Goal: Task Accomplishment & Management: Manage account settings

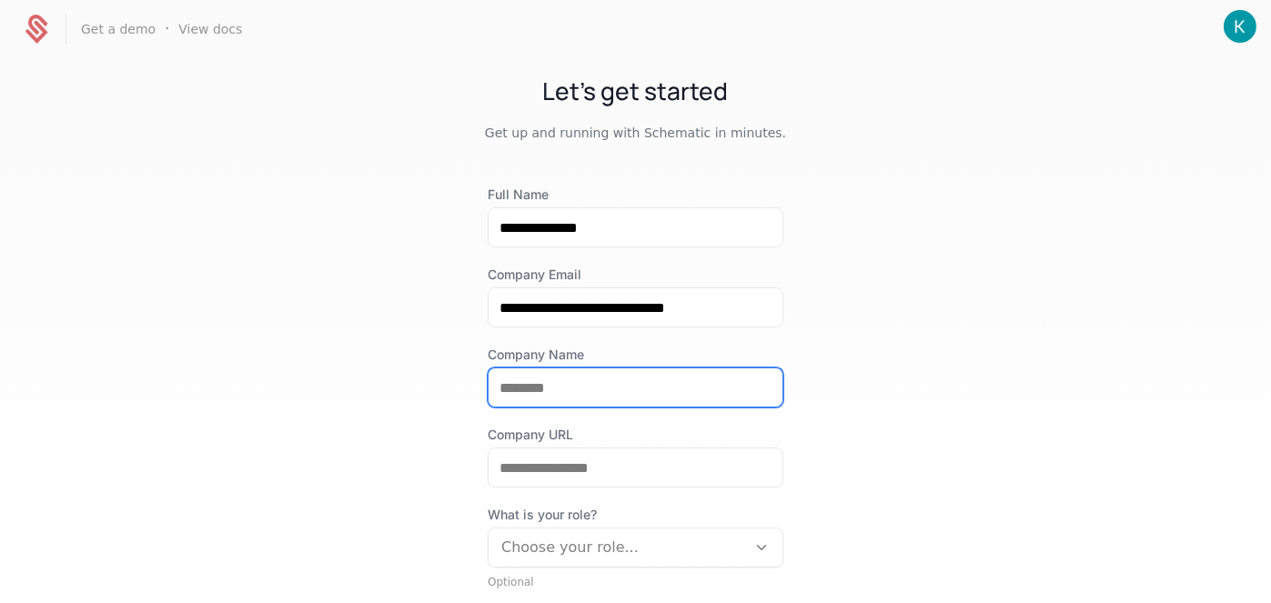
click at [638, 389] on input "Company Name" at bounding box center [636, 387] width 294 height 38
type input "**********"
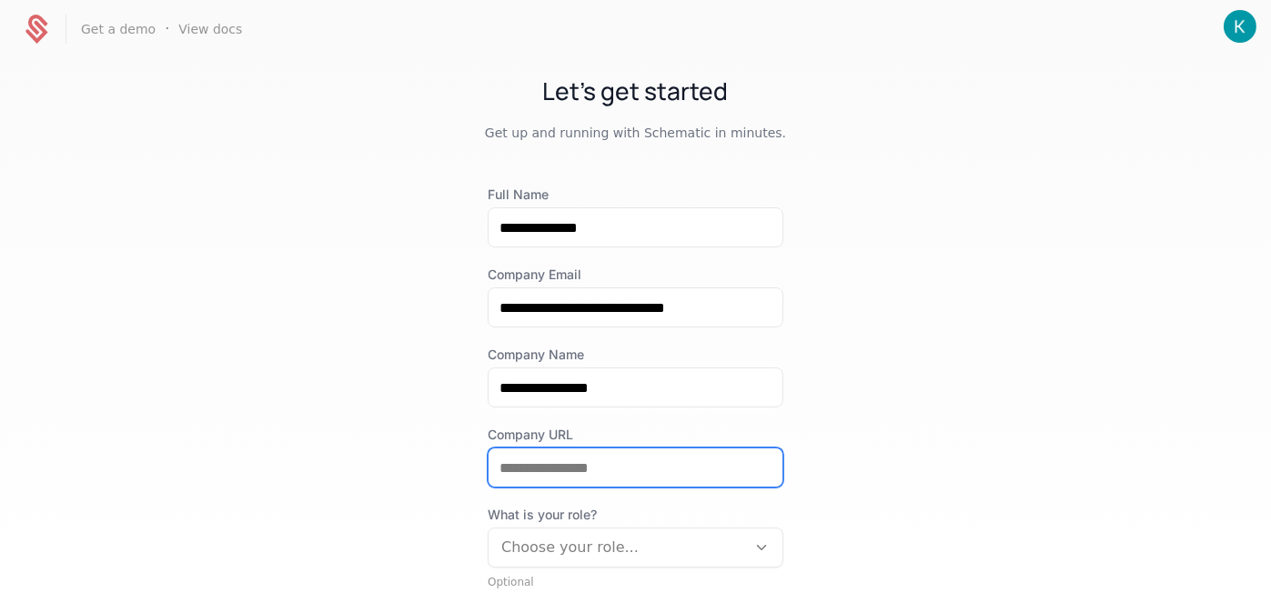
click at [519, 479] on input "Company URL" at bounding box center [636, 468] width 294 height 38
paste input "**********"
type input "**********"
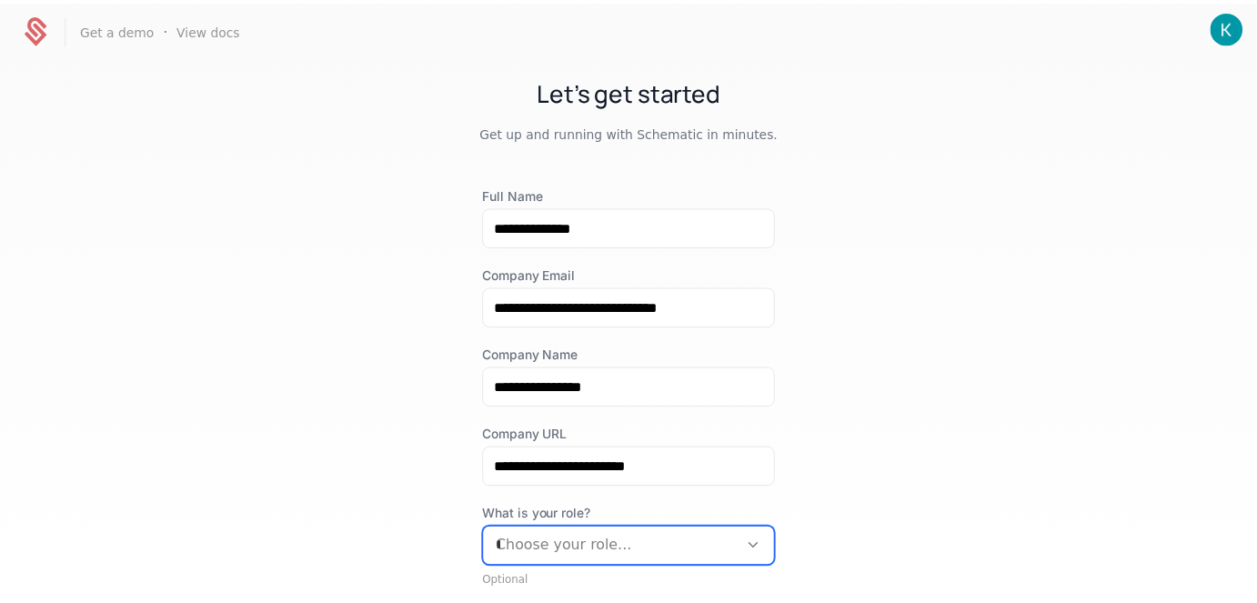
scroll to position [165, 0]
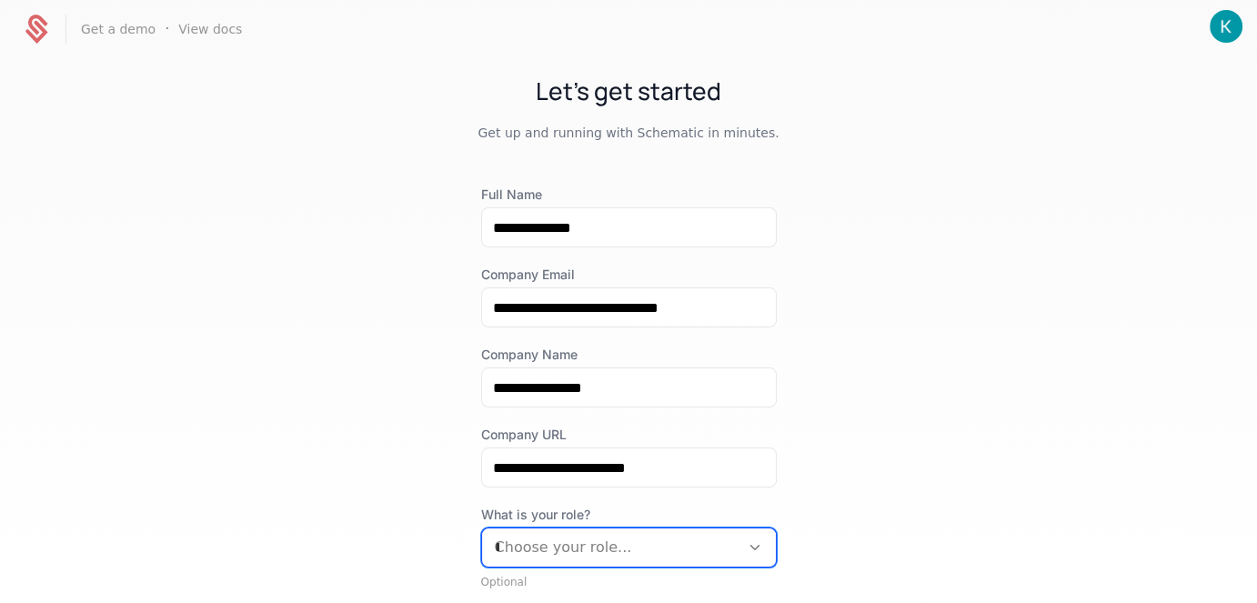
type input "**"
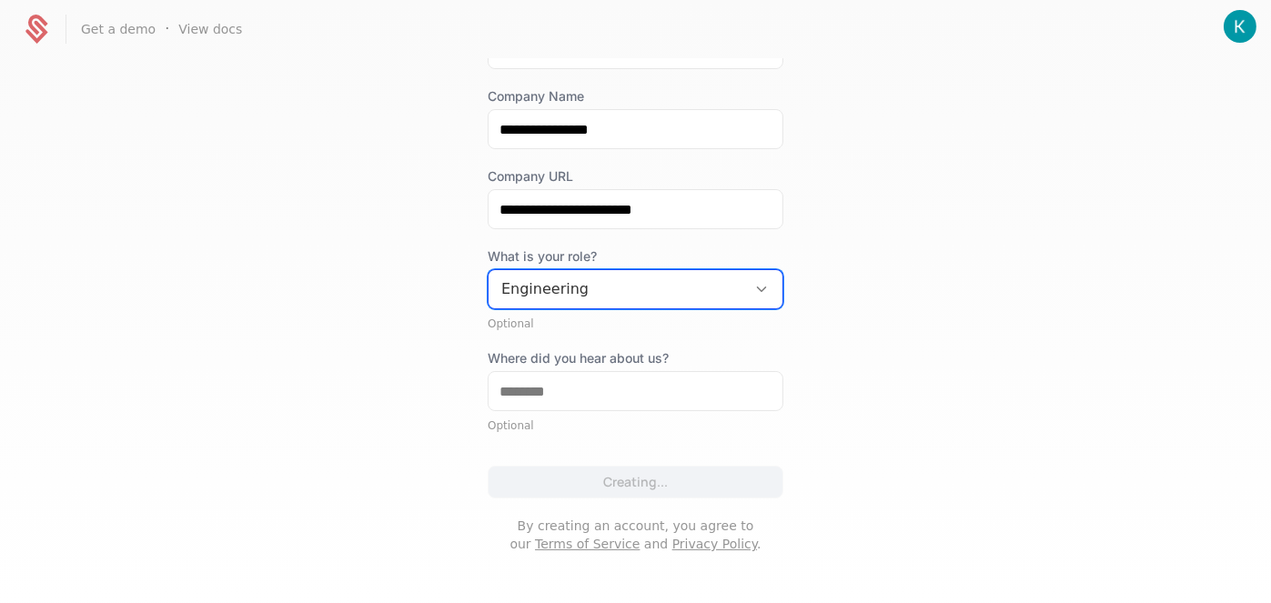
scroll to position [260, 0]
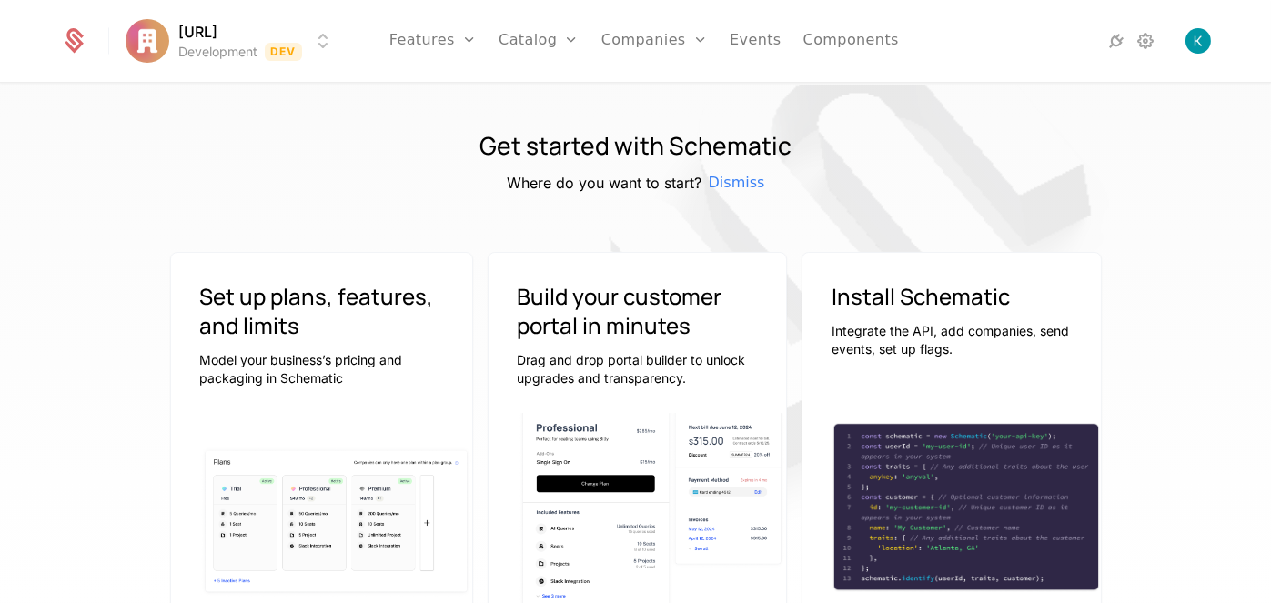
click at [63, 45] on icon at bounding box center [73, 40] width 25 height 25
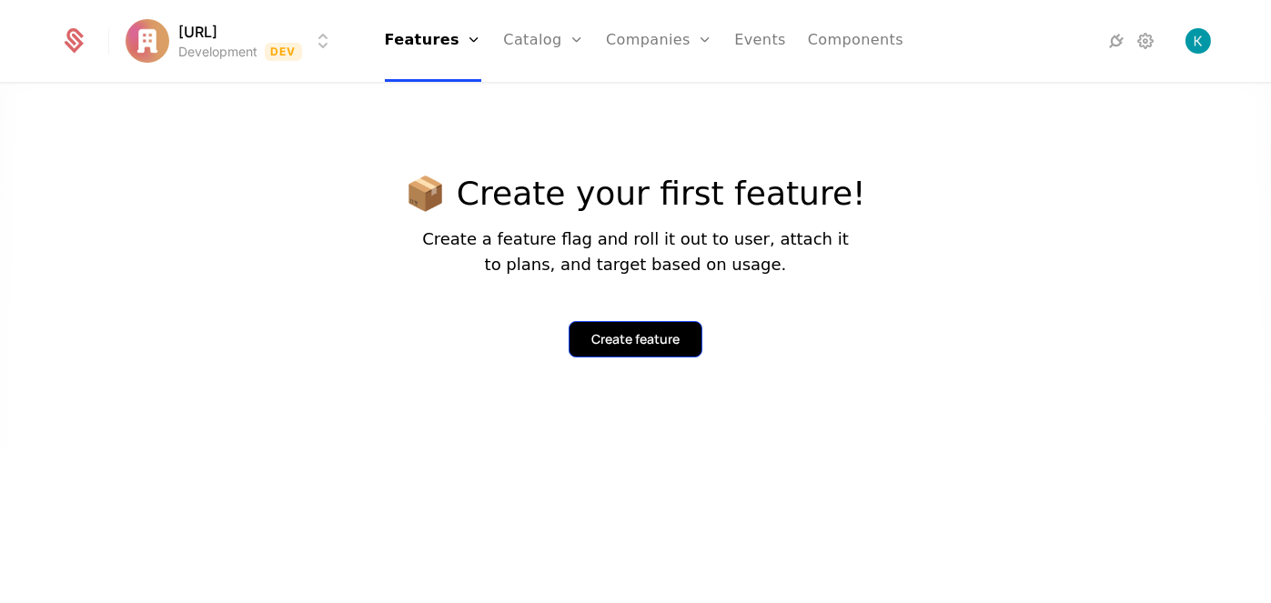
click at [660, 331] on div "Create feature" at bounding box center [635, 339] width 88 height 18
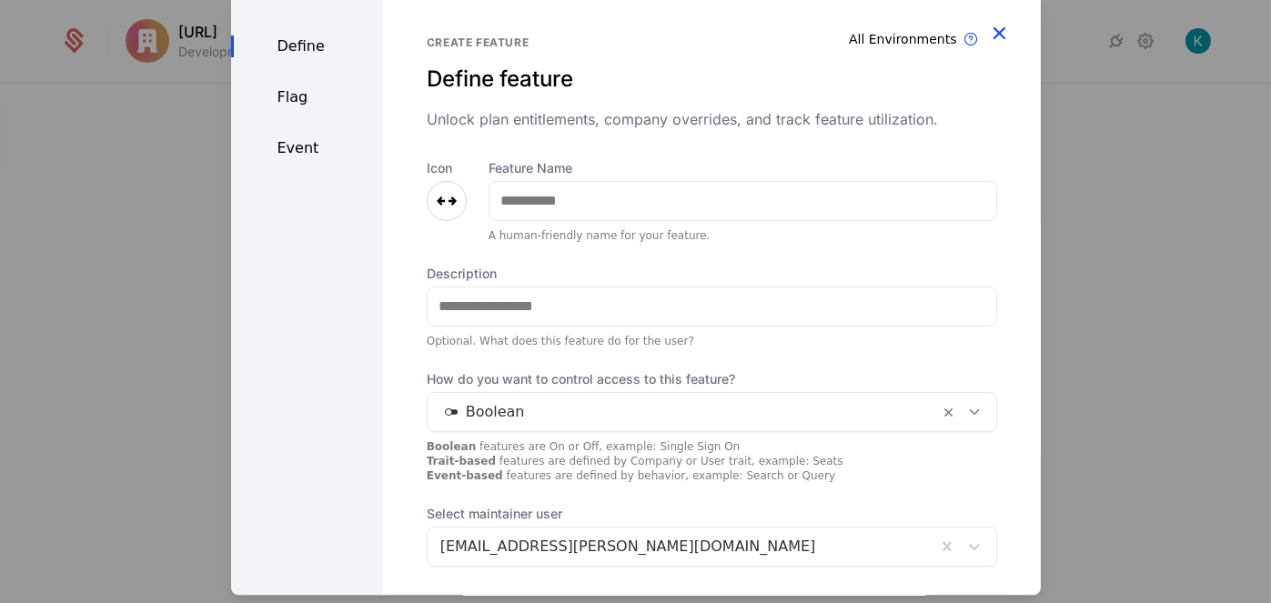
click at [994, 30] on icon "button" at bounding box center [1000, 33] width 24 height 24
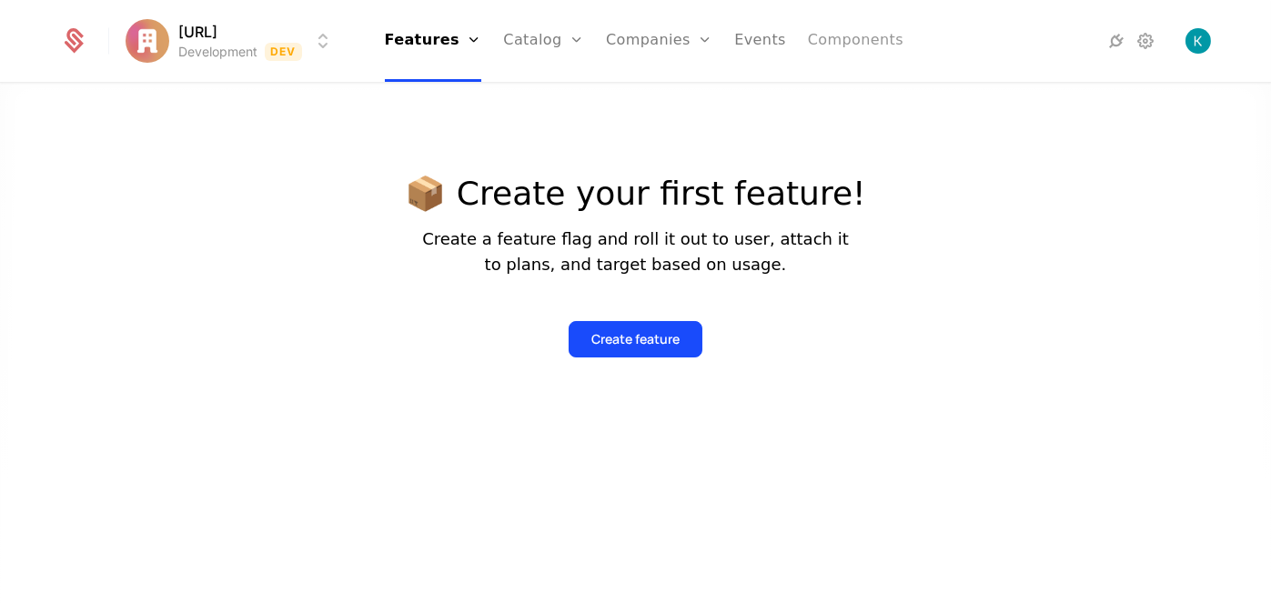
click at [837, 46] on link "Components" at bounding box center [856, 41] width 96 height 82
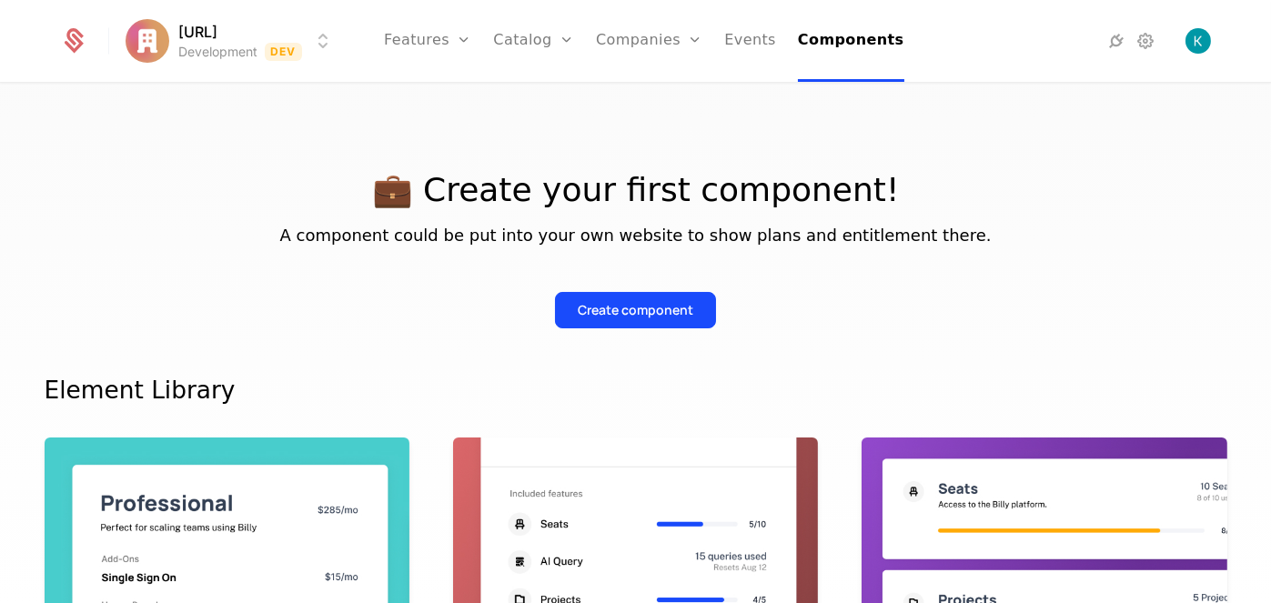
click at [85, 43] on icon at bounding box center [73, 40] width 25 height 25
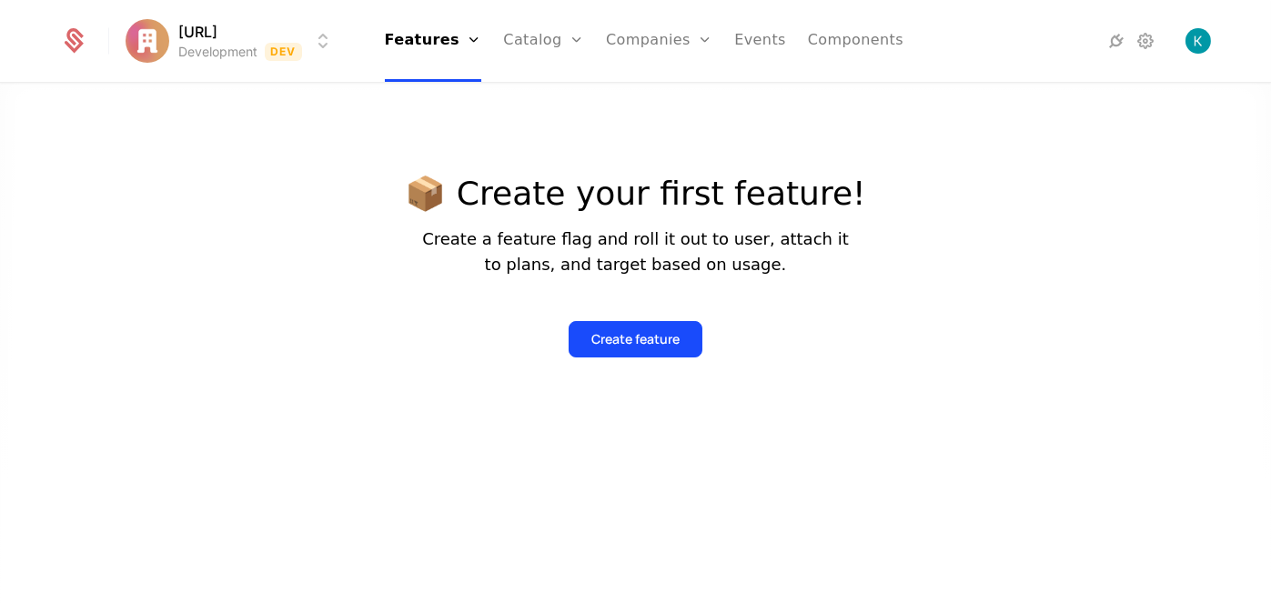
click at [245, 52] on html "receiptdecode.ai Development Dev Features Features Flags Catalog Plans Add Ons …" at bounding box center [635, 301] width 1271 height 603
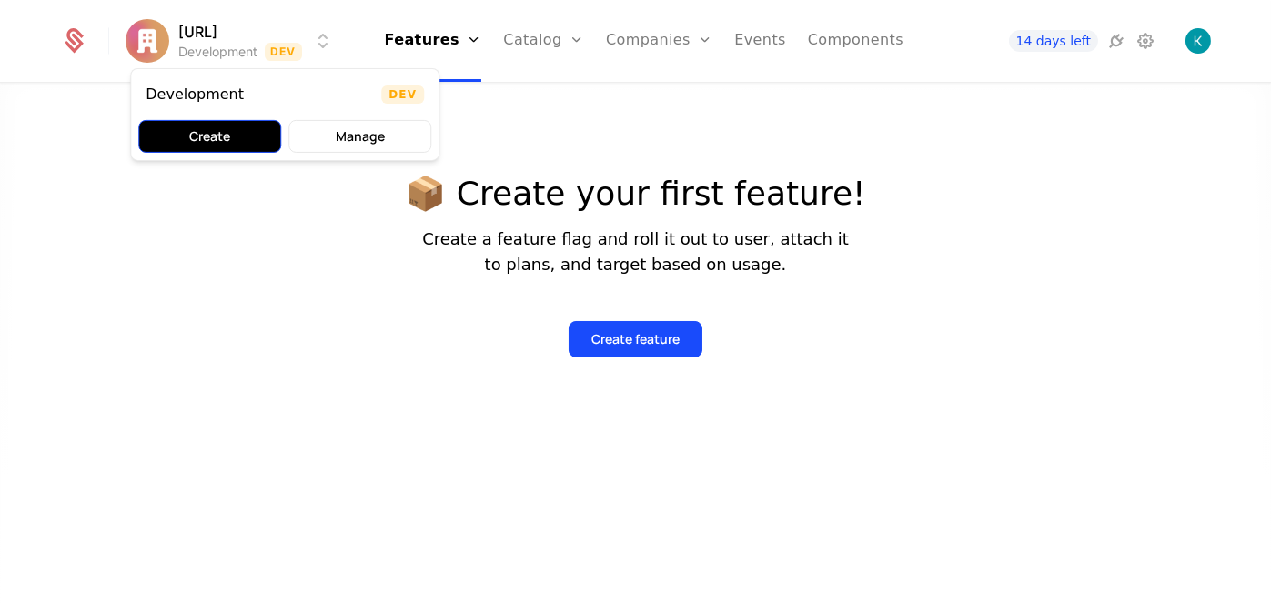
click at [226, 145] on button "Create" at bounding box center [209, 136] width 143 height 33
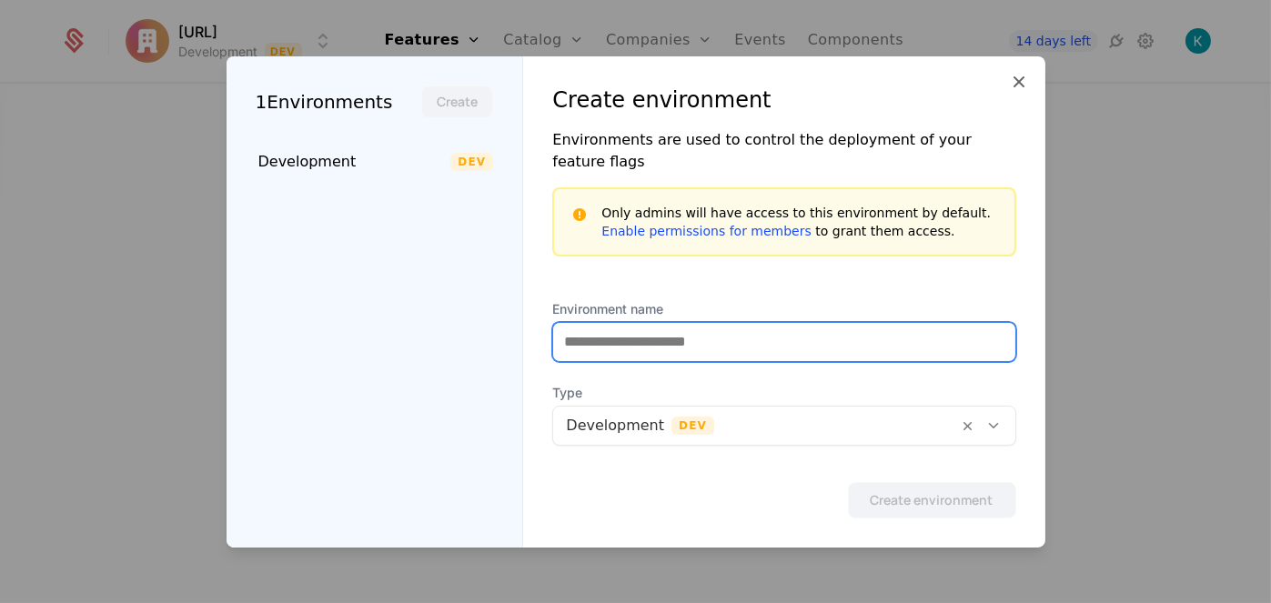
click at [609, 349] on input "Environment name" at bounding box center [783, 342] width 461 height 38
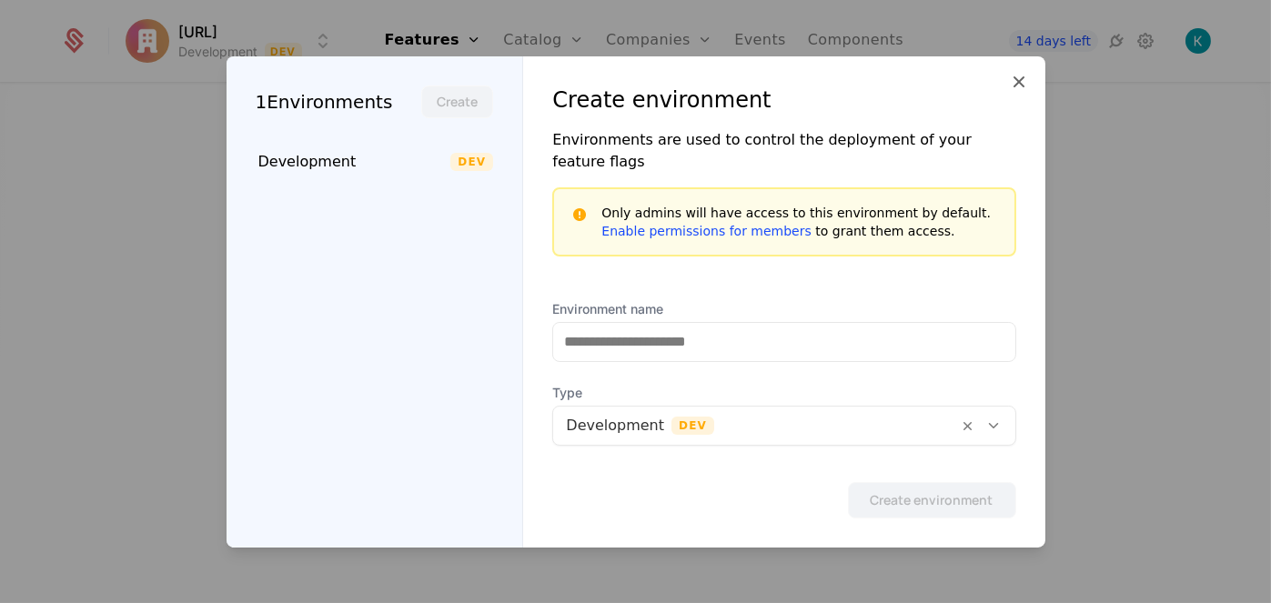
click at [766, 233] on div "Create environment Environments are used to control the deployment of your feat…" at bounding box center [783, 301] width 521 height 491
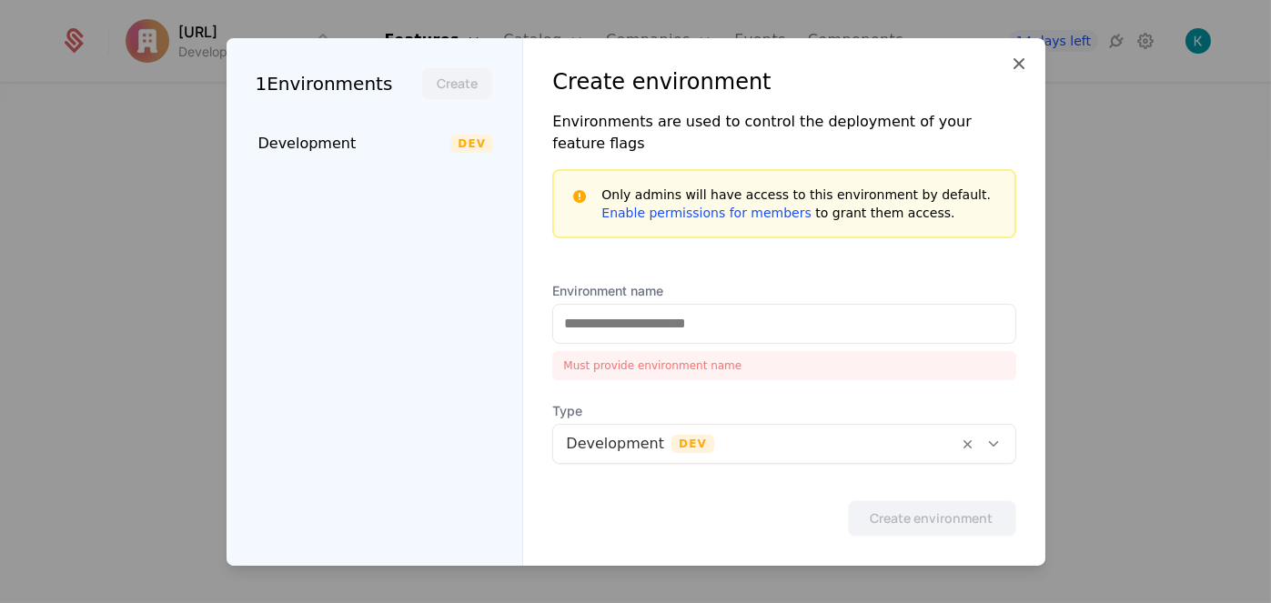
click at [1022, 75] on icon at bounding box center [1020, 64] width 22 height 22
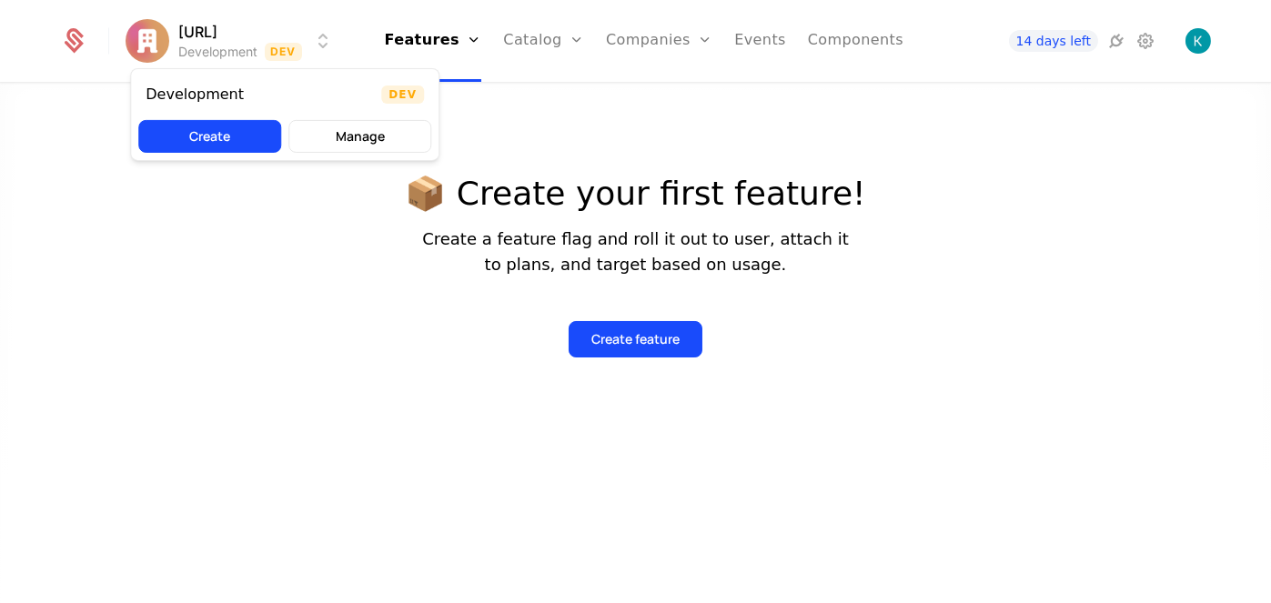
click at [237, 52] on html "receiptdecode.ai Development Dev Features Features Flags Catalog Plans Add Ons …" at bounding box center [635, 301] width 1271 height 603
click at [333, 132] on button "Manage" at bounding box center [359, 136] width 143 height 33
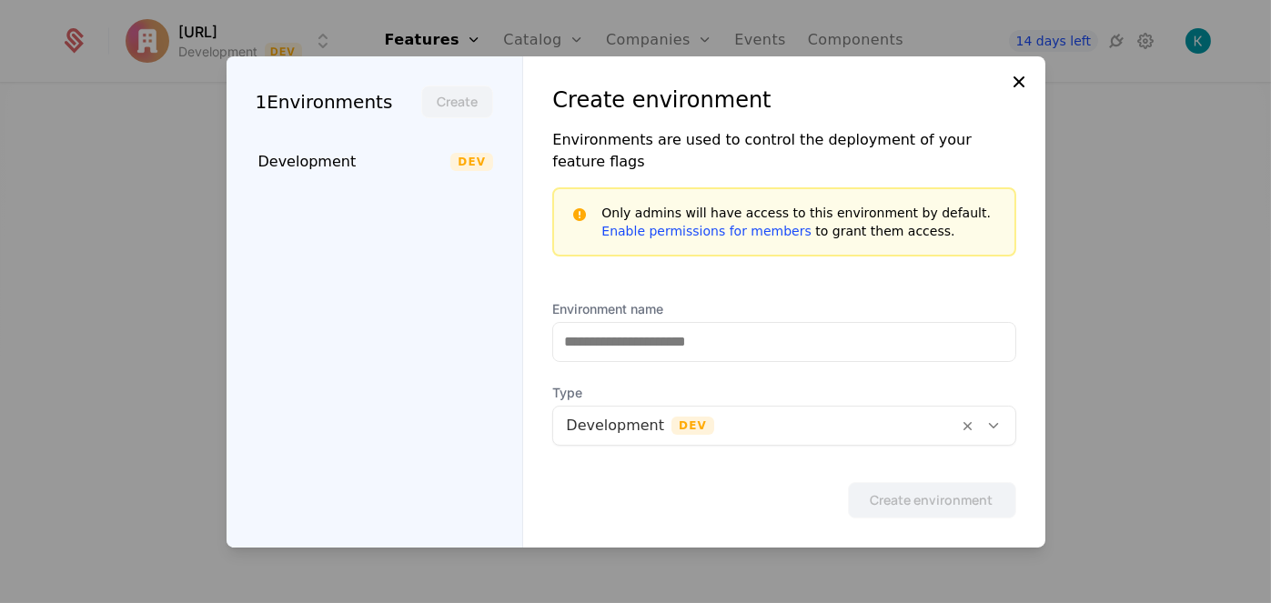
click at [1021, 93] on icon at bounding box center [1020, 82] width 22 height 22
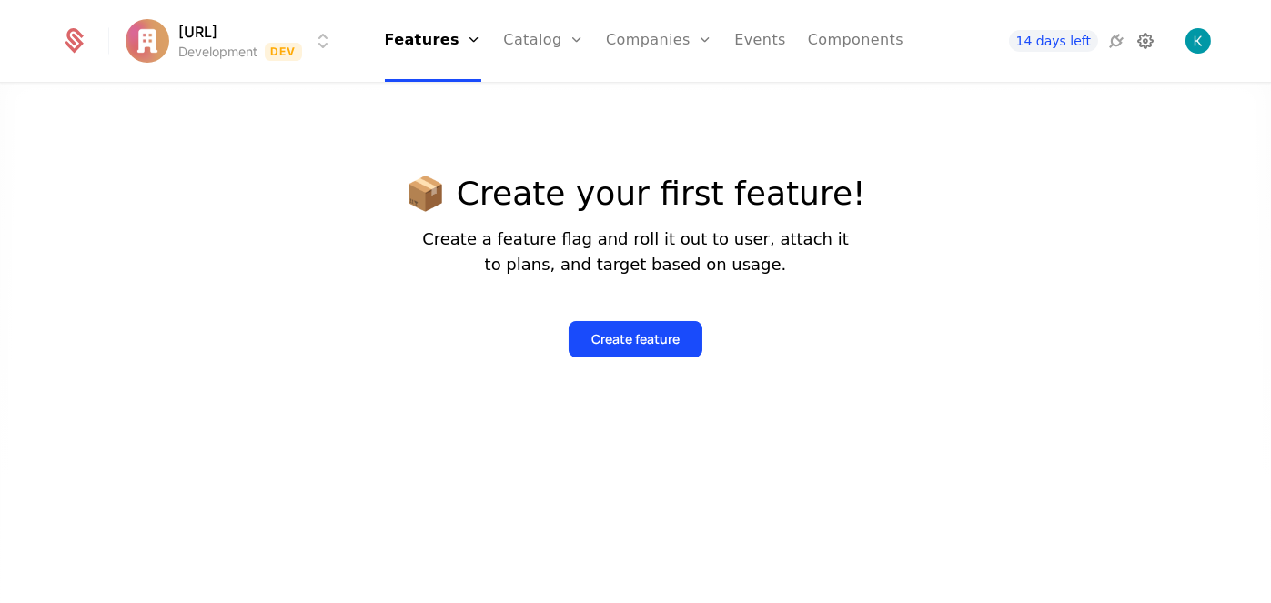
click at [1150, 43] on icon at bounding box center [1146, 41] width 22 height 22
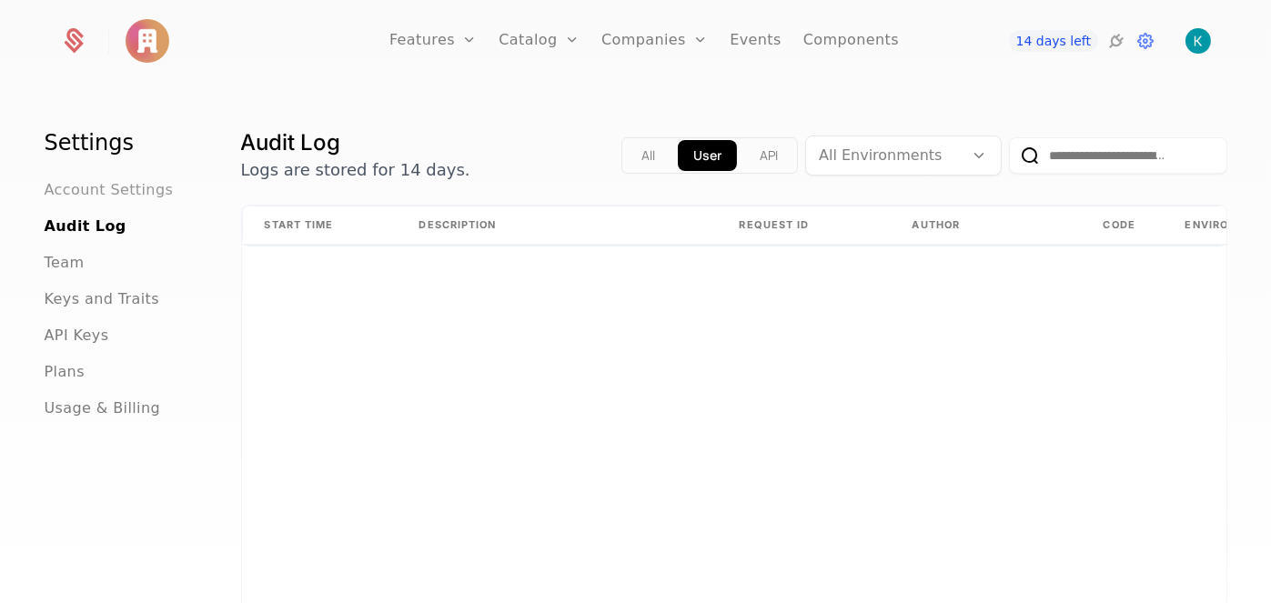
click at [98, 190] on span "Account Settings" at bounding box center [109, 190] width 129 height 22
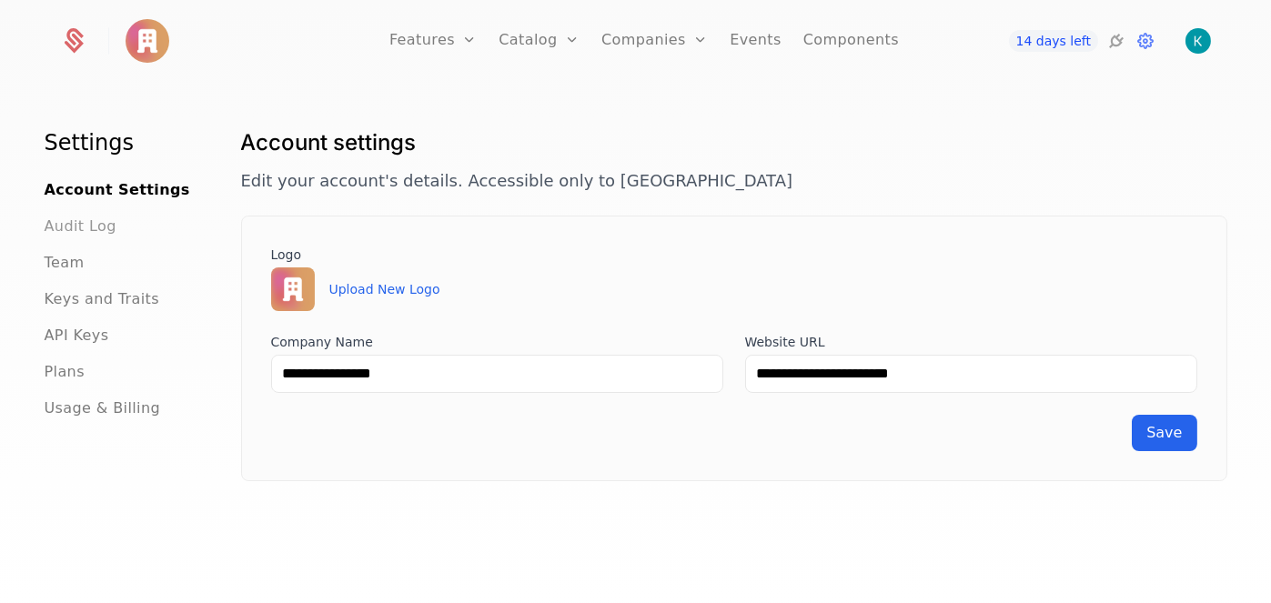
click at [86, 217] on span "Audit Log" at bounding box center [81, 227] width 72 height 22
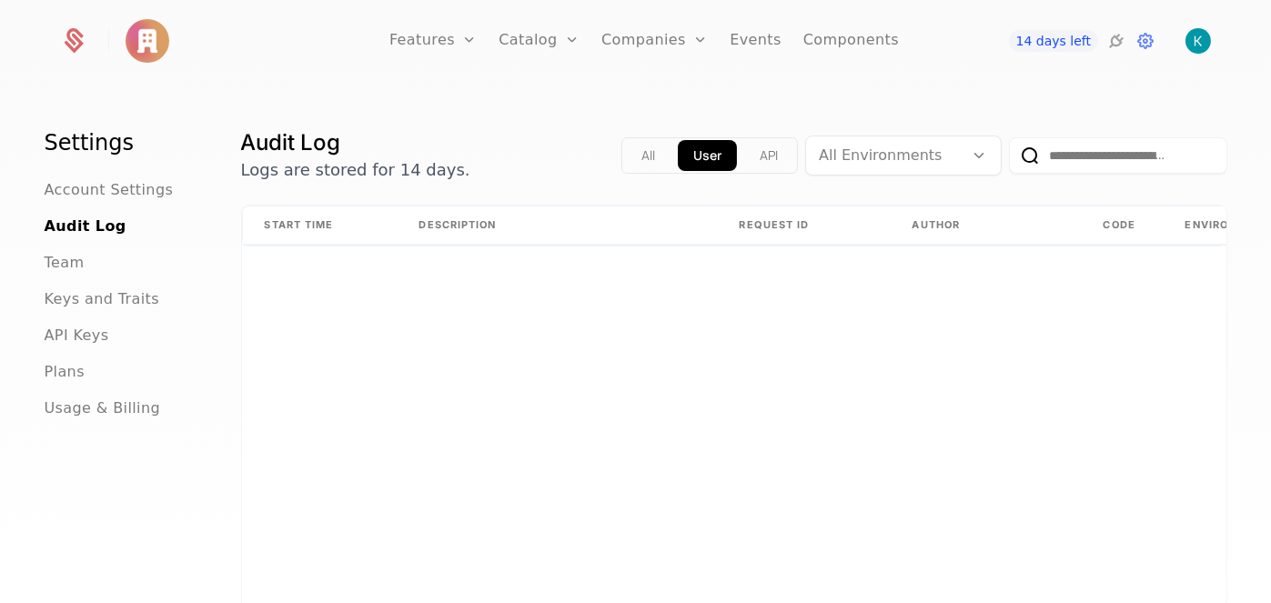
click at [118, 168] on nav "Settings Account Settings Audit Log Team Keys and Traits API Keys Plans Usage &…" at bounding box center [121, 273] width 153 height 291
click at [126, 196] on span "Account Settings" at bounding box center [109, 190] width 129 height 22
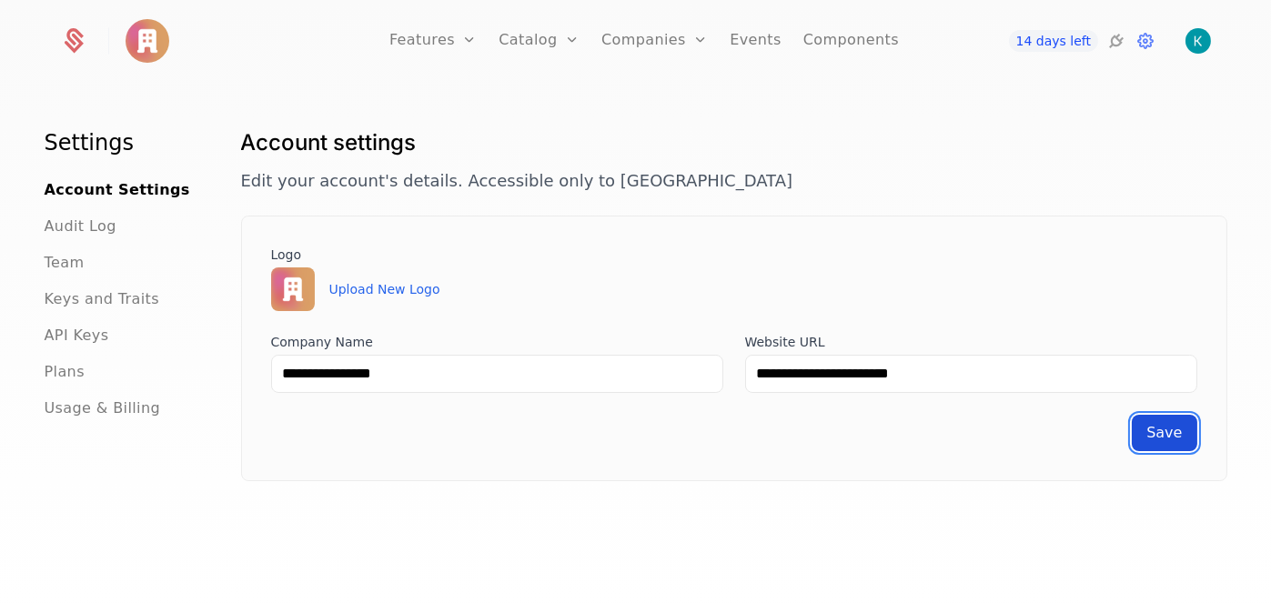
click at [1148, 444] on button "Save" at bounding box center [1164, 433] width 65 height 36
click at [81, 237] on span "Audit Log" at bounding box center [81, 227] width 72 height 22
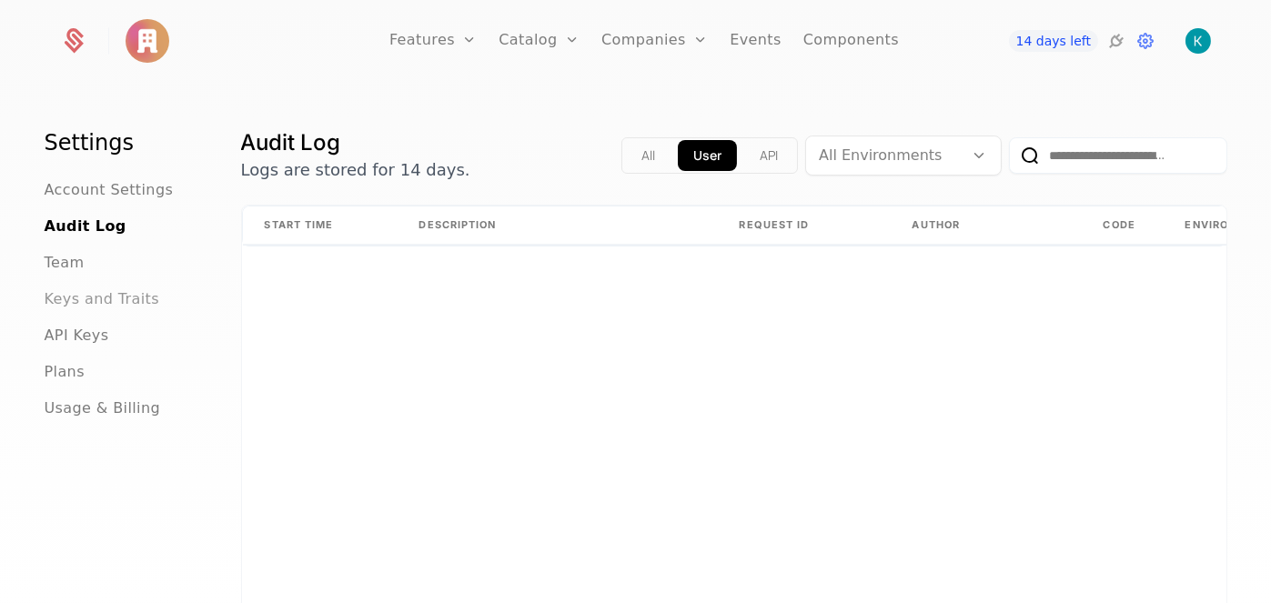
click at [101, 306] on span "Keys and Traits" at bounding box center [102, 299] width 115 height 22
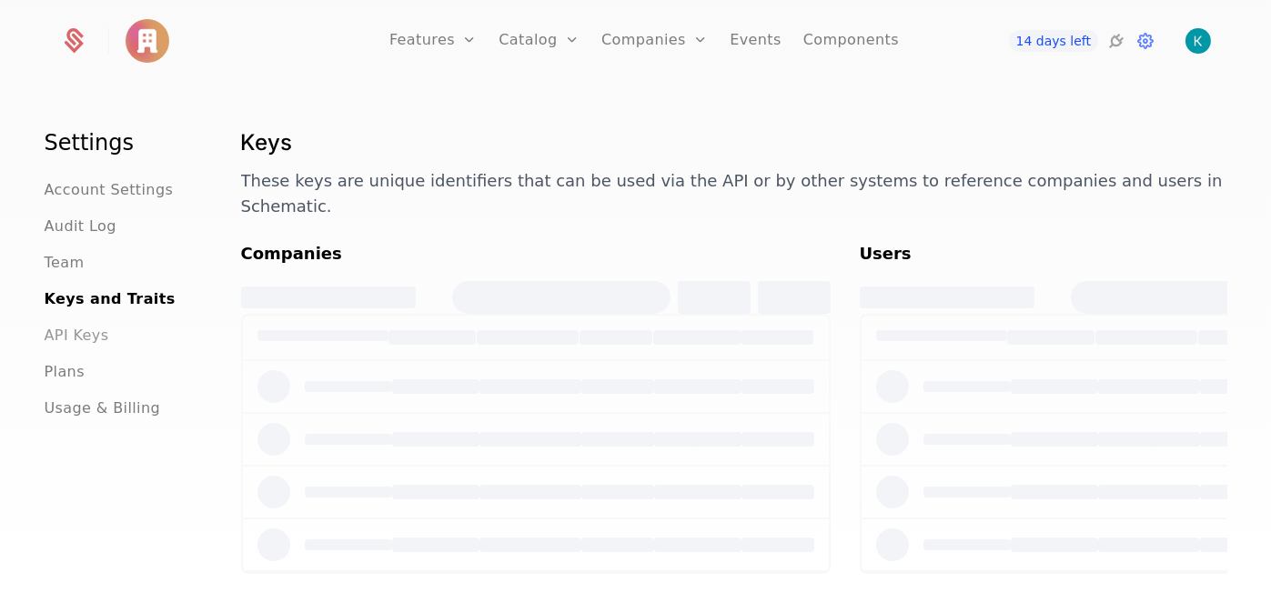
click at [102, 346] on span "API Keys" at bounding box center [77, 336] width 65 height 22
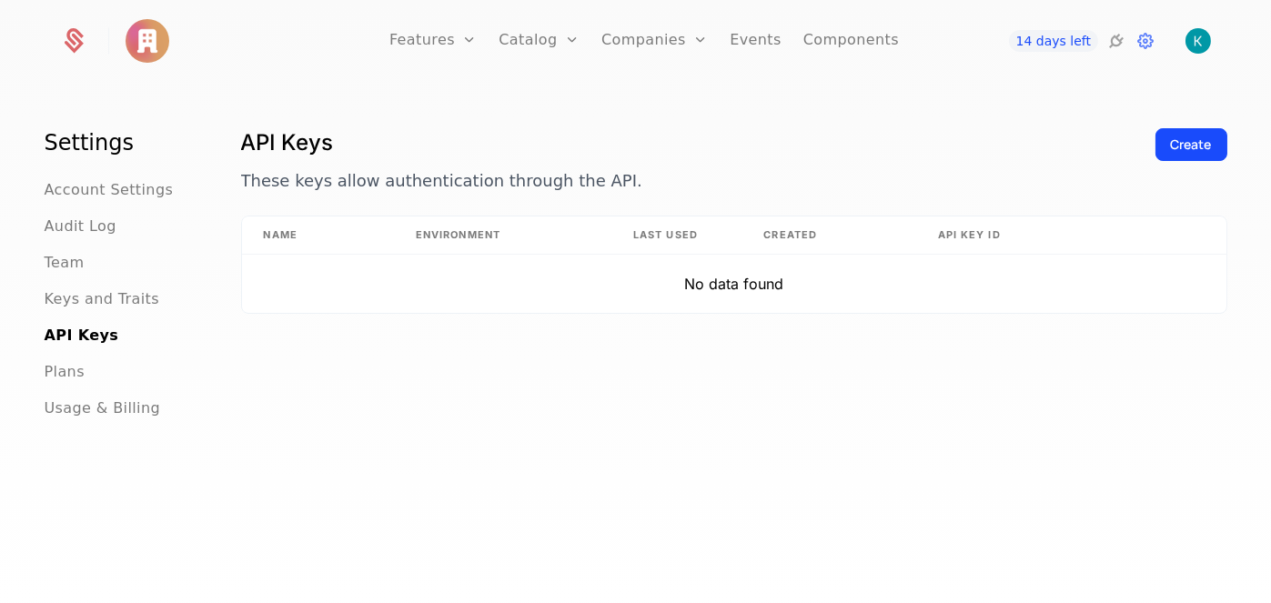
click at [92, 317] on ul "Account Settings Audit Log Team Keys and Traits API Keys Plans Usage & Billing" at bounding box center [121, 299] width 153 height 240
click at [102, 295] on span "Keys and Traits" at bounding box center [102, 299] width 115 height 22
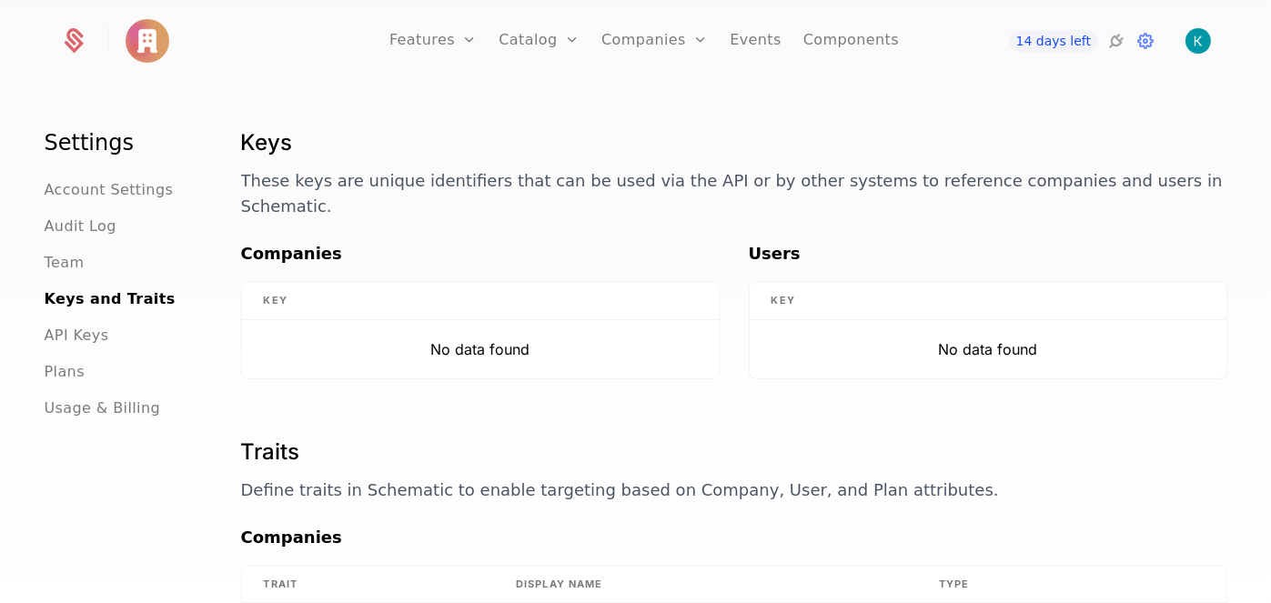
click at [87, 242] on ul "Account Settings Audit Log Team Keys and Traits API Keys Plans Usage & Billing" at bounding box center [121, 299] width 153 height 240
click at [463, 35] on link "Features" at bounding box center [432, 41] width 87 height 82
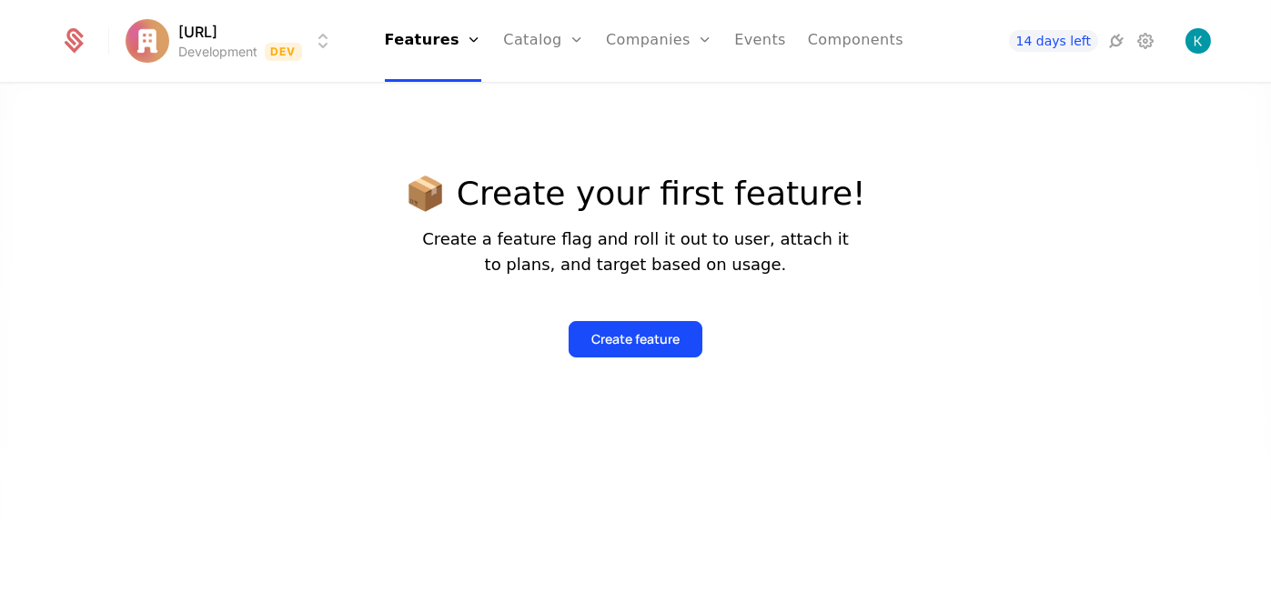
click at [698, 145] on div "📦 Create your first feature! Create a feature flag and roll it out to user, att…" at bounding box center [635, 216] width 460 height 284
click at [520, 55] on link "Catalog" at bounding box center [543, 41] width 81 height 82
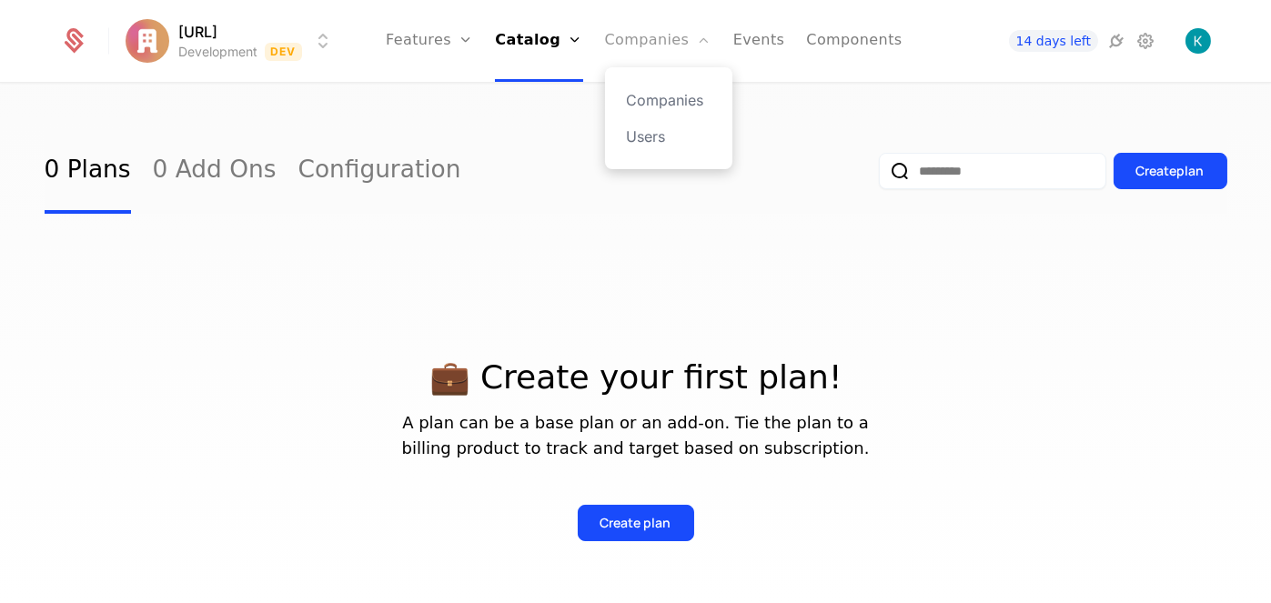
click at [661, 31] on link "Companies" at bounding box center [658, 41] width 106 height 82
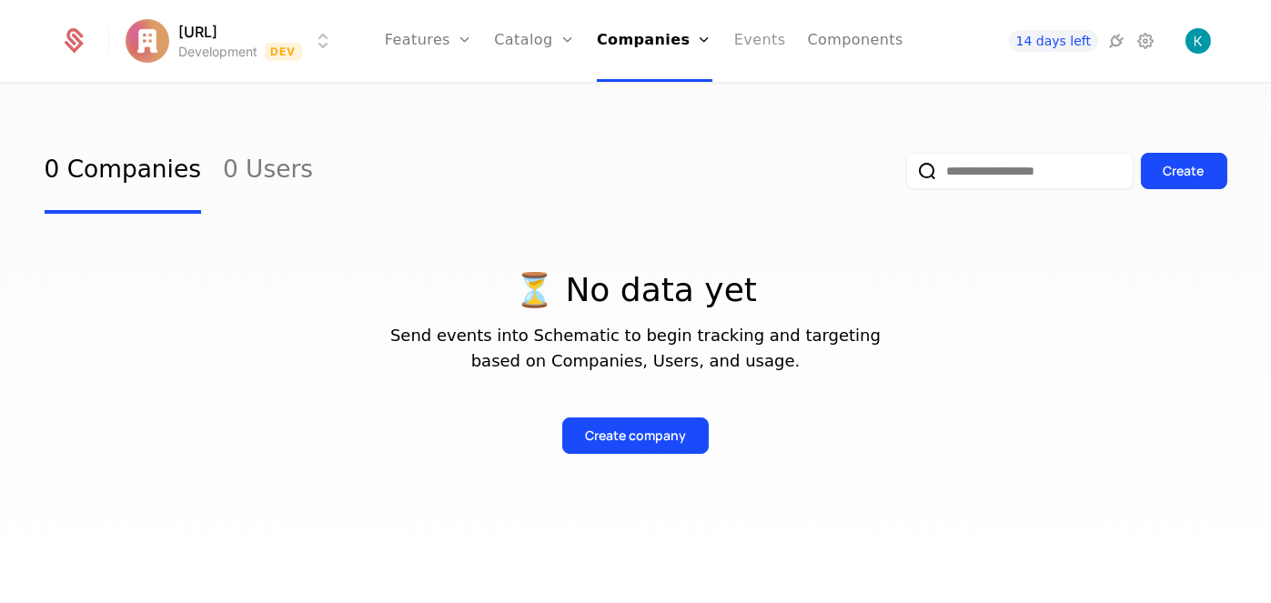
click at [744, 37] on link "Events" at bounding box center [760, 41] width 52 height 82
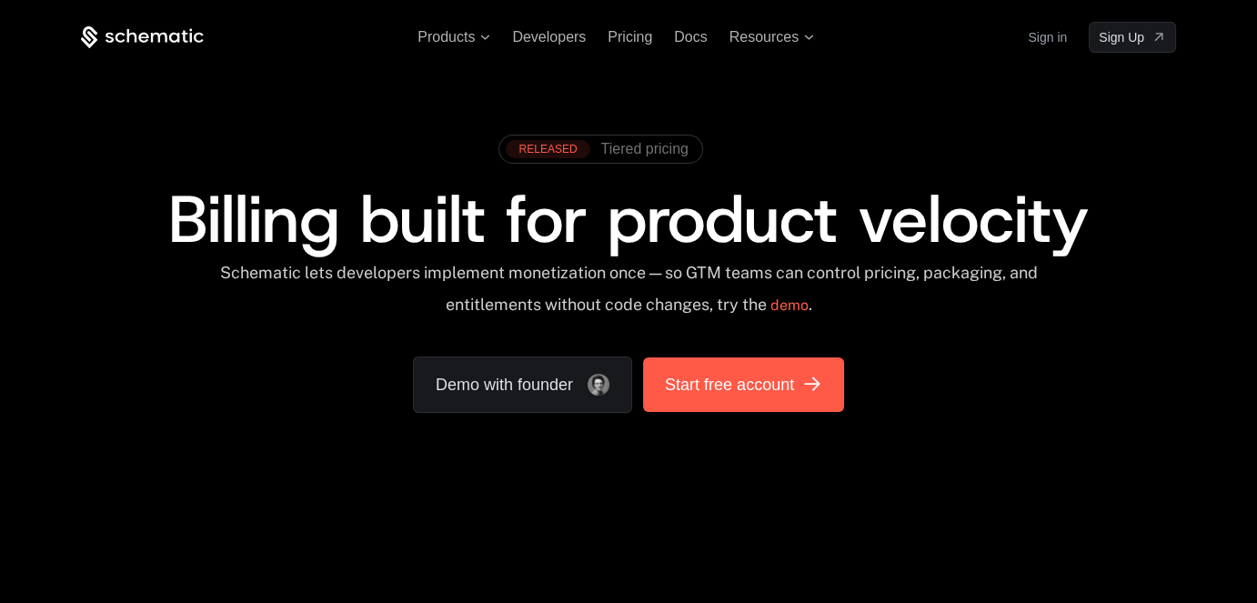
click at [781, 387] on span "Start free account" at bounding box center [729, 384] width 129 height 25
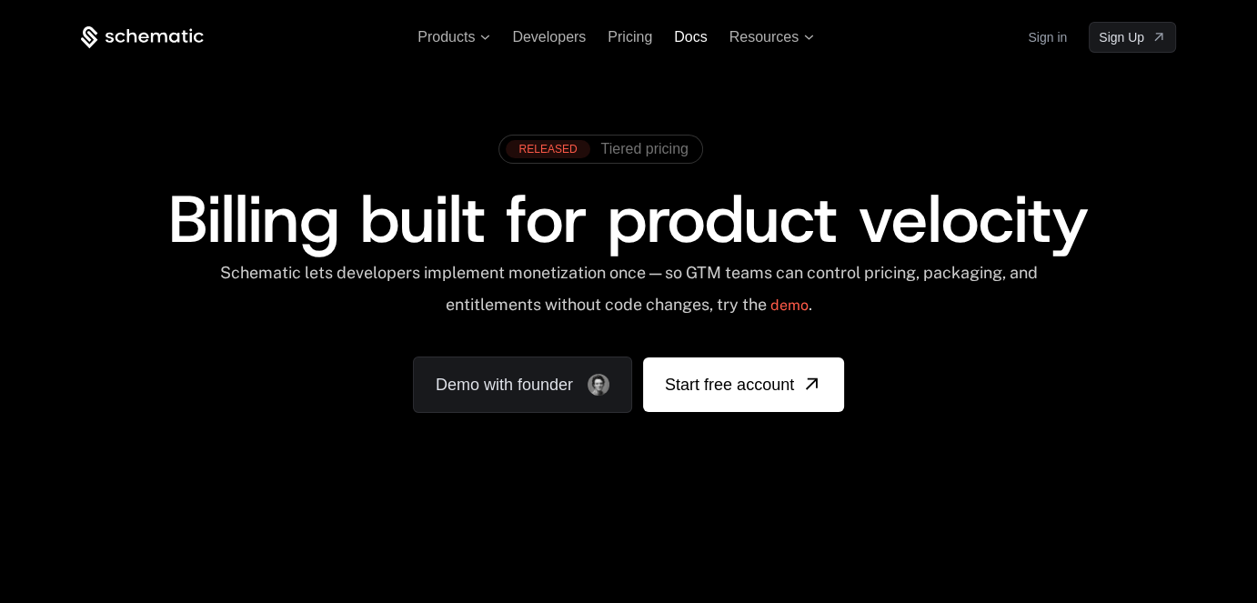
click at [700, 44] on span "Docs" at bounding box center [690, 36] width 33 height 15
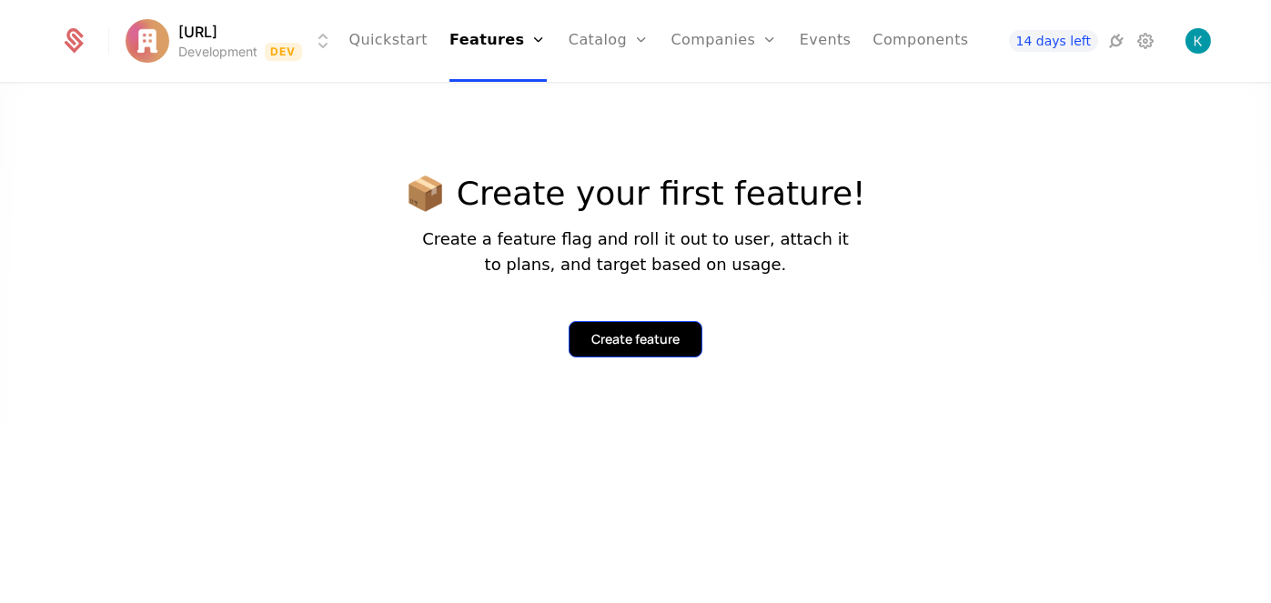
click at [630, 348] on button "Create feature" at bounding box center [636, 339] width 134 height 36
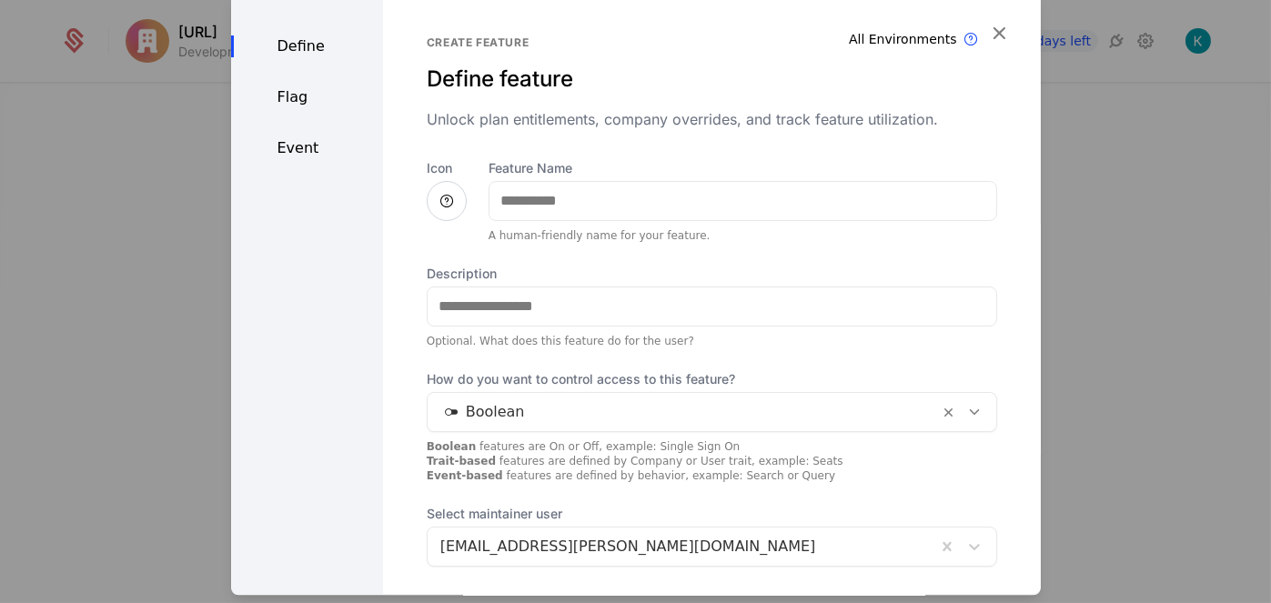
click at [306, 103] on div "Flag" at bounding box center [307, 97] width 152 height 22
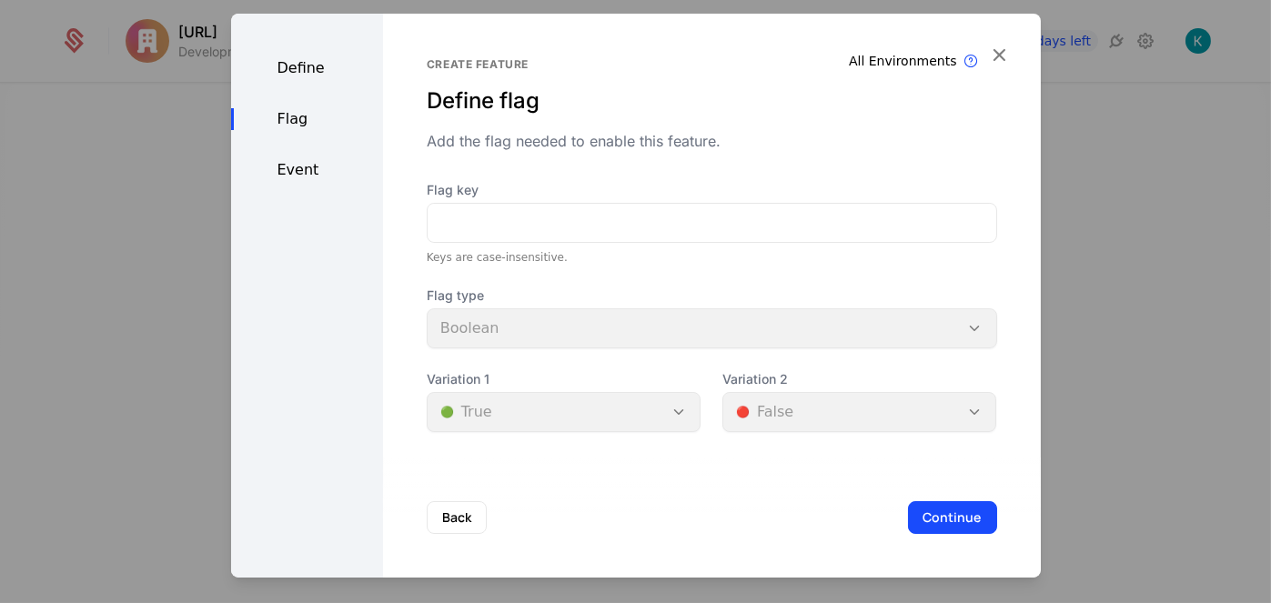
click at [319, 154] on div "Define Flag Event" at bounding box center [307, 296] width 152 height 564
click at [323, 165] on div "Event" at bounding box center [307, 170] width 152 height 22
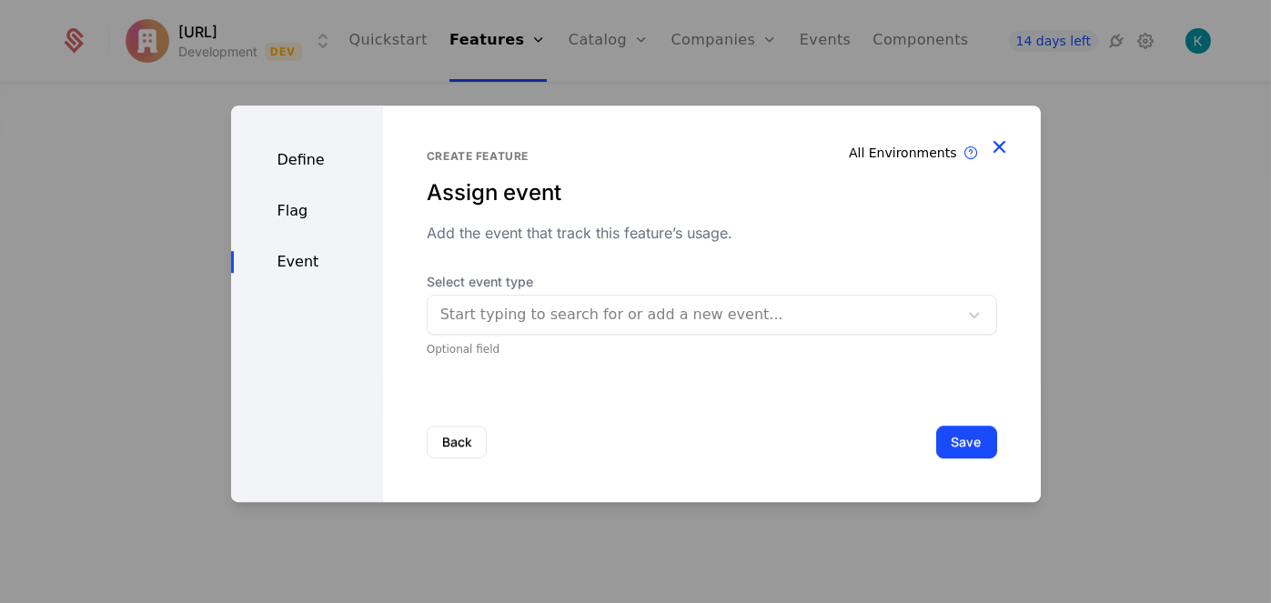
click at [1003, 152] on icon "button" at bounding box center [1000, 147] width 24 height 24
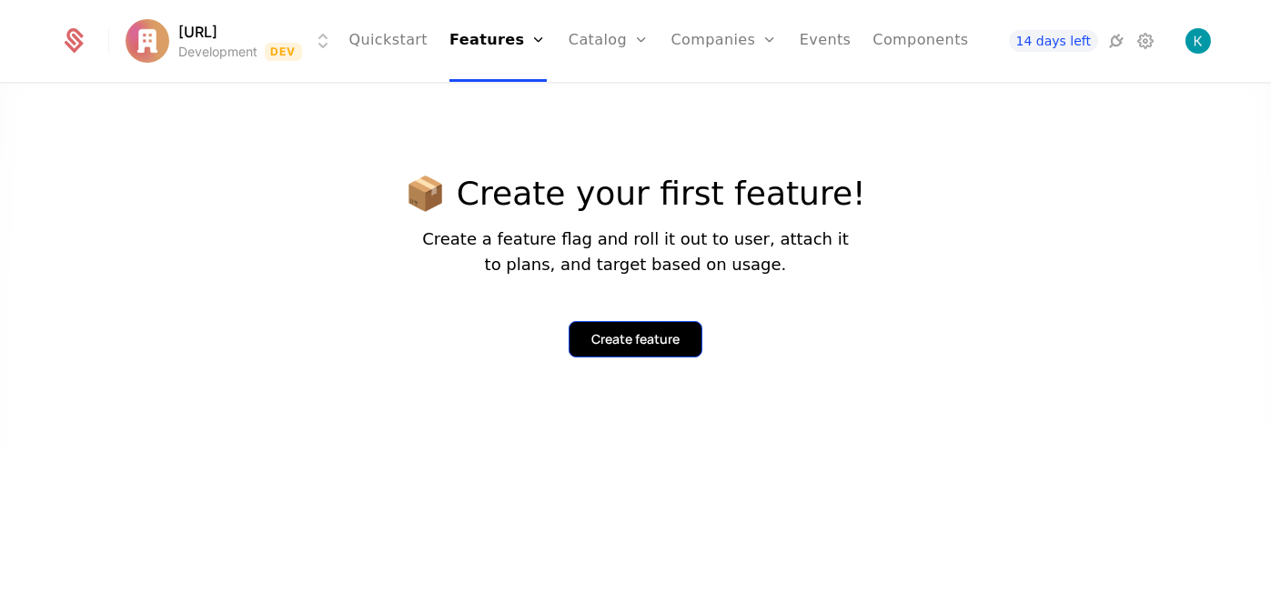
click at [656, 341] on div "Create feature" at bounding box center [635, 339] width 88 height 18
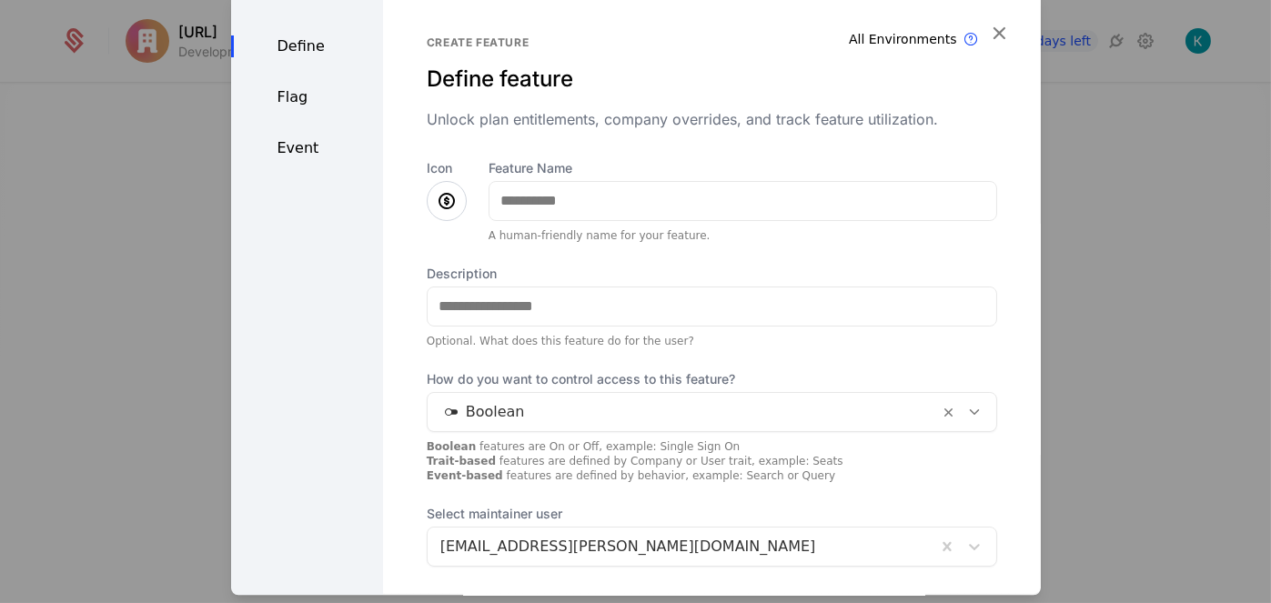
click at [999, 23] on div "Create feature Define feature Unlock plan entitlements, company overrides, and …" at bounding box center [712, 352] width 658 height 721
click at [988, 30] on icon "button" at bounding box center [1000, 33] width 24 height 24
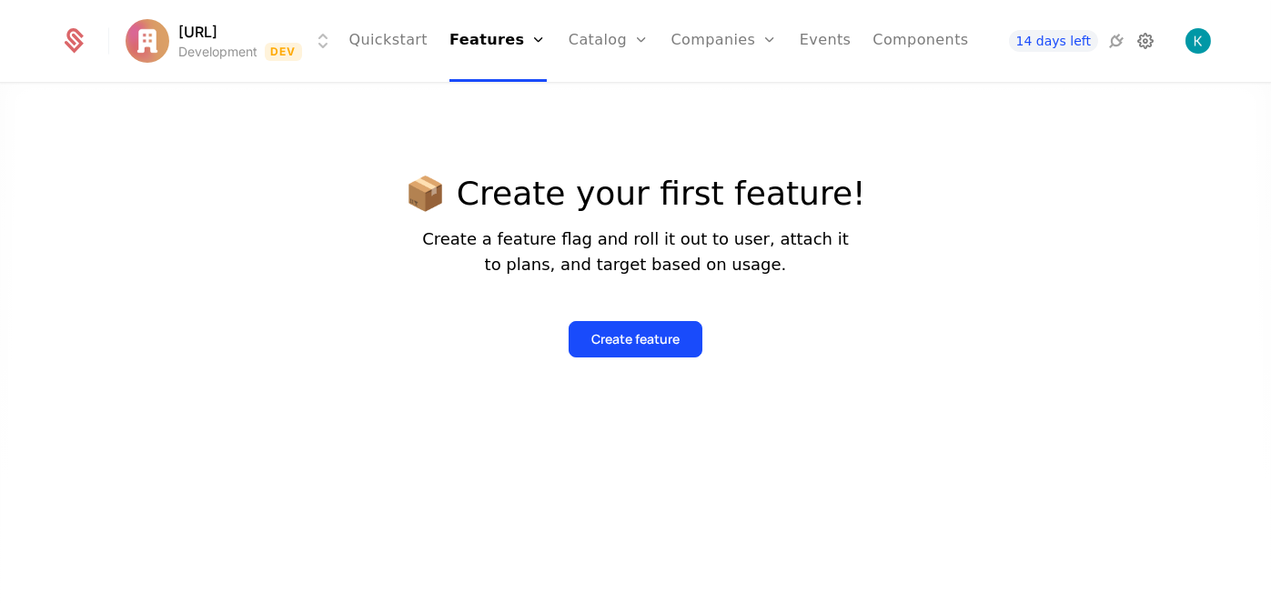
click at [1155, 45] on icon at bounding box center [1146, 41] width 22 height 22
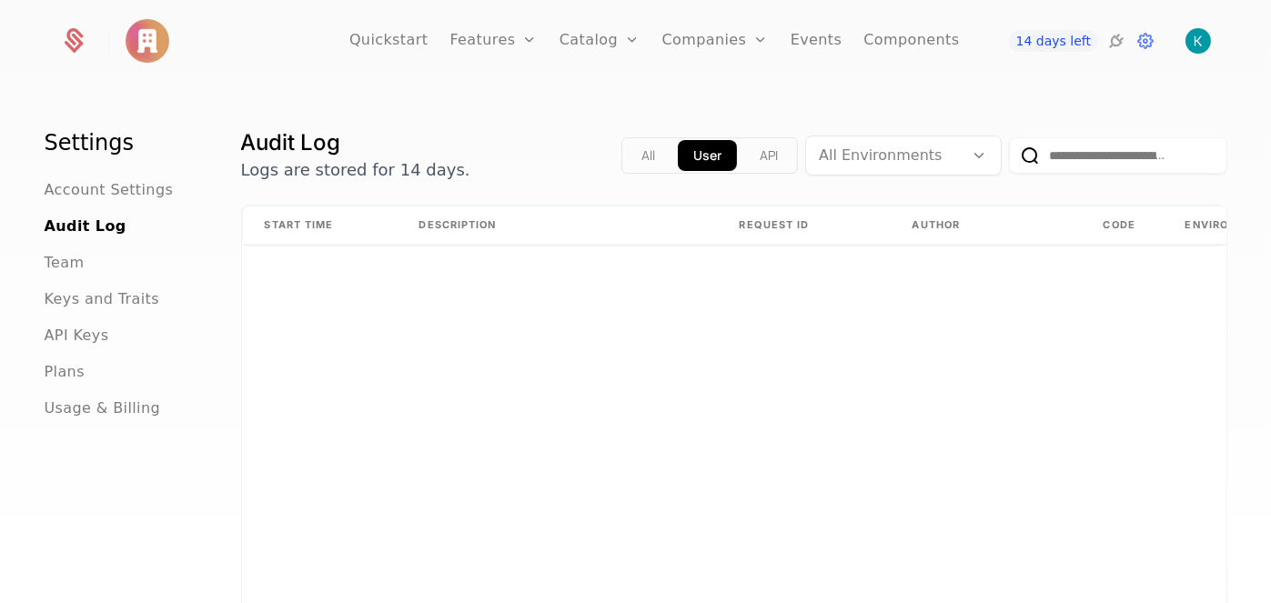
click at [1156, 45] on div "14 days left" at bounding box center [1092, 40] width 237 height 25
click at [1146, 45] on icon at bounding box center [1146, 41] width 22 height 22
click at [400, 43] on link "Quickstart" at bounding box center [388, 41] width 79 height 82
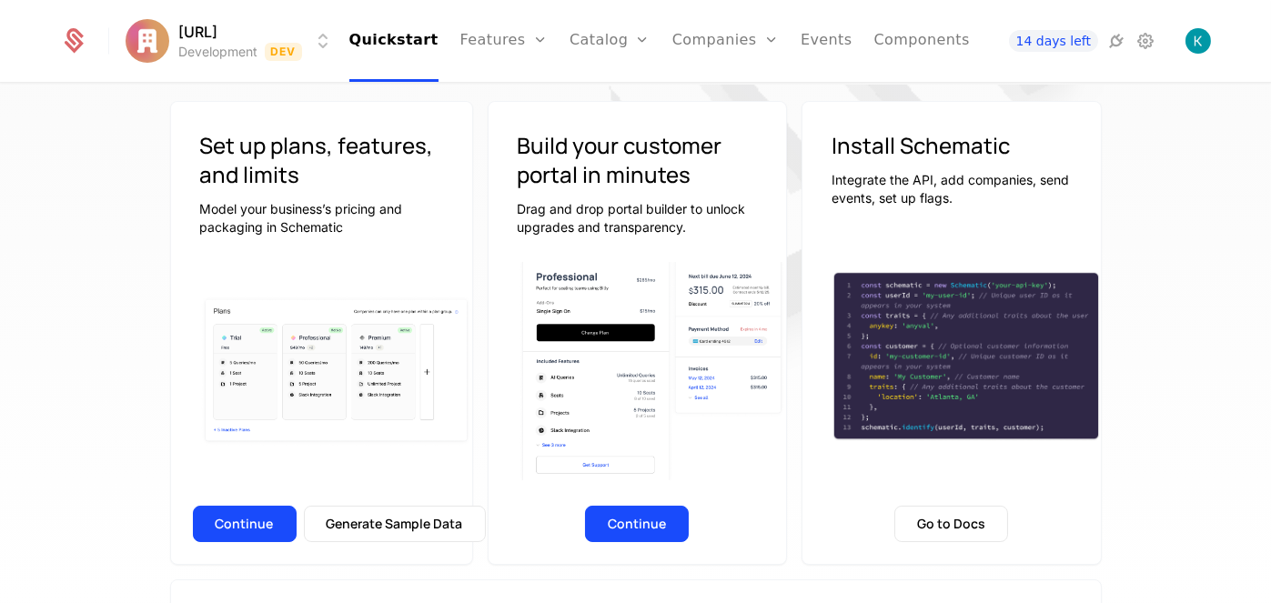
scroll to position [182, 0]
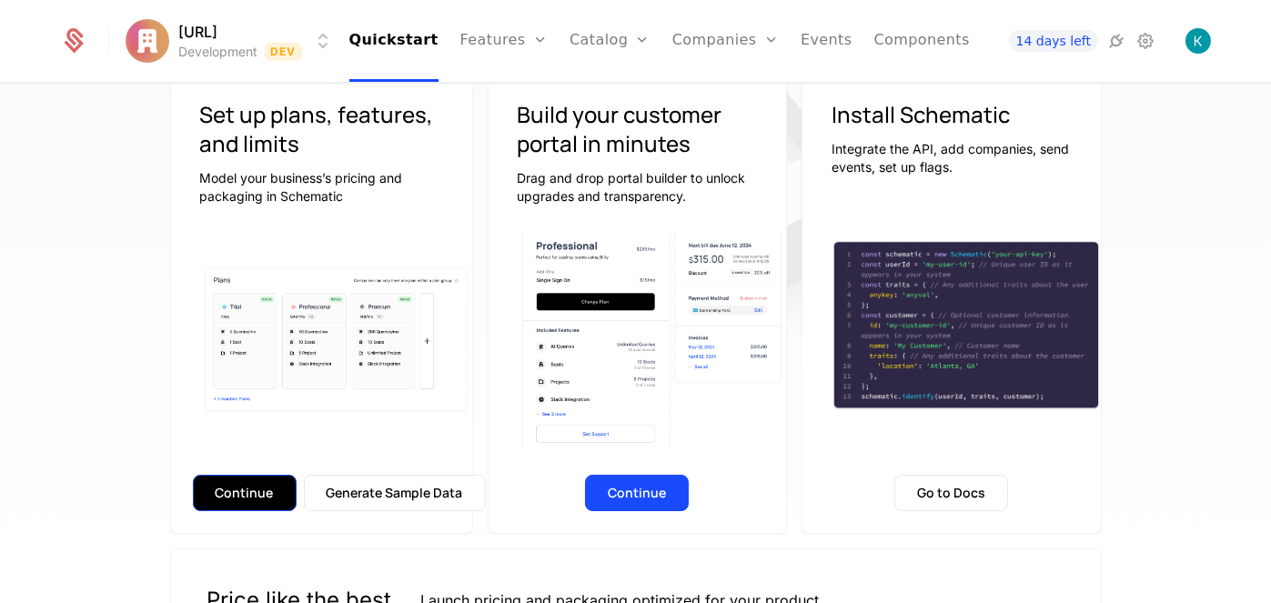
click at [235, 494] on button "Continue" at bounding box center [245, 493] width 104 height 36
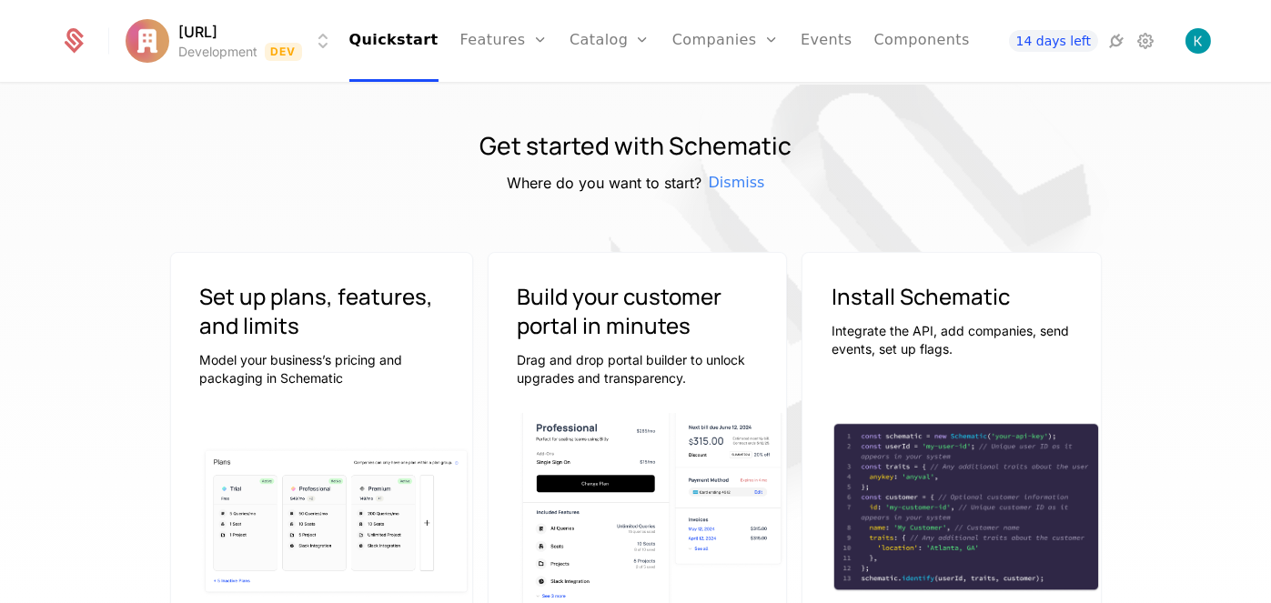
scroll to position [273, 0]
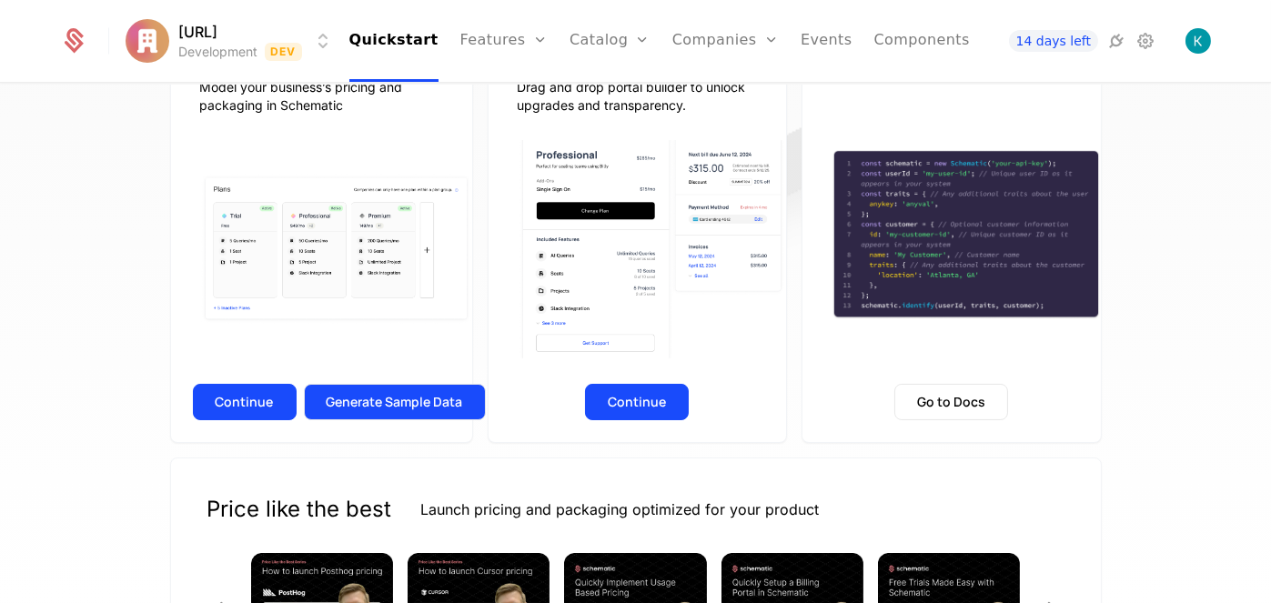
click at [421, 385] on button "Generate Sample Data" at bounding box center [395, 402] width 182 height 36
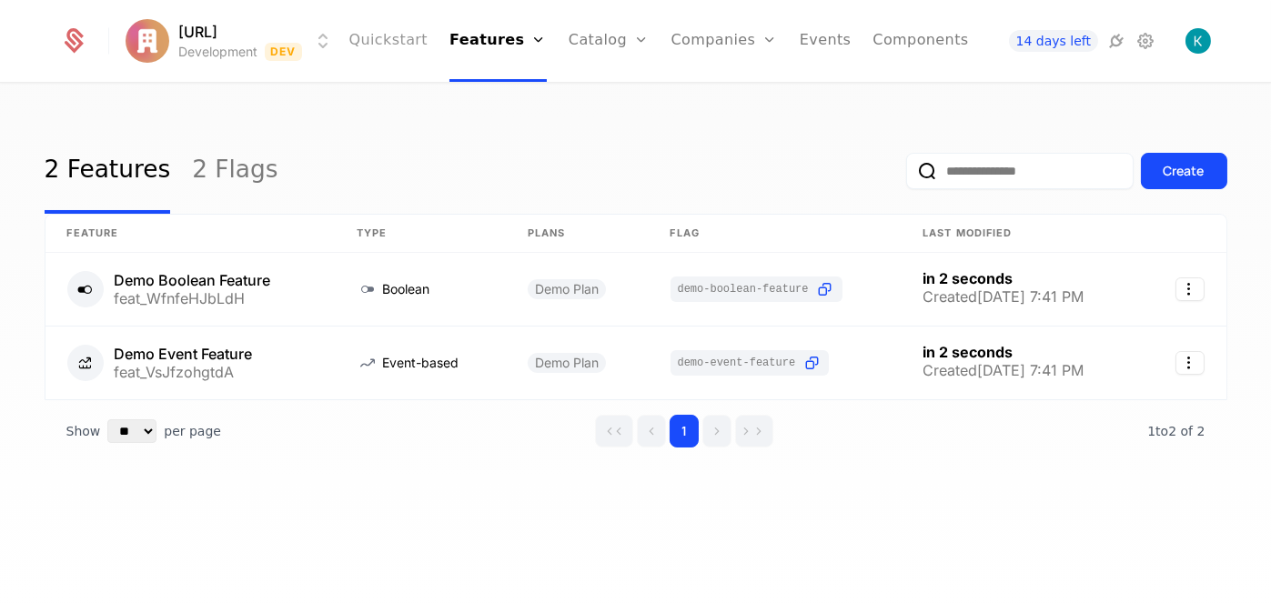
click at [382, 52] on link "Quickstart" at bounding box center [388, 41] width 79 height 82
click at [427, 37] on link "Quickstart" at bounding box center [388, 41] width 79 height 82
click at [419, 50] on link "Quickstart" at bounding box center [388, 41] width 79 height 82
click at [418, 46] on link "Quickstart" at bounding box center [388, 41] width 79 height 82
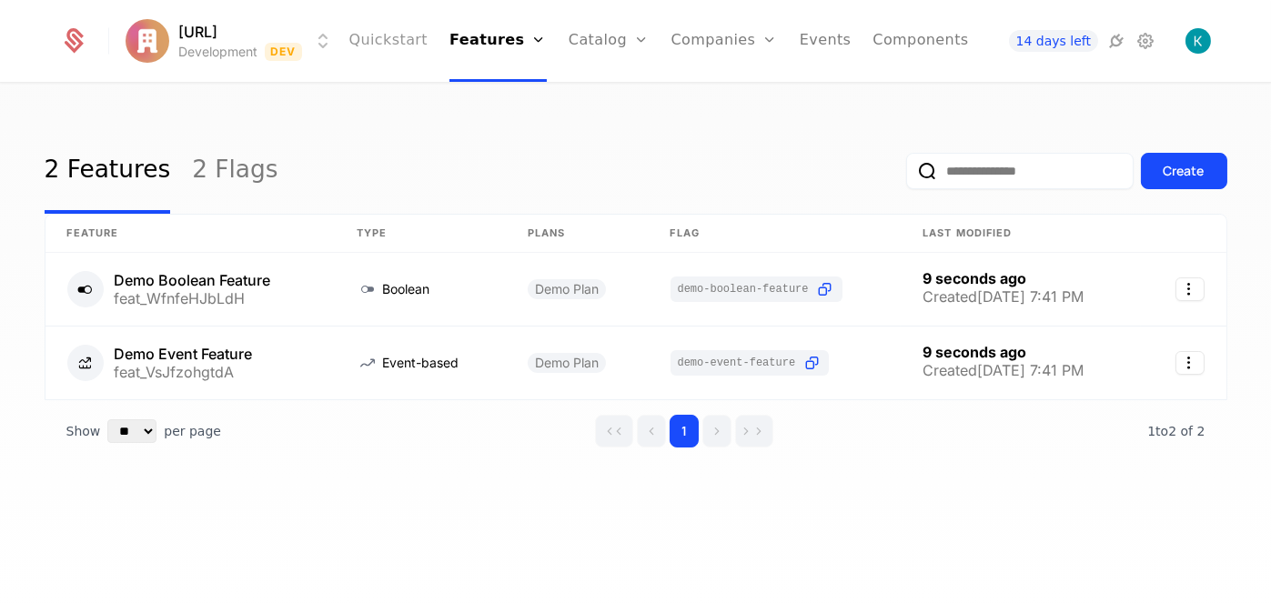
click at [418, 46] on link "Quickstart" at bounding box center [388, 41] width 79 height 82
click at [476, 36] on link "Features" at bounding box center [497, 41] width 97 height 82
click at [416, 35] on link "Quickstart" at bounding box center [388, 41] width 79 height 82
click at [1165, 40] on div "14 days left" at bounding box center [1096, 40] width 227 height 25
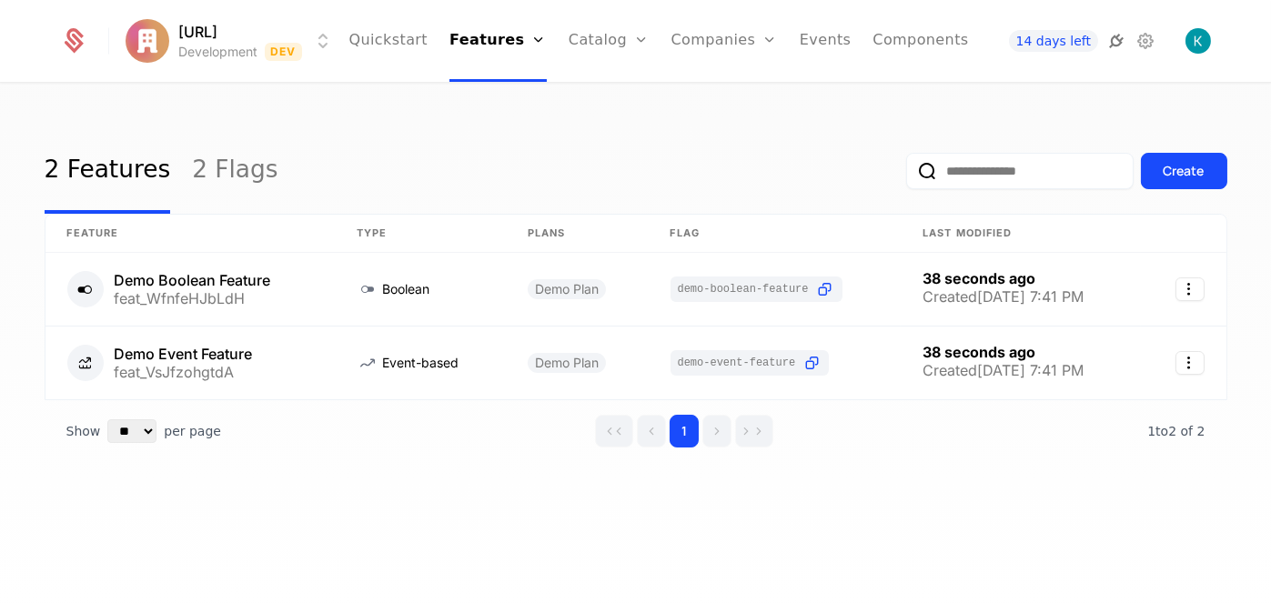
click at [1111, 40] on icon at bounding box center [1116, 41] width 22 height 22
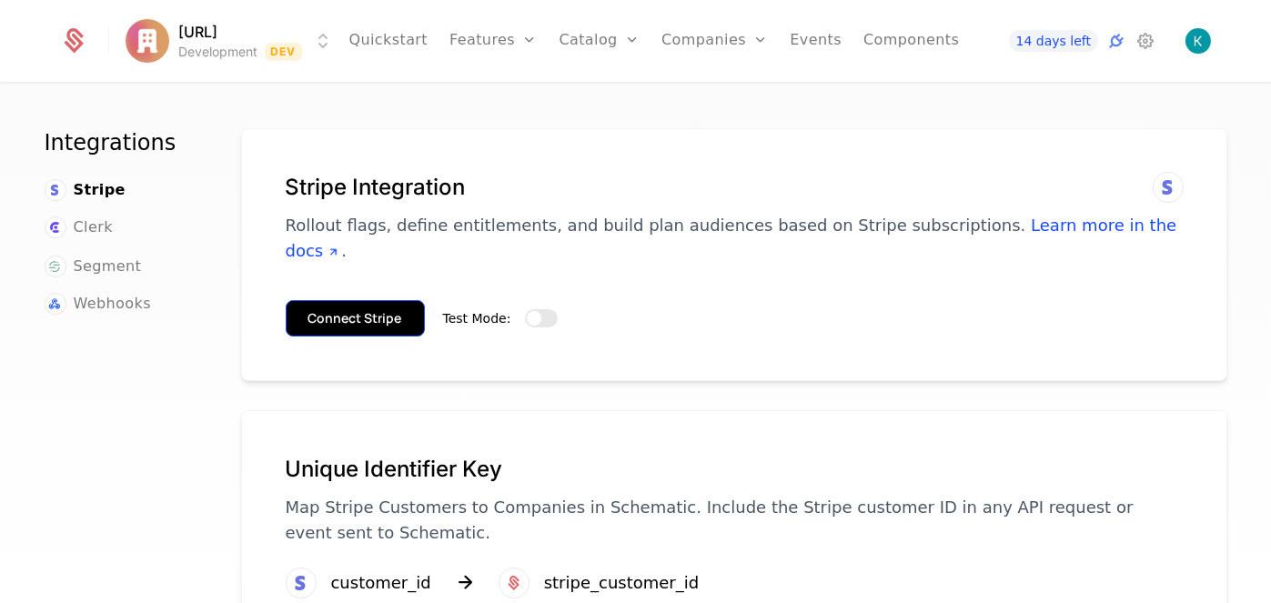
scroll to position [45, 0]
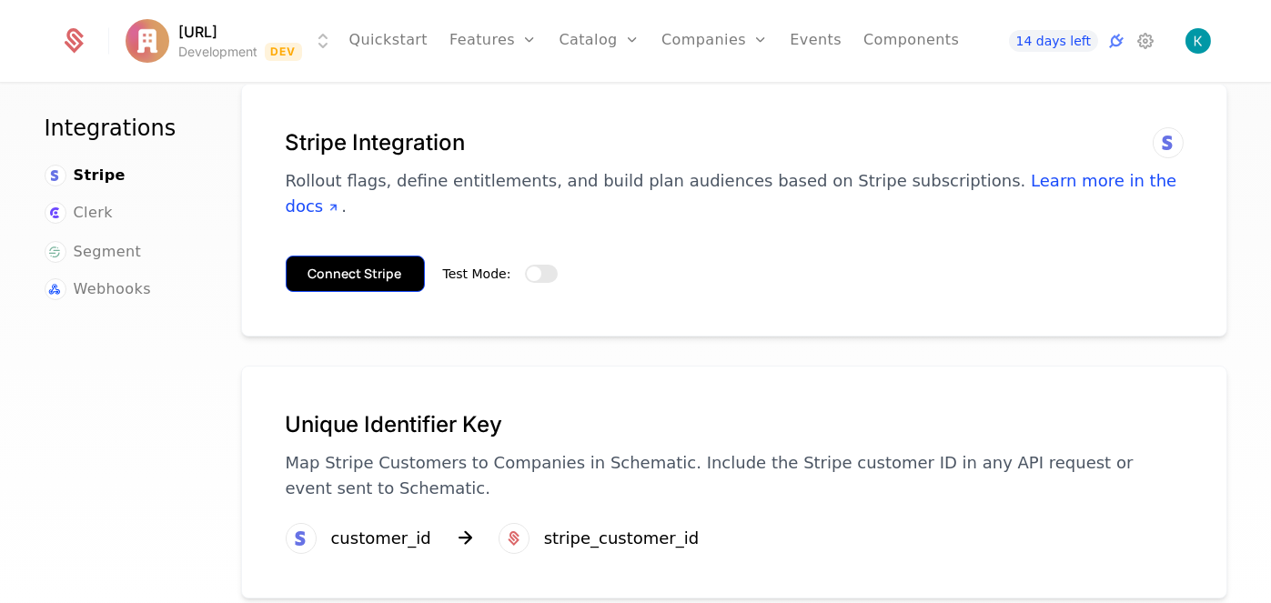
click at [393, 261] on button "Connect Stripe" at bounding box center [355, 274] width 139 height 36
click at [400, 256] on button "Connect Stripe" at bounding box center [355, 274] width 139 height 36
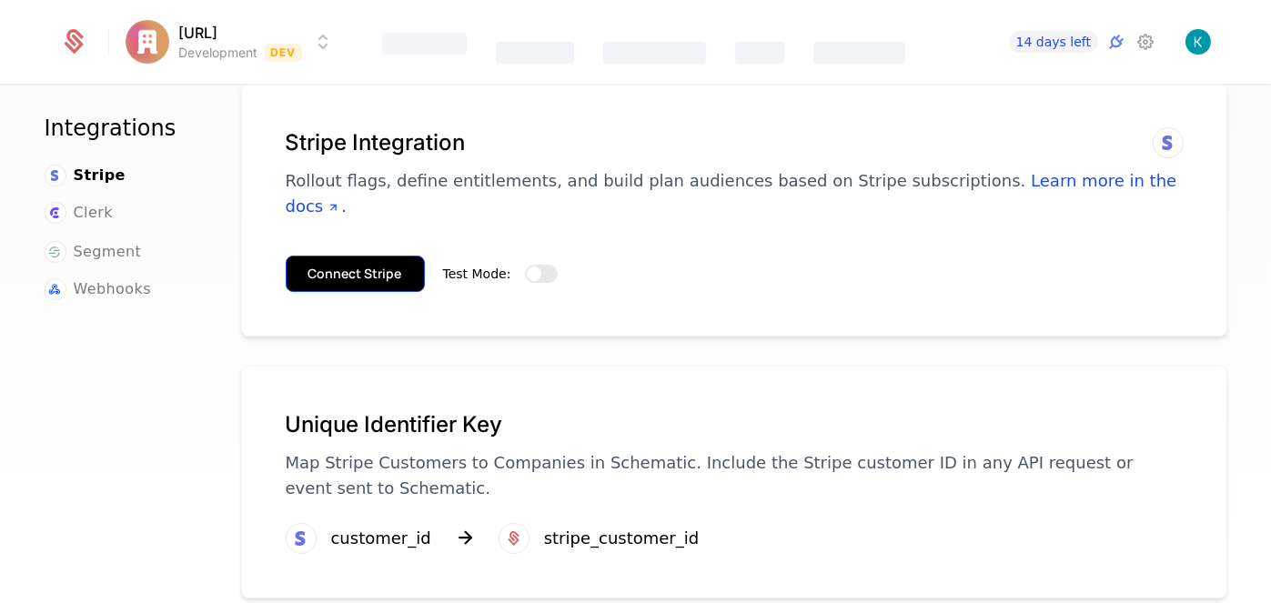
click at [358, 256] on button "Connect Stripe" at bounding box center [355, 274] width 139 height 36
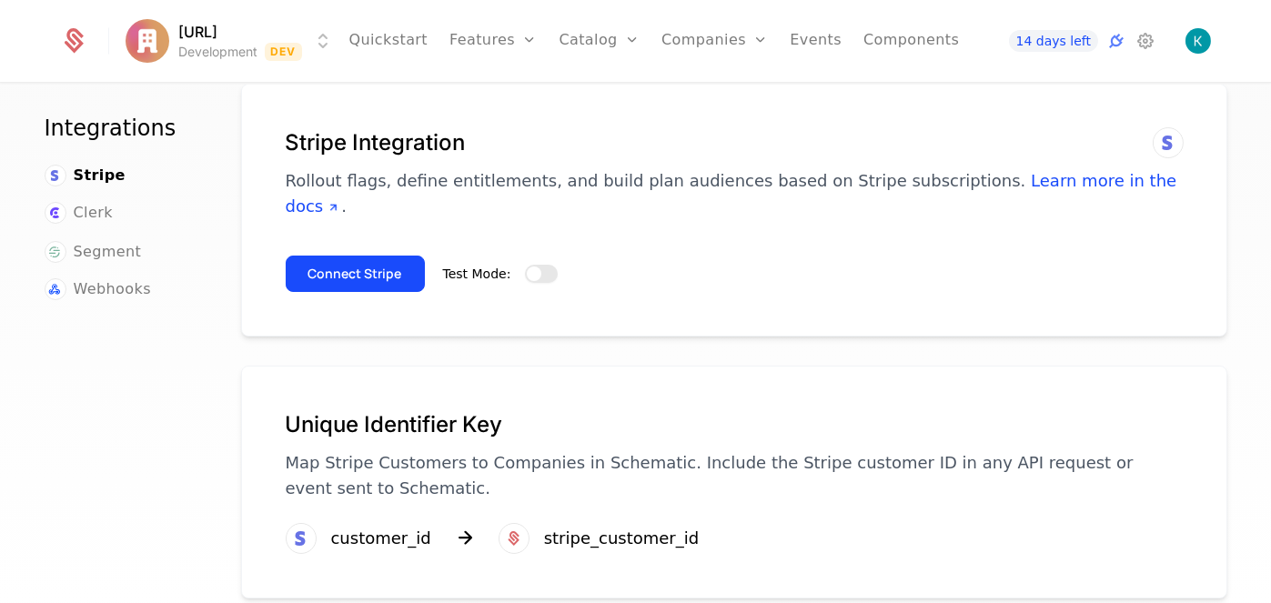
click at [527, 267] on span "button" at bounding box center [534, 274] width 15 height 15
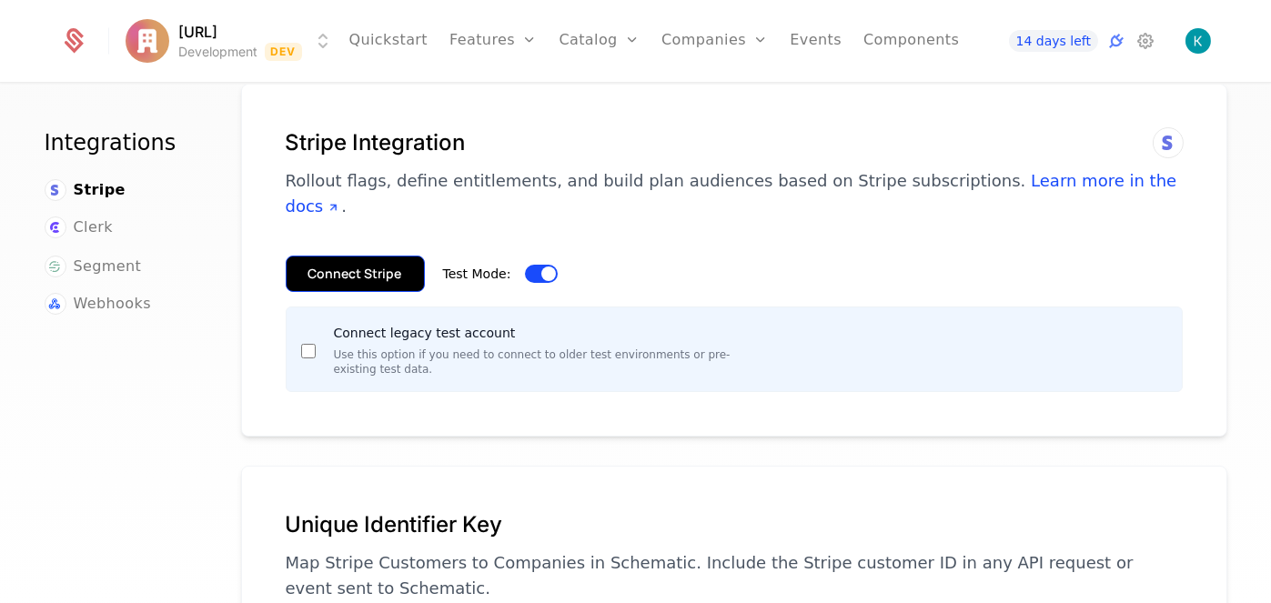
click at [339, 256] on button "Connect Stripe" at bounding box center [355, 274] width 139 height 36
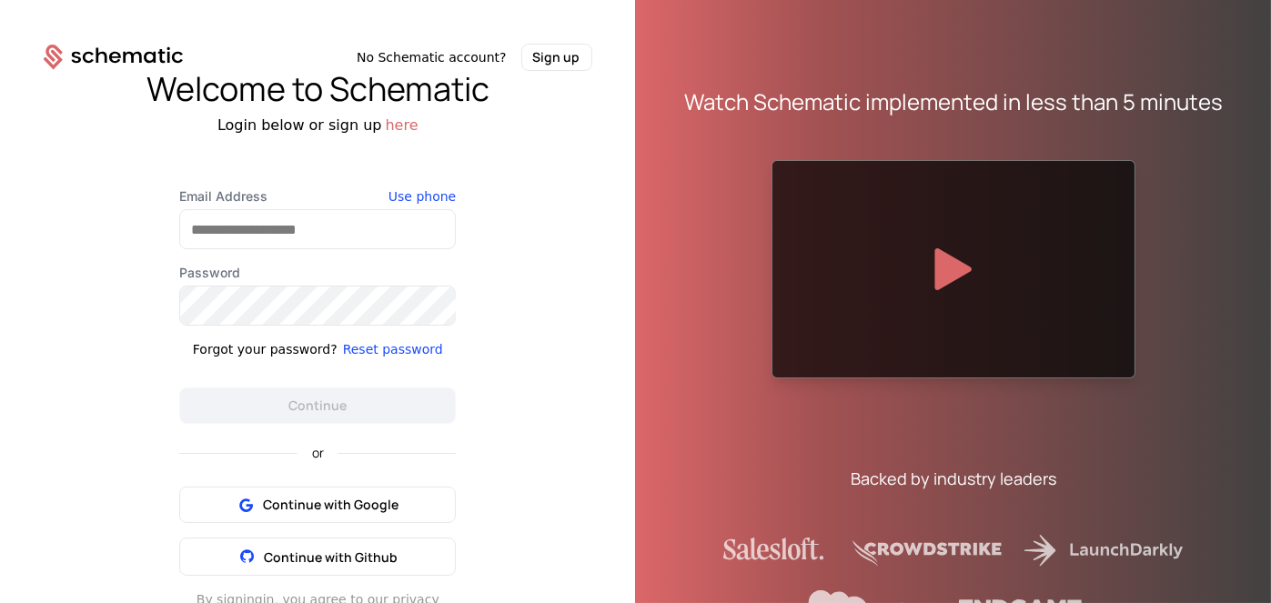
scroll to position [48, 0]
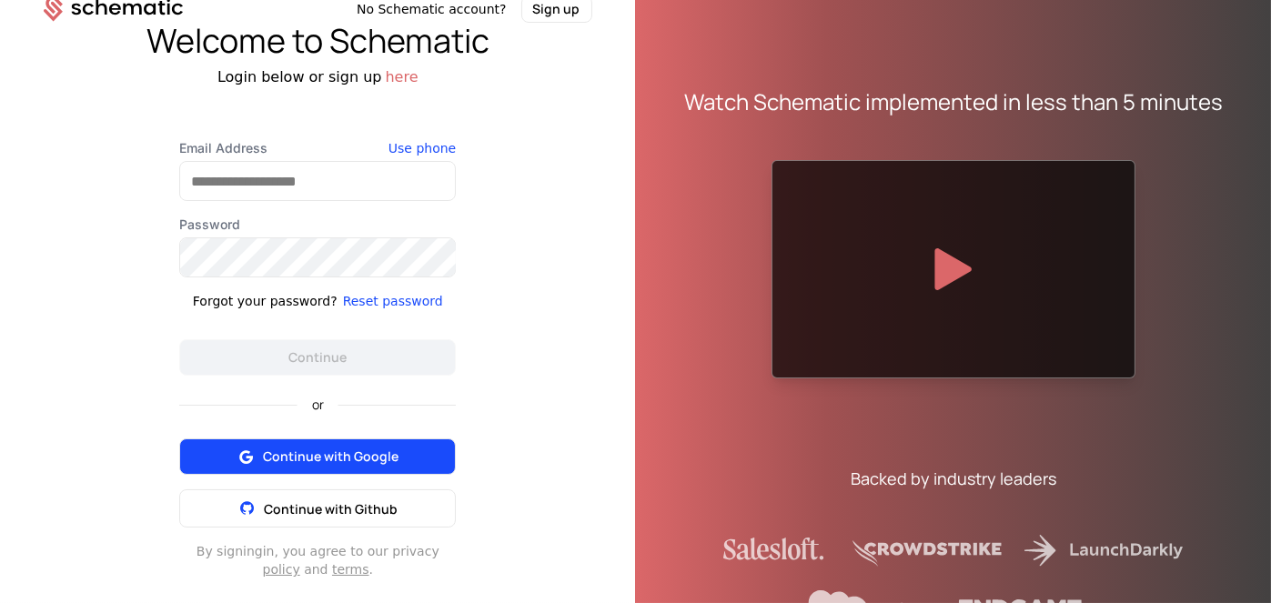
click at [332, 465] on button "Continue with Google" at bounding box center [317, 457] width 277 height 36
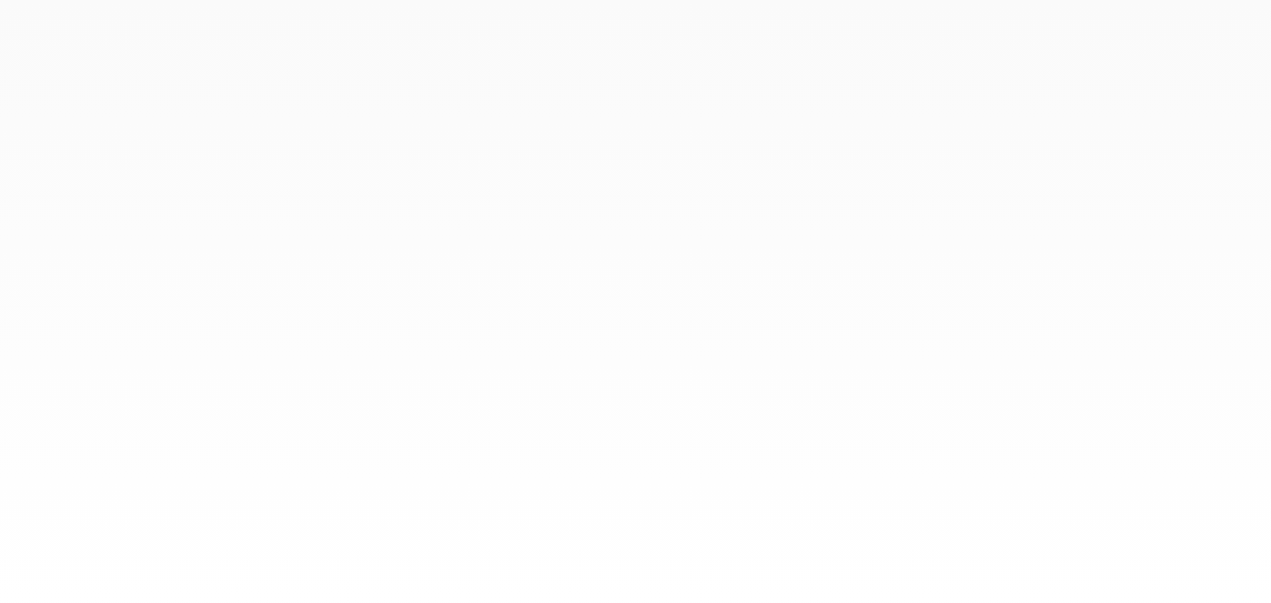
click at [511, 173] on div at bounding box center [635, 301] width 1271 height 603
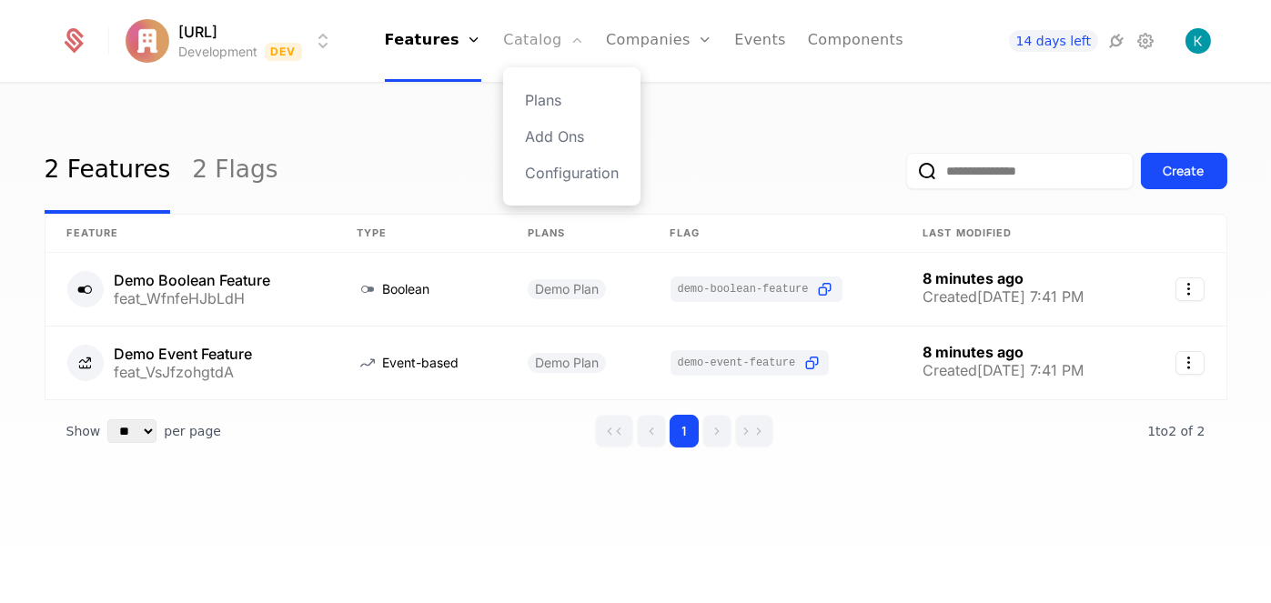
click at [526, 51] on link "Catalog" at bounding box center [543, 41] width 81 height 82
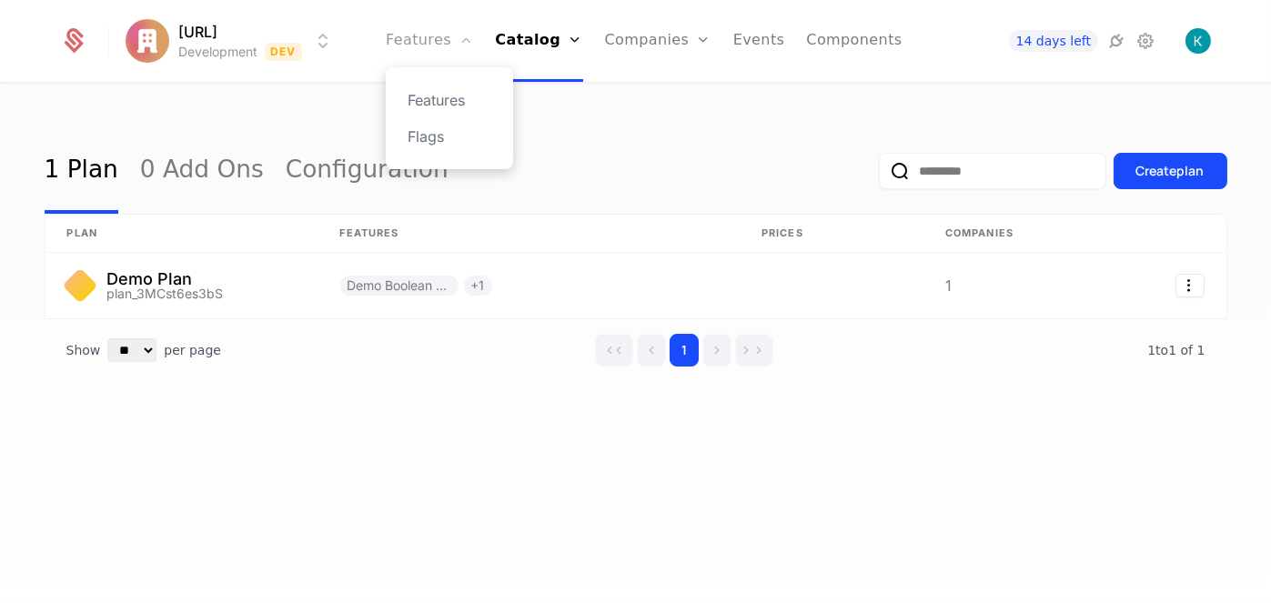
click at [439, 48] on link "Features" at bounding box center [429, 41] width 87 height 82
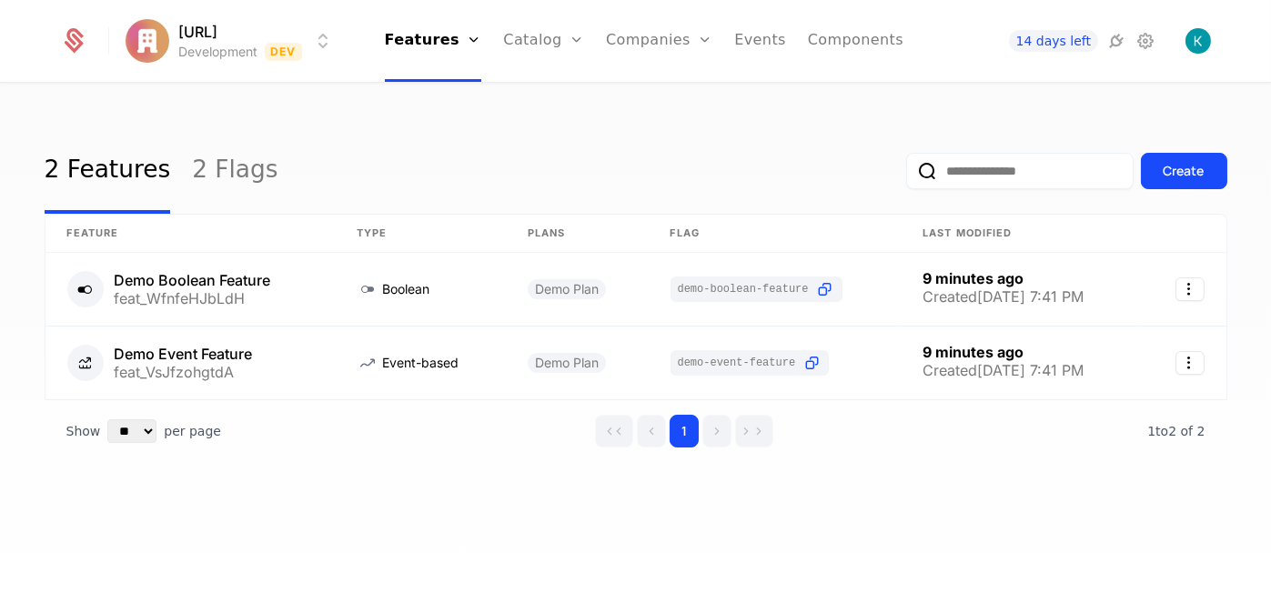
click at [247, 45] on html "receiptdecode.ai Development Dev Features Features Flags Catalog Plans Add Ons …" at bounding box center [635, 301] width 1271 height 603
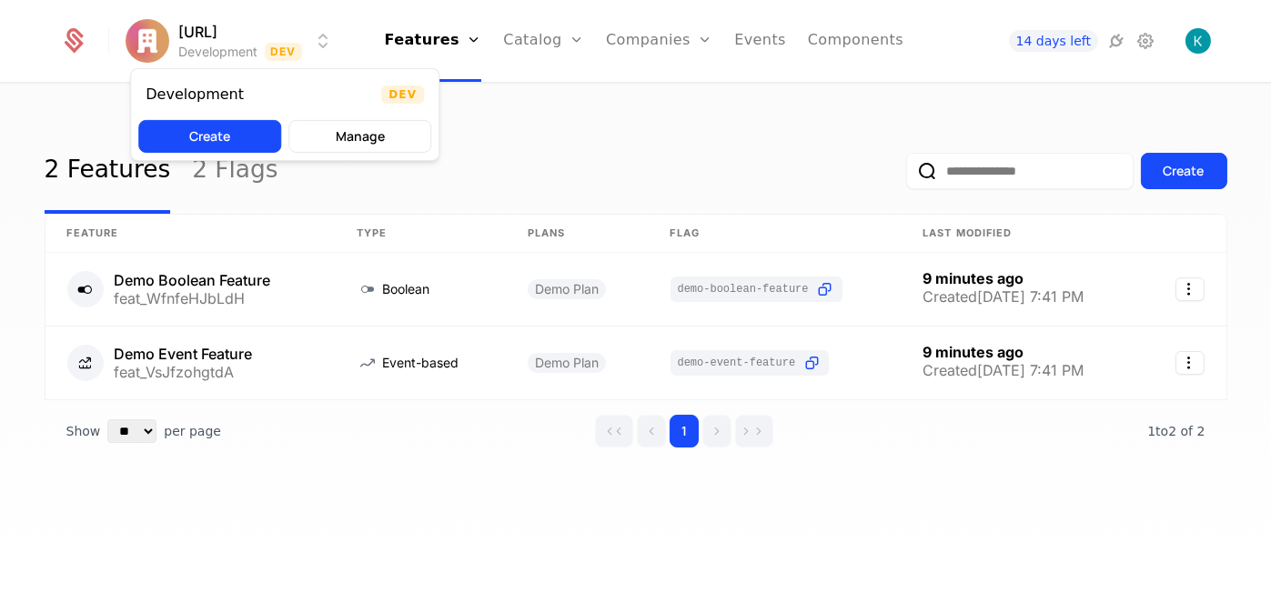
drag, startPoint x: 243, startPoint y: 146, endPoint x: 1269, endPoint y: 91, distance: 1027.7
click at [1269, 91] on html "receiptdecode.ai Development Dev Features Features Flags Catalog Plans Add Ons …" at bounding box center [635, 301] width 1271 height 603
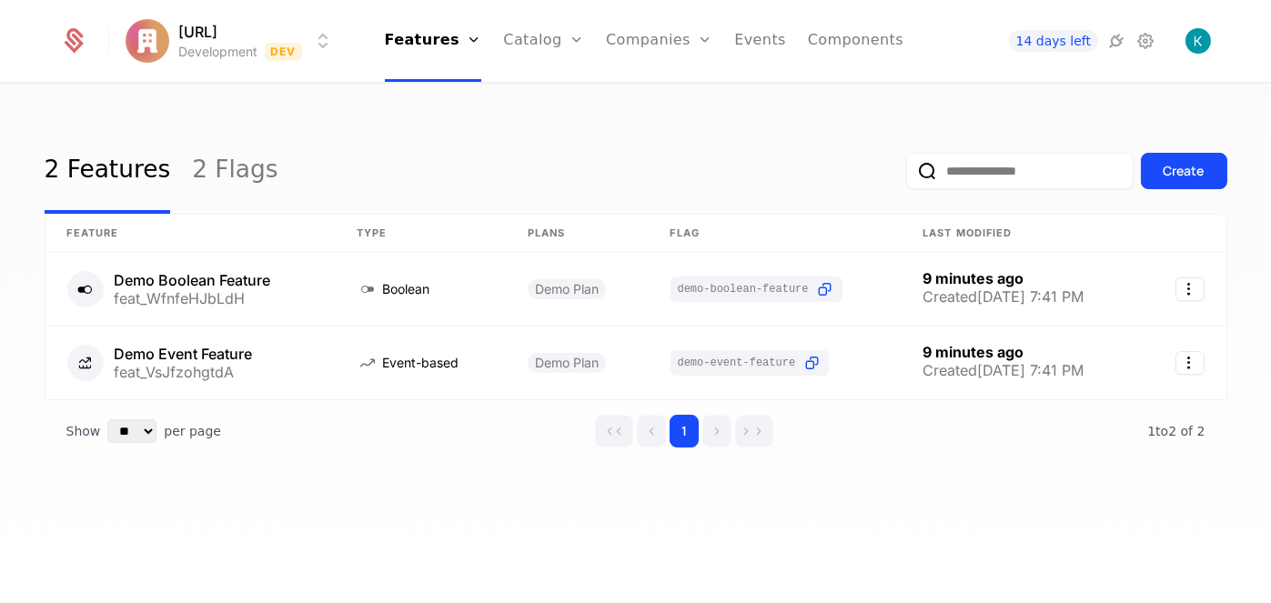
click at [1155, 50] on html "receiptdecode.ai Development Dev Features Features Flags Catalog Plans Add Ons …" at bounding box center [635, 301] width 1271 height 603
click at [1146, 45] on icon at bounding box center [1146, 41] width 22 height 22
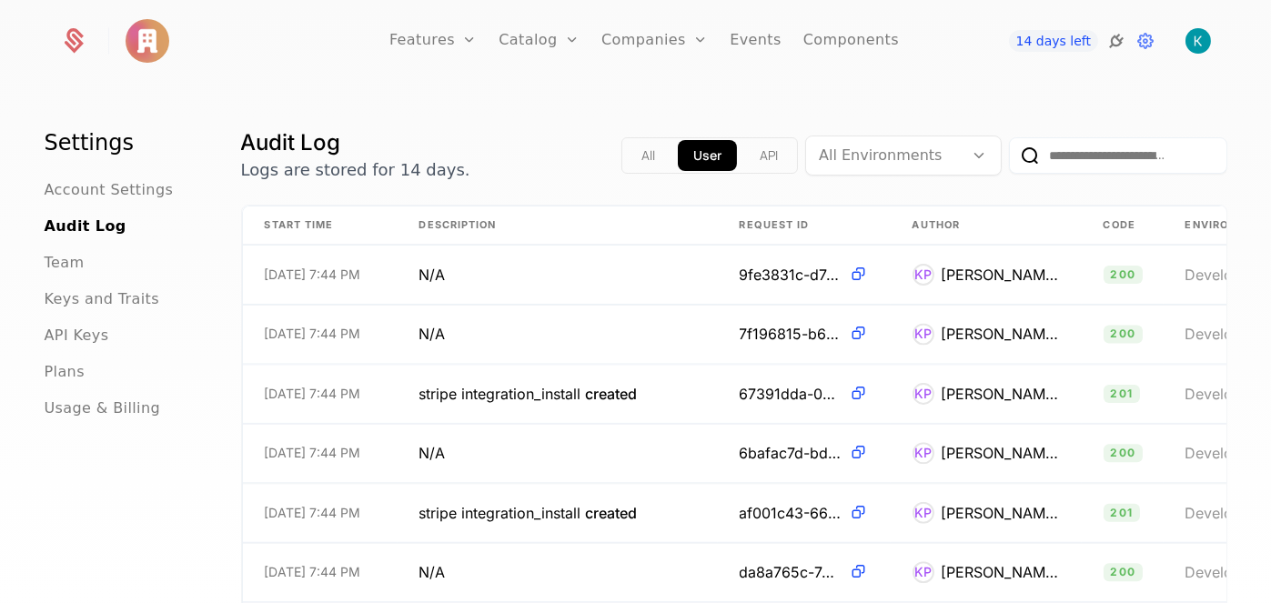
click at [1112, 43] on icon at bounding box center [1116, 41] width 22 height 22
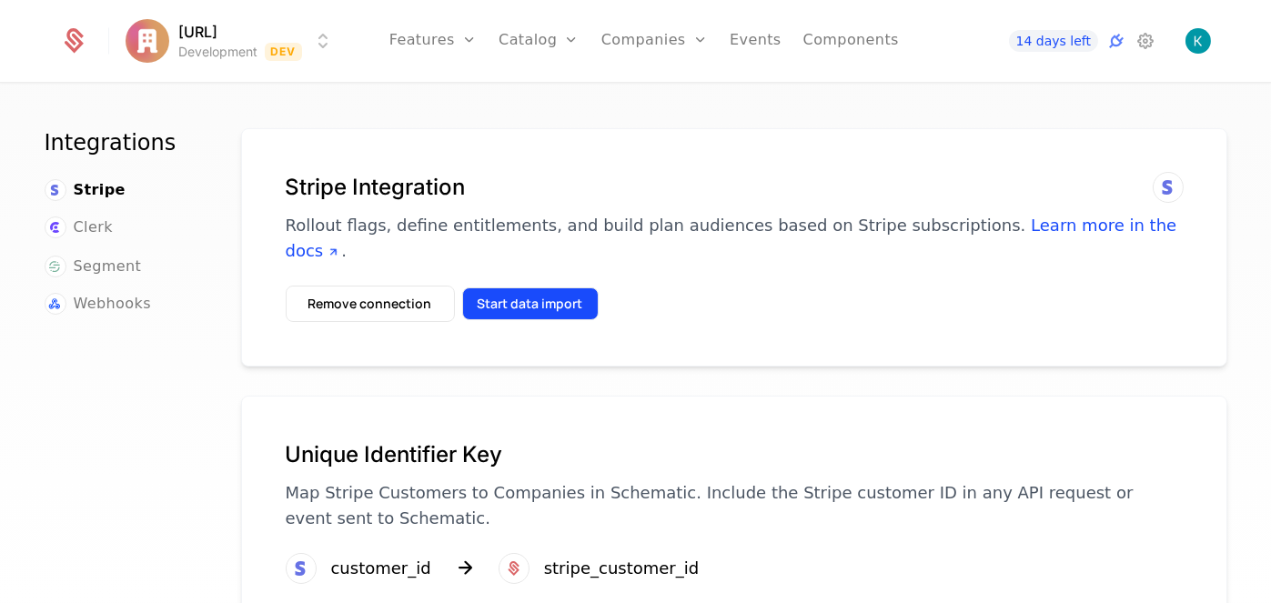
click at [495, 287] on button "Start data import" at bounding box center [530, 303] width 136 height 33
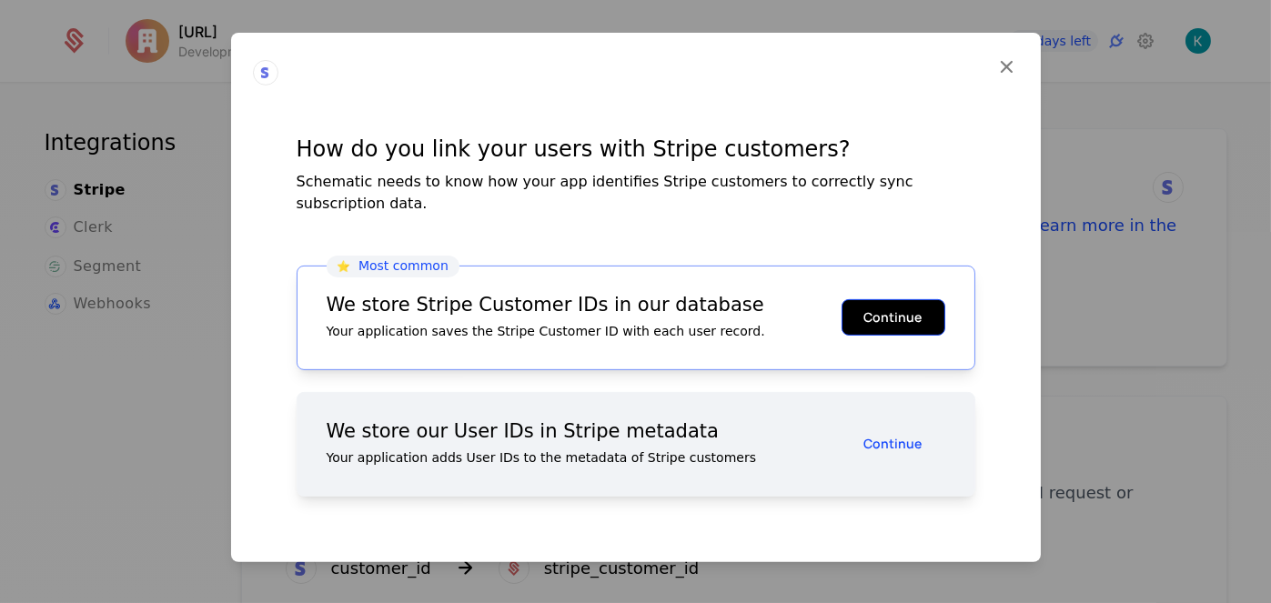
click at [923, 309] on button "Continue" at bounding box center [894, 317] width 104 height 36
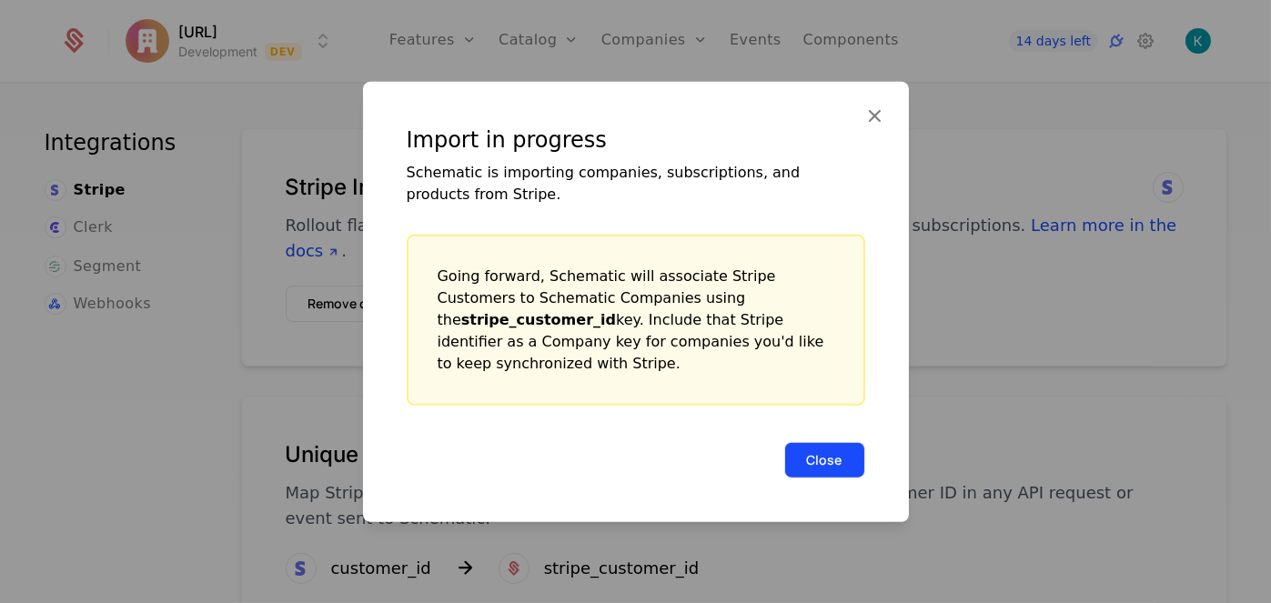
click at [839, 444] on button "Close" at bounding box center [824, 459] width 81 height 36
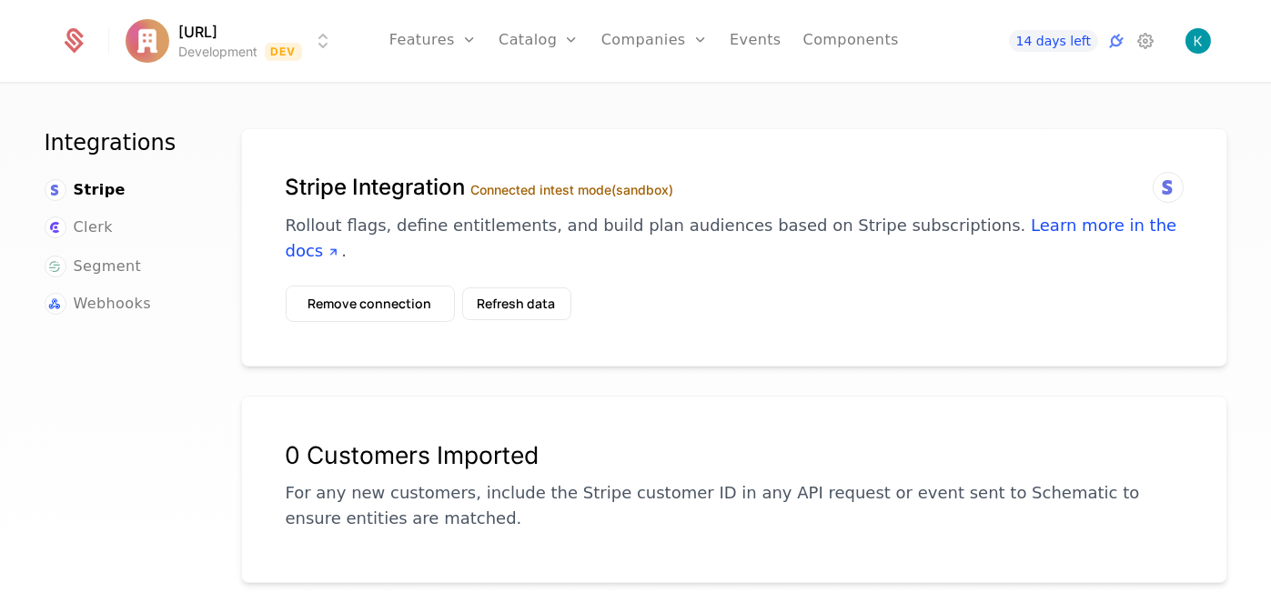
click at [619, 192] on label "Connected in test mode (sandbox)" at bounding box center [572, 189] width 203 height 15
click at [102, 225] on span "Clerk" at bounding box center [93, 228] width 39 height 22
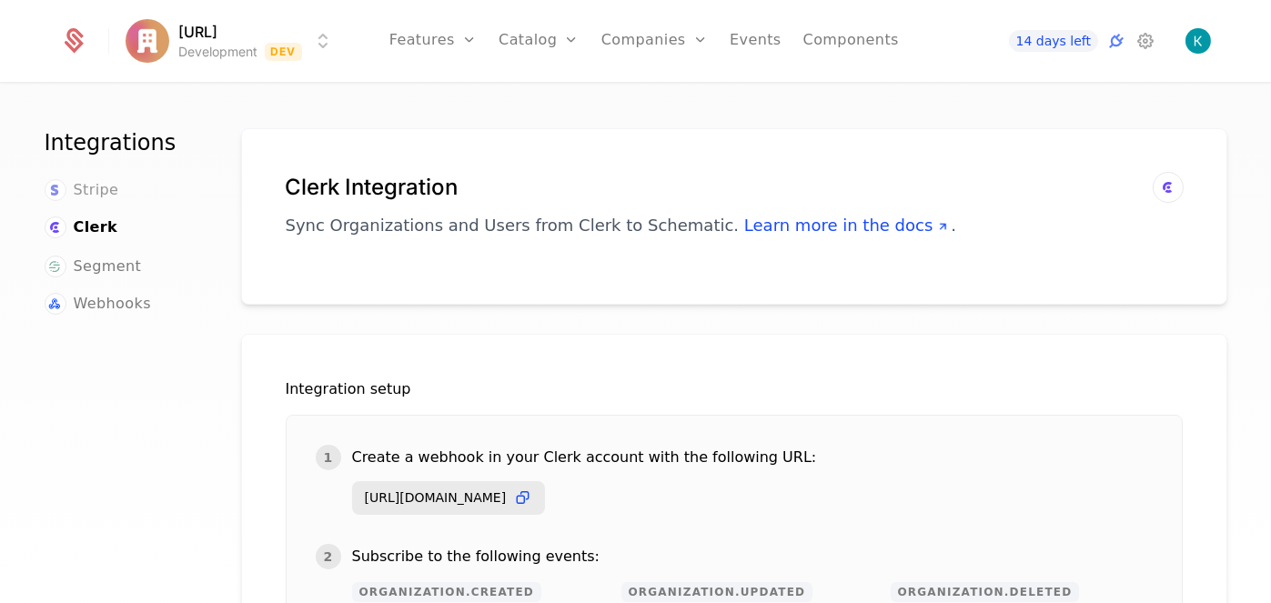
click at [93, 197] on span "Stripe" at bounding box center [96, 190] width 45 height 22
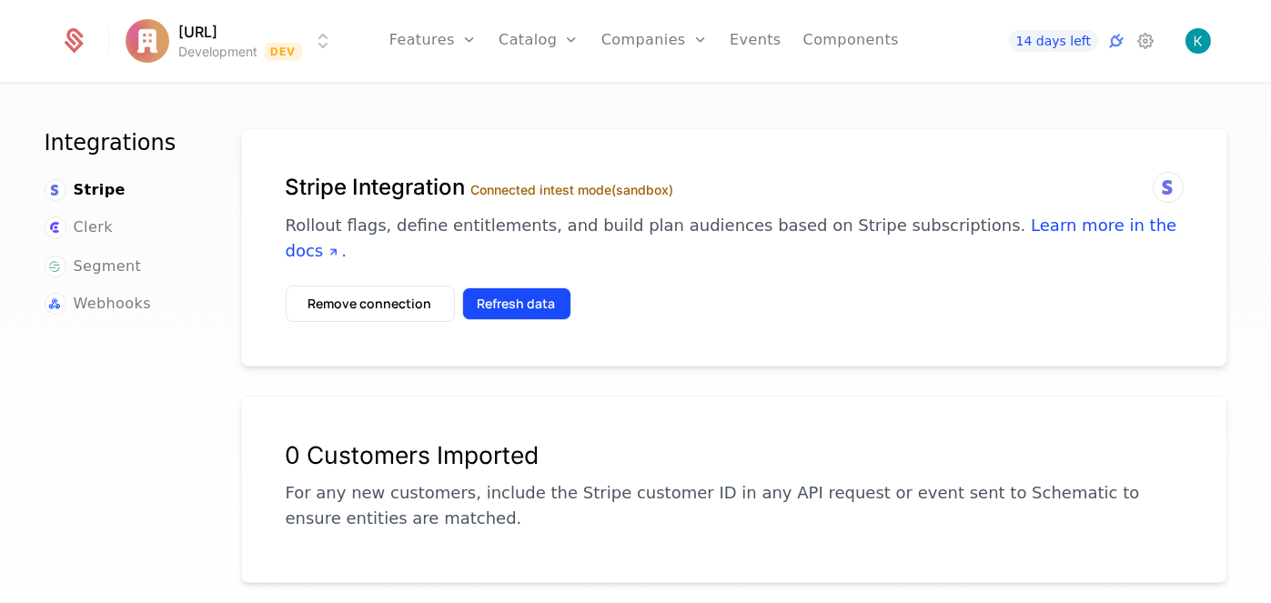
click at [531, 287] on button "Refresh data" at bounding box center [516, 303] width 109 height 33
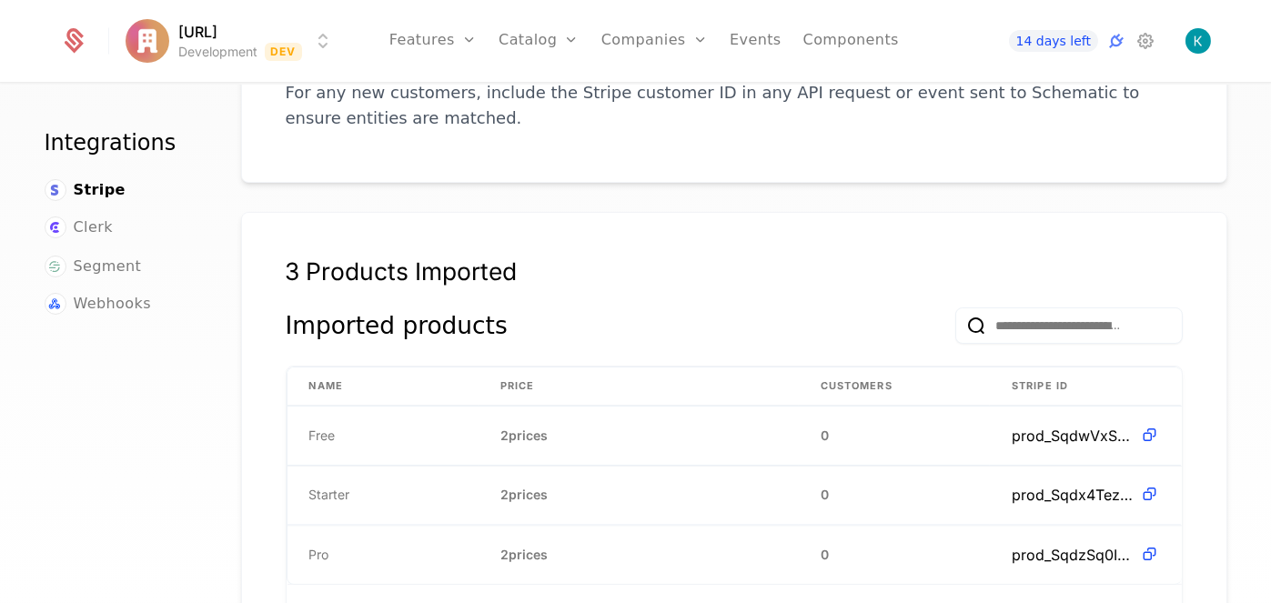
scroll to position [582, 0]
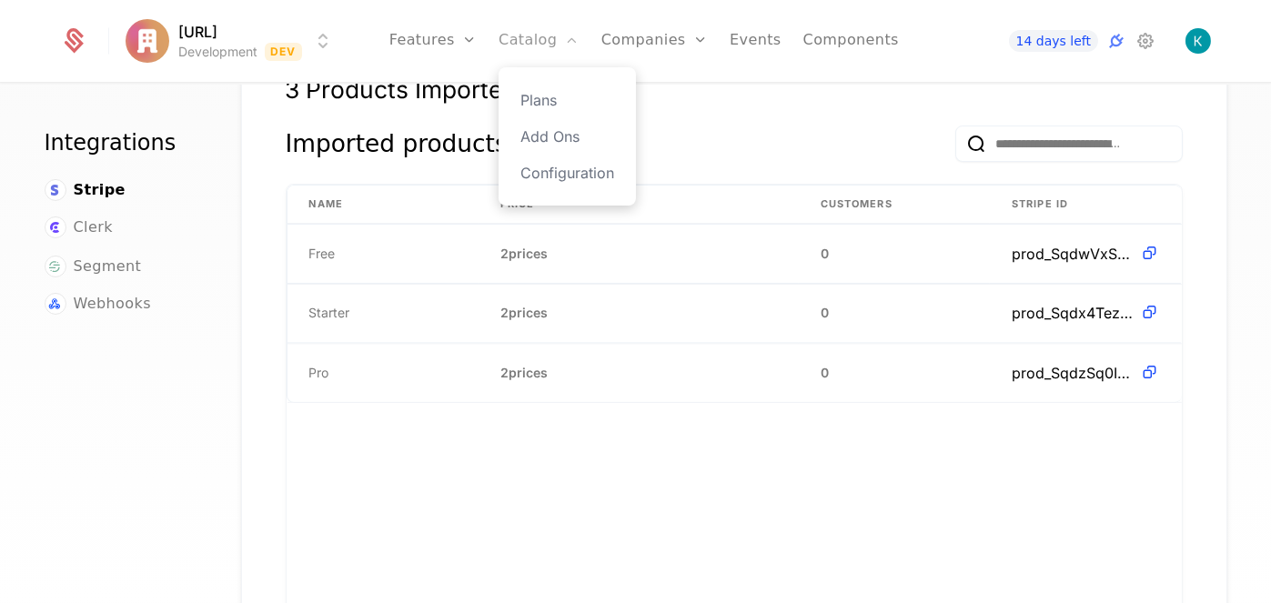
click at [543, 53] on link "Catalog" at bounding box center [539, 41] width 81 height 82
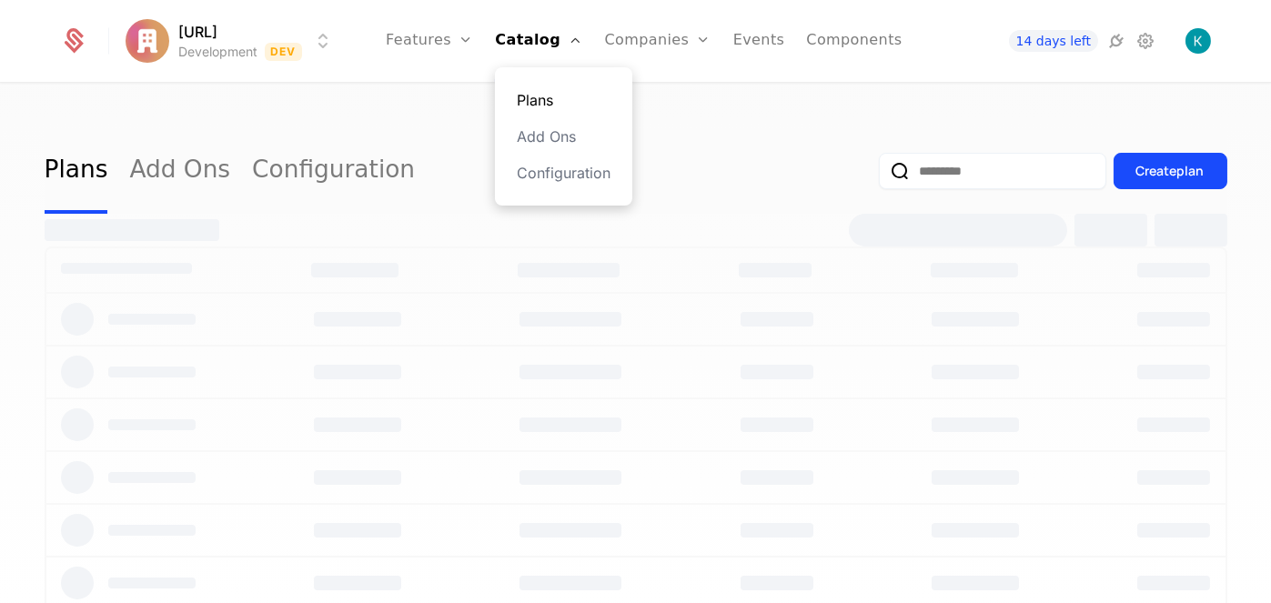
click at [557, 101] on link "Plans" at bounding box center [564, 100] width 94 height 22
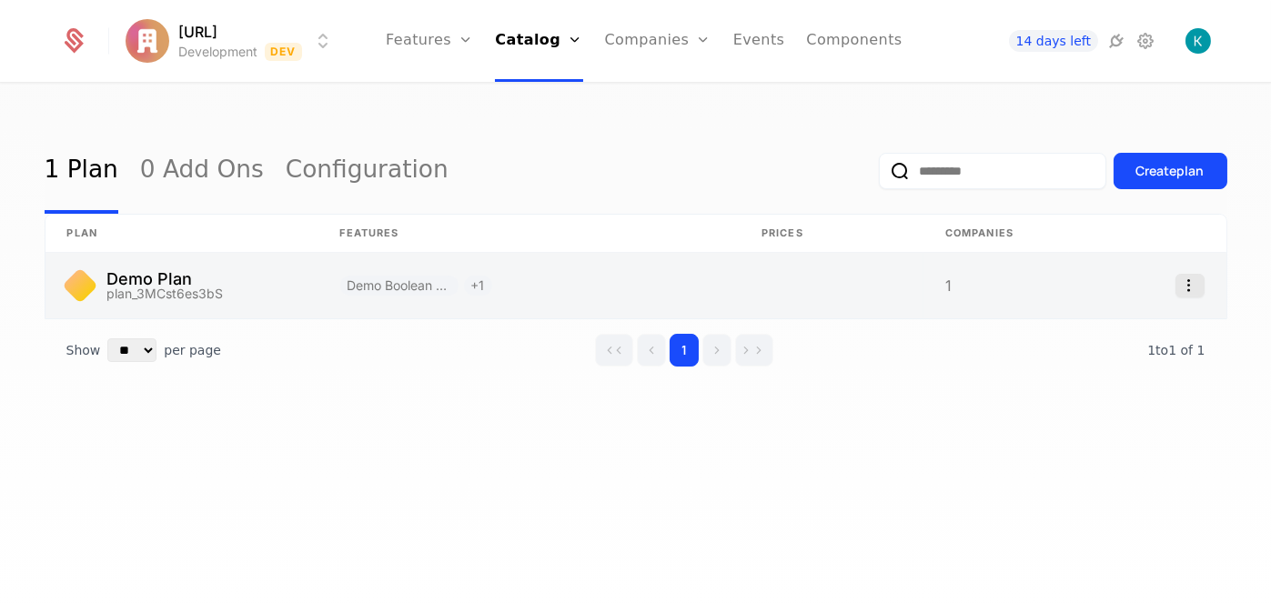
click at [1196, 287] on icon "Select action" at bounding box center [1189, 286] width 29 height 24
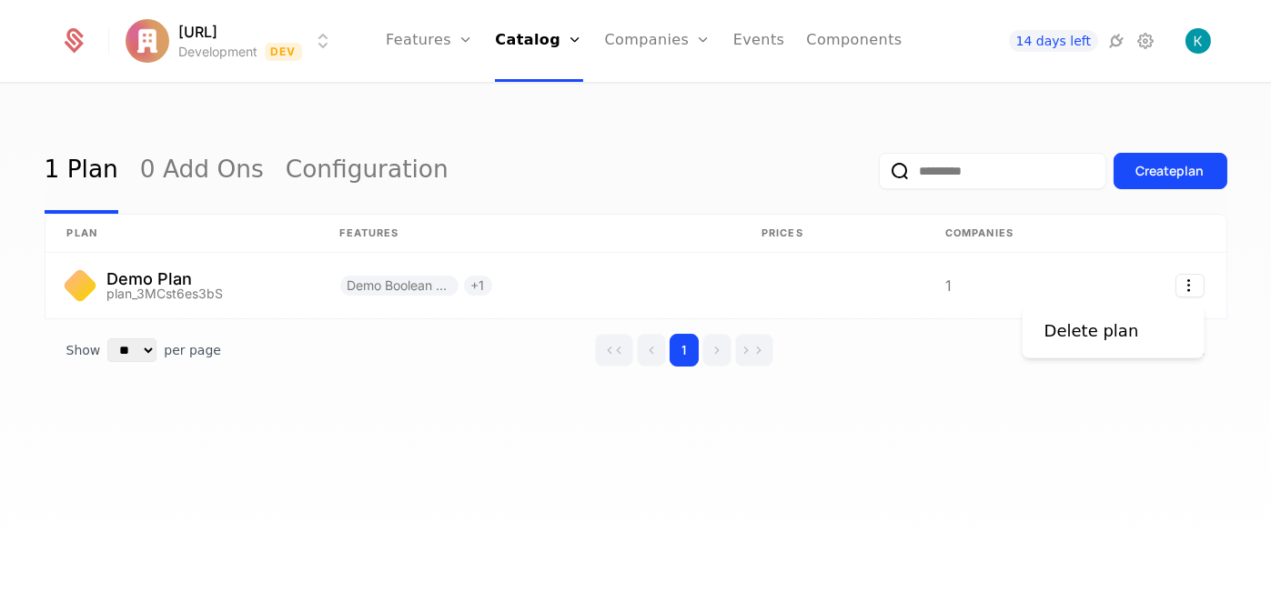
click at [1150, 161] on html "receiptdecode.ai Development Dev Features Features Flags Catalog Plans Add Ons …" at bounding box center [635, 301] width 1271 height 603
click at [1152, 168] on div "Create plan" at bounding box center [1170, 171] width 68 height 18
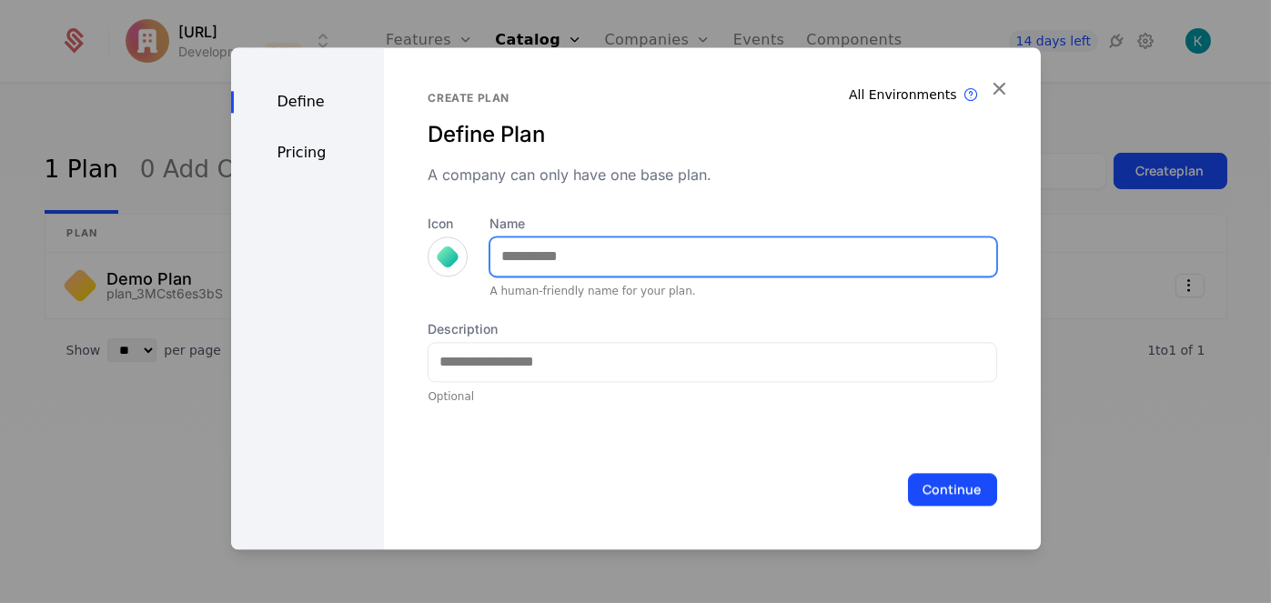
click at [648, 251] on input "Name" at bounding box center [742, 256] width 505 height 38
type input "*********"
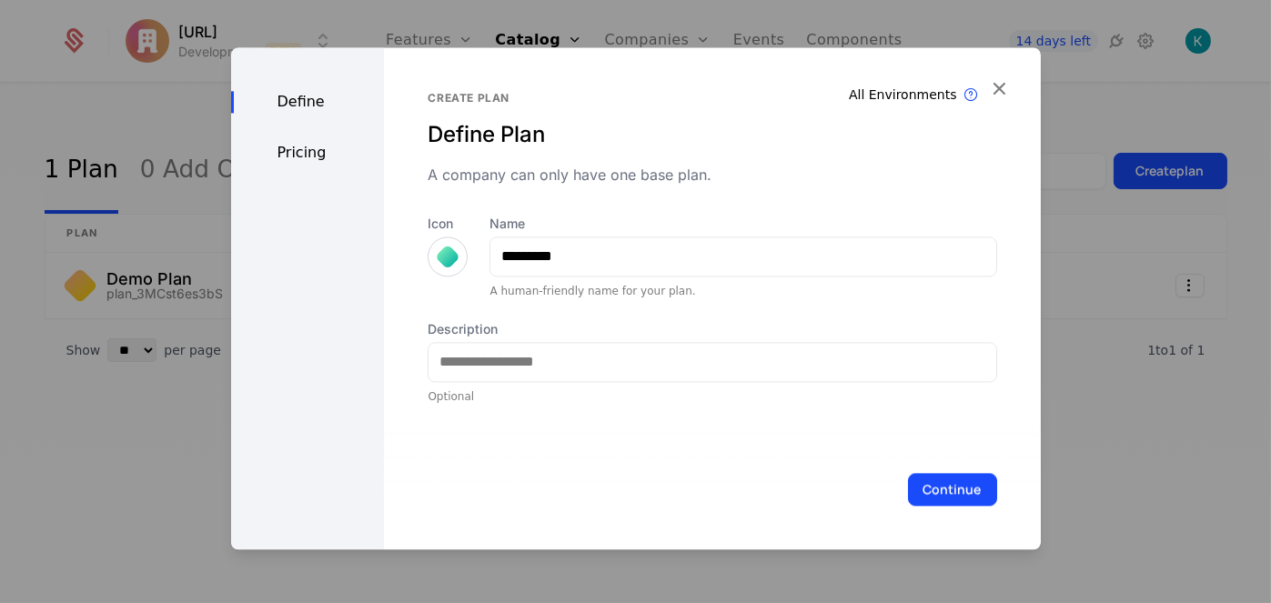
click at [294, 150] on div "Pricing" at bounding box center [308, 153] width 154 height 22
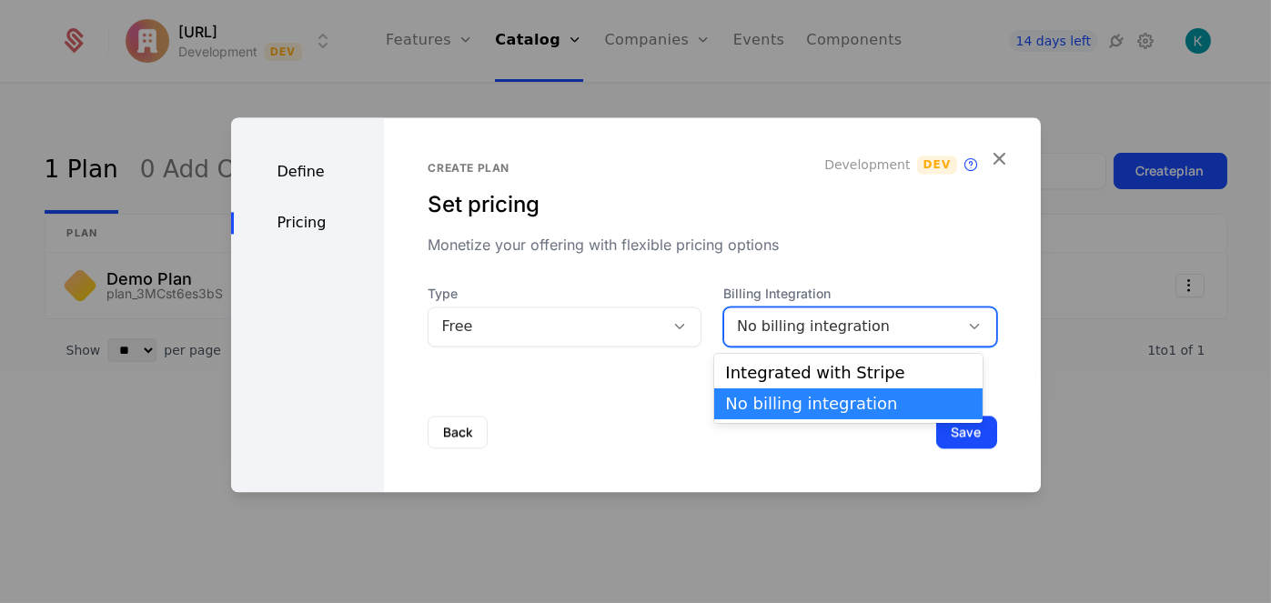
click at [915, 334] on div "No billing integration" at bounding box center [842, 327] width 210 height 22
click at [893, 373] on div "Integrated with Stripe" at bounding box center [848, 373] width 247 height 16
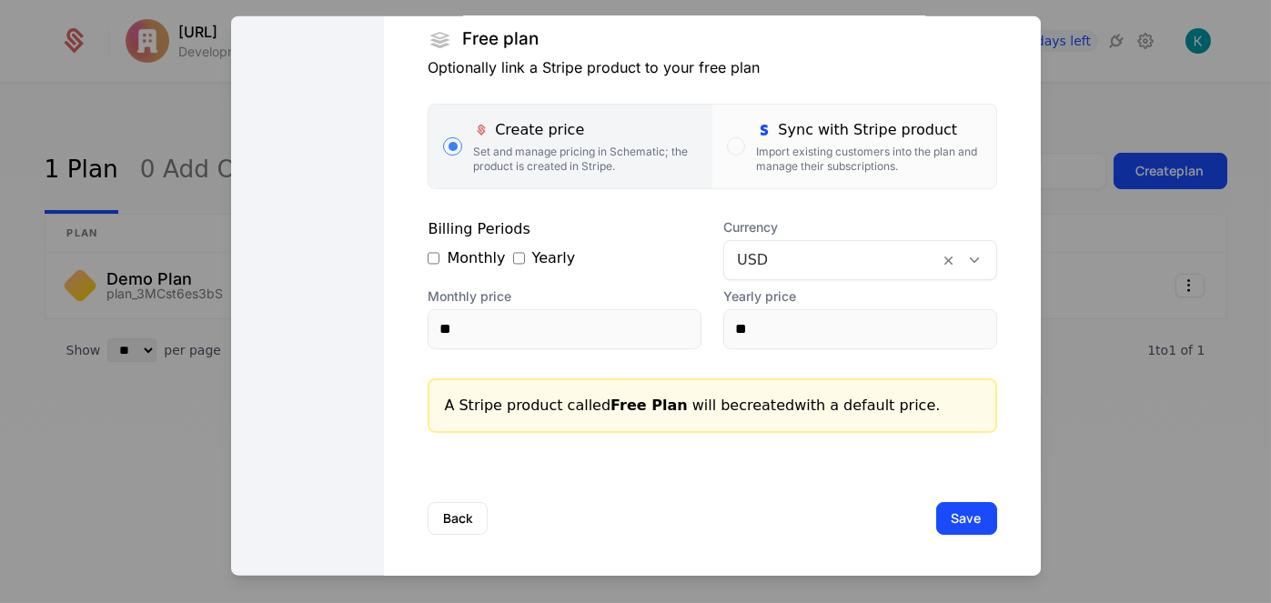
scroll to position [318, 0]
click at [502, 258] on div "Monthly Yearly" at bounding box center [565, 257] width 274 height 22
click at [946, 512] on button "Save" at bounding box center [966, 516] width 61 height 33
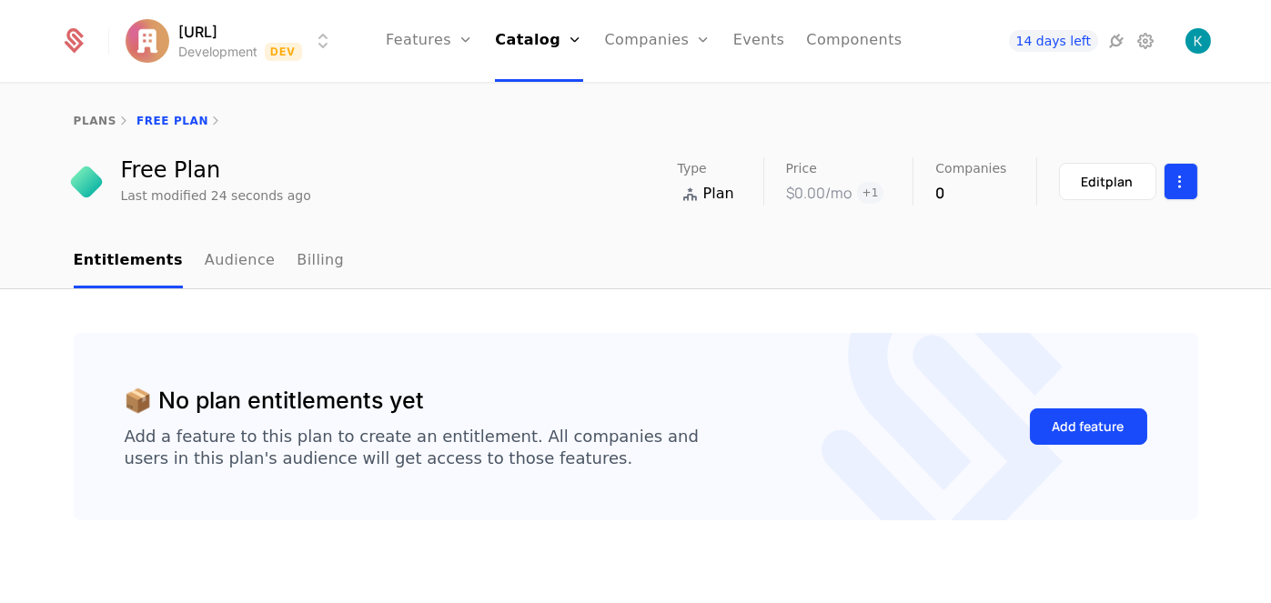
click at [1164, 194] on html "receiptdecode.ai Development Dev Features Features Flags Catalog Plans Add Ons …" at bounding box center [635, 301] width 1271 height 603
click at [1120, 227] on div "Delete plan" at bounding box center [1085, 234] width 109 height 25
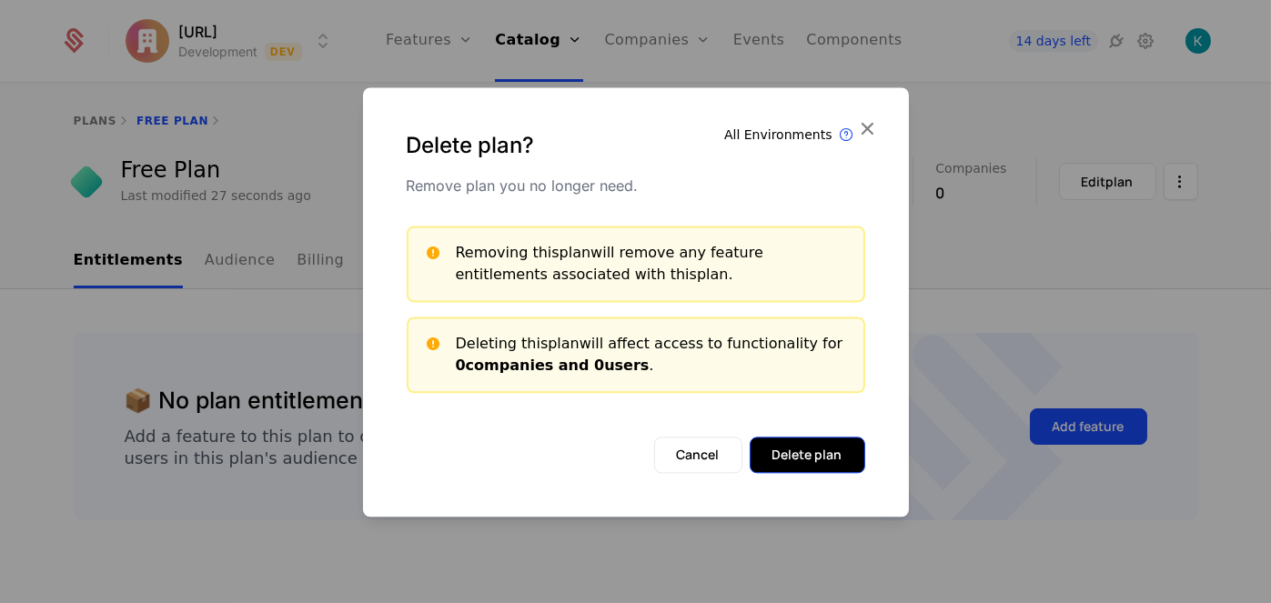
click at [807, 459] on button "Delete plan" at bounding box center [808, 455] width 116 height 36
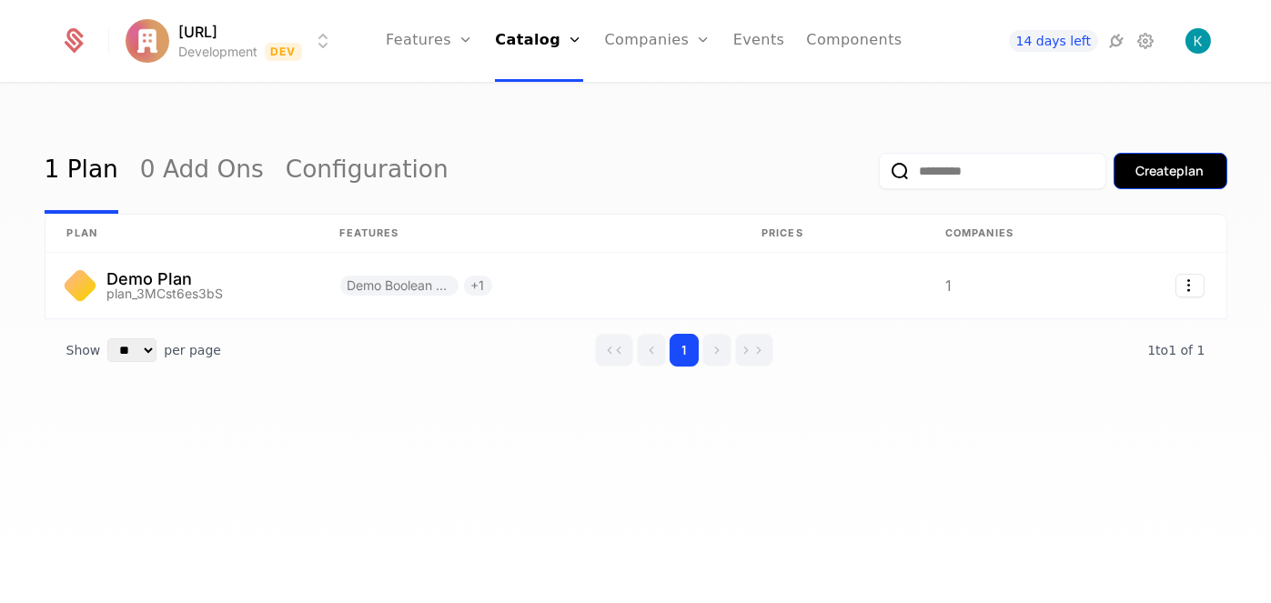
click at [1143, 177] on div "Create plan" at bounding box center [1170, 171] width 68 height 18
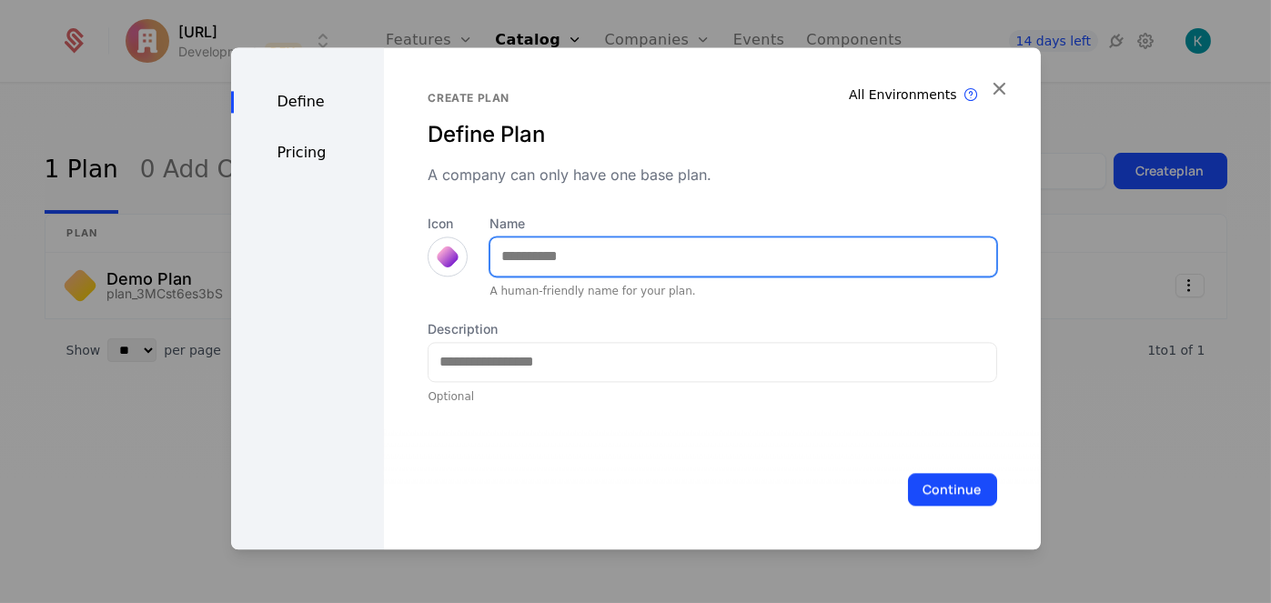
click at [539, 266] on input "Name" at bounding box center [742, 256] width 505 height 38
type input "****"
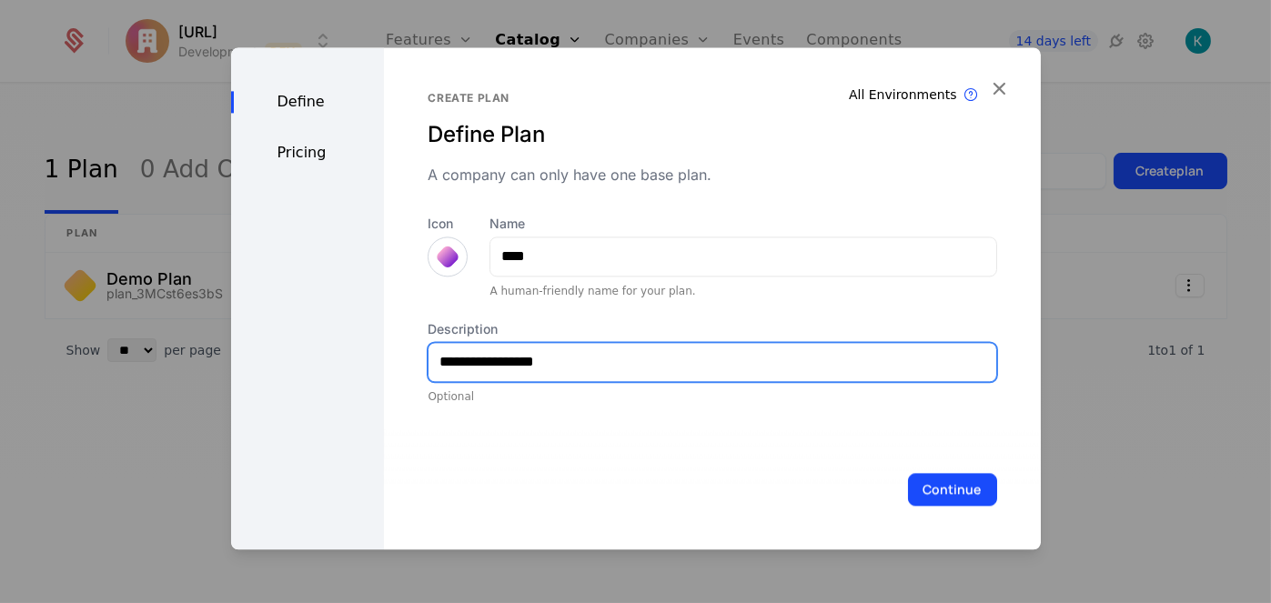
type input "**********"
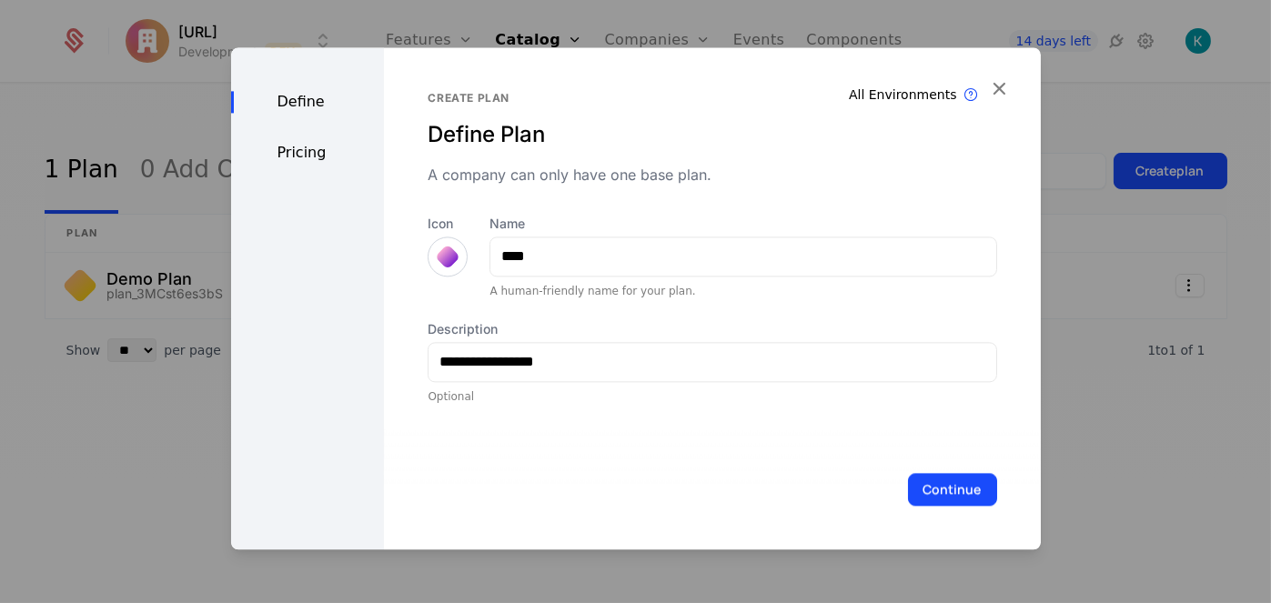
click at [301, 140] on div "Define Pricing" at bounding box center [308, 298] width 154 height 502
click at [308, 158] on div "Pricing" at bounding box center [308, 153] width 154 height 22
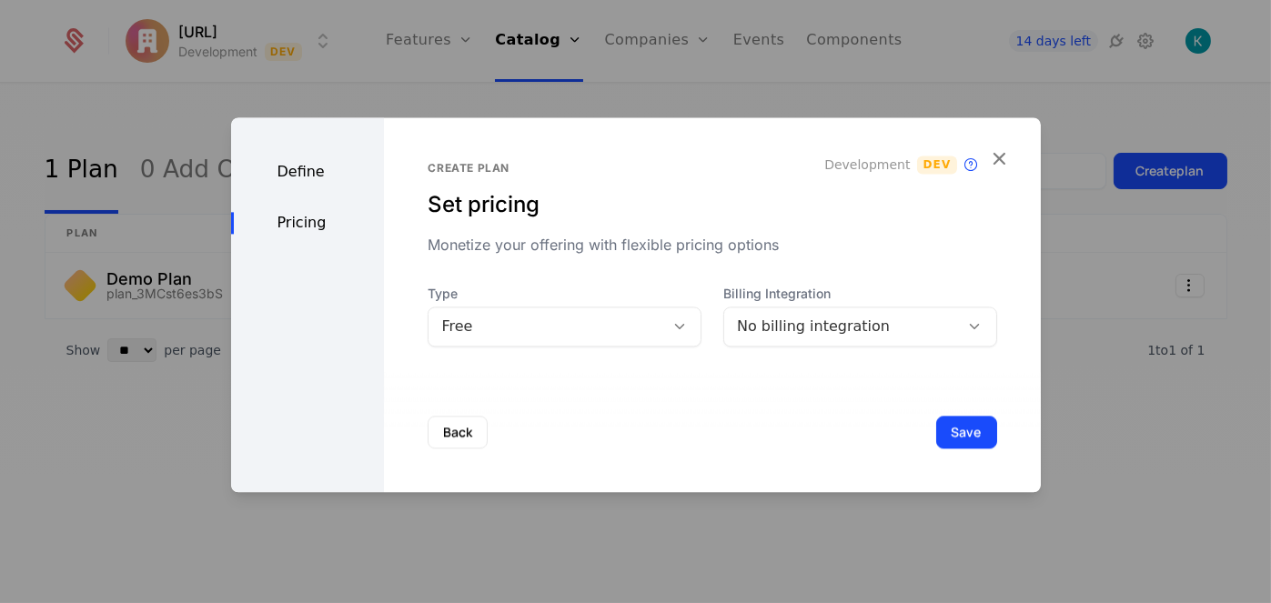
click at [570, 325] on div "Free" at bounding box center [546, 327] width 210 height 22
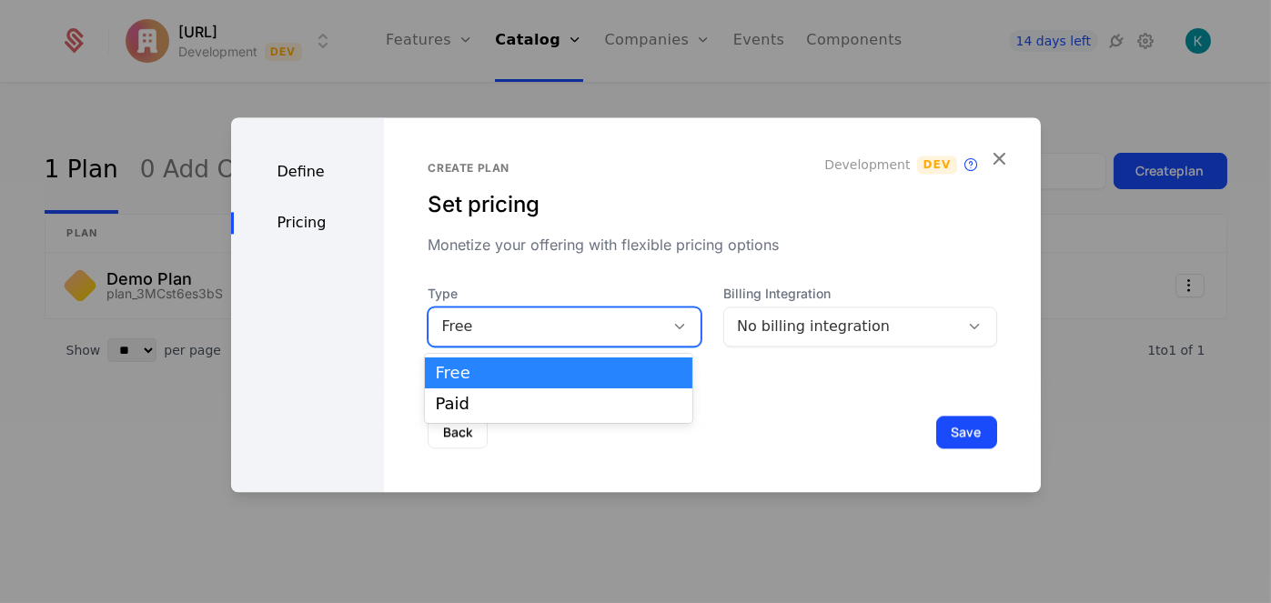
click at [847, 337] on div "No billing integration" at bounding box center [842, 327] width 210 height 22
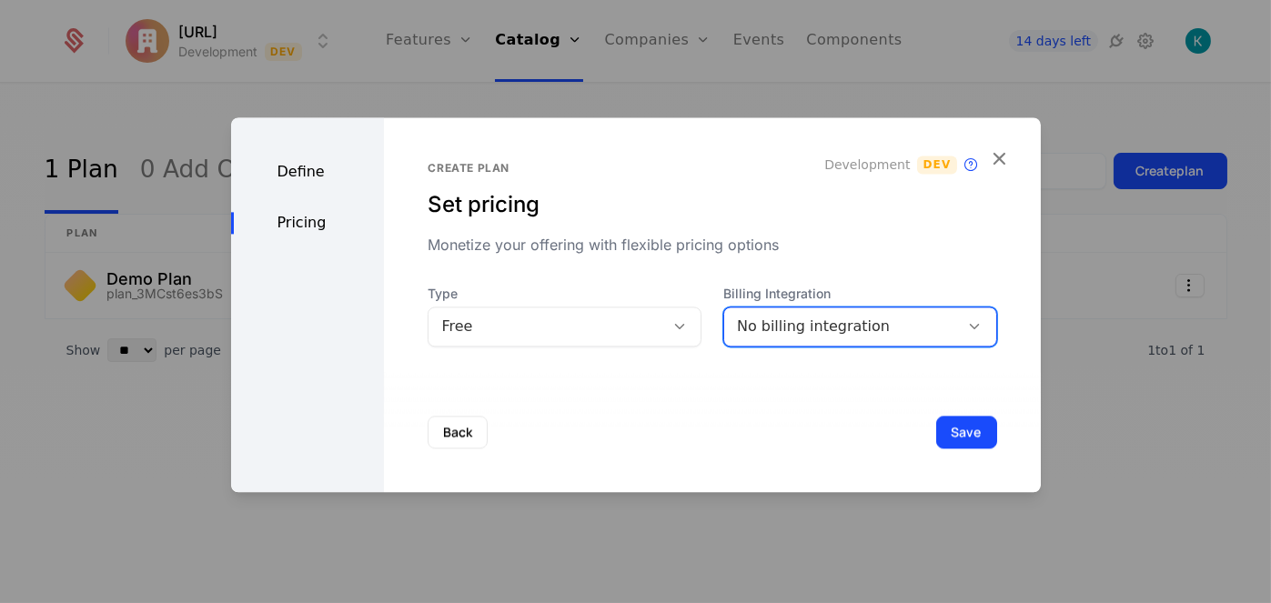
click at [805, 319] on div "No billing integration" at bounding box center [842, 327] width 210 height 22
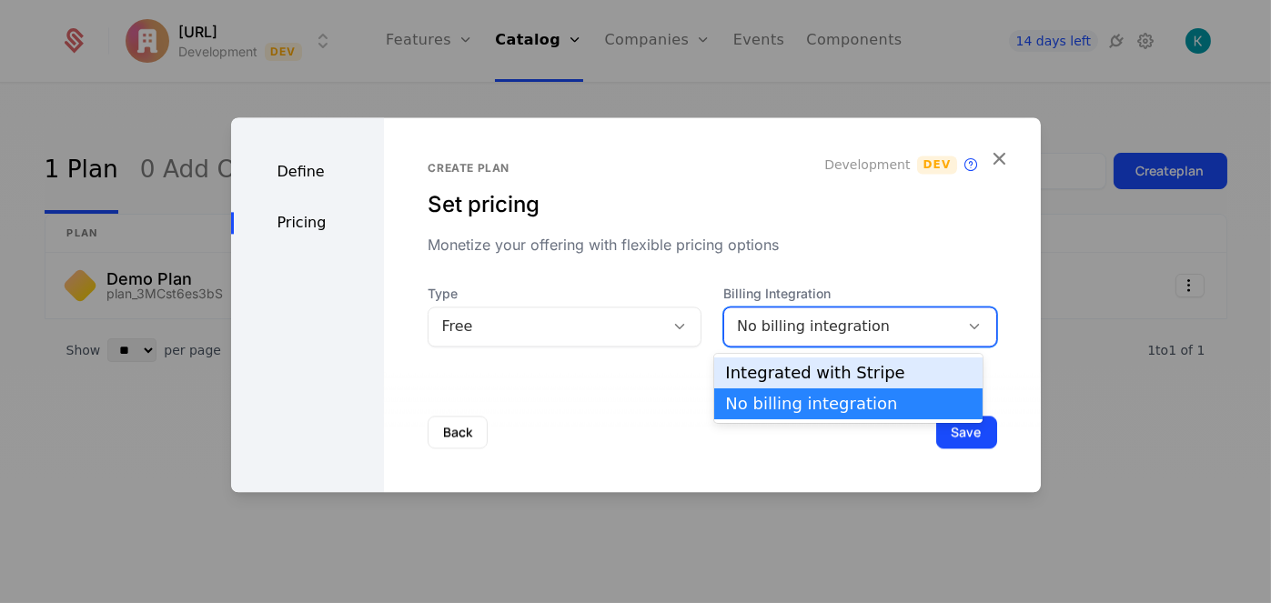
click at [815, 378] on div "Integrated with Stripe" at bounding box center [848, 373] width 247 height 16
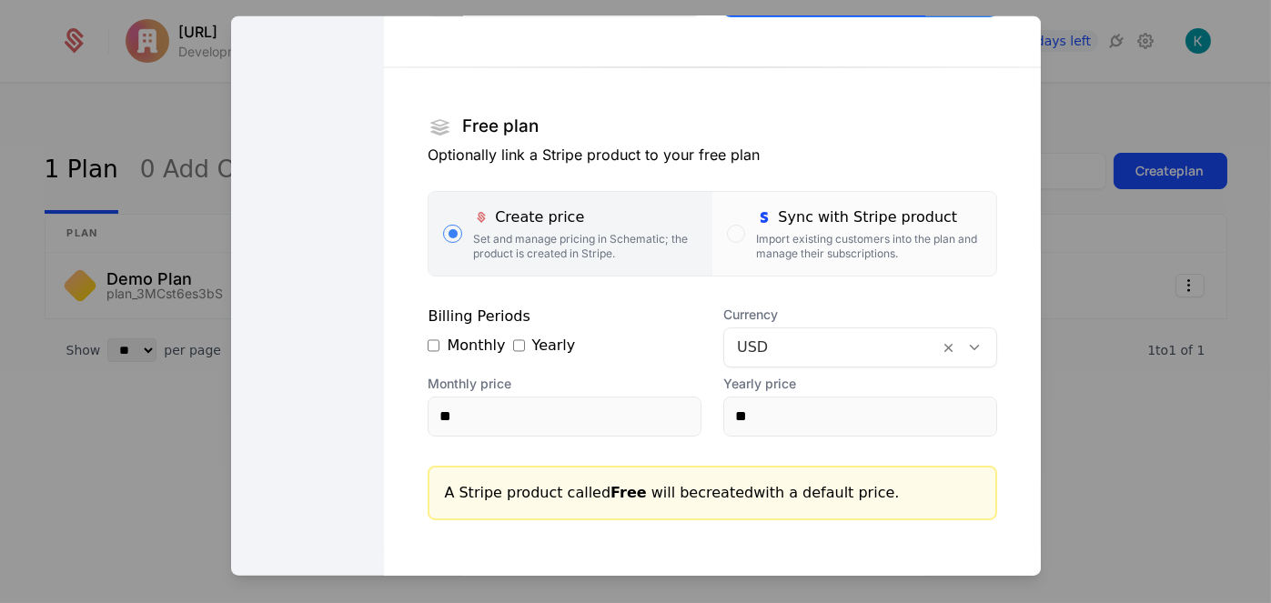
scroll to position [273, 0]
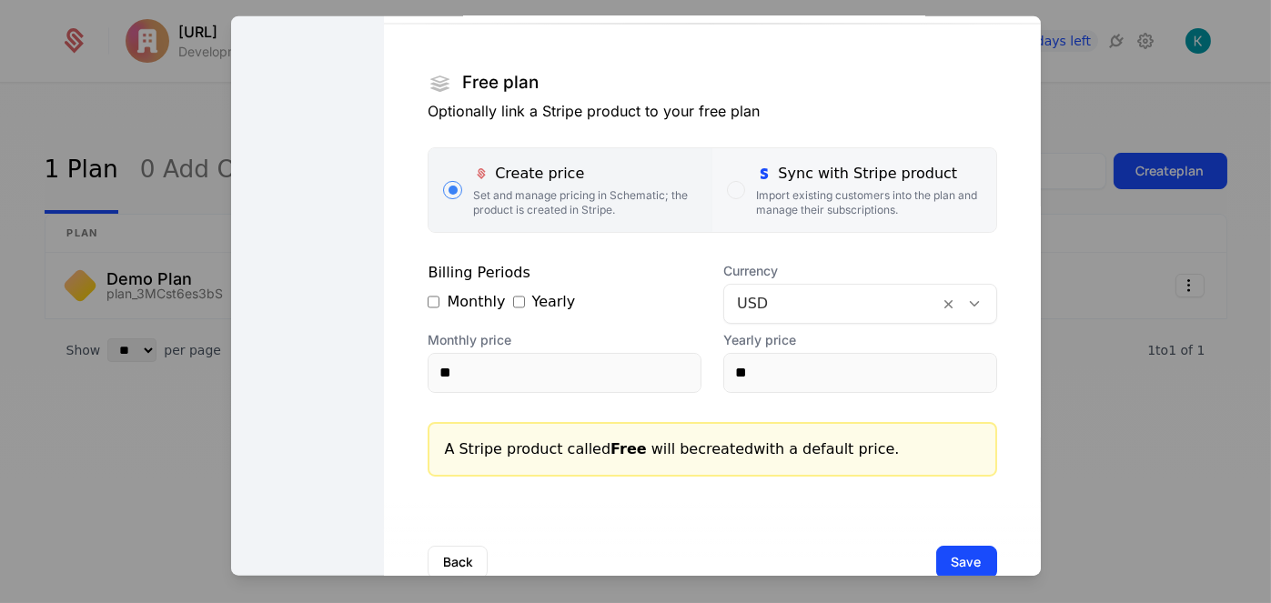
click at [809, 186] on div "Sync with Stripe product Import existing customers into the plan and manage the…" at bounding box center [868, 189] width 225 height 55
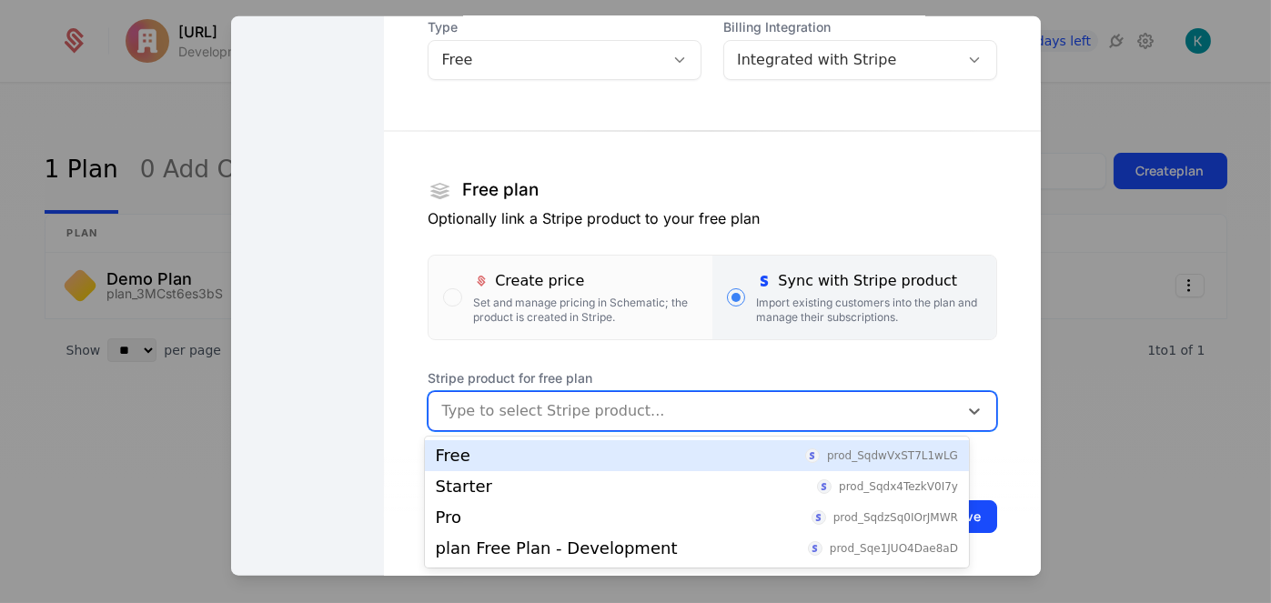
click at [747, 417] on div at bounding box center [692, 410] width 503 height 25
click at [619, 469] on div "Free prod_SqdwVxST7L1wLG" at bounding box center [697, 455] width 544 height 31
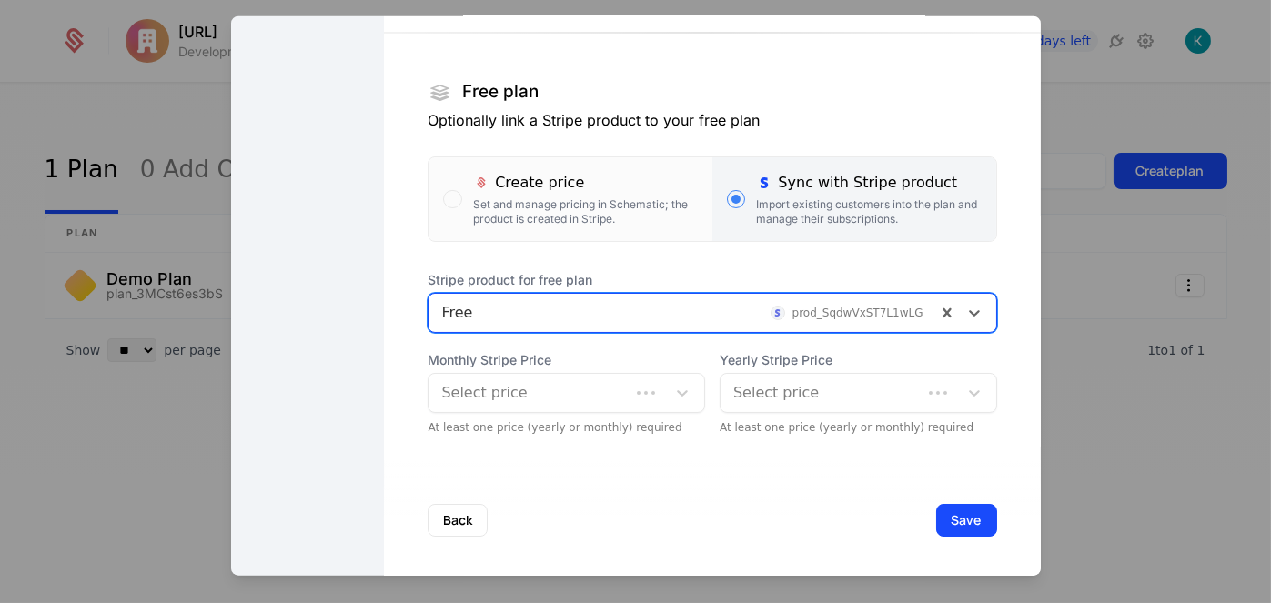
scroll to position [267, 0]
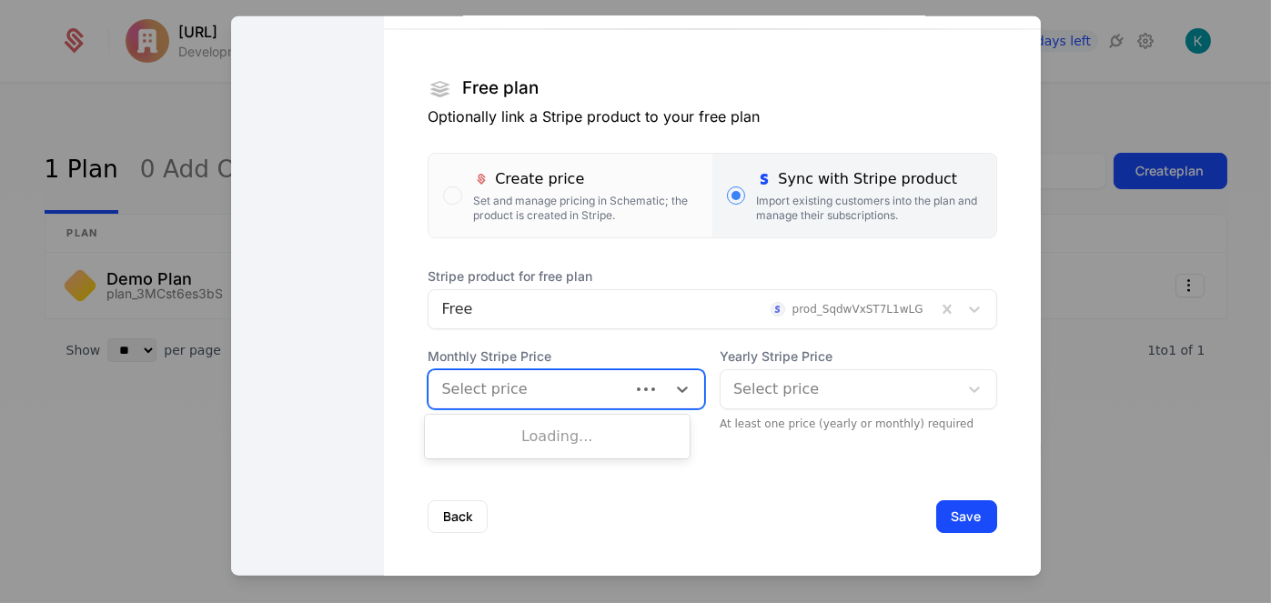
click at [598, 382] on div at bounding box center [529, 388] width 176 height 25
click at [610, 437] on div "$0.00 /mo" at bounding box center [557, 434] width 243 height 16
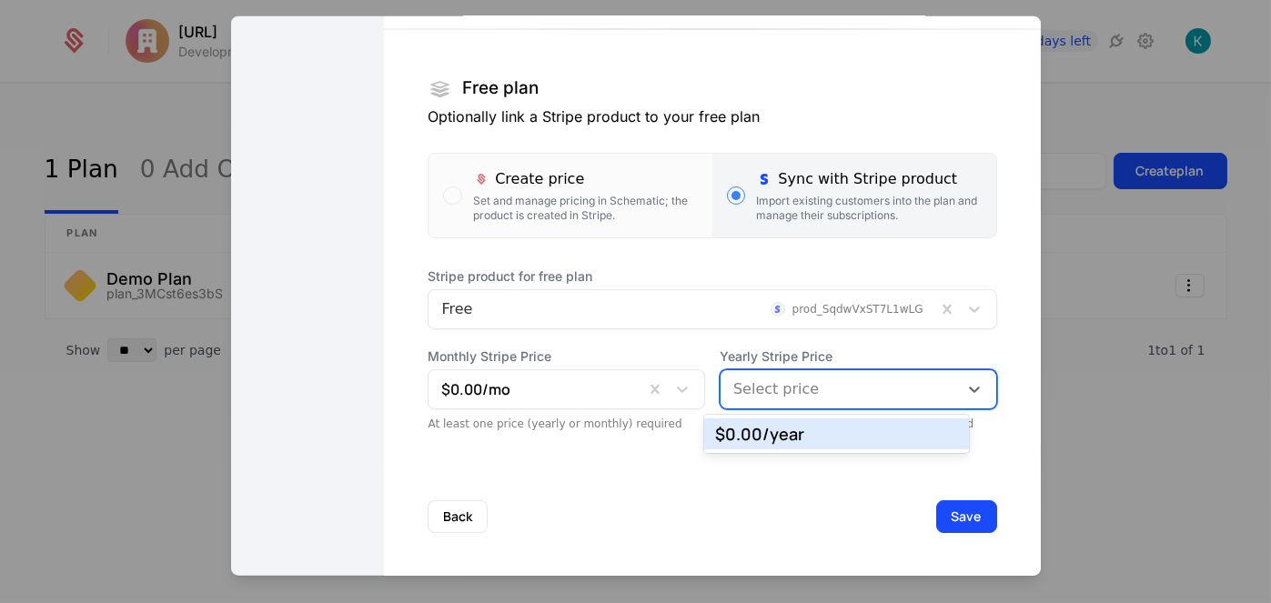
click at [822, 394] on div at bounding box center [839, 388] width 212 height 25
click at [781, 438] on div "$0.00 /year" at bounding box center [836, 434] width 243 height 16
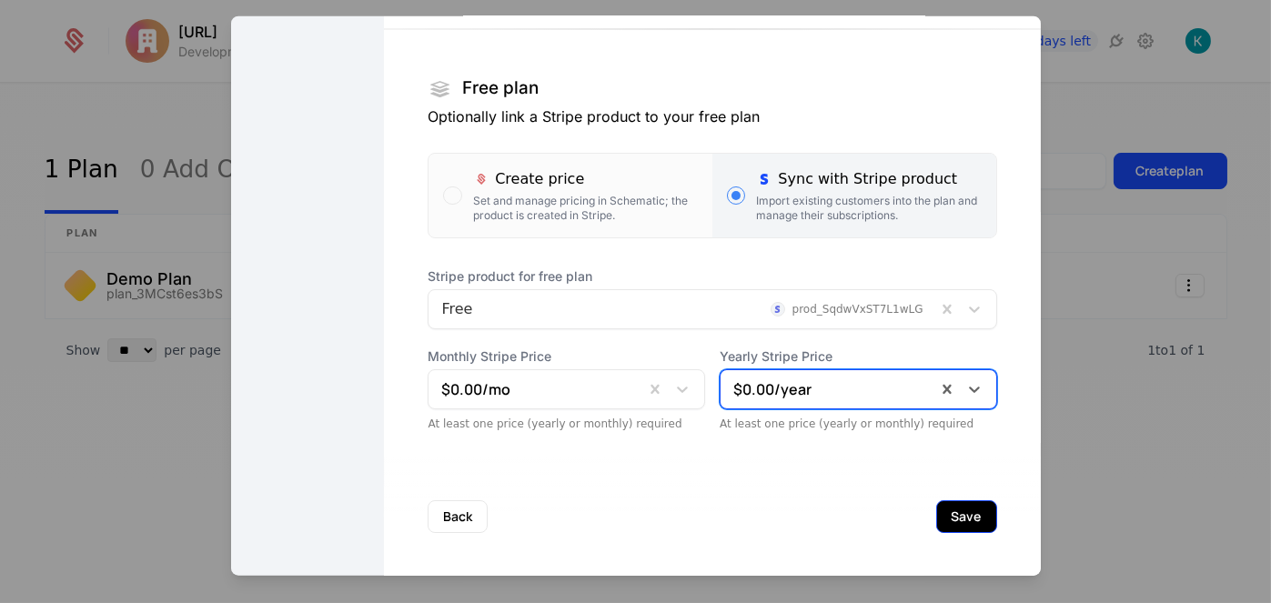
click at [936, 518] on button "Save" at bounding box center [966, 515] width 61 height 33
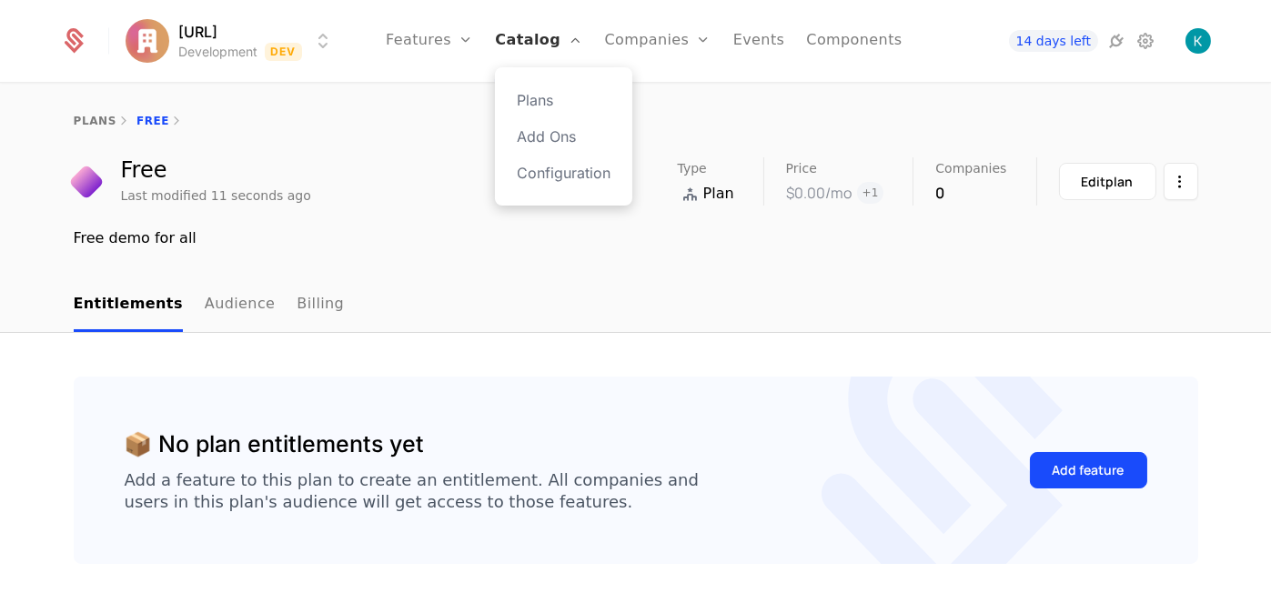
click at [553, 55] on link "Catalog" at bounding box center [538, 41] width 87 height 82
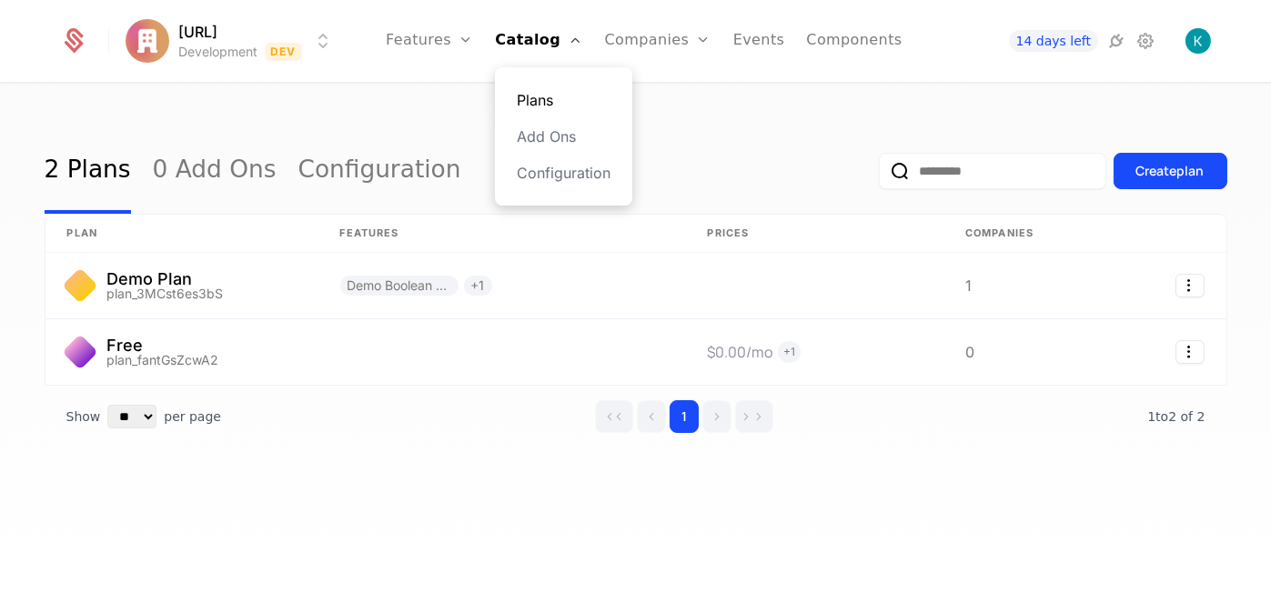
click at [560, 98] on link "Plans" at bounding box center [564, 100] width 94 height 22
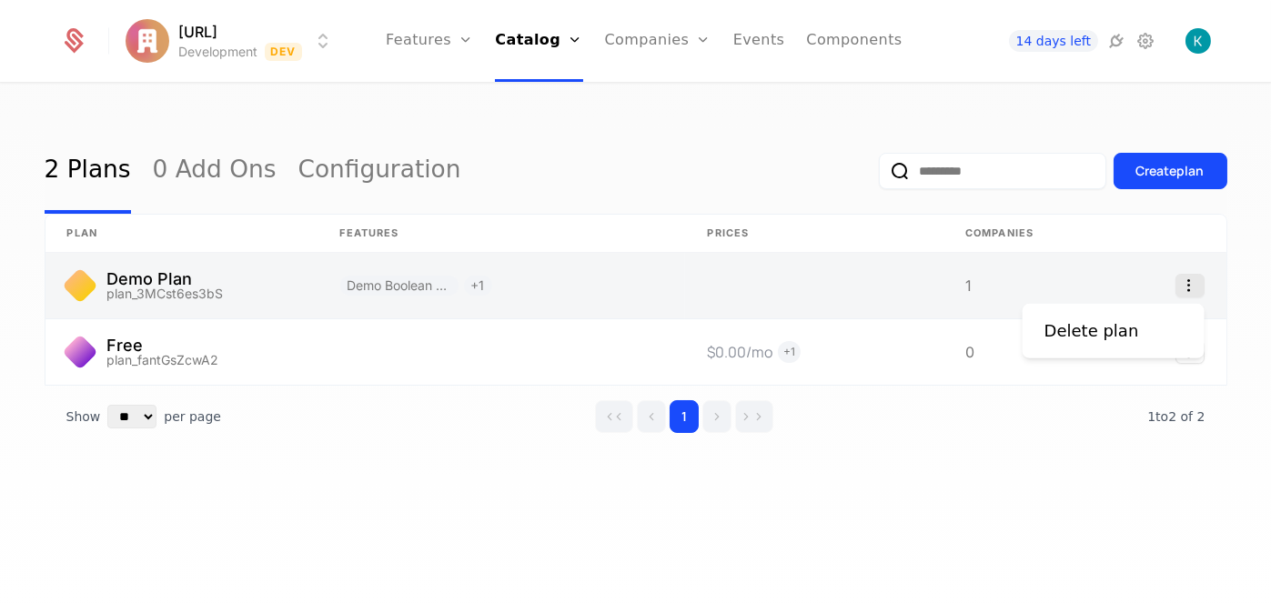
click at [1198, 280] on icon "Select action" at bounding box center [1189, 286] width 29 height 24
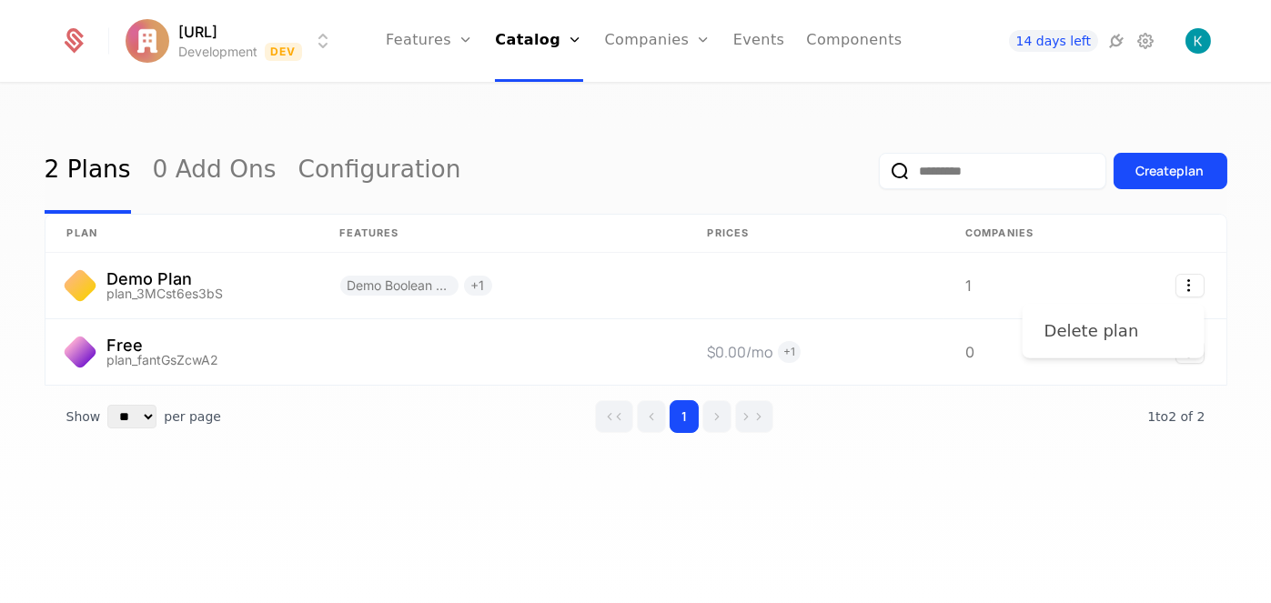
click at [1150, 320] on div "Delete plan" at bounding box center [1113, 330] width 138 height 25
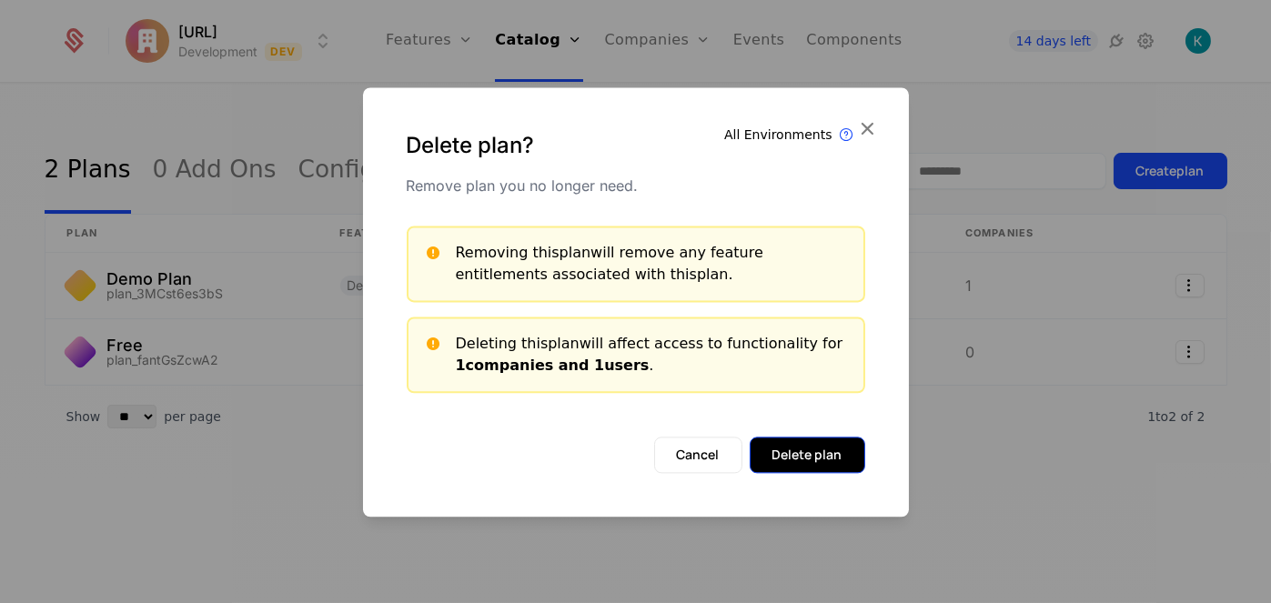
click at [810, 438] on button "Delete plan" at bounding box center [808, 455] width 116 height 36
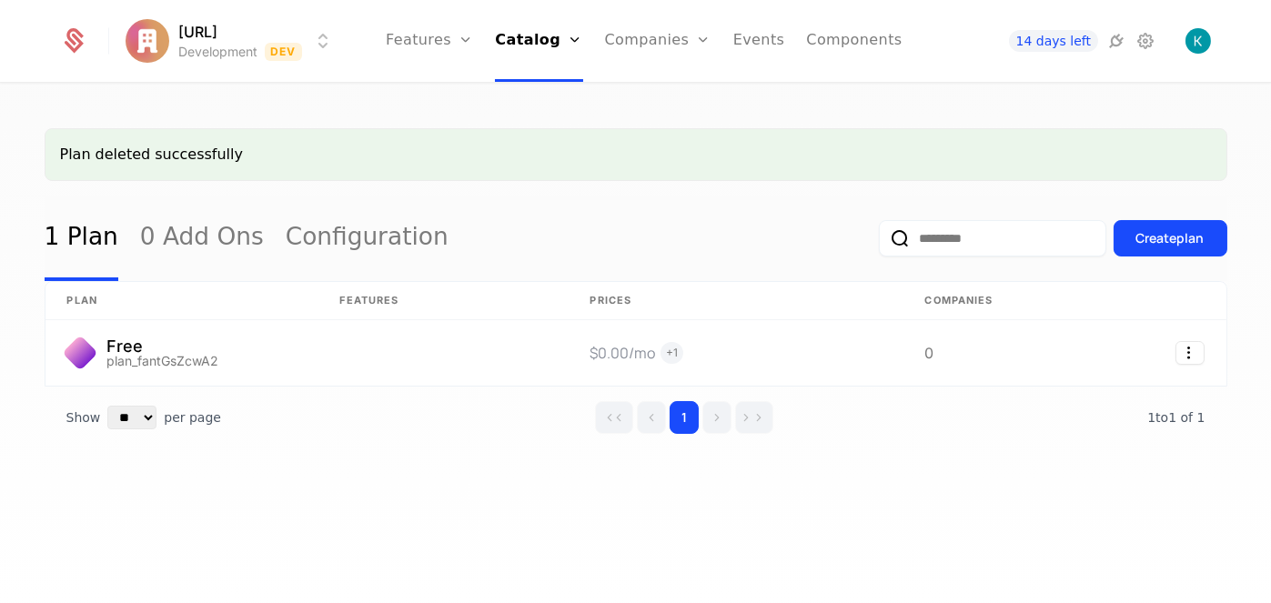
click at [1174, 214] on div "Create plan" at bounding box center [1053, 239] width 348 height 86
click at [1175, 225] on button "Create plan" at bounding box center [1171, 238] width 114 height 36
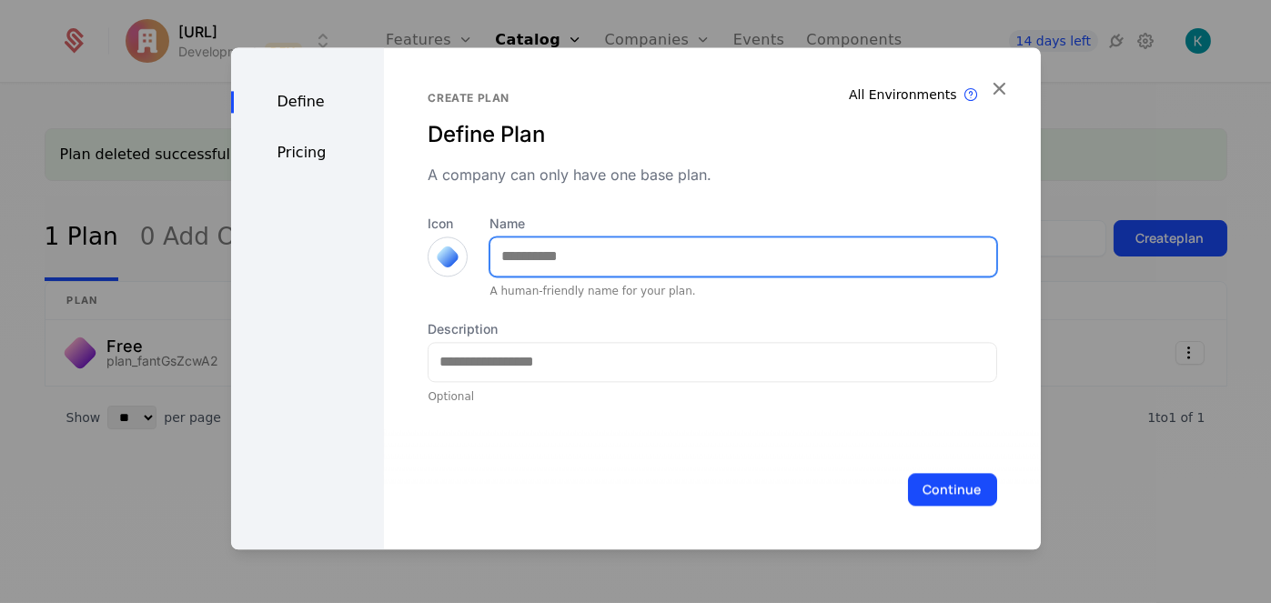
click at [550, 252] on input "Name" at bounding box center [742, 256] width 505 height 38
type input "*******"
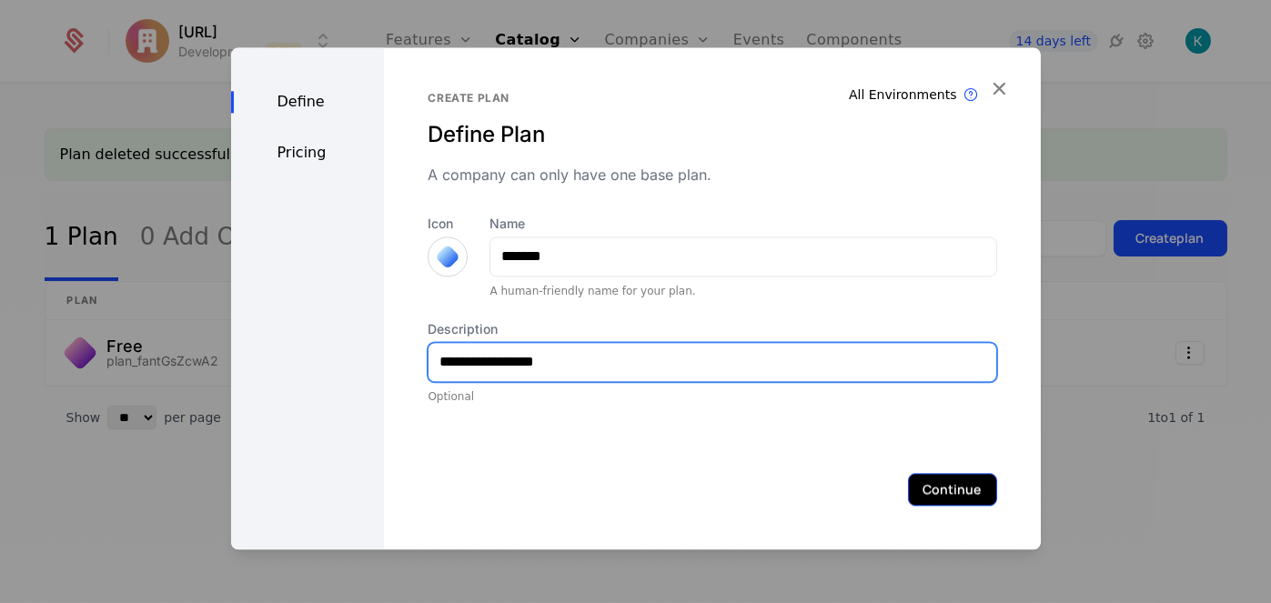
type input "**********"
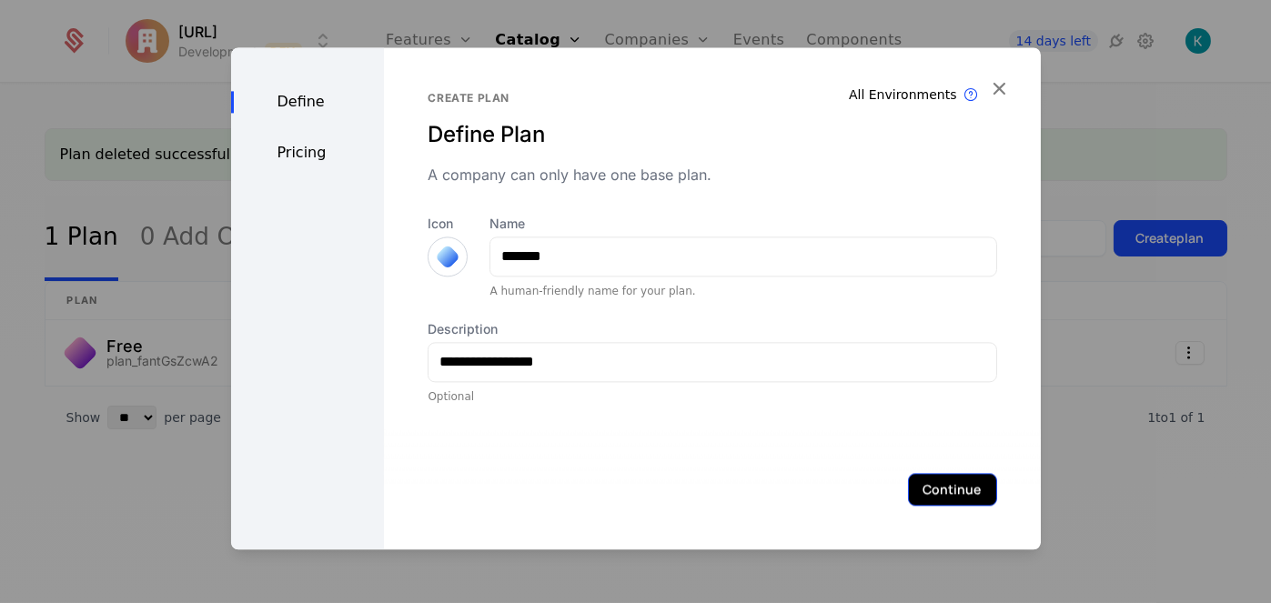
click at [933, 484] on button "Continue" at bounding box center [952, 489] width 89 height 33
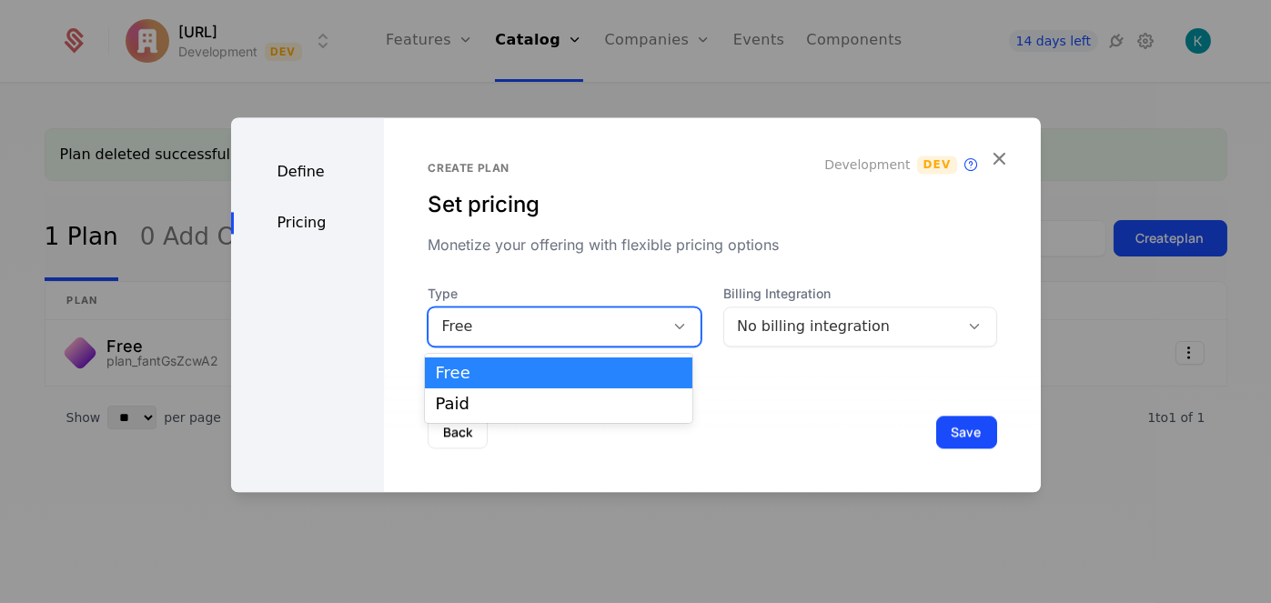
click at [619, 320] on div "Free" at bounding box center [546, 327] width 210 height 22
click at [580, 398] on div "Paid" at bounding box center [559, 404] width 247 height 16
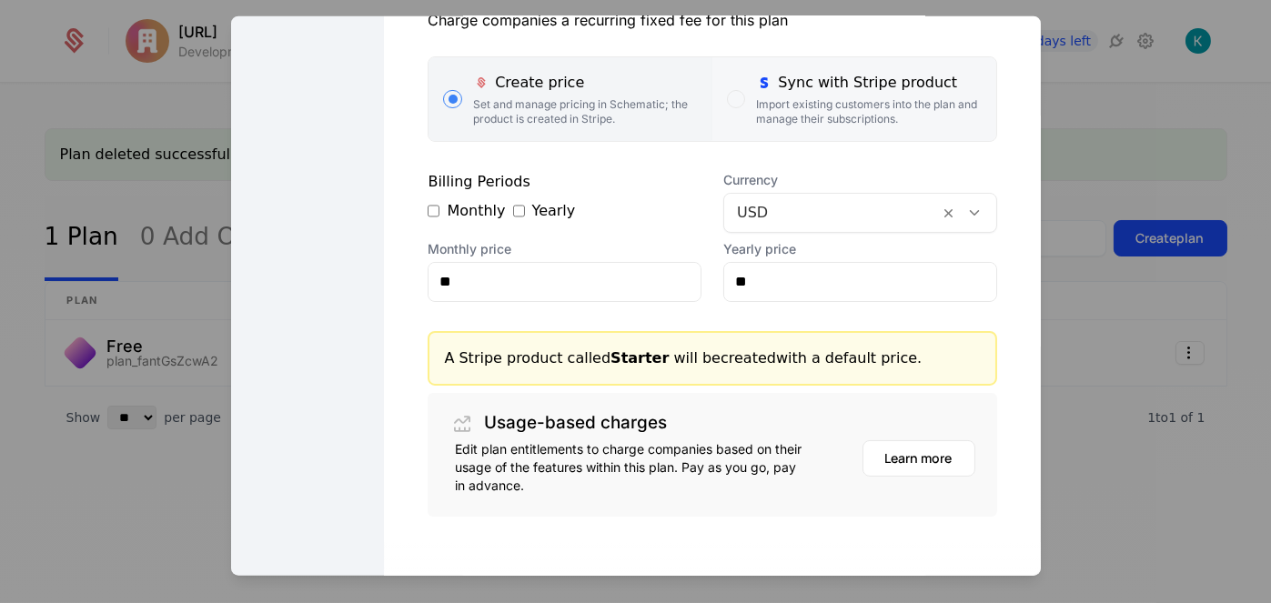
click at [834, 113] on div "Import existing customers into the plan and manage their subscriptions." at bounding box center [868, 110] width 225 height 29
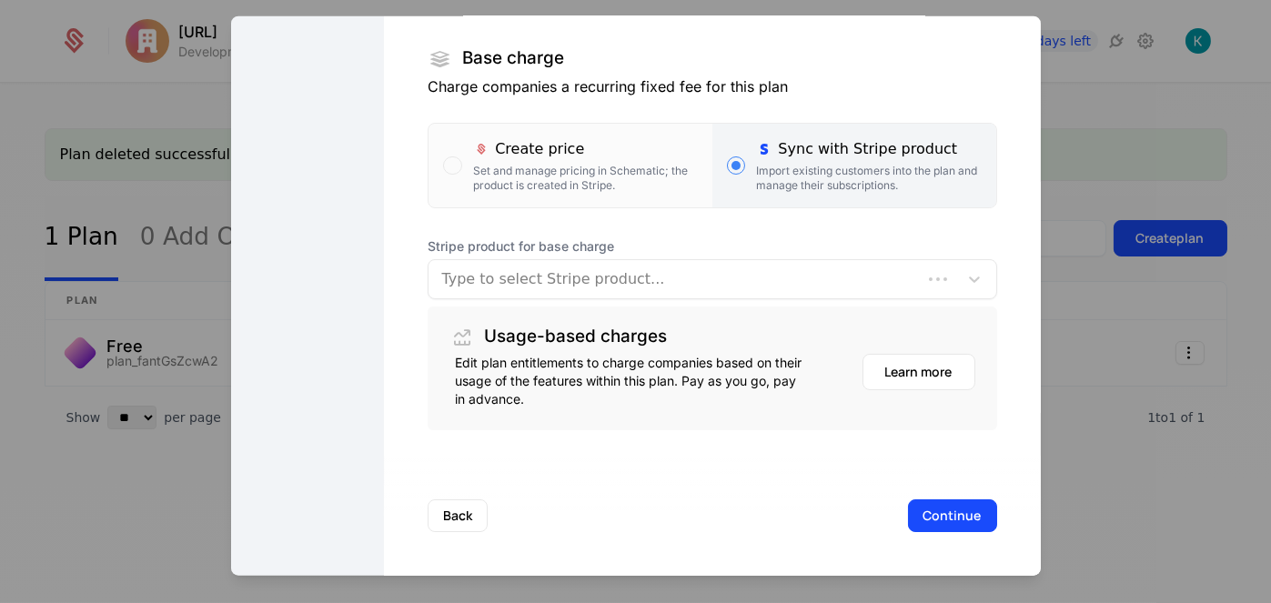
scroll to position [297, 0]
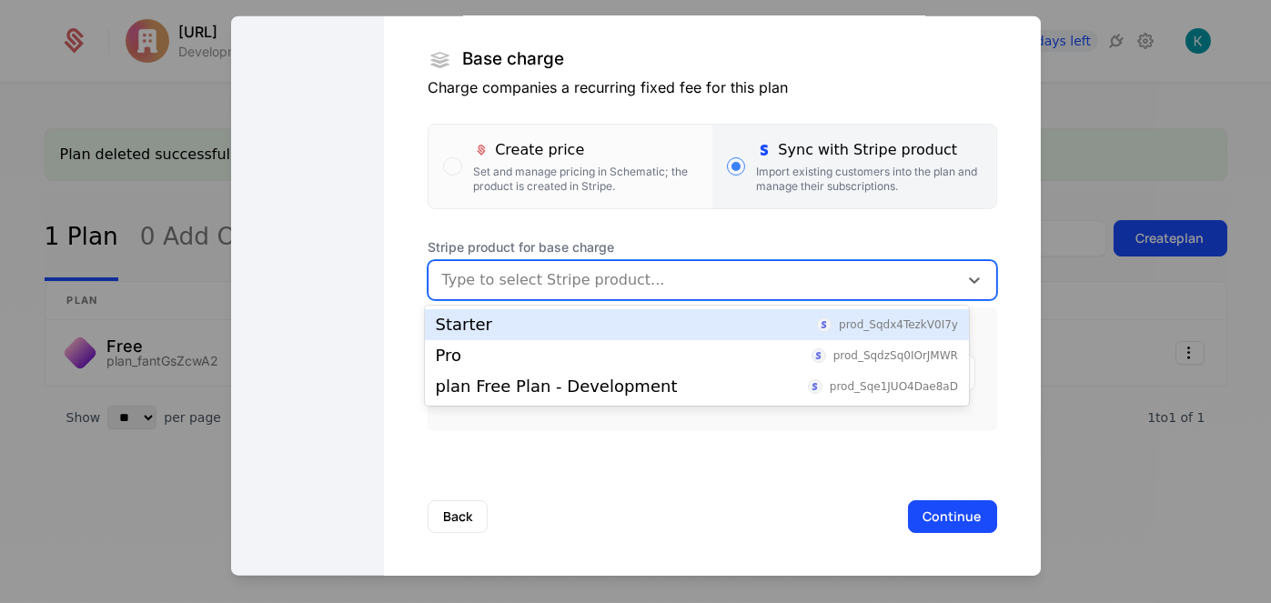
click at [862, 283] on div at bounding box center [692, 279] width 503 height 25
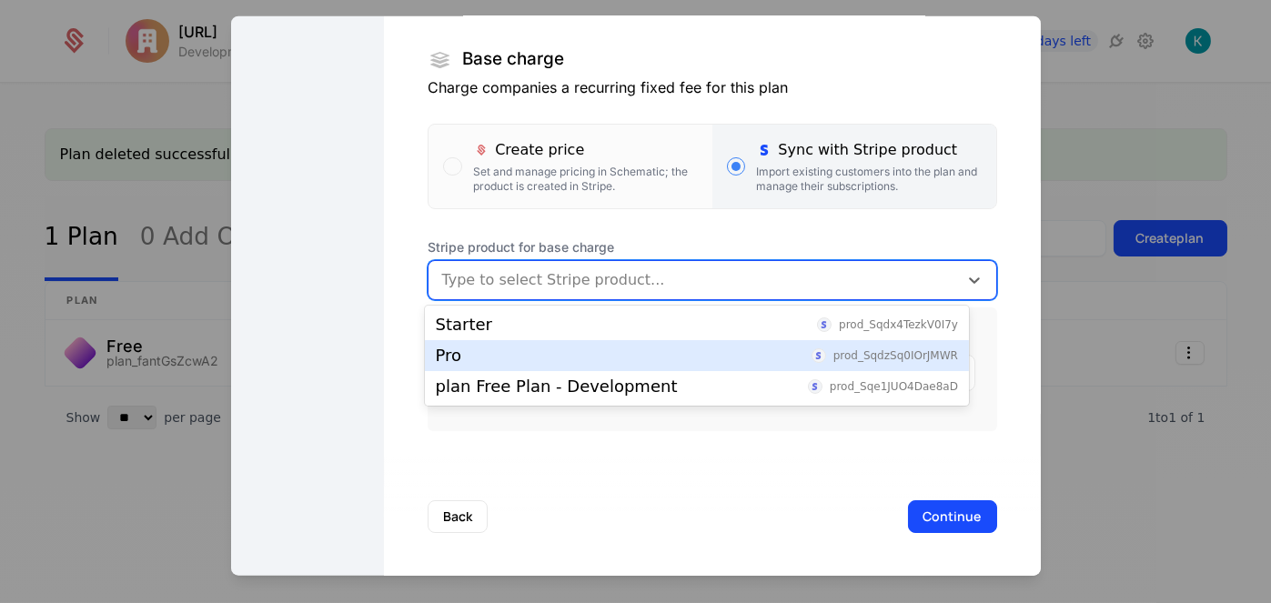
click at [681, 352] on div "Pro prod_SqdzSq0IOrJMWR" at bounding box center [697, 356] width 522 height 16
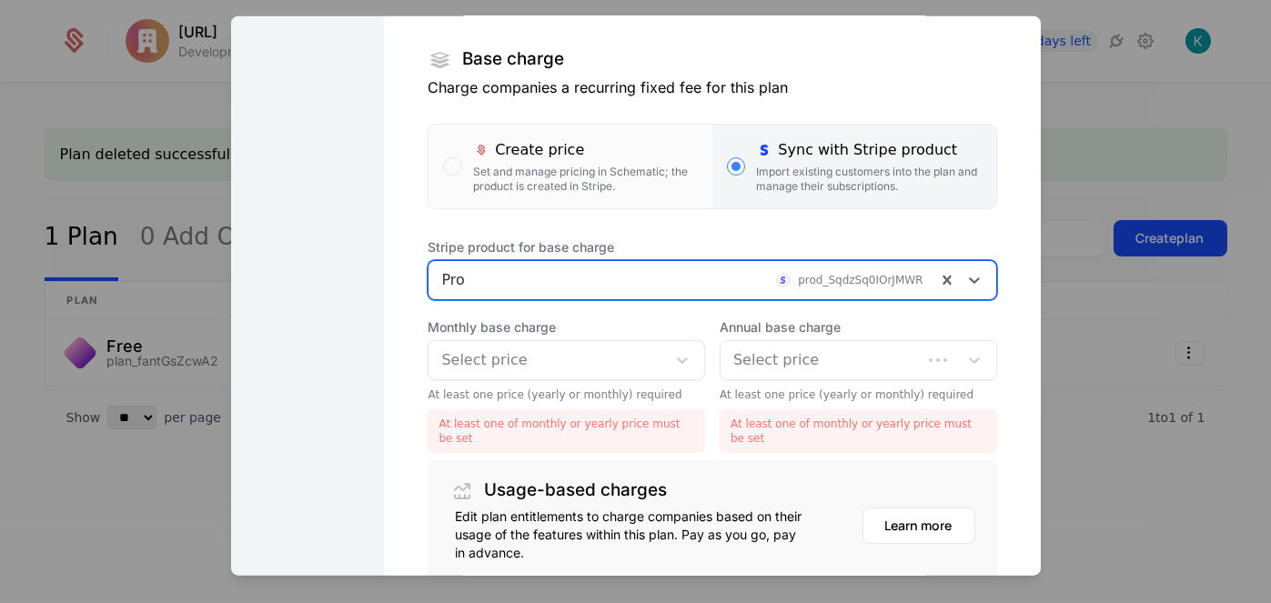
click at [757, 281] on div at bounding box center [681, 279] width 481 height 25
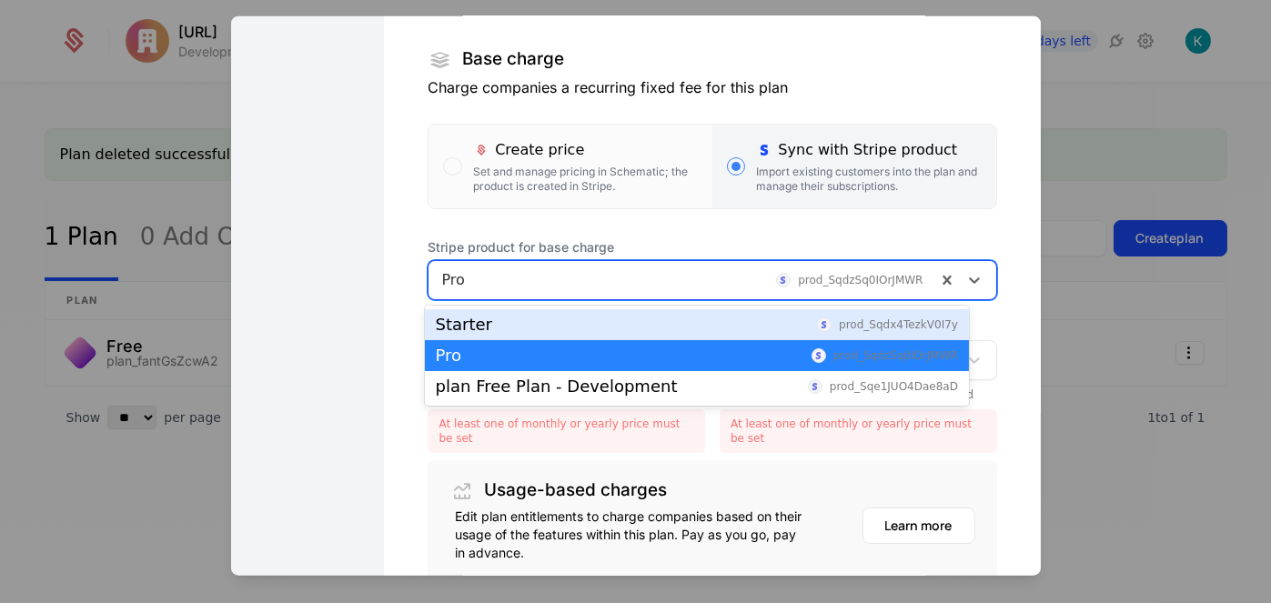
click at [697, 324] on div "Starter prod_Sqdx4TezkV0I7y" at bounding box center [697, 325] width 522 height 16
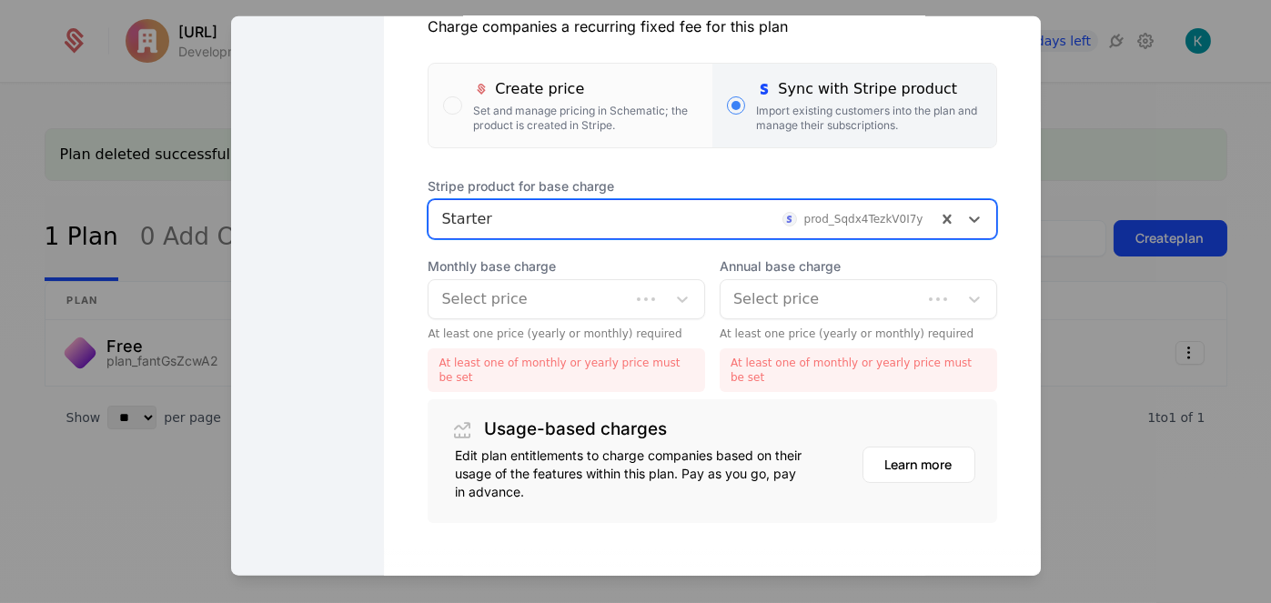
scroll to position [388, 0]
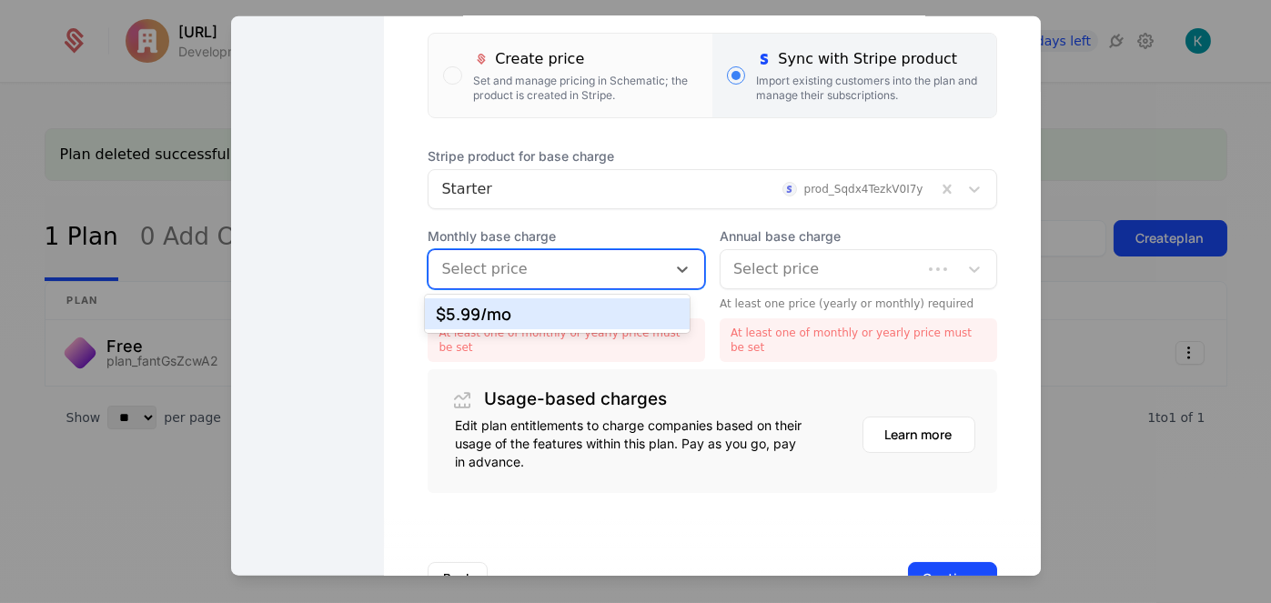
click at [555, 270] on div at bounding box center [547, 268] width 212 height 25
drag, startPoint x: 564, startPoint y: 312, endPoint x: 604, endPoint y: 305, distance: 40.7
click at [564, 312] on div "$5.99 /mo" at bounding box center [557, 314] width 243 height 16
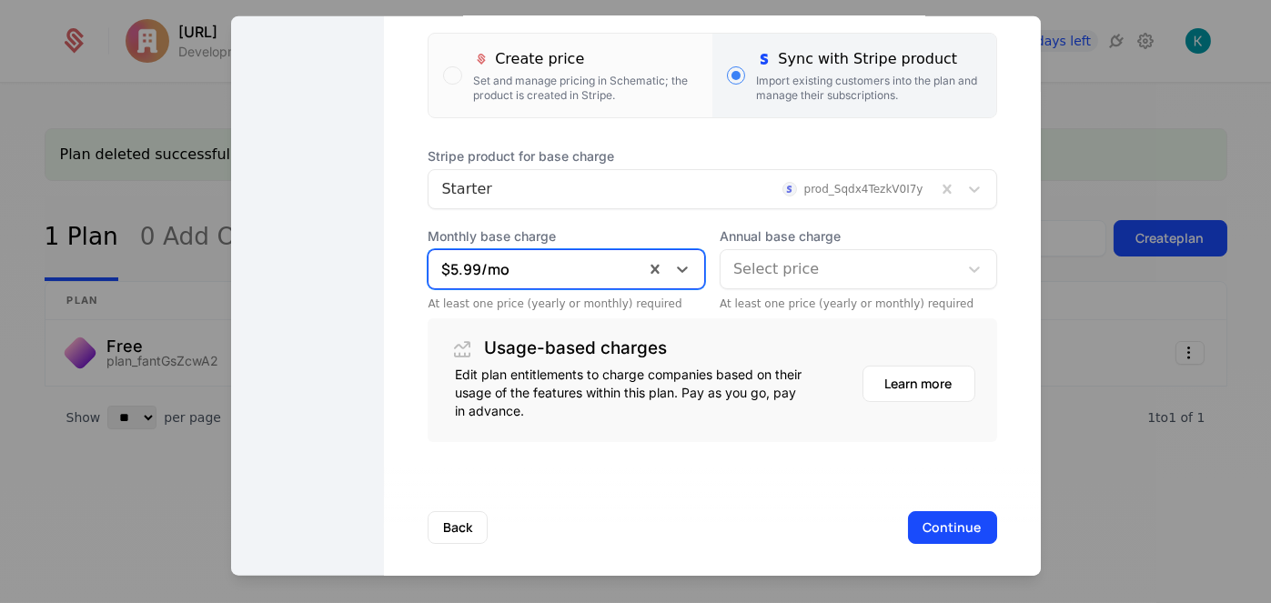
click at [810, 261] on div at bounding box center [839, 268] width 212 height 25
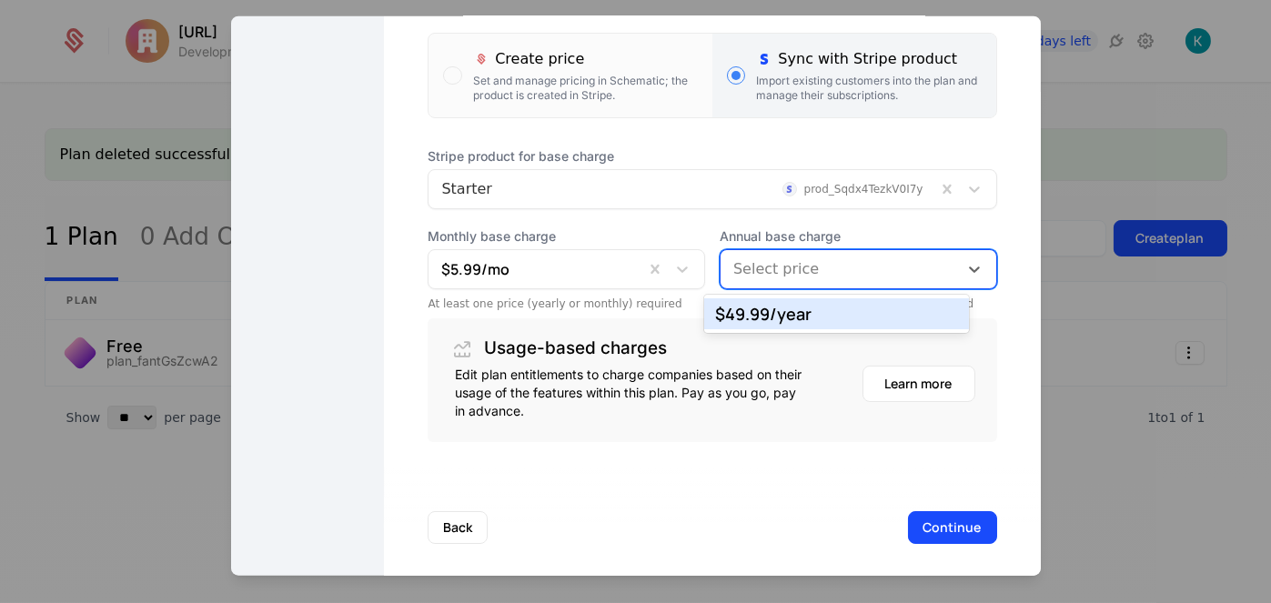
click at [780, 319] on div "$49.99 /year" at bounding box center [836, 314] width 243 height 16
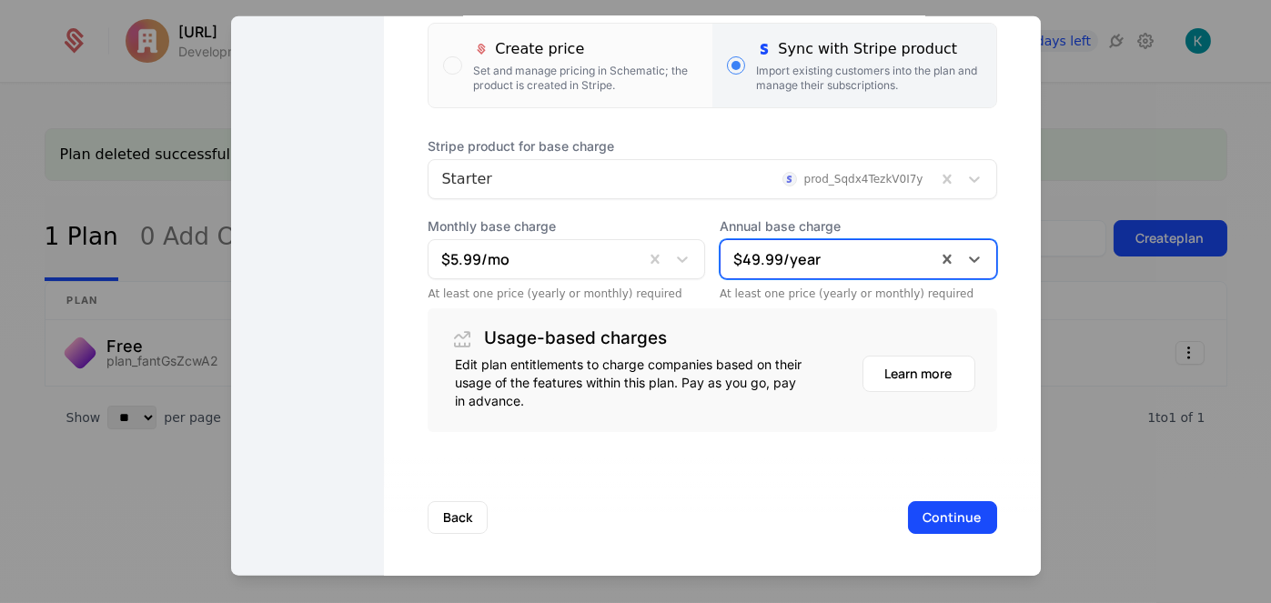
scroll to position [398, 0]
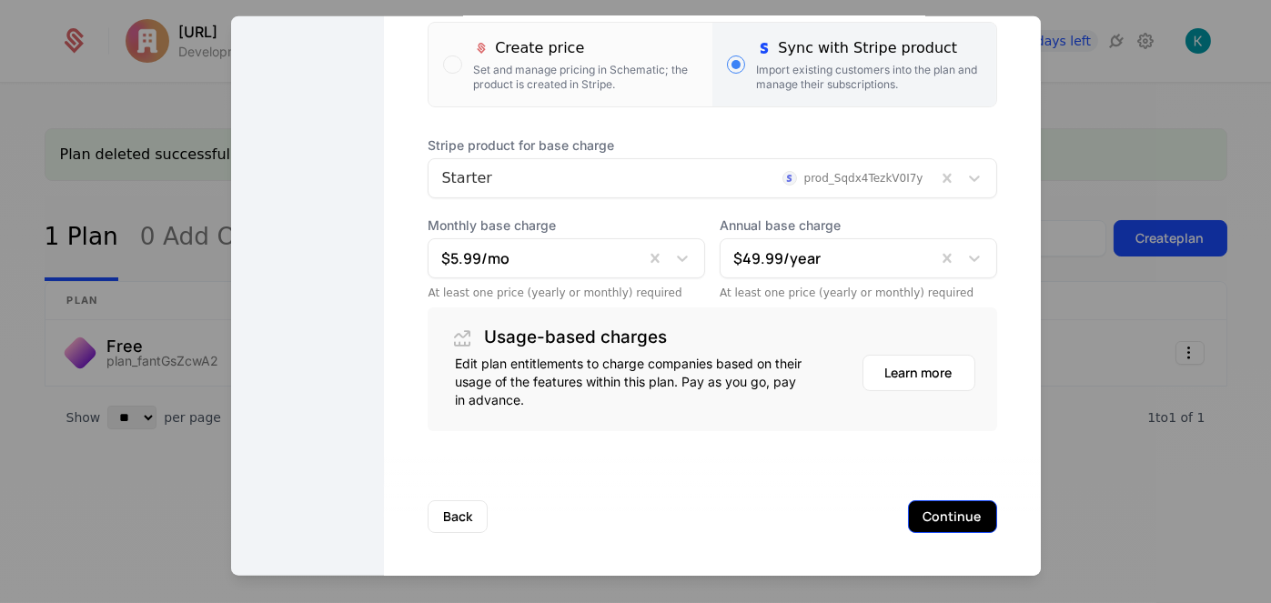
click at [916, 522] on button "Continue" at bounding box center [952, 515] width 89 height 33
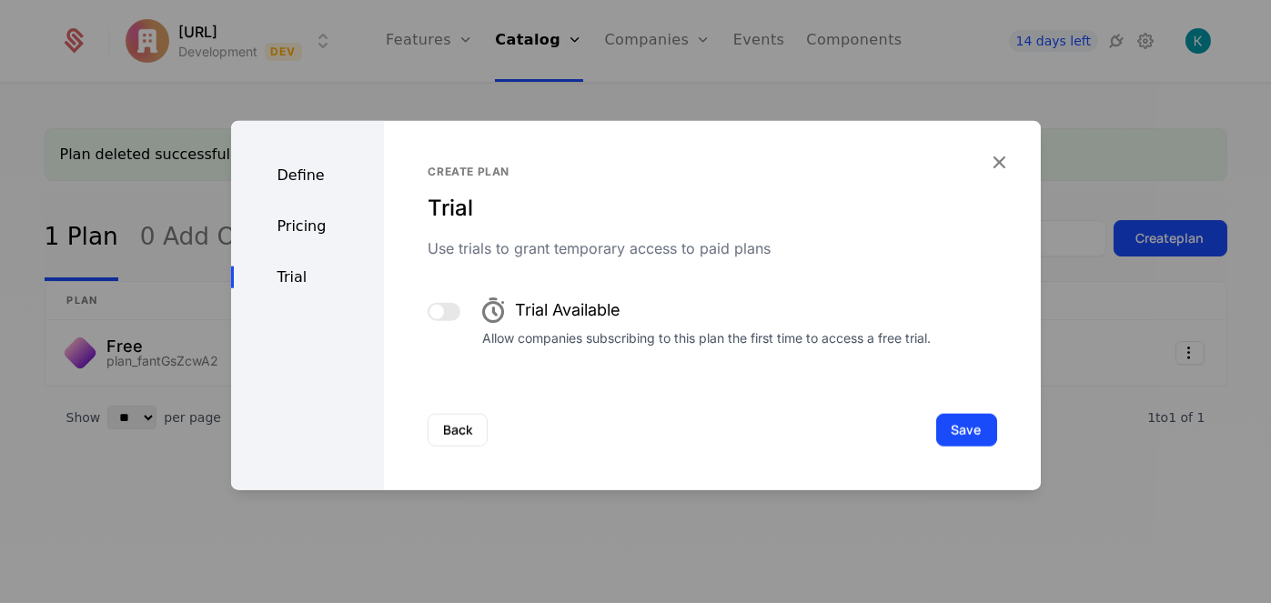
click at [972, 447] on div "Back Save" at bounding box center [712, 429] width 656 height 120
click at [945, 426] on button "Save" at bounding box center [966, 429] width 61 height 33
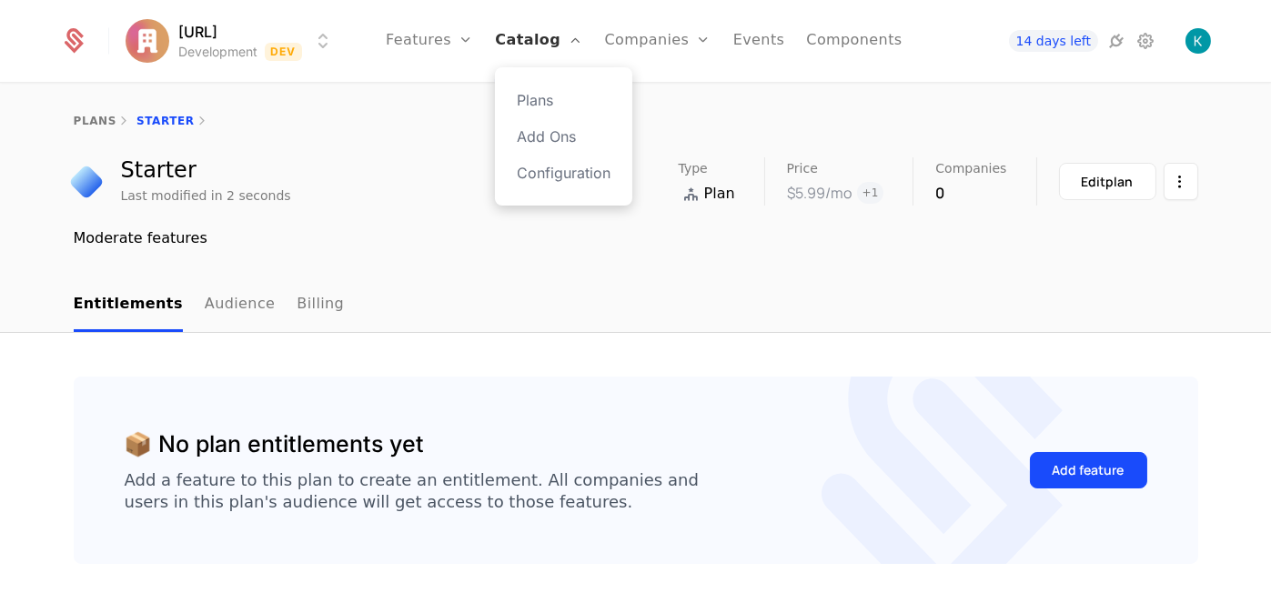
click at [554, 55] on link "Catalog" at bounding box center [538, 41] width 87 height 82
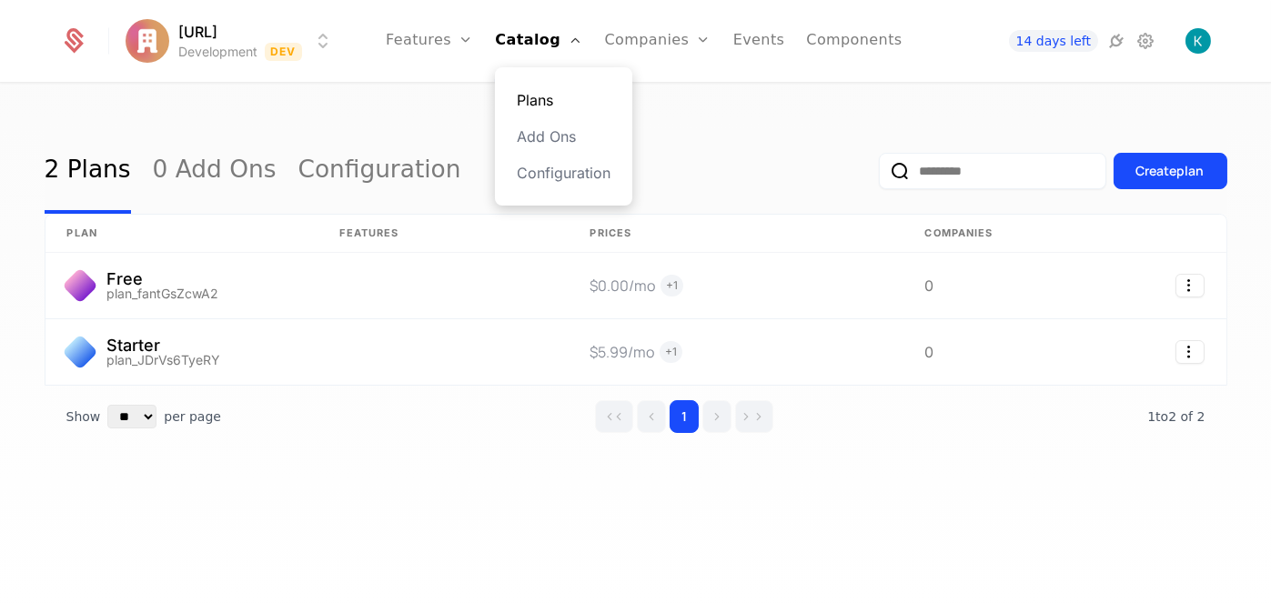
click at [567, 102] on link "Plans" at bounding box center [564, 100] width 94 height 22
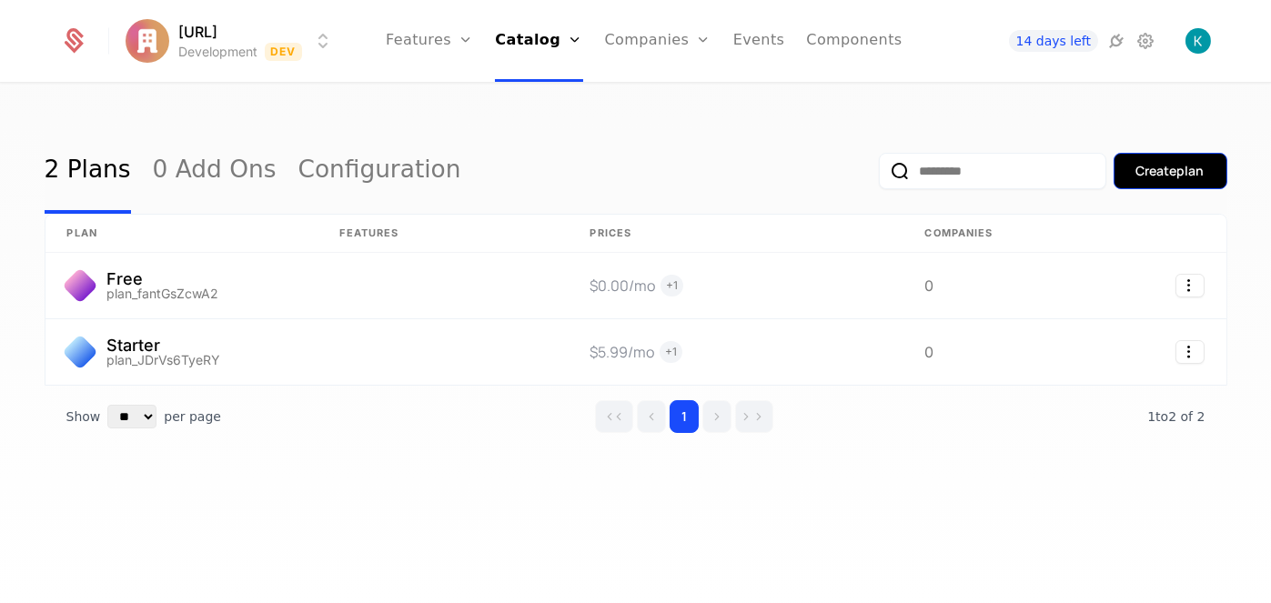
click at [1151, 169] on div "Create plan" at bounding box center [1170, 171] width 68 height 18
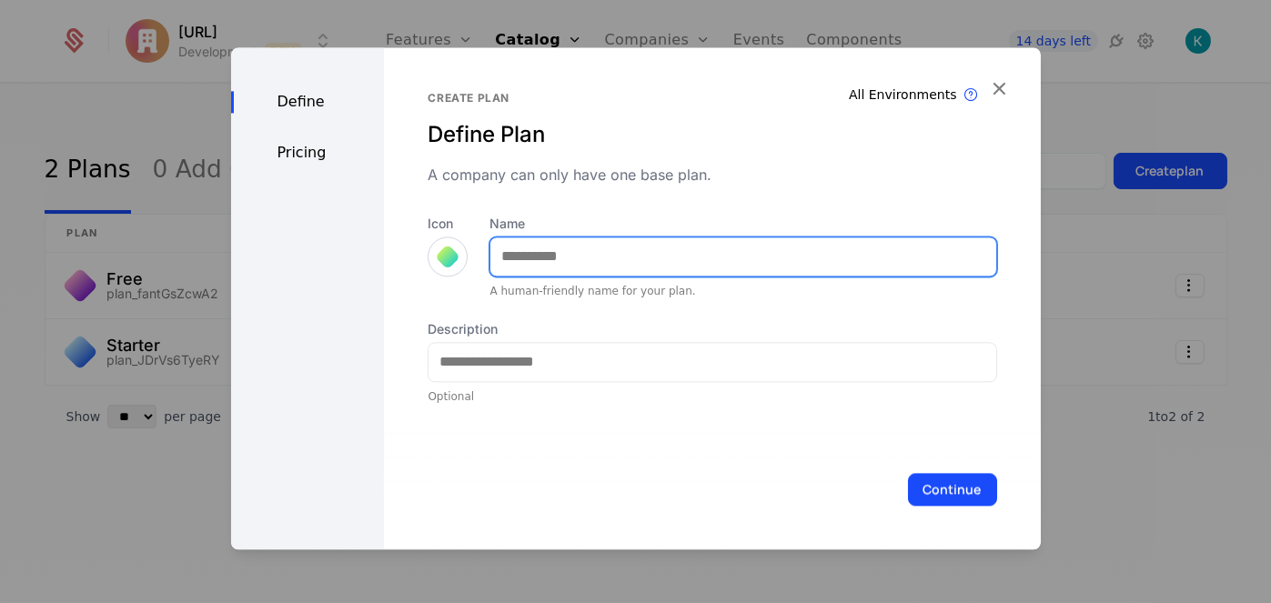
click at [657, 262] on input "Name" at bounding box center [742, 256] width 505 height 38
type input "***"
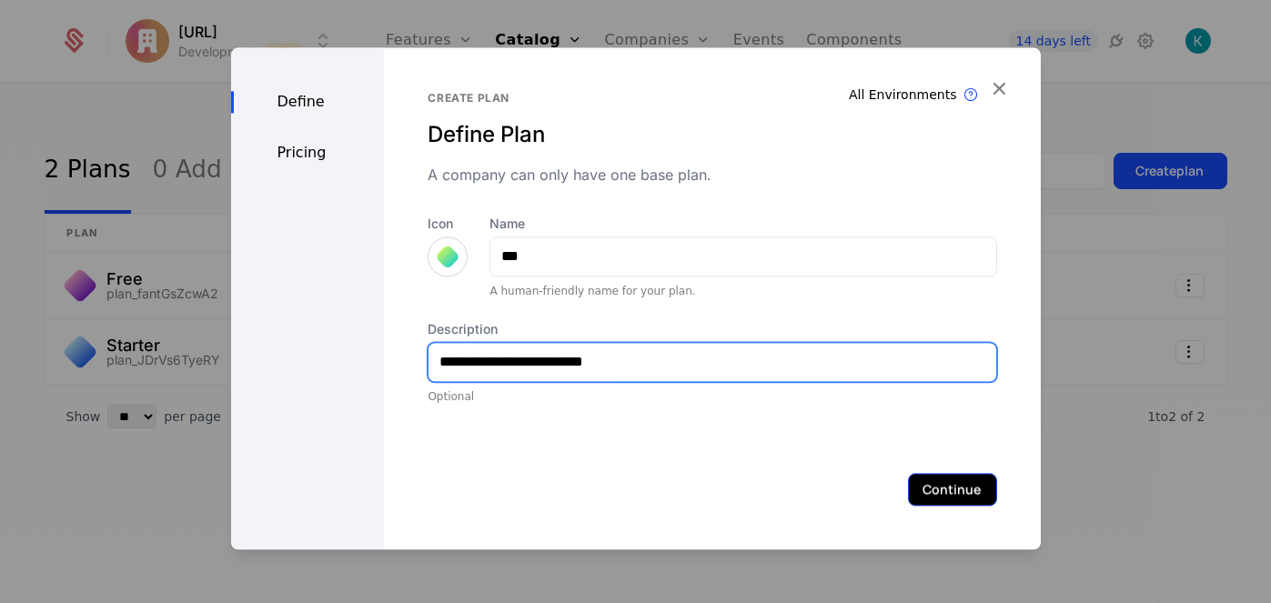
type input "**********"
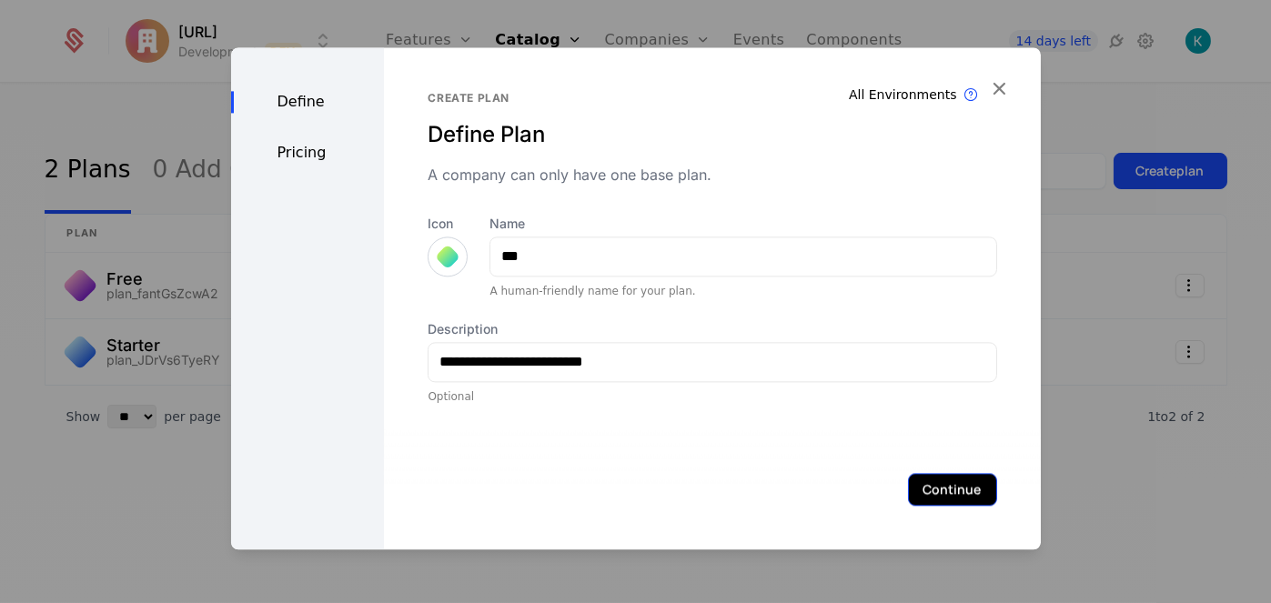
click at [936, 489] on button "Continue" at bounding box center [952, 489] width 89 height 33
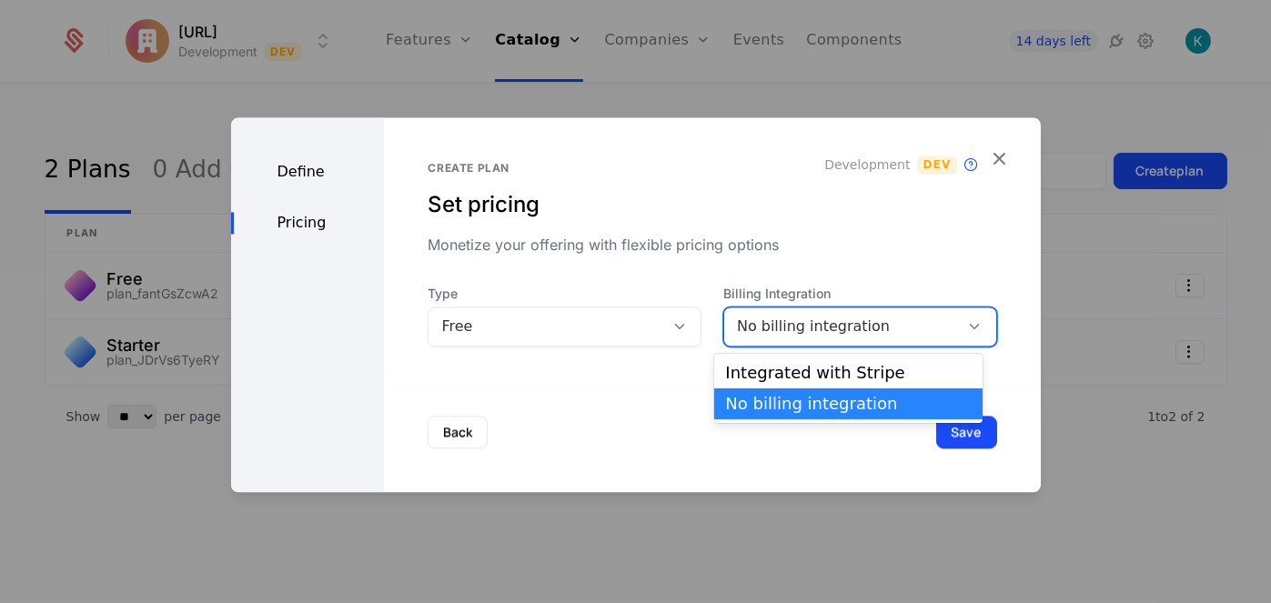
click at [772, 322] on div "No billing integration" at bounding box center [842, 327] width 210 height 22
click at [798, 365] on div "Integrated with Stripe" at bounding box center [848, 373] width 247 height 16
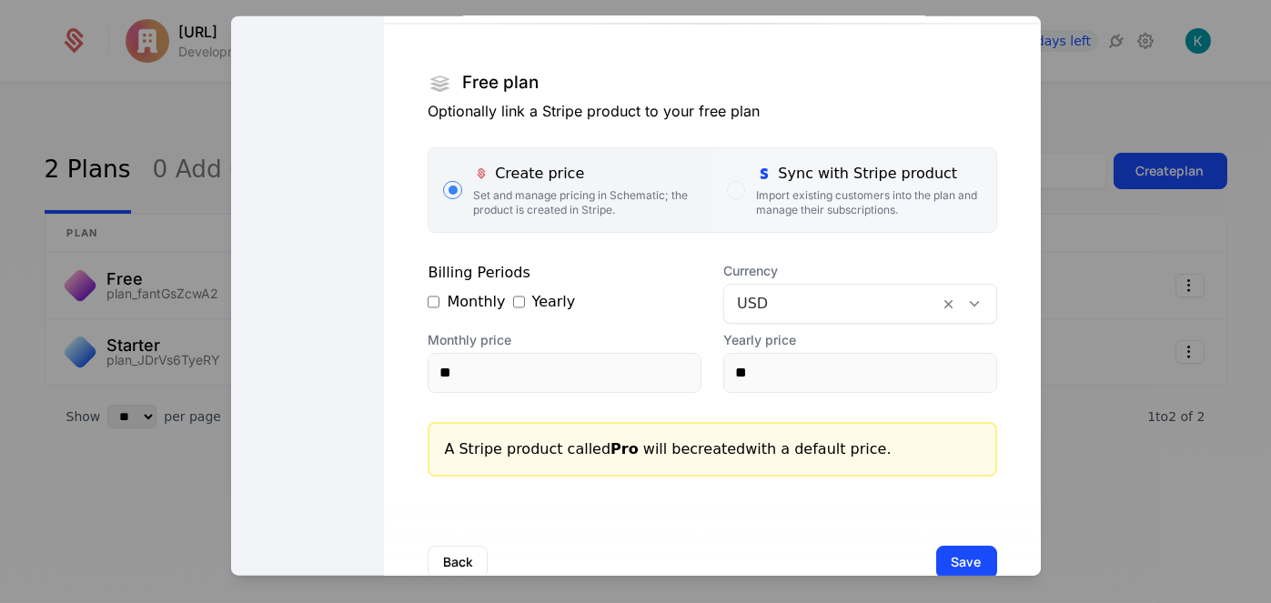
click at [802, 225] on label "Sync with Stripe product Import existing customers into the plan and manage the…" at bounding box center [854, 189] width 284 height 84
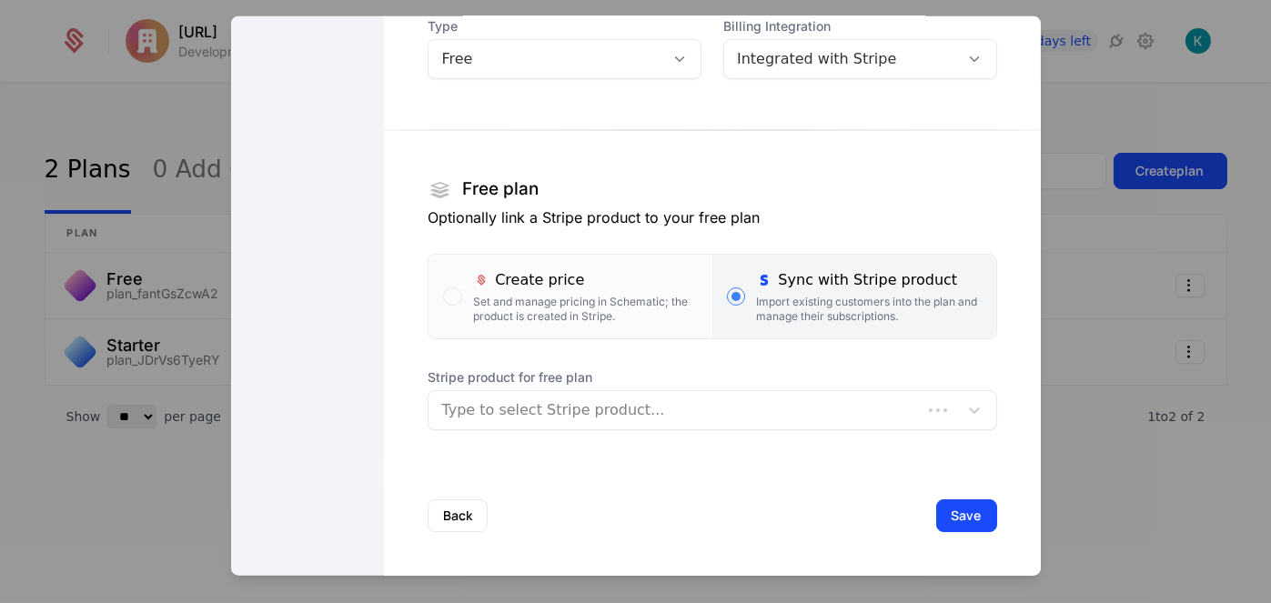
scroll to position [166, 0]
click at [831, 409] on div at bounding box center [692, 410] width 503 height 25
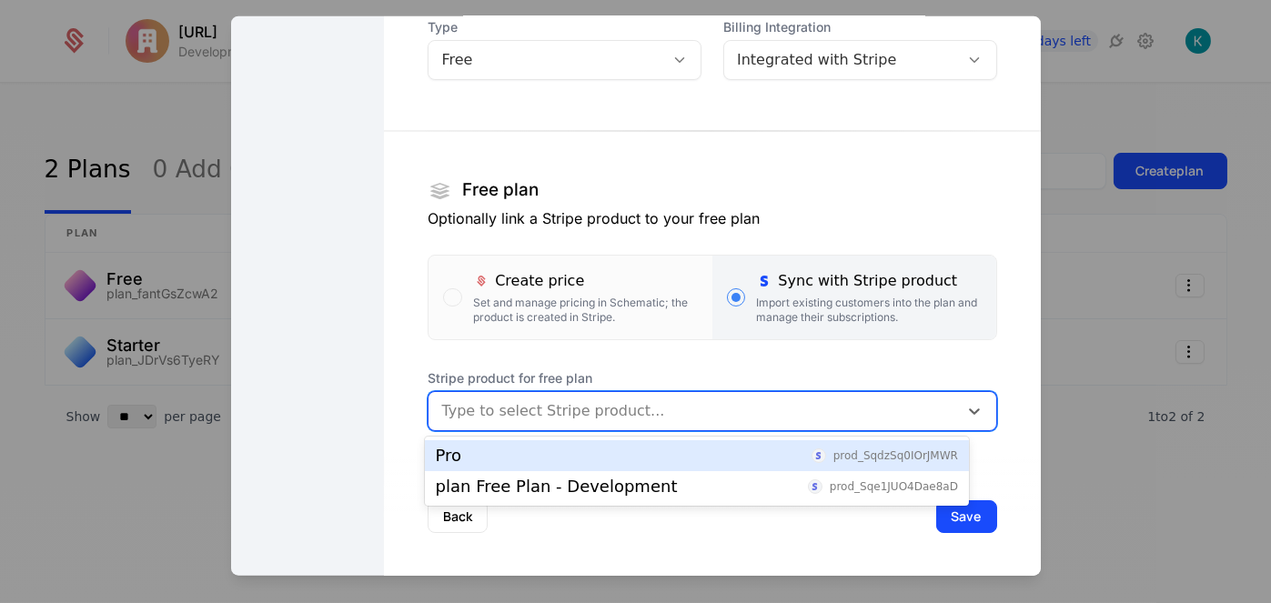
click at [795, 457] on div "Pro prod_SqdzSq0IOrJMWR" at bounding box center [697, 456] width 522 height 16
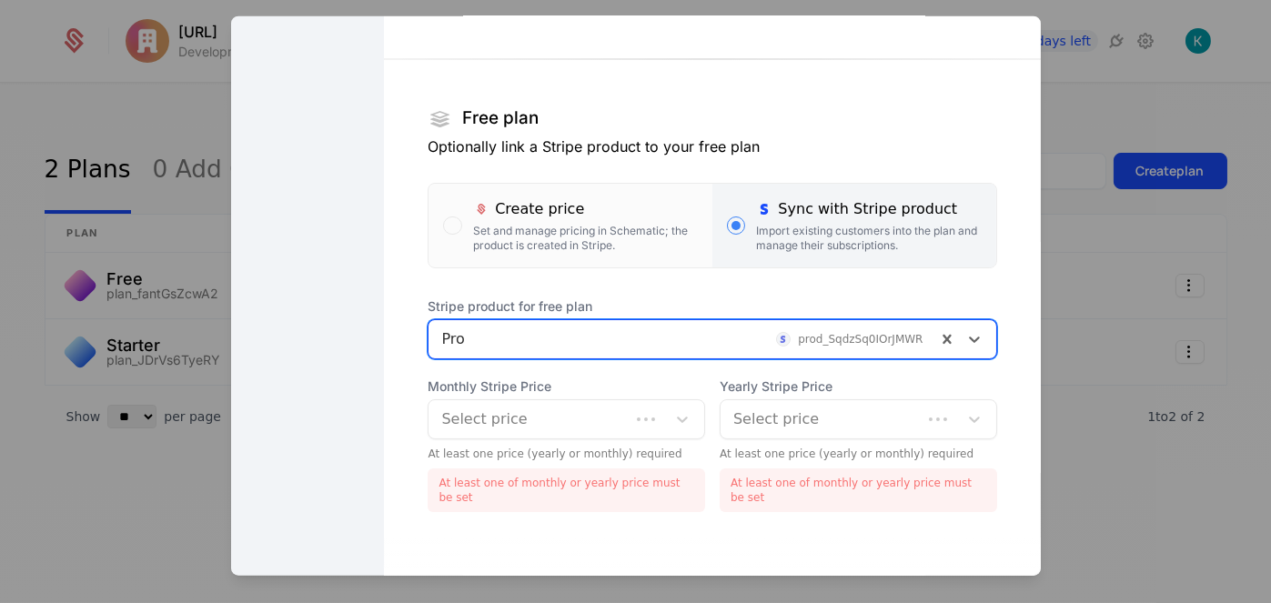
scroll to position [304, 0]
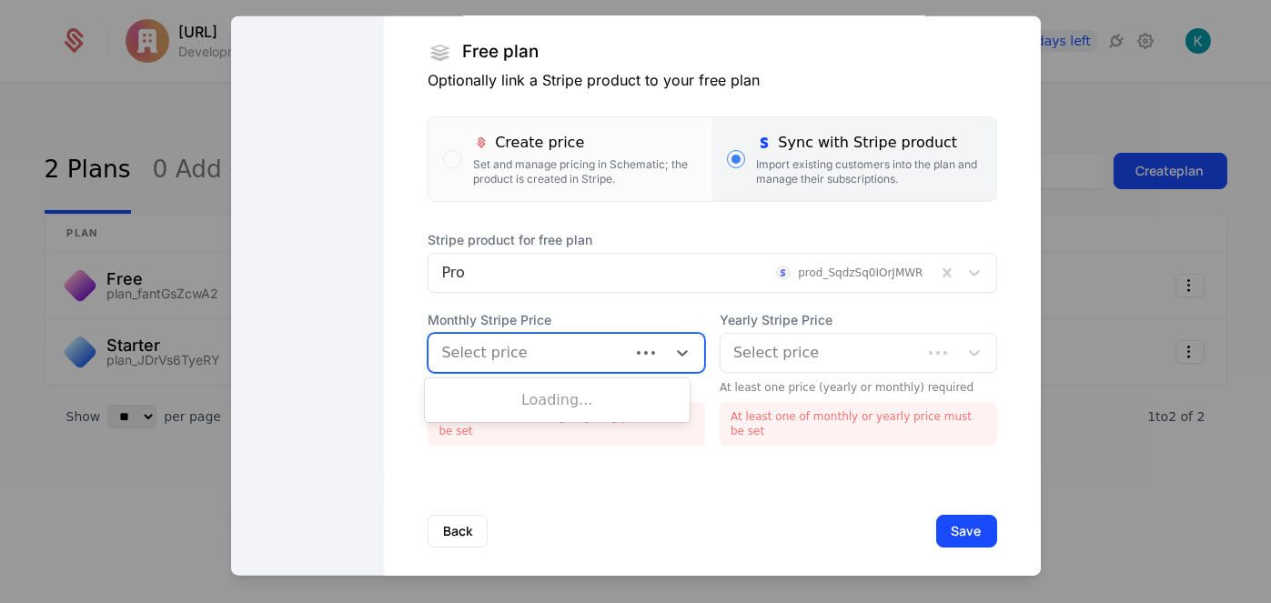
click at [587, 342] on div at bounding box center [529, 351] width 176 height 25
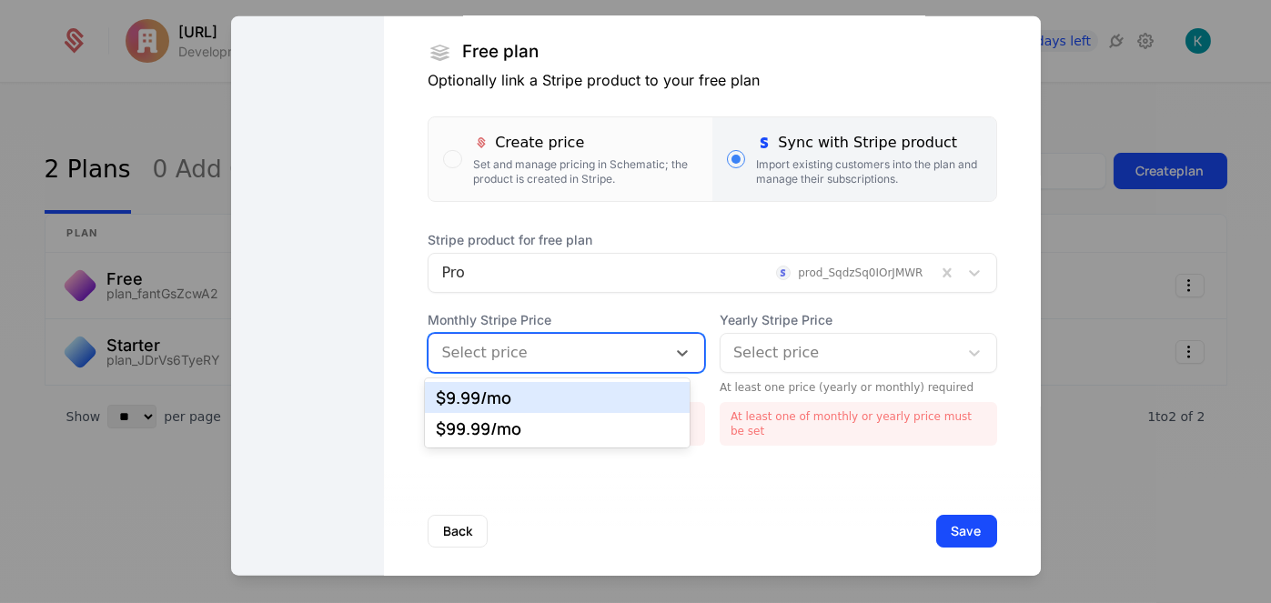
click at [605, 397] on div "$9.99 /mo" at bounding box center [557, 397] width 243 height 16
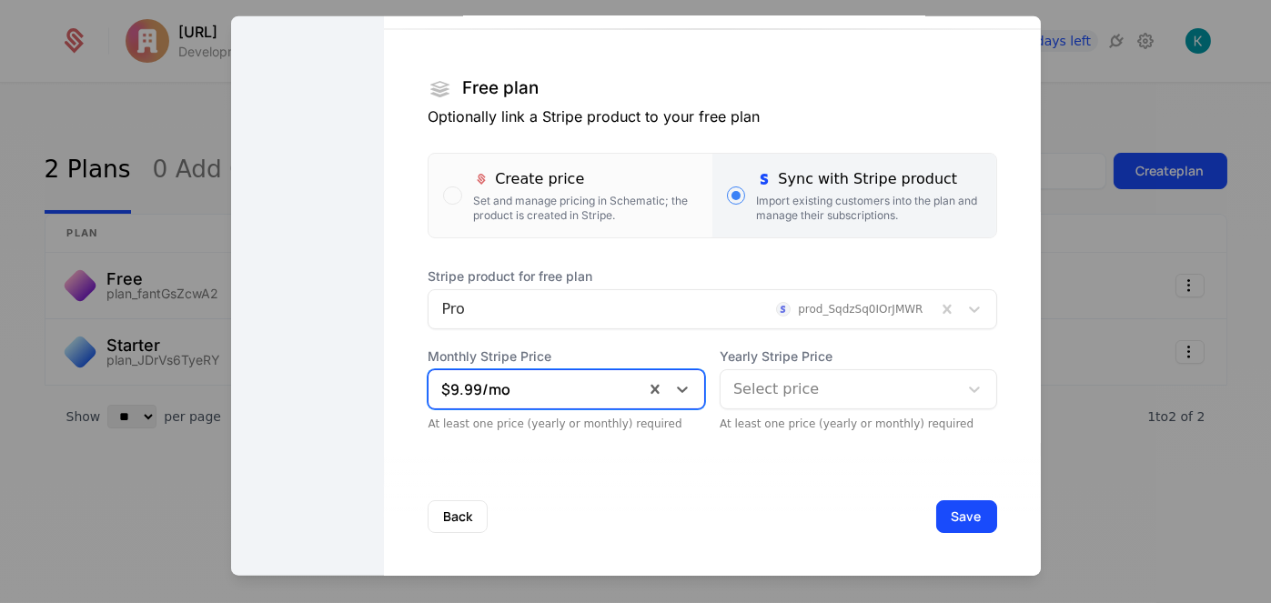
click at [604, 392] on div at bounding box center [536, 388] width 190 height 25
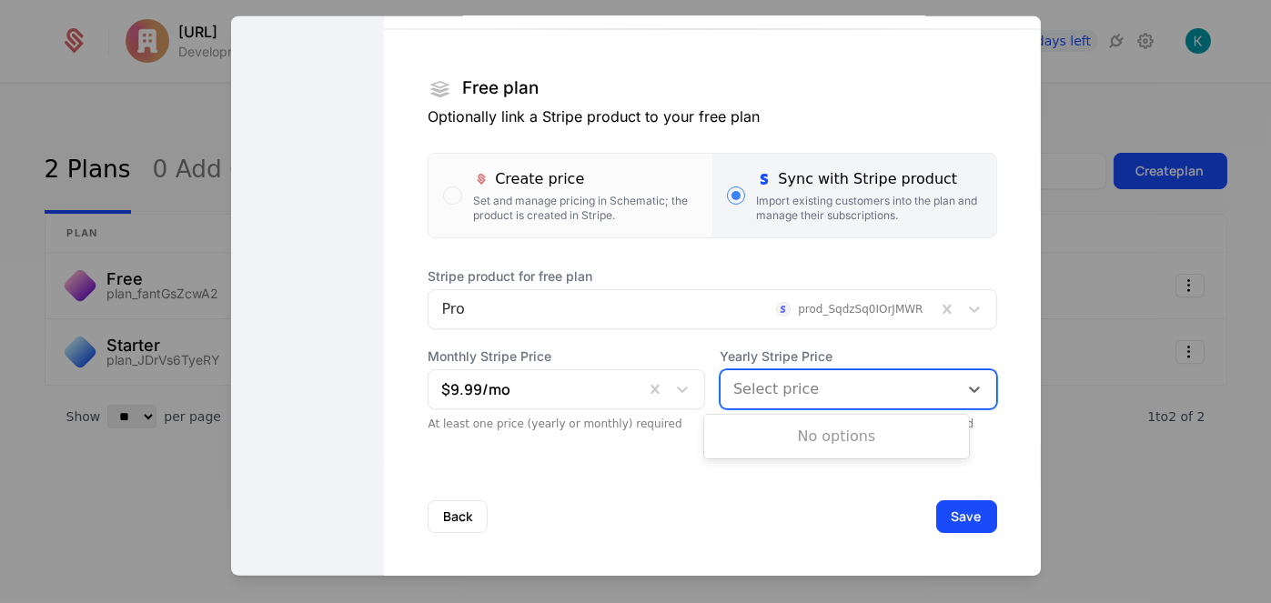
click at [881, 385] on div at bounding box center [839, 388] width 212 height 25
click at [842, 394] on div at bounding box center [839, 388] width 212 height 25
click at [592, 397] on div at bounding box center [536, 388] width 190 height 25
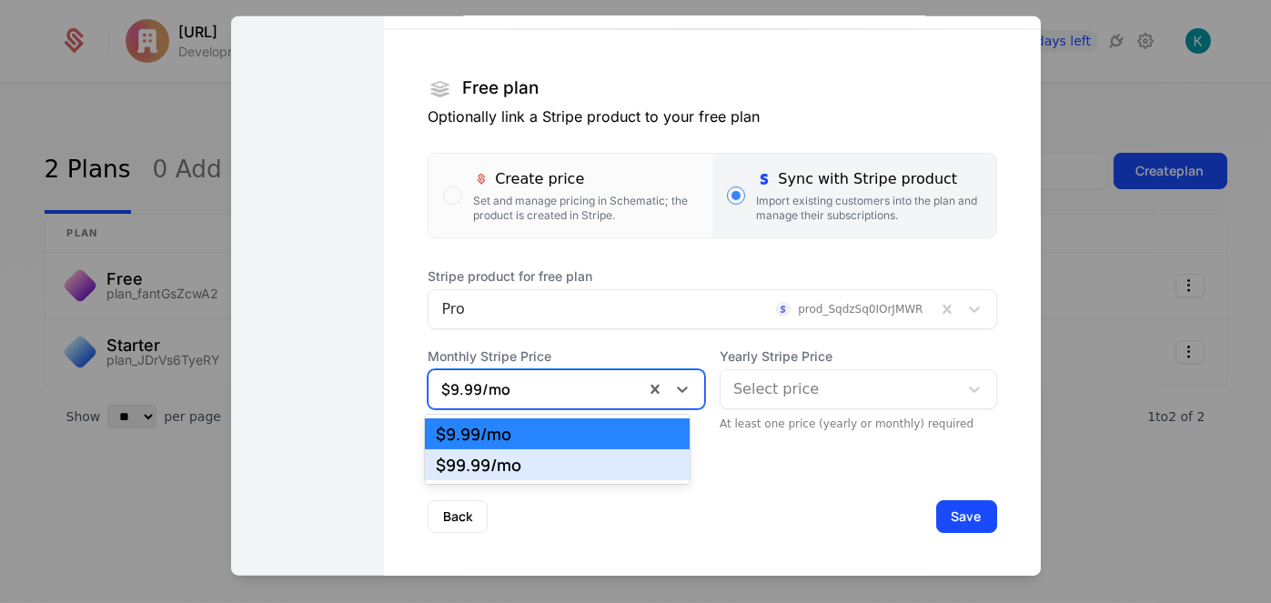
click at [589, 458] on div "$99.99 /mo" at bounding box center [557, 465] width 243 height 16
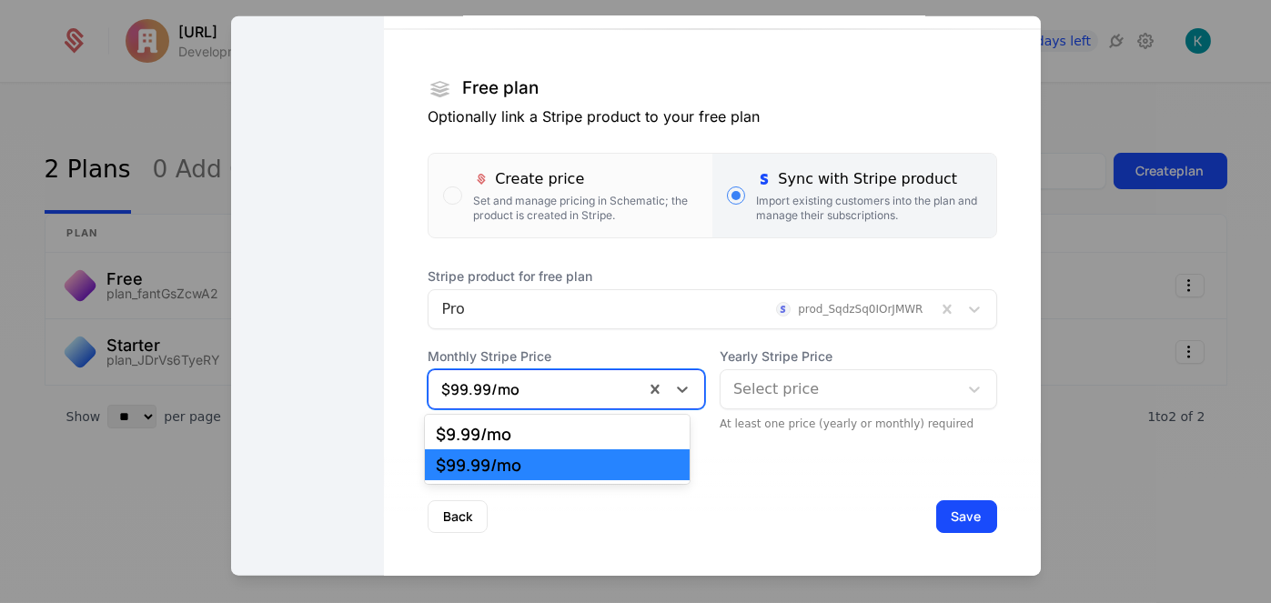
click at [590, 373] on div "$99.99 /mo" at bounding box center [537, 388] width 216 height 33
click at [590, 424] on div "$9.99 /mo" at bounding box center [557, 434] width 265 height 31
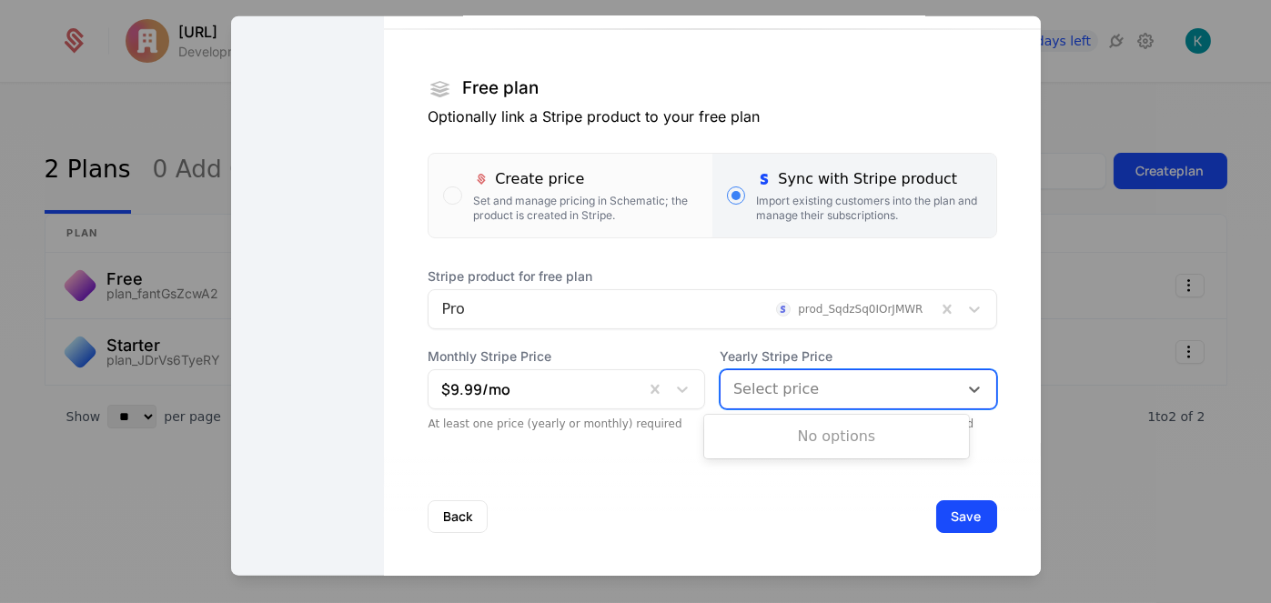
click at [821, 381] on div at bounding box center [839, 388] width 212 height 25
click at [820, 438] on div "No options" at bounding box center [836, 437] width 265 height 36
click at [827, 516] on div "Back Save" at bounding box center [712, 516] width 656 height 120
click at [809, 394] on div at bounding box center [839, 388] width 212 height 25
type input "*****"
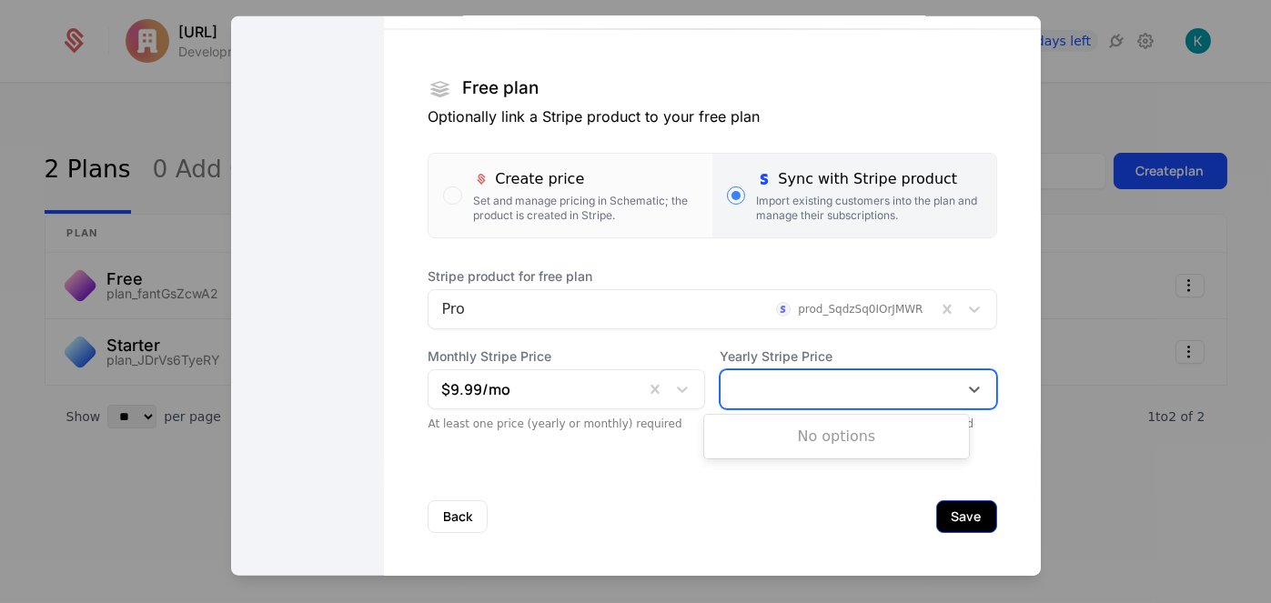
click at [940, 528] on button "Save" at bounding box center [966, 515] width 61 height 33
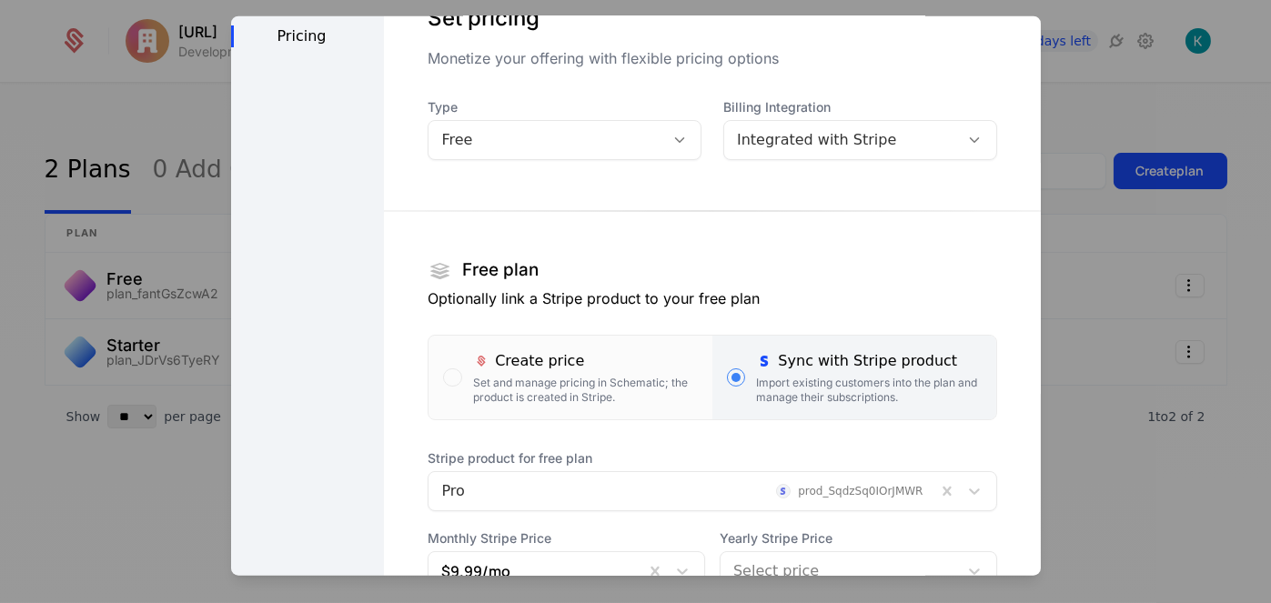
scroll to position [0, 0]
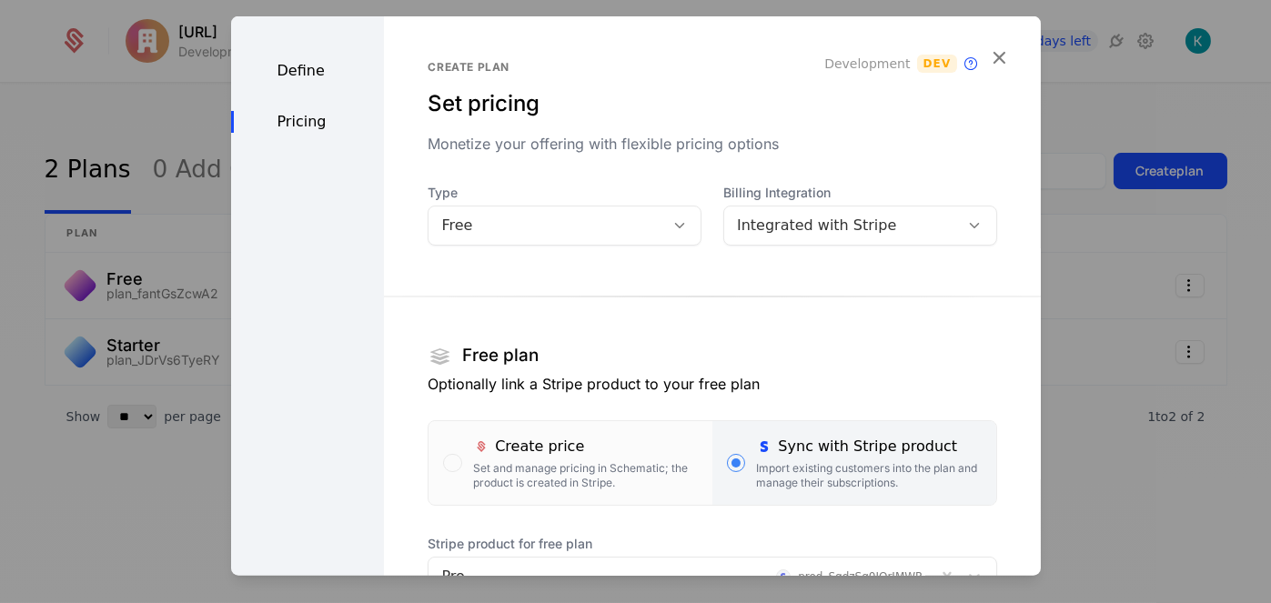
click at [629, 227] on div "Free" at bounding box center [546, 225] width 210 height 22
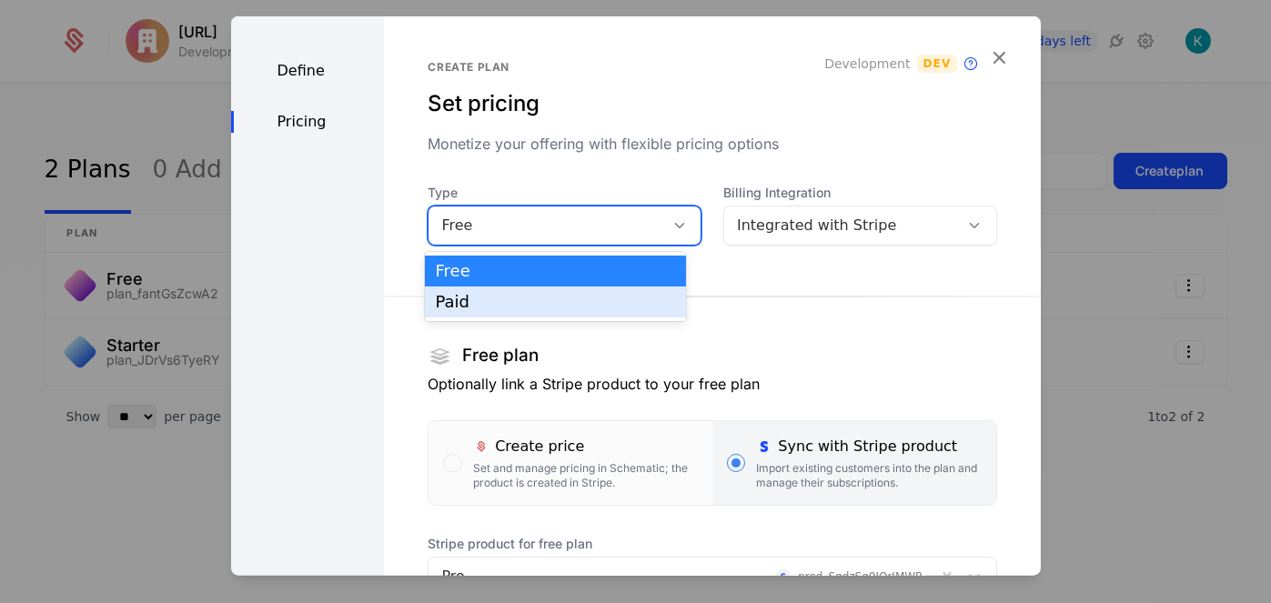
click at [570, 295] on div "Paid" at bounding box center [555, 302] width 239 height 16
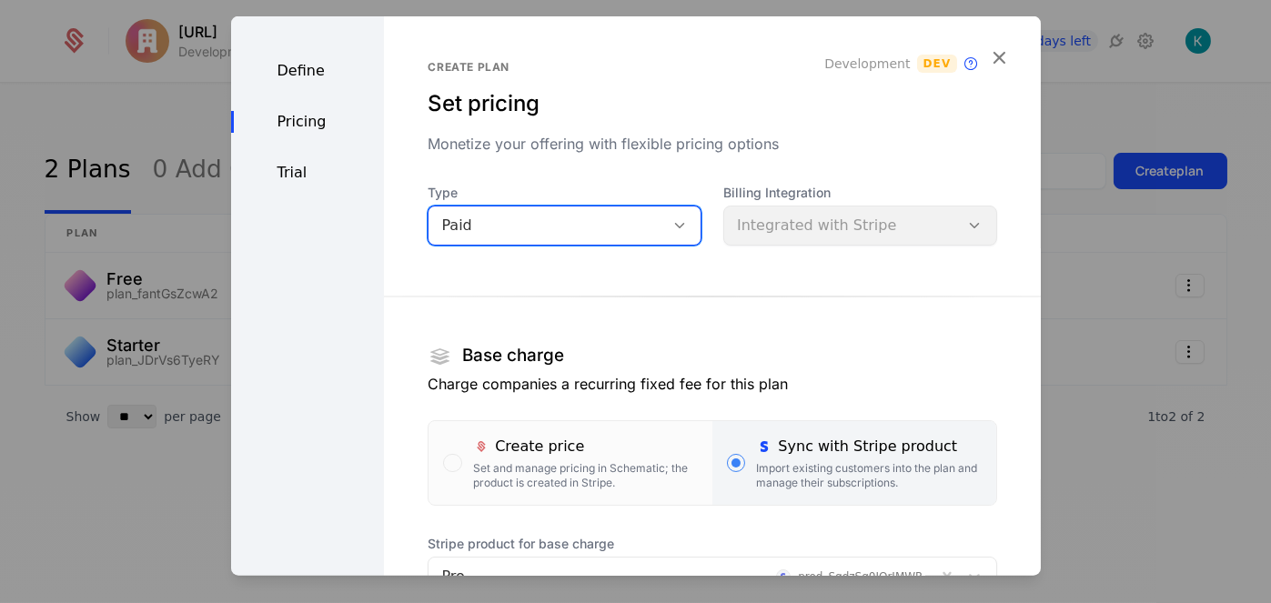
click at [327, 80] on div "Define" at bounding box center [308, 70] width 154 height 22
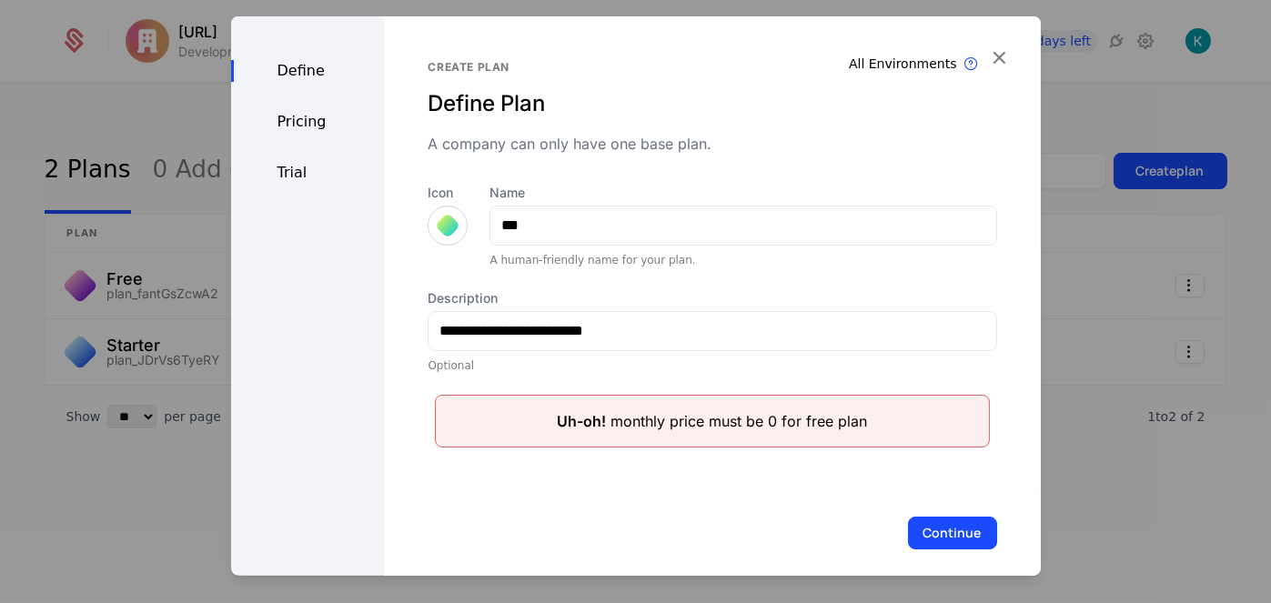
click at [312, 130] on div "Pricing" at bounding box center [308, 121] width 154 height 22
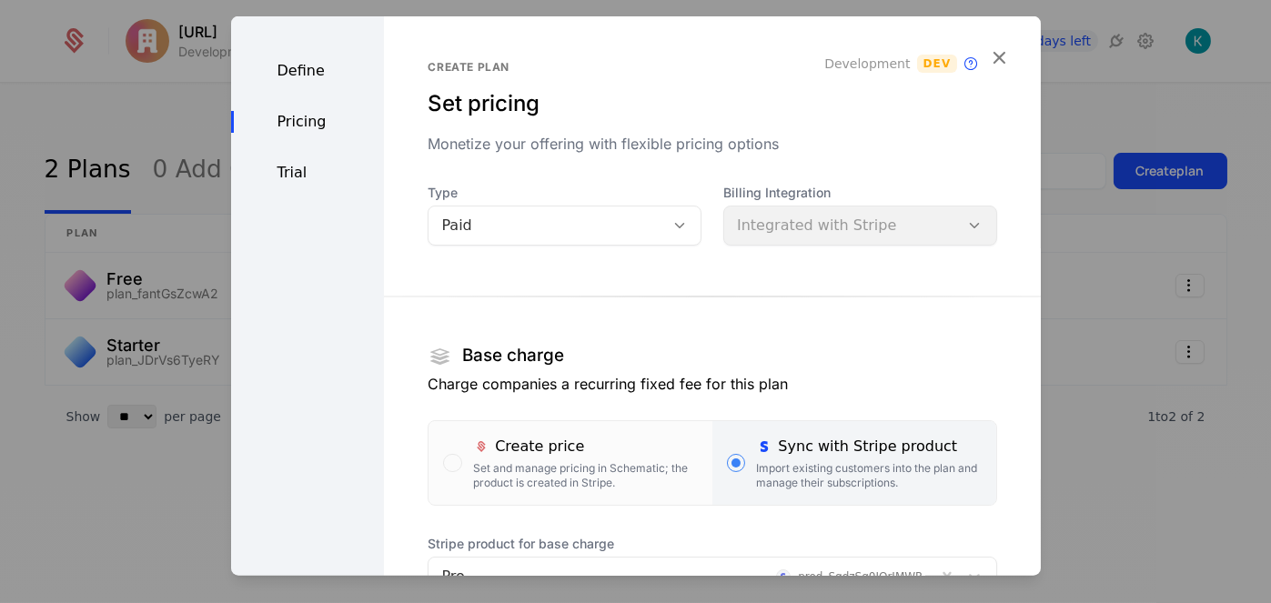
click at [568, 216] on div "Paid" at bounding box center [546, 225] width 210 height 22
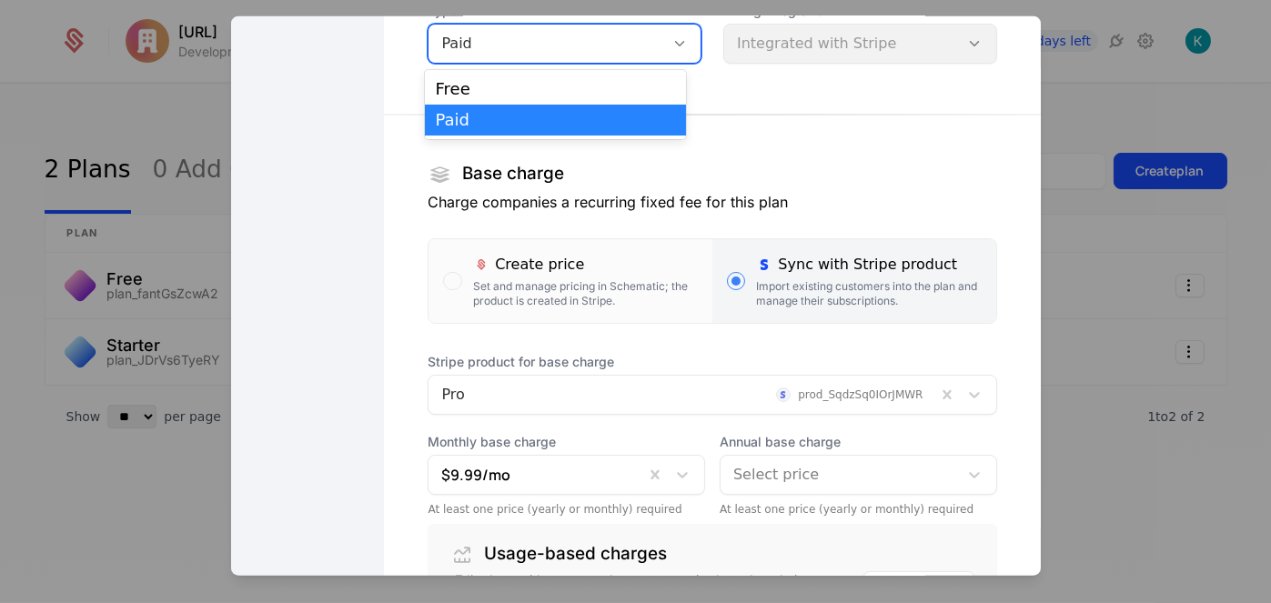
scroll to position [182, 0]
click at [766, 496] on div "Annual base charge Select price At least one price (yearly or monthly) required" at bounding box center [858, 474] width 277 height 84
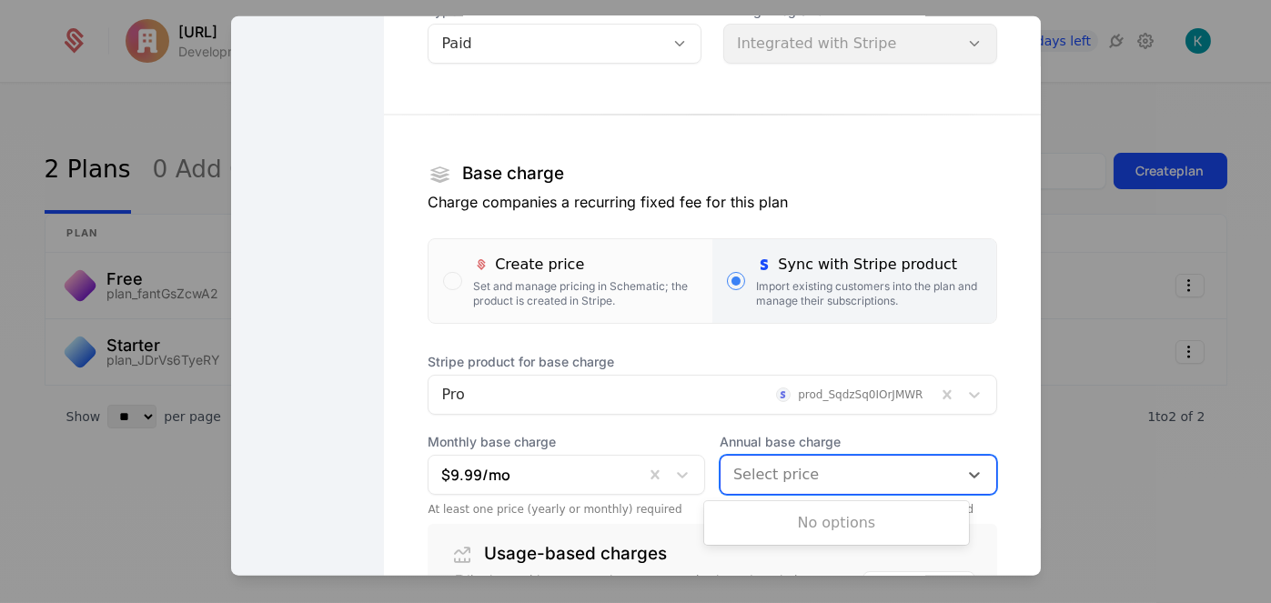
click at [766, 477] on div at bounding box center [839, 473] width 212 height 25
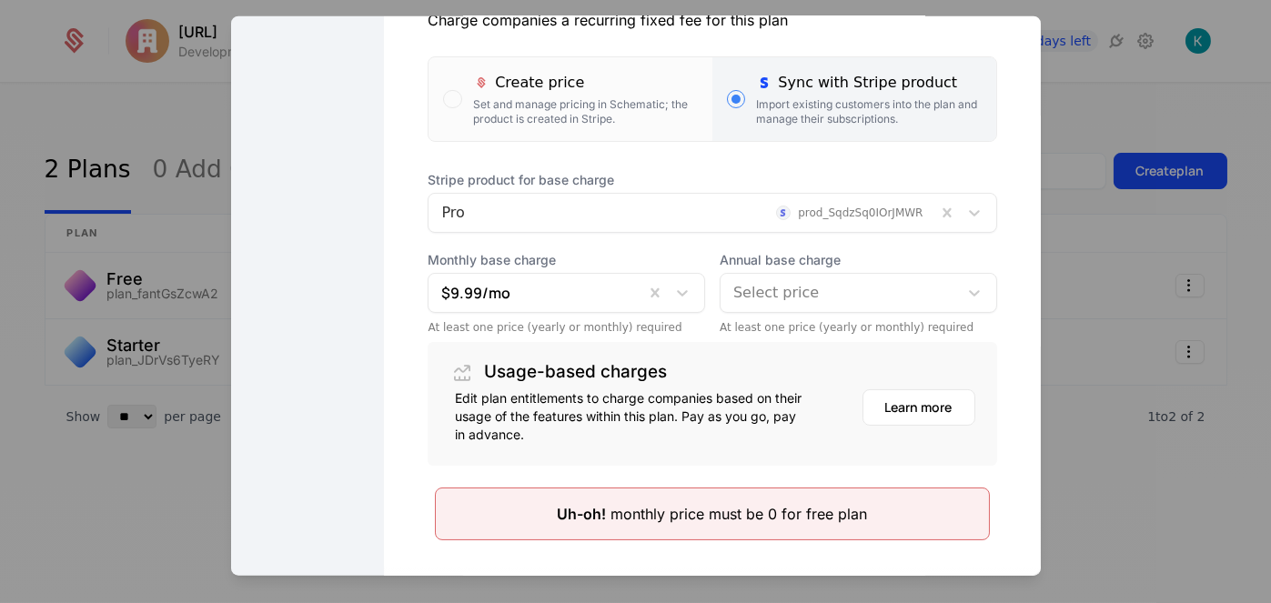
click at [581, 331] on div "At least one price (yearly or monthly) required" at bounding box center [566, 326] width 277 height 15
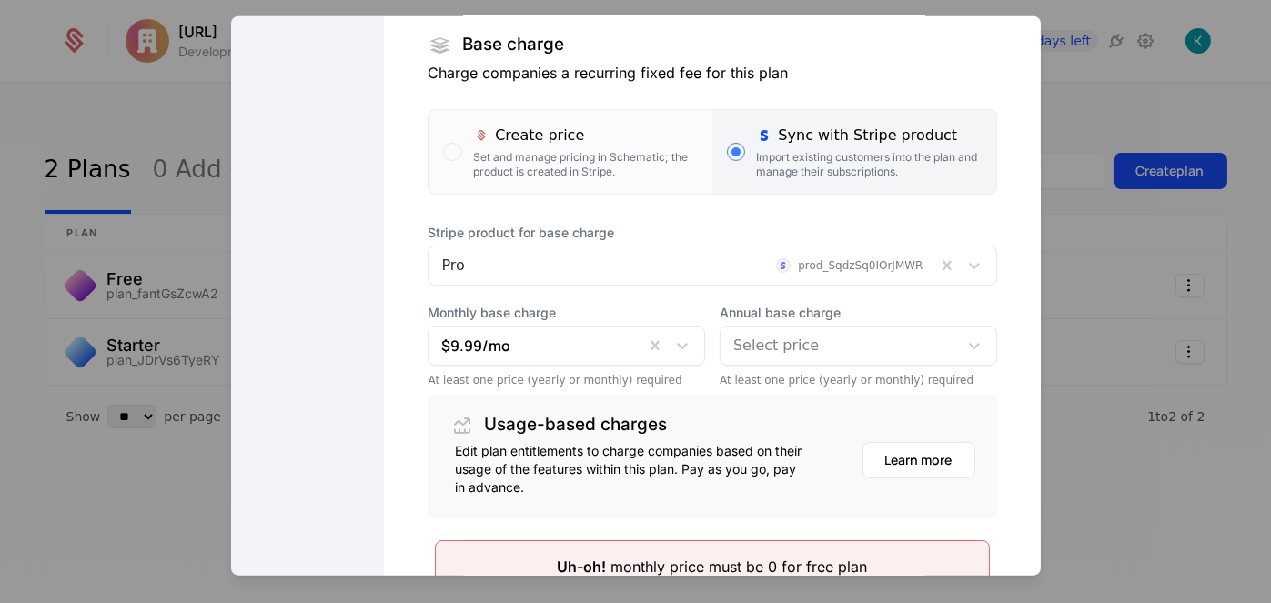
scroll to position [273, 0]
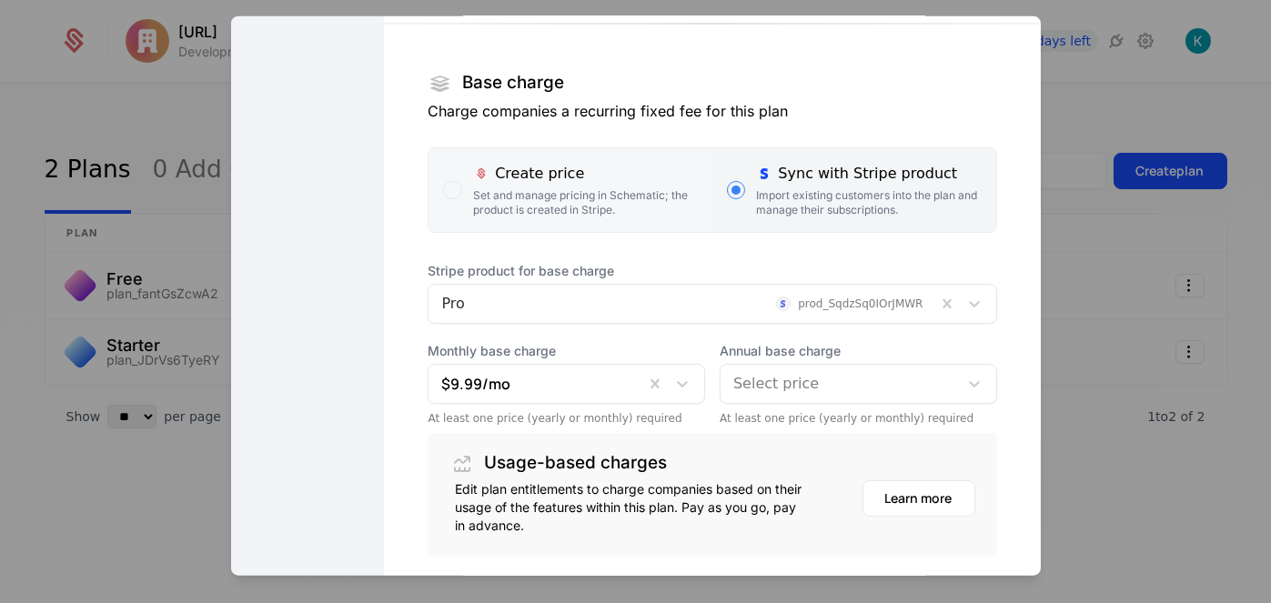
click at [650, 189] on div "Set and manage pricing in Schematic; the product is created in Stripe." at bounding box center [585, 201] width 225 height 29
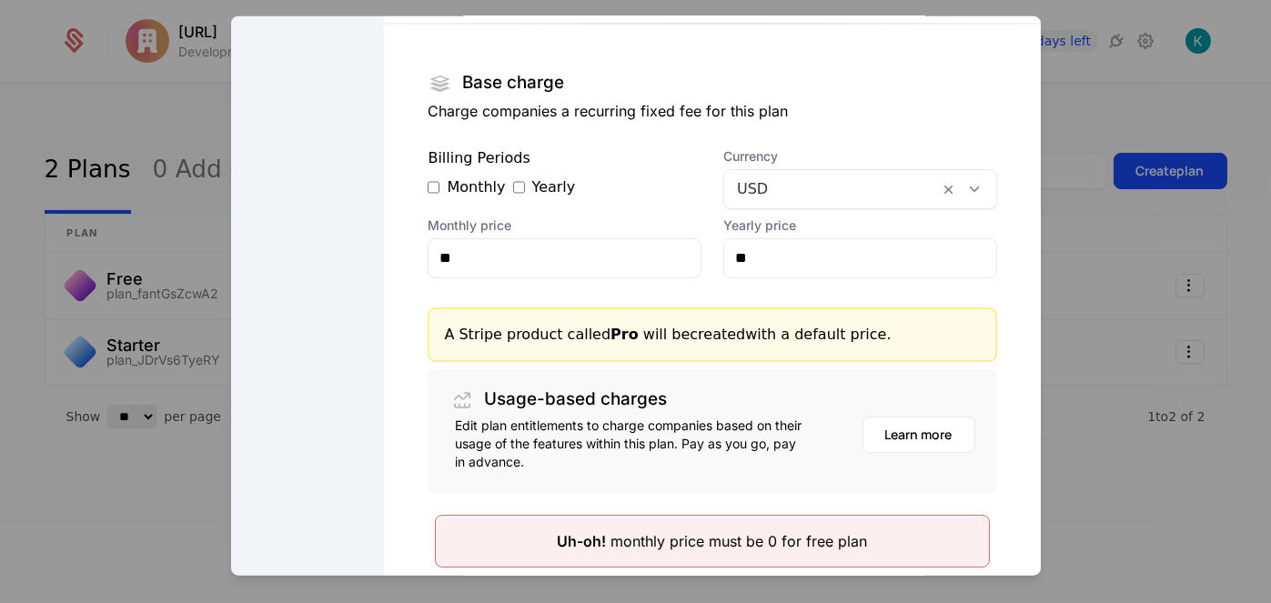
click at [817, 196] on div at bounding box center [832, 188] width 190 height 25
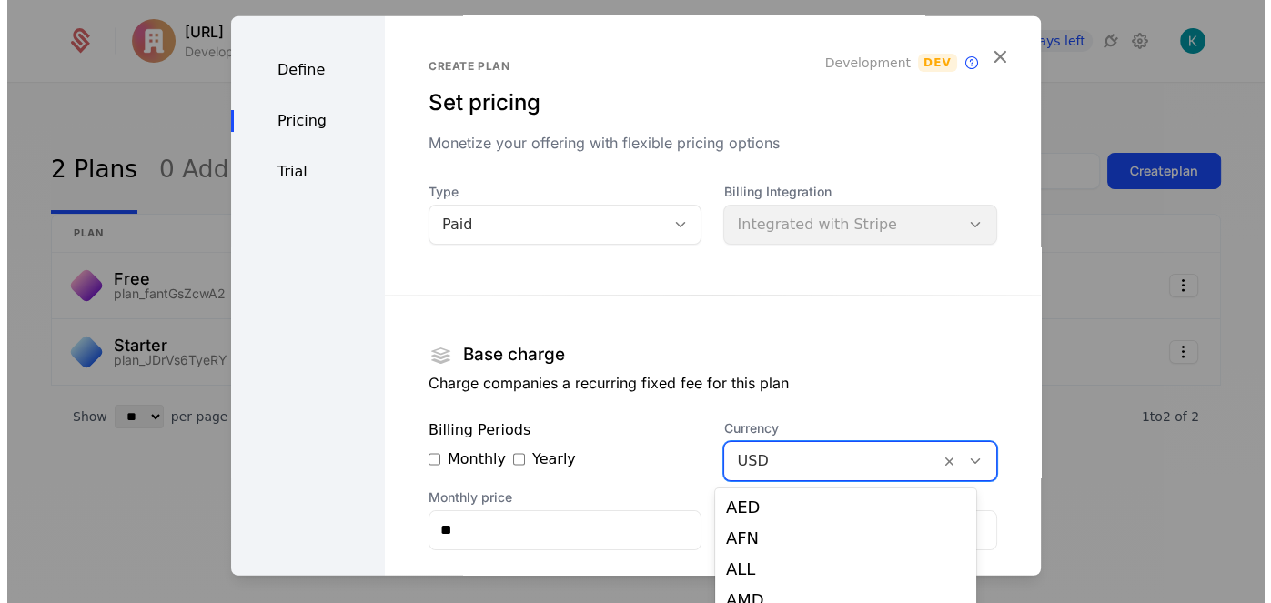
scroll to position [0, 0]
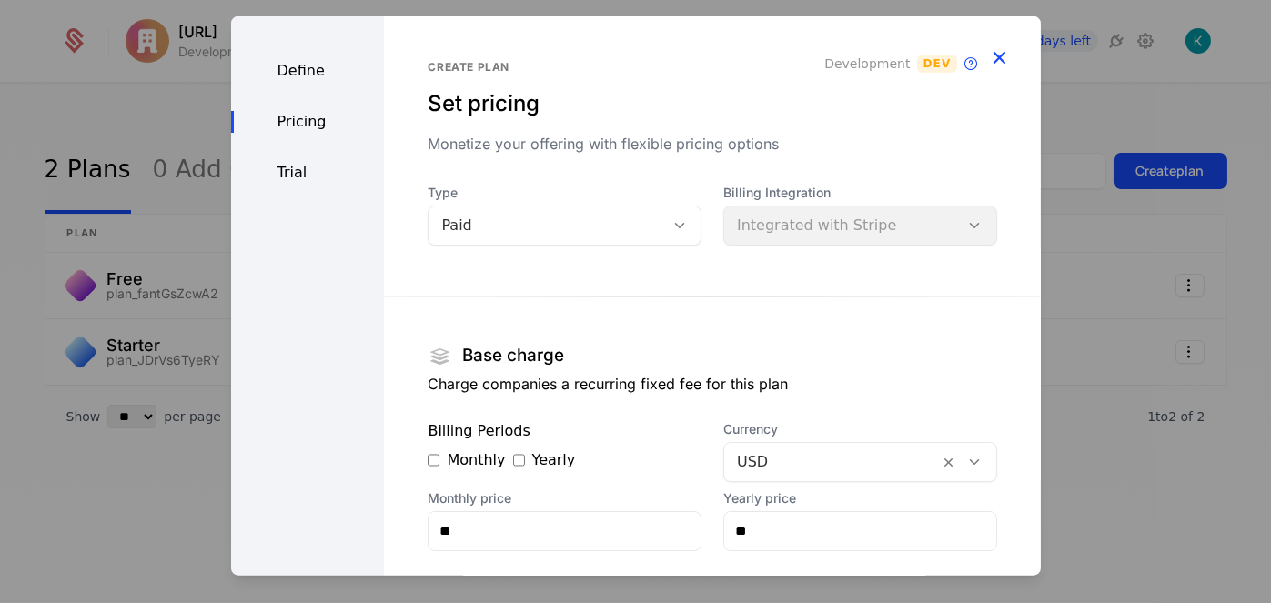
click at [988, 63] on icon "button" at bounding box center [1000, 57] width 24 height 24
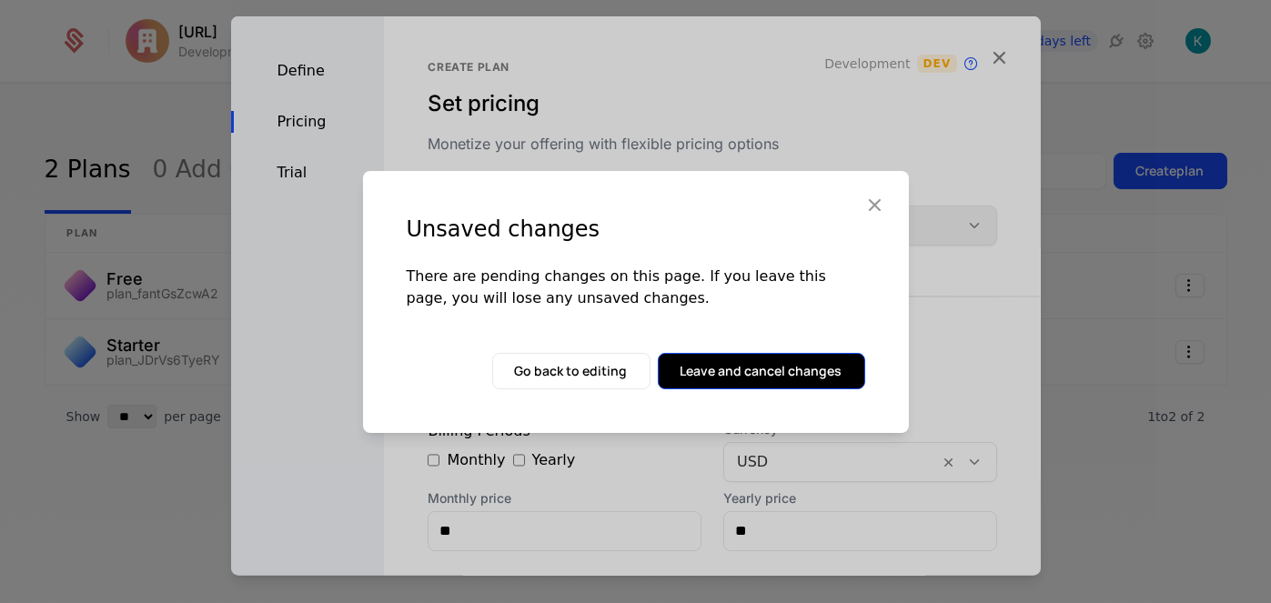
click at [779, 362] on button "Leave and cancel changes" at bounding box center [761, 371] width 207 height 36
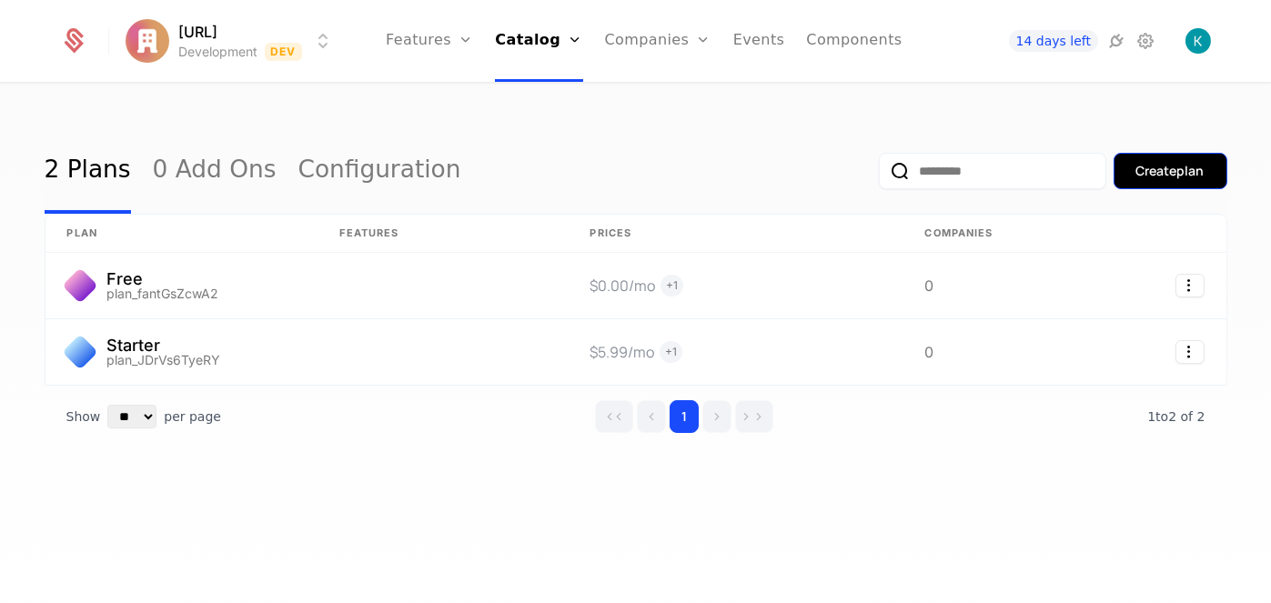
click at [1199, 171] on div "Create plan" at bounding box center [1170, 171] width 68 height 18
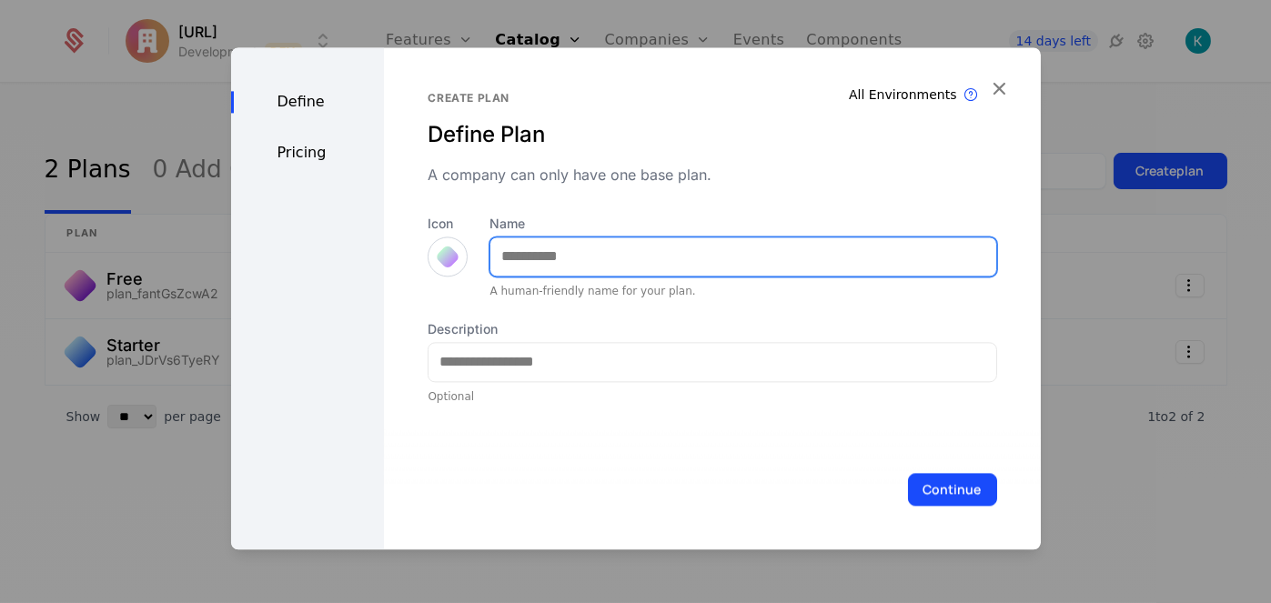
click at [569, 258] on input "Name" at bounding box center [742, 256] width 505 height 38
type input "***"
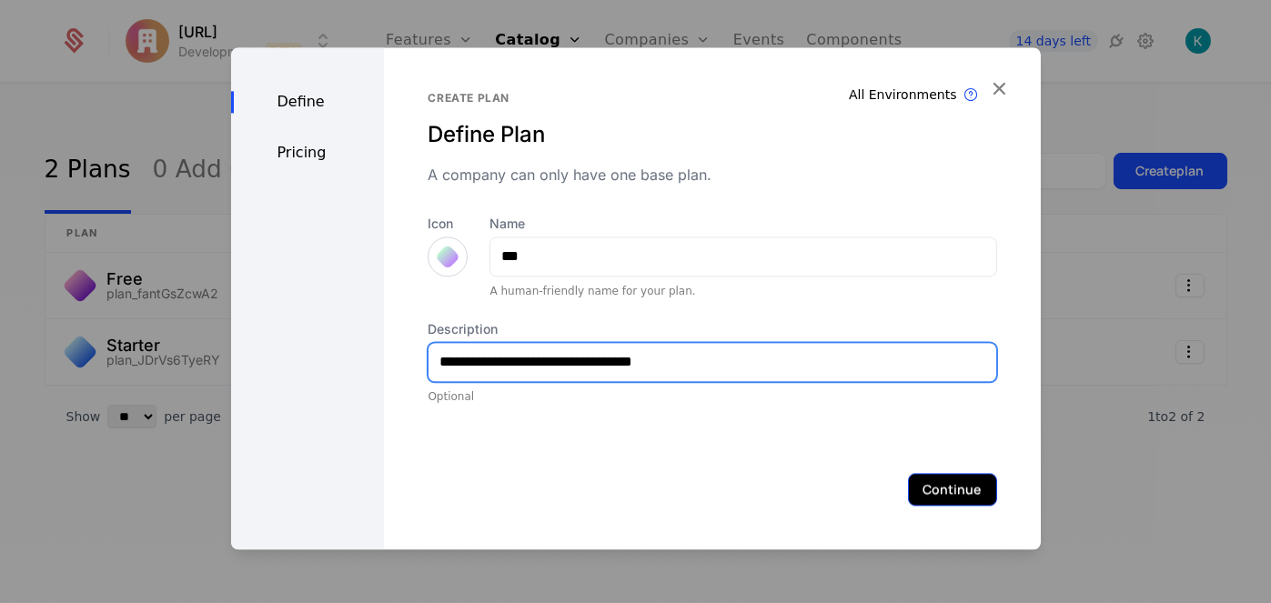
type input "**********"
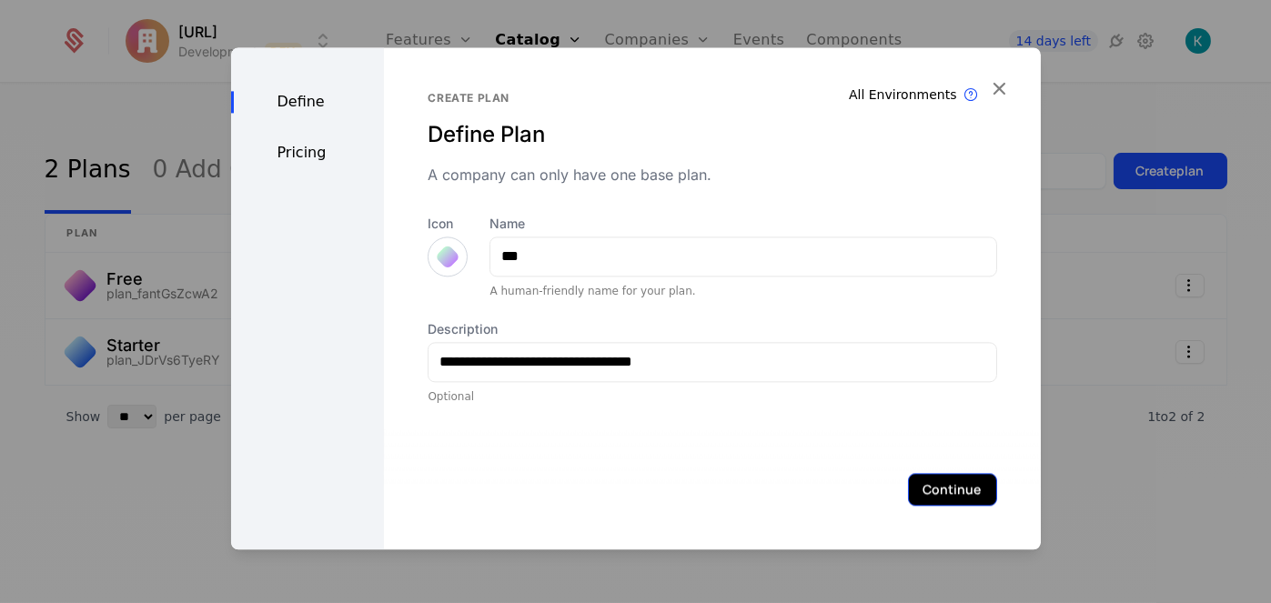
click at [908, 486] on button "Continue" at bounding box center [952, 489] width 89 height 33
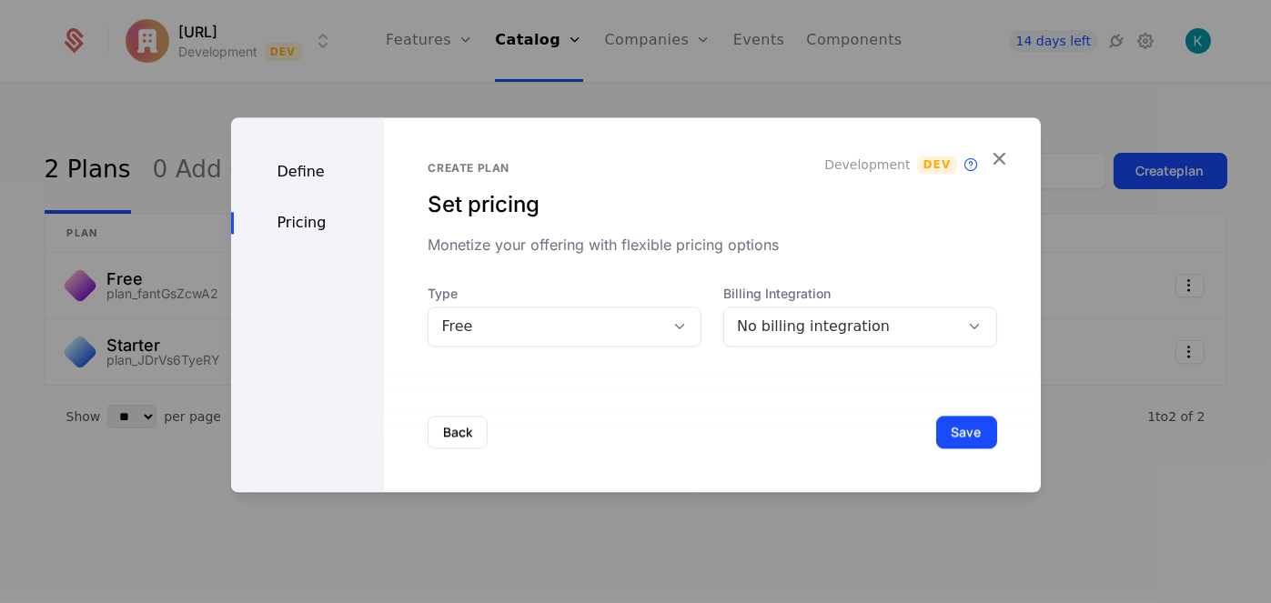
click at [867, 321] on div "No billing integration" at bounding box center [842, 327] width 210 height 22
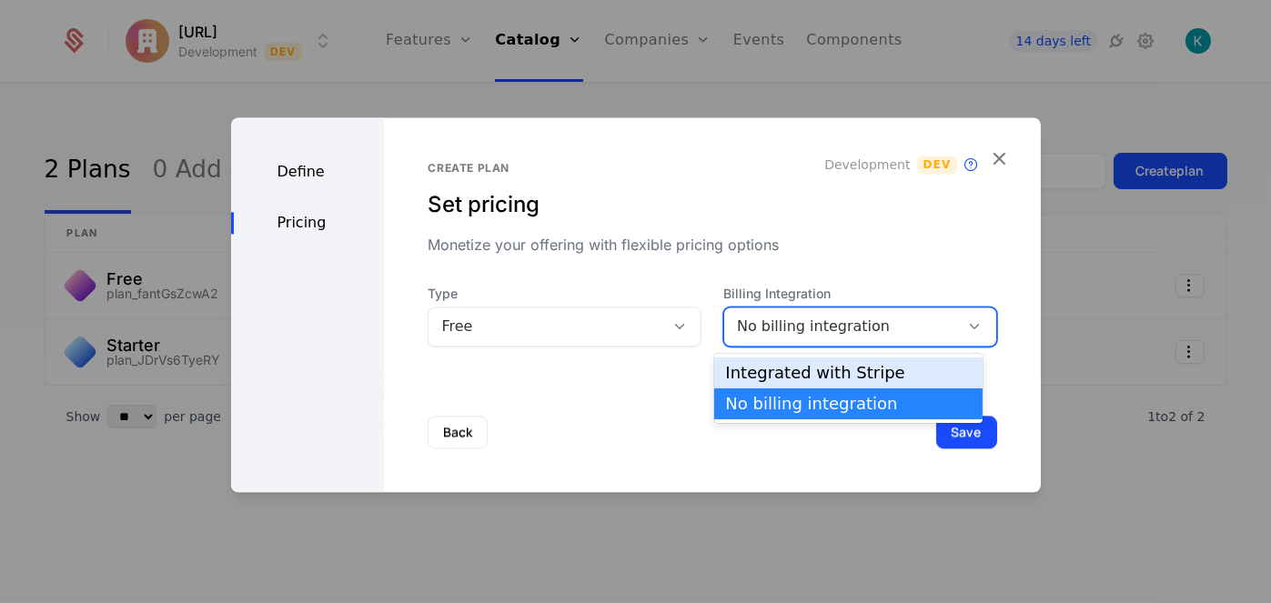
click at [814, 377] on div "Integrated with Stripe" at bounding box center [848, 373] width 247 height 16
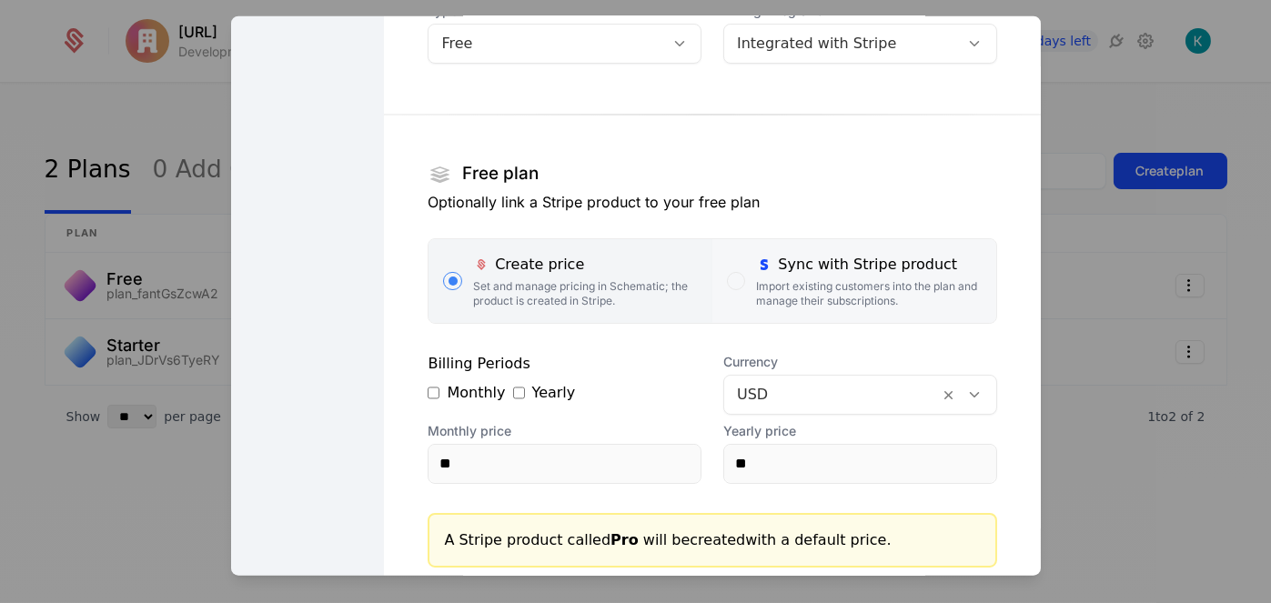
click at [839, 285] on div "Import existing customers into the plan and manage their subscriptions." at bounding box center [868, 292] width 225 height 29
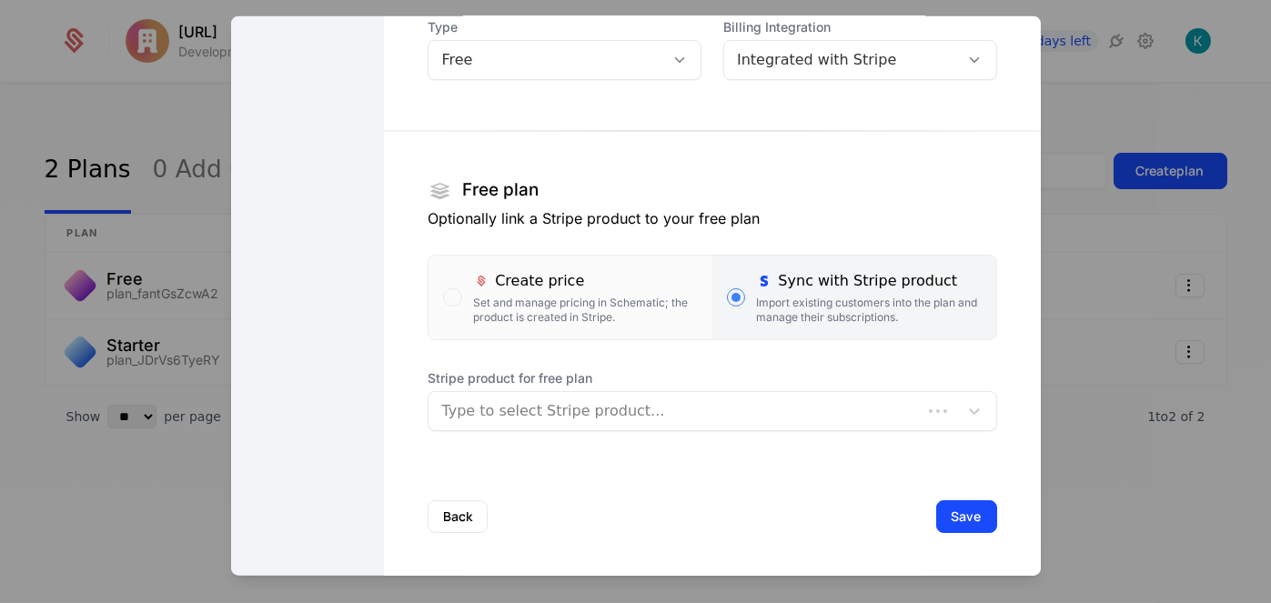
click at [743, 391] on div "Type to select Stripe product..." at bounding box center [712, 410] width 569 height 40
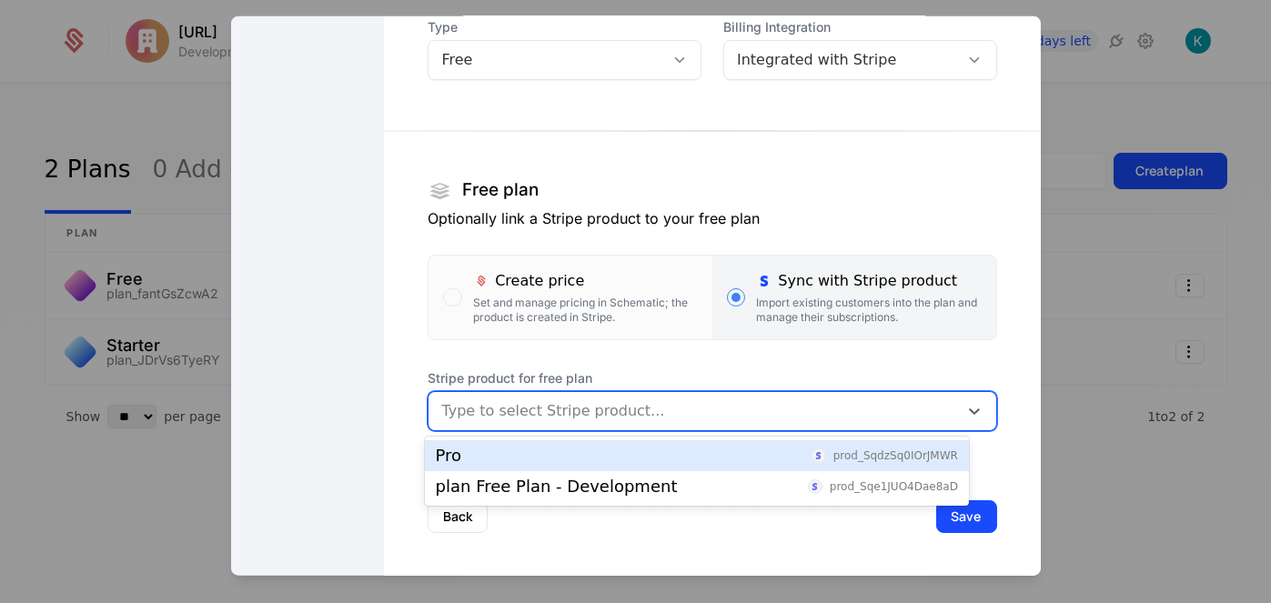
click at [664, 450] on div "Pro prod_SqdzSq0IOrJMWR" at bounding box center [697, 456] width 522 height 16
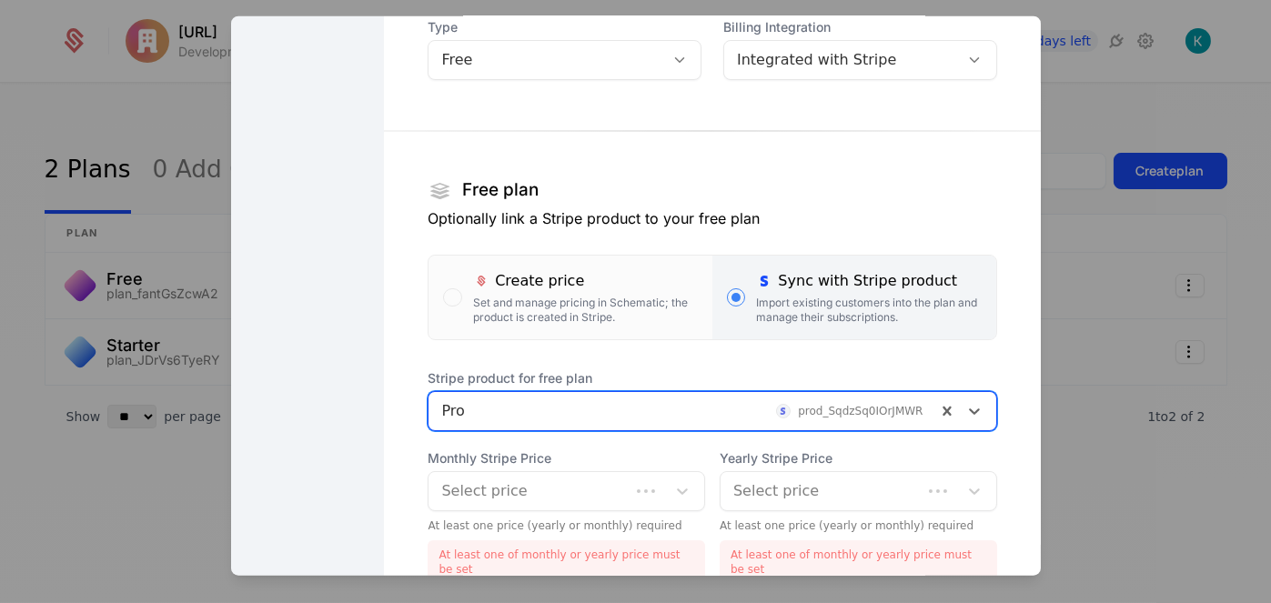
scroll to position [304, 0]
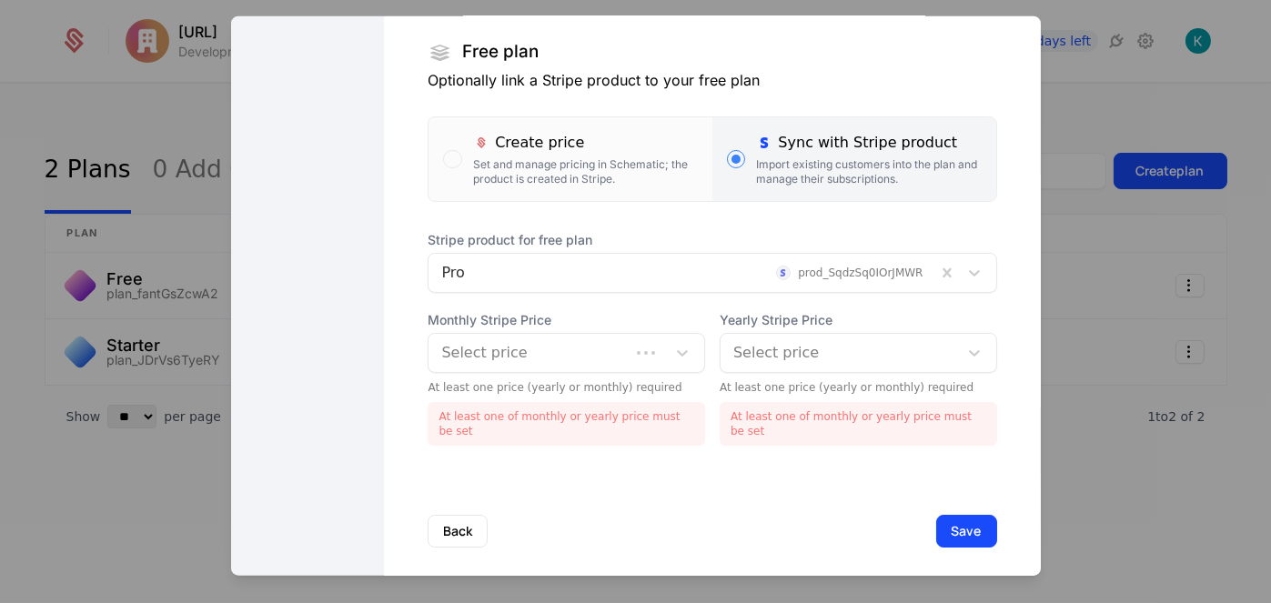
click at [620, 314] on span "Monthly Stripe Price" at bounding box center [566, 319] width 277 height 18
click at [617, 351] on div at bounding box center [547, 351] width 212 height 25
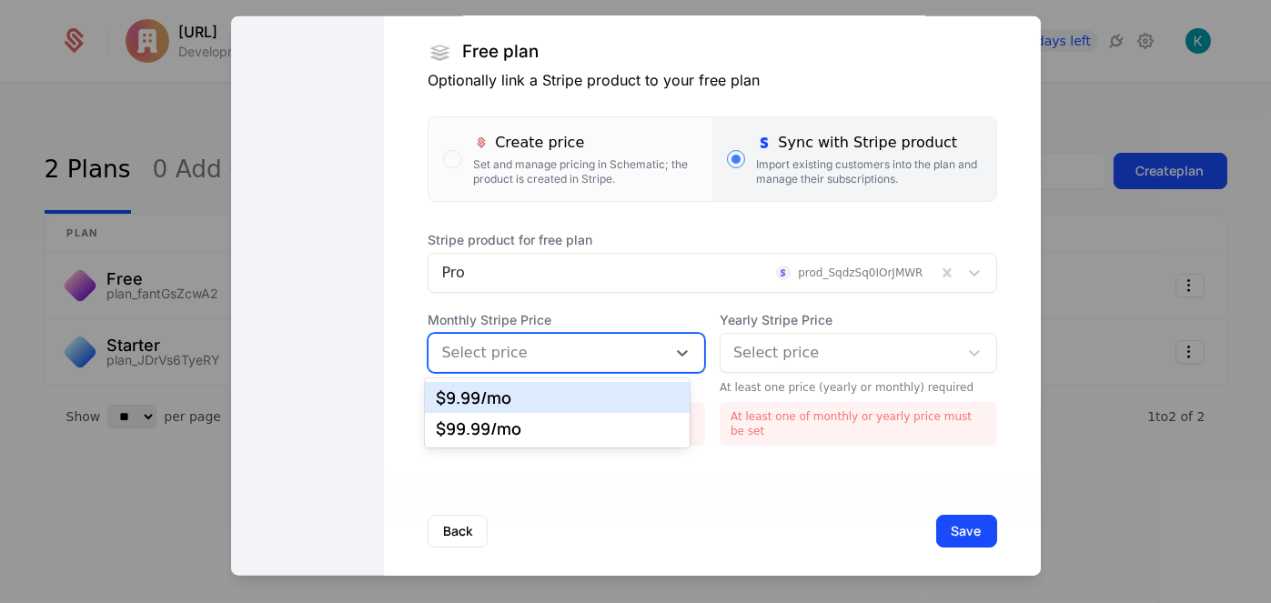
click at [610, 394] on div "$9.99 /mo" at bounding box center [557, 397] width 243 height 16
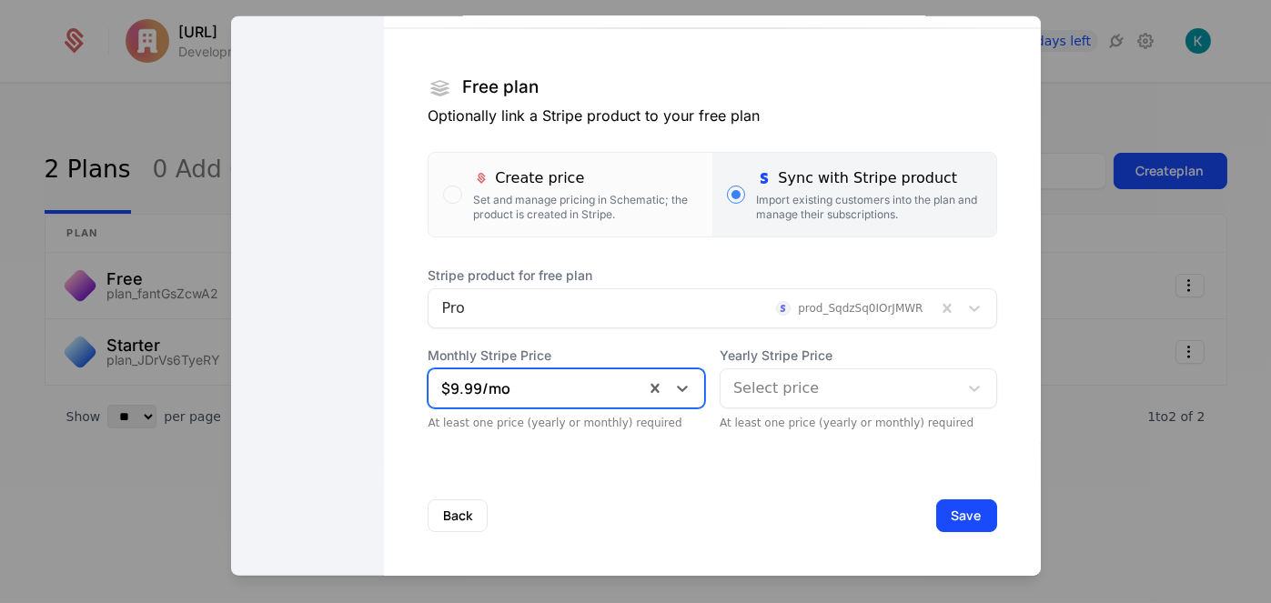
scroll to position [267, 0]
click at [783, 384] on div at bounding box center [839, 388] width 212 height 25
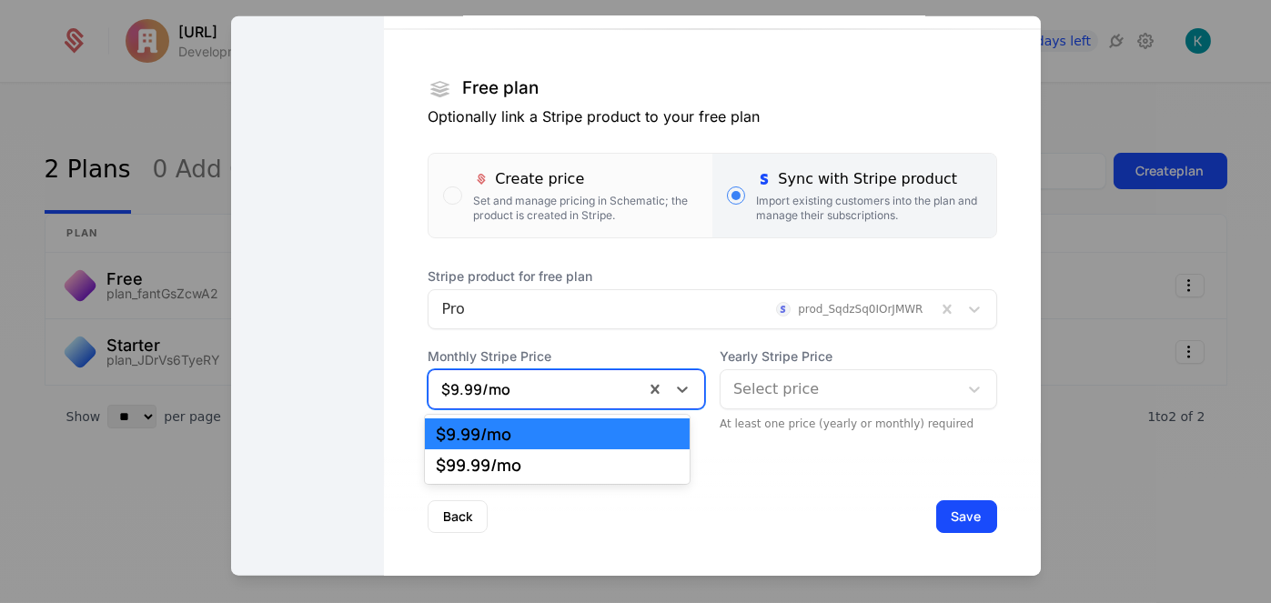
click at [599, 398] on div at bounding box center [536, 388] width 190 height 25
click at [565, 448] on div "$9.99 /mo" at bounding box center [557, 434] width 265 height 31
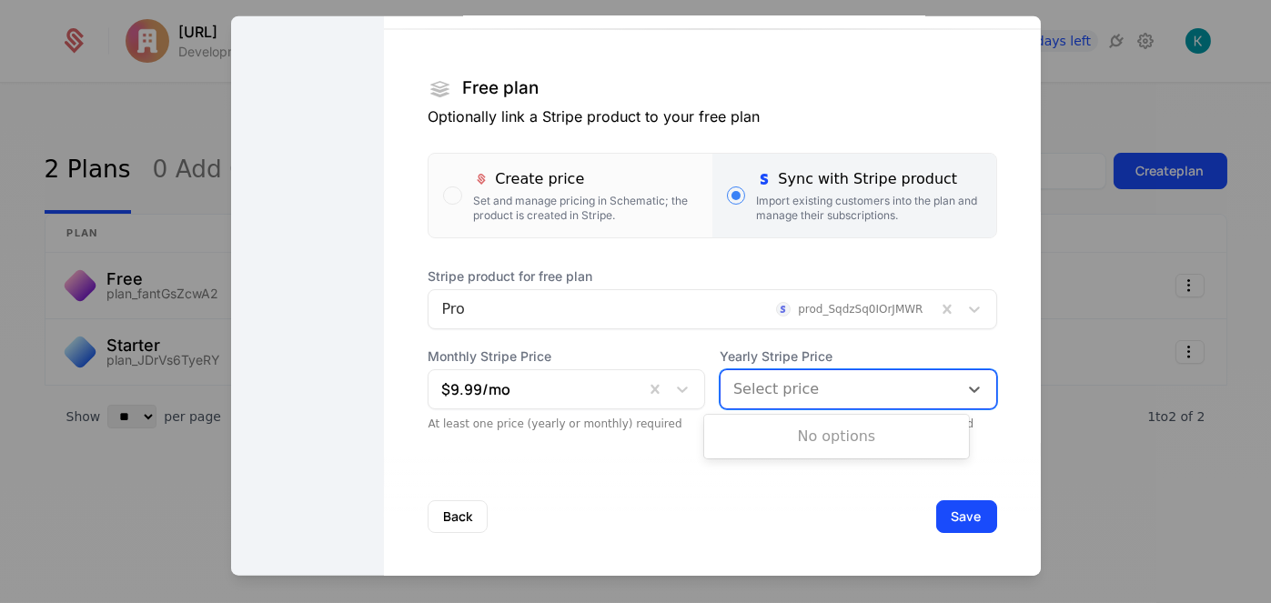
click at [846, 403] on div "Select price" at bounding box center [839, 388] width 237 height 33
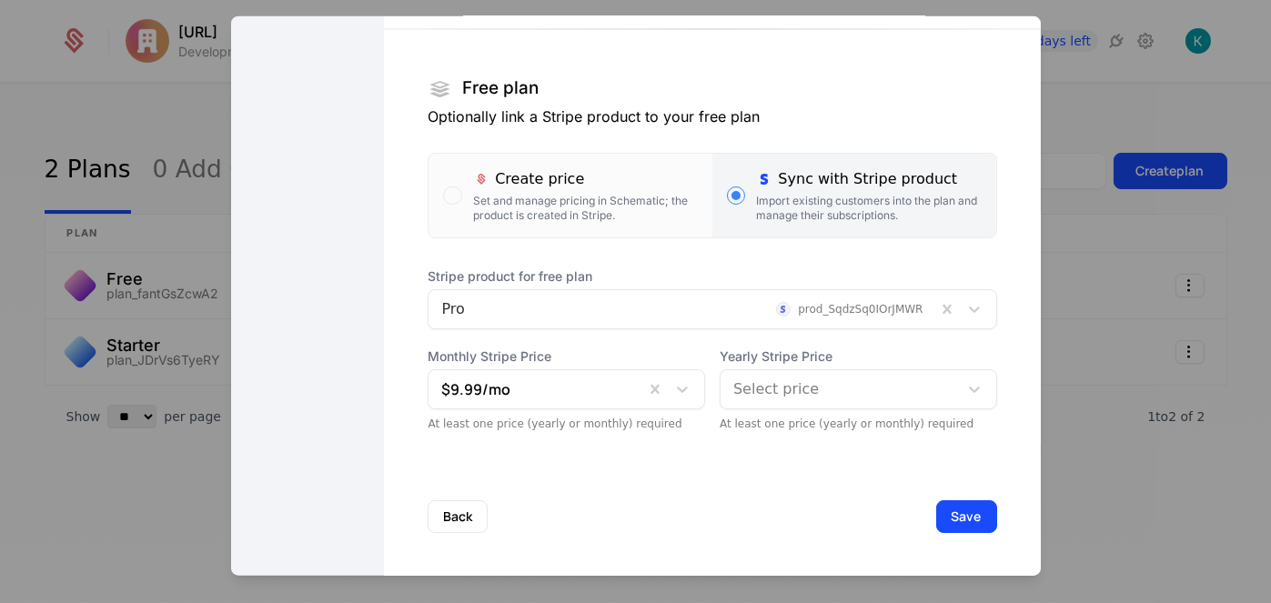
click at [550, 458] on div "Back Save" at bounding box center [712, 516] width 656 height 120
click at [956, 513] on button "Save" at bounding box center [966, 515] width 61 height 33
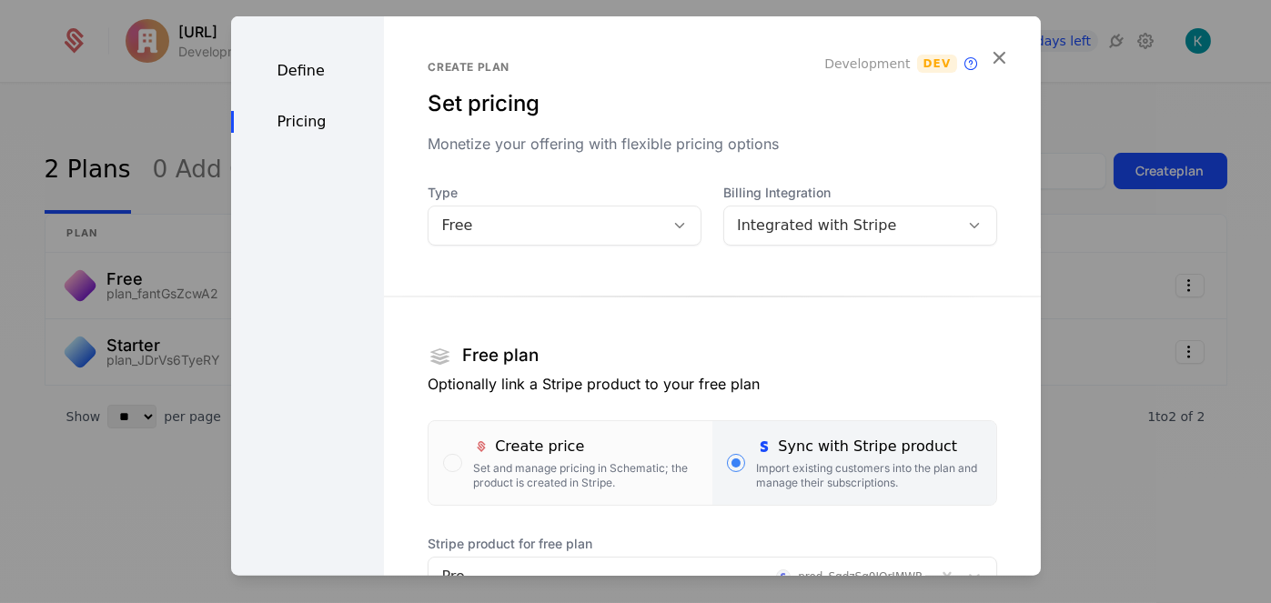
scroll to position [0, 0]
click at [646, 217] on div "Free" at bounding box center [547, 224] width 236 height 25
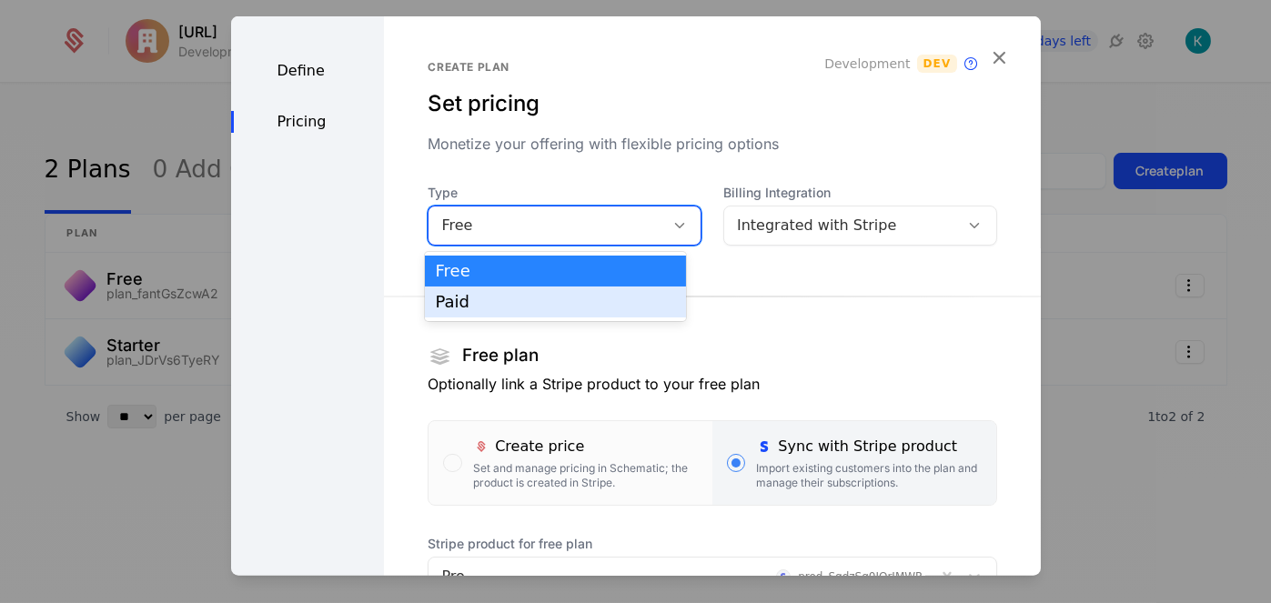
click at [604, 298] on div "Paid" at bounding box center [555, 302] width 239 height 16
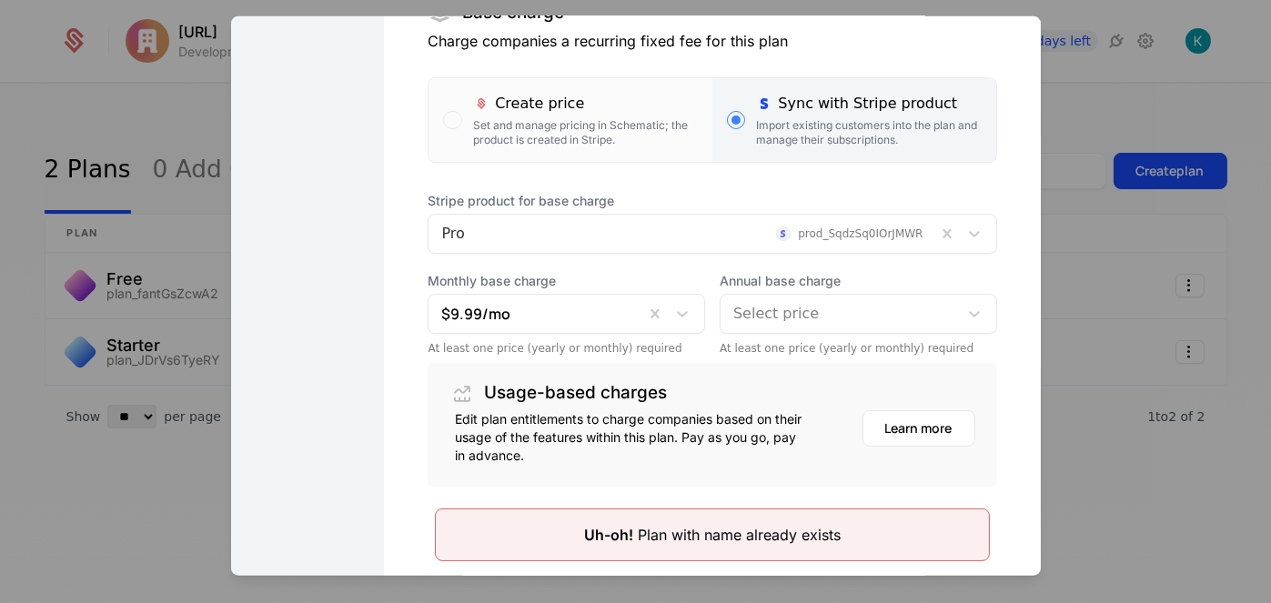
scroll to position [473, 0]
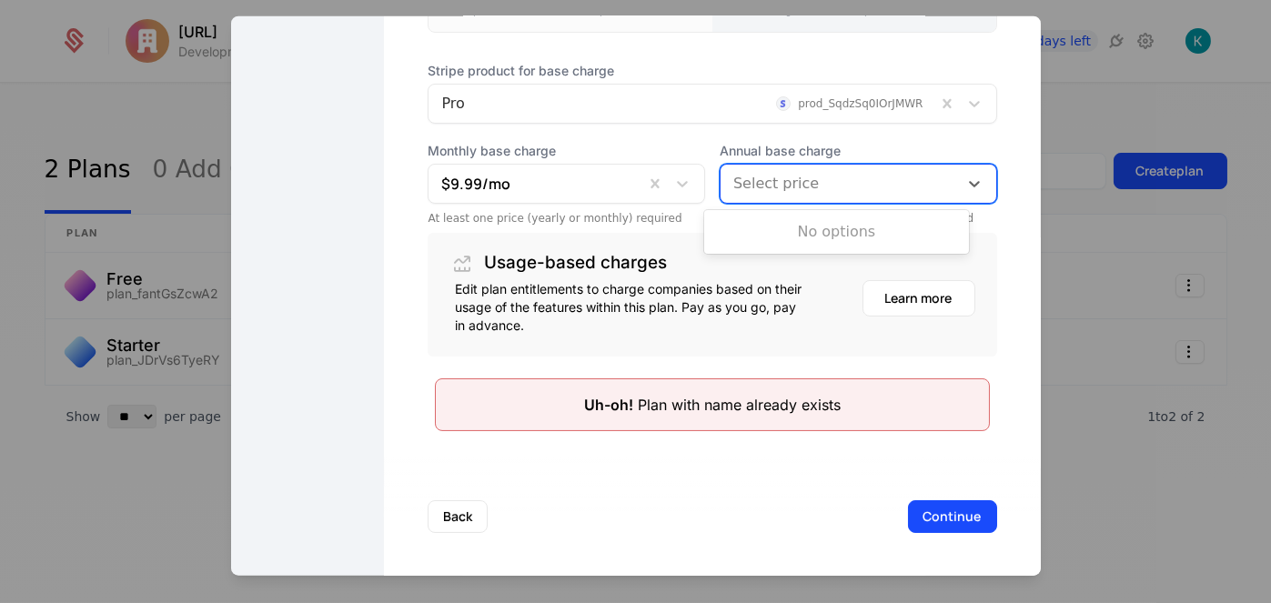
click at [868, 186] on div at bounding box center [839, 182] width 212 height 25
click at [868, 229] on div "No options" at bounding box center [836, 232] width 265 height 36
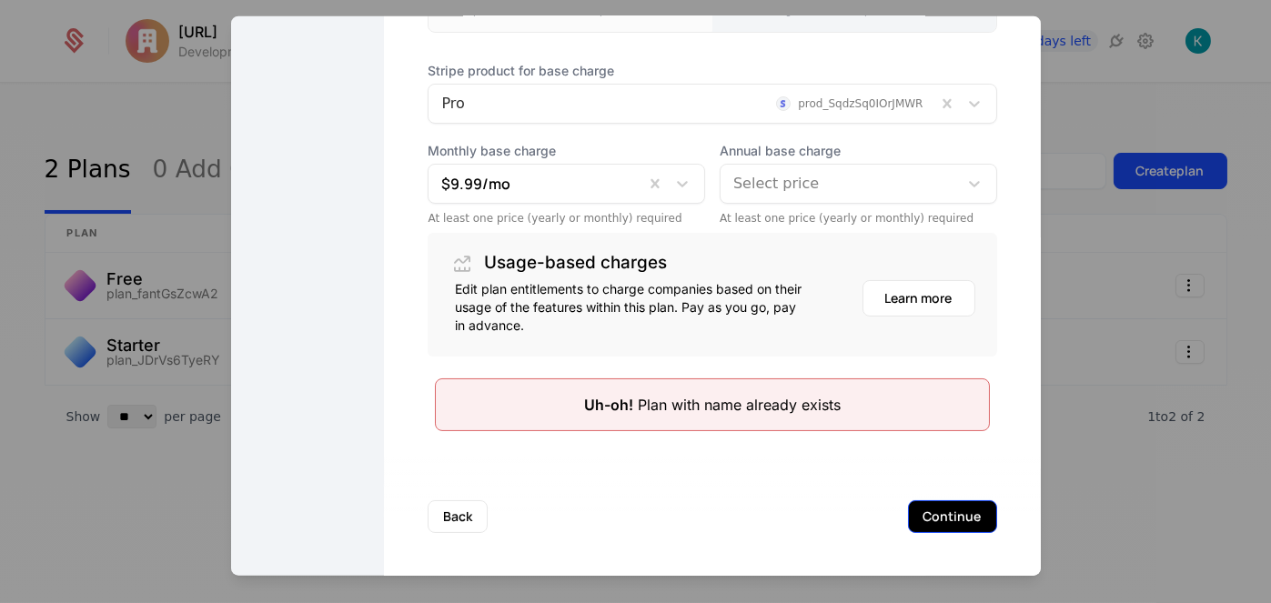
click at [936, 509] on button "Continue" at bounding box center [952, 515] width 89 height 33
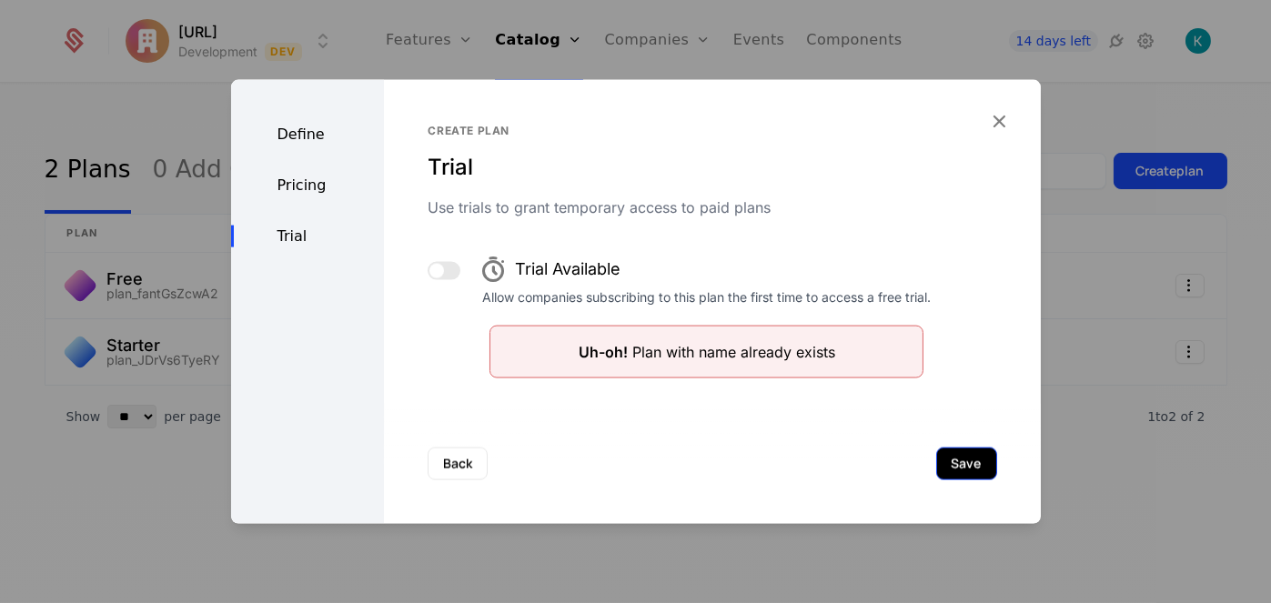
click at [946, 464] on button "Save" at bounding box center [966, 463] width 61 height 33
click at [948, 454] on button "Save" at bounding box center [966, 463] width 61 height 33
click at [442, 477] on button "Back" at bounding box center [458, 463] width 60 height 33
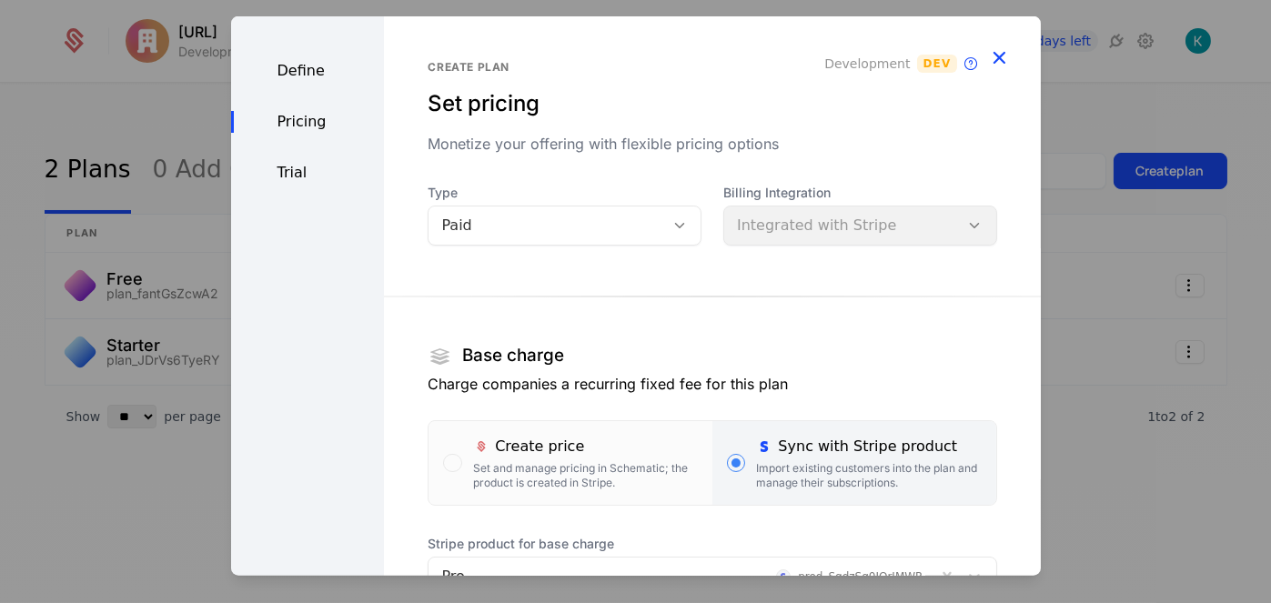
click at [988, 62] on icon "button" at bounding box center [1000, 57] width 24 height 24
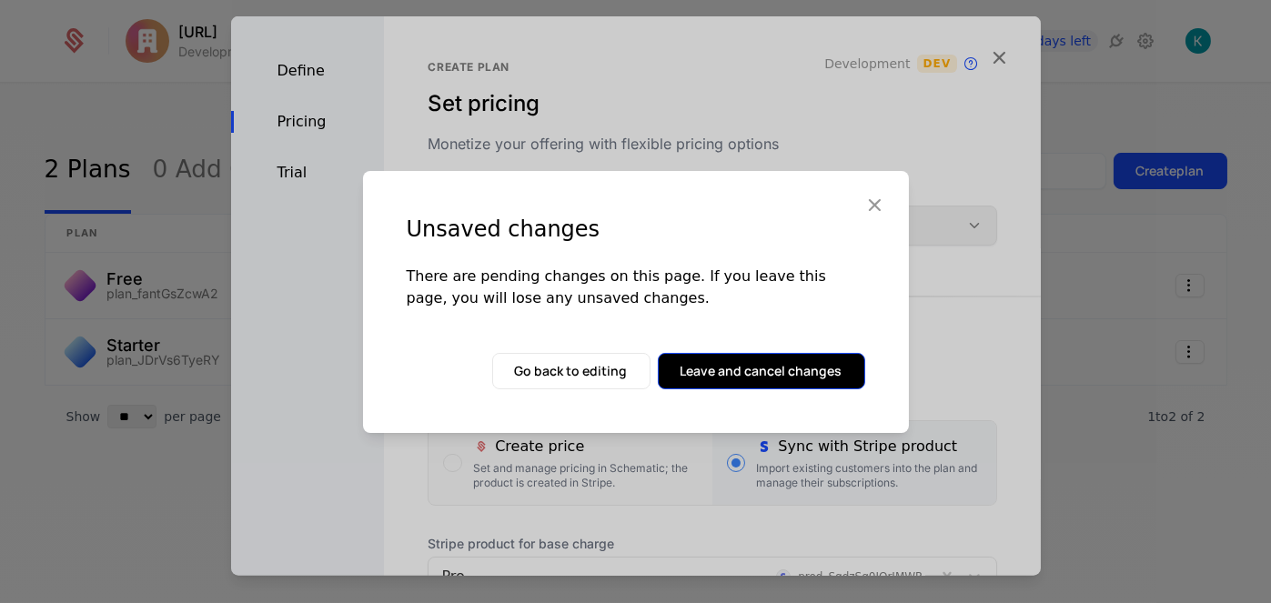
drag, startPoint x: 747, startPoint y: 351, endPoint x: 750, endPoint y: 372, distance: 21.1
click at [747, 358] on div "Unsaved changes There are pending changes on this page. If you leave this page,…" at bounding box center [636, 302] width 546 height 262
click at [750, 372] on button "Leave and cancel changes" at bounding box center [761, 371] width 207 height 36
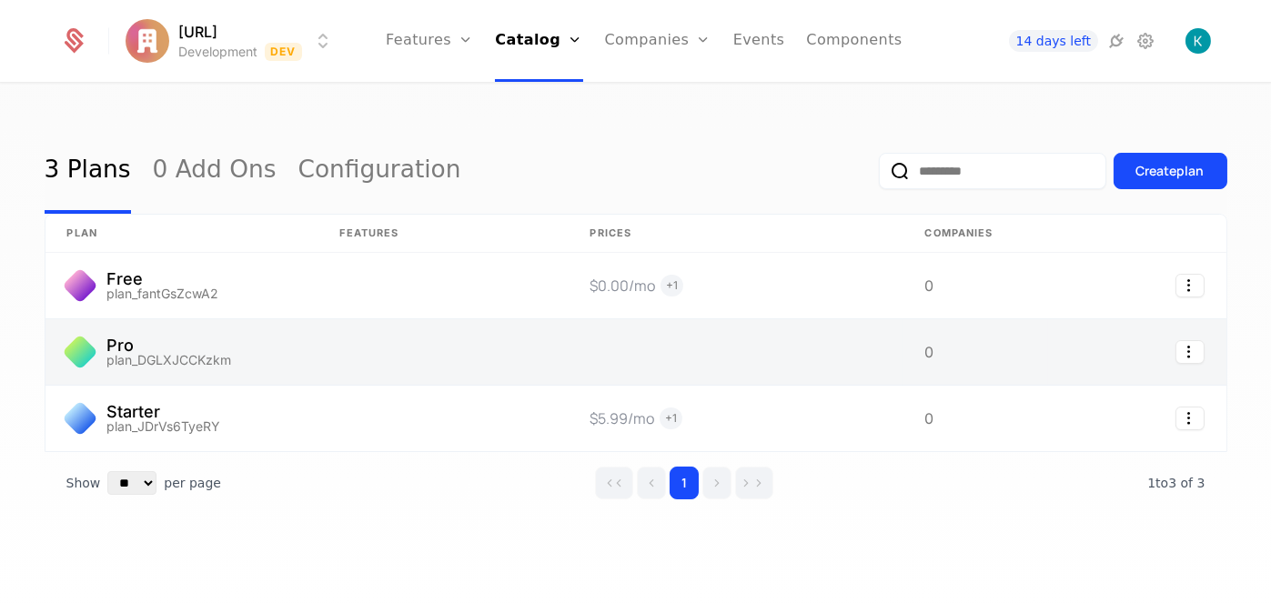
click at [598, 369] on link at bounding box center [735, 352] width 335 height 66
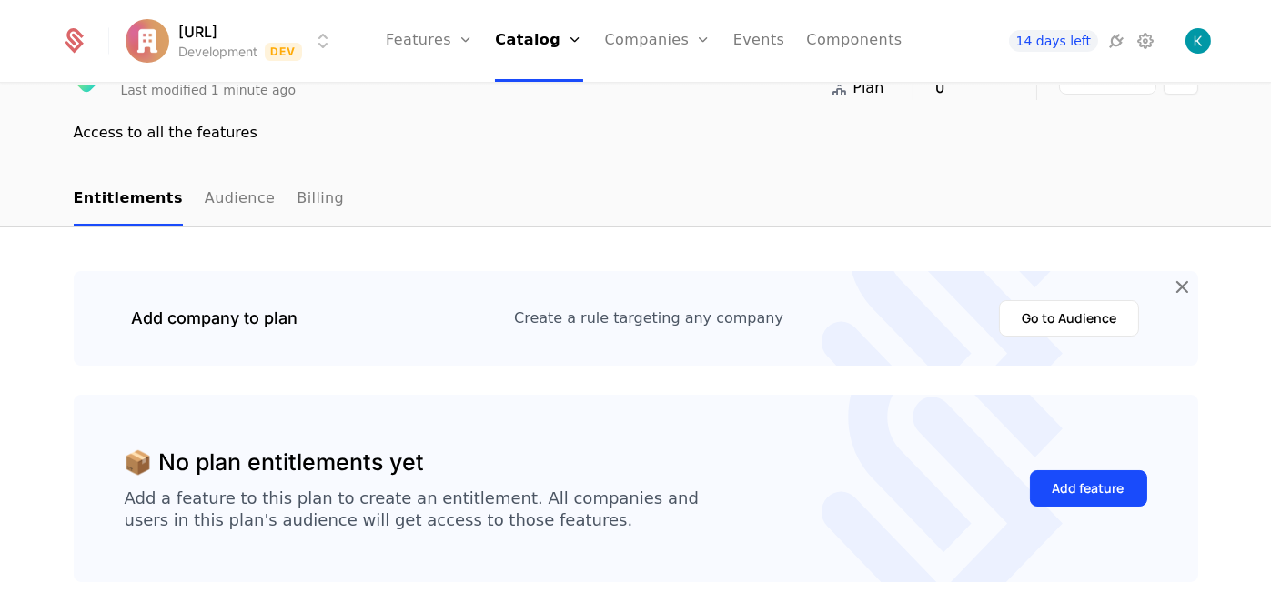
scroll to position [3, 0]
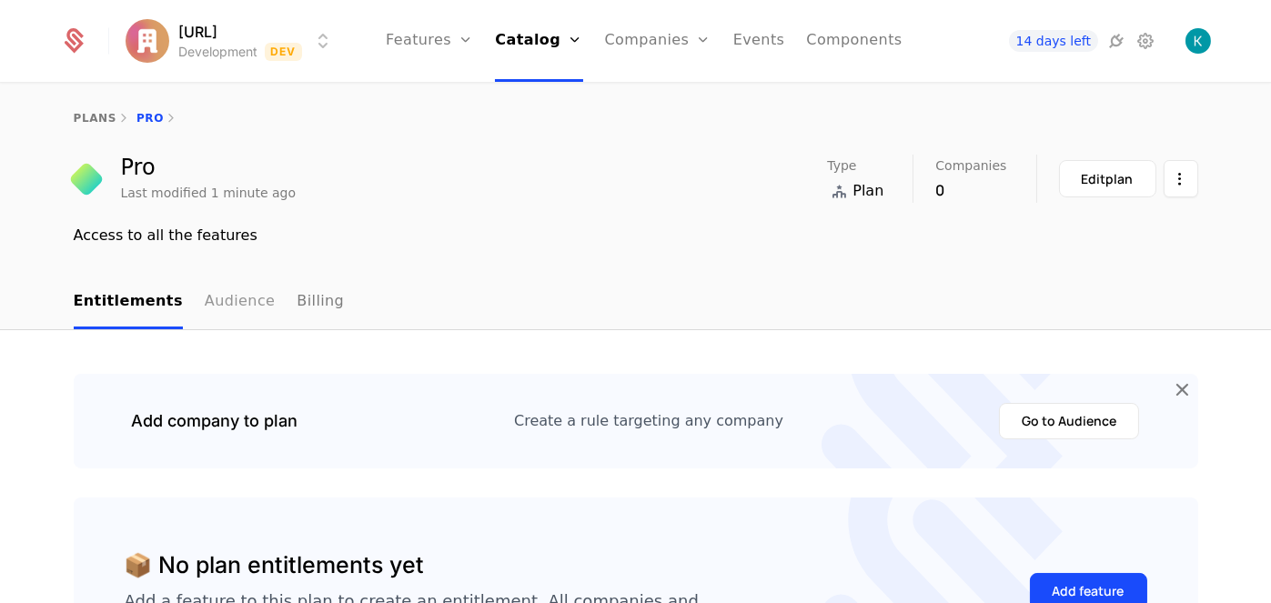
click at [226, 306] on link "Audience" at bounding box center [240, 303] width 71 height 54
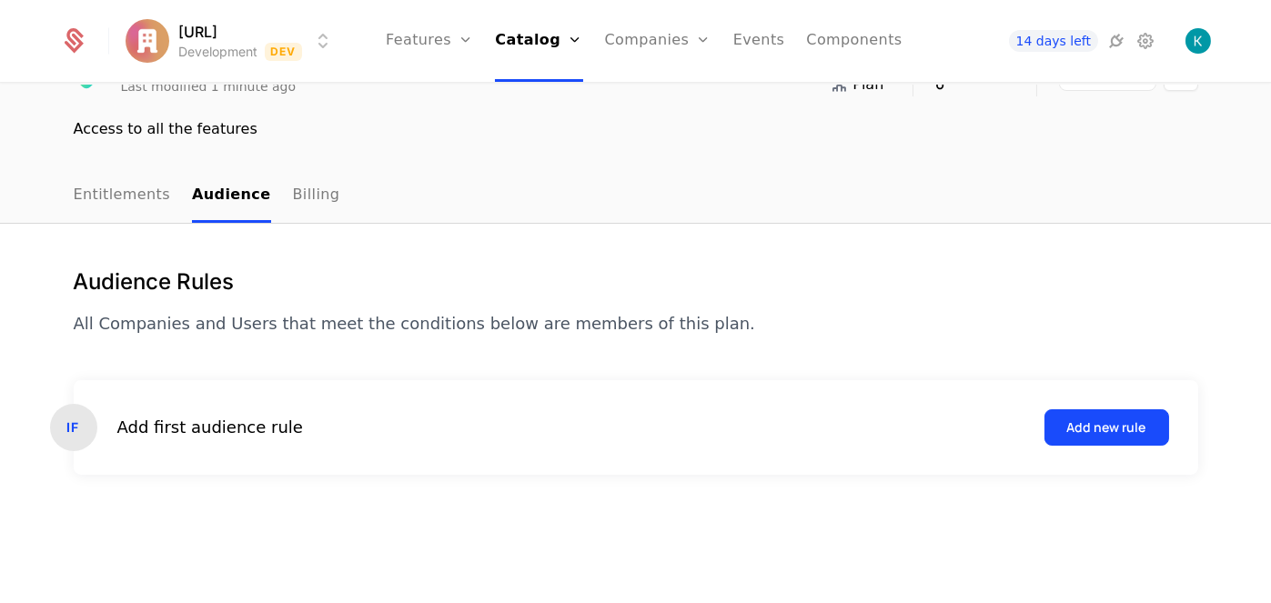
scroll to position [110, 0]
click at [293, 211] on link "Billing" at bounding box center [316, 195] width 47 height 54
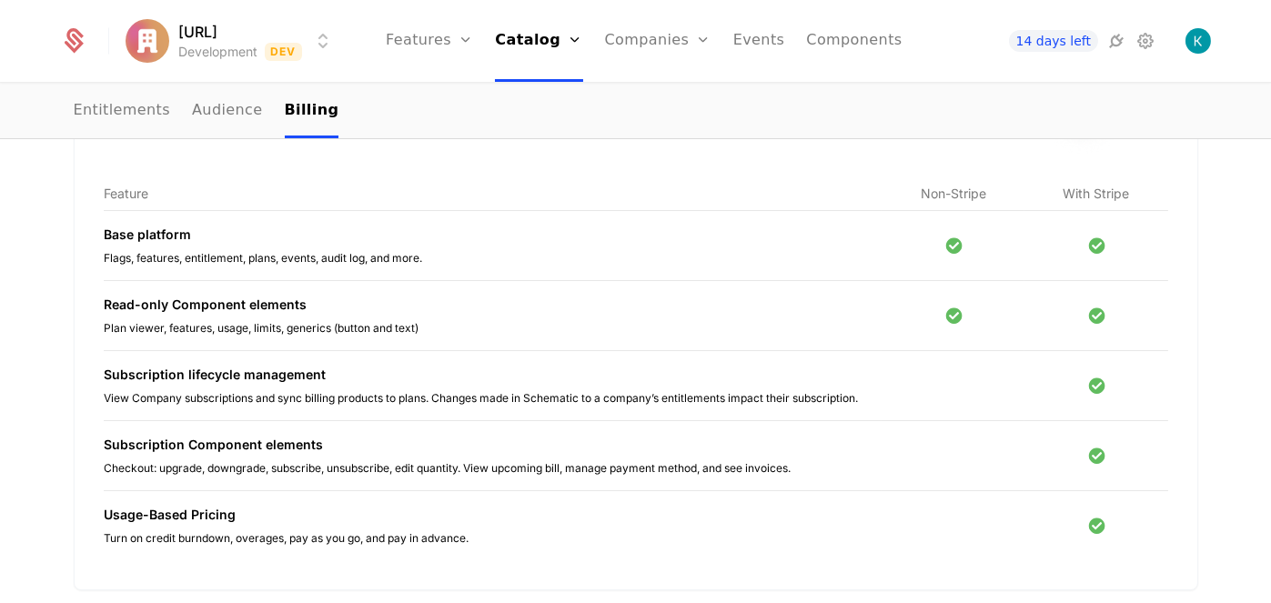
scroll to position [292, 0]
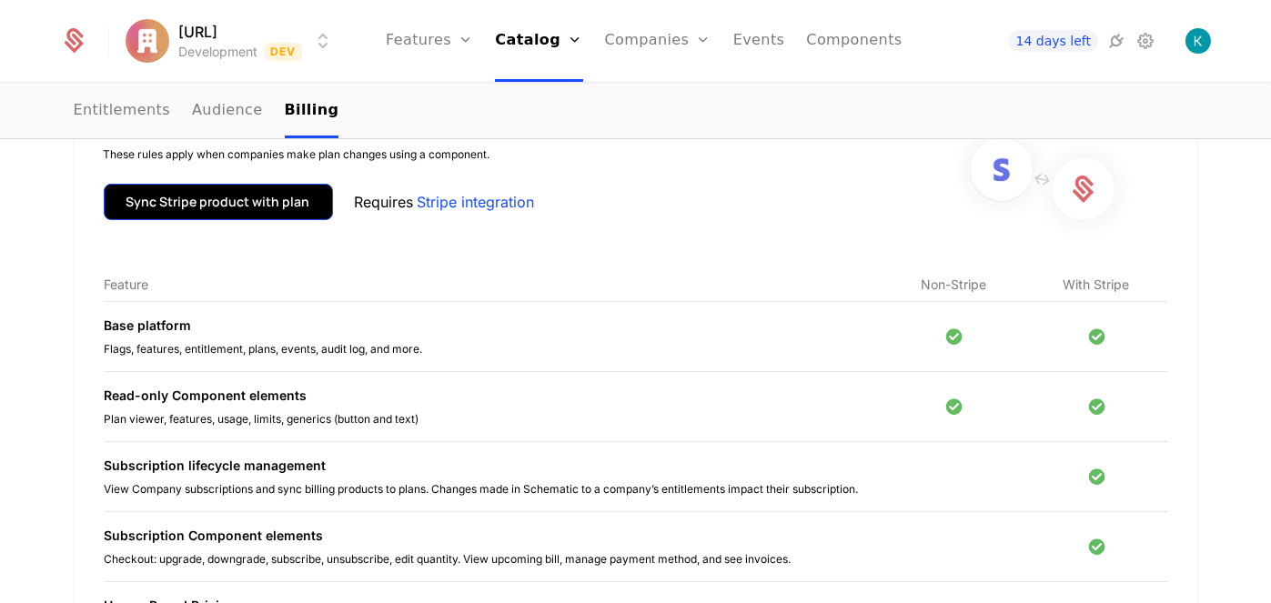
click at [246, 215] on button "Sync Stripe product with plan" at bounding box center [218, 202] width 229 height 36
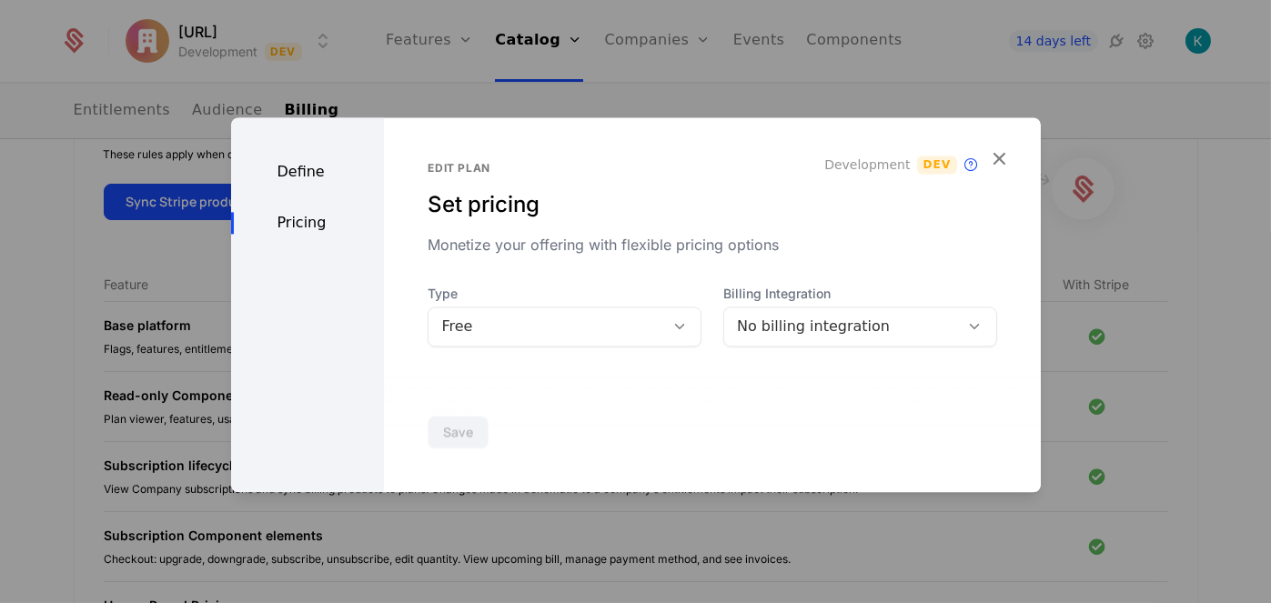
click at [542, 336] on div "Free" at bounding box center [546, 327] width 210 height 22
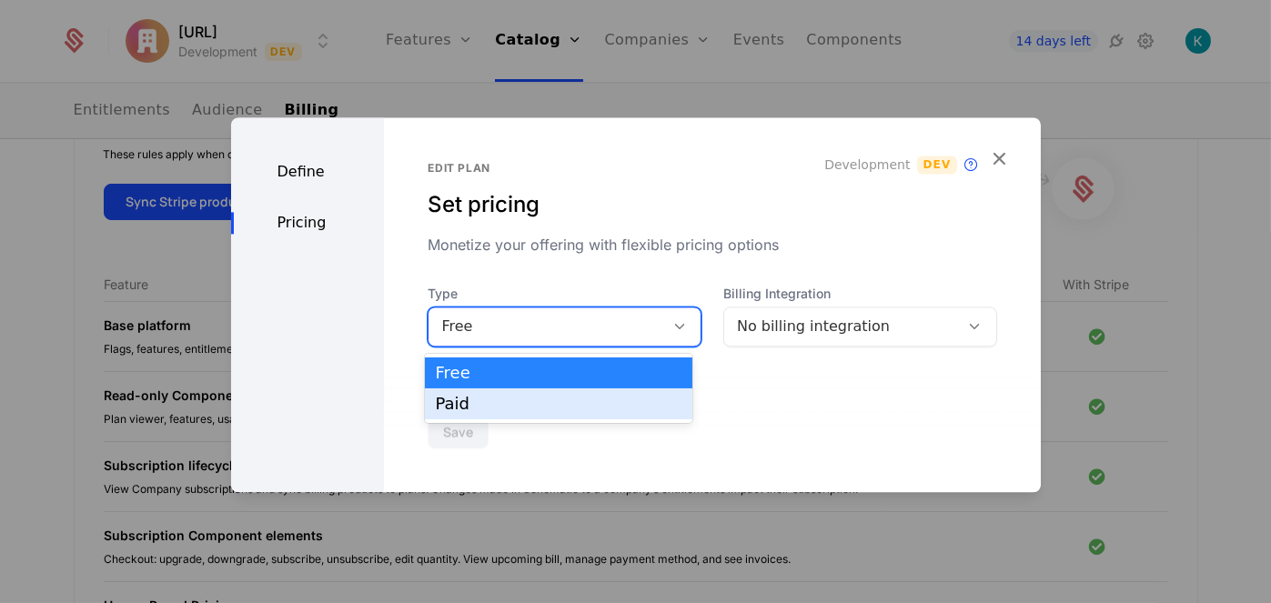
click at [546, 393] on div "Paid" at bounding box center [559, 403] width 268 height 31
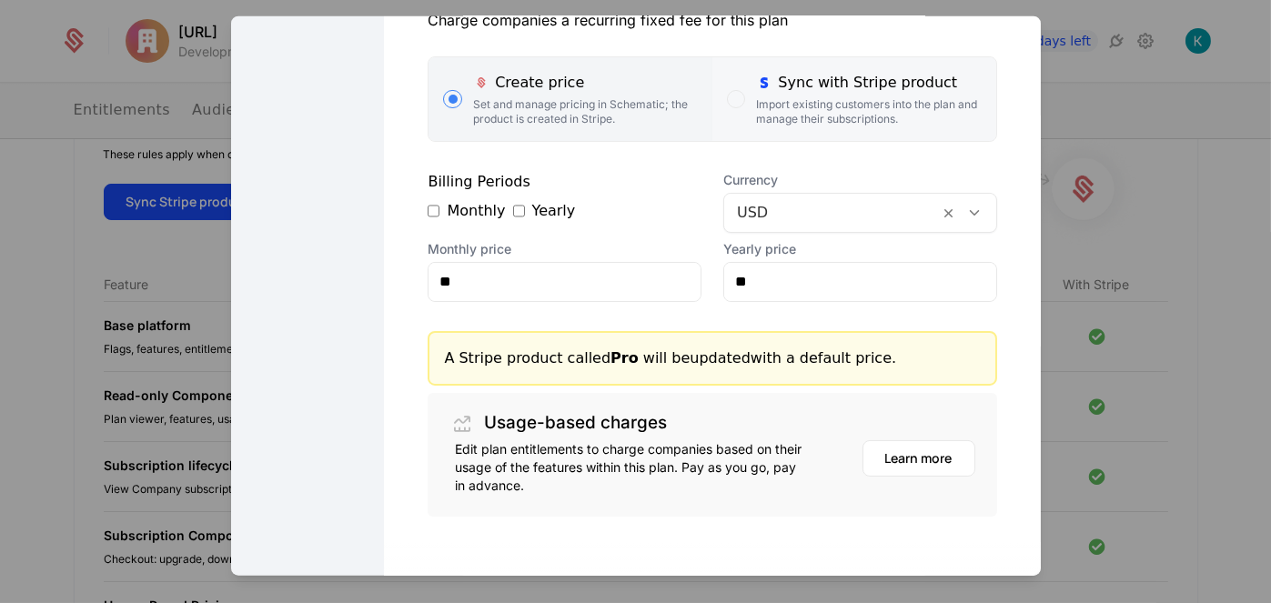
click at [816, 119] on div "Import existing customers into the plan and manage their subscriptions." at bounding box center [868, 110] width 225 height 29
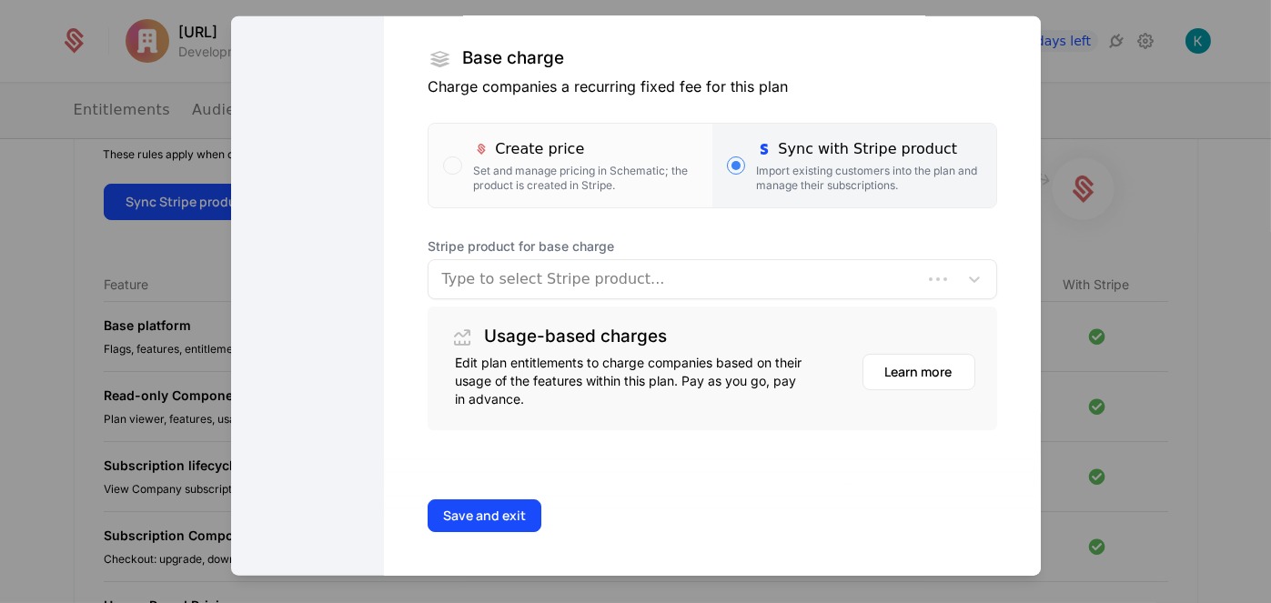
scroll to position [297, 0]
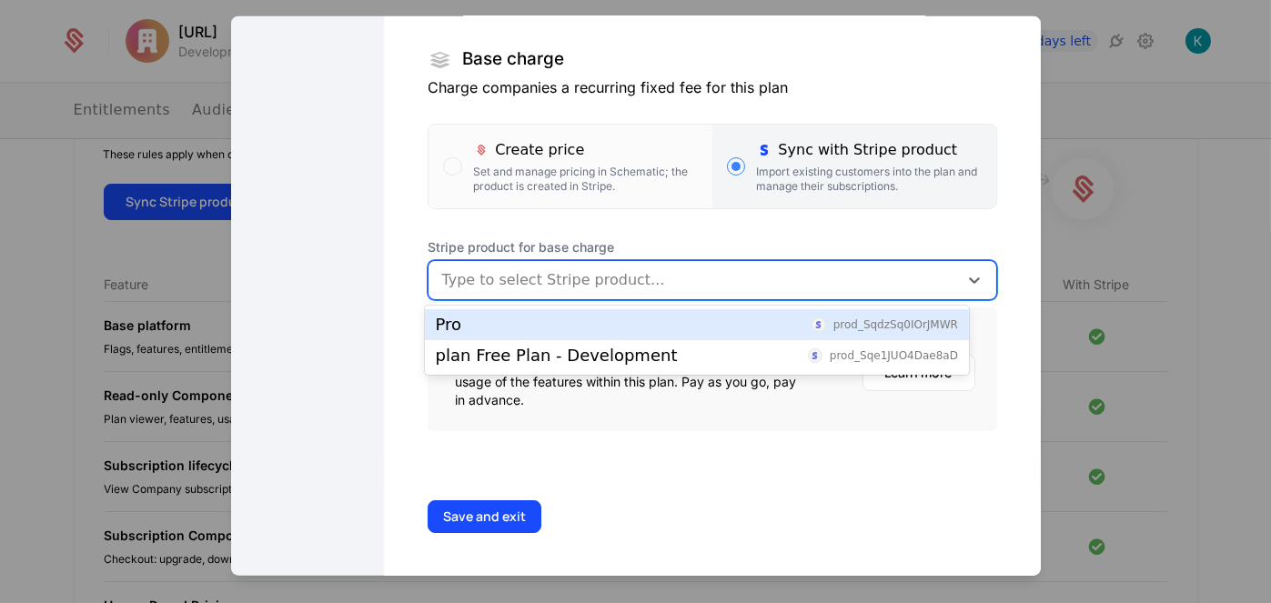
click at [588, 285] on div at bounding box center [692, 279] width 503 height 25
click at [591, 319] on div "Pro prod_SqdzSq0IOrJMWR" at bounding box center [697, 325] width 522 height 16
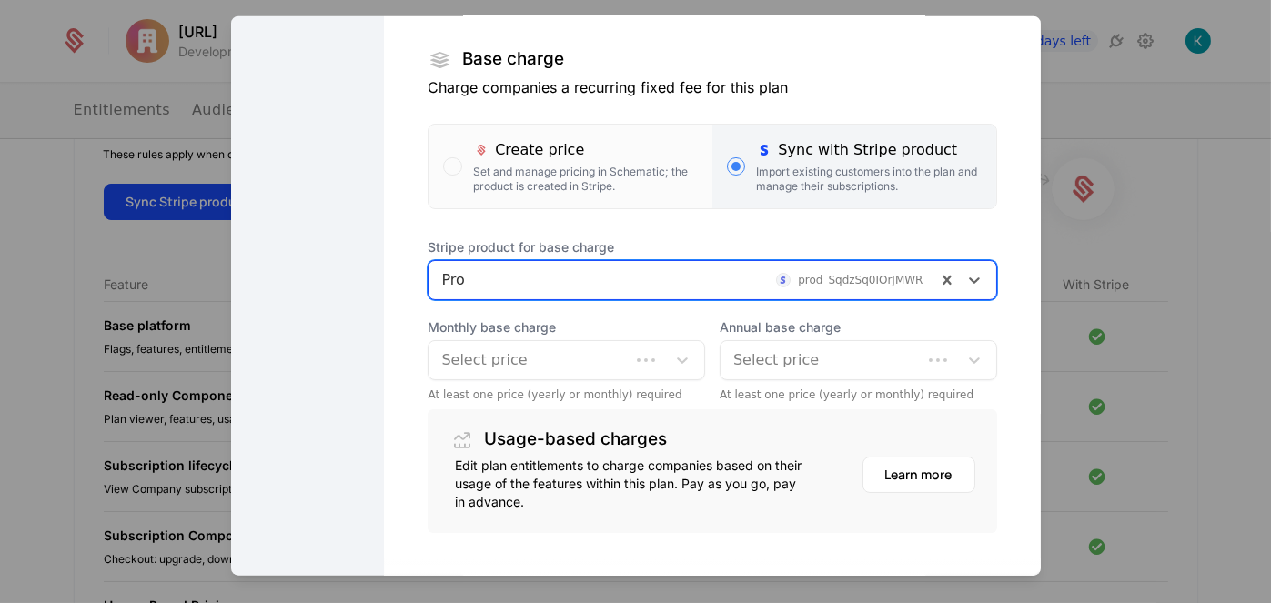
click at [578, 356] on div at bounding box center [529, 359] width 176 height 25
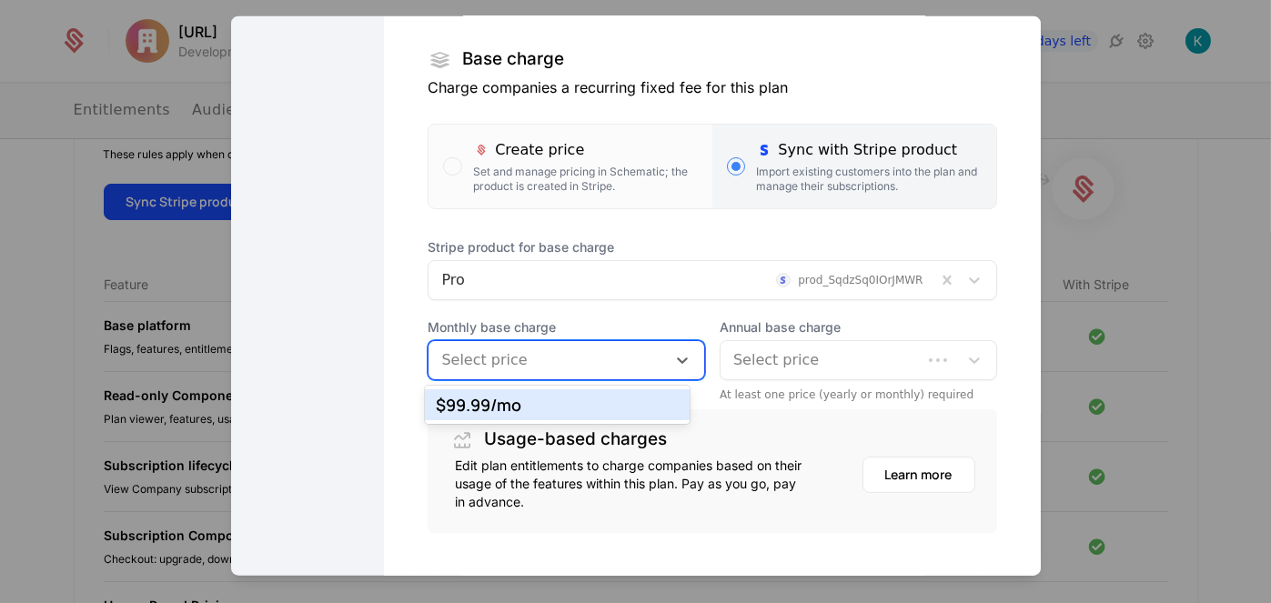
click at [570, 394] on div "$99.99 /mo" at bounding box center [557, 404] width 265 height 31
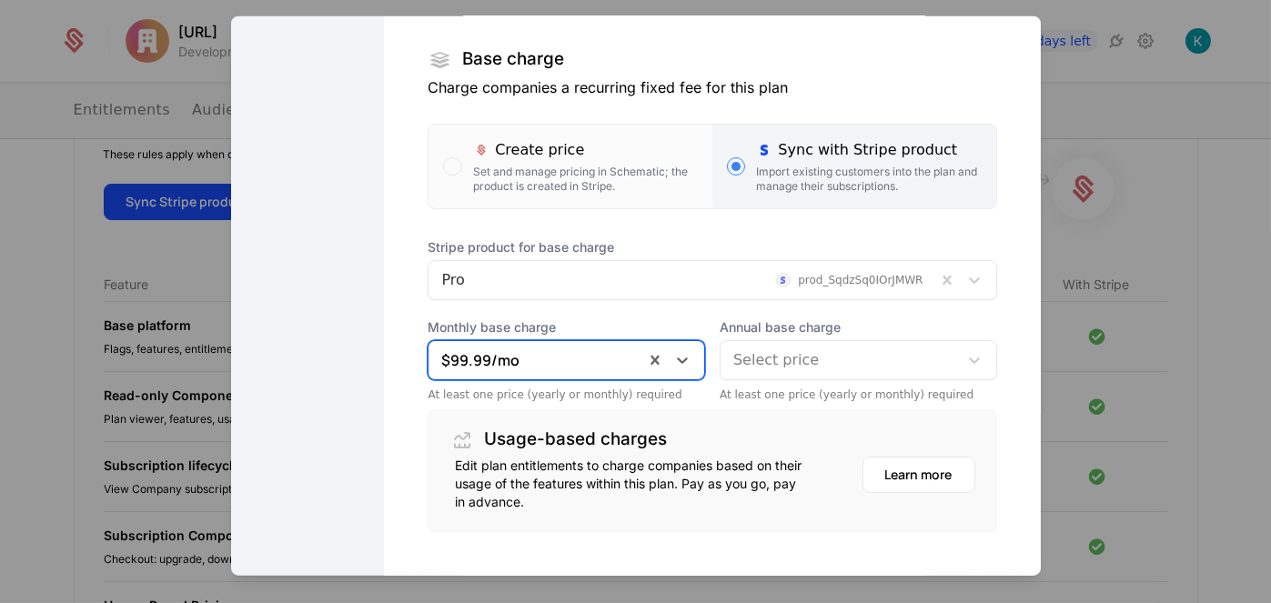
click at [825, 344] on div "Select price" at bounding box center [839, 359] width 237 height 33
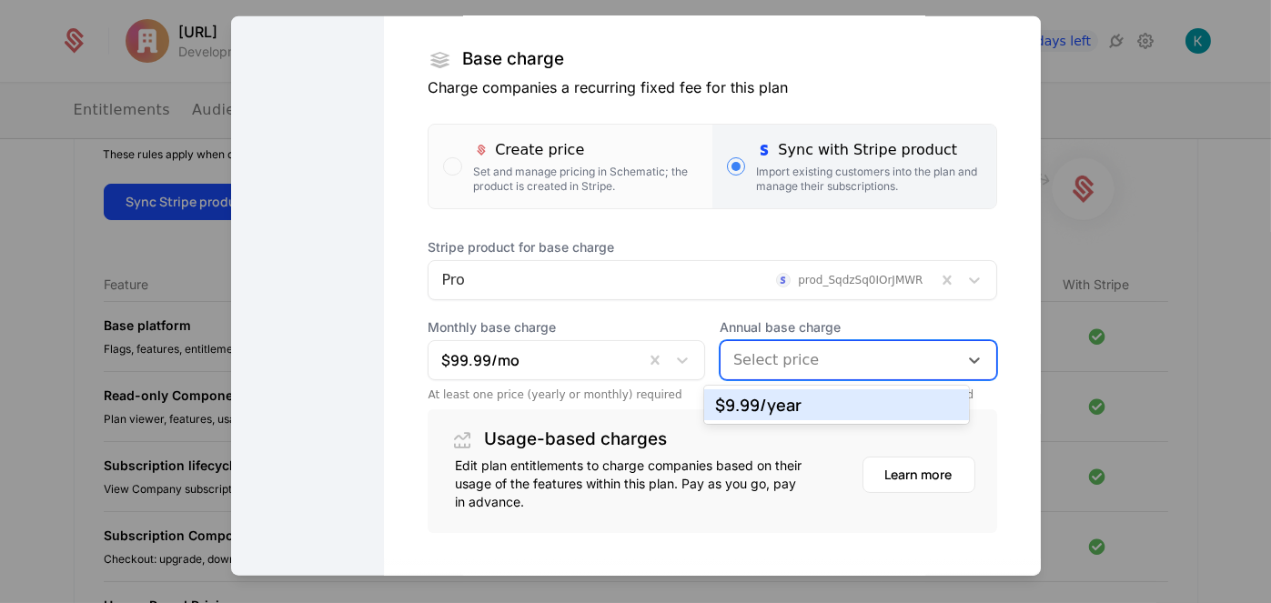
click at [761, 416] on div "$9.99 /year" at bounding box center [836, 404] width 265 height 31
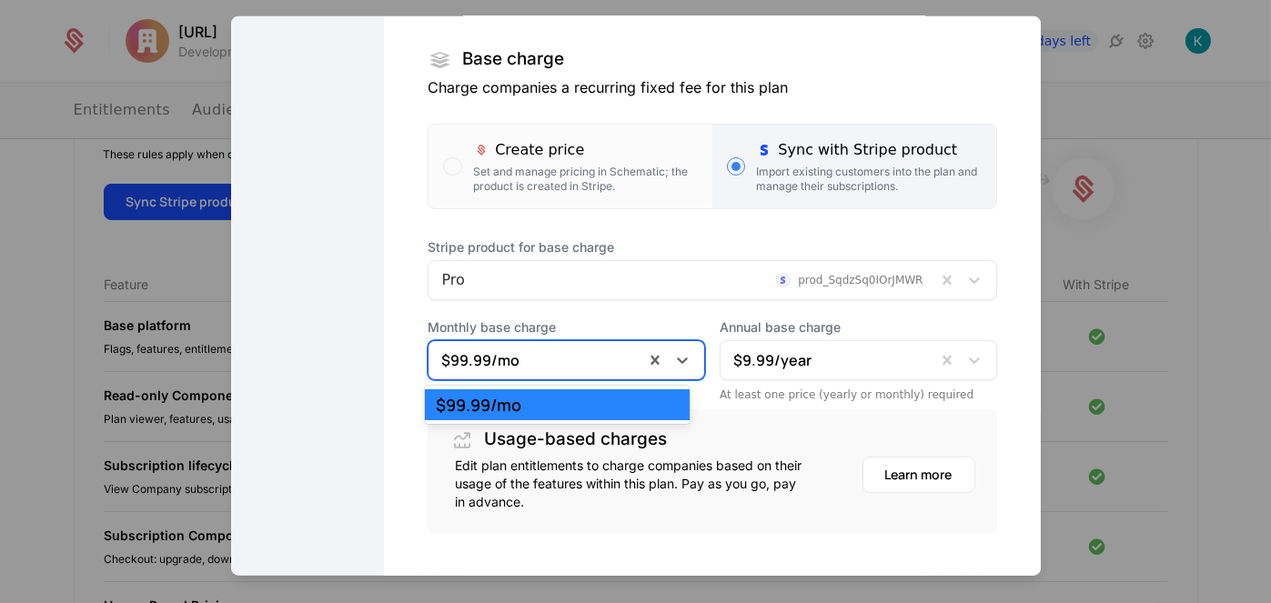
click at [557, 374] on div "$99.99 /mo" at bounding box center [537, 359] width 216 height 33
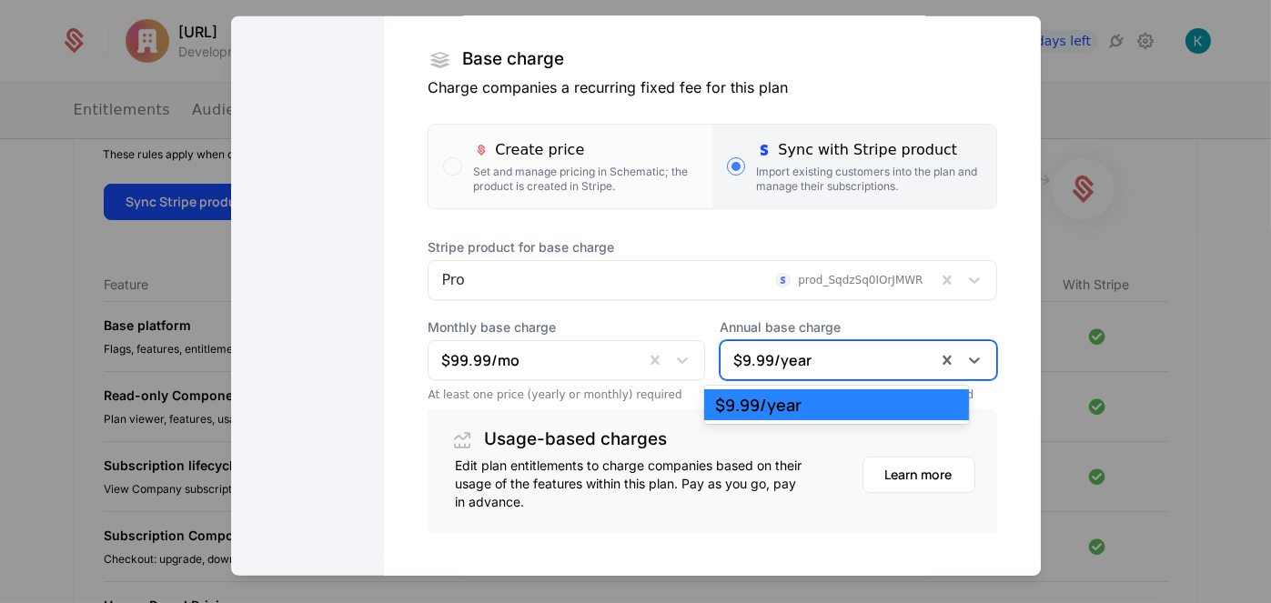
click at [828, 350] on div at bounding box center [828, 359] width 190 height 25
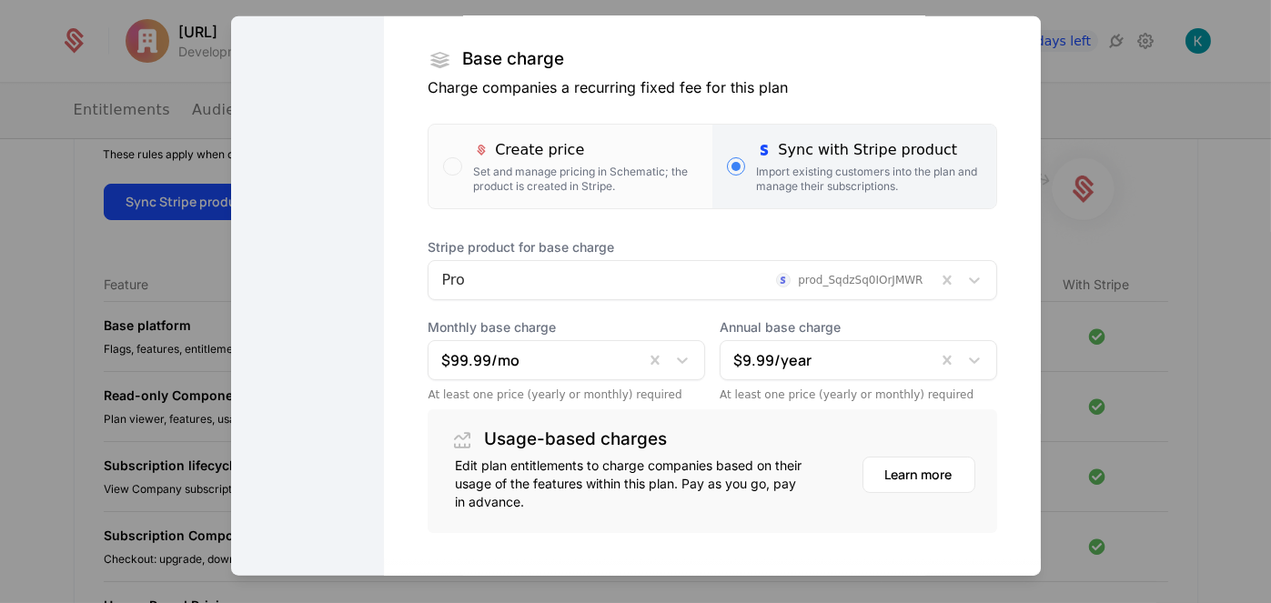
click at [834, 308] on div "Stripe product for base charge Pro prod_SqdzSq0IOrJMWR Monthly base charge $99.…" at bounding box center [712, 319] width 569 height 164
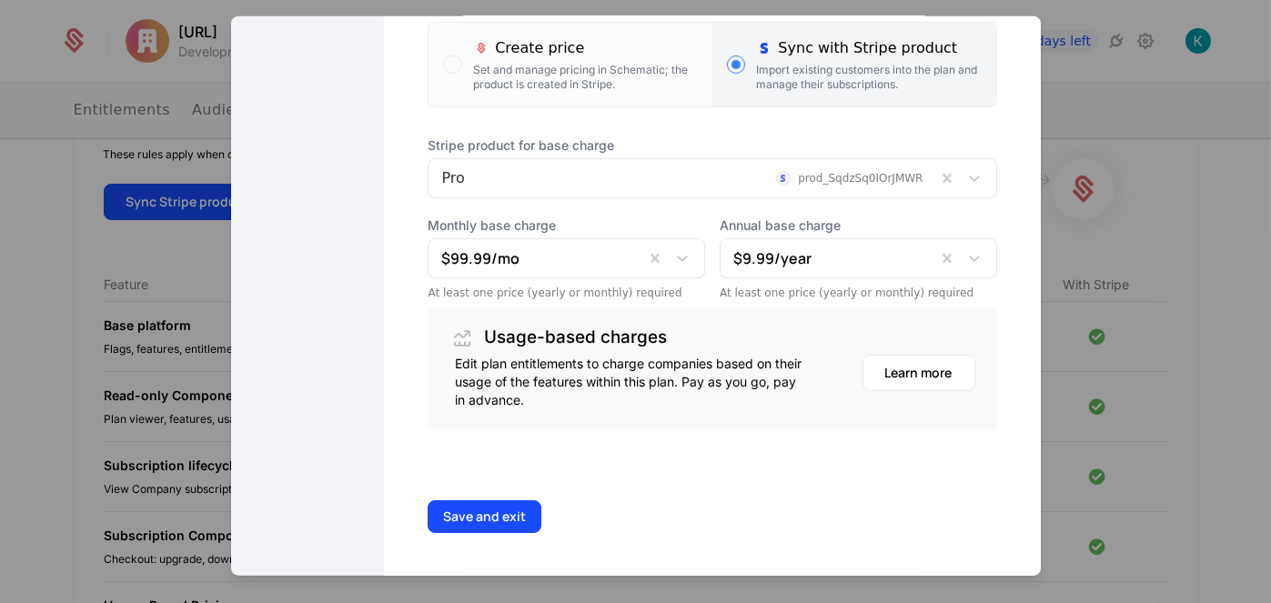
scroll to position [0, 0]
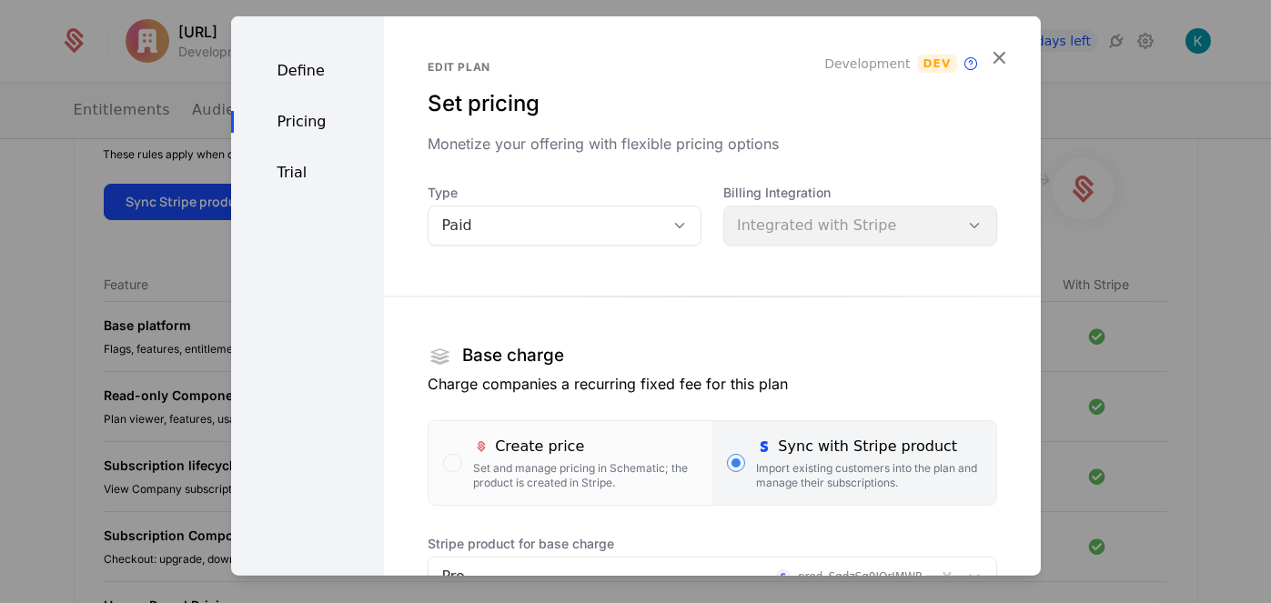
click at [1127, 121] on div at bounding box center [635, 301] width 1271 height 603
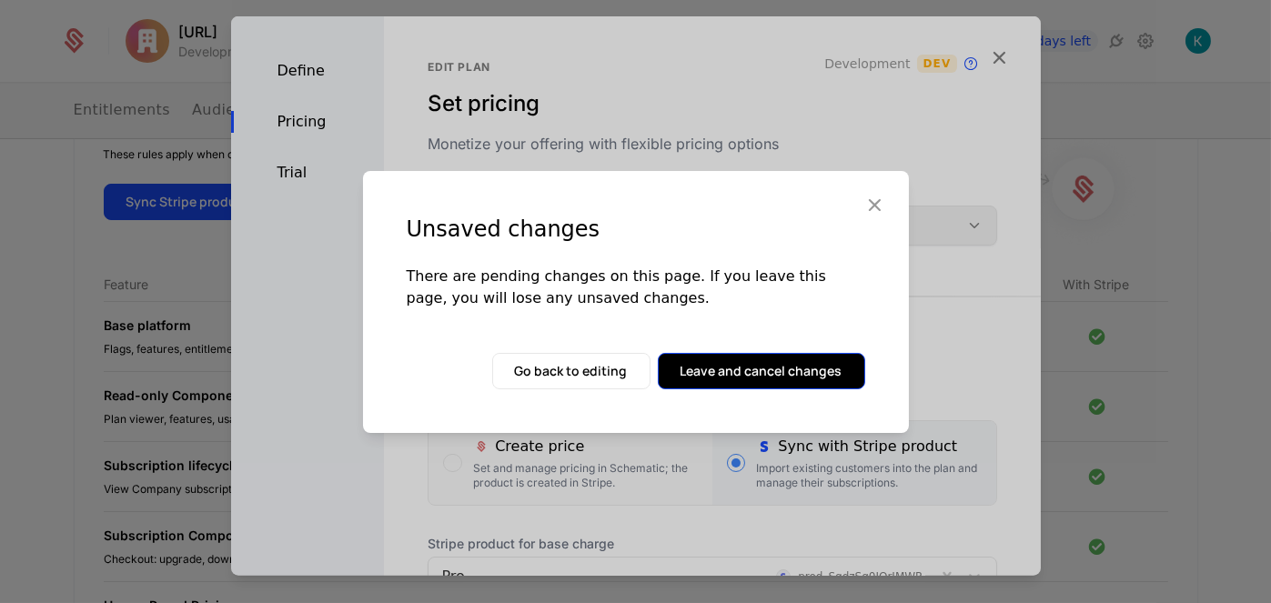
click at [845, 367] on button "Leave and cancel changes" at bounding box center [761, 371] width 207 height 36
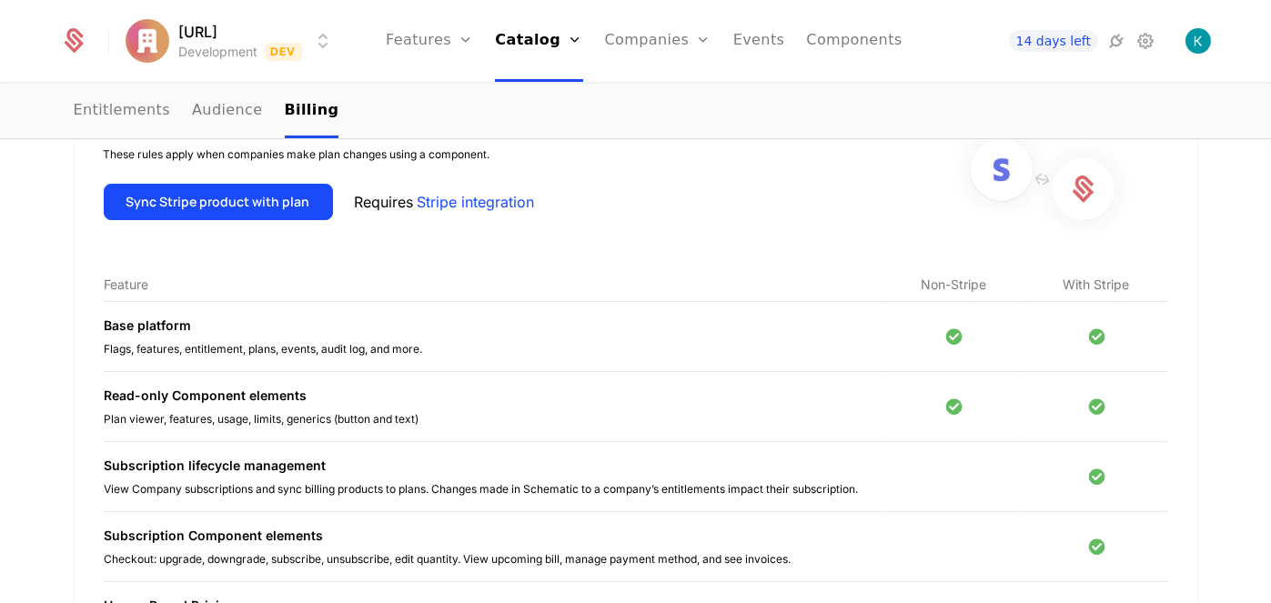
click at [446, 209] on link "Stripe integration" at bounding box center [476, 202] width 117 height 22
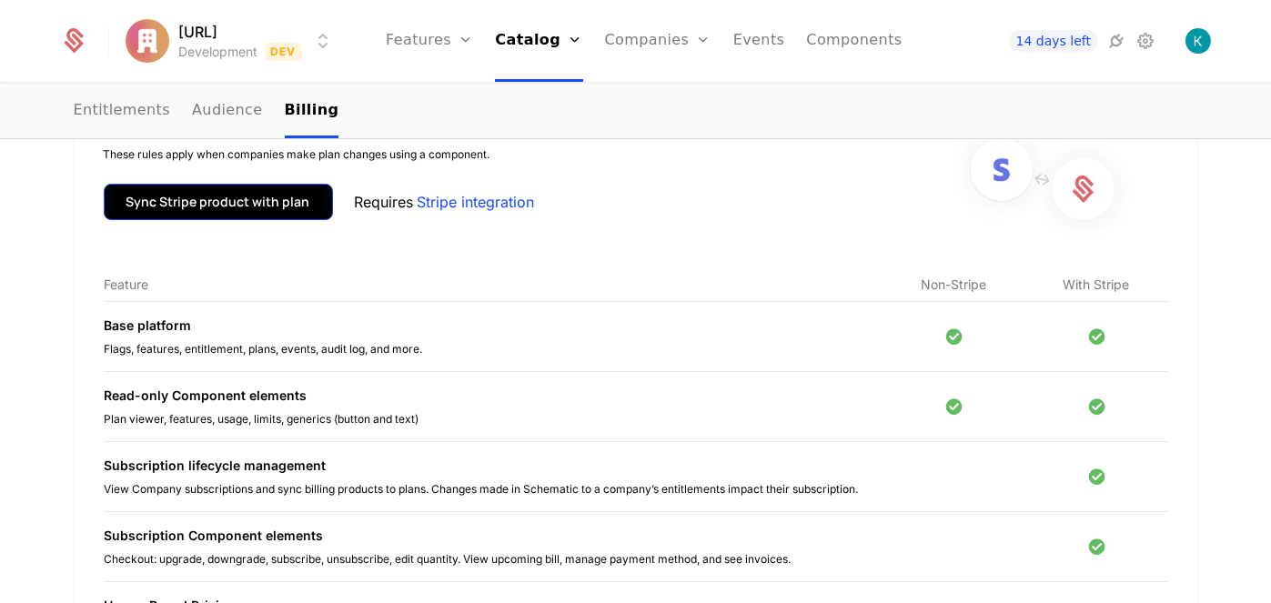
click at [278, 202] on button "Sync Stripe product with plan" at bounding box center [218, 202] width 229 height 36
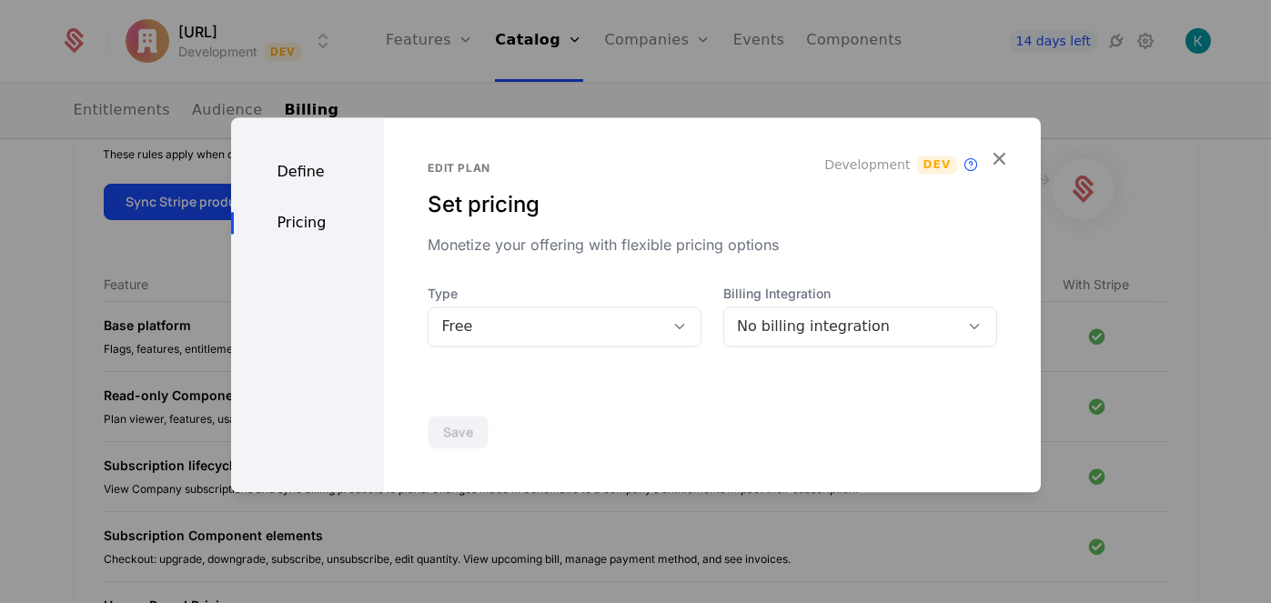
click at [617, 356] on div "Edit plan Set pricing Monetize your offering with flexible pricing options Deve…" at bounding box center [712, 304] width 656 height 375
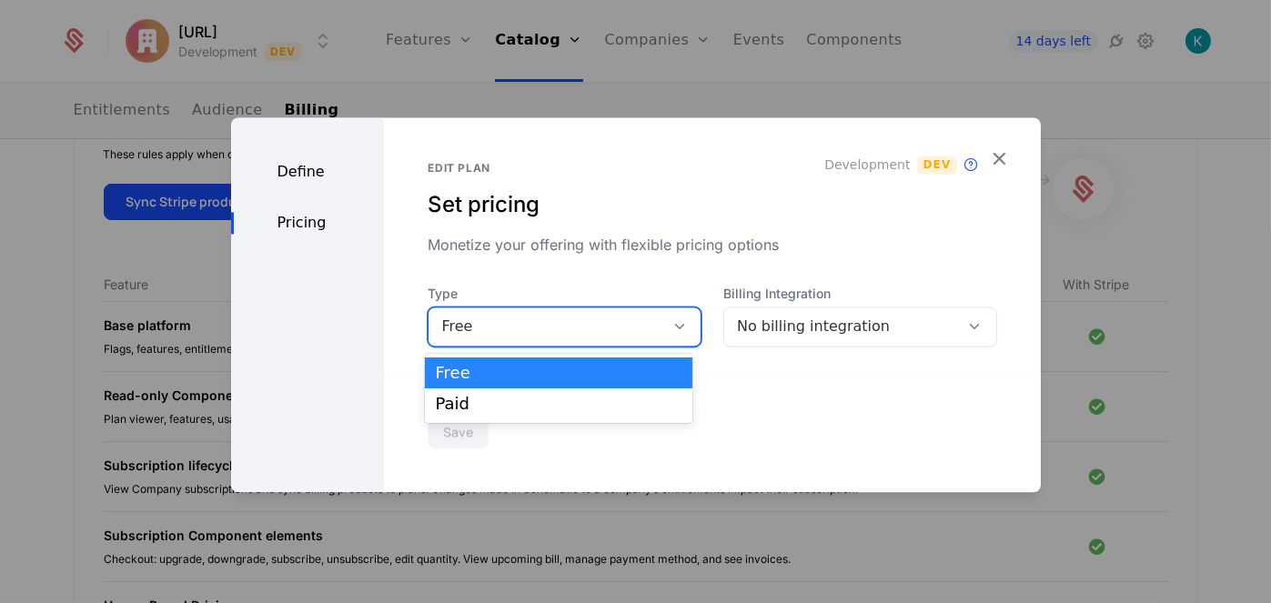
click at [612, 328] on div "Free" at bounding box center [546, 327] width 210 height 22
click at [580, 401] on div "Paid" at bounding box center [559, 404] width 247 height 16
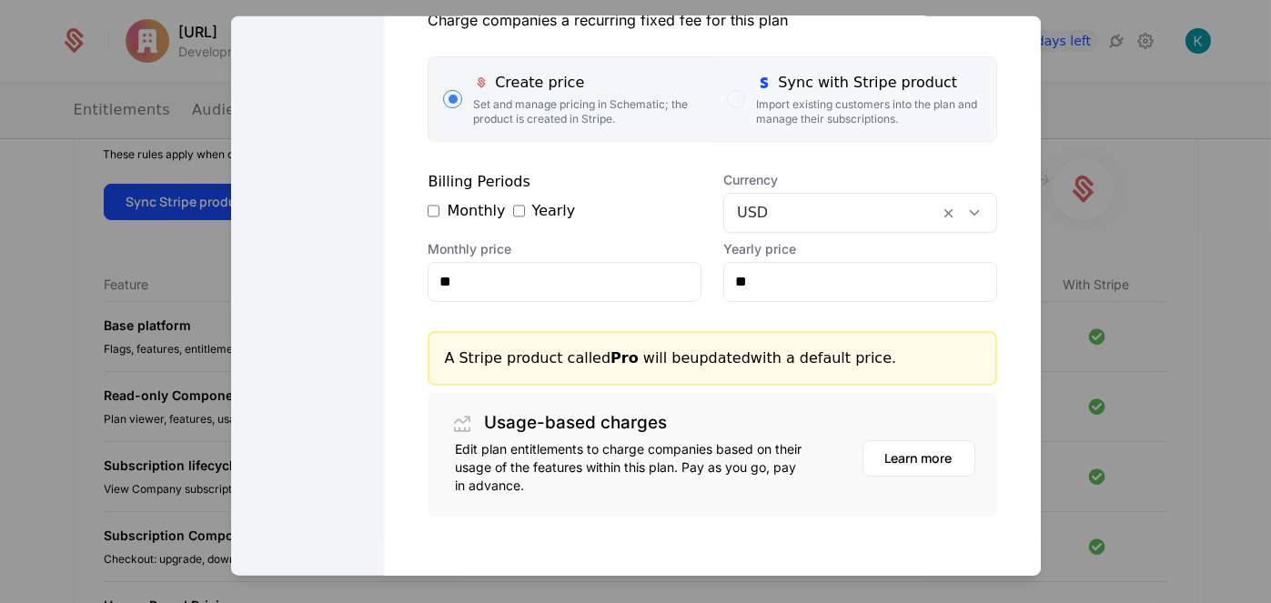
click at [781, 76] on div "Sync with Stripe product" at bounding box center [868, 82] width 225 height 22
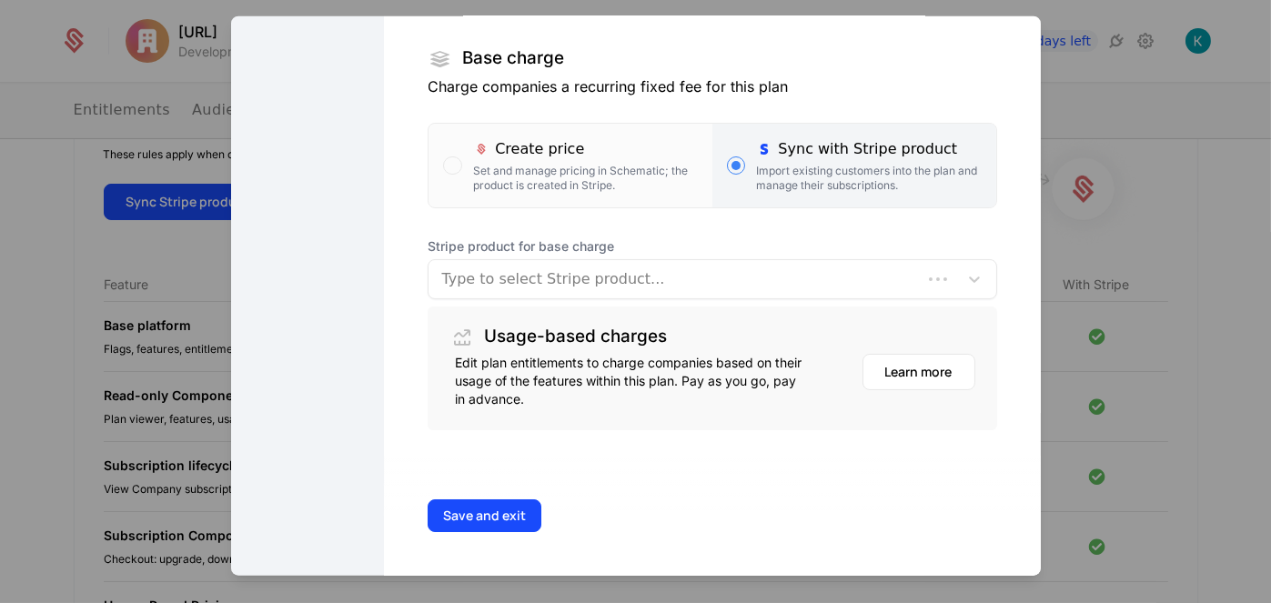
scroll to position [297, 0]
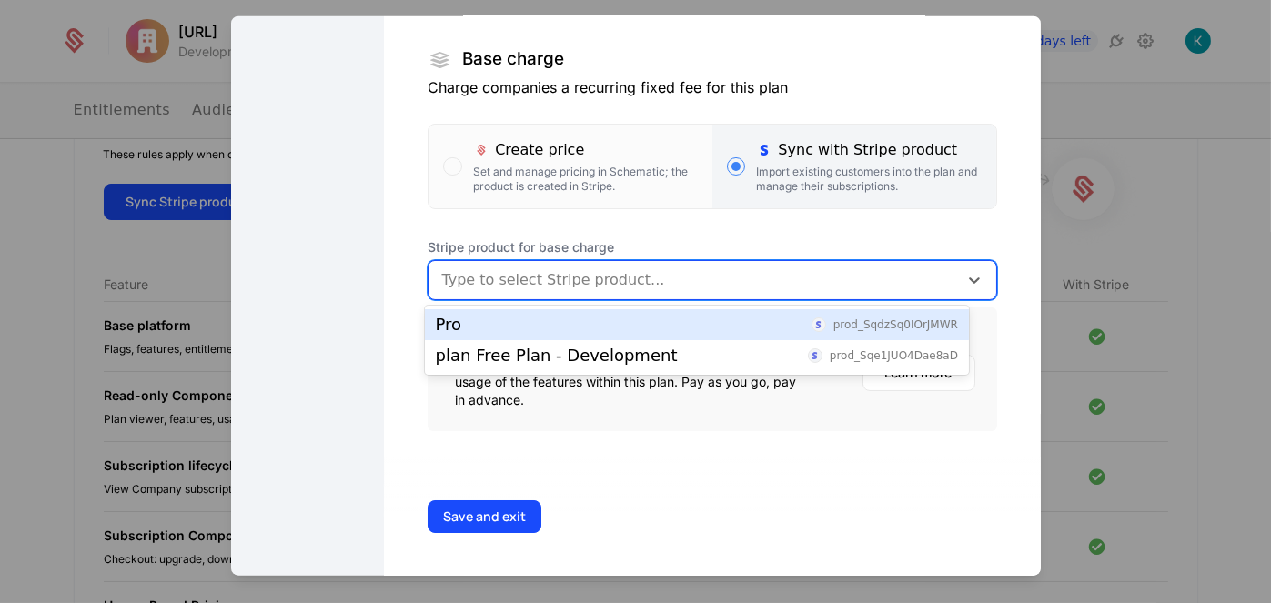
click at [679, 285] on div at bounding box center [692, 279] width 503 height 25
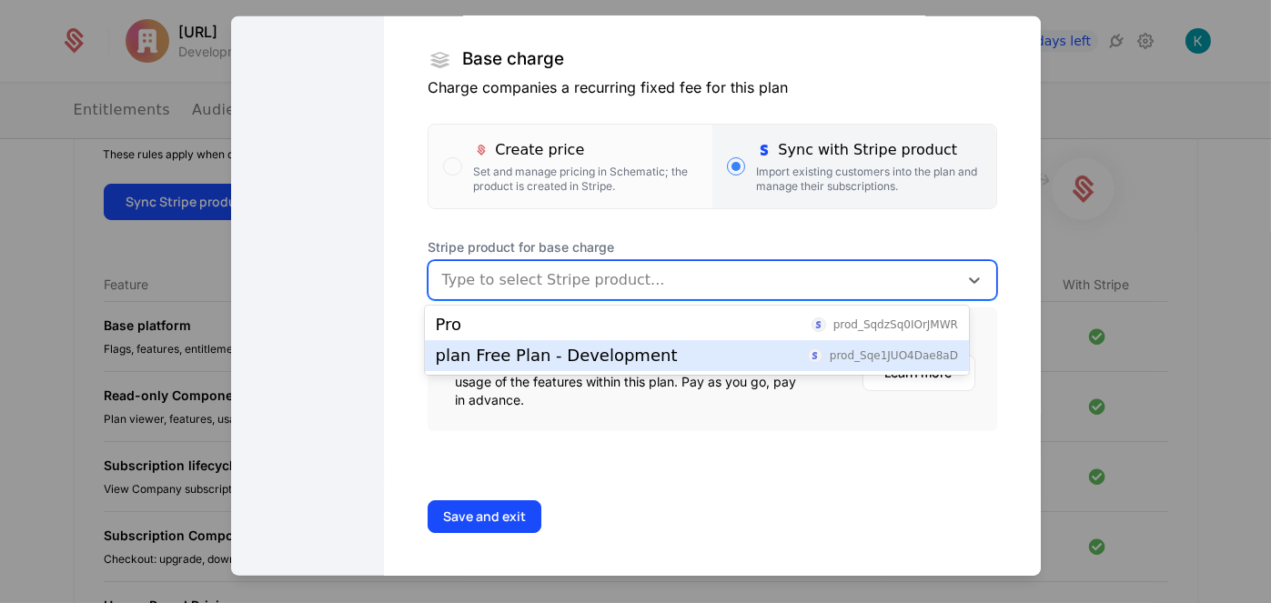
click at [660, 346] on div "plan Free Plan - Development prod_Sqe1JUO4Dae8aD" at bounding box center [697, 355] width 544 height 31
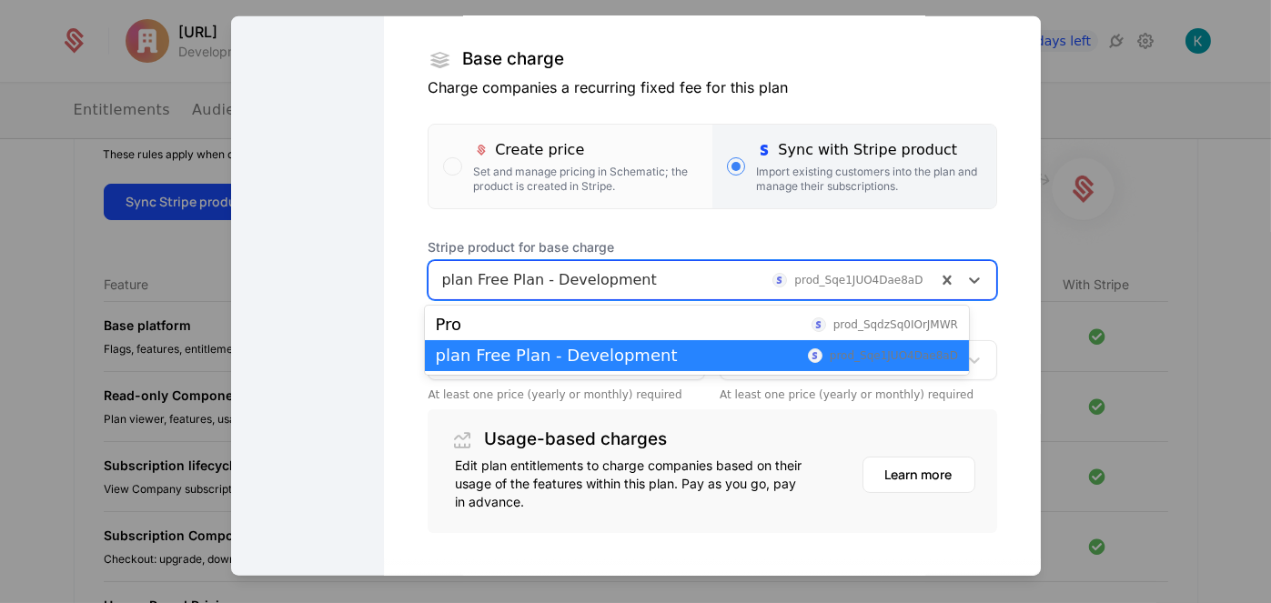
click at [682, 259] on div "plan Free Plan - Development prod_Sqe1JUO4Dae8aD" at bounding box center [712, 279] width 569 height 40
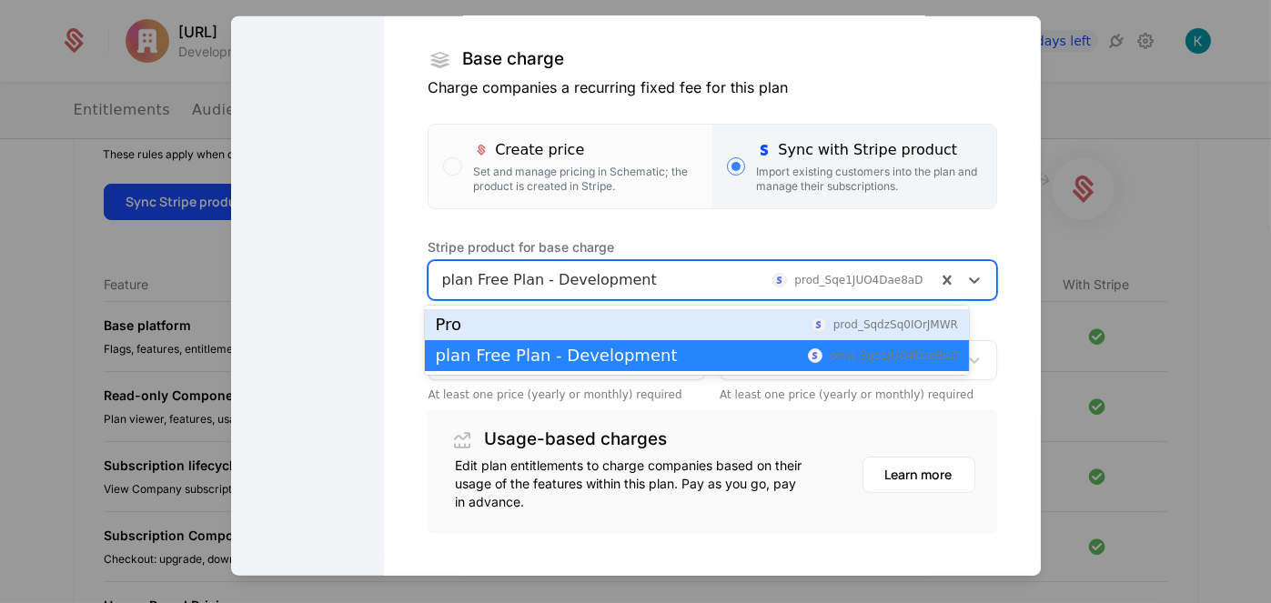
click at [671, 317] on div "Pro prod_SqdzSq0IOrJMWR" at bounding box center [697, 325] width 522 height 16
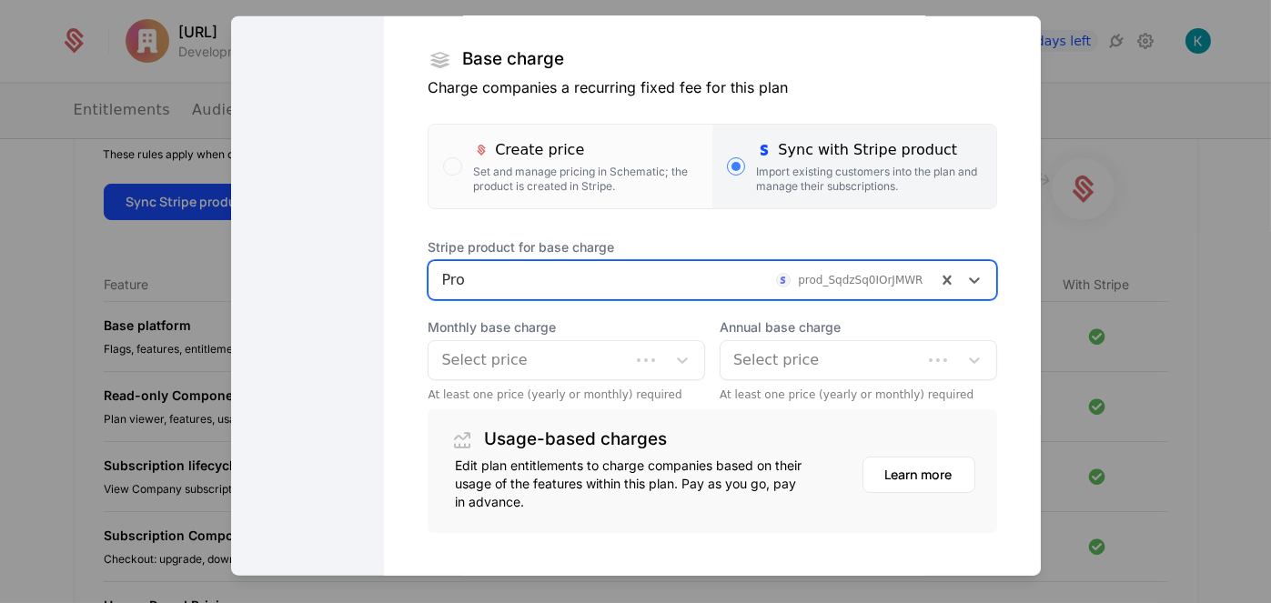
click at [661, 345] on div at bounding box center [667, 359] width 75 height 38
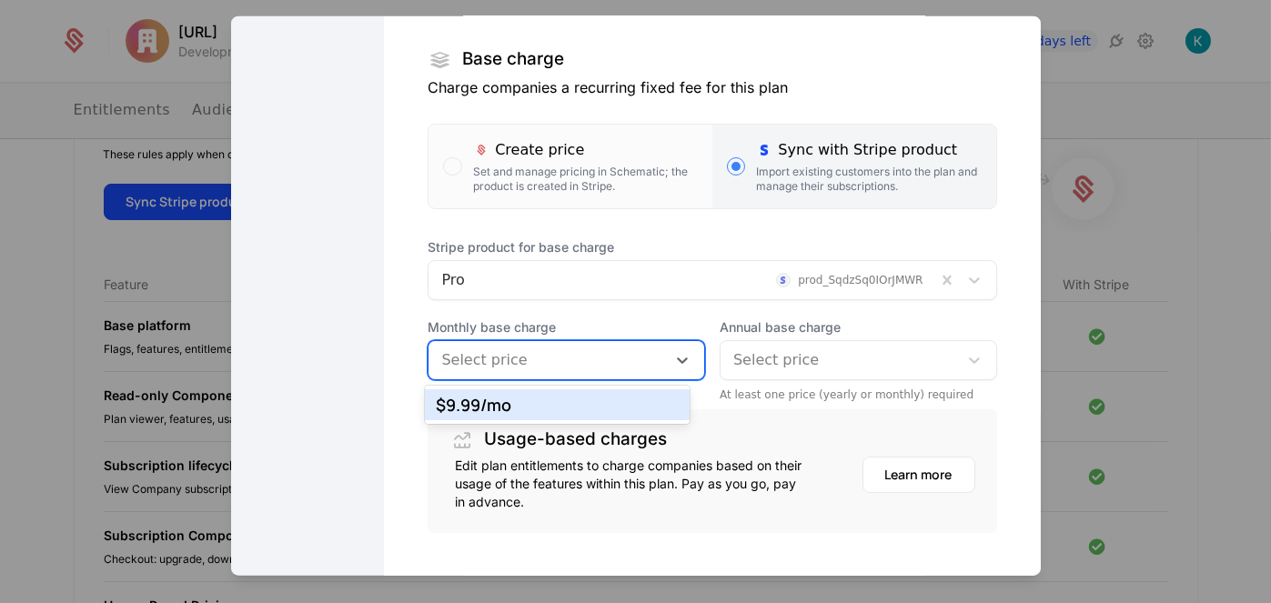
click at [627, 392] on div "$9.99 /mo" at bounding box center [557, 404] width 265 height 31
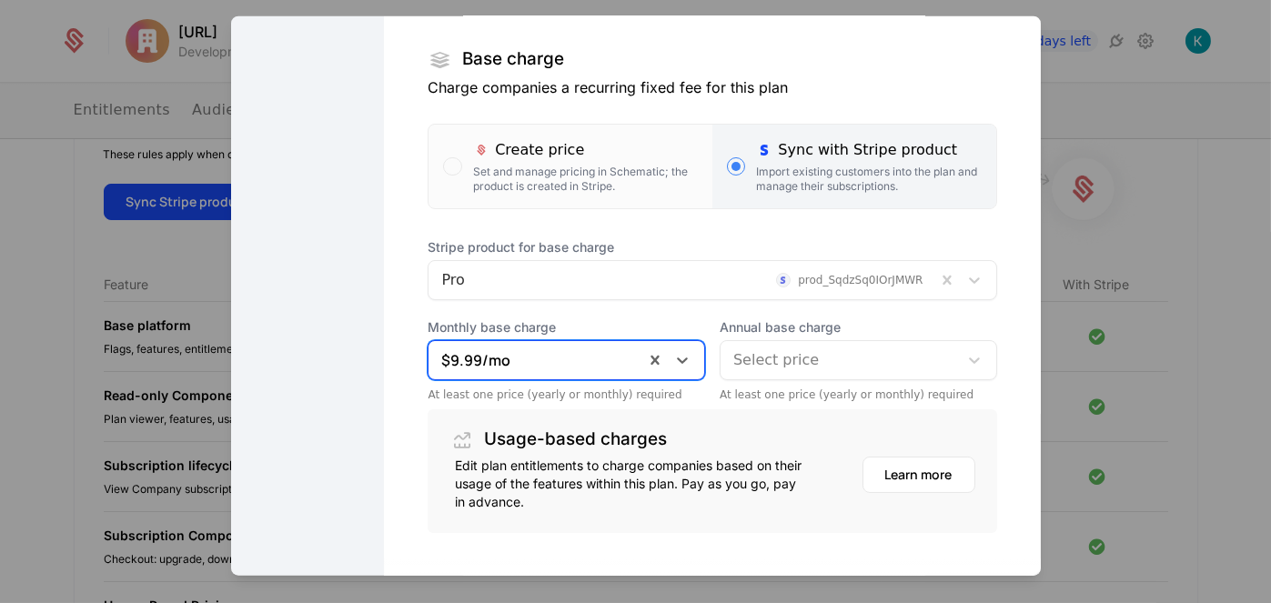
click at [767, 353] on div at bounding box center [839, 359] width 212 height 25
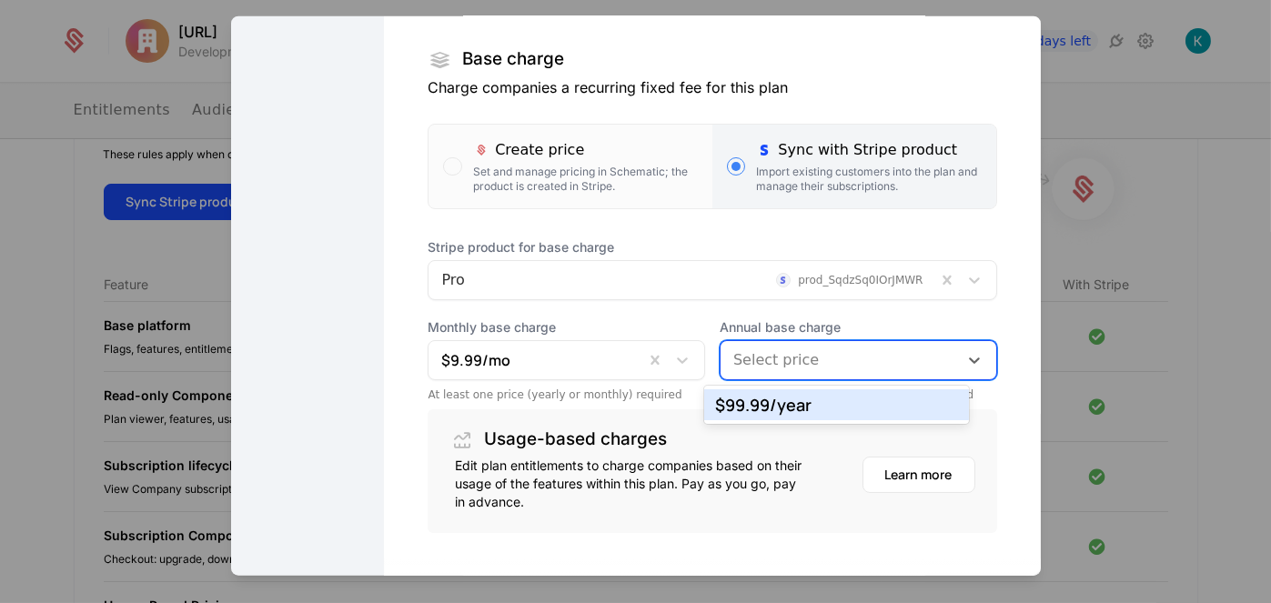
click at [767, 392] on div "$99.99 /year" at bounding box center [836, 404] width 265 height 31
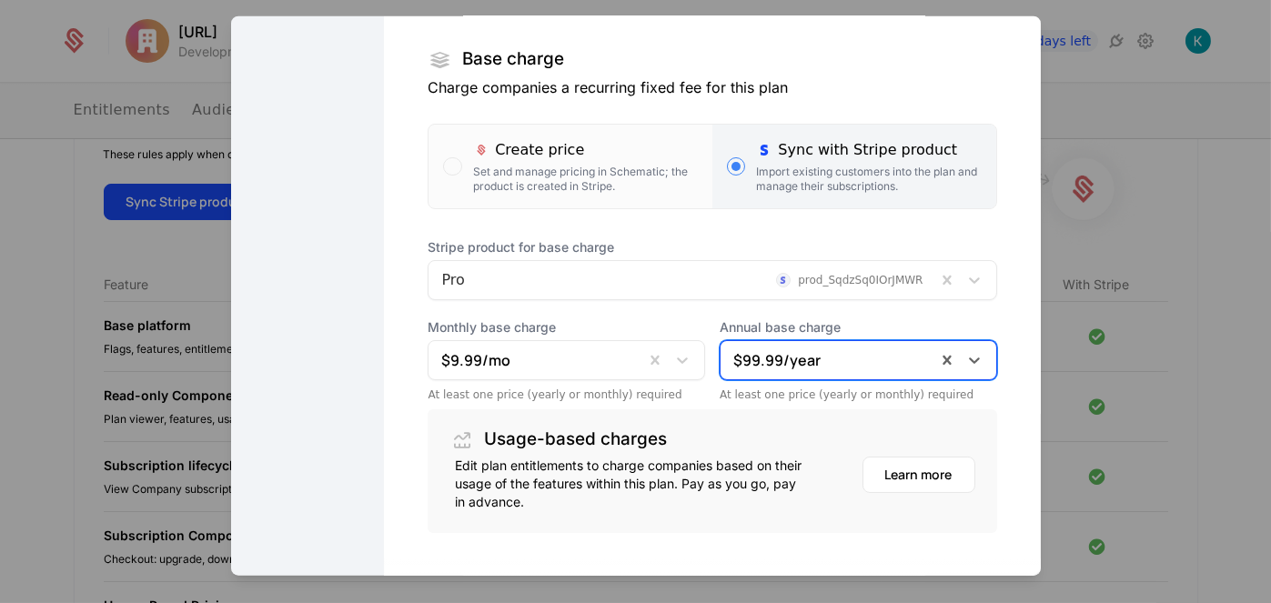
scroll to position [398, 0]
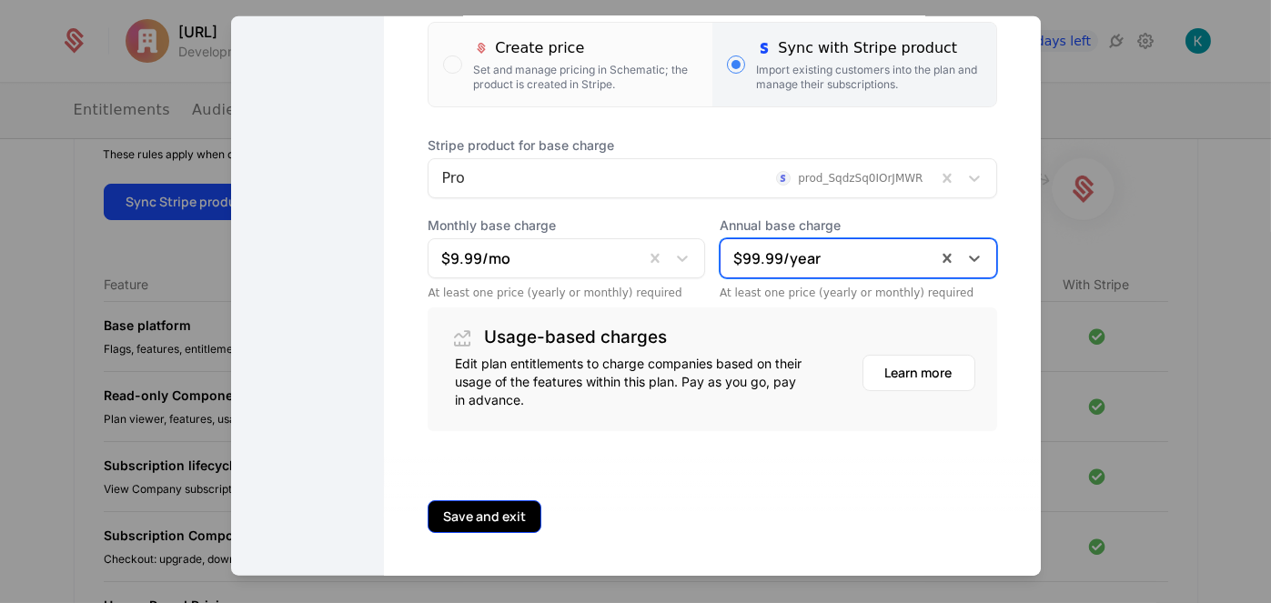
click at [516, 514] on button "Save and exit" at bounding box center [485, 515] width 114 height 33
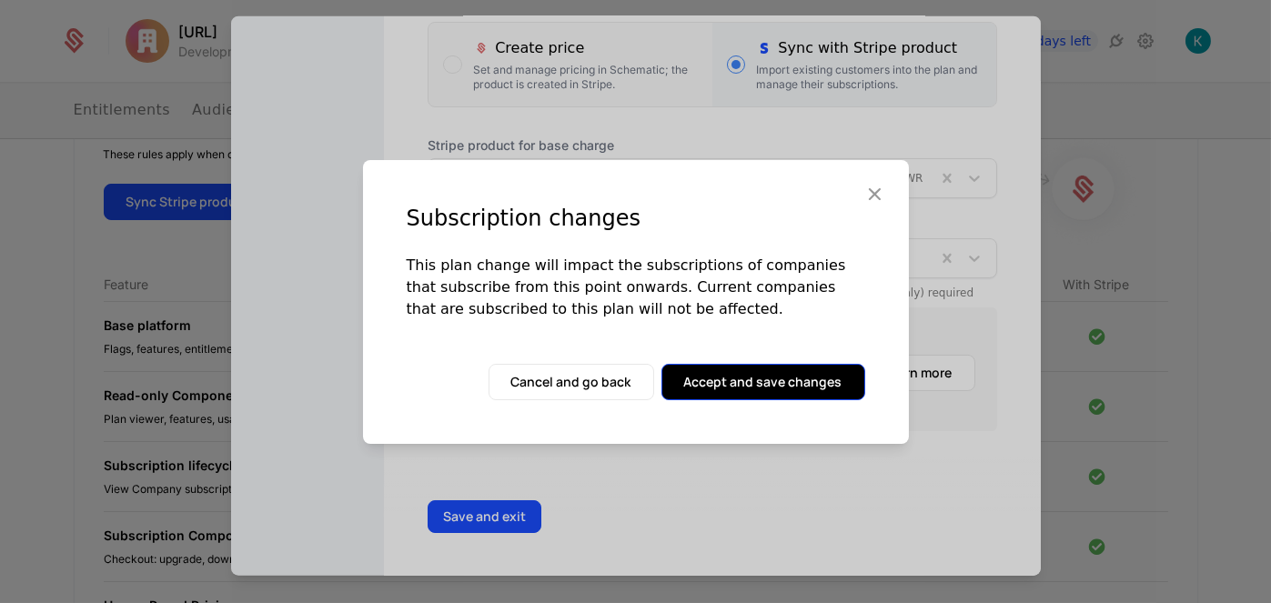
click at [703, 378] on button "Accept and save changes" at bounding box center [763, 382] width 204 height 36
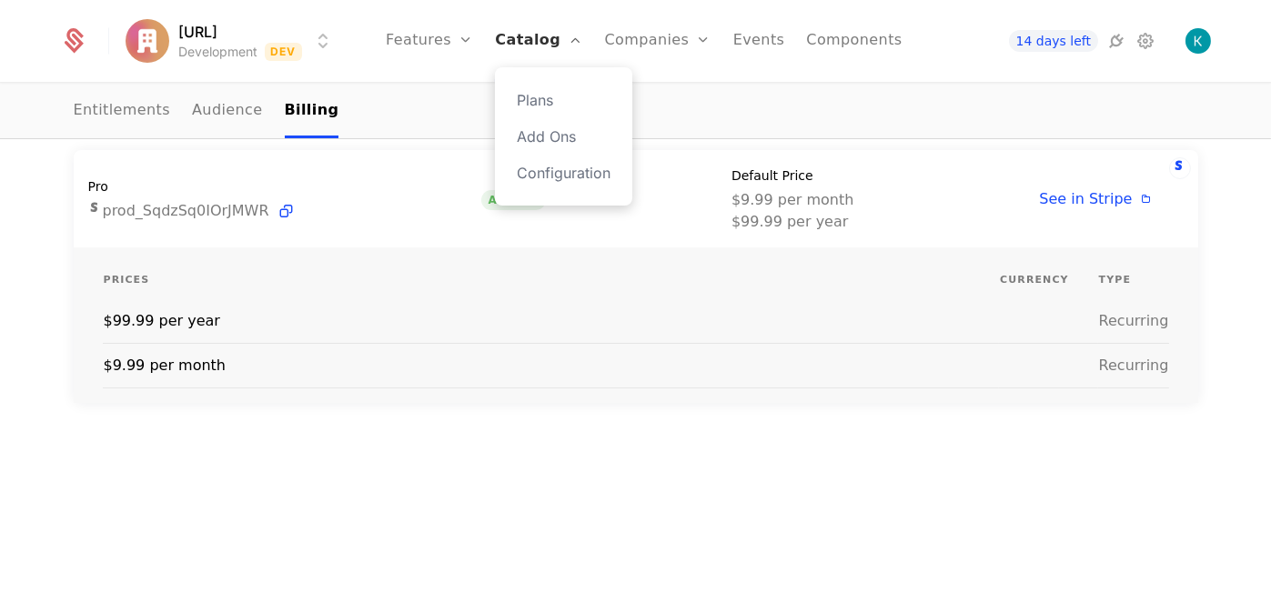
click at [529, 49] on link "Catalog" at bounding box center [538, 41] width 87 height 82
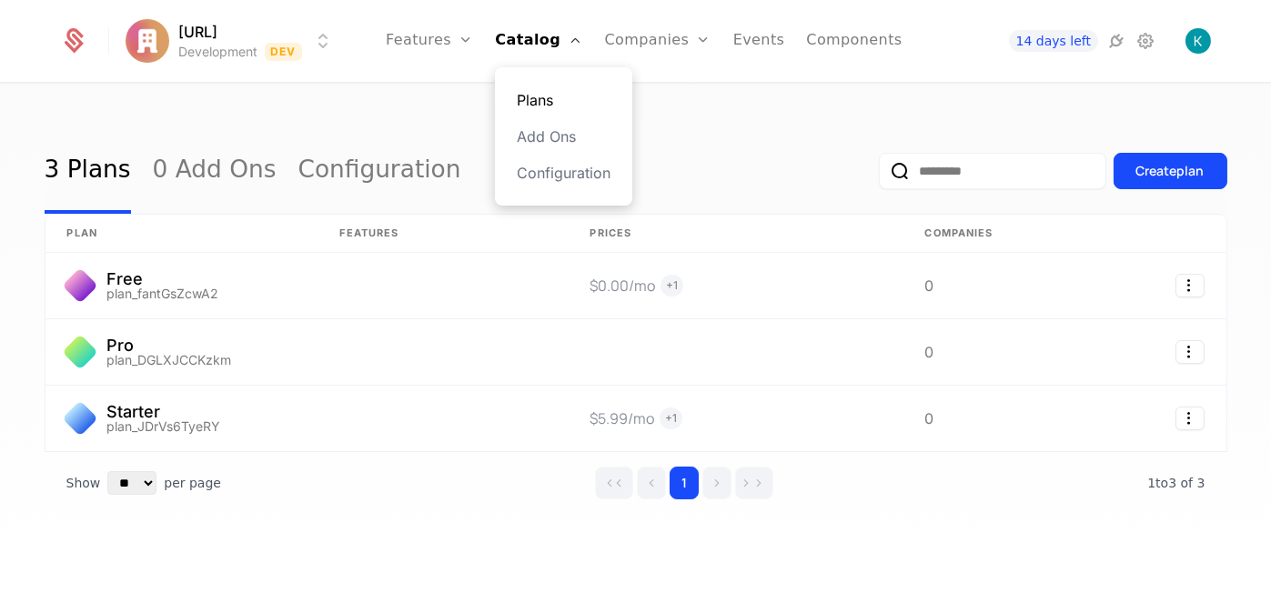
click at [542, 89] on link "Plans" at bounding box center [564, 100] width 94 height 22
click at [459, 55] on link "Features" at bounding box center [429, 41] width 87 height 82
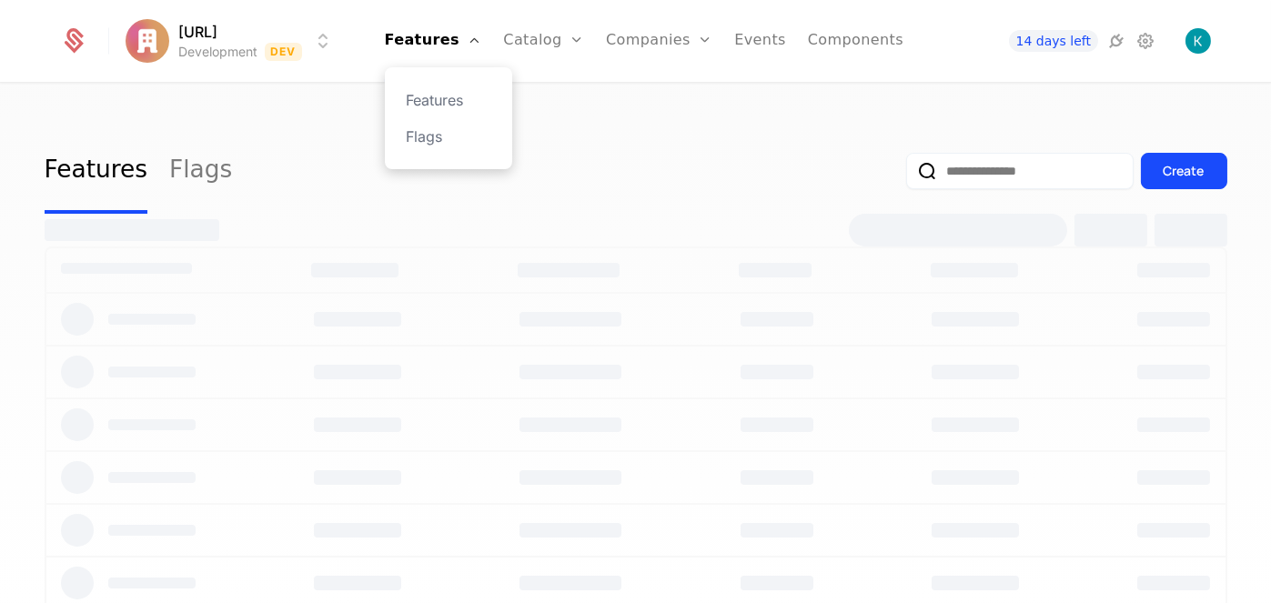
click at [460, 88] on div "Features Flags" at bounding box center [448, 118] width 127 height 102
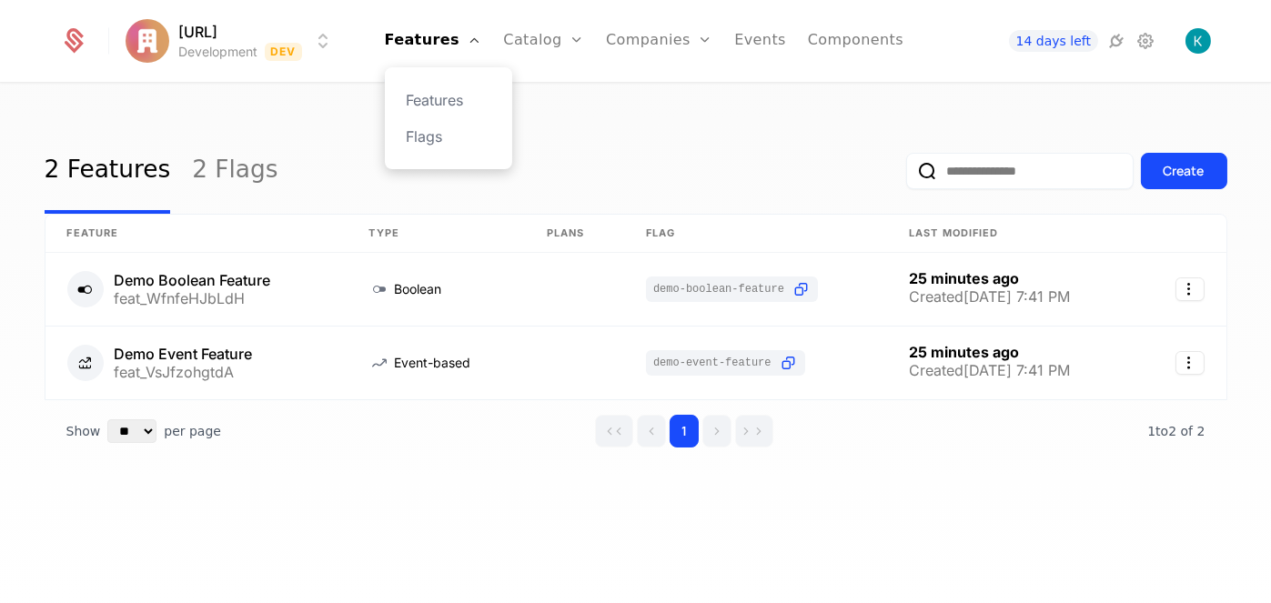
click at [465, 120] on div "Features Flags" at bounding box center [448, 118] width 127 height 102
click at [469, 107] on link "Features" at bounding box center [449, 100] width 84 height 22
click at [1189, 187] on button "Create" at bounding box center [1184, 171] width 86 height 36
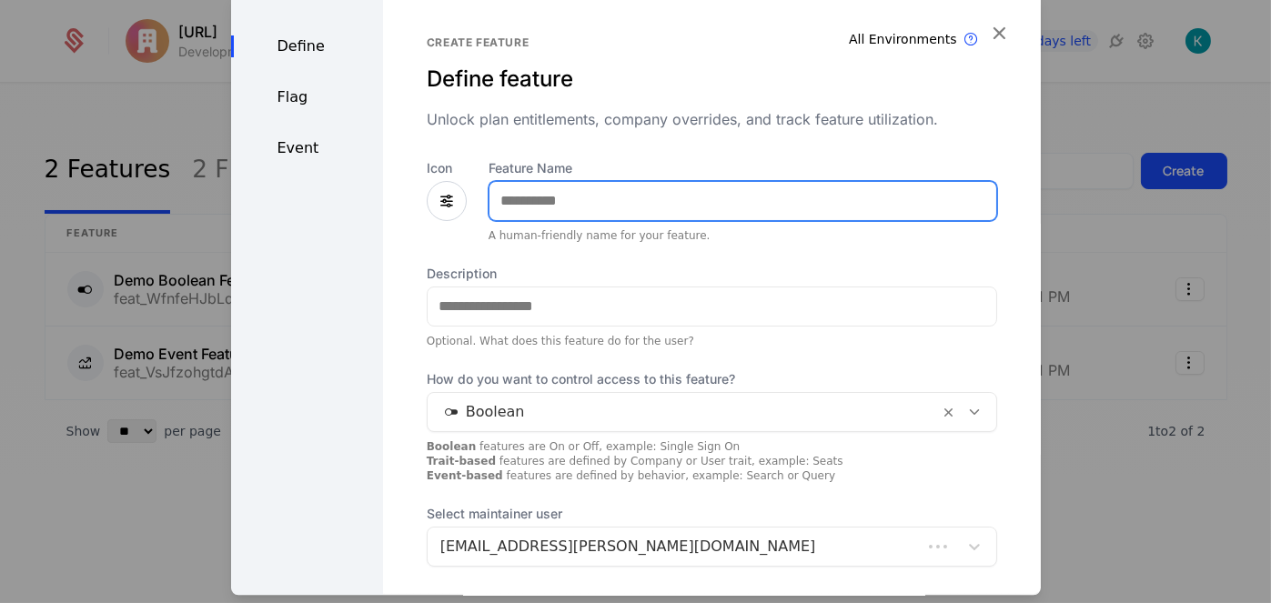
click at [568, 207] on input "Feature Name" at bounding box center [742, 201] width 507 height 38
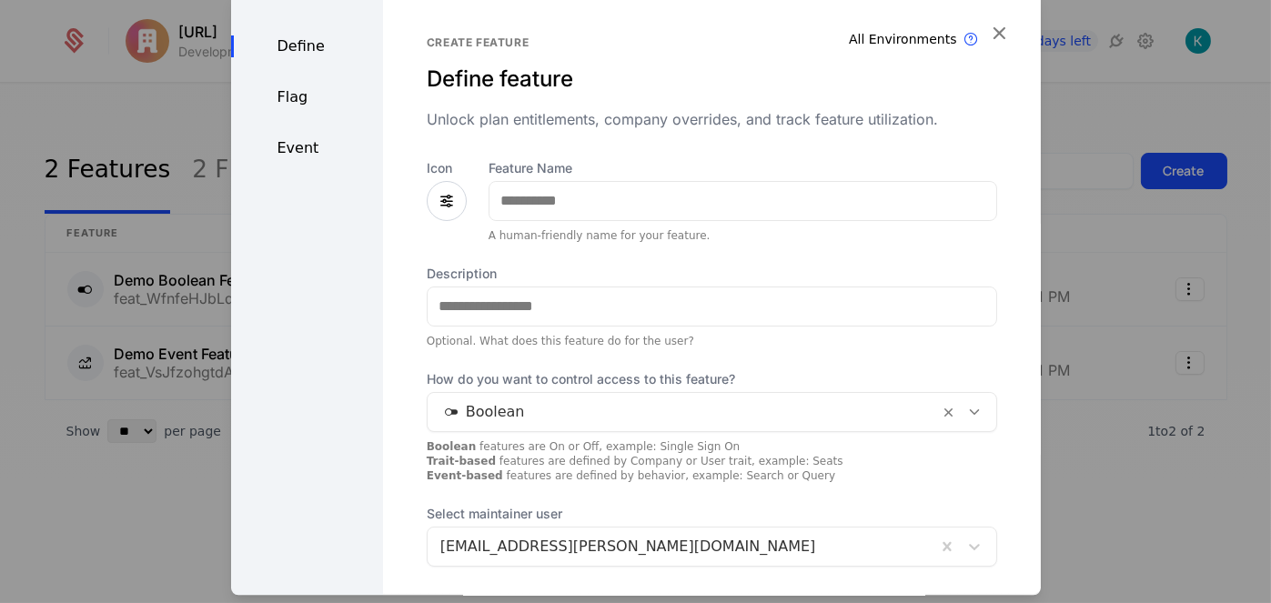
click at [451, 191] on icon at bounding box center [447, 201] width 22 height 22
click at [444, 195] on icon at bounding box center [447, 201] width 22 height 22
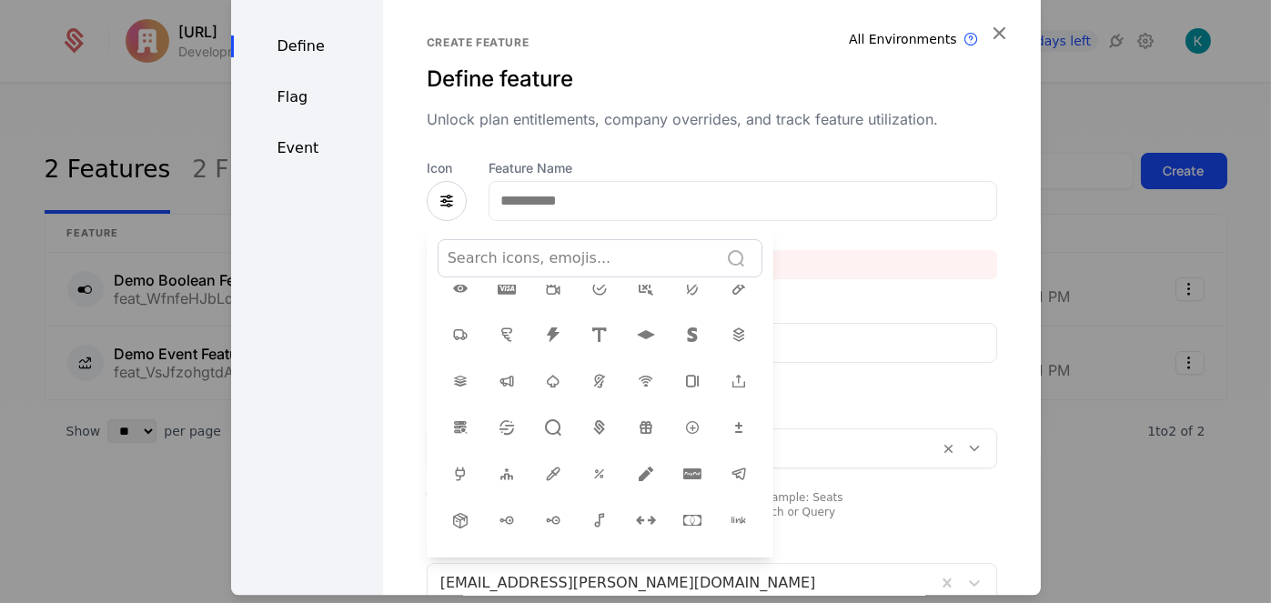
click at [683, 251] on div at bounding box center [578, 258] width 261 height 25
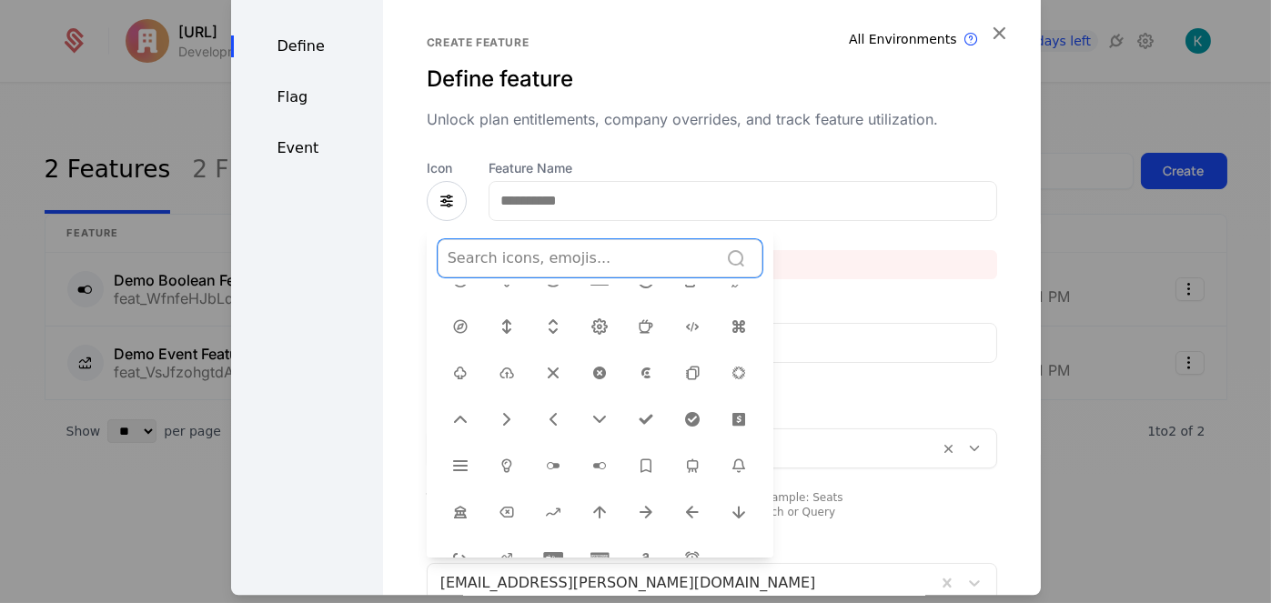
scroll to position [472, 0]
click at [548, 314] on icon at bounding box center [553, 325] width 22 height 22
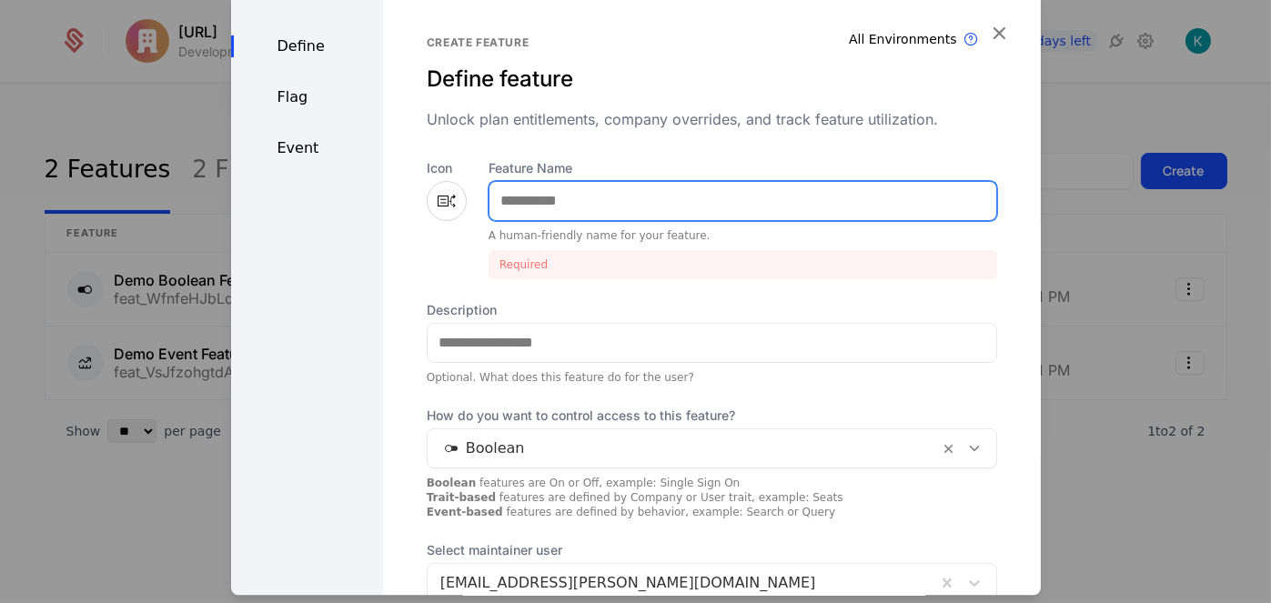
click at [559, 207] on input "Feature Name" at bounding box center [742, 201] width 507 height 38
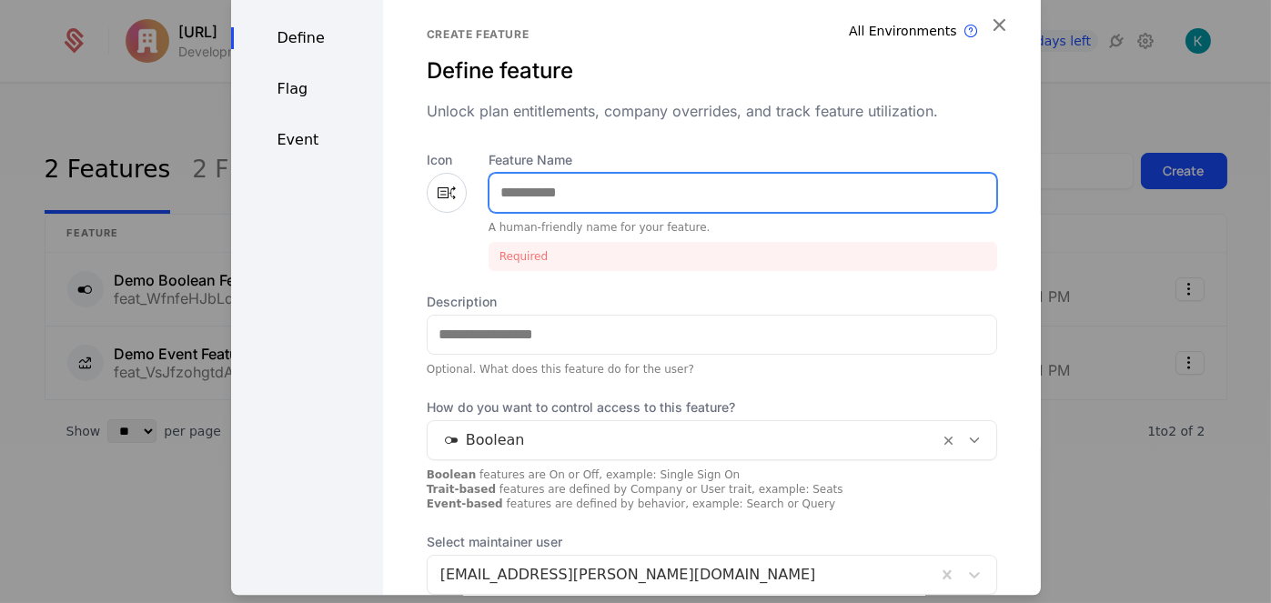
scroll to position [0, 0]
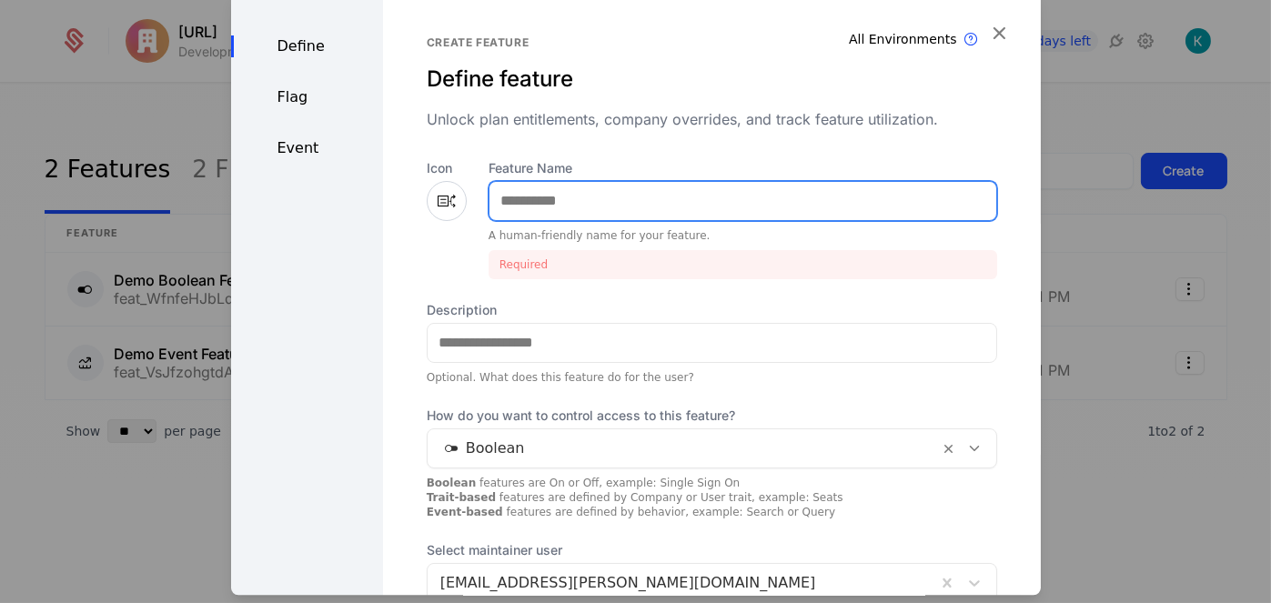
type input "*"
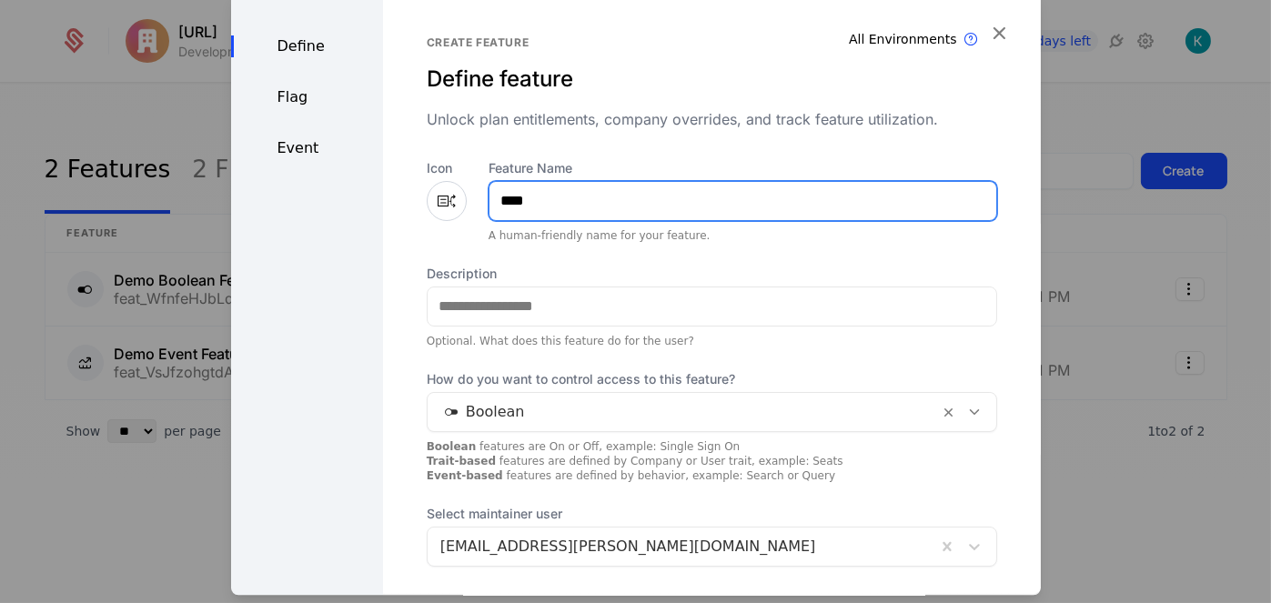
type input "****"
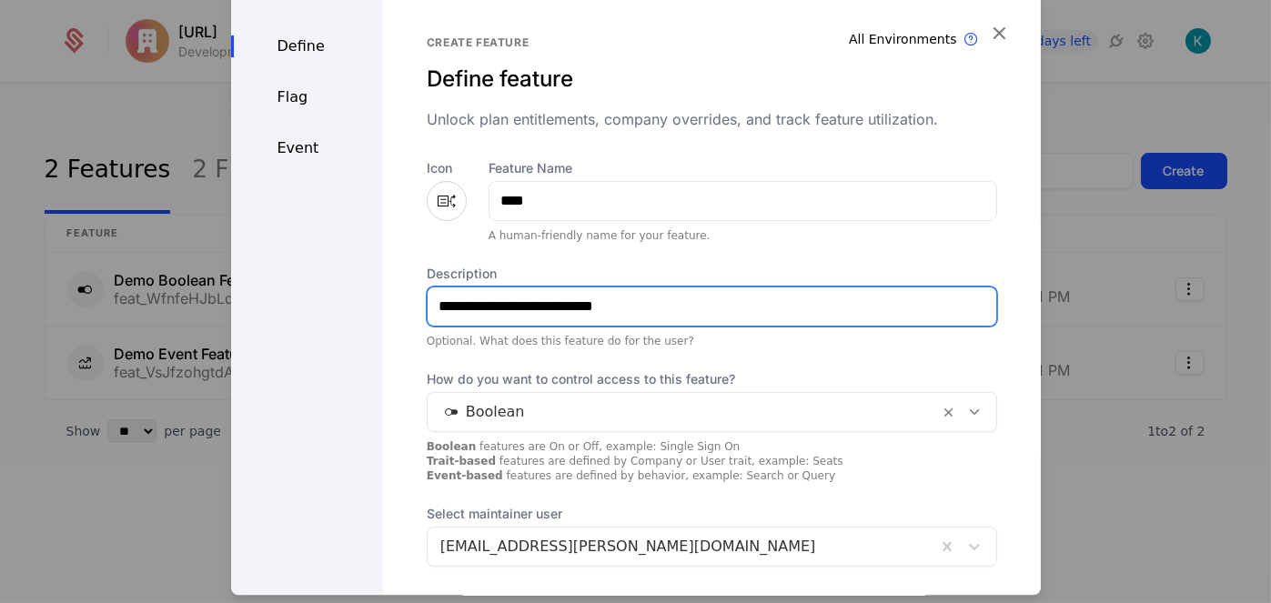
type input "**********"
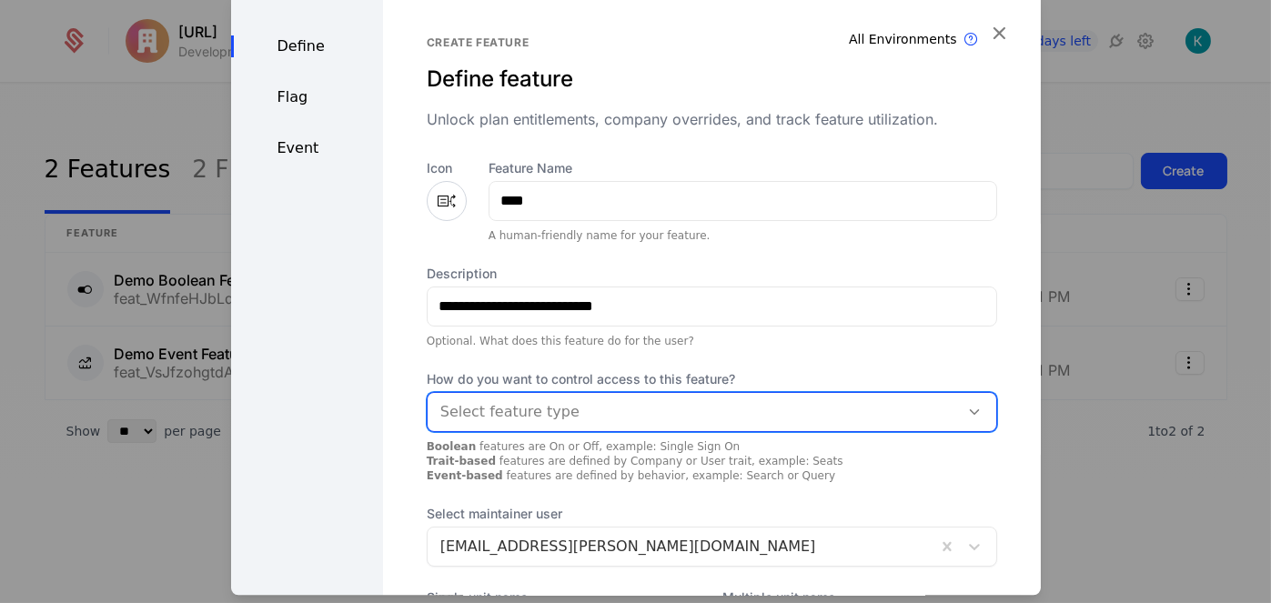
scroll to position [182, 0]
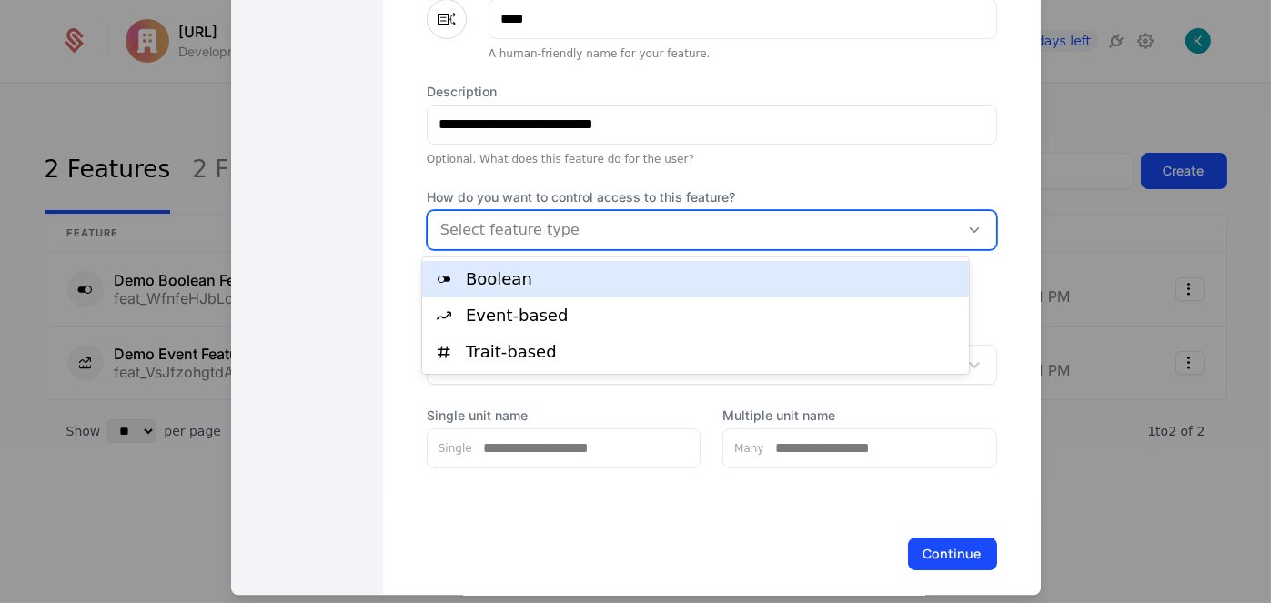
click at [967, 227] on icon at bounding box center [975, 230] width 16 height 16
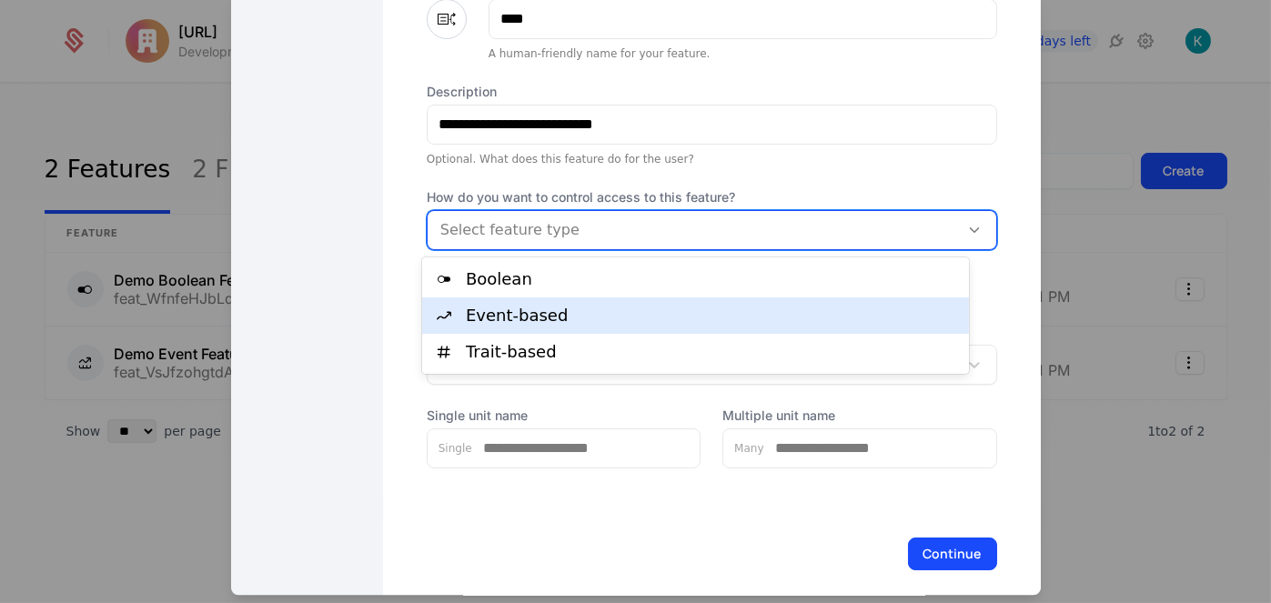
click at [691, 324] on div "Event-based" at bounding box center [695, 316] width 547 height 36
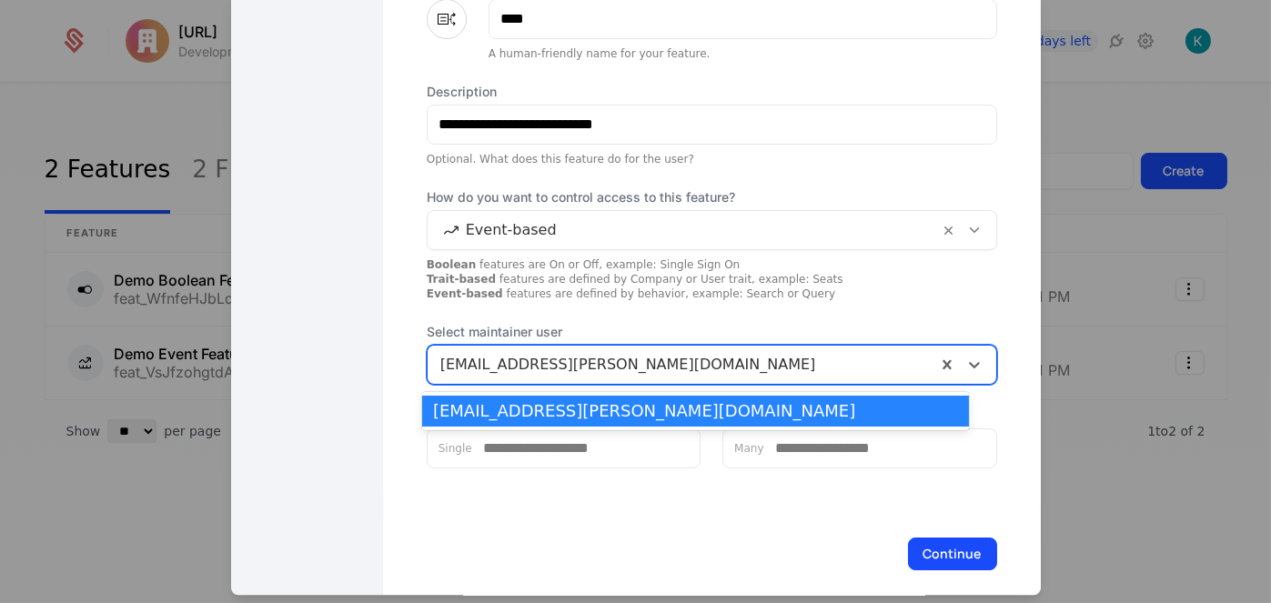
click at [685, 354] on div at bounding box center [681, 364] width 483 height 25
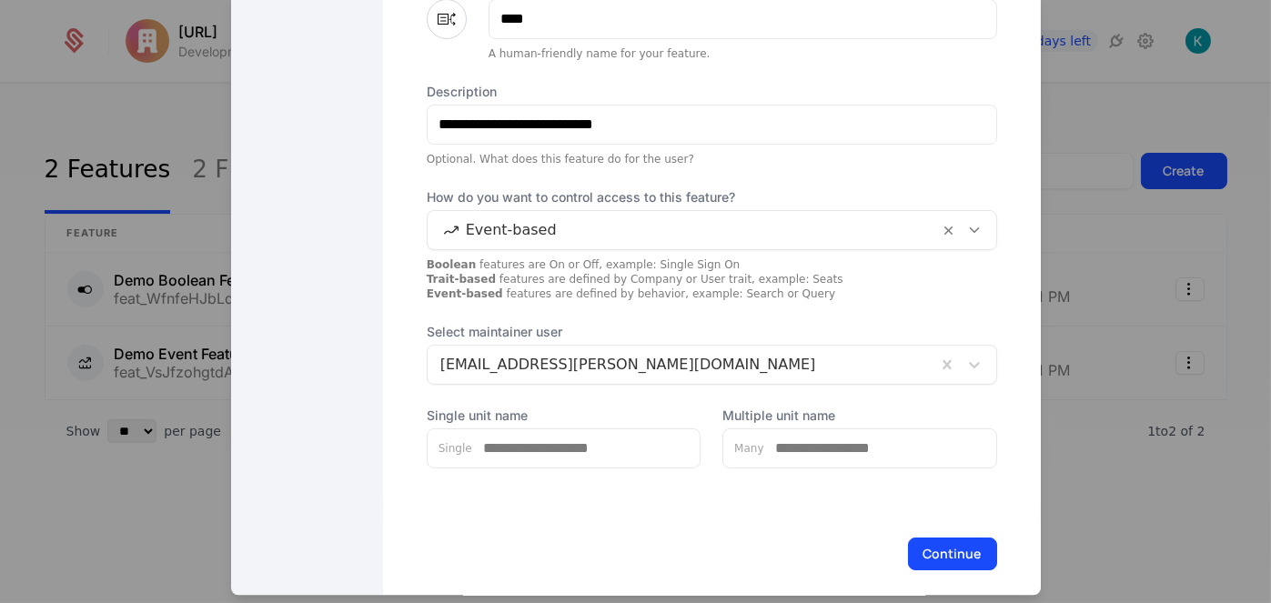
click at [827, 298] on div "Boolean features are On or Off, example: Single Sign On Trait-based features ar…" at bounding box center [712, 279] width 570 height 44
click at [953, 563] on button "Continue" at bounding box center [952, 554] width 89 height 33
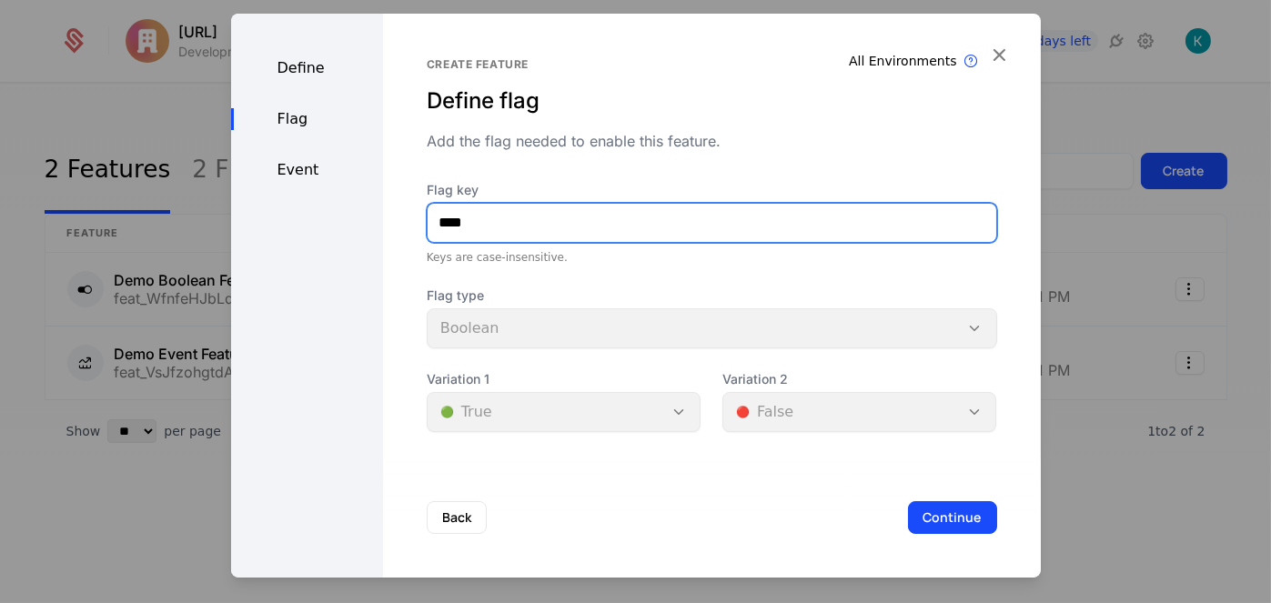
click at [531, 219] on input "****" at bounding box center [712, 223] width 569 height 38
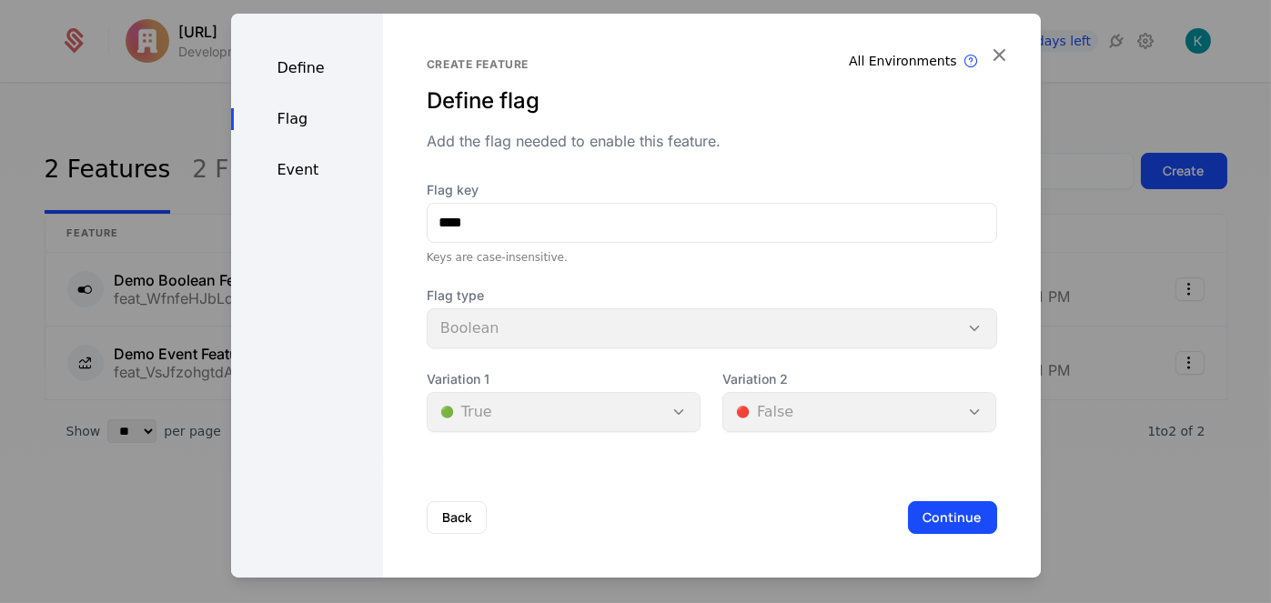
click at [559, 319] on div "Flag type Boolean" at bounding box center [712, 318] width 570 height 62
click at [958, 526] on button "Continue" at bounding box center [952, 517] width 89 height 33
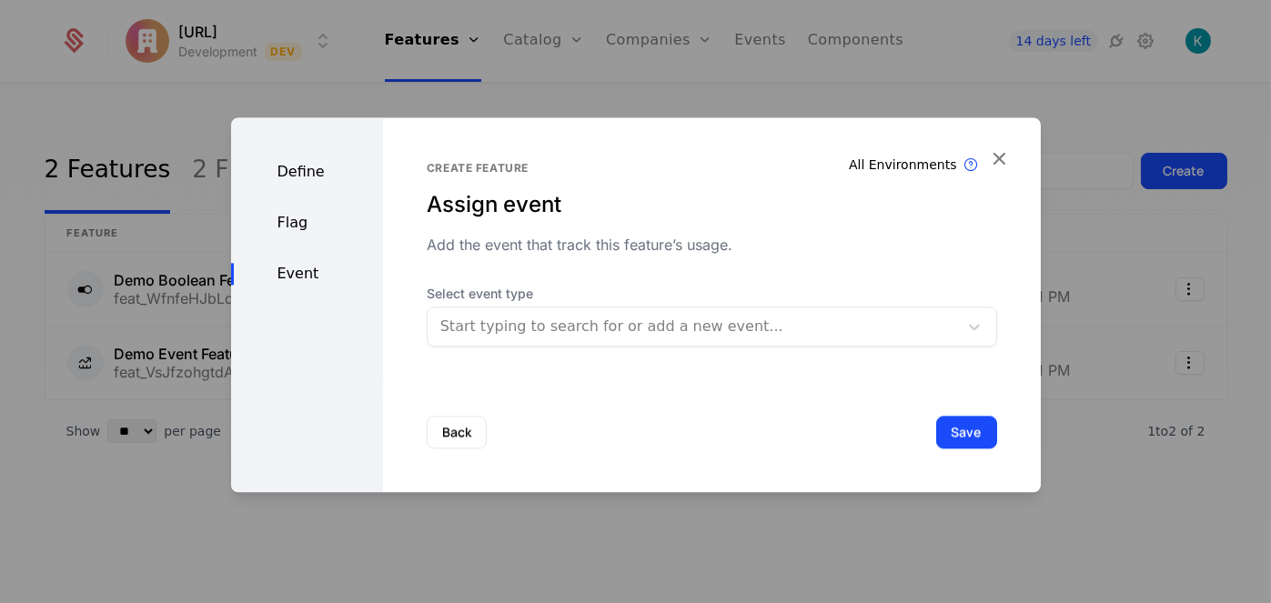
click at [698, 347] on div "Create feature Assign event Add the event that track this feature’s usage. Sele…" at bounding box center [712, 304] width 658 height 375
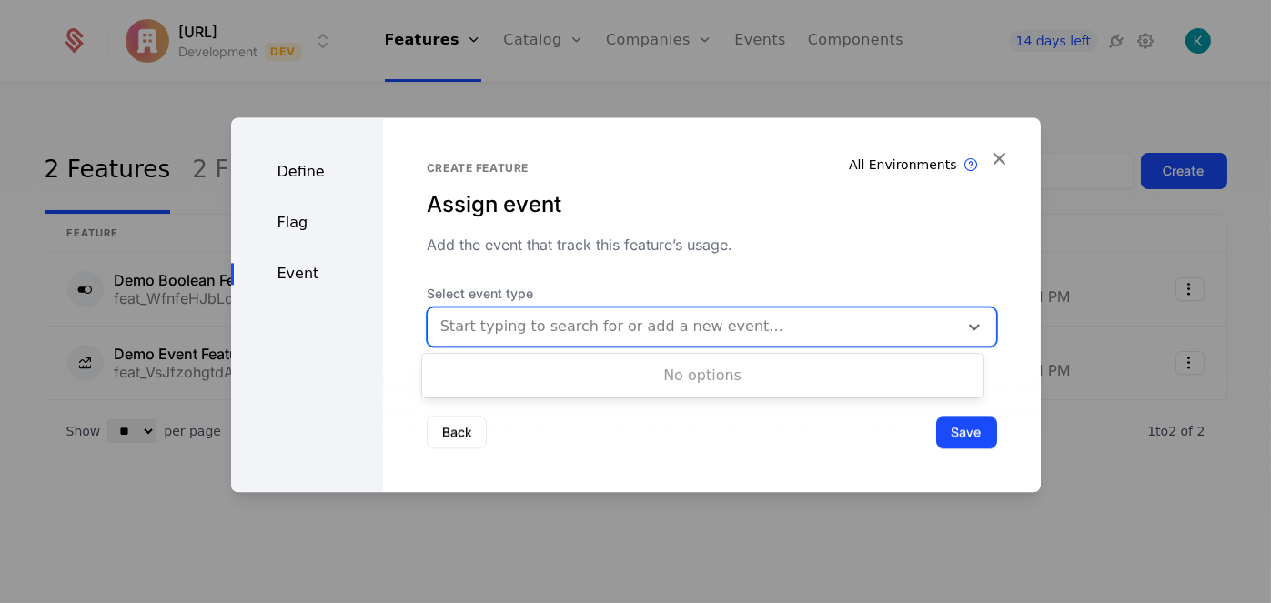
click at [698, 345] on div "Start typing to search for or add a new event..." at bounding box center [712, 327] width 570 height 40
click at [705, 382] on div "No options" at bounding box center [702, 376] width 560 height 36
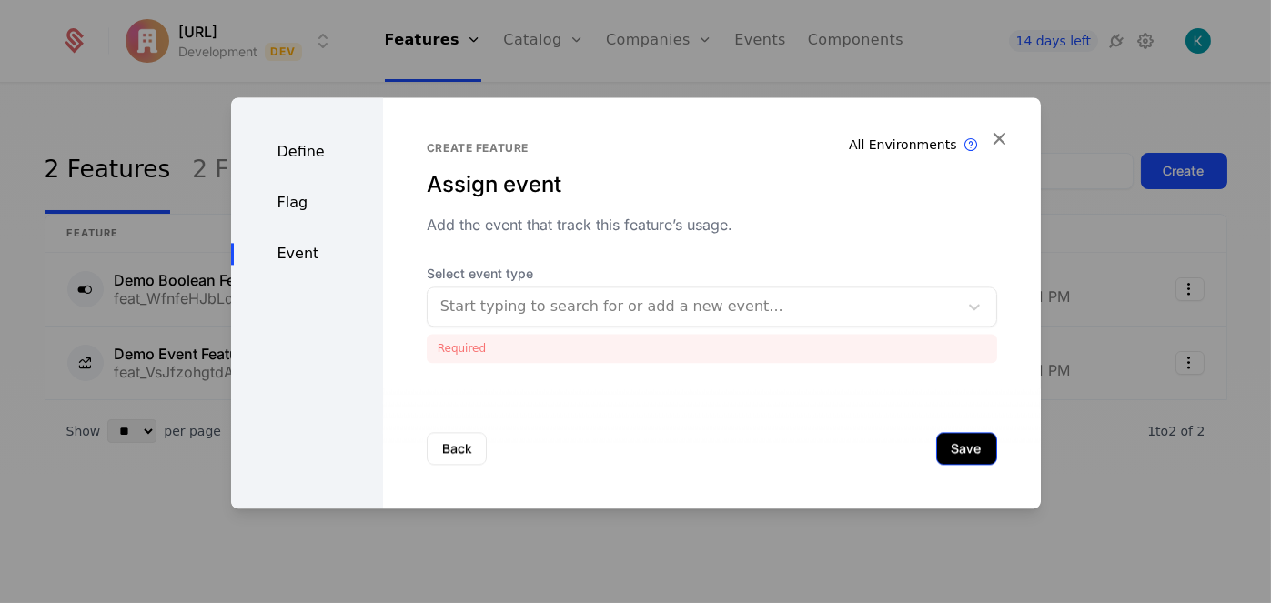
click at [946, 445] on button "Save" at bounding box center [966, 448] width 61 height 33
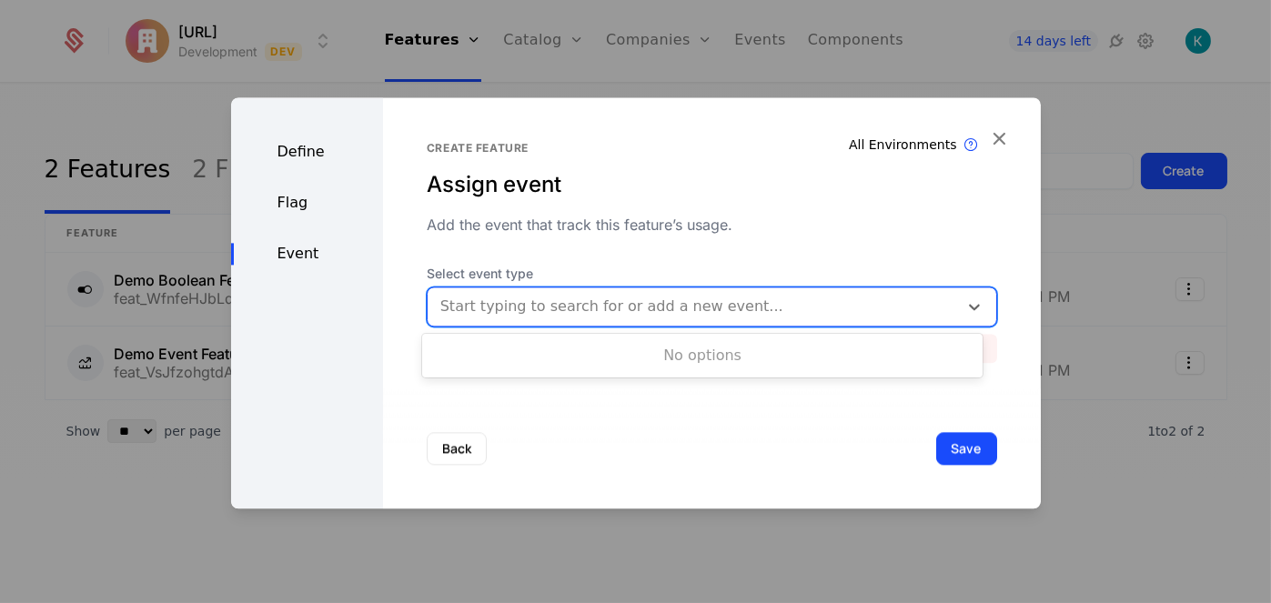
click at [744, 323] on div "Start typing to search for or add a new event..." at bounding box center [712, 307] width 570 height 40
type input "****"
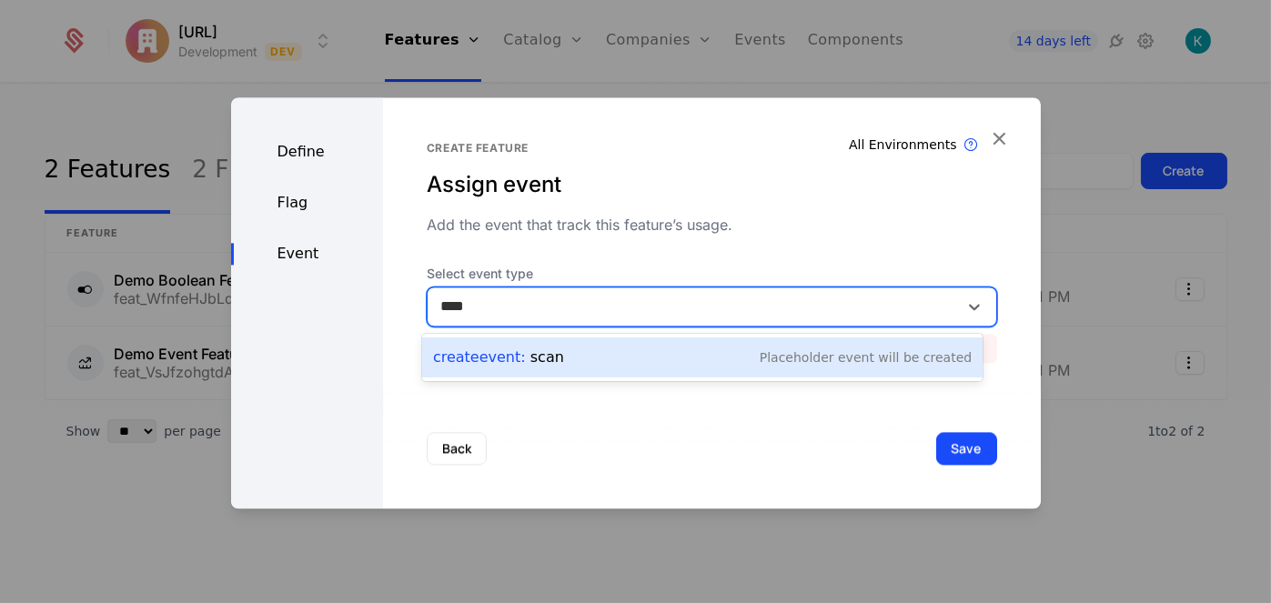
click at [723, 358] on div "Create Event : scan Placeholder Event will be created" at bounding box center [702, 357] width 539 height 25
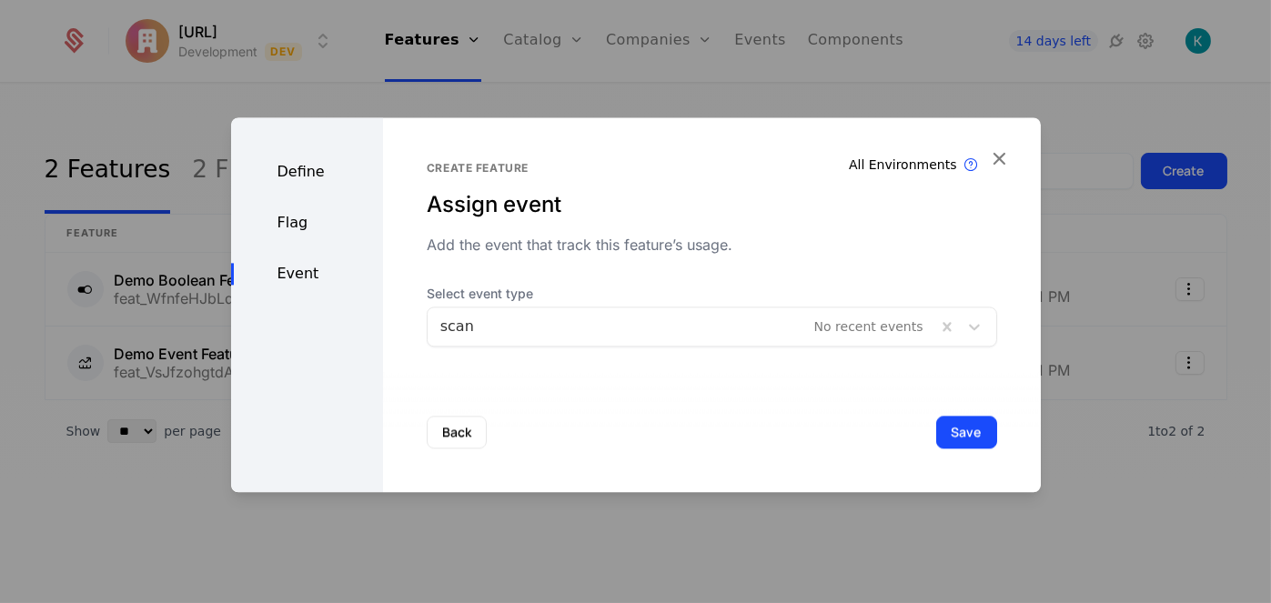
click at [954, 413] on div "Back Save" at bounding box center [712, 432] width 658 height 120
click at [952, 431] on button "Save" at bounding box center [966, 432] width 61 height 33
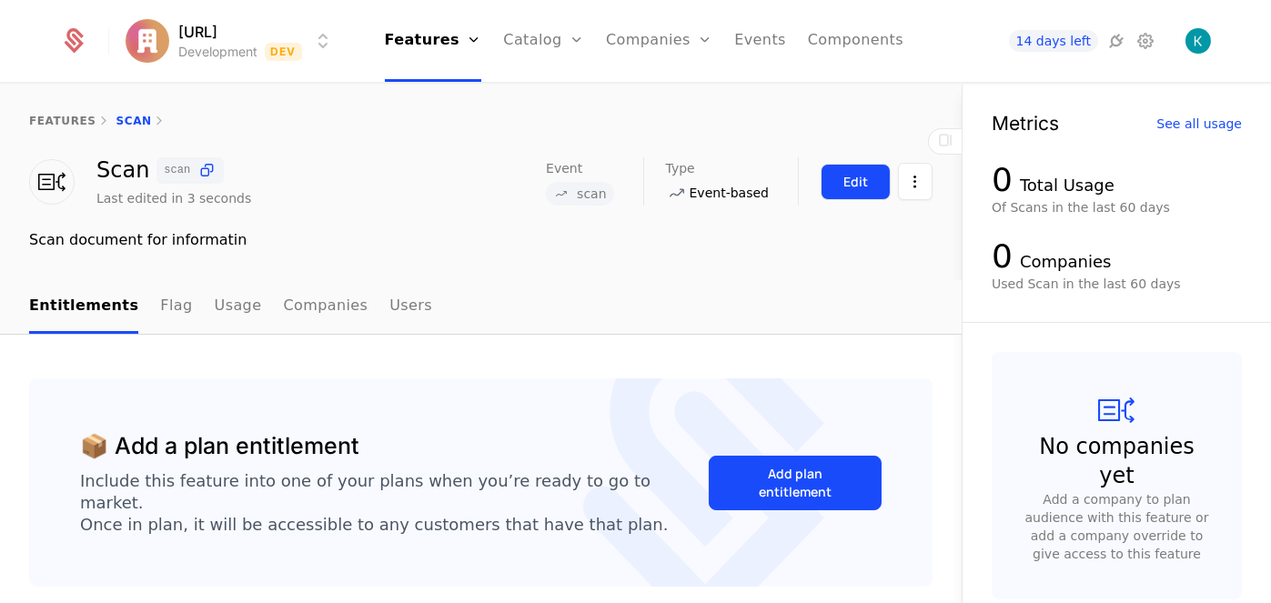
click at [843, 183] on div "Edit" at bounding box center [855, 182] width 25 height 18
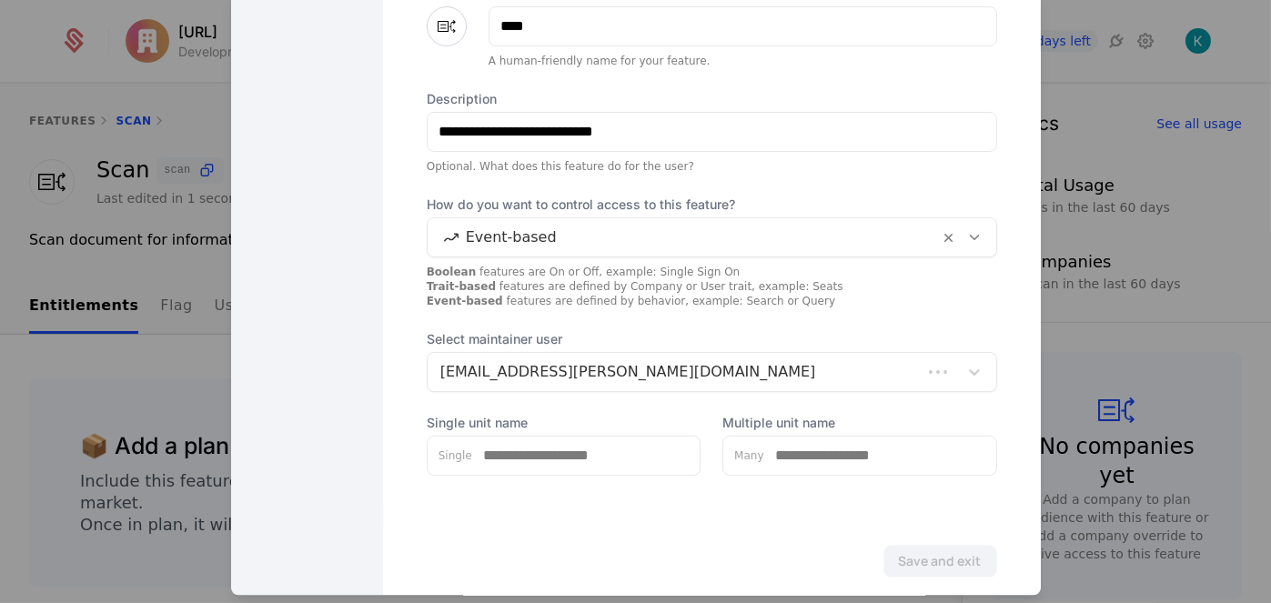
scroll to position [182, 0]
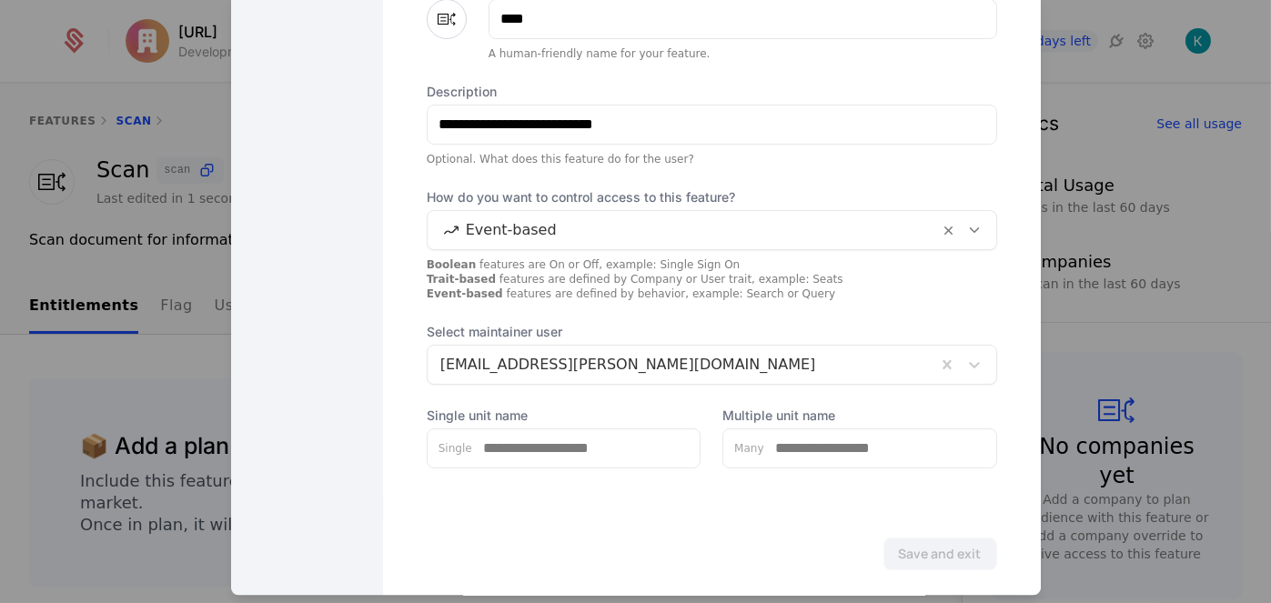
click at [147, 419] on div at bounding box center [635, 301] width 1271 height 603
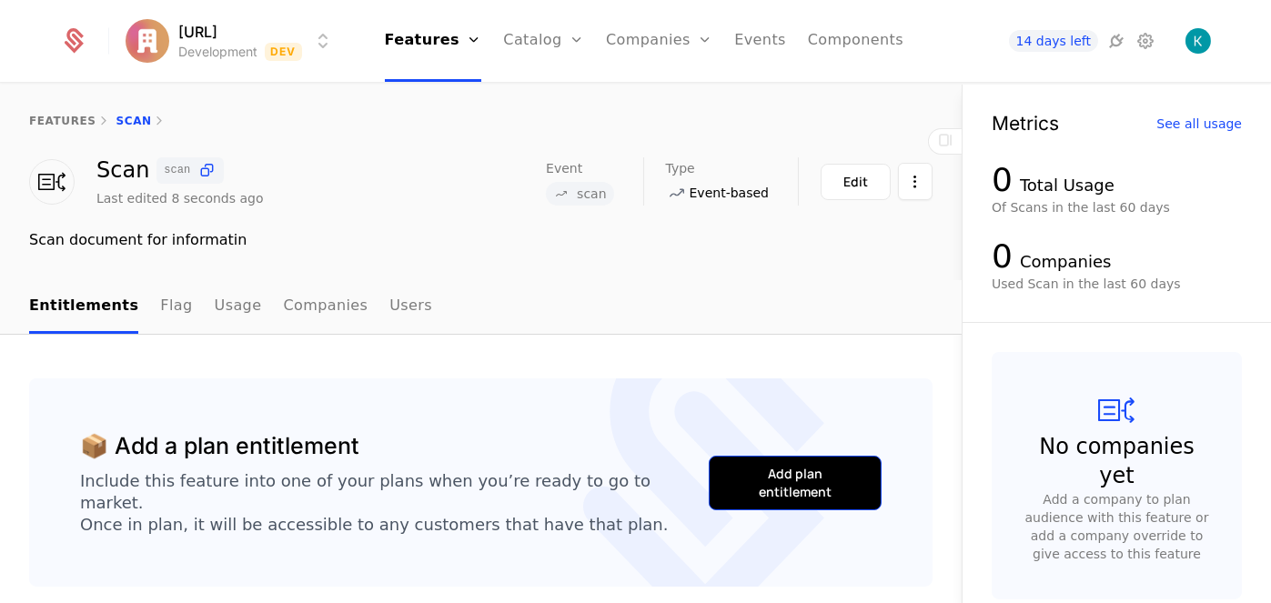
click at [790, 458] on button "Add plan entitlement" at bounding box center [795, 483] width 173 height 55
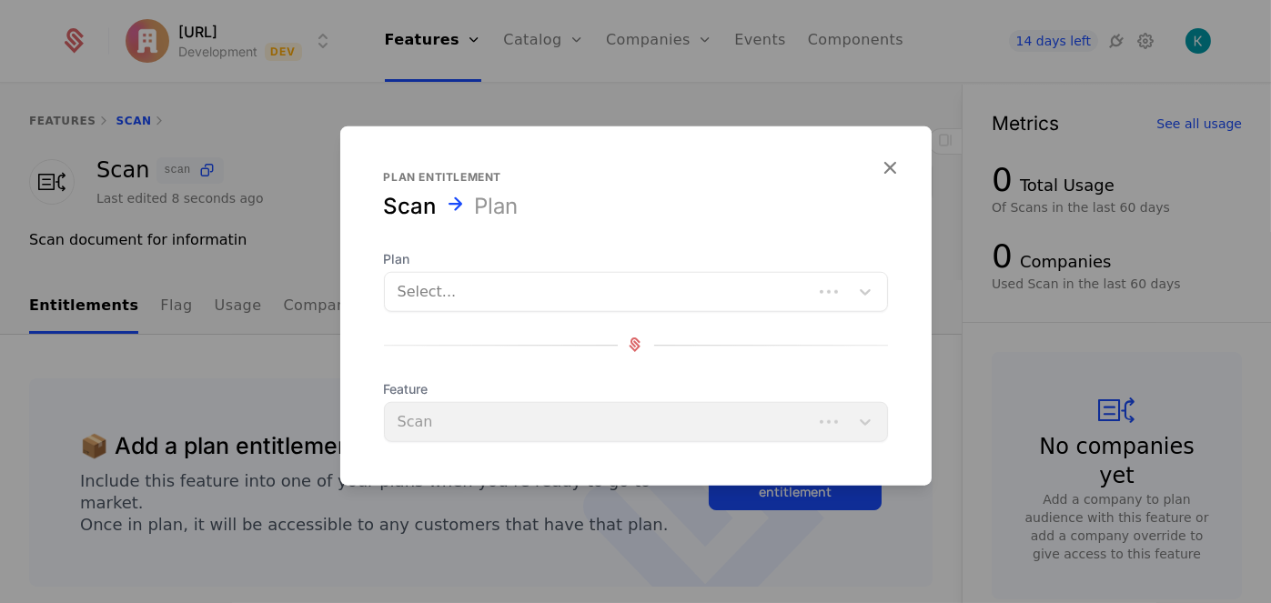
click at [556, 265] on span "Plan" at bounding box center [636, 258] width 504 height 18
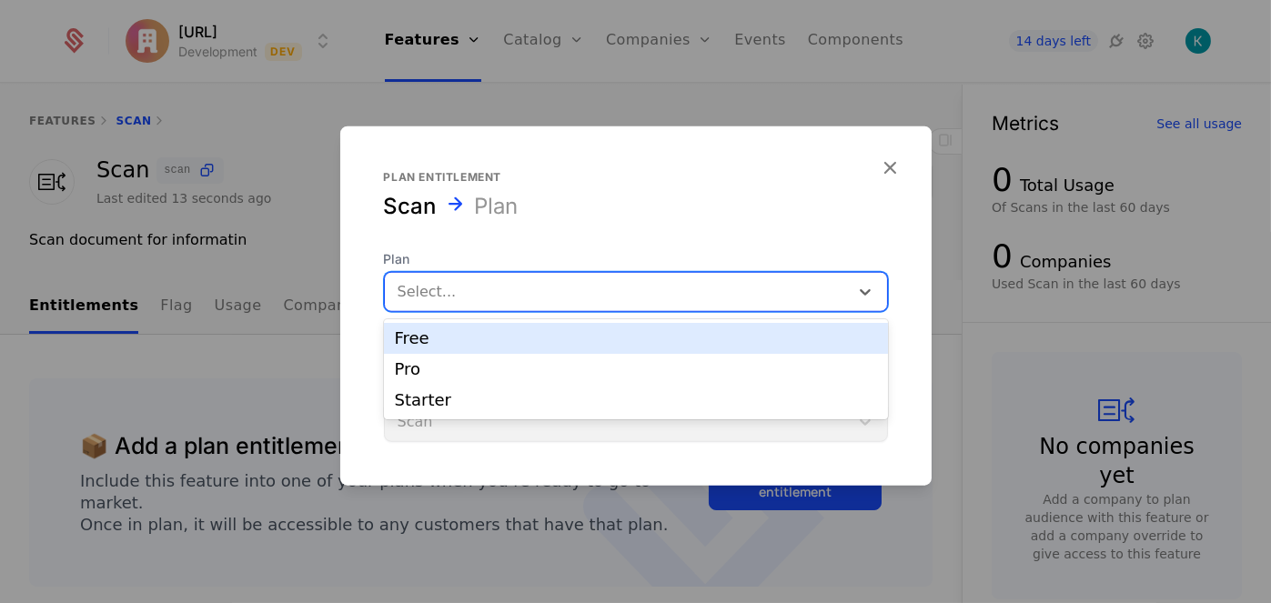
click at [555, 279] on div at bounding box center [617, 290] width 439 height 25
click at [531, 346] on div "Free" at bounding box center [636, 338] width 482 height 16
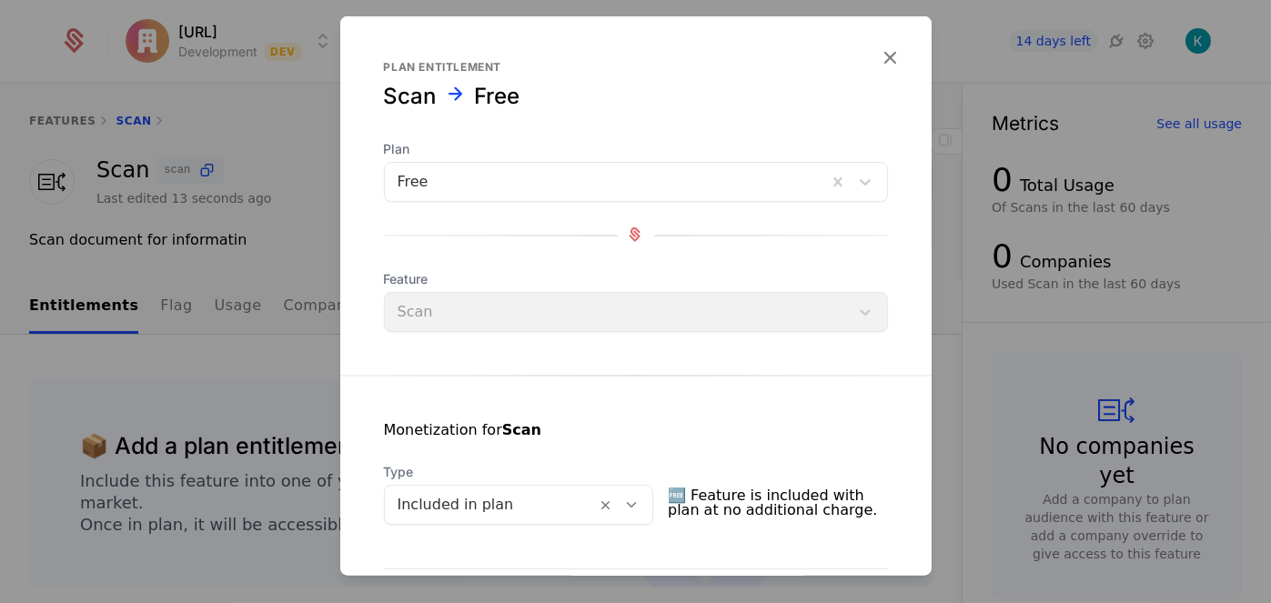
click at [643, 324] on div "Feature Scan" at bounding box center [636, 300] width 504 height 62
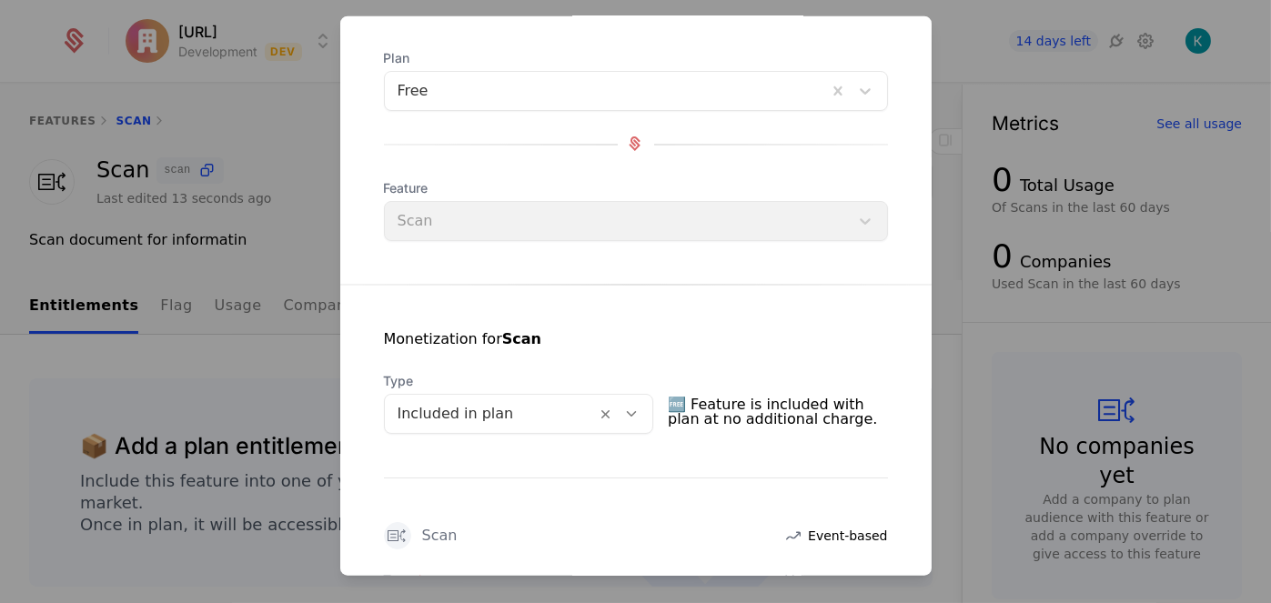
scroll to position [273, 0]
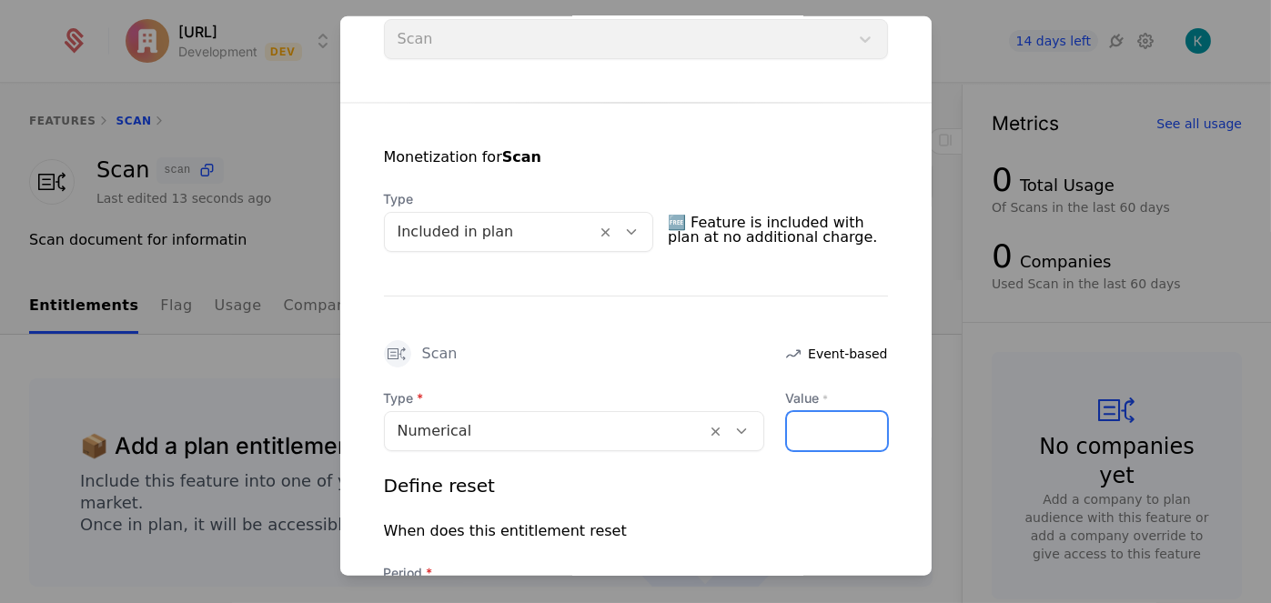
click at [815, 422] on input "Value *" at bounding box center [837, 430] width 100 height 38
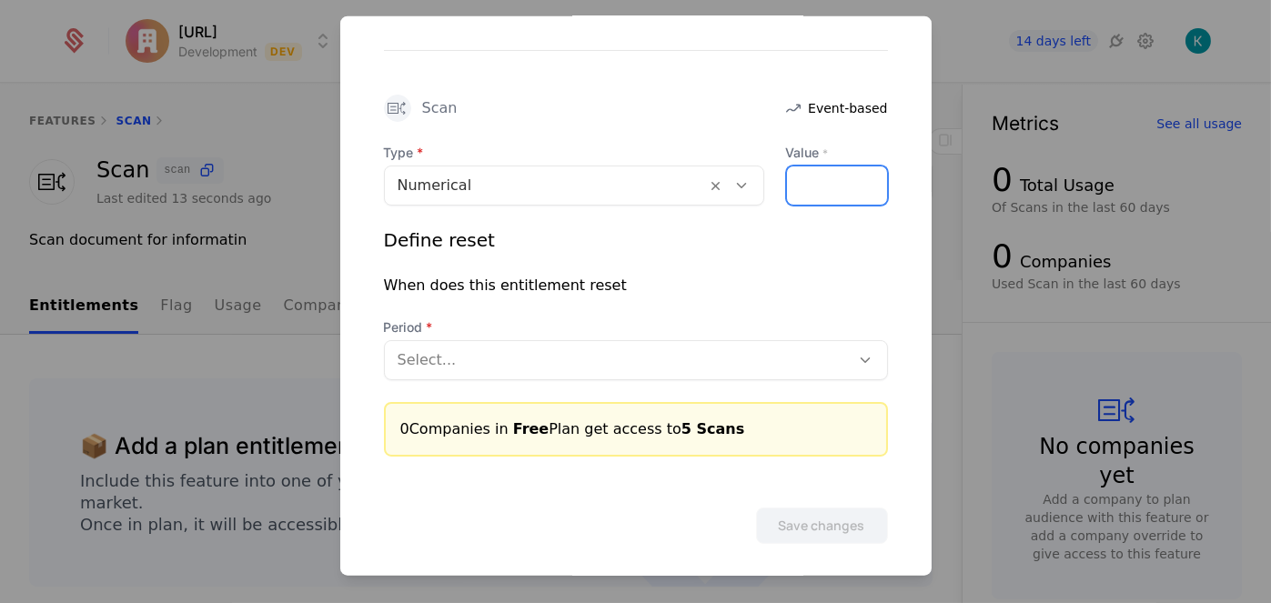
scroll to position [527, 0]
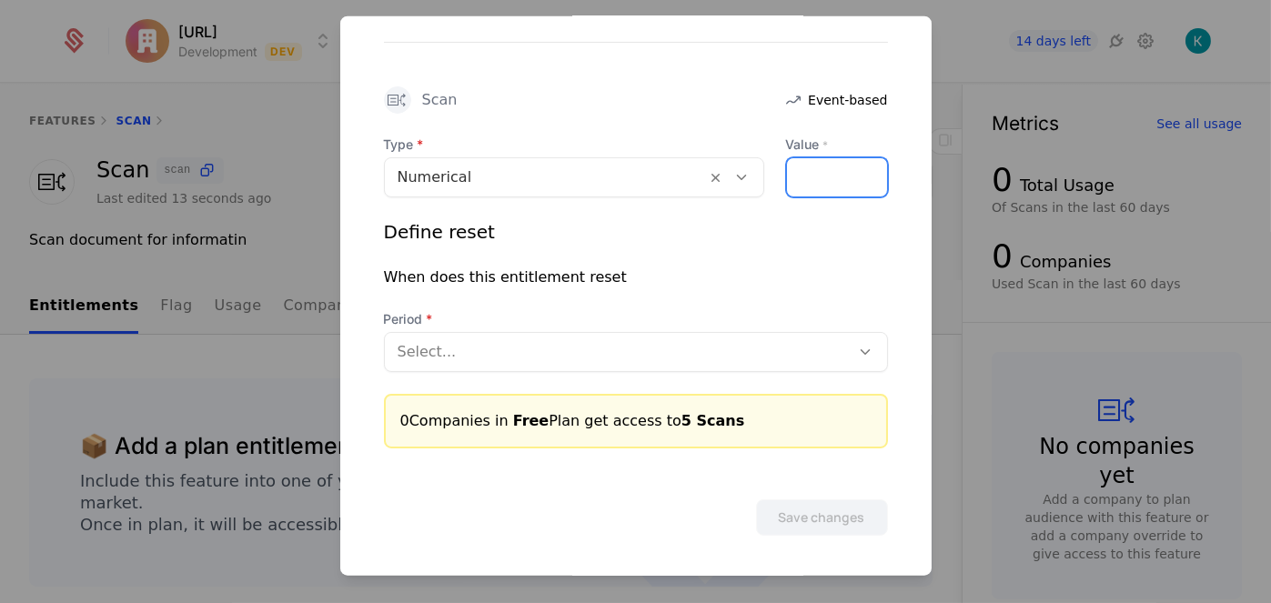
type input "*"
click at [583, 361] on div at bounding box center [618, 350] width 440 height 25
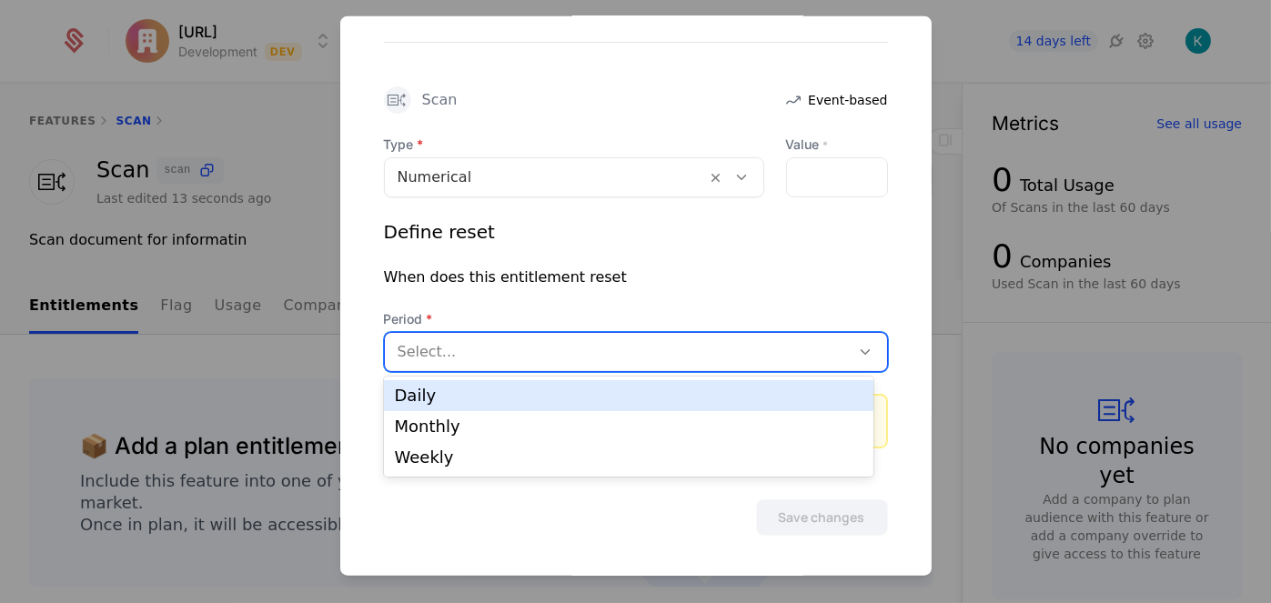
click at [574, 392] on div "Daily" at bounding box center [629, 396] width 469 height 16
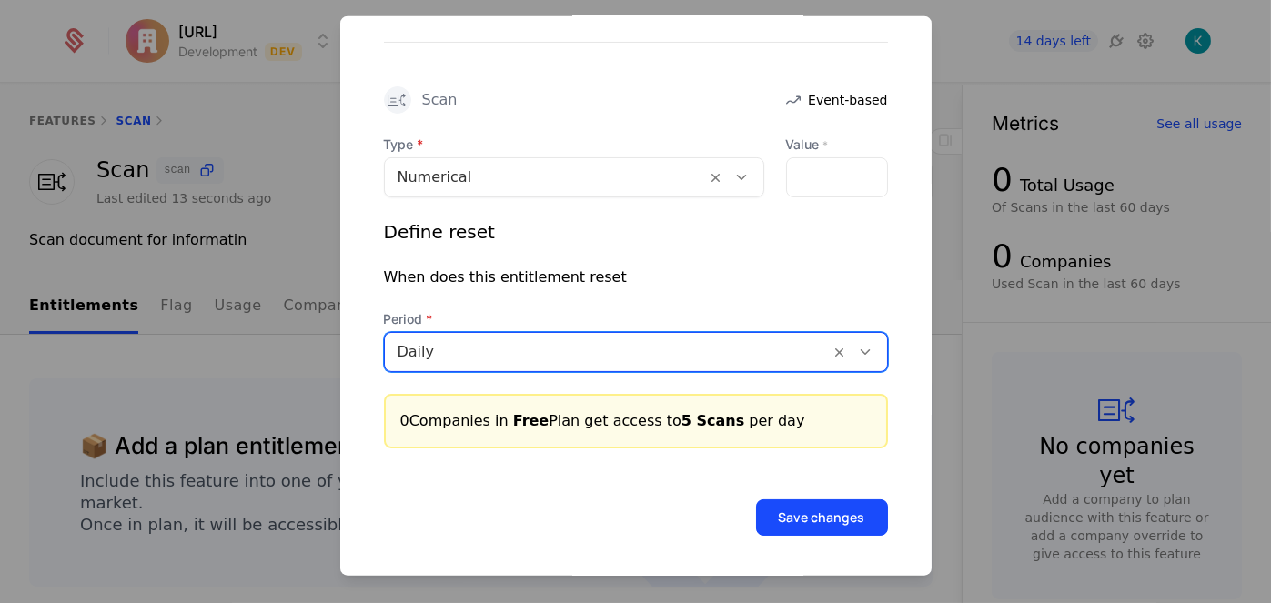
click at [574, 378] on div "Type Numerical Value * * Define reset When does this entitlement reset Period o…" at bounding box center [636, 291] width 504 height 313
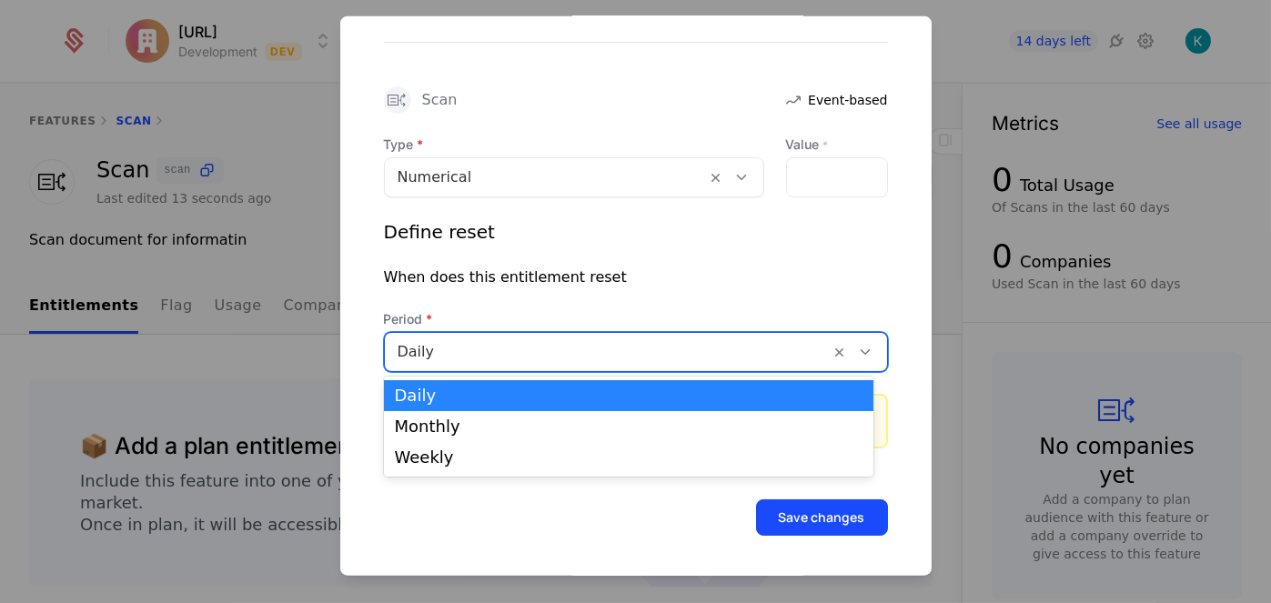
click at [578, 365] on div "Daily" at bounding box center [608, 351] width 446 height 33
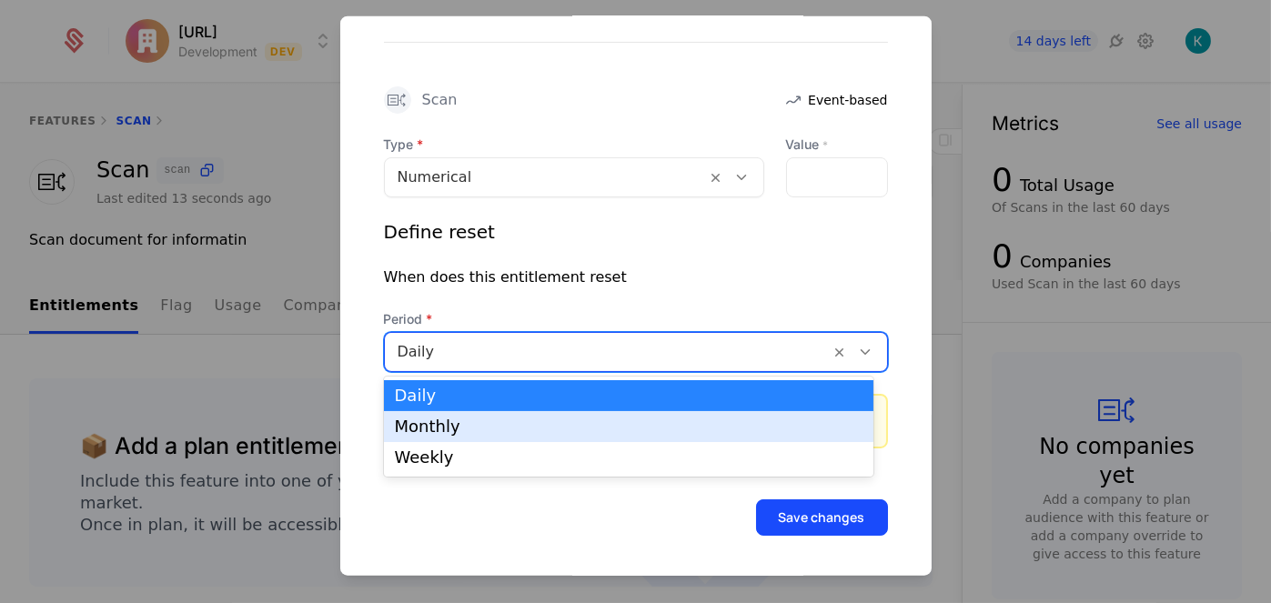
click at [578, 421] on div "Monthly" at bounding box center [629, 427] width 469 height 16
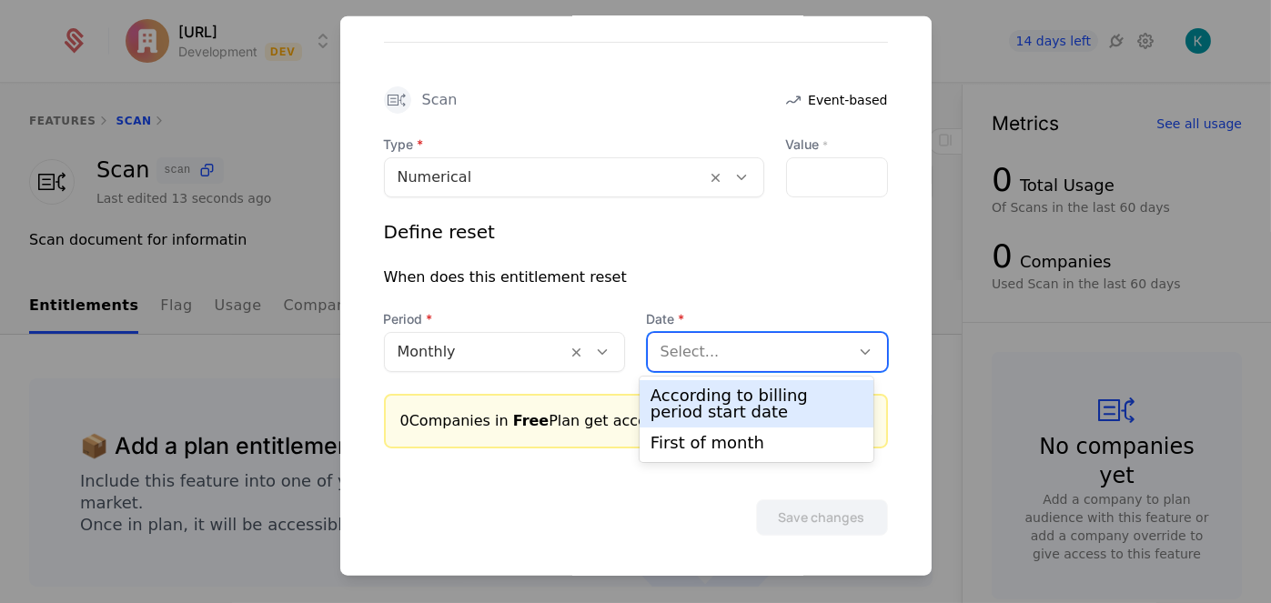
click at [750, 365] on div "Select..." at bounding box center [749, 351] width 203 height 33
click at [749, 408] on div "According to billing period start date" at bounding box center [757, 404] width 212 height 33
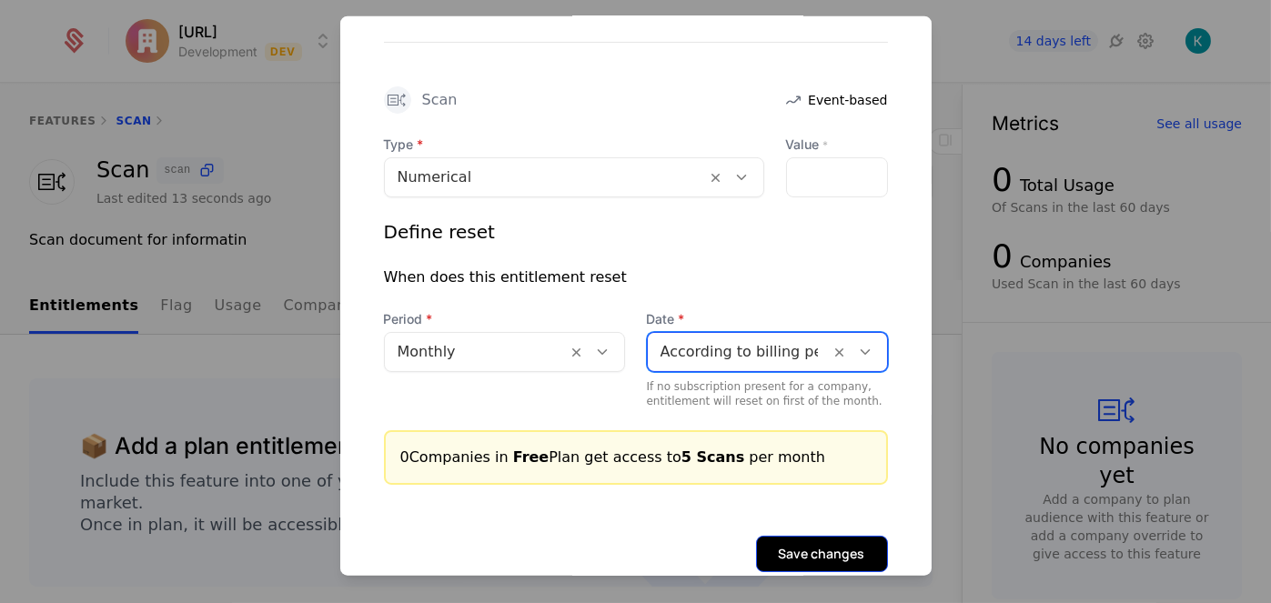
click at [792, 545] on button "Save changes" at bounding box center [822, 553] width 132 height 36
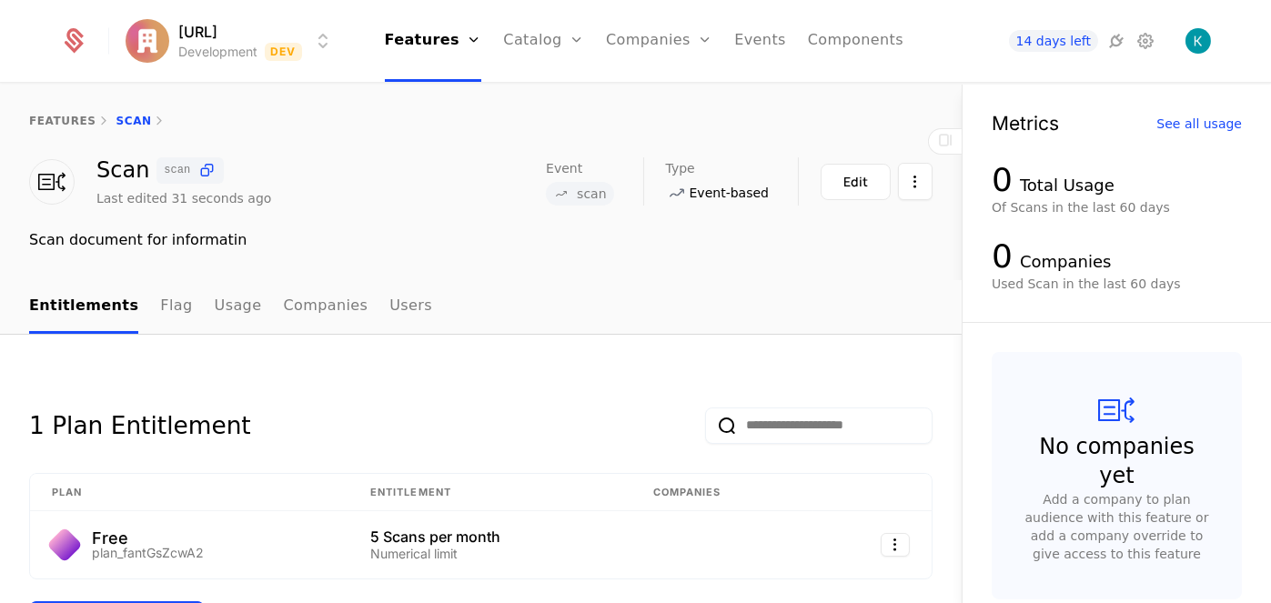
scroll to position [182, 0]
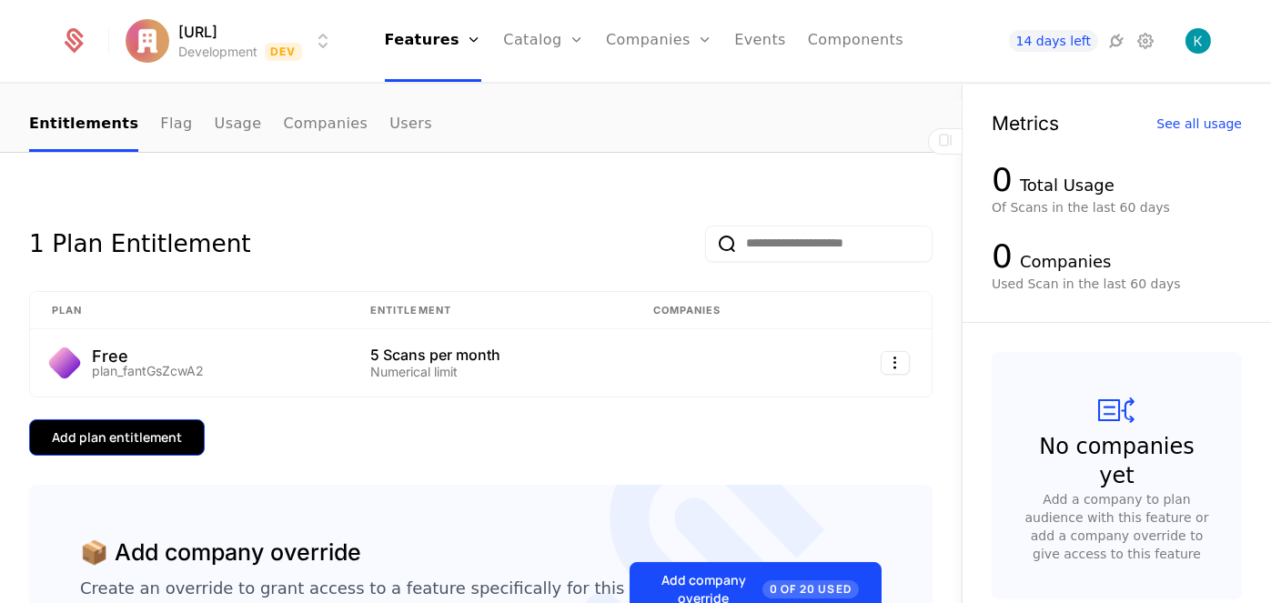
click at [155, 436] on div "Add plan entitlement" at bounding box center [117, 438] width 130 height 18
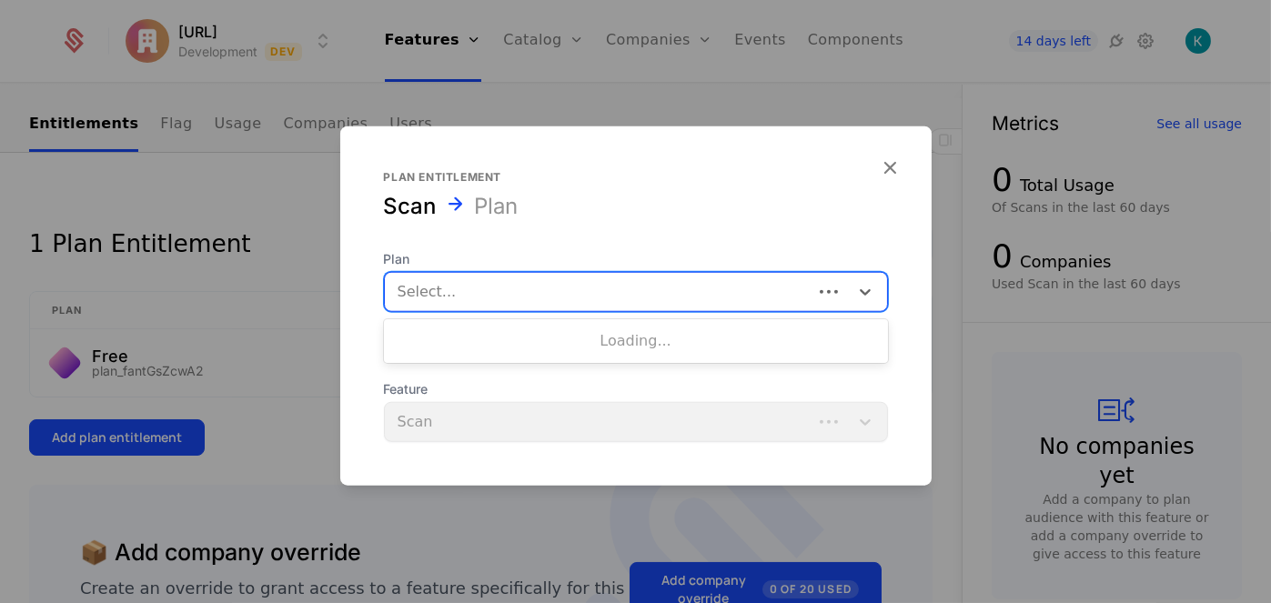
click at [497, 301] on div at bounding box center [599, 290] width 402 height 25
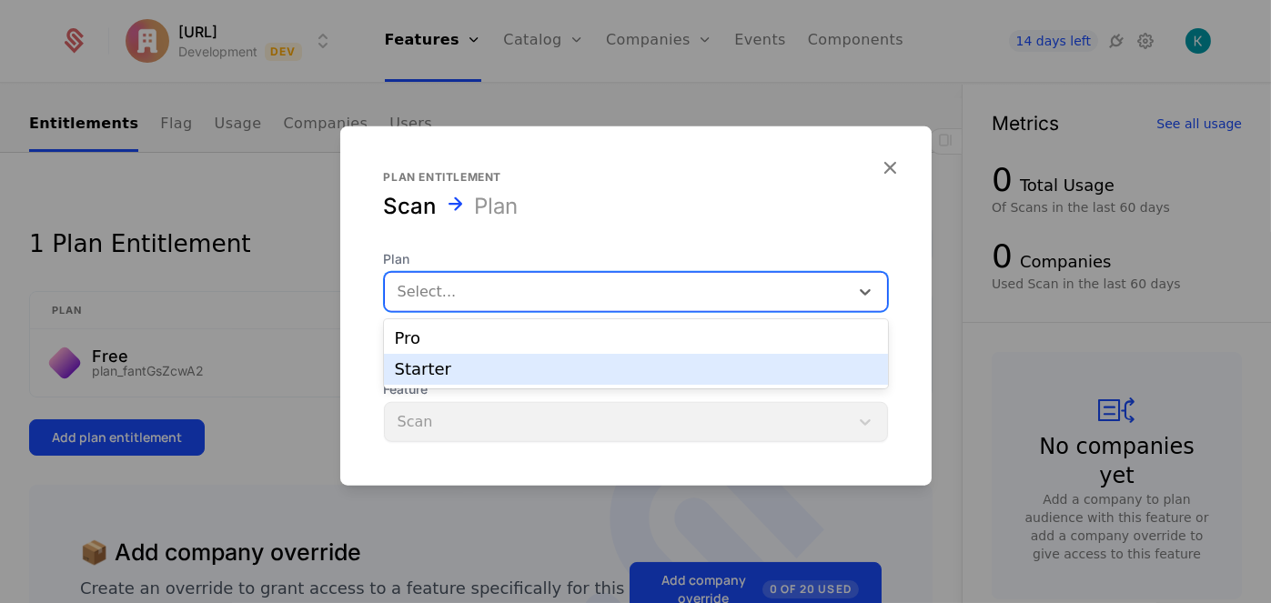
click at [483, 374] on div "Starter" at bounding box center [636, 369] width 482 height 16
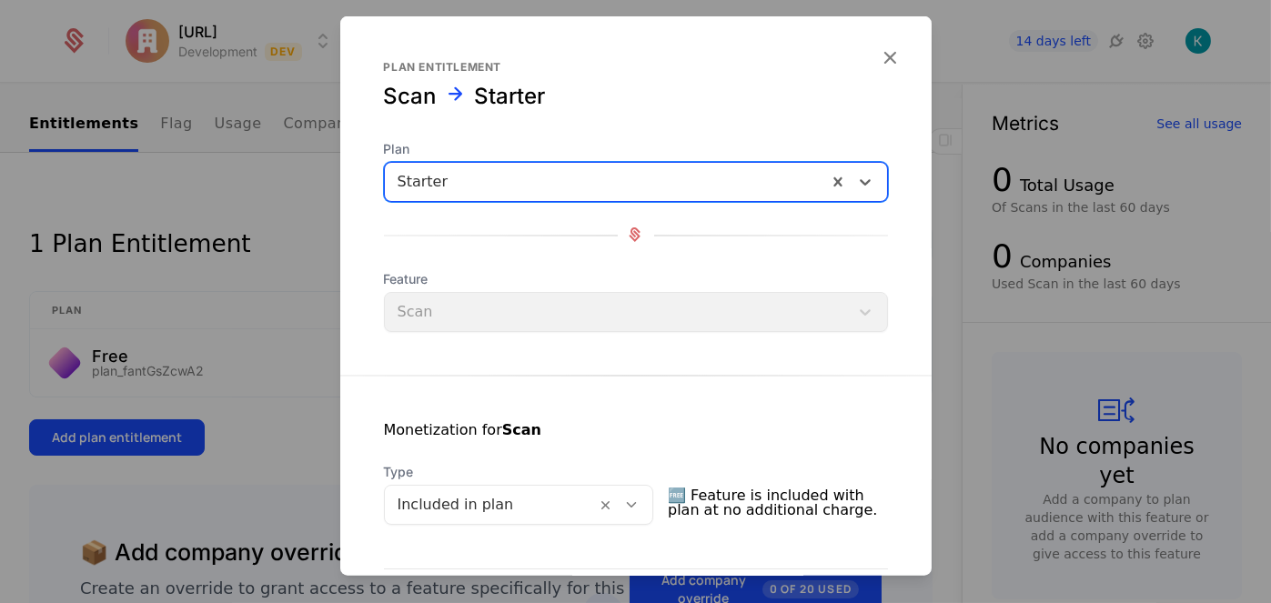
click at [512, 324] on div "Feature Scan" at bounding box center [636, 300] width 504 height 62
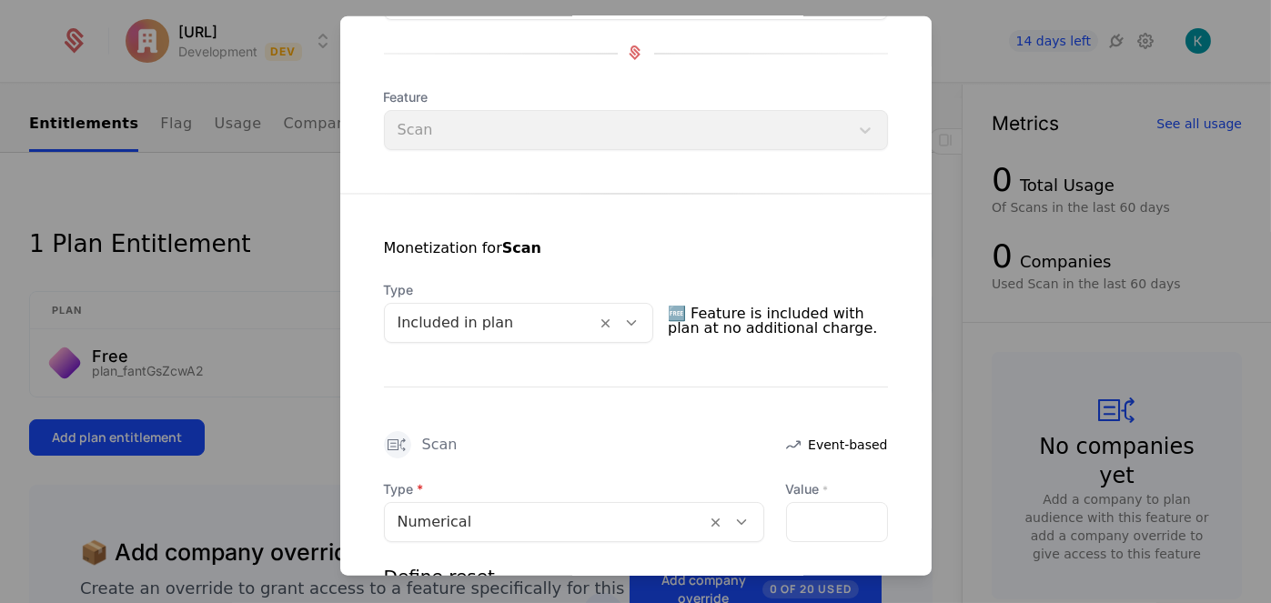
scroll to position [364, 0]
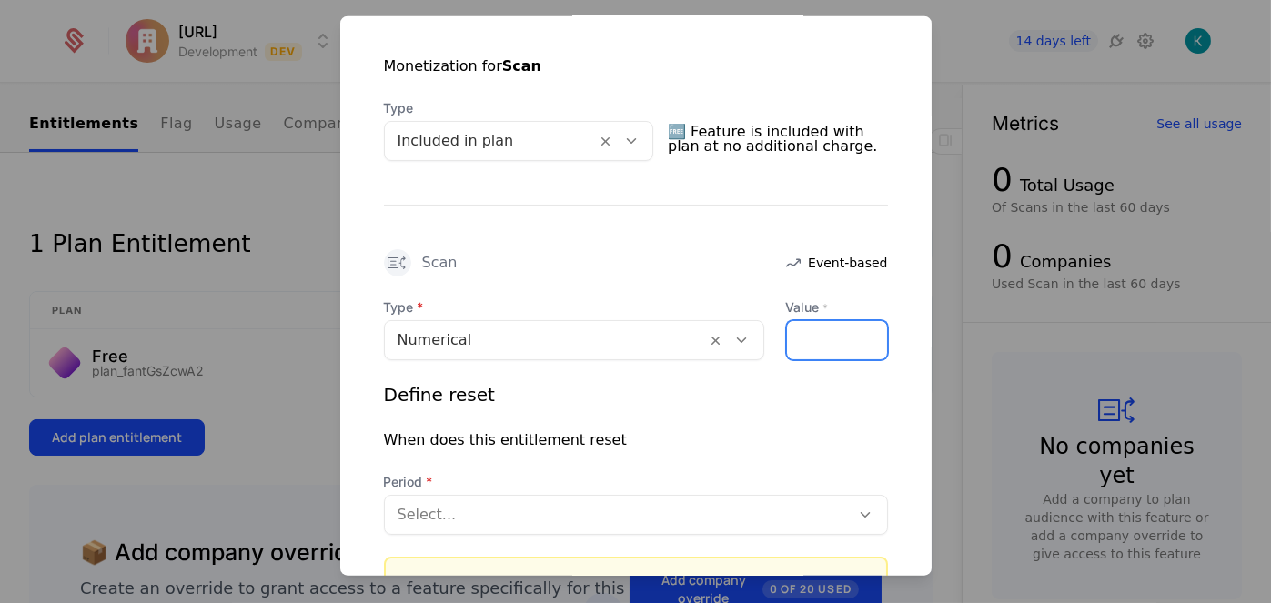
click at [800, 343] on input "Value *" at bounding box center [837, 339] width 100 height 38
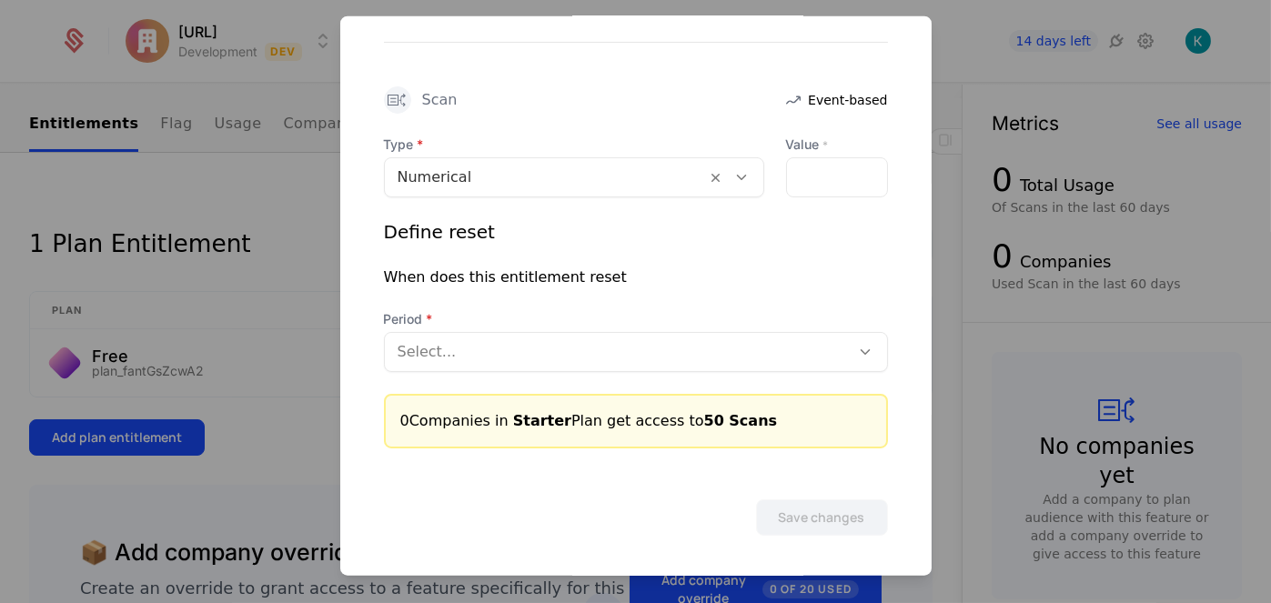
click at [630, 361] on div at bounding box center [618, 350] width 440 height 25
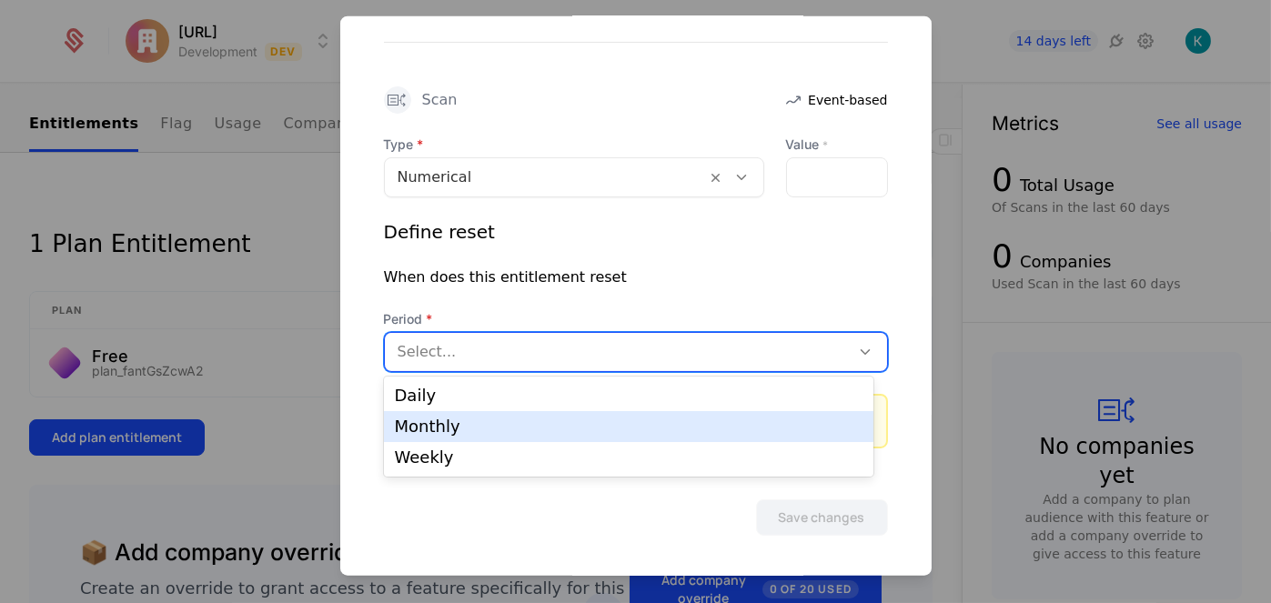
click at [562, 421] on div "Monthly" at bounding box center [629, 427] width 469 height 16
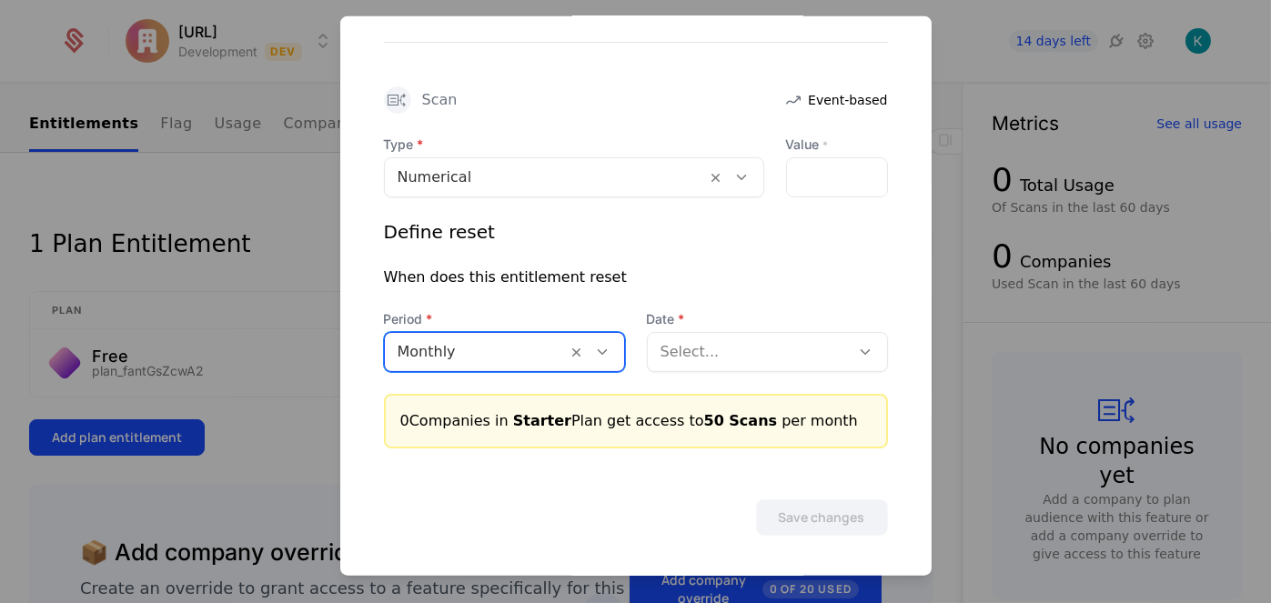
click at [769, 339] on div at bounding box center [749, 350] width 177 height 25
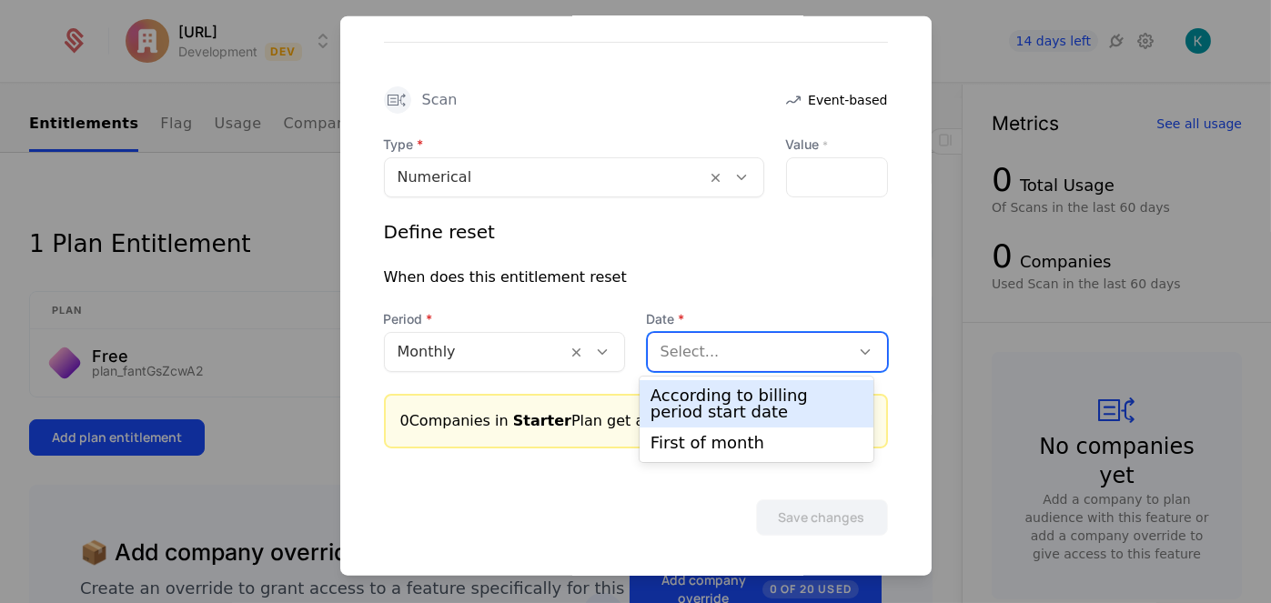
drag, startPoint x: 738, startPoint y: 419, endPoint x: 772, endPoint y: 321, distance: 103.0
click at [738, 418] on div "According to billing period start date" at bounding box center [757, 404] width 212 height 33
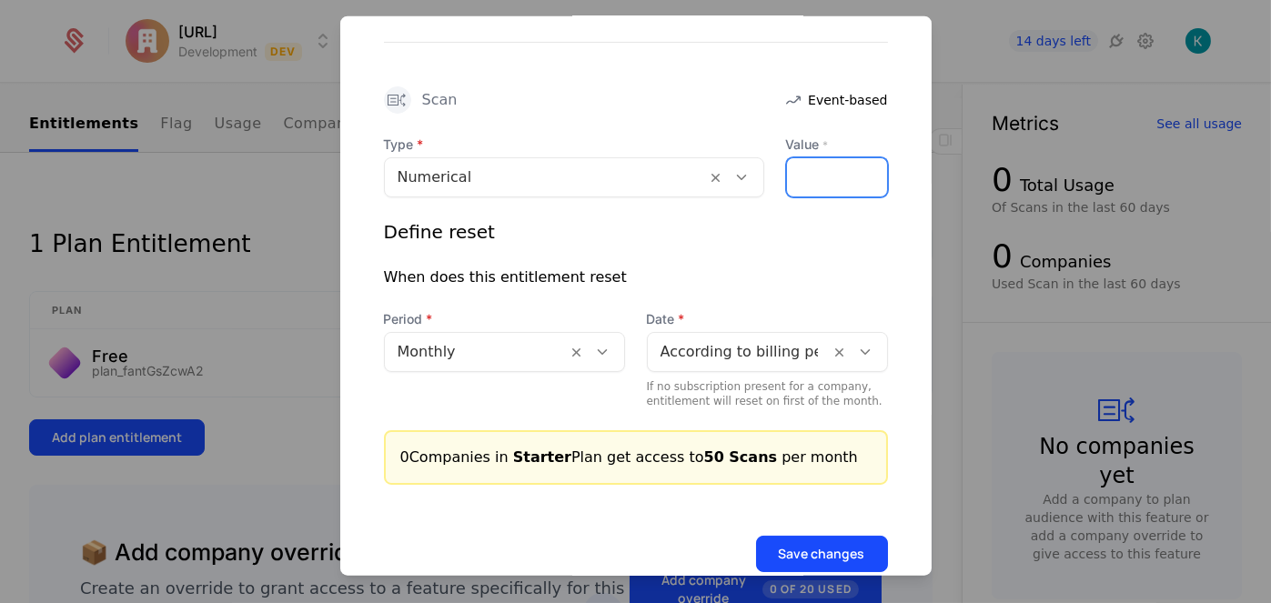
click at [820, 167] on input "**" at bounding box center [837, 176] width 100 height 38
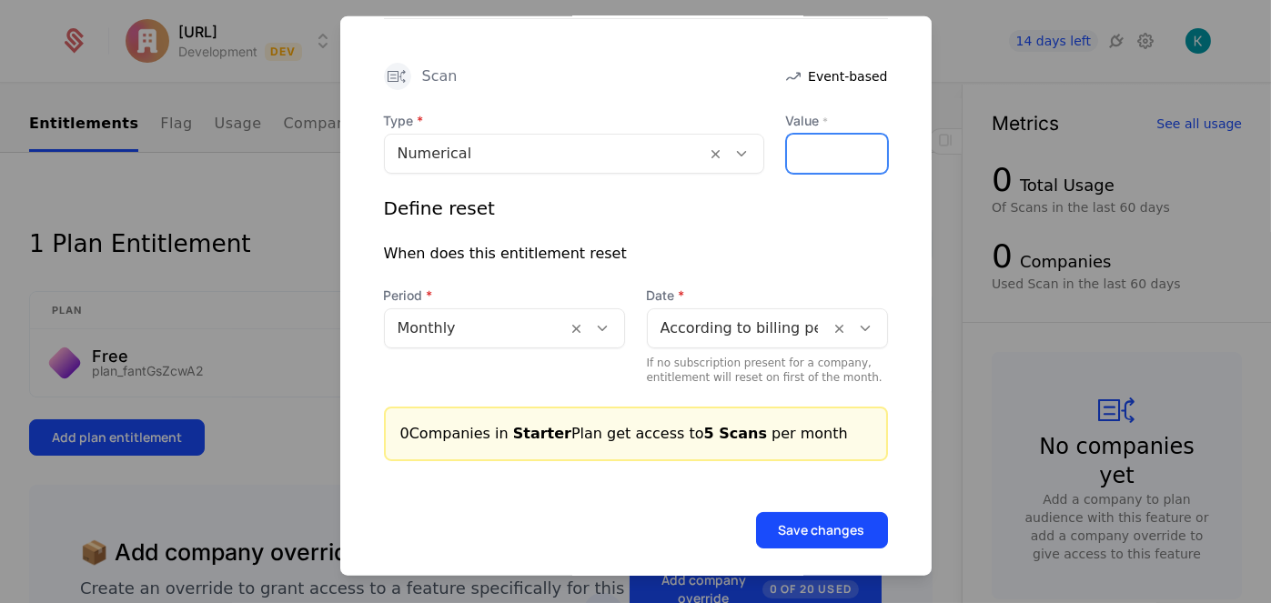
scroll to position [563, 0]
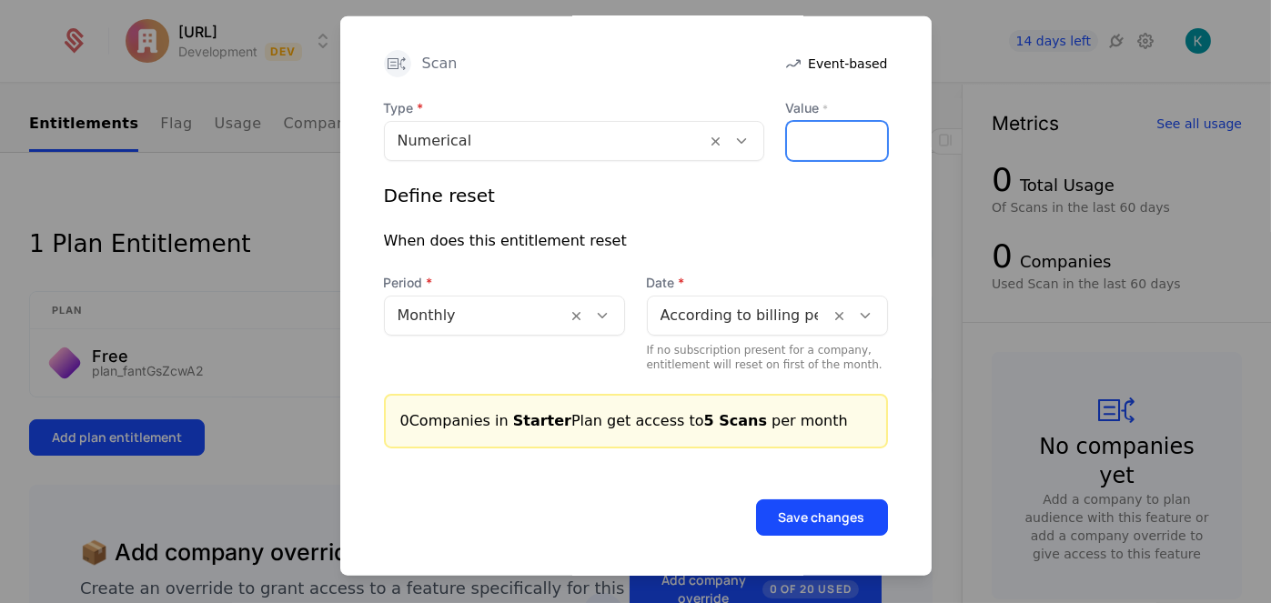
type input "**"
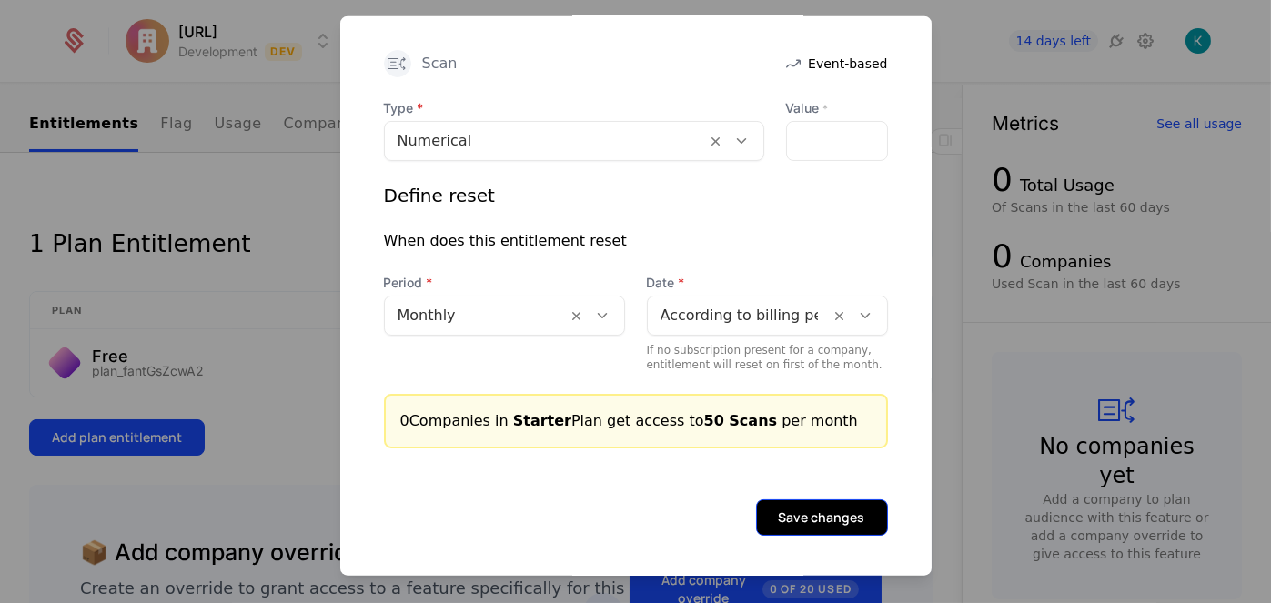
click at [792, 523] on button "Save changes" at bounding box center [822, 517] width 132 height 36
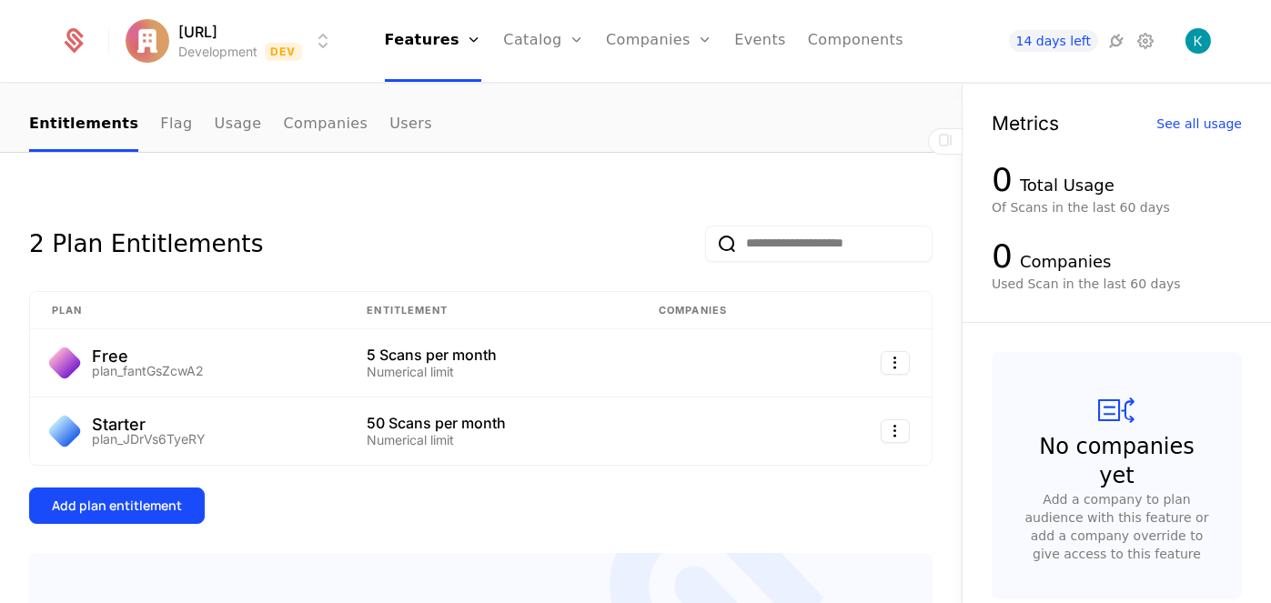
click at [160, 523] on div "2 Plan Entitlements Plan Entitlement Companies Free plan_fantGsZcwA2 5 Scans pe…" at bounding box center [480, 509] width 903 height 624
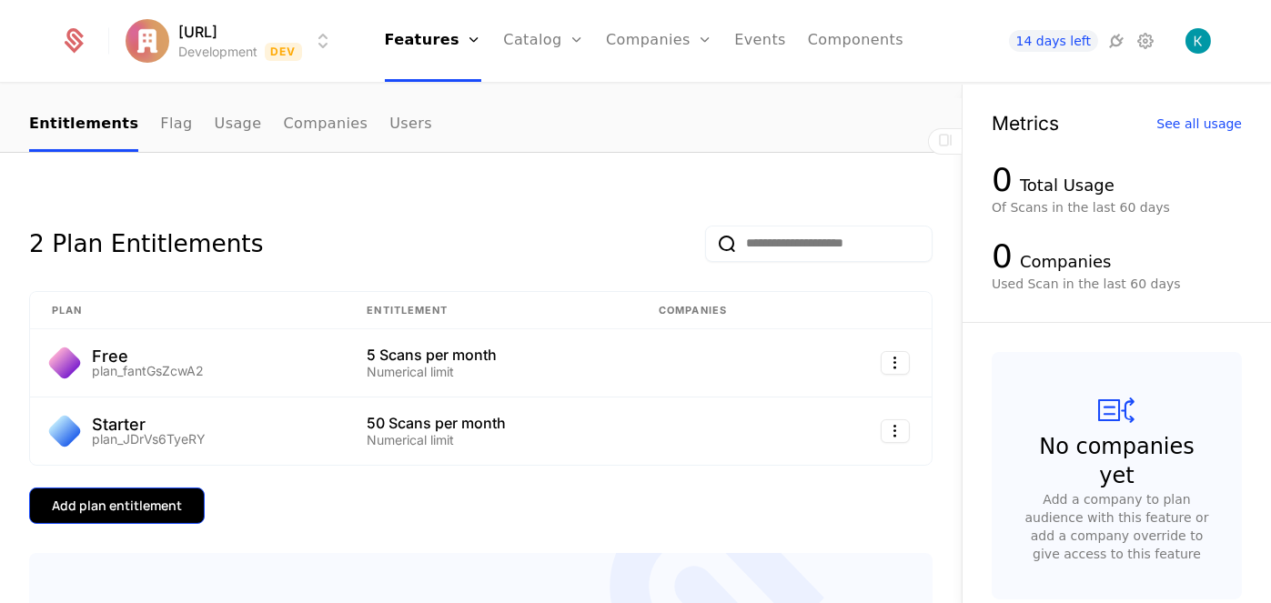
click at [124, 501] on div "Add plan entitlement" at bounding box center [117, 506] width 130 height 18
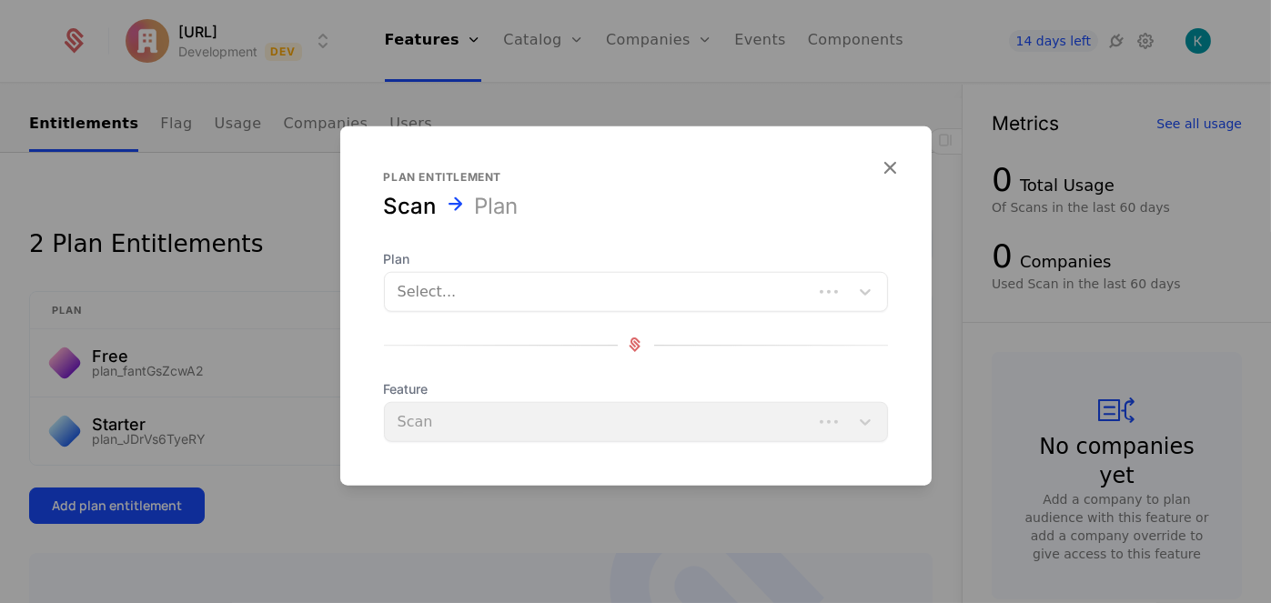
click at [558, 290] on div at bounding box center [599, 290] width 402 height 25
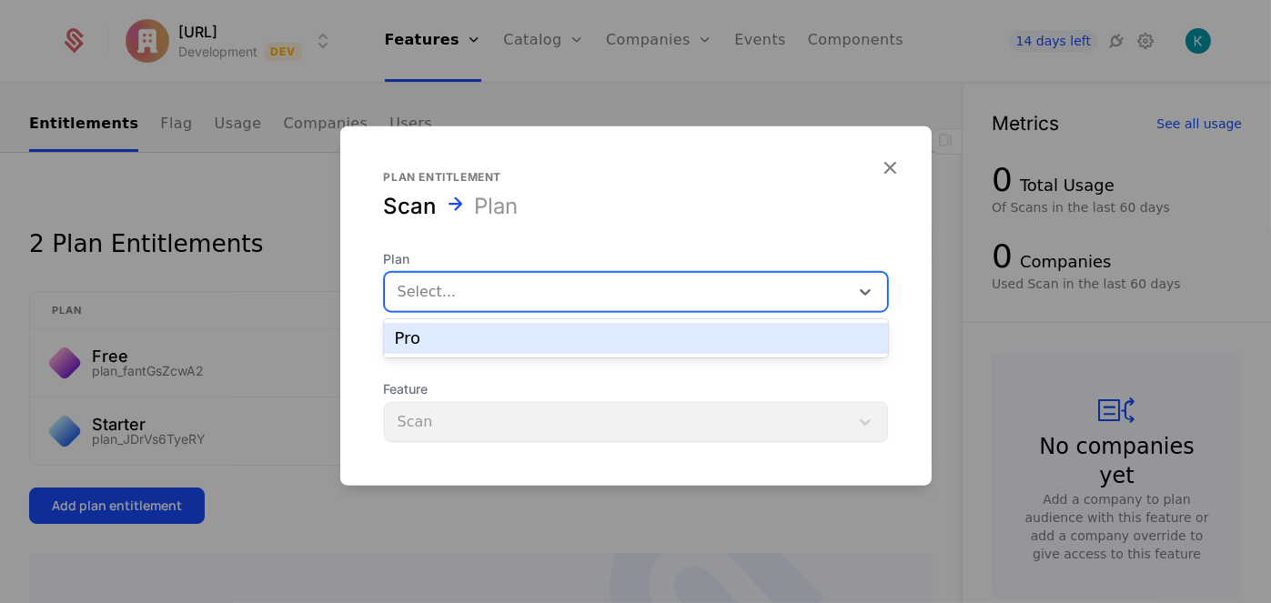
click at [541, 330] on div "Pro" at bounding box center [636, 338] width 482 height 16
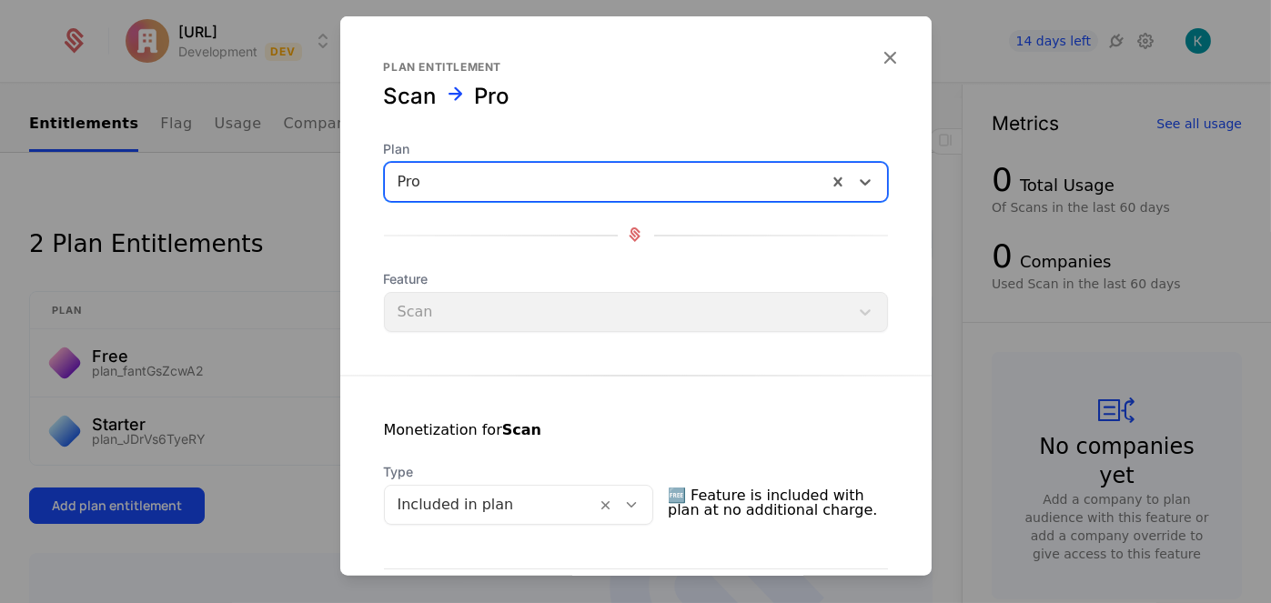
click at [543, 306] on div "Feature Scan" at bounding box center [636, 300] width 504 height 62
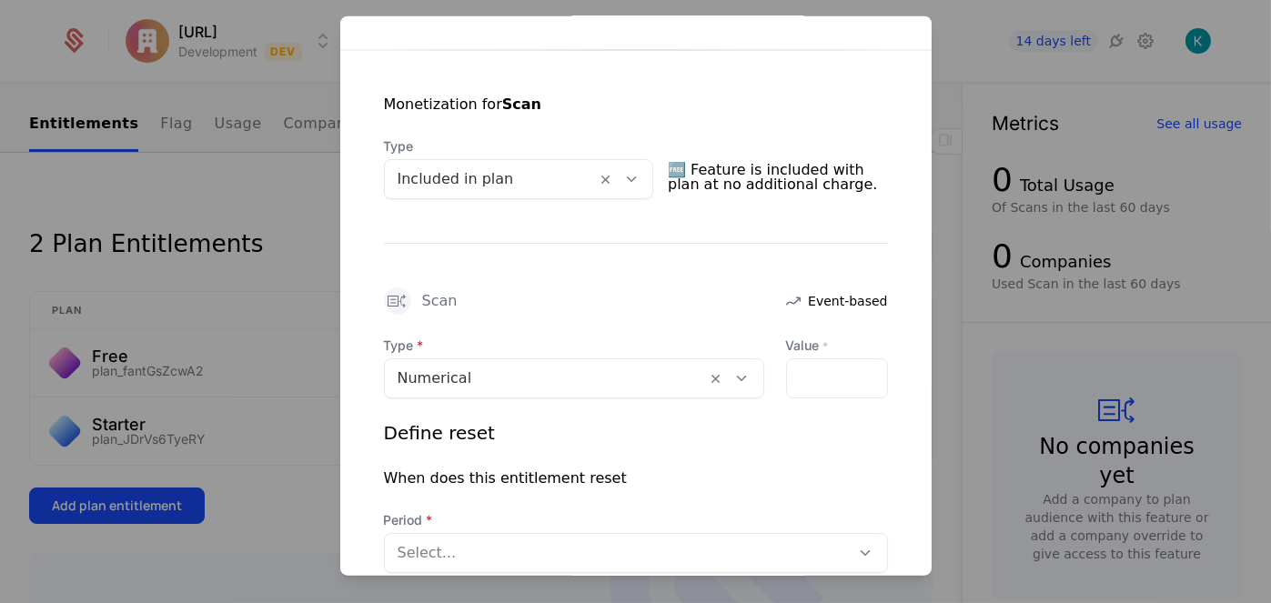
scroll to position [364, 0]
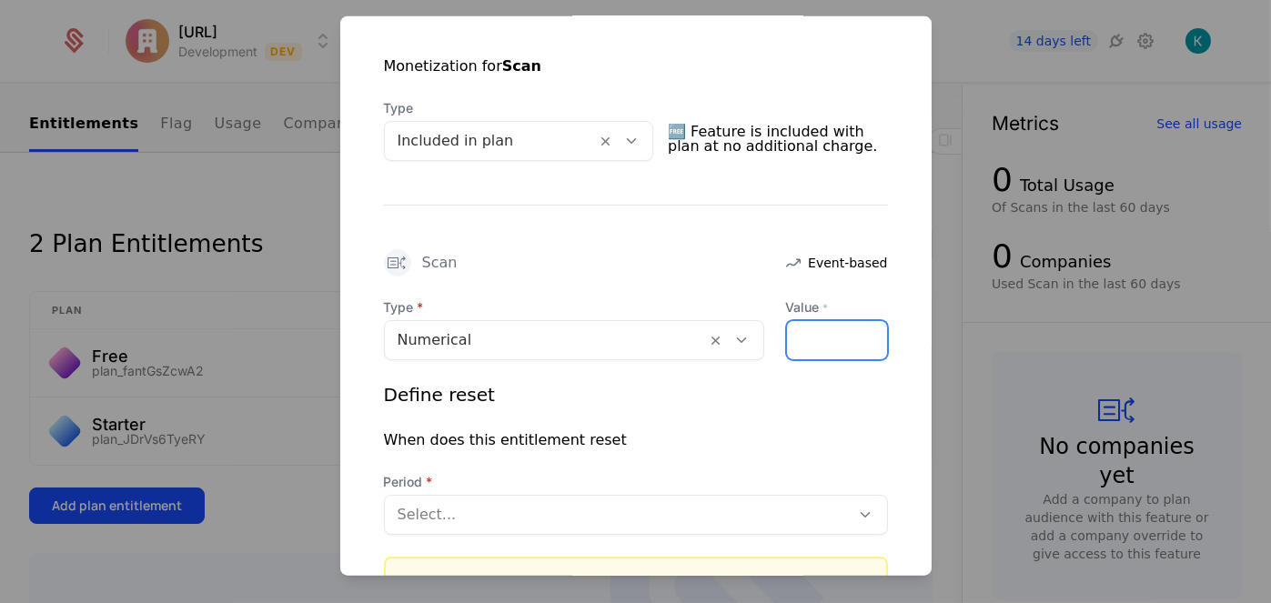
click at [812, 337] on input "Value *" at bounding box center [837, 339] width 100 height 38
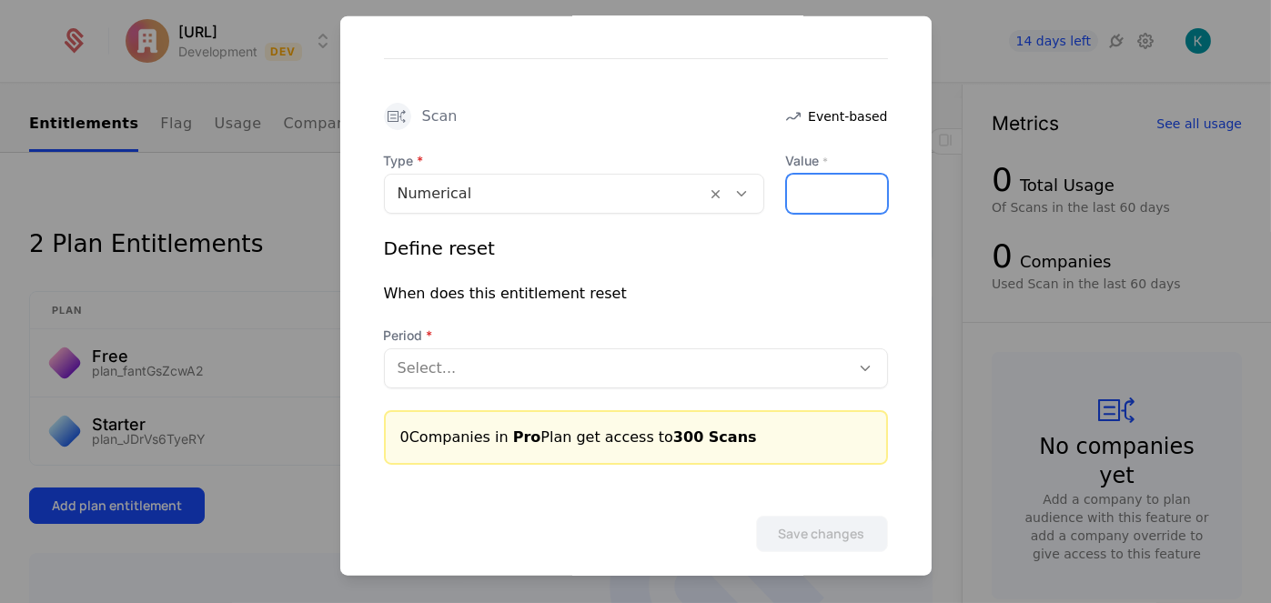
scroll to position [527, 0]
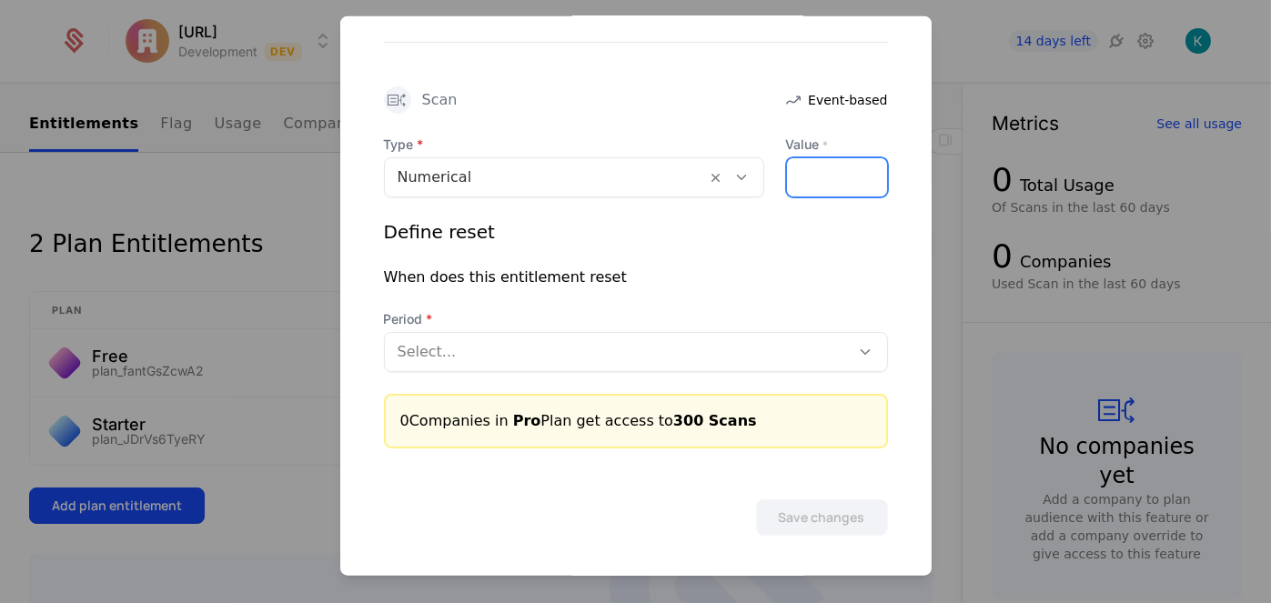
type input "***"
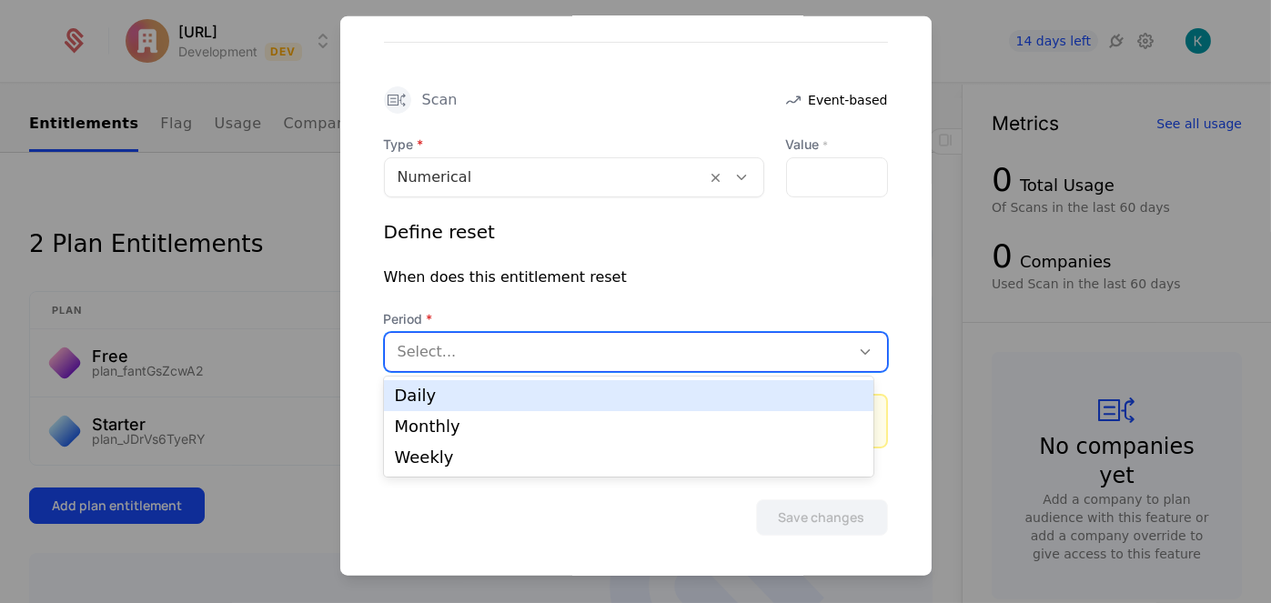
click at [715, 358] on div at bounding box center [618, 350] width 440 height 25
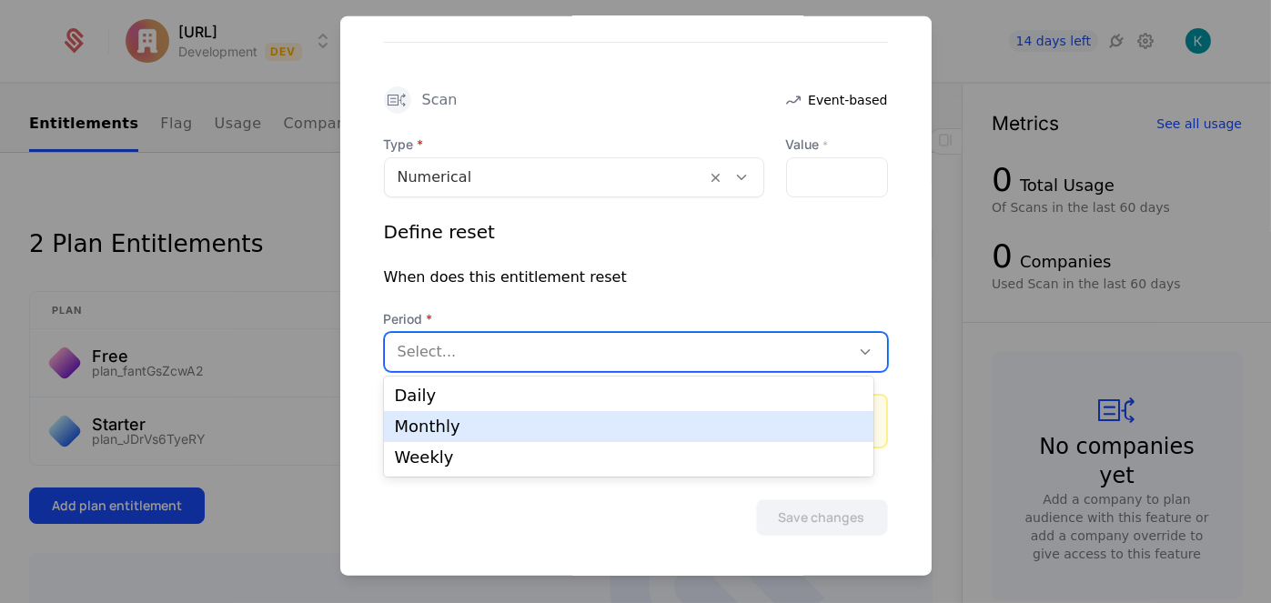
click at [704, 435] on div "Monthly" at bounding box center [629, 426] width 490 height 31
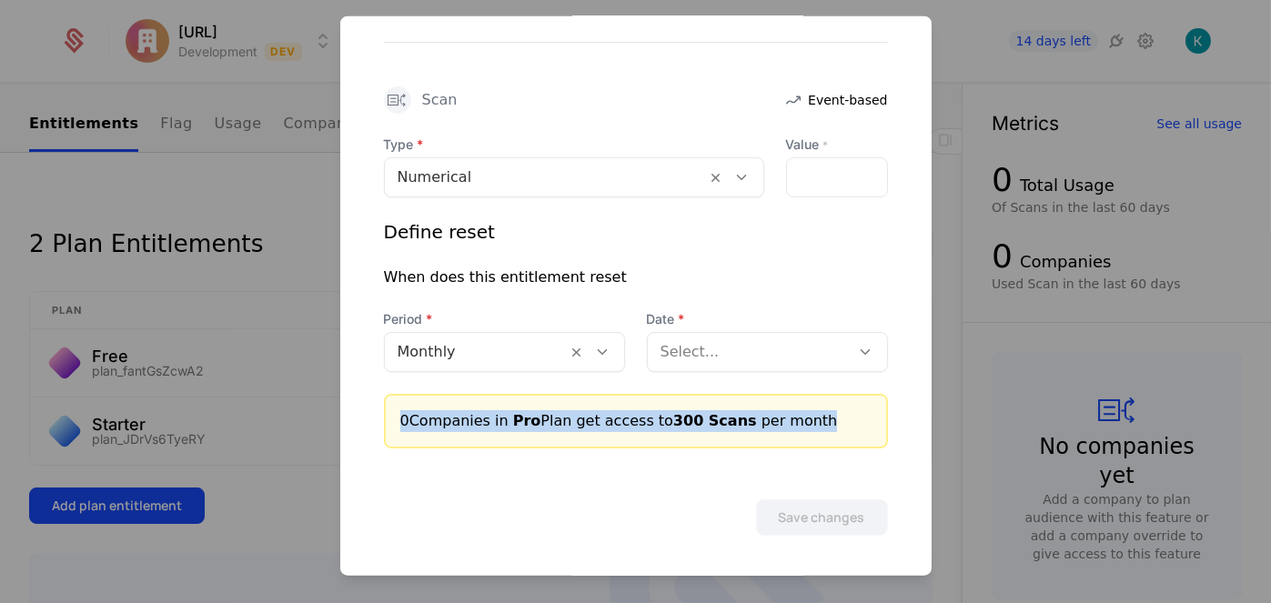
drag, startPoint x: 792, startPoint y: 382, endPoint x: 782, endPoint y: 327, distance: 56.4
click at [790, 362] on div "Type Numerical Value * *** Define reset When does this entitlement reset Period…" at bounding box center [636, 291] width 504 height 313
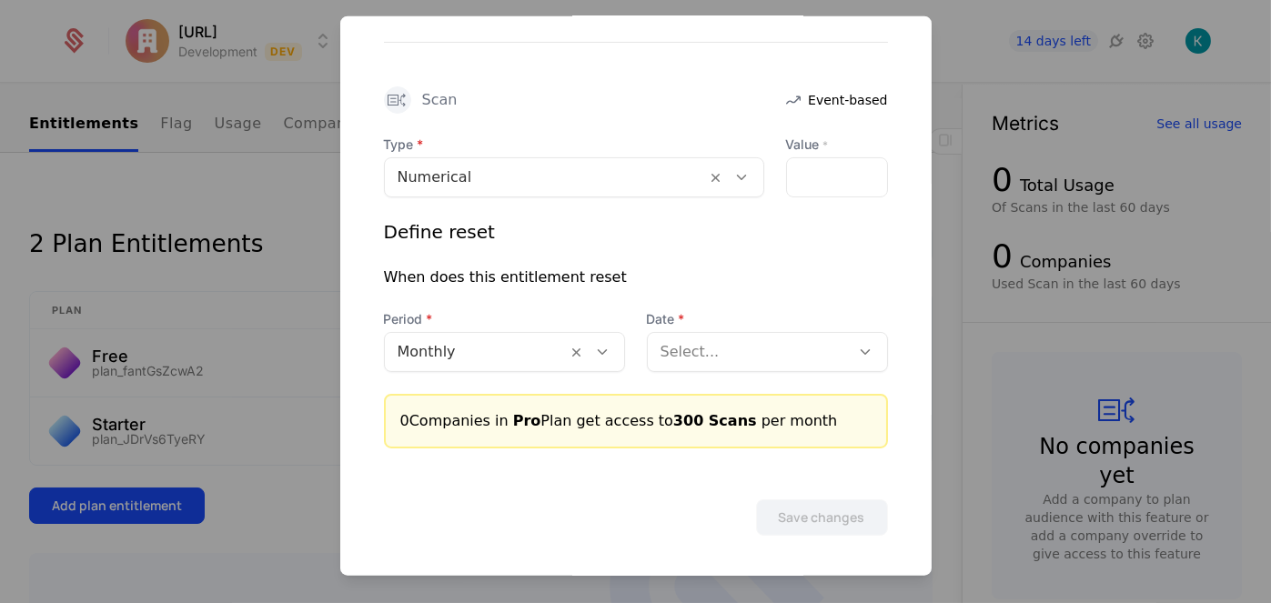
click at [782, 327] on div "Date Select..." at bounding box center [767, 340] width 241 height 62
click at [782, 351] on div at bounding box center [749, 350] width 177 height 25
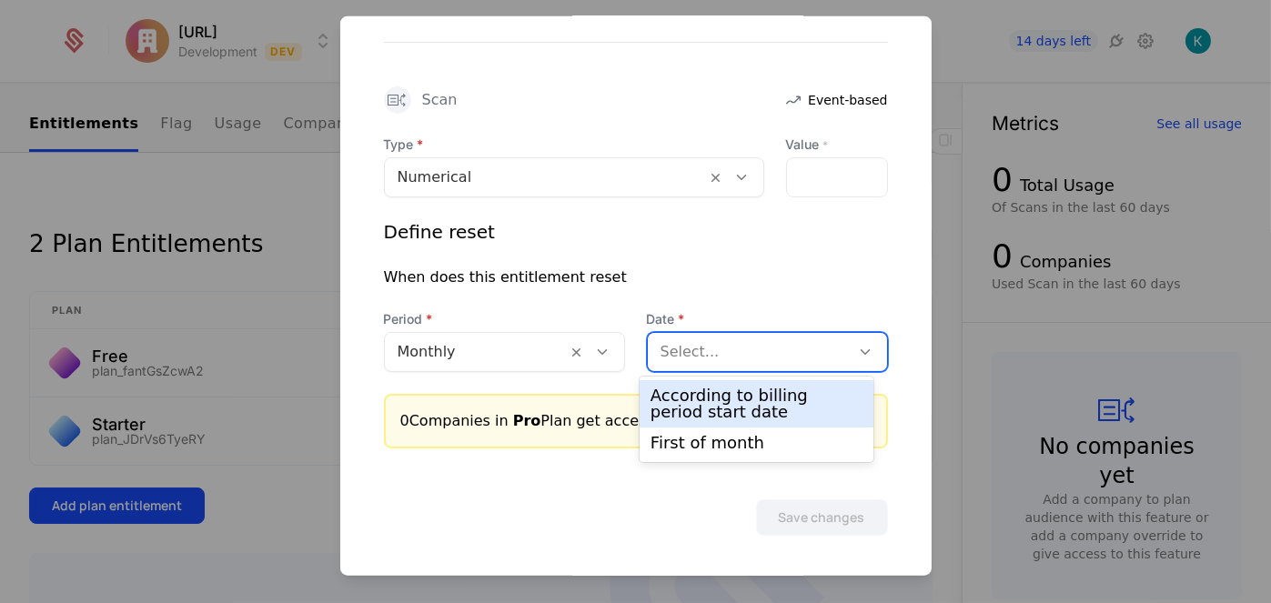
click at [781, 413] on div "According to billing period start date" at bounding box center [757, 404] width 212 height 33
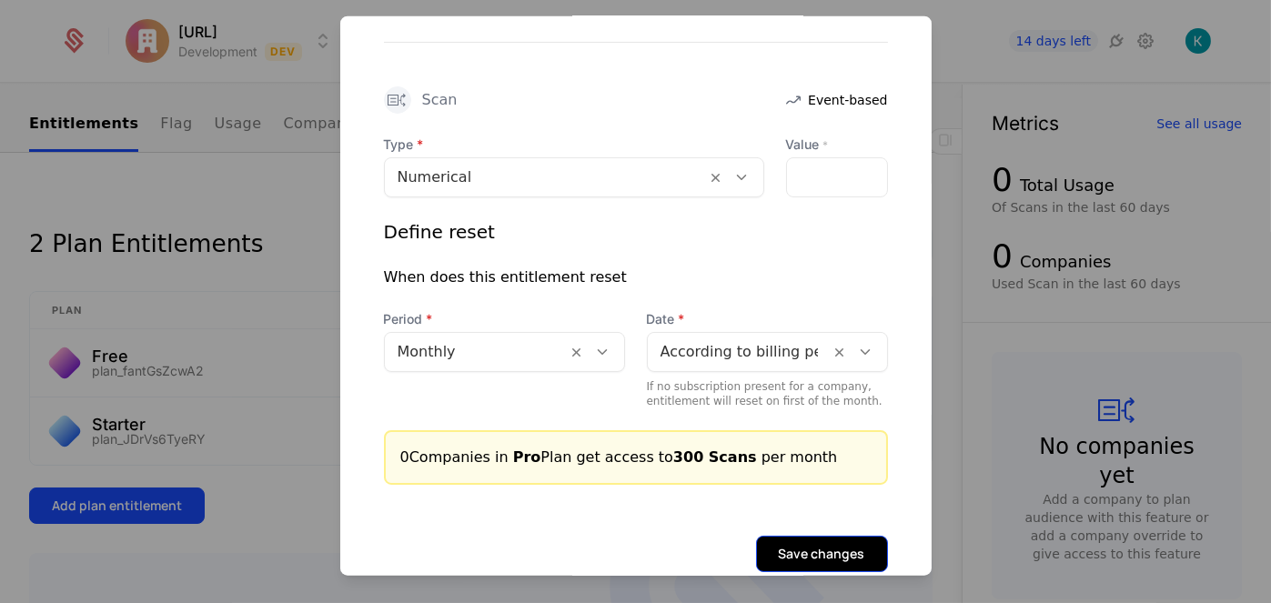
click at [786, 543] on button "Save changes" at bounding box center [822, 553] width 132 height 36
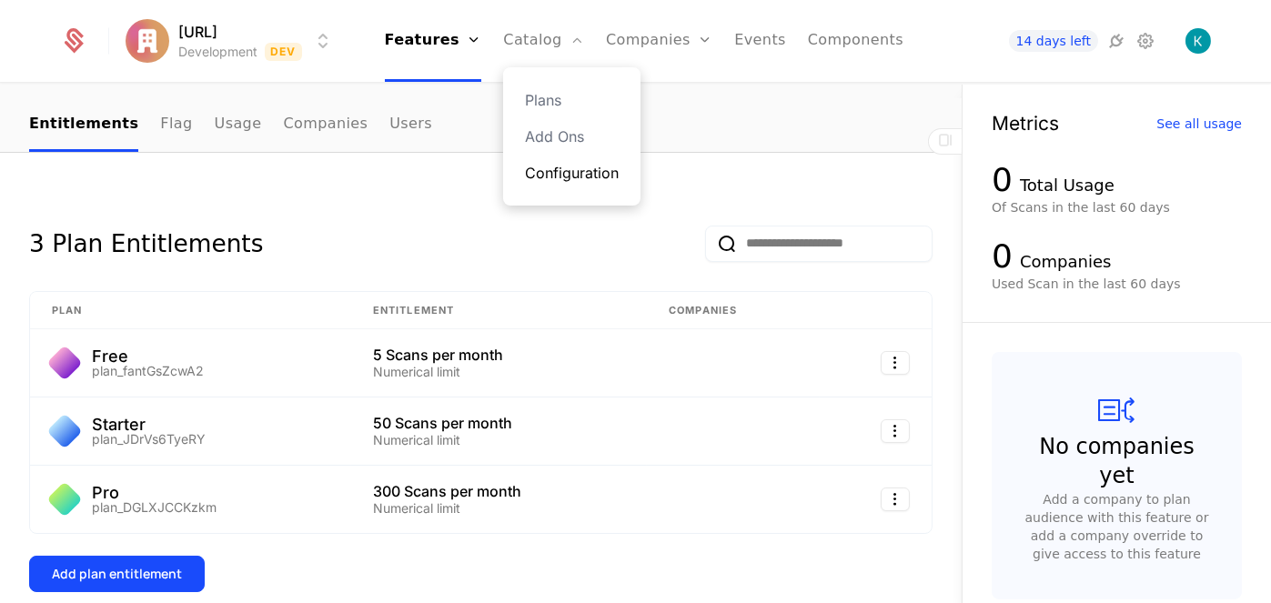
click at [572, 168] on link "Configuration" at bounding box center [572, 173] width 94 height 22
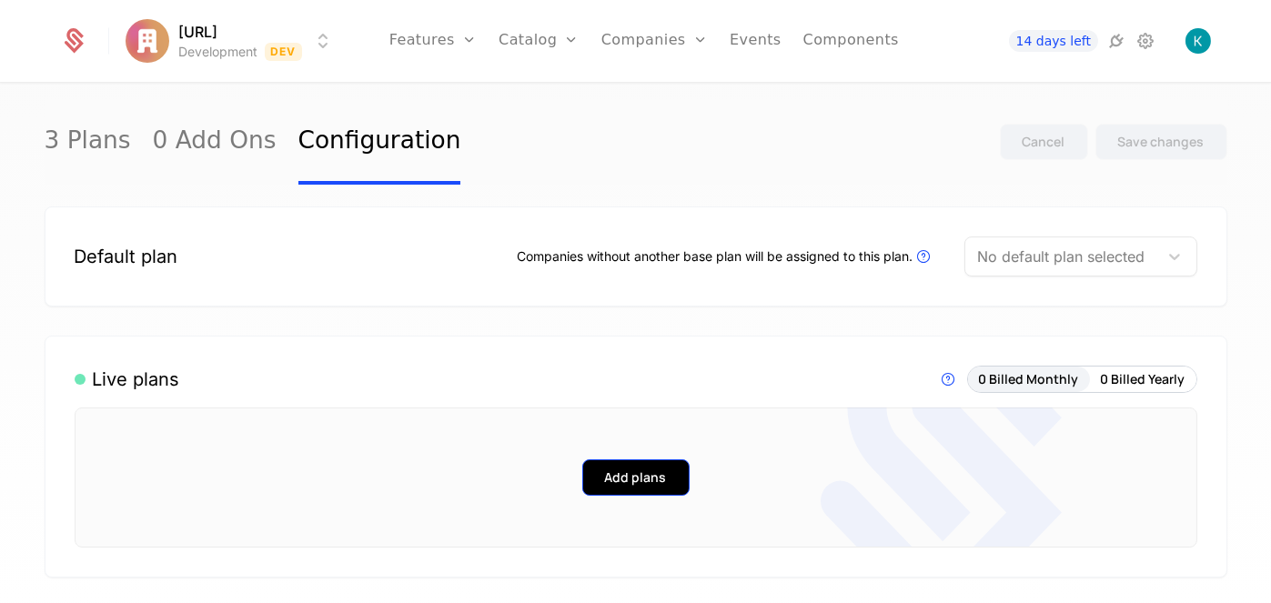
click at [606, 472] on button "Add plans" at bounding box center [635, 477] width 107 height 36
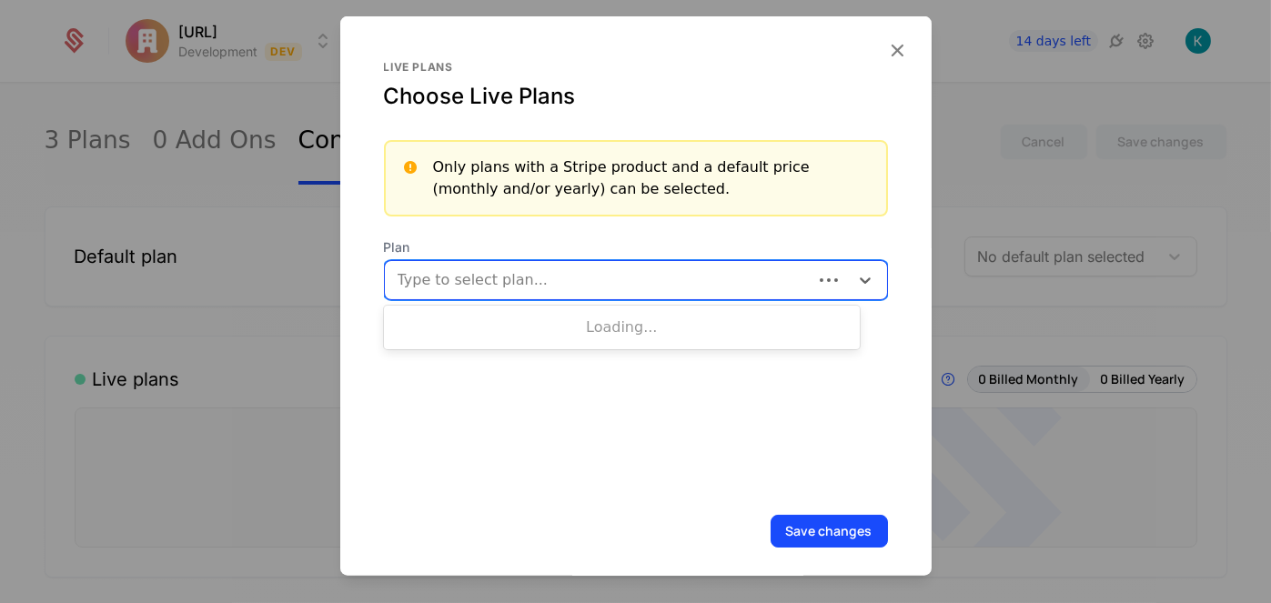
click at [598, 285] on div at bounding box center [600, 279] width 402 height 25
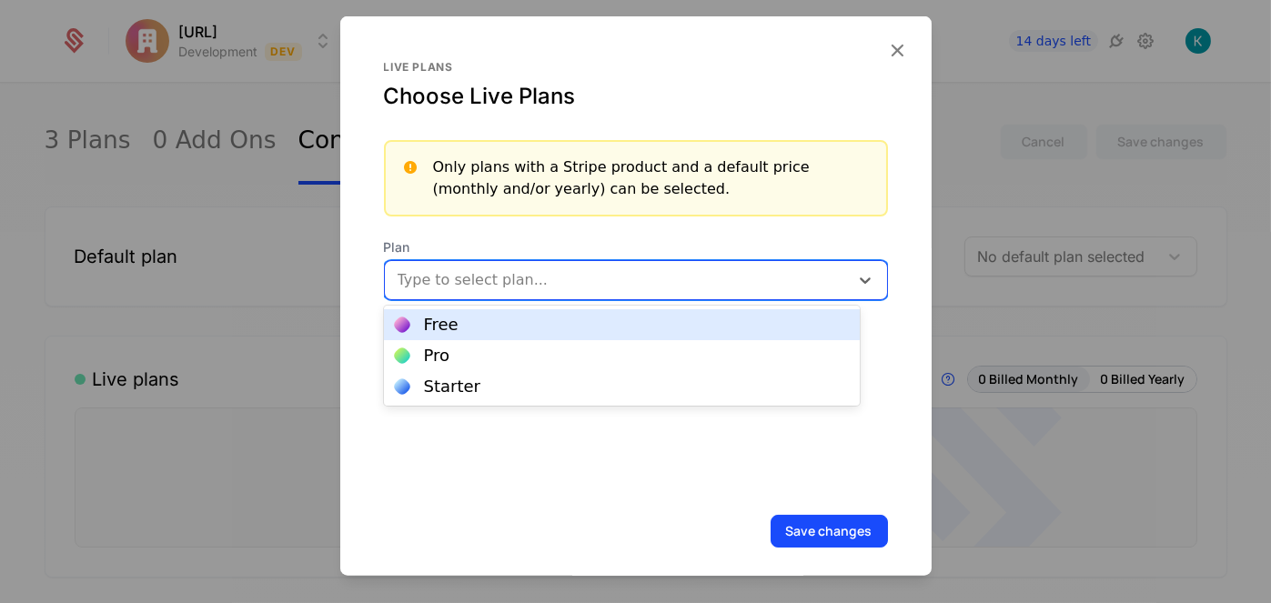
click at [570, 327] on div "Free" at bounding box center [622, 325] width 454 height 16
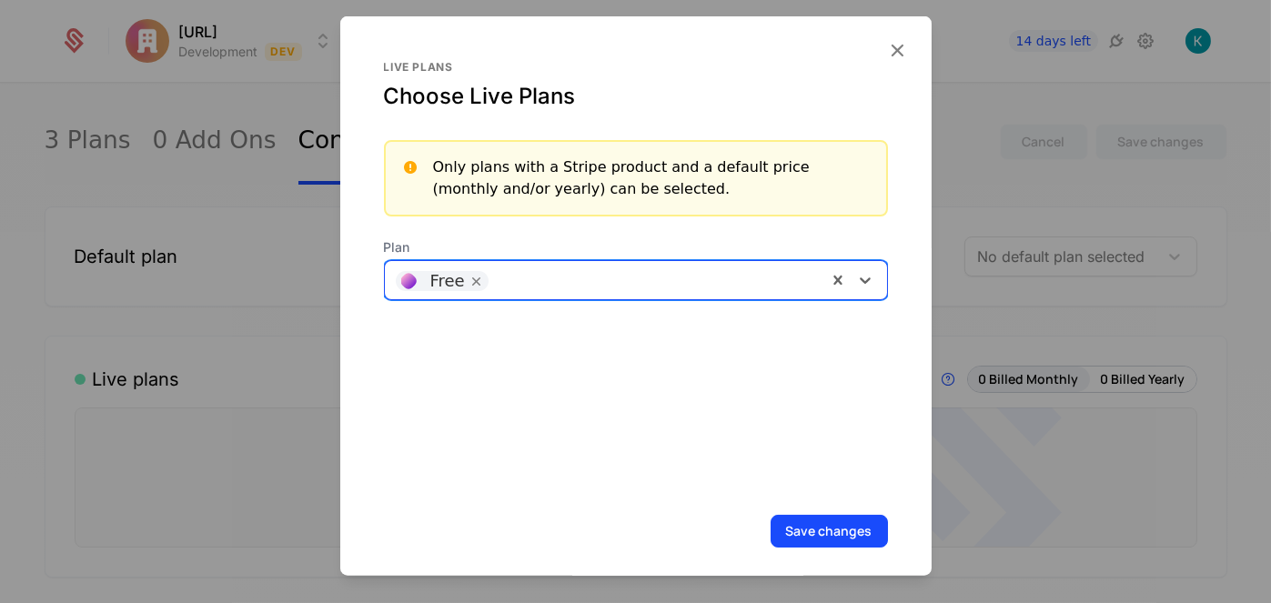
click at [741, 280] on div at bounding box center [657, 277] width 318 height 25
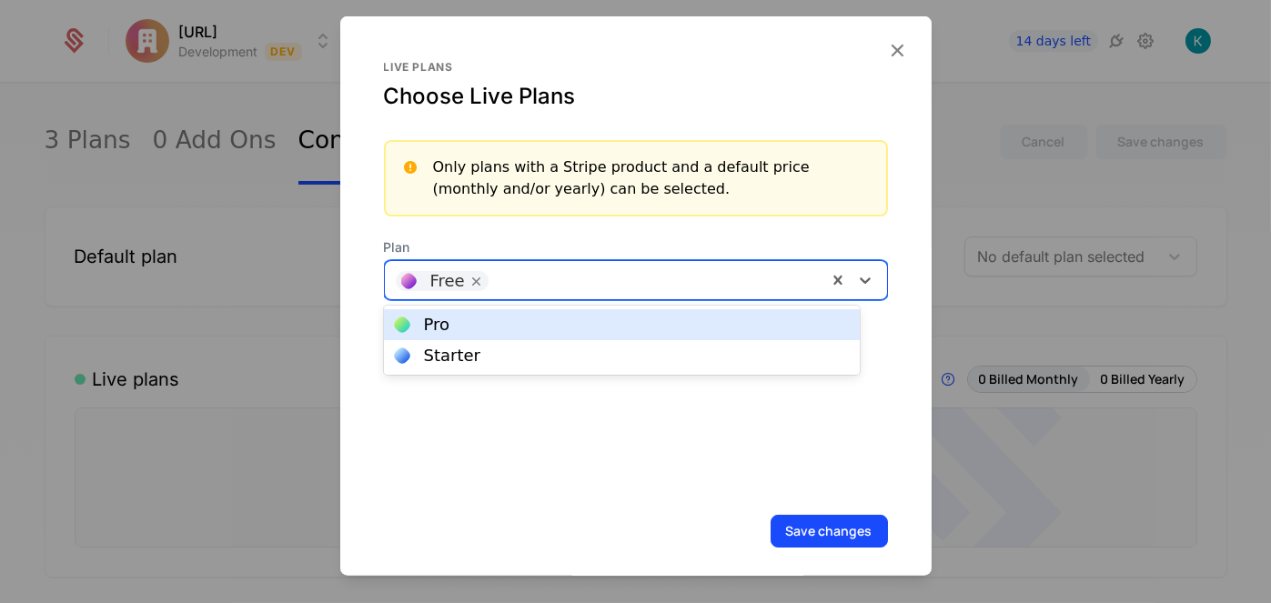
click at [671, 324] on div "Pro" at bounding box center [622, 325] width 454 height 16
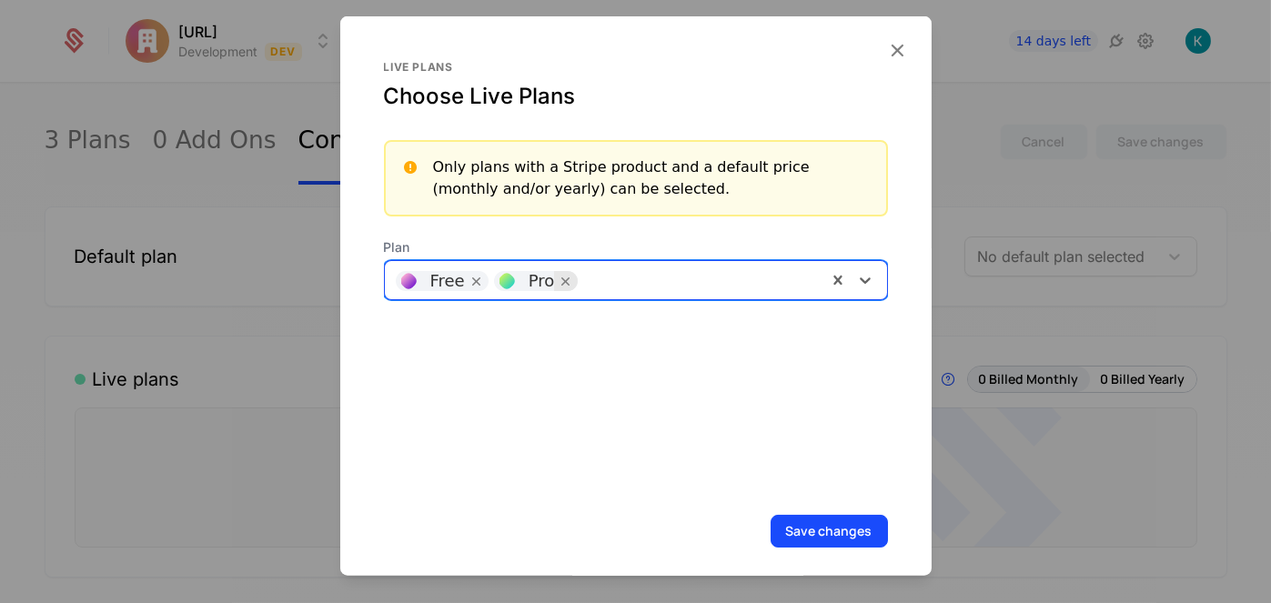
click at [565, 278] on icon "Remove [object Object]" at bounding box center [566, 280] width 16 height 16
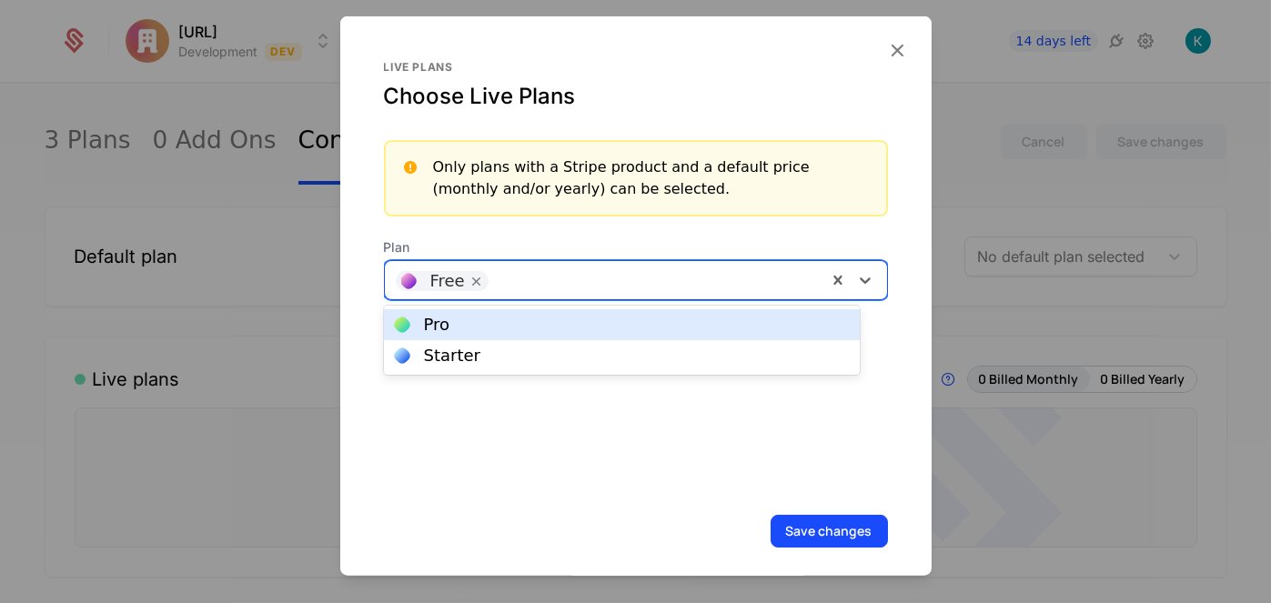
click at [575, 273] on div at bounding box center [657, 277] width 318 height 25
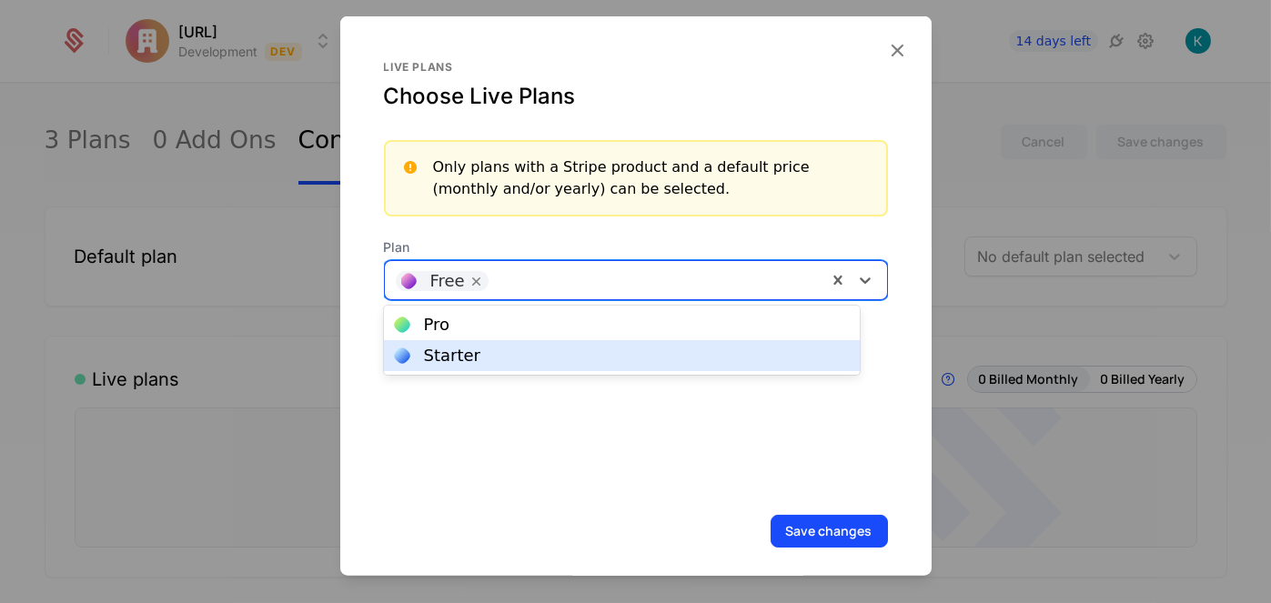
click at [536, 350] on div "Starter" at bounding box center [622, 356] width 454 height 16
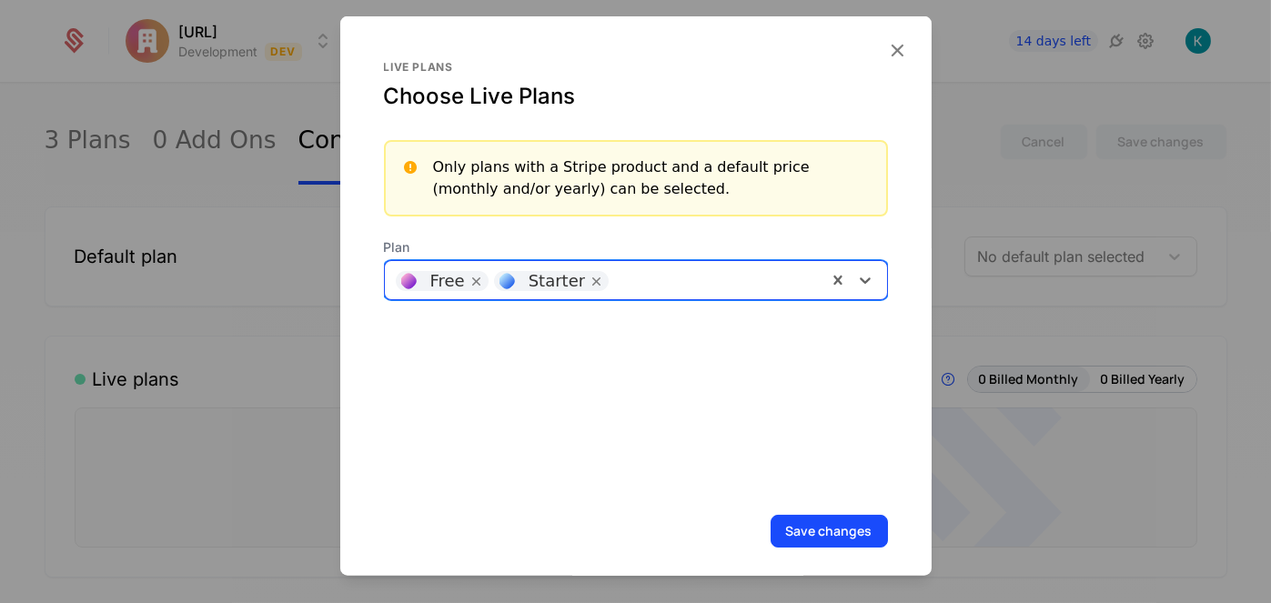
click at [622, 267] on div at bounding box center [716, 277] width 197 height 25
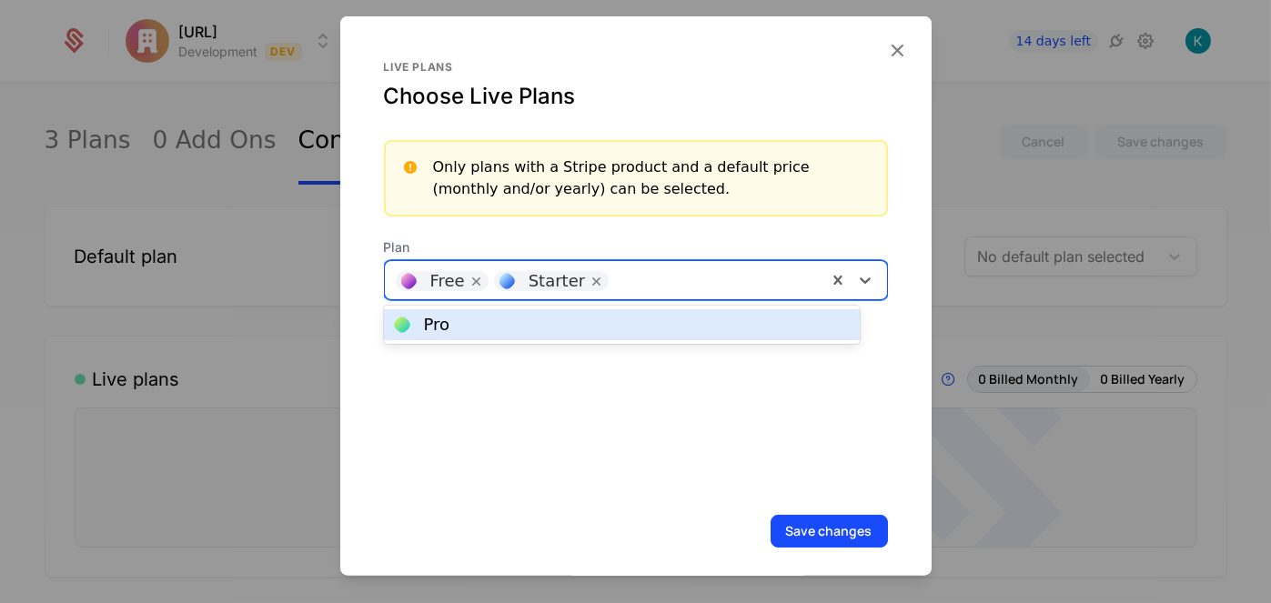
click at [577, 310] on div "Pro" at bounding box center [622, 324] width 476 height 31
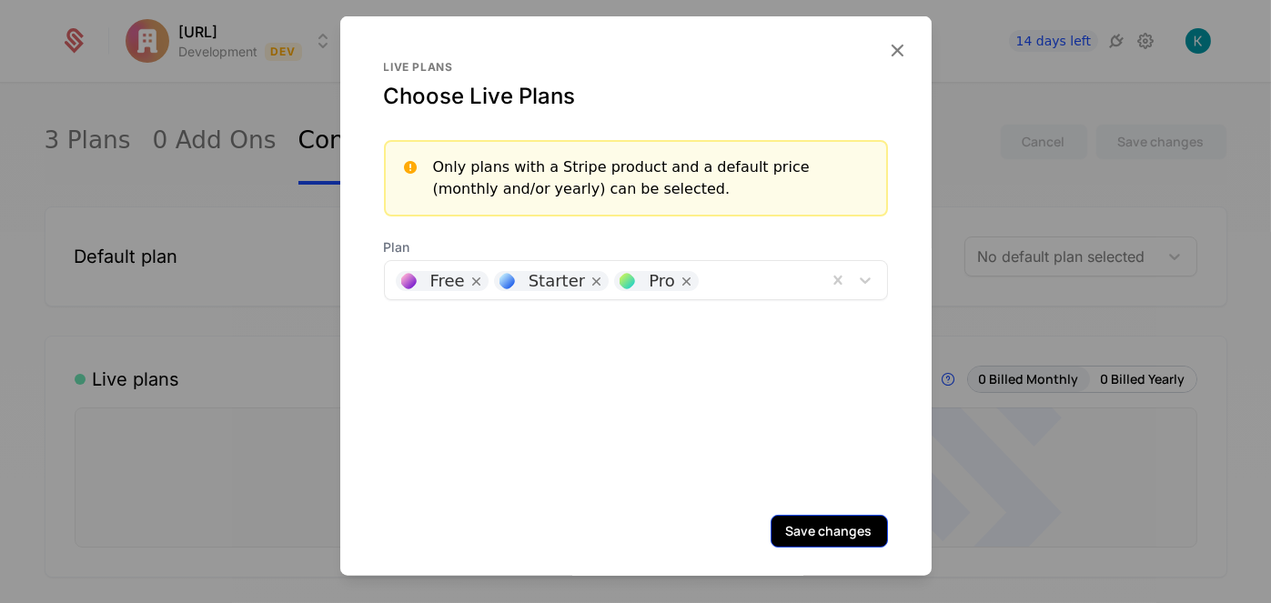
click at [796, 539] on button "Save changes" at bounding box center [829, 530] width 117 height 33
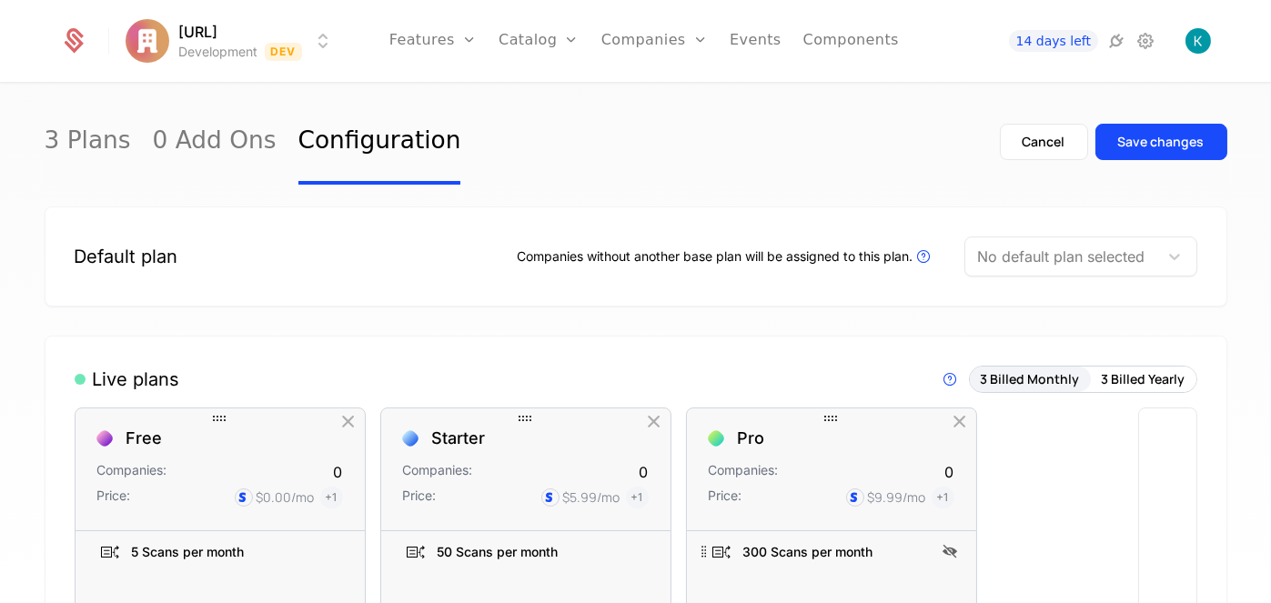
scroll to position [182, 0]
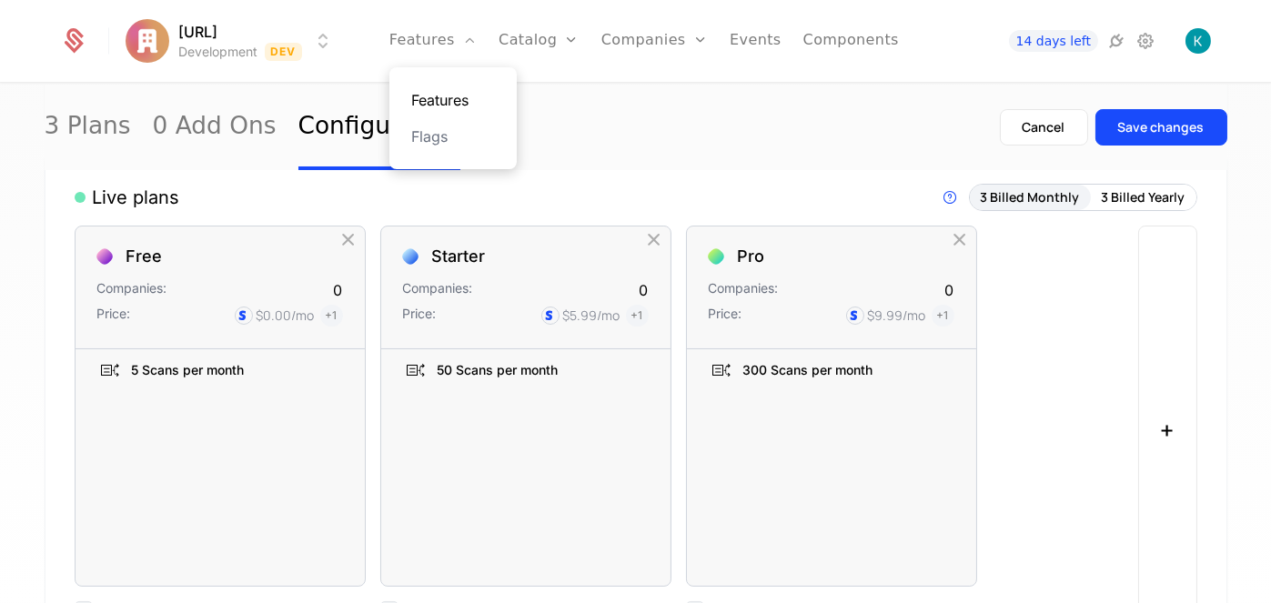
click at [479, 96] on link "Features" at bounding box center [453, 100] width 84 height 22
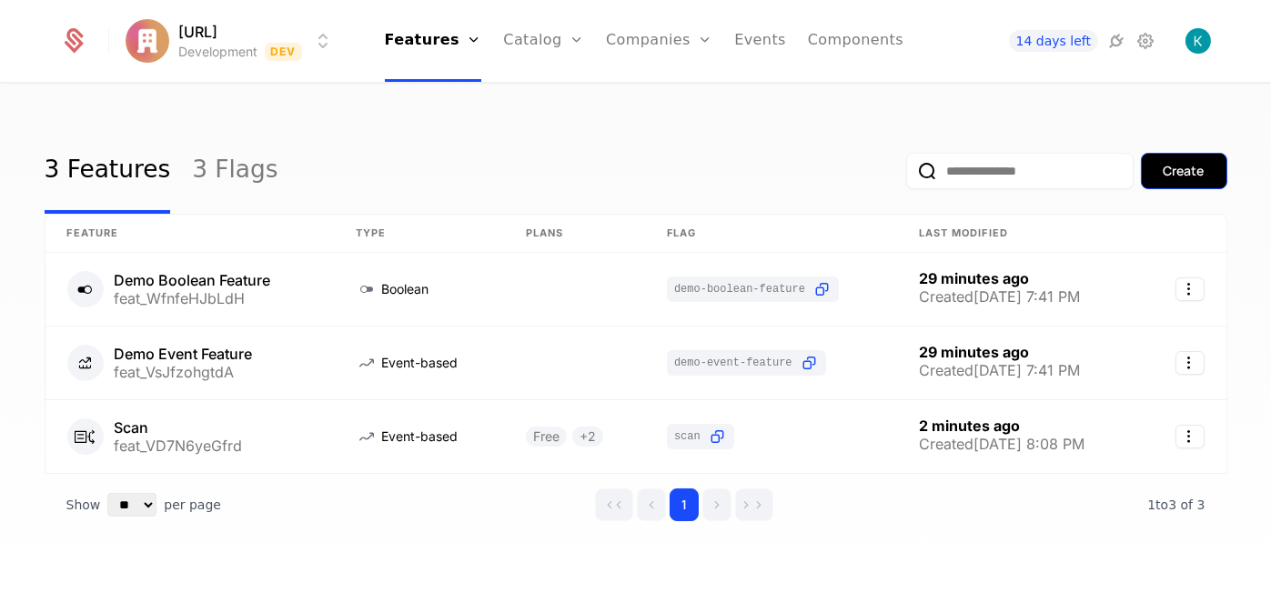
click at [1164, 172] on div "Create" at bounding box center [1184, 171] width 41 height 18
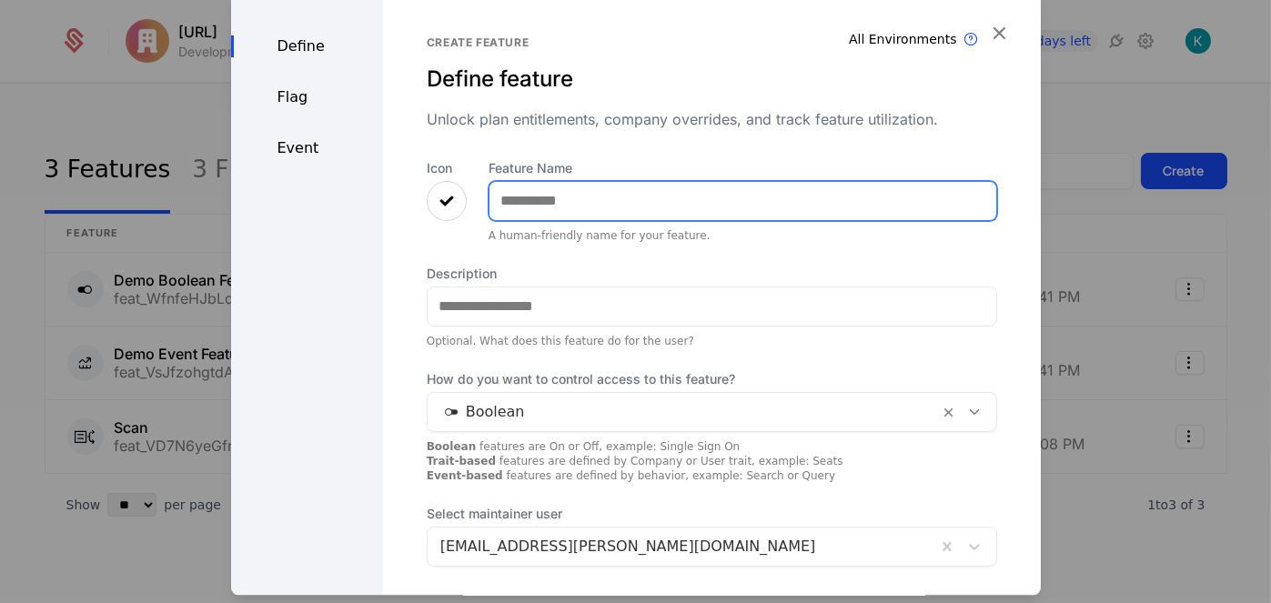
click at [630, 207] on input "Feature Name" at bounding box center [742, 201] width 507 height 38
type input "**********"
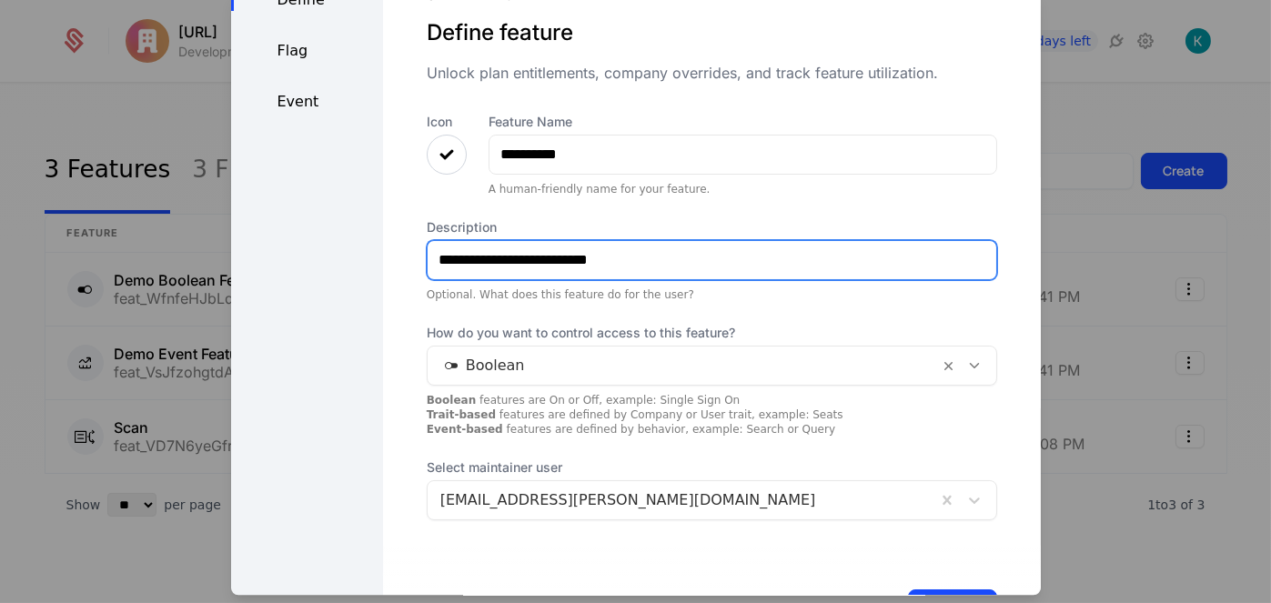
scroll to position [116, 0]
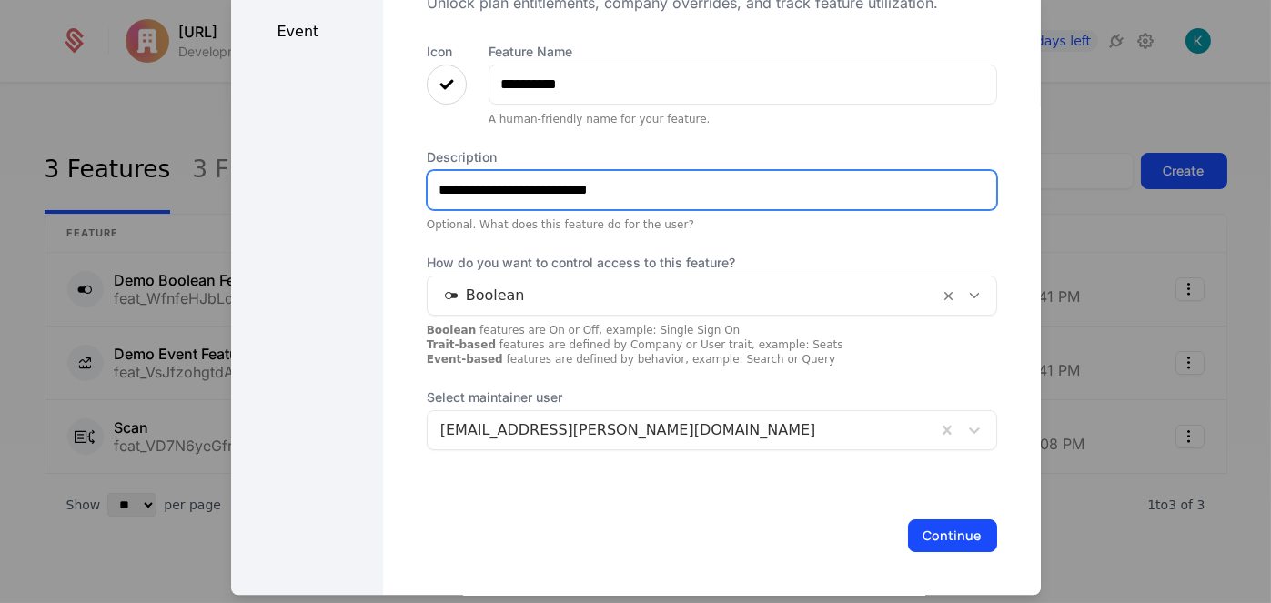
type input "**********"
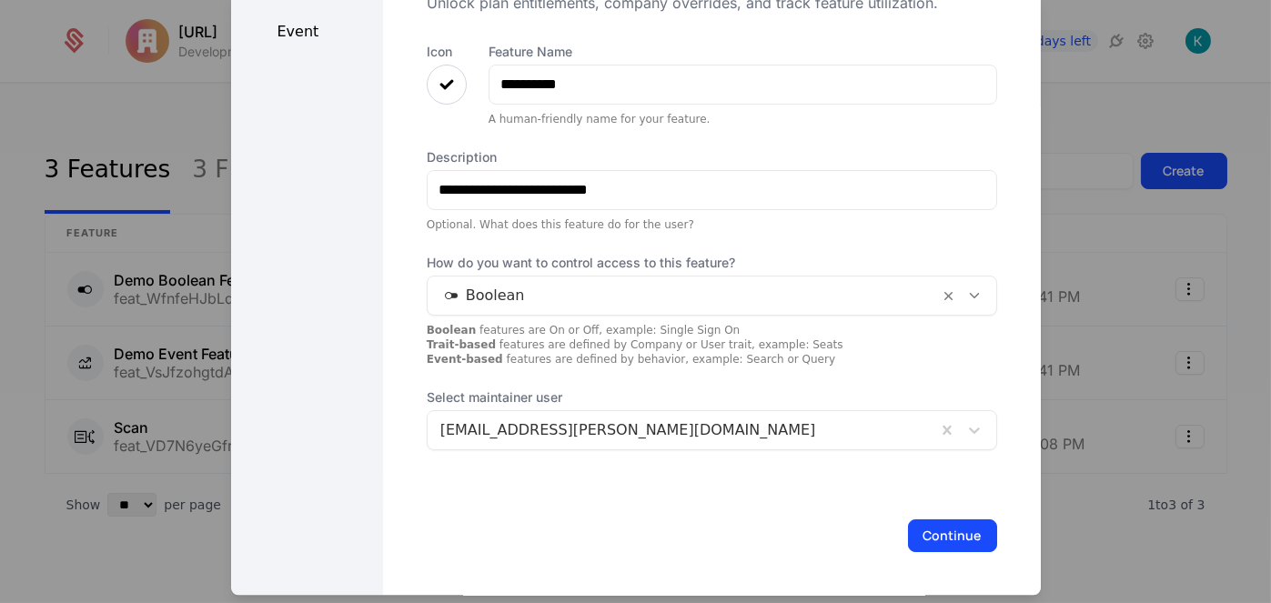
click at [907, 515] on div "Continue" at bounding box center [712, 536] width 658 height 120
click at [917, 537] on button "Continue" at bounding box center [952, 535] width 89 height 33
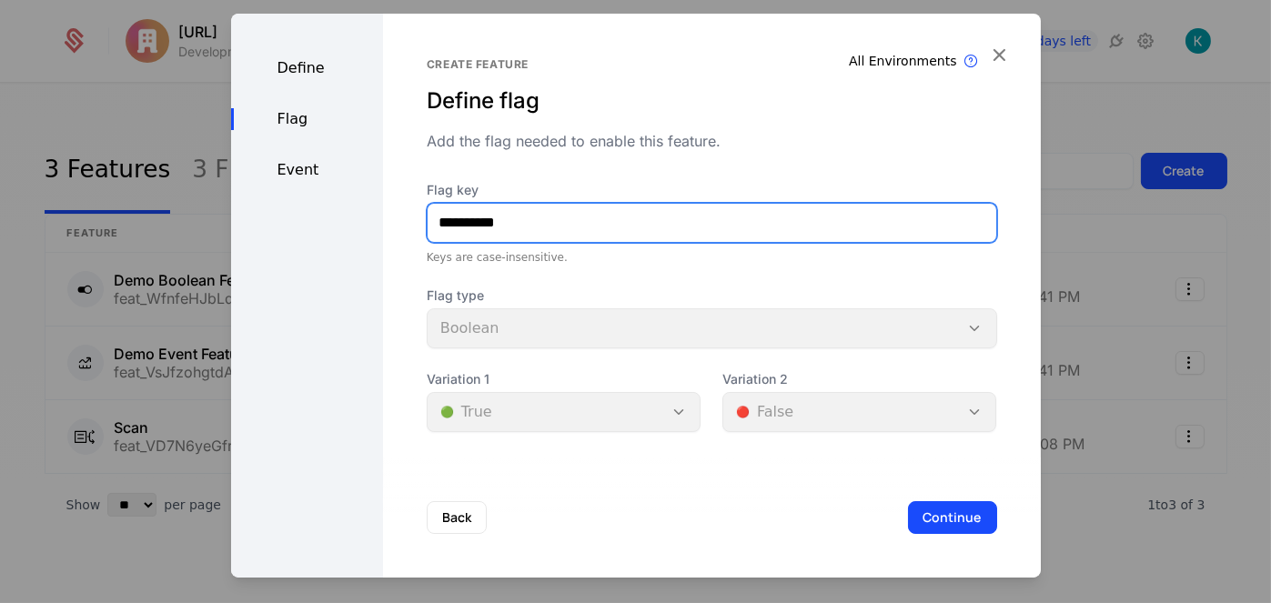
click at [679, 205] on input "**********" at bounding box center [712, 223] width 569 height 38
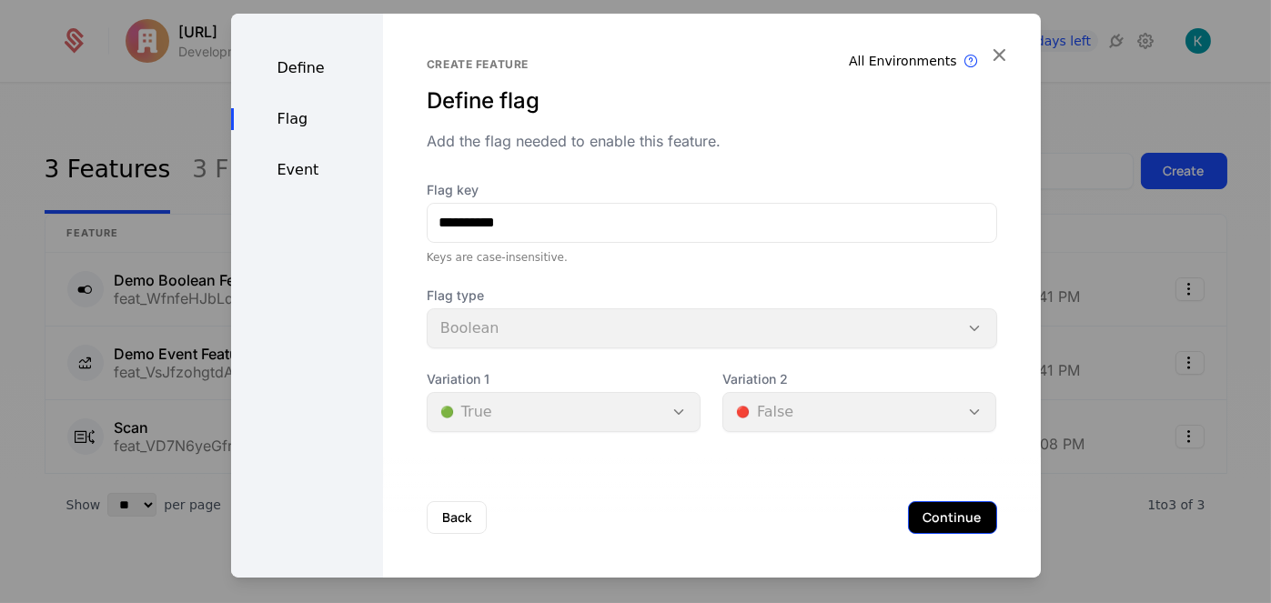
click at [928, 521] on button "Continue" at bounding box center [952, 517] width 89 height 33
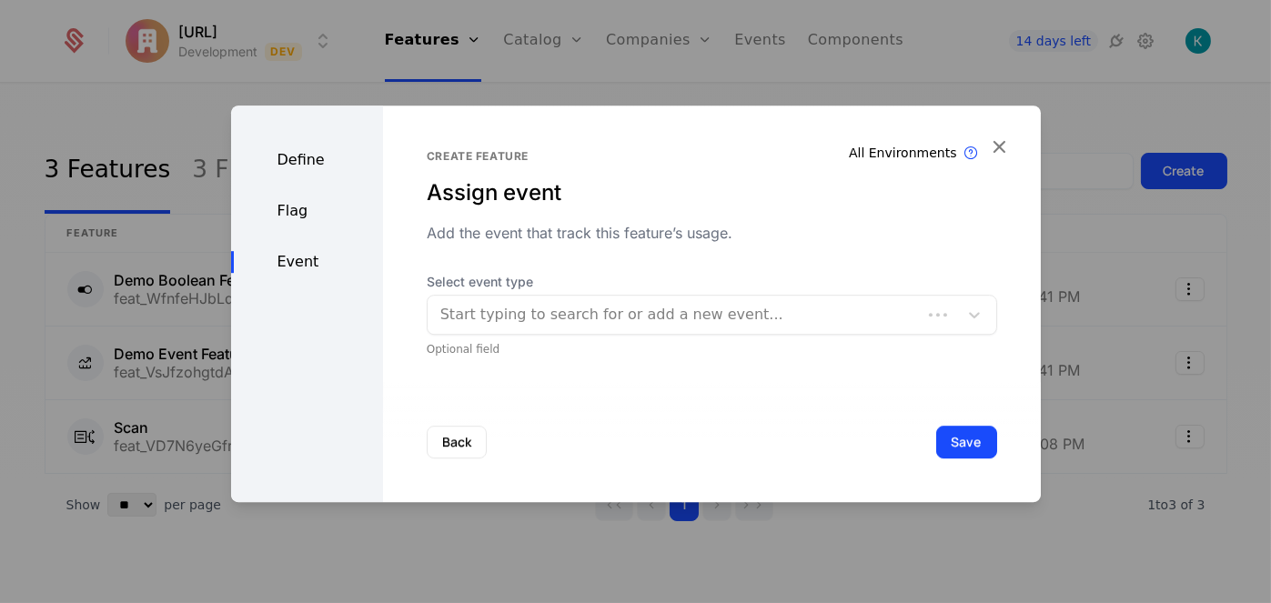
click at [798, 314] on div at bounding box center [674, 314] width 469 height 25
click at [288, 203] on div "Flag" at bounding box center [307, 211] width 152 height 22
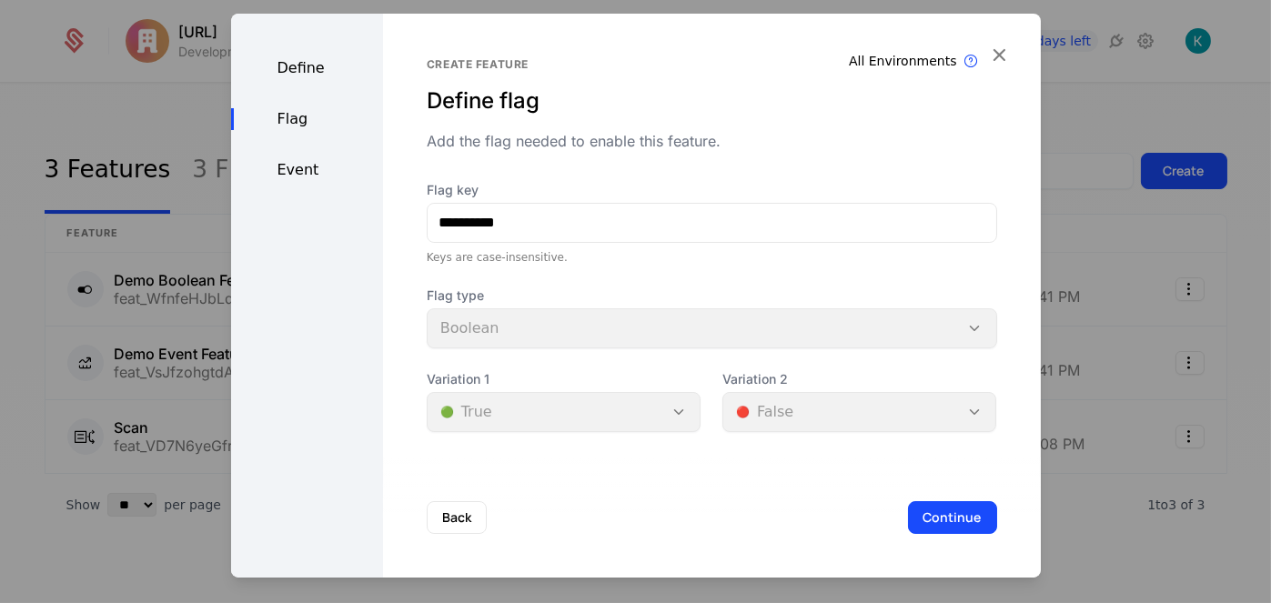
click at [948, 528] on button "Continue" at bounding box center [952, 517] width 89 height 33
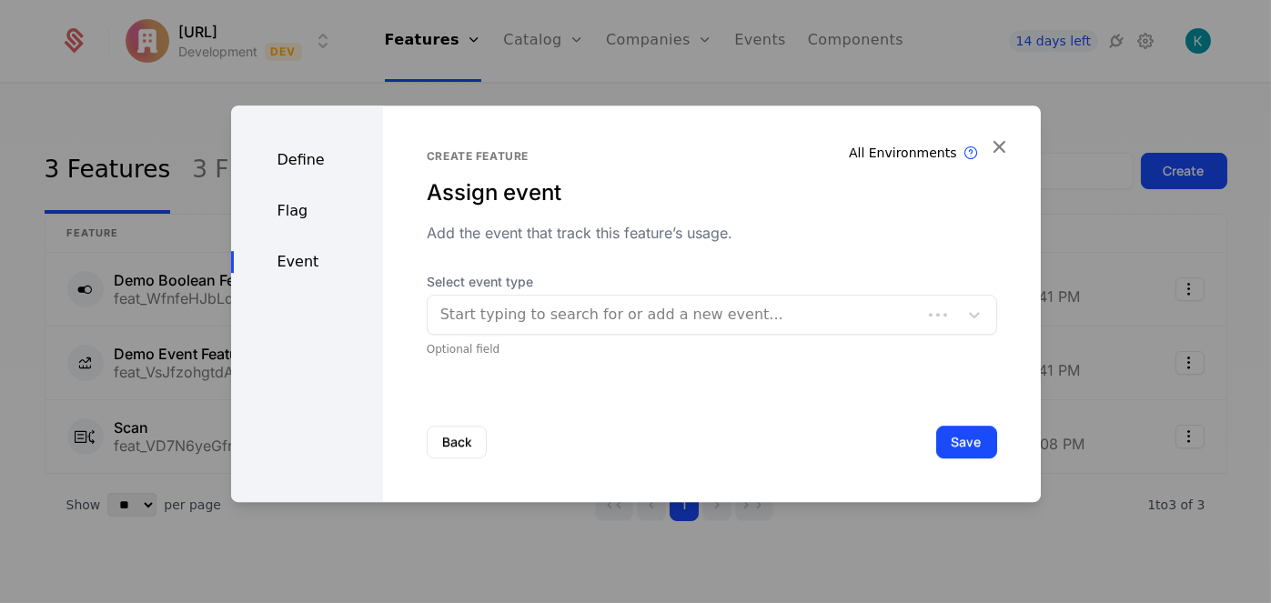
drag, startPoint x: 825, startPoint y: 338, endPoint x: 820, endPoint y: 326, distance: 13.9
click at [822, 331] on div "Select event type Start typing to search for or add a new event... Optional fie…" at bounding box center [712, 315] width 570 height 84
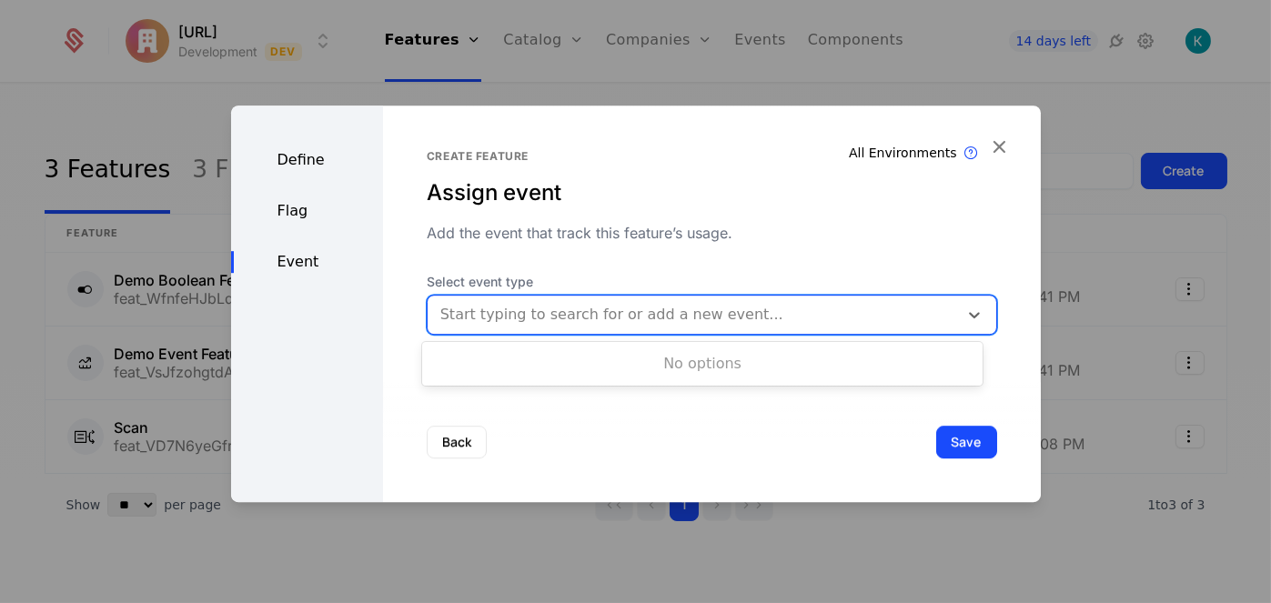
click at [817, 323] on div at bounding box center [692, 314] width 505 height 25
type input "**"
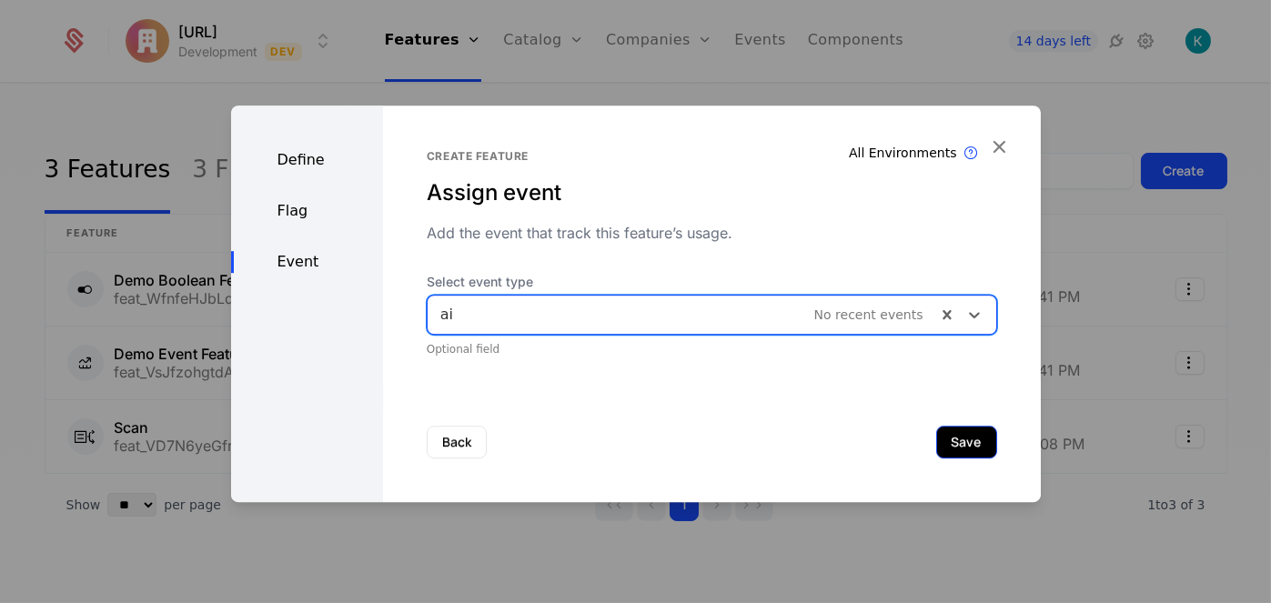
click at [958, 452] on button "Save" at bounding box center [966, 442] width 61 height 33
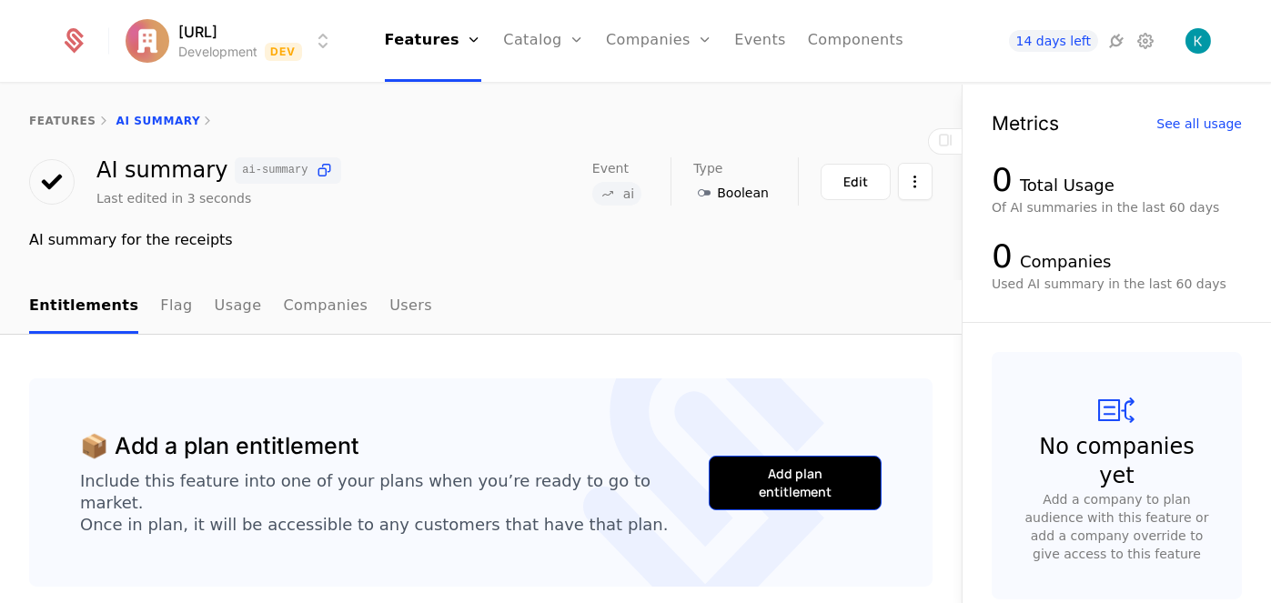
click at [796, 472] on div "Add plan entitlement" at bounding box center [794, 483] width 127 height 36
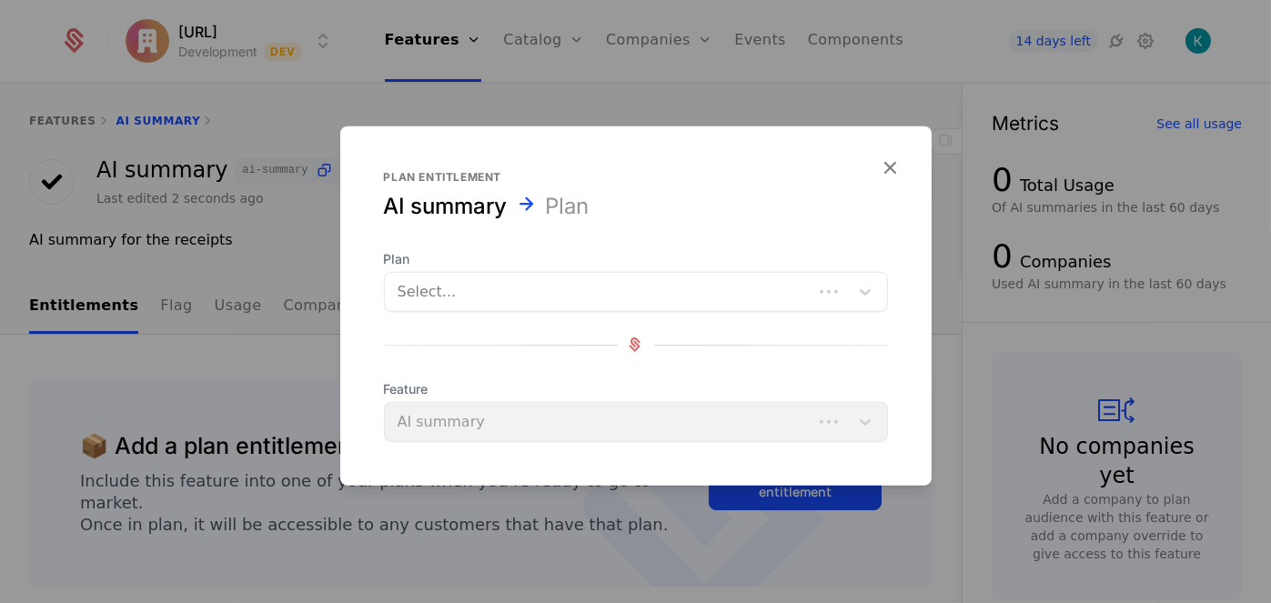
click at [656, 308] on div "Select..." at bounding box center [636, 291] width 504 height 40
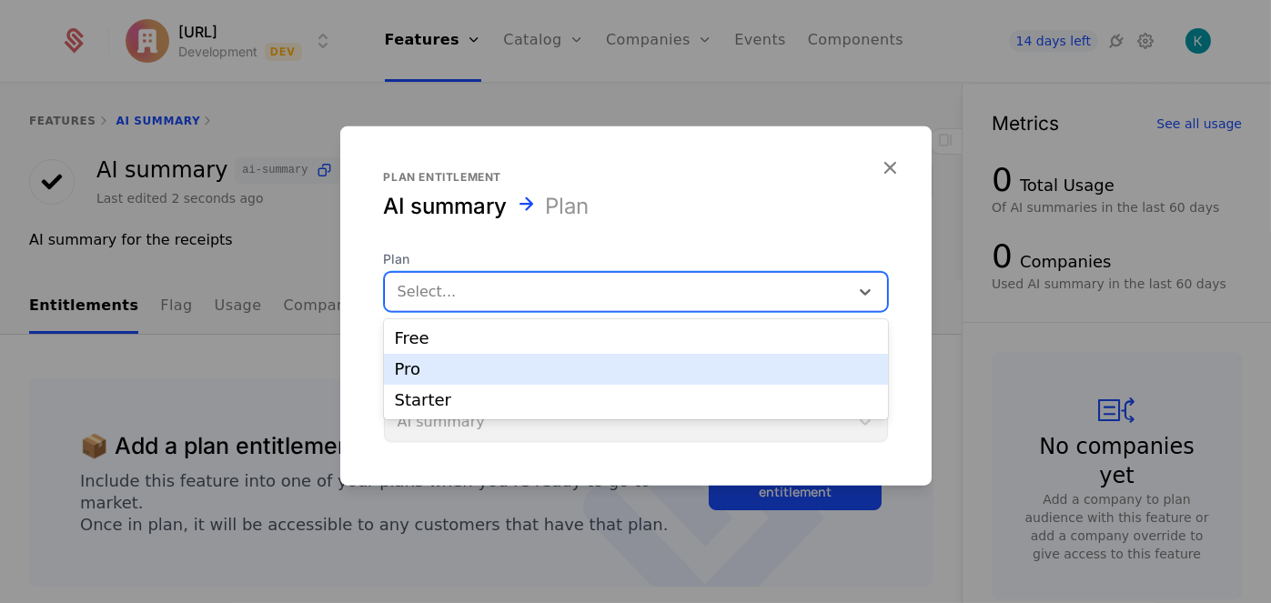
click at [587, 378] on div "Pro" at bounding box center [636, 369] width 504 height 31
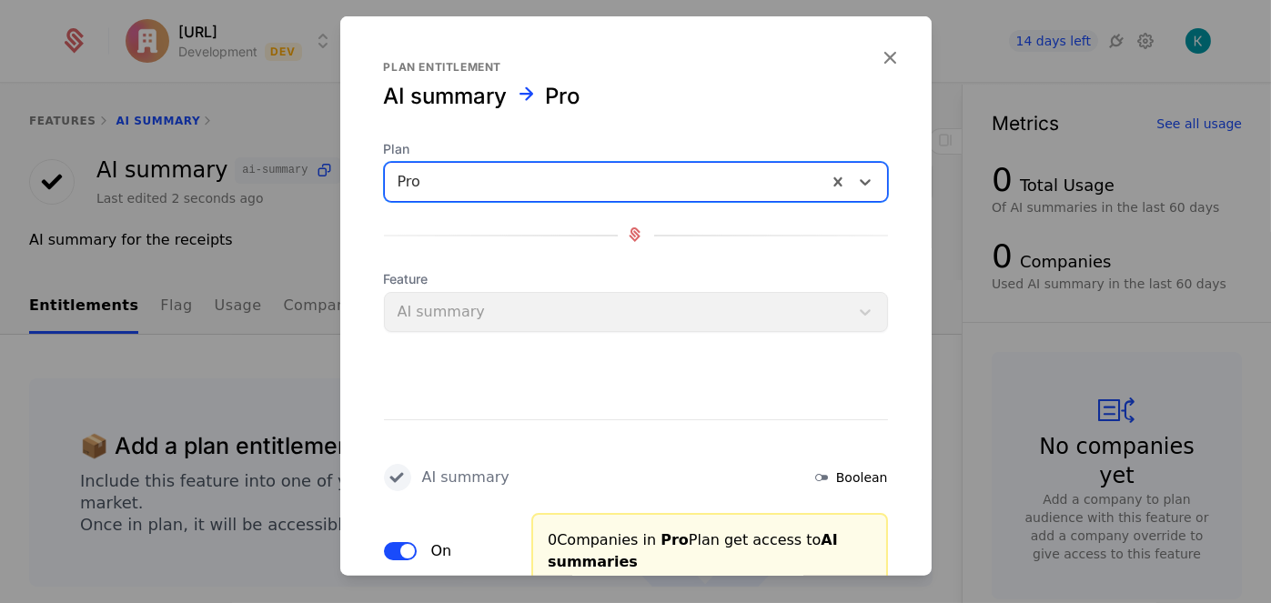
scroll to position [141, 0]
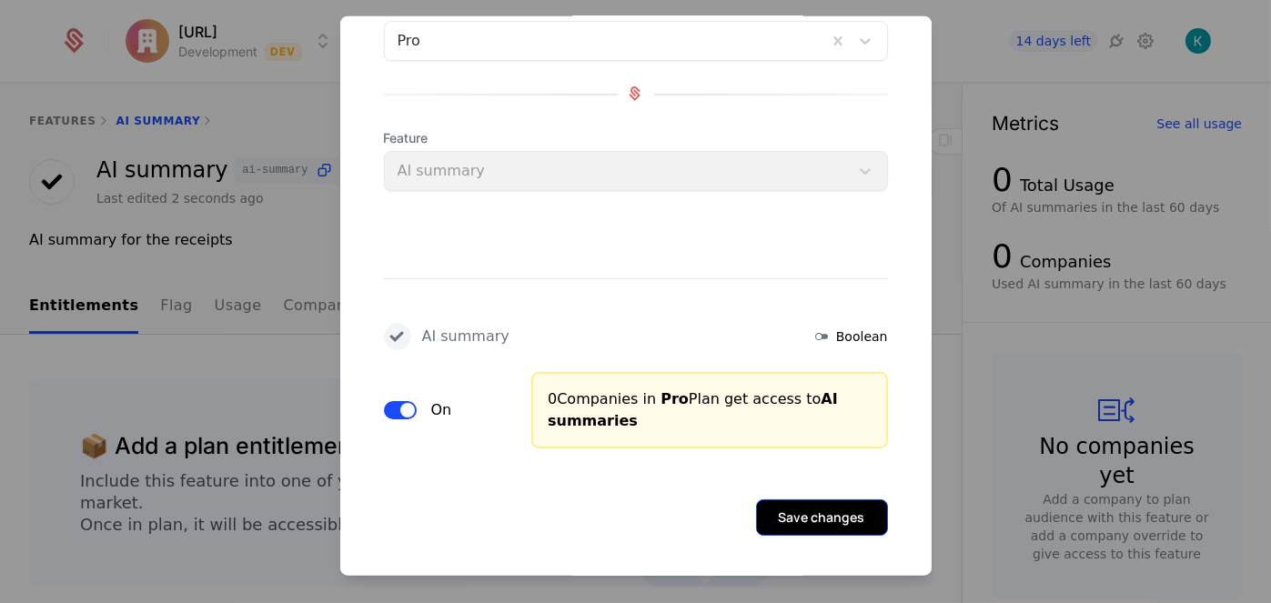
click at [772, 509] on button "Save changes" at bounding box center [822, 517] width 132 height 36
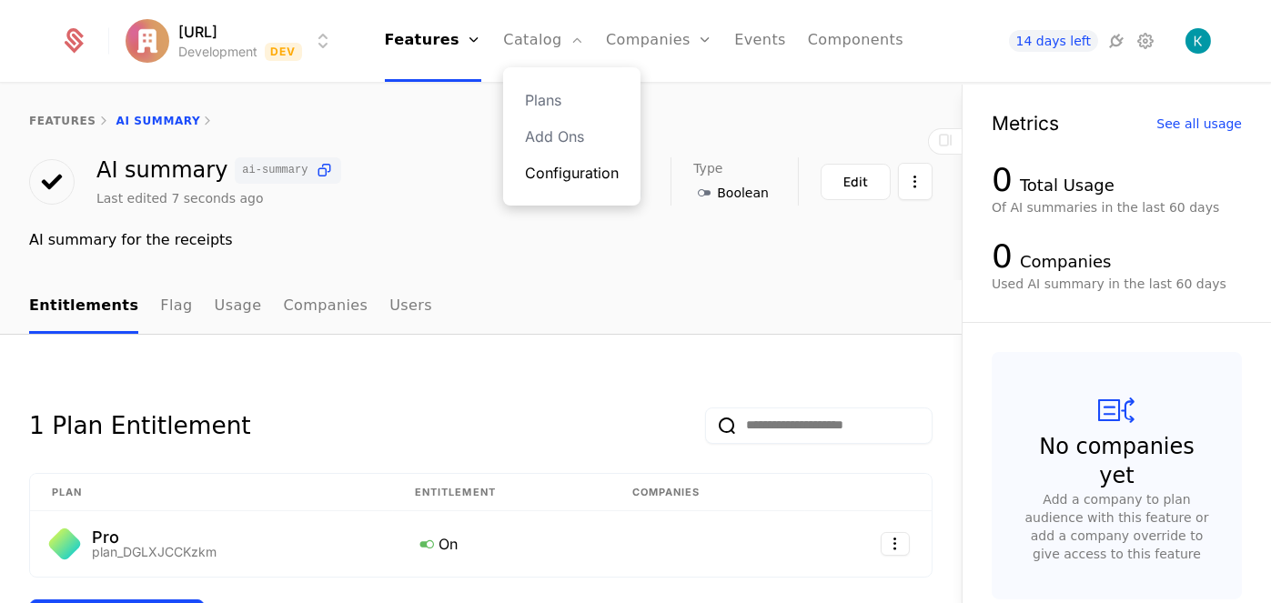
click at [554, 169] on link "Configuration" at bounding box center [572, 173] width 94 height 22
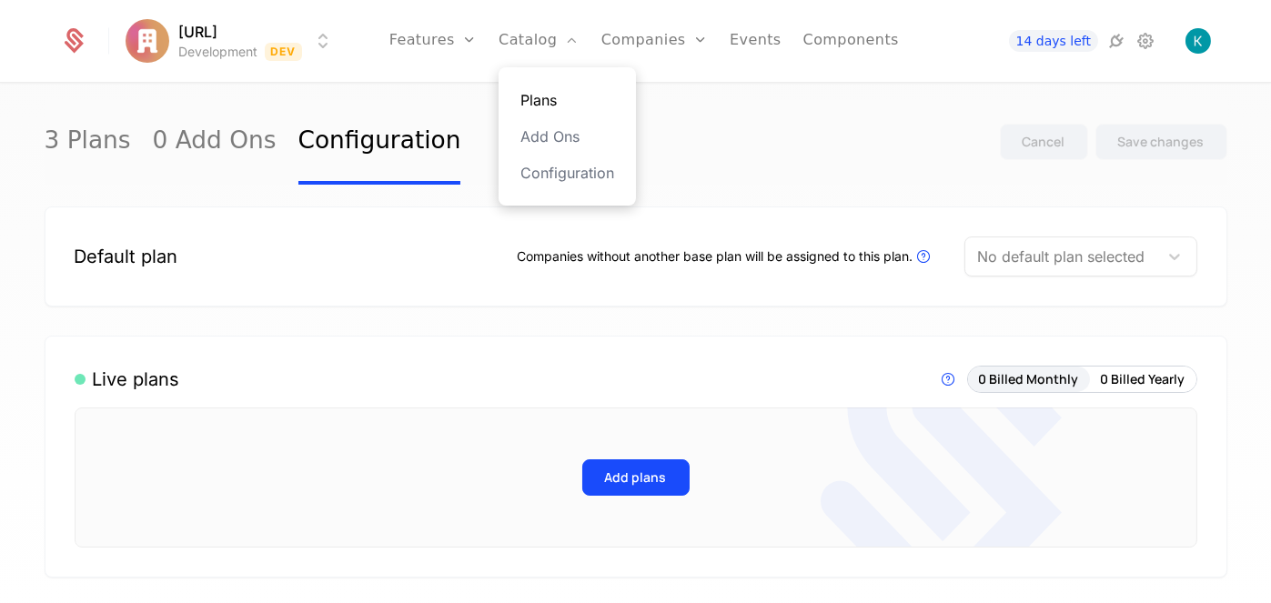
click at [555, 88] on div "Plans Add Ons Configuration" at bounding box center [567, 136] width 137 height 138
click at [561, 116] on div "Plans Add Ons Configuration" at bounding box center [567, 136] width 137 height 138
click at [561, 109] on link "Plans" at bounding box center [567, 100] width 94 height 22
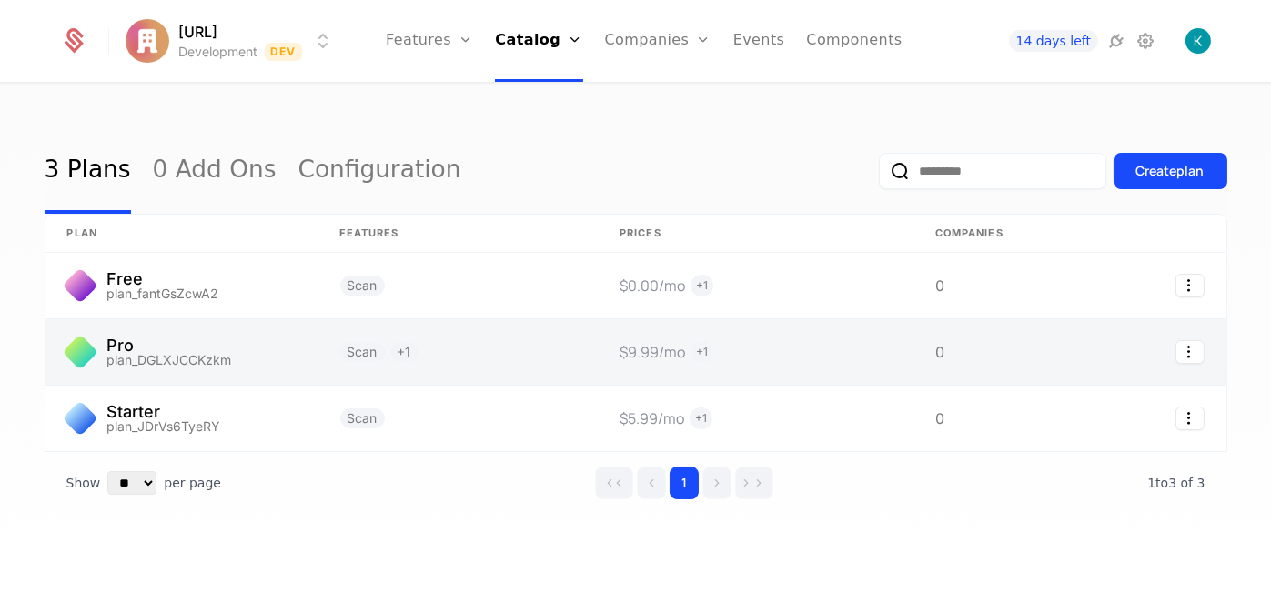
click at [402, 367] on link at bounding box center [458, 352] width 280 height 66
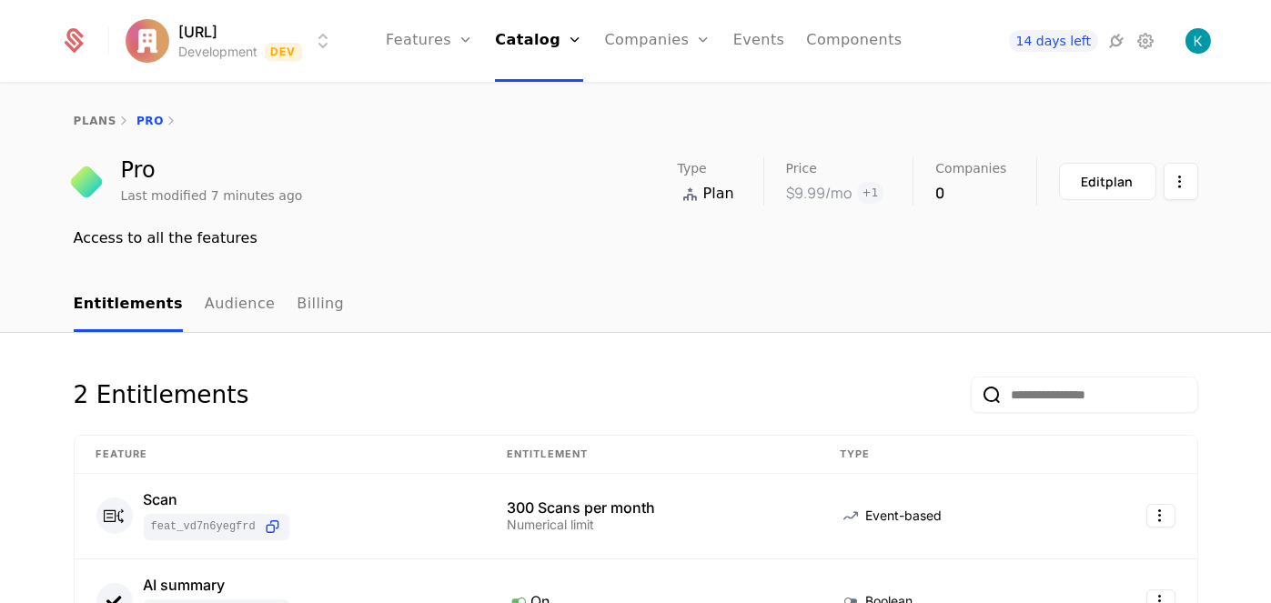
scroll to position [182, 0]
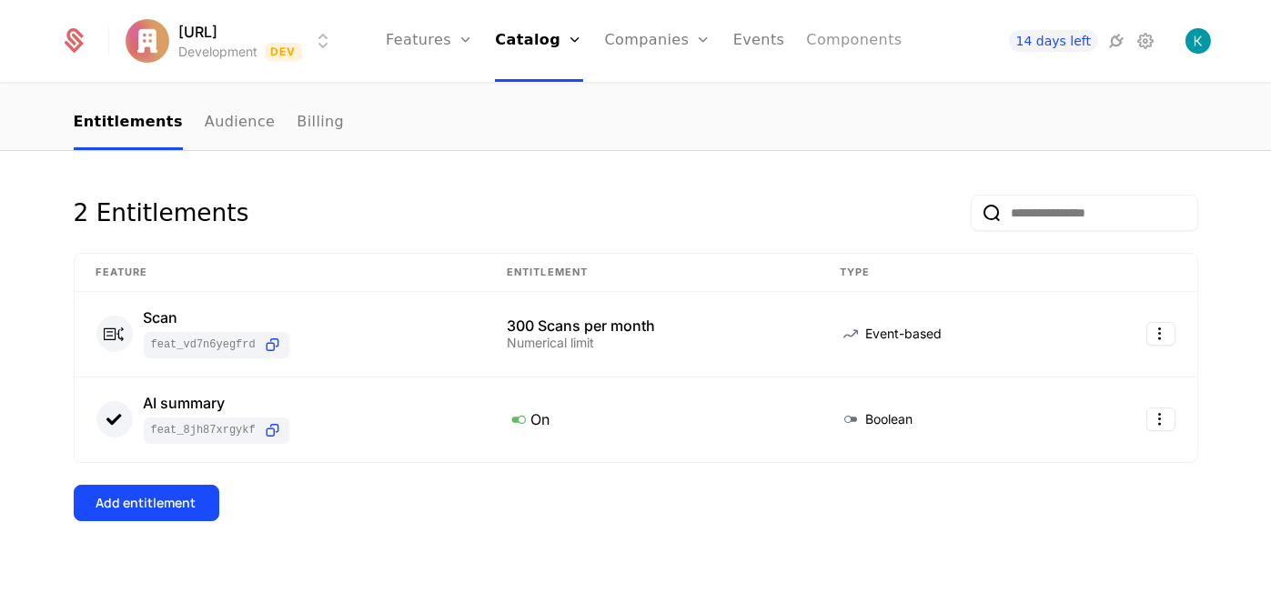
click at [821, 40] on link "Components" at bounding box center [854, 41] width 96 height 82
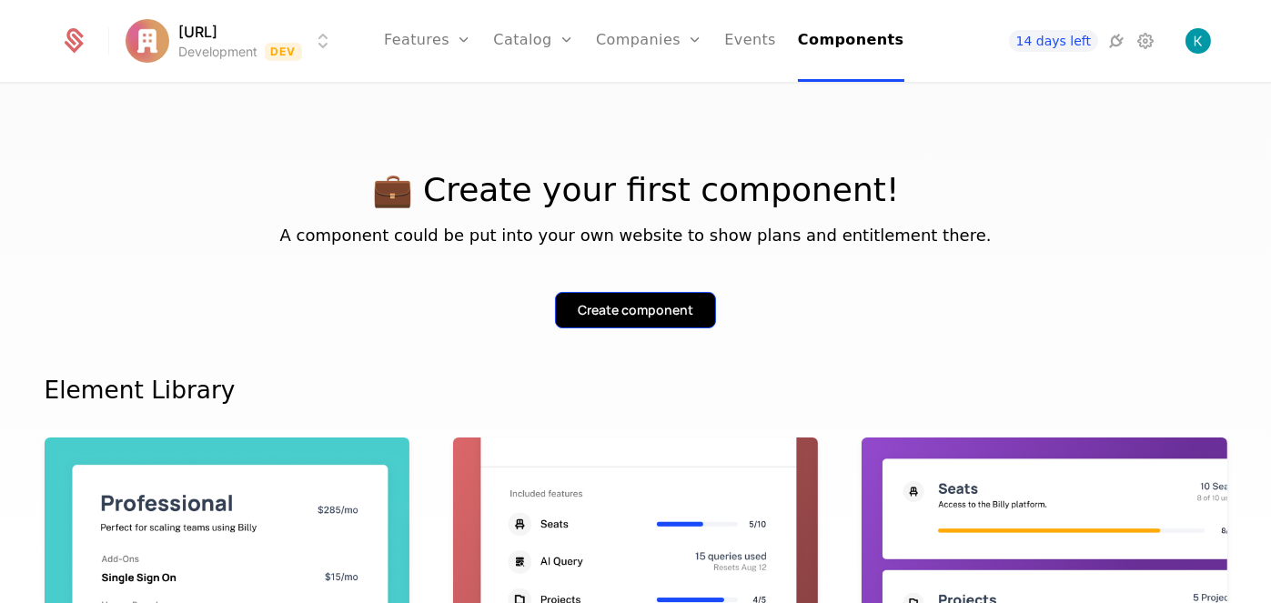
click at [608, 313] on div "Create component" at bounding box center [636, 310] width 116 height 18
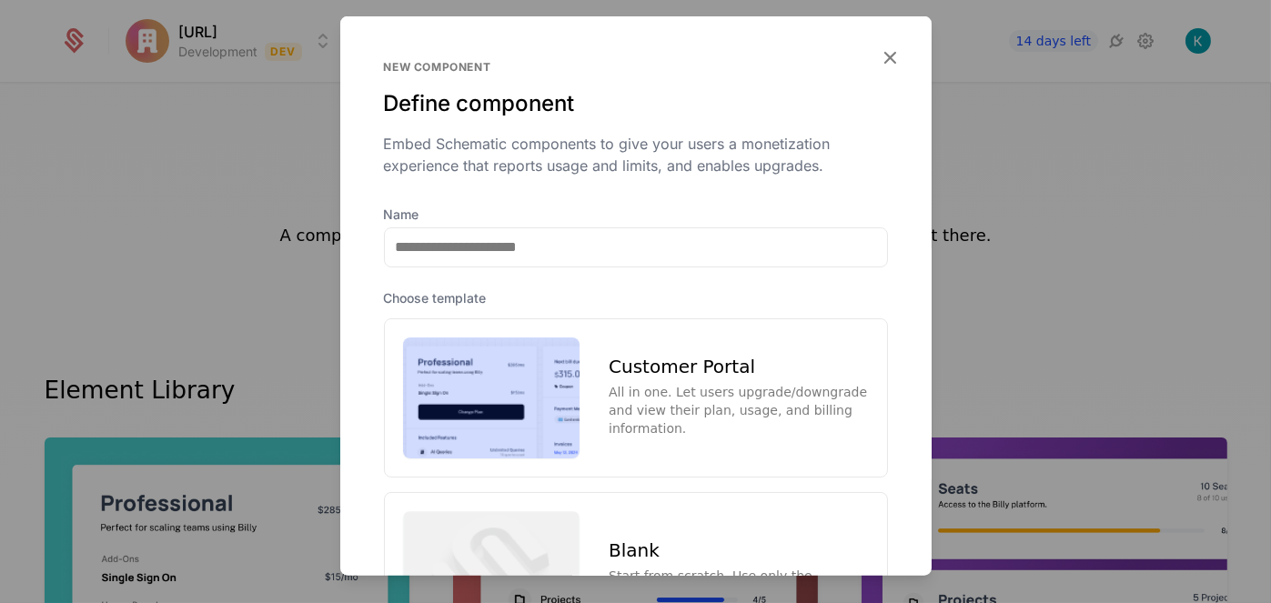
click at [685, 379] on div "Customer Portal All in one. Let users upgrade/downgrade and view their plan, us…" at bounding box center [738, 398] width 259 height 80
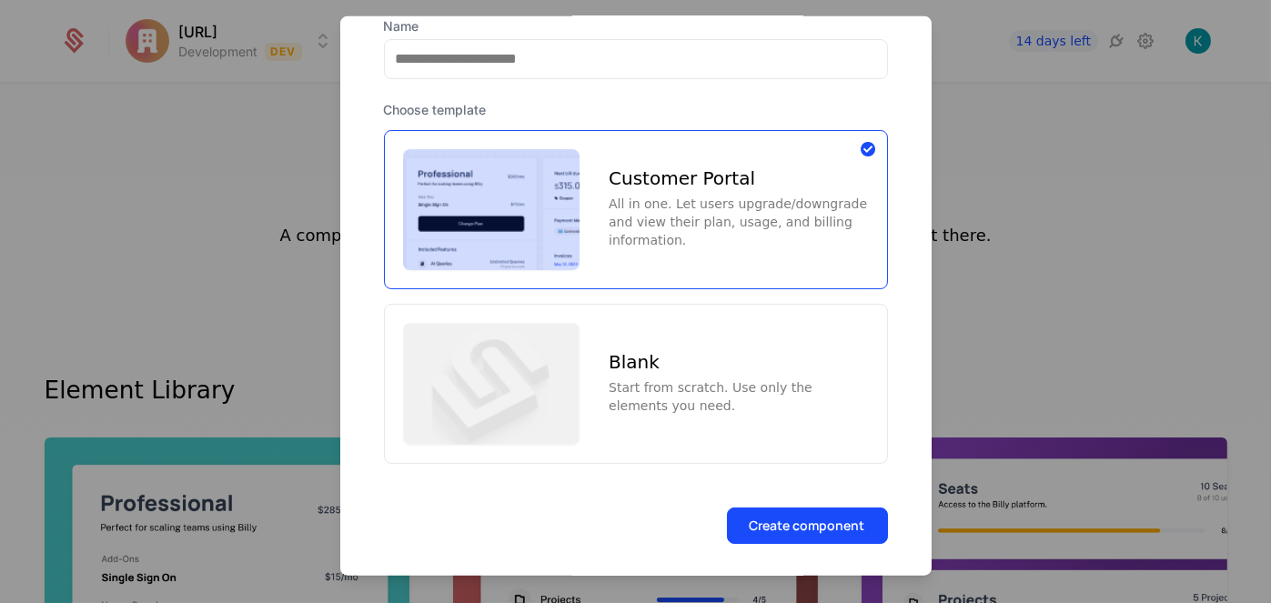
scroll to position [191, 0]
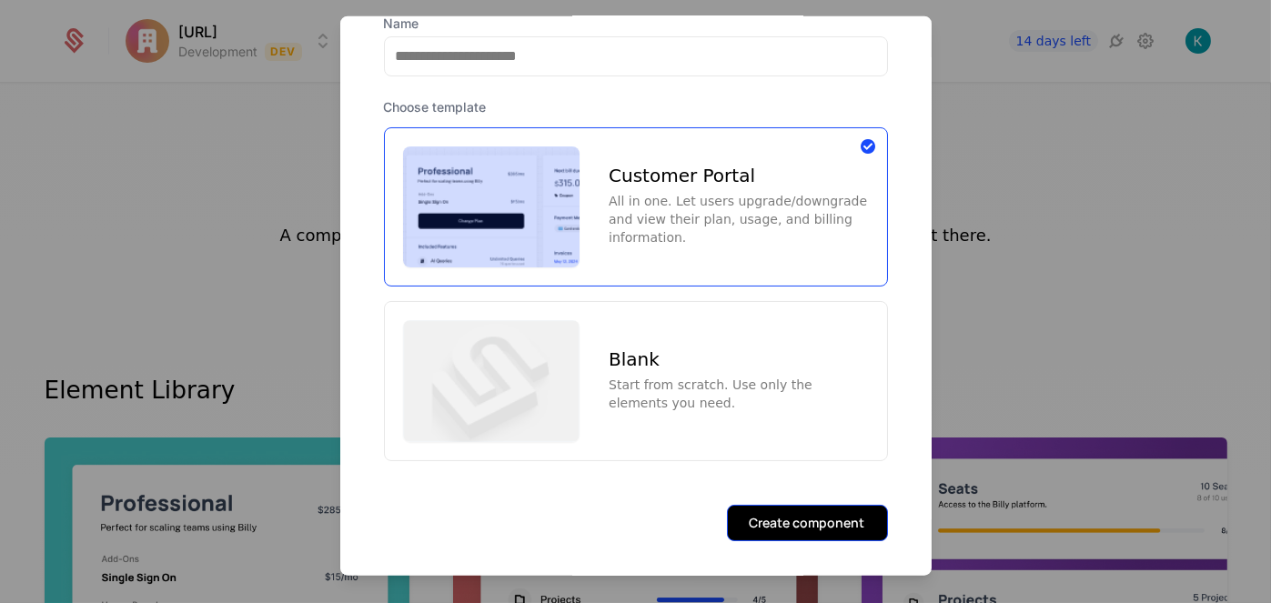
click at [783, 505] on button "Create component" at bounding box center [807, 523] width 161 height 36
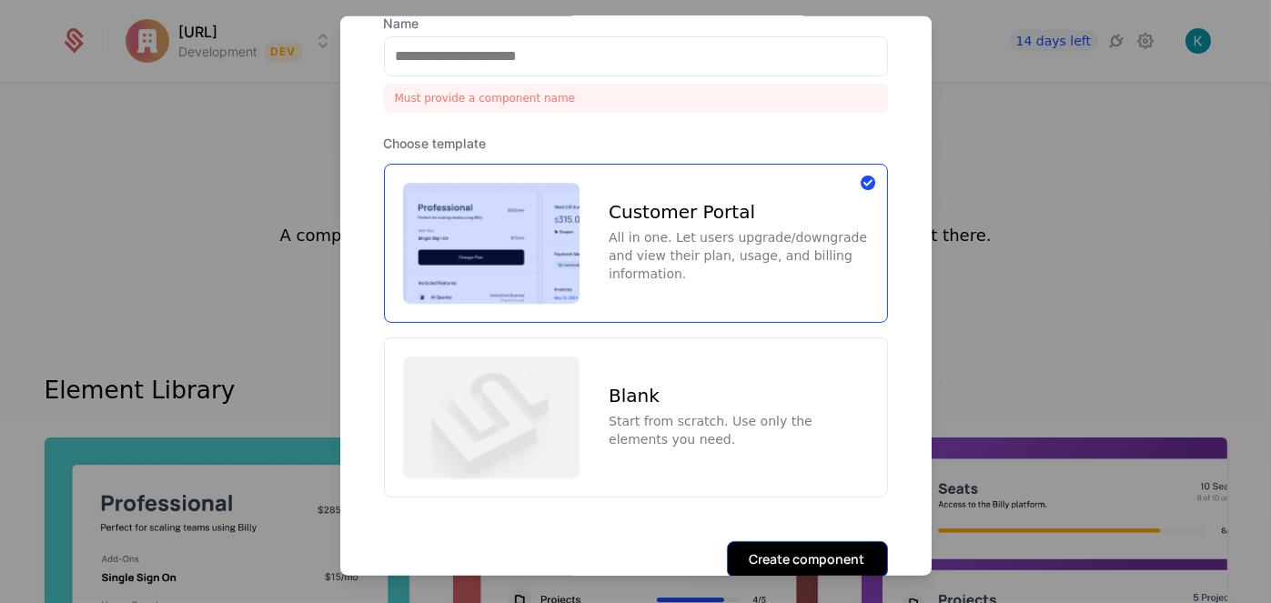
click at [817, 557] on button "Create component" at bounding box center [807, 559] width 161 height 36
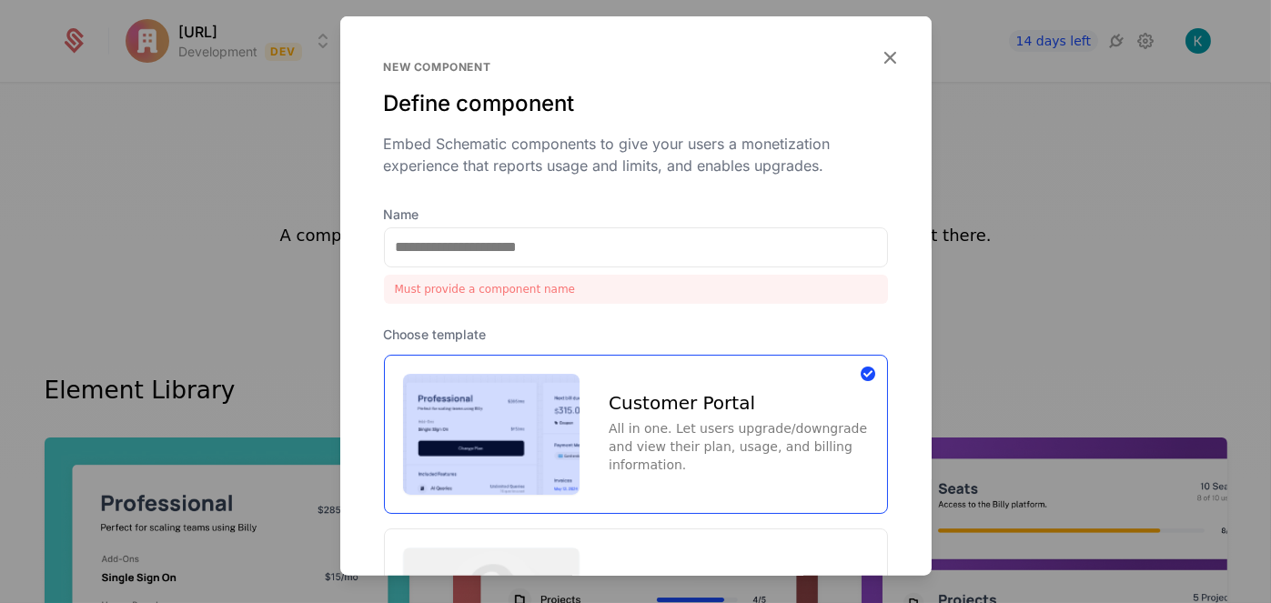
scroll to position [0, 0]
click at [668, 433] on div "All in one. Let users upgrade/downgrade and view their plan, usage, and billing…" at bounding box center [738, 446] width 259 height 55
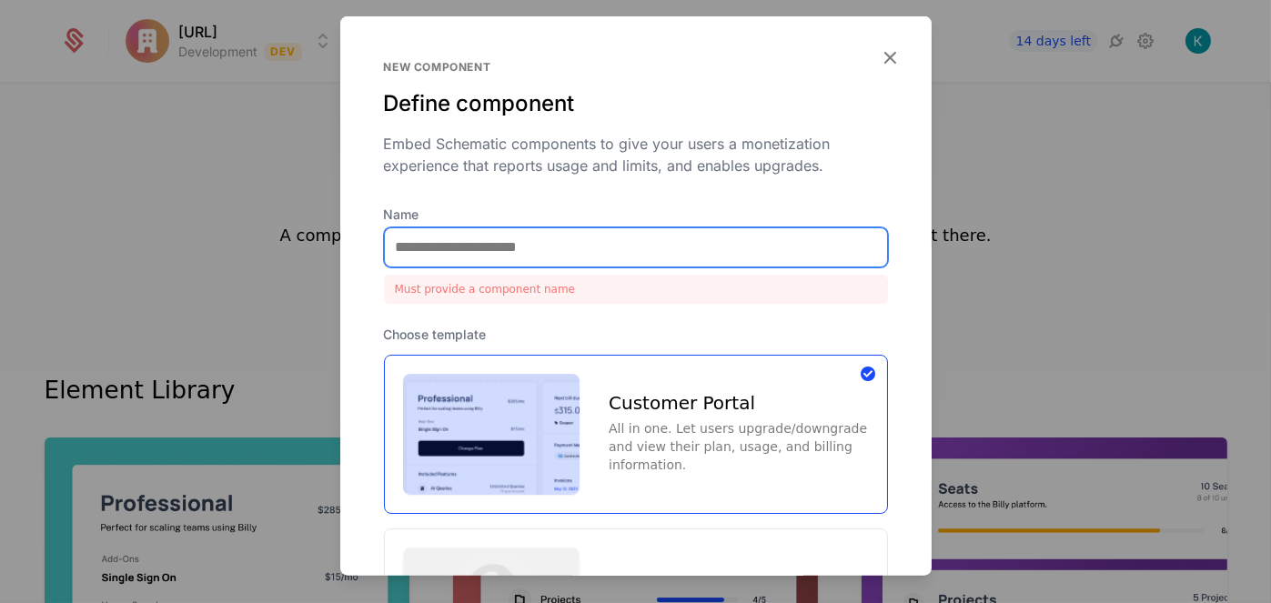
click at [631, 254] on input "Name" at bounding box center [636, 246] width 502 height 38
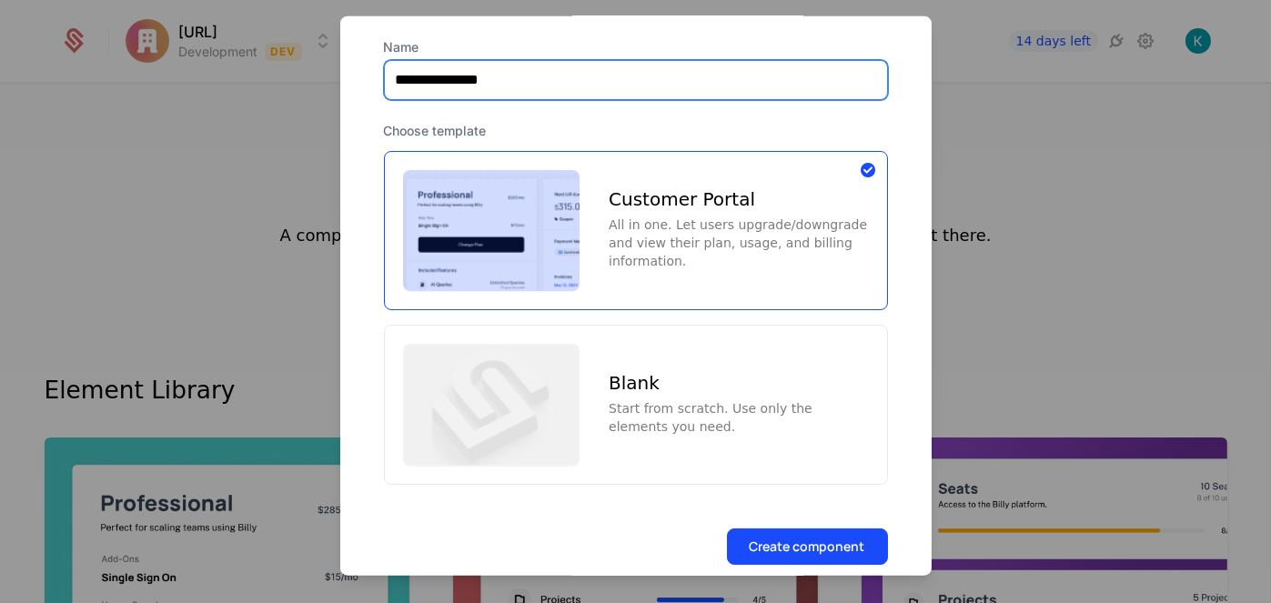
scroll to position [191, 0]
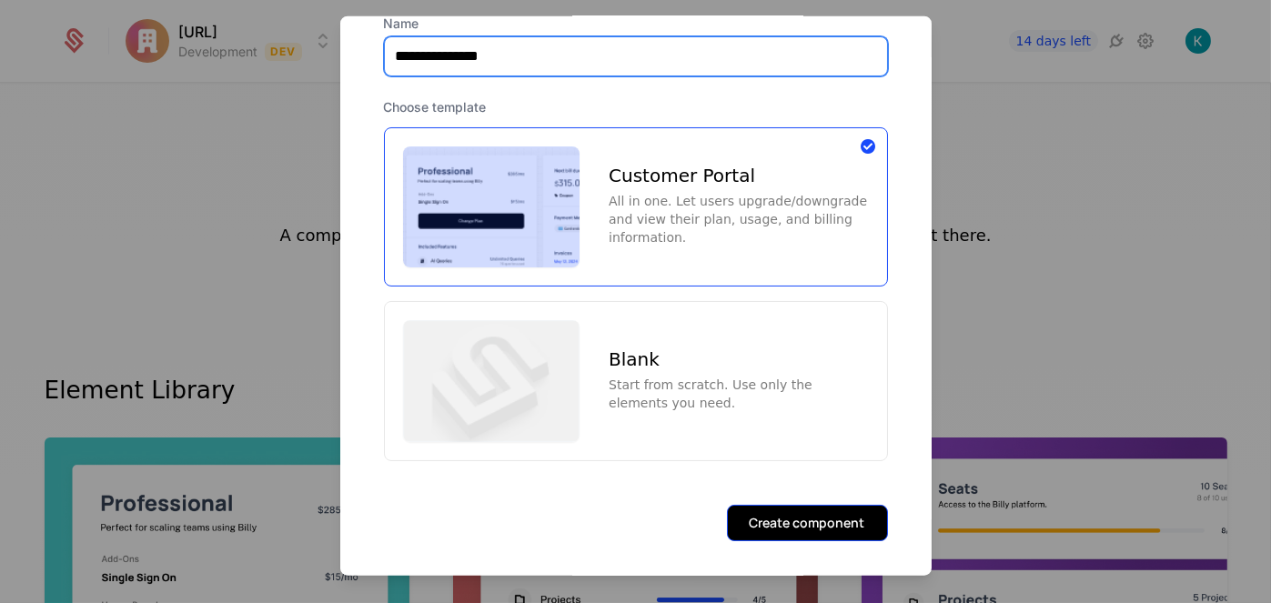
type input "**********"
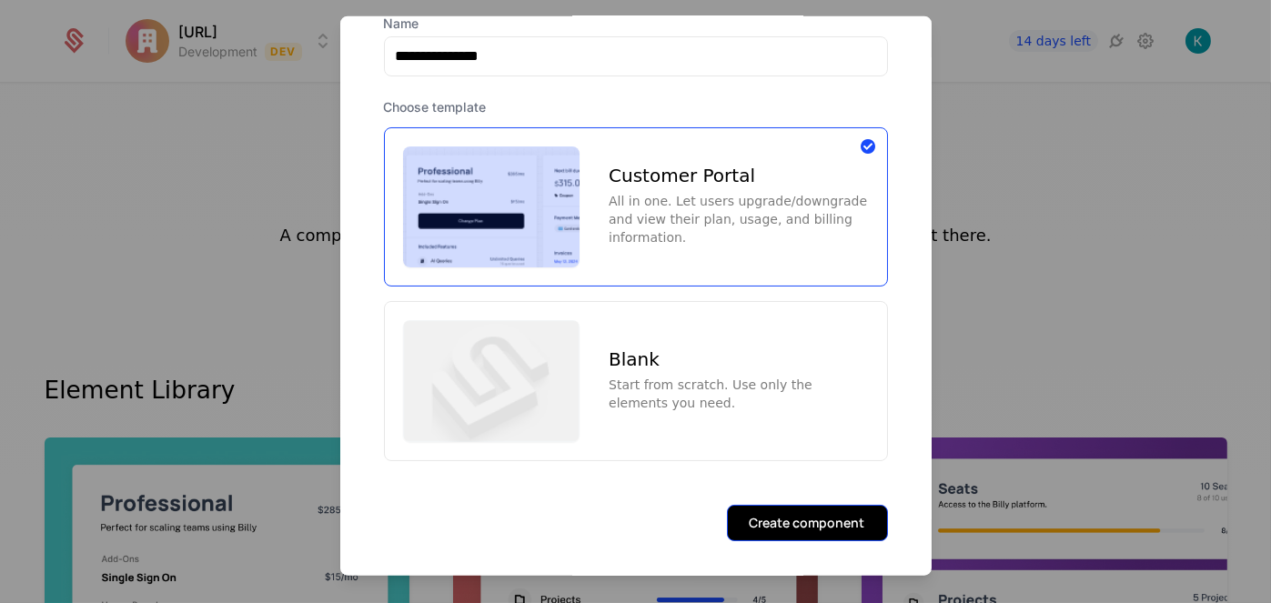
click at [740, 519] on button "Create component" at bounding box center [807, 523] width 161 height 36
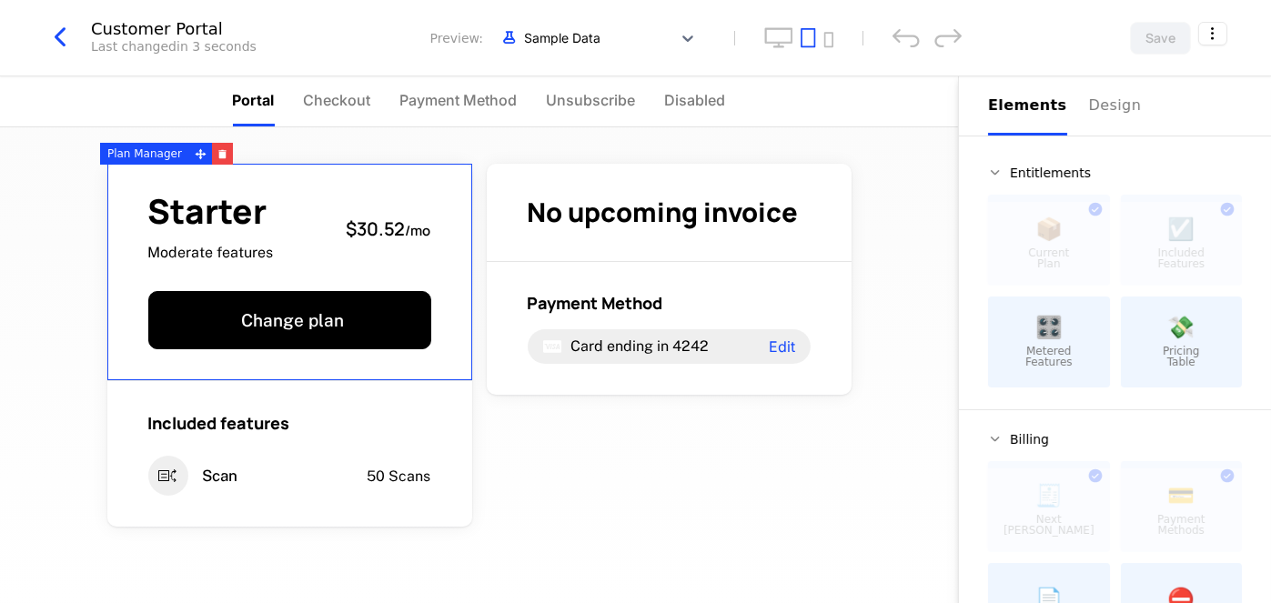
click at [235, 200] on span "Starter" at bounding box center [211, 212] width 126 height 34
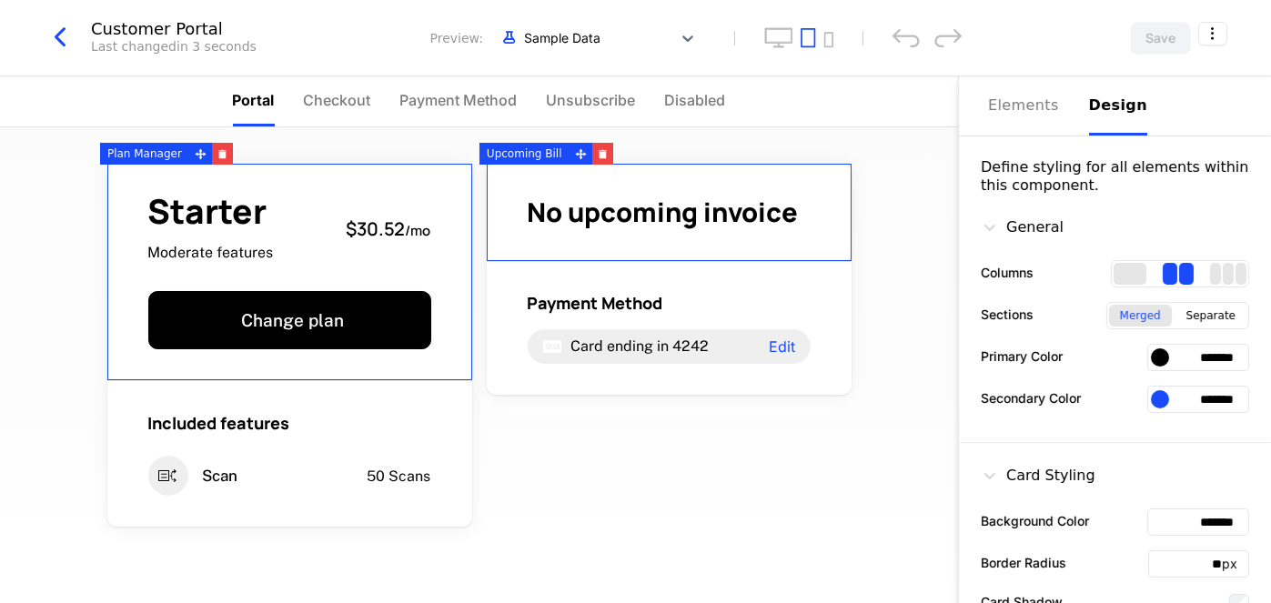
click at [1092, 87] on button "Design" at bounding box center [1118, 105] width 58 height 59
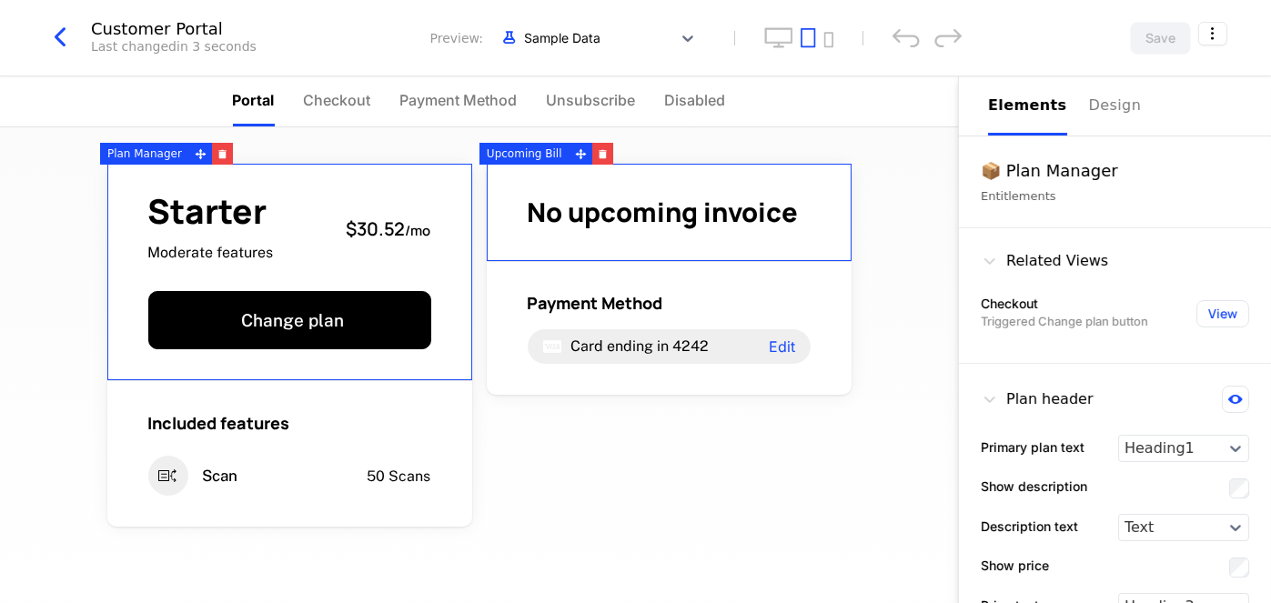
click at [1047, 106] on div "Elements" at bounding box center [1027, 106] width 79 height 22
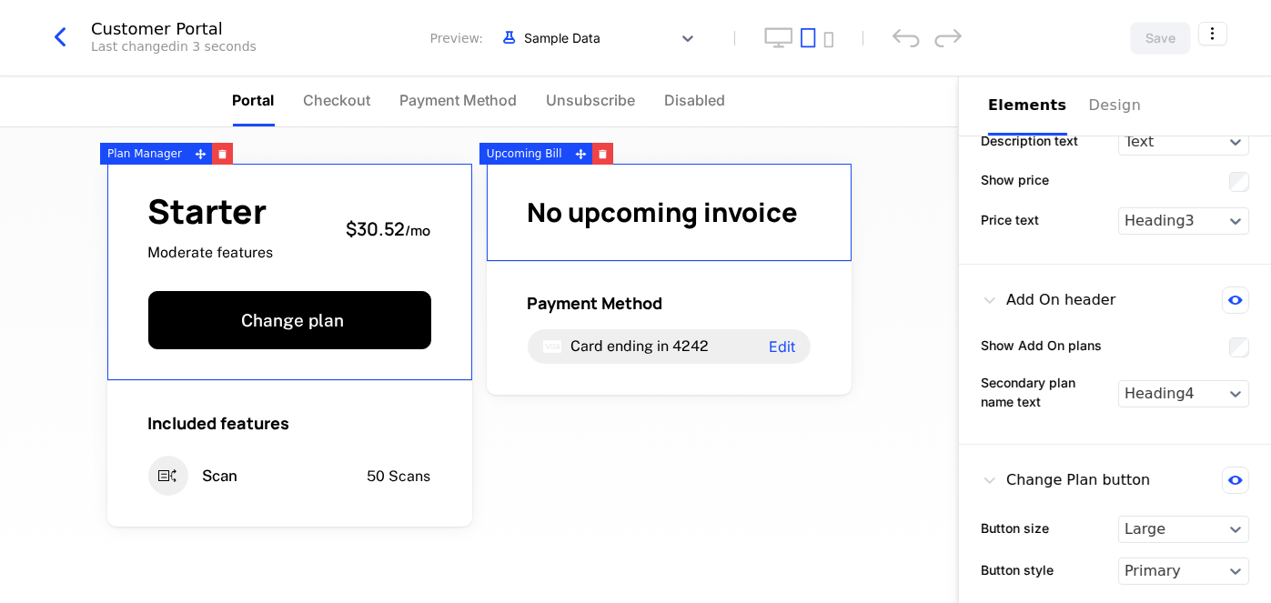
scroll to position [391, 0]
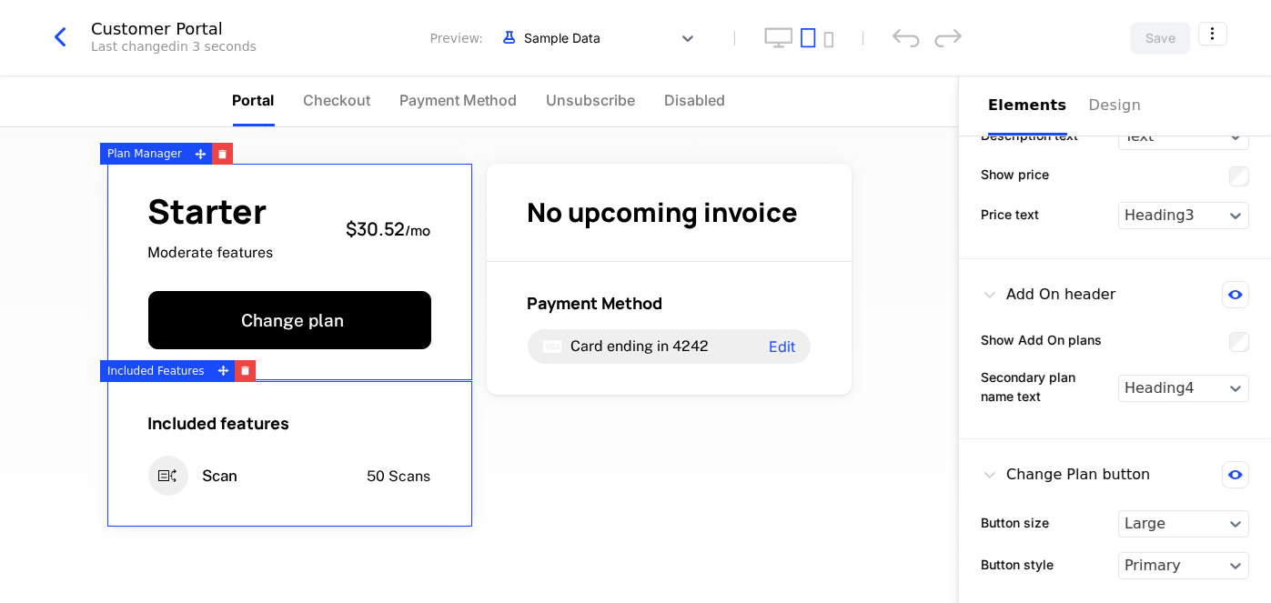
click at [225, 458] on div "Scan" at bounding box center [221, 476] width 147 height 40
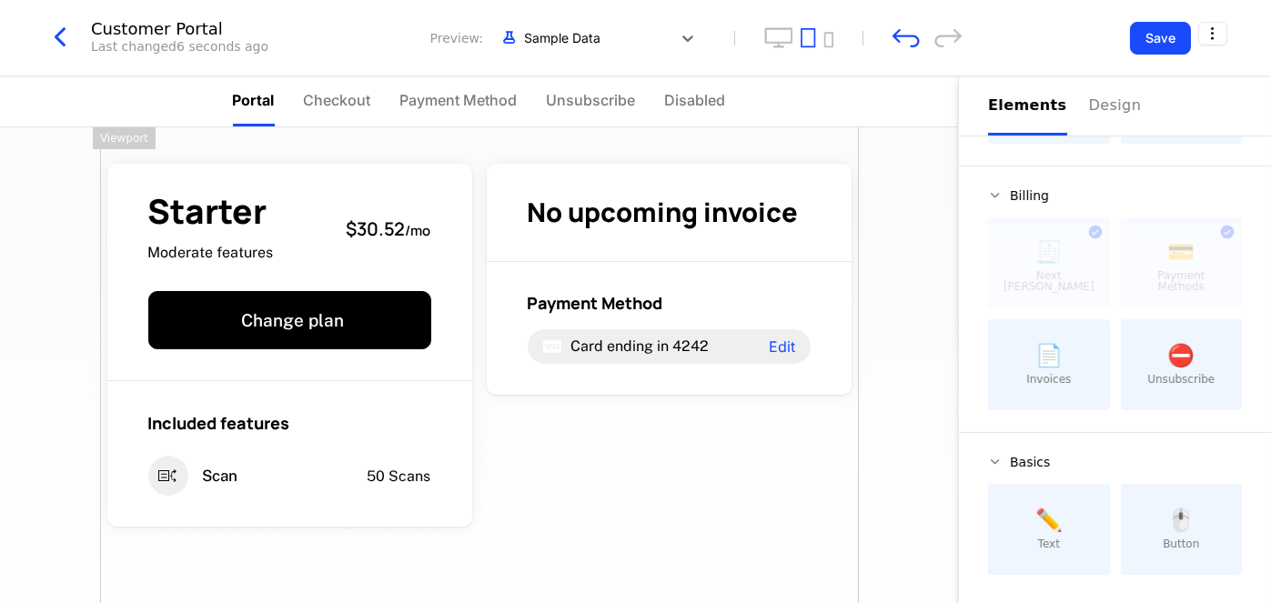
drag, startPoint x: 531, startPoint y: 444, endPoint x: 495, endPoint y: 413, distance: 47.8
click at [532, 444] on div "Starter Moderate features $30.52 / mo Change plan Included features Scan 50 Sca…" at bounding box center [479, 410] width 759 height 567
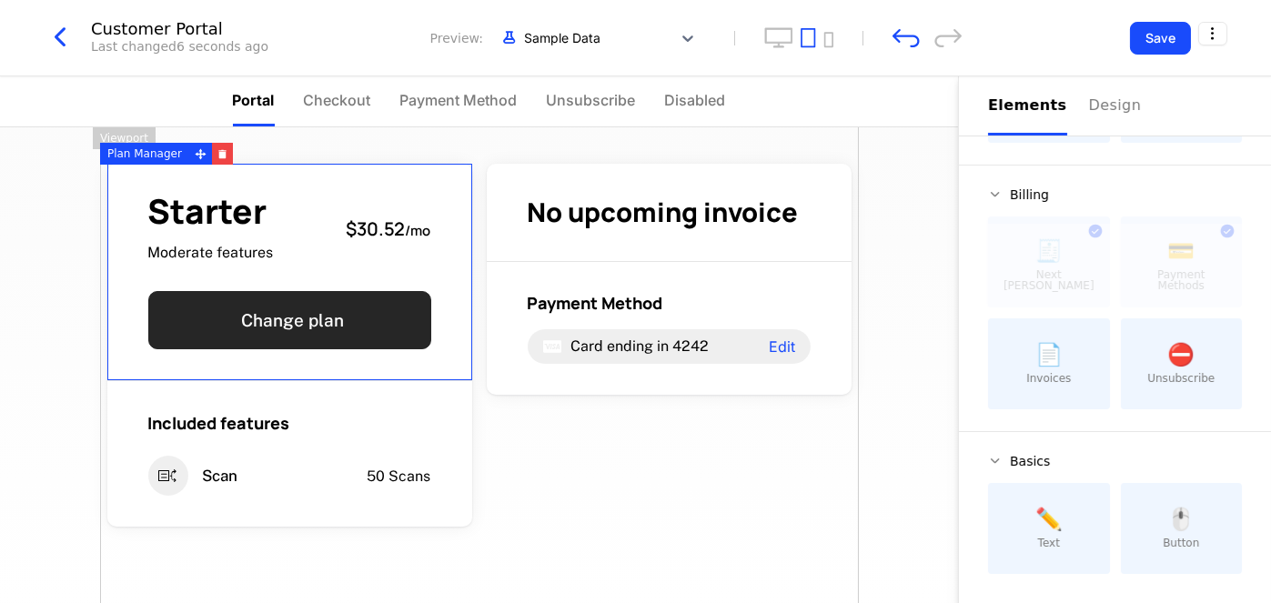
click at [359, 322] on button "Change plan" at bounding box center [289, 320] width 283 height 58
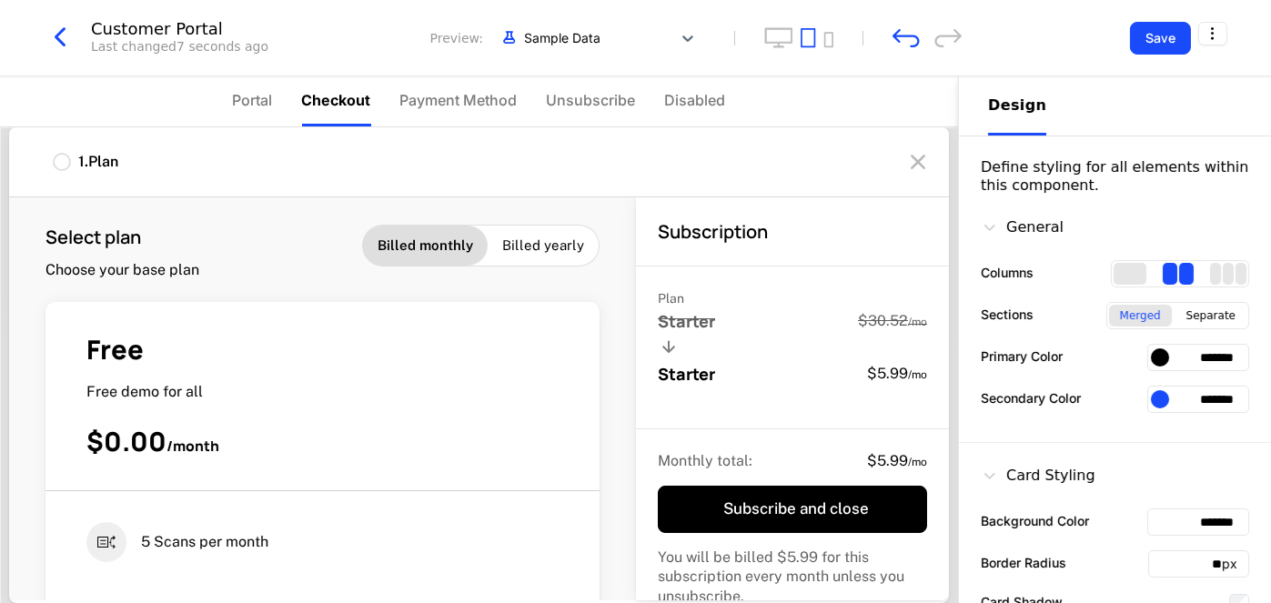
scroll to position [0, 0]
click at [913, 156] on icon at bounding box center [917, 161] width 29 height 29
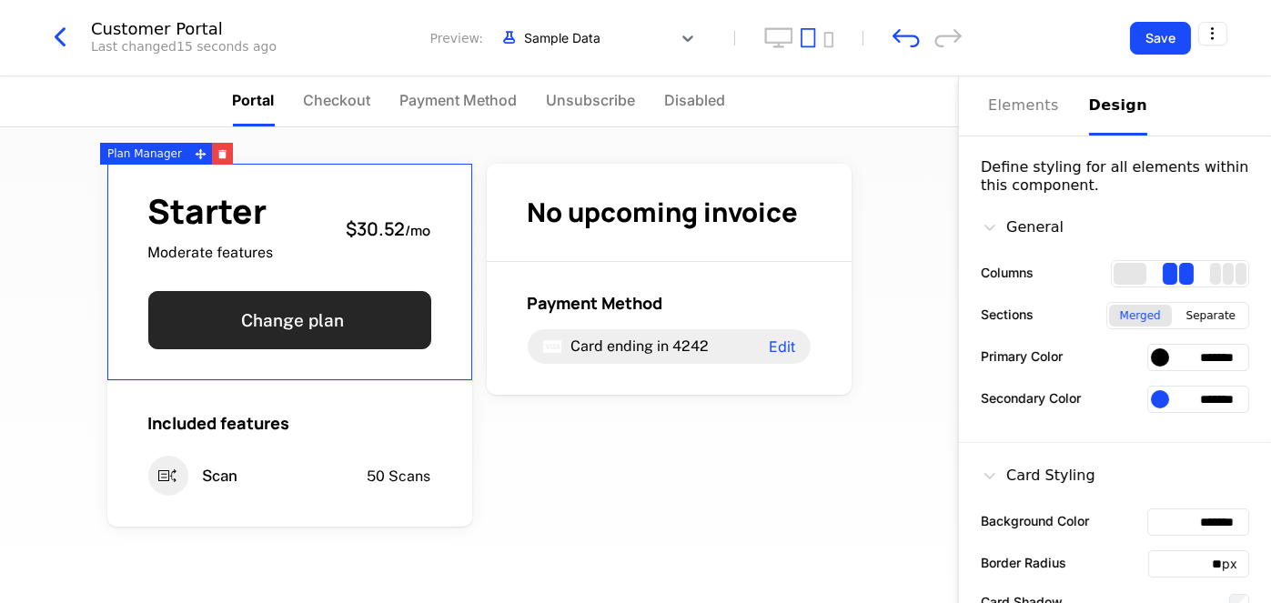
click at [351, 310] on button "Change plan" at bounding box center [289, 320] width 283 height 58
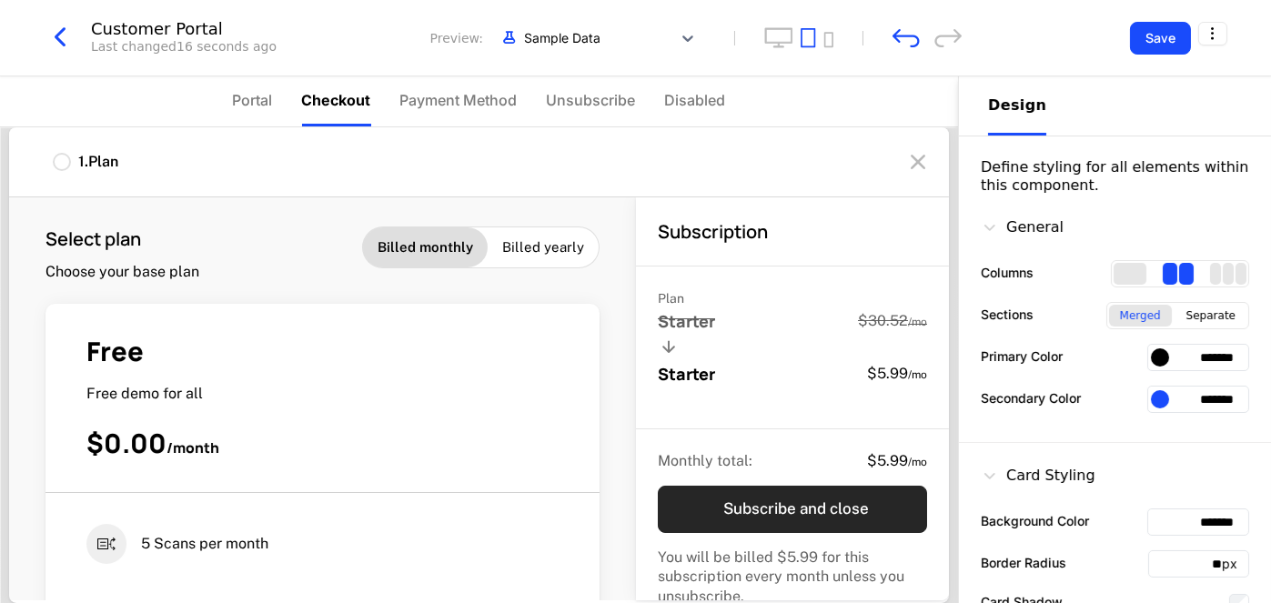
click at [754, 503] on button "Subscribe and close" at bounding box center [792, 509] width 269 height 47
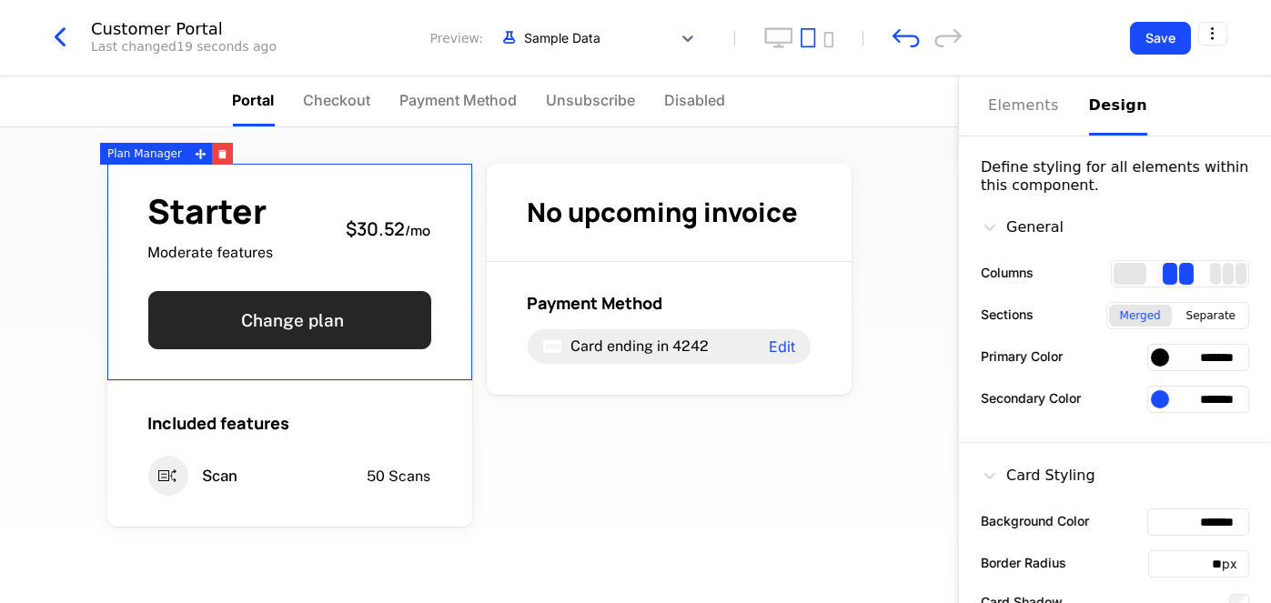
click at [379, 297] on button "Change plan" at bounding box center [289, 320] width 283 height 58
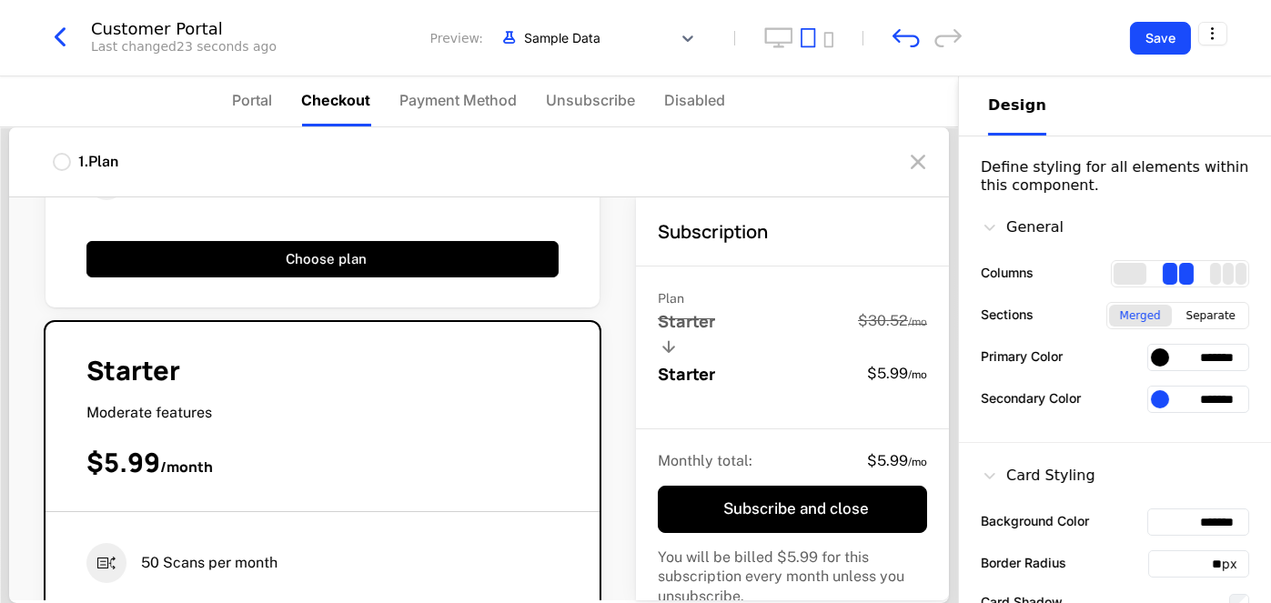
scroll to position [273, 0]
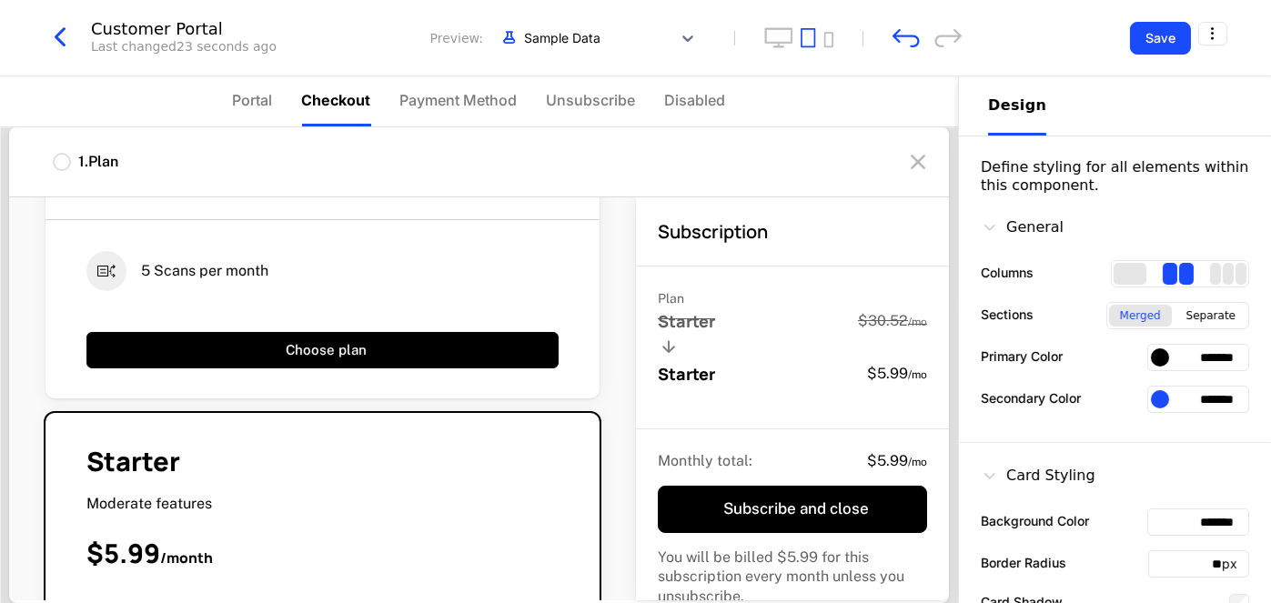
click at [374, 277] on div "5 Scans per month" at bounding box center [322, 271] width 472 height 40
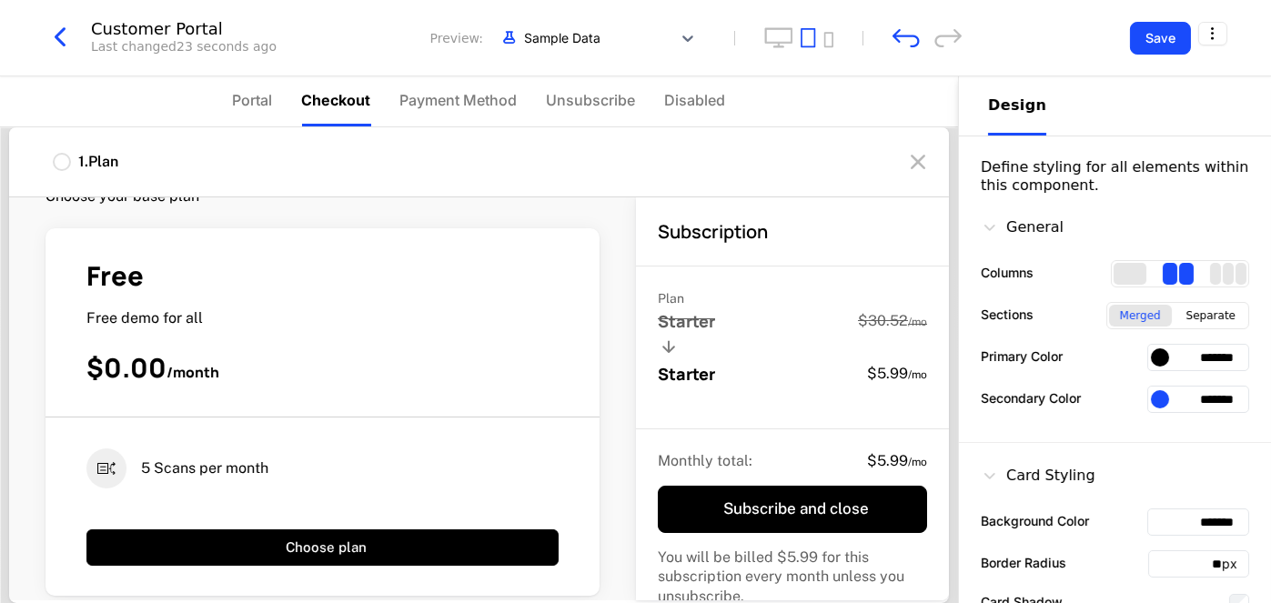
scroll to position [0, 0]
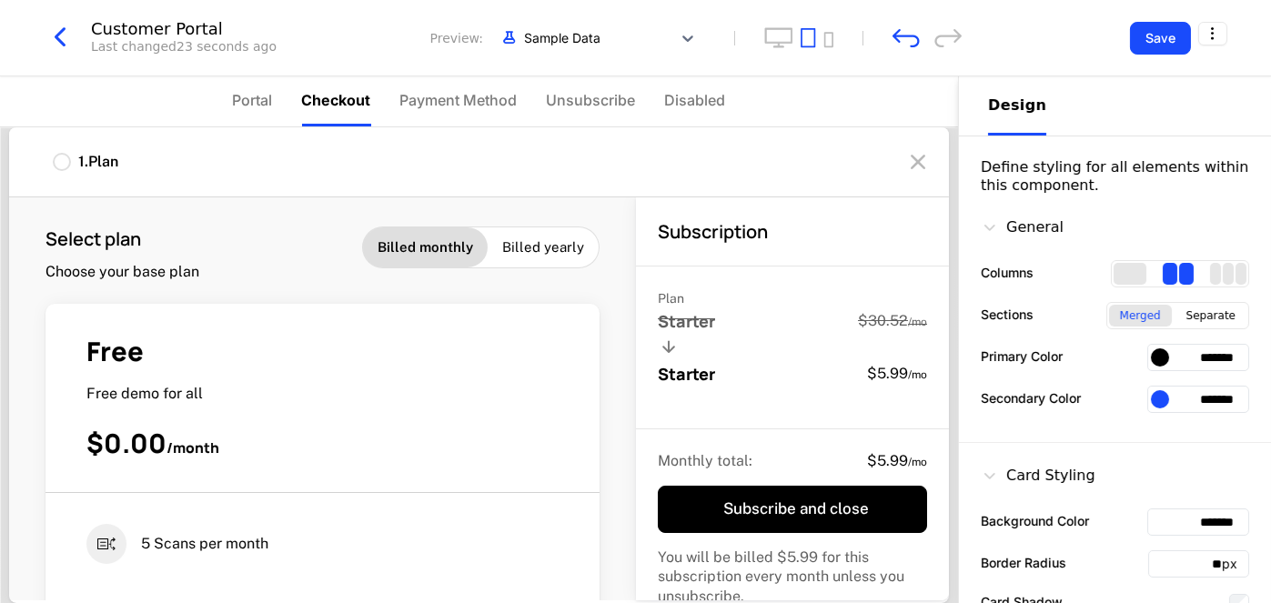
click at [227, 348] on div "Free" at bounding box center [322, 351] width 472 height 35
click at [308, 373] on div "Free Free demo for all $0.00 / month" at bounding box center [322, 413] width 554 height 159
click at [521, 261] on div "Billed yearly" at bounding box center [543, 247] width 111 height 40
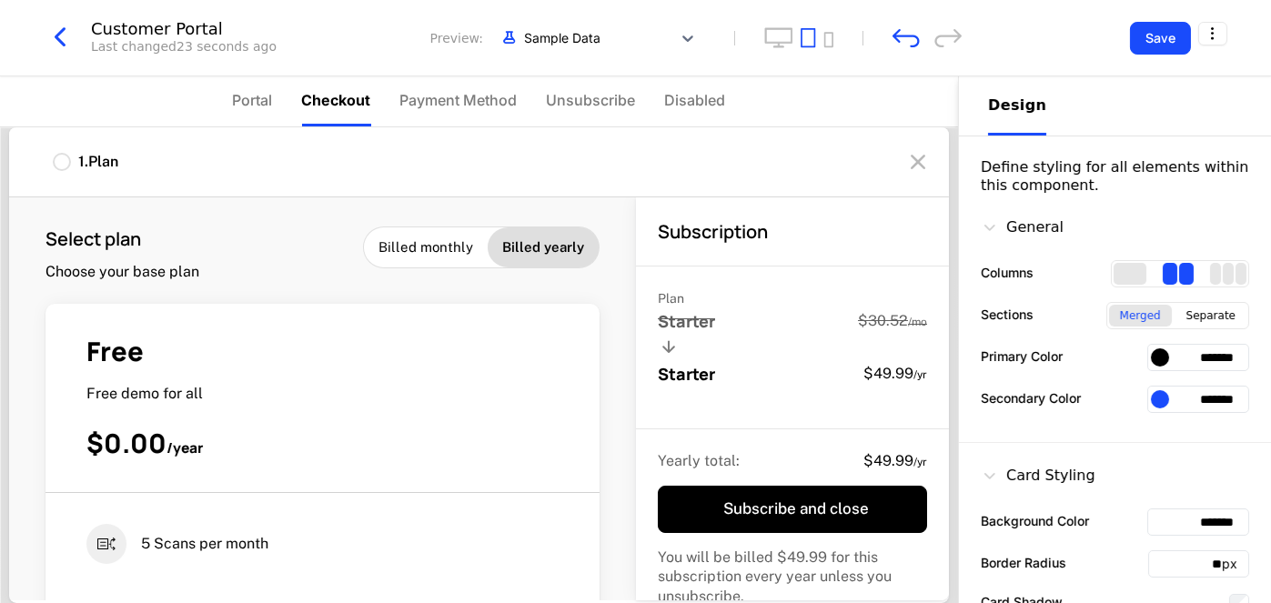
click at [387, 241] on span "Billed monthly" at bounding box center [425, 247] width 95 height 18
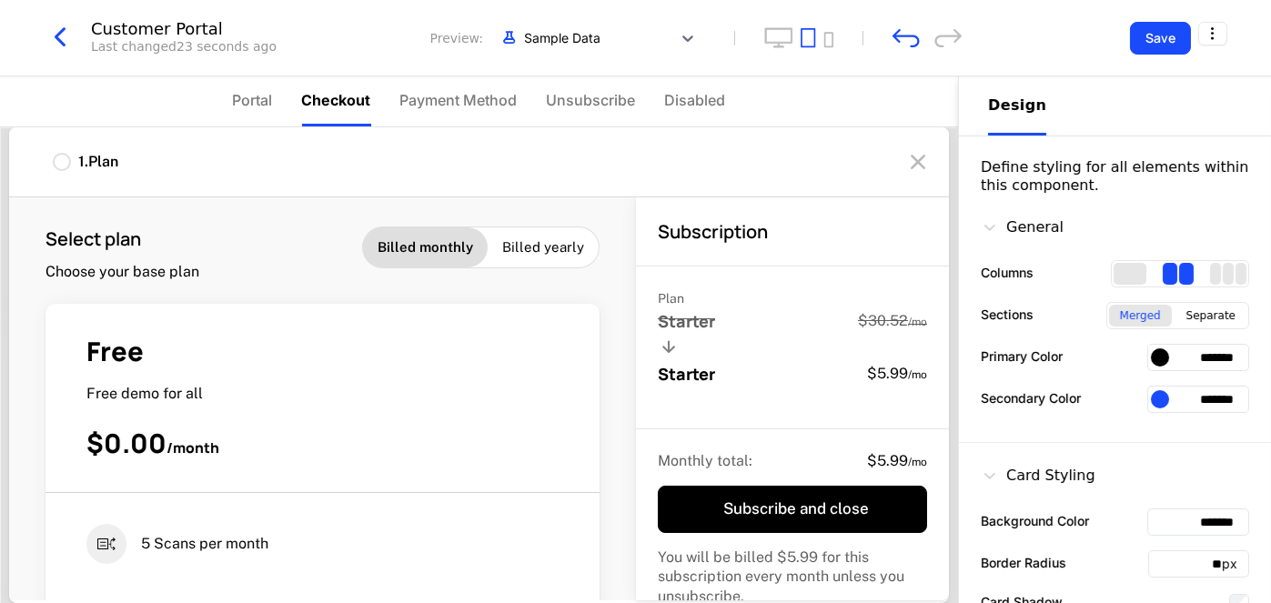
click at [370, 417] on div "Free Free demo for all $0.00 / month" at bounding box center [322, 413] width 554 height 159
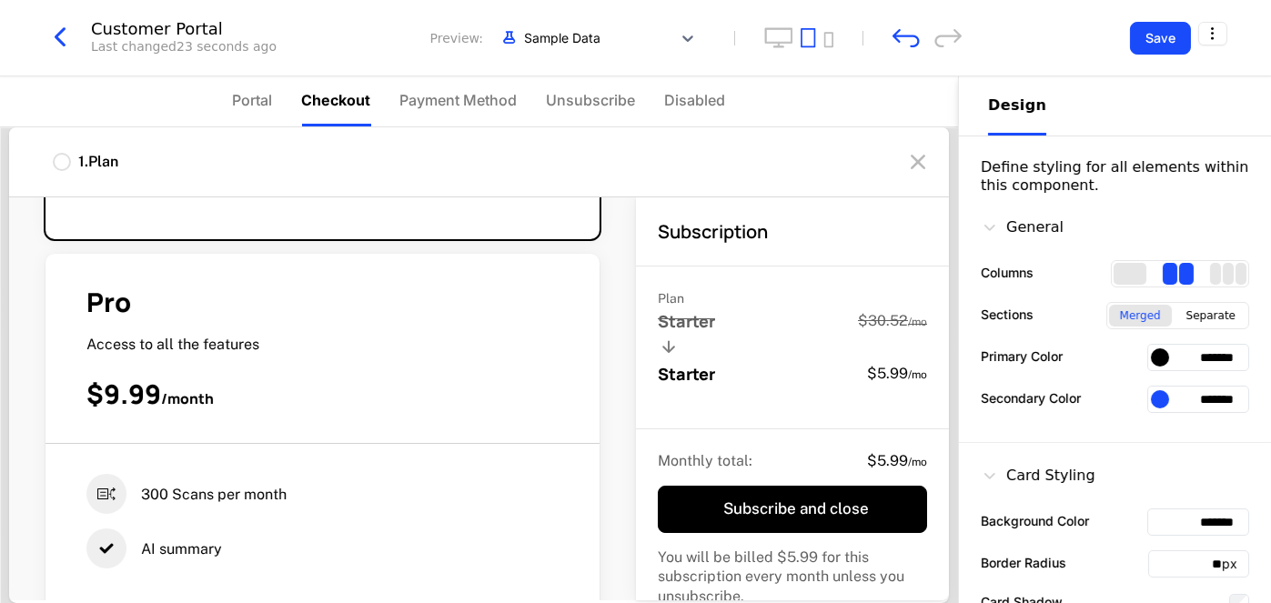
click at [204, 449] on div "300 Scans per month AI summary Choose plan" at bounding box center [322, 545] width 554 height 203
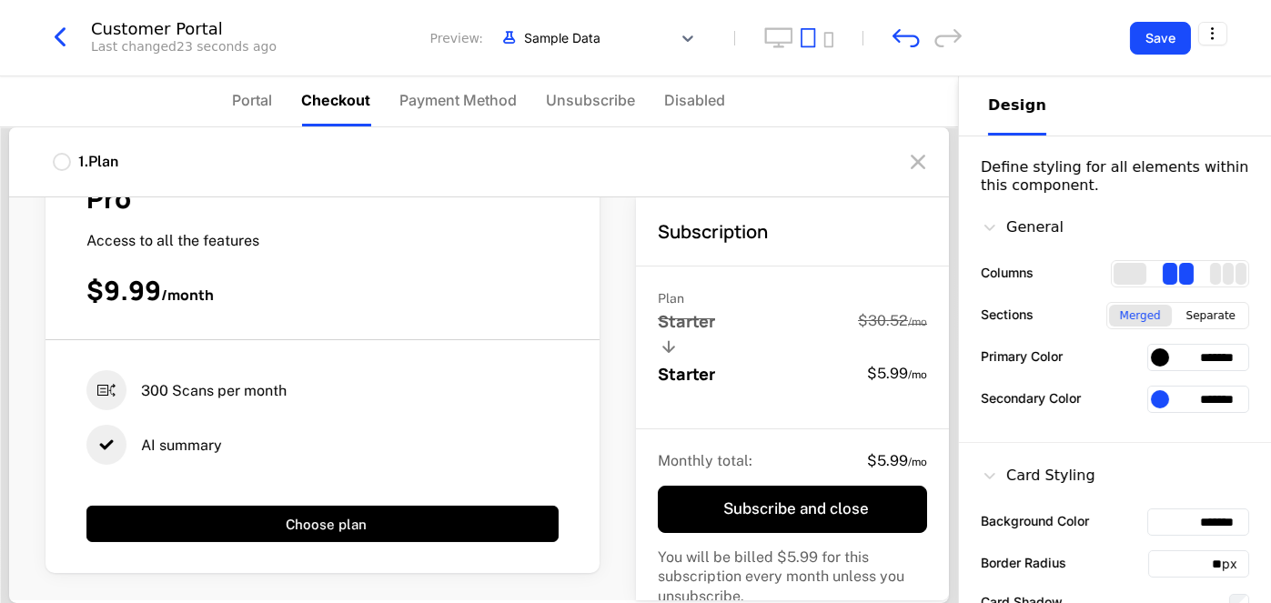
click at [1151, 392] on div at bounding box center [1160, 399] width 18 height 18
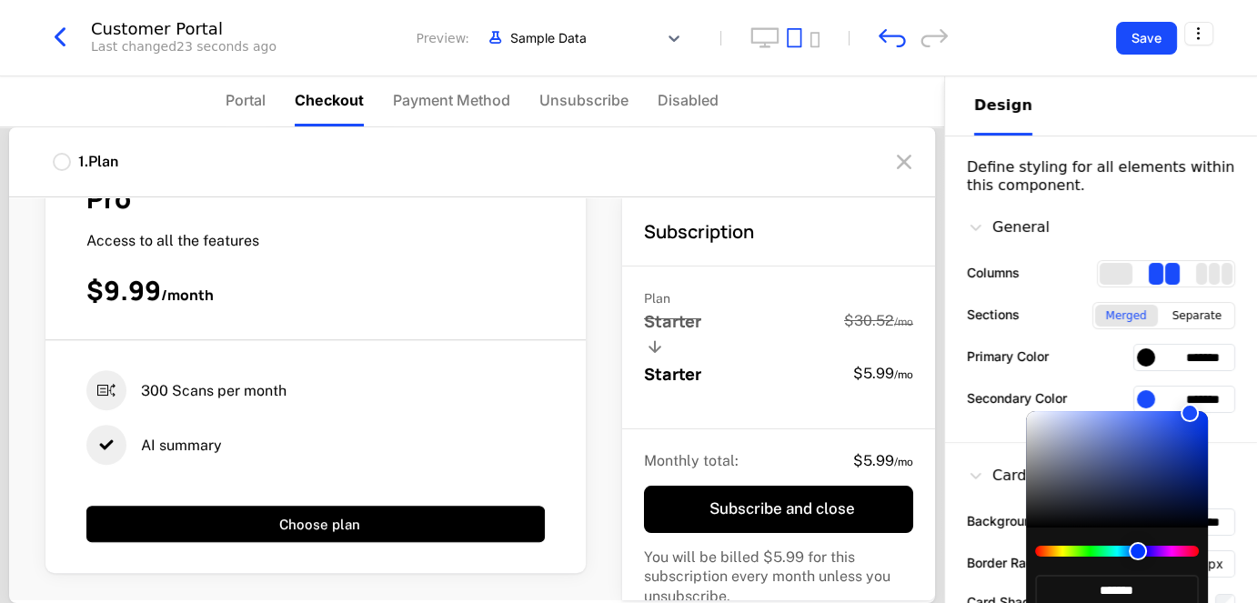
type input "*******"
click at [1128, 435] on div at bounding box center [1117, 469] width 182 height 116
type input "*******"
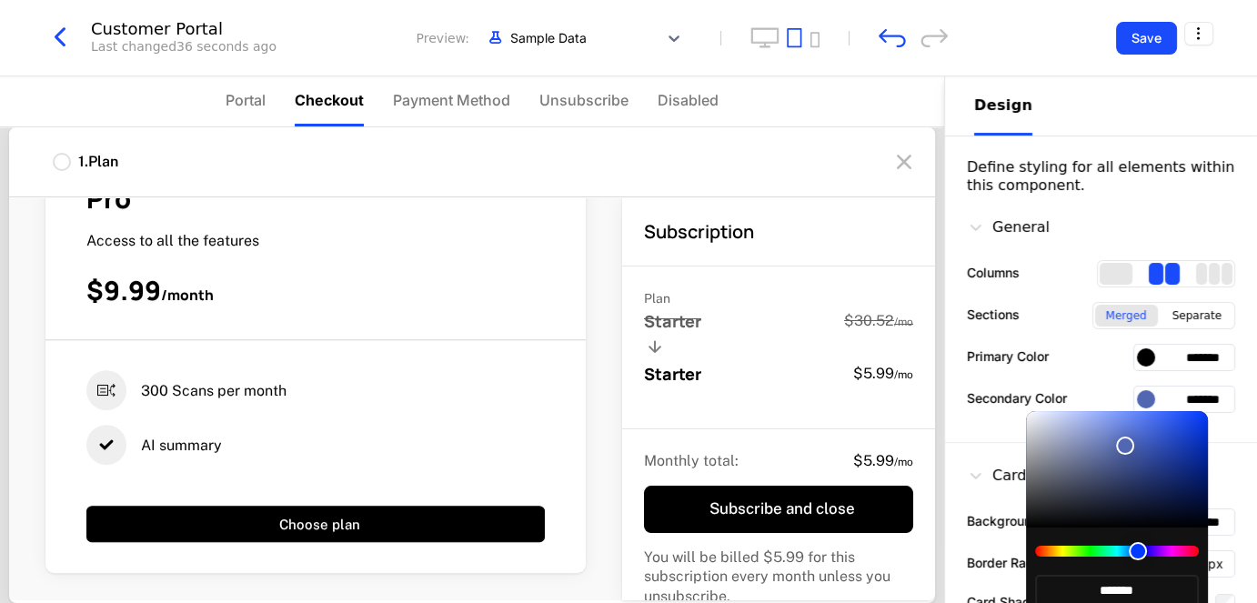
click at [1125, 446] on div at bounding box center [1117, 469] width 182 height 116
click at [1152, 45] on div at bounding box center [628, 301] width 1257 height 603
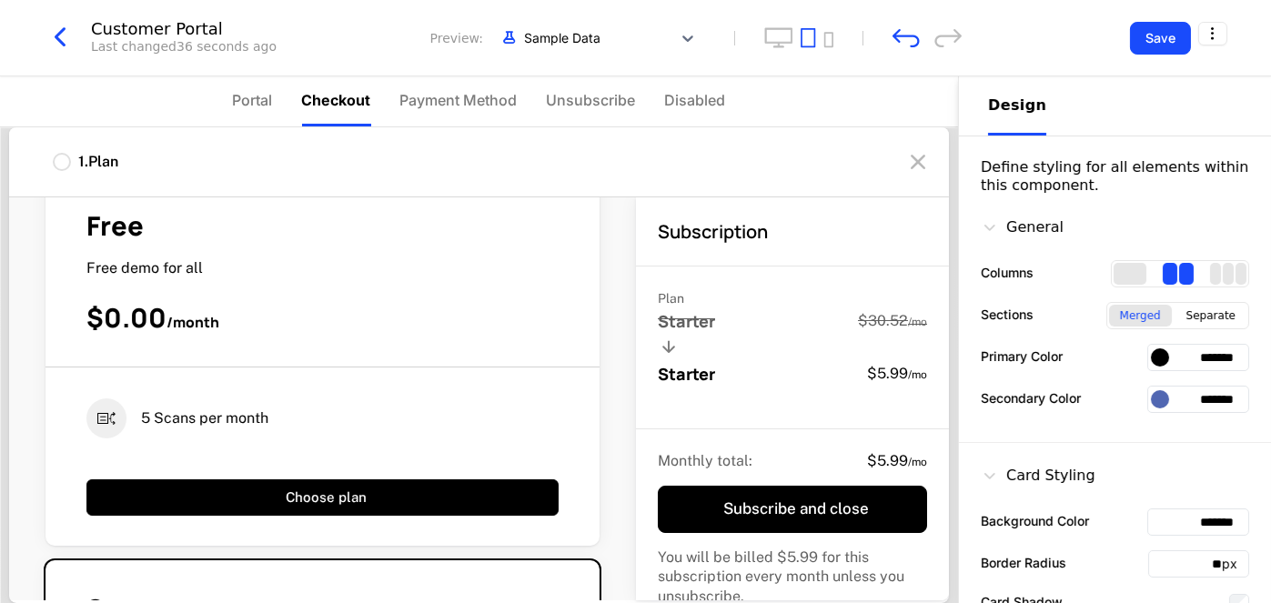
scroll to position [13, 0]
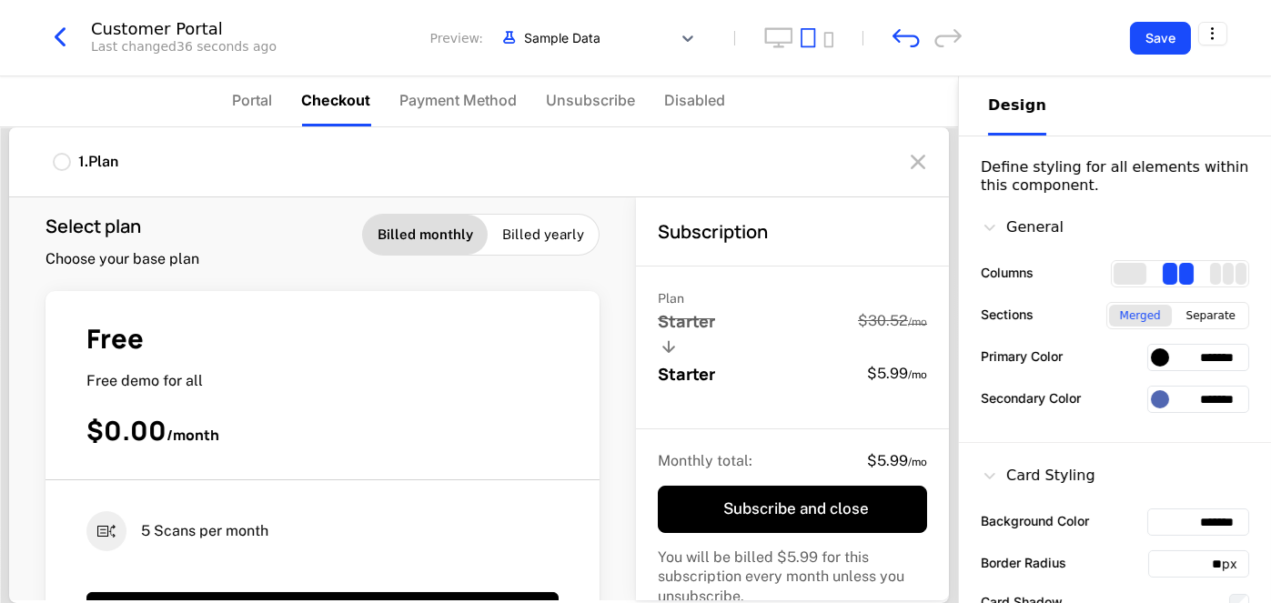
click at [384, 346] on div "Free" at bounding box center [322, 338] width 472 height 35
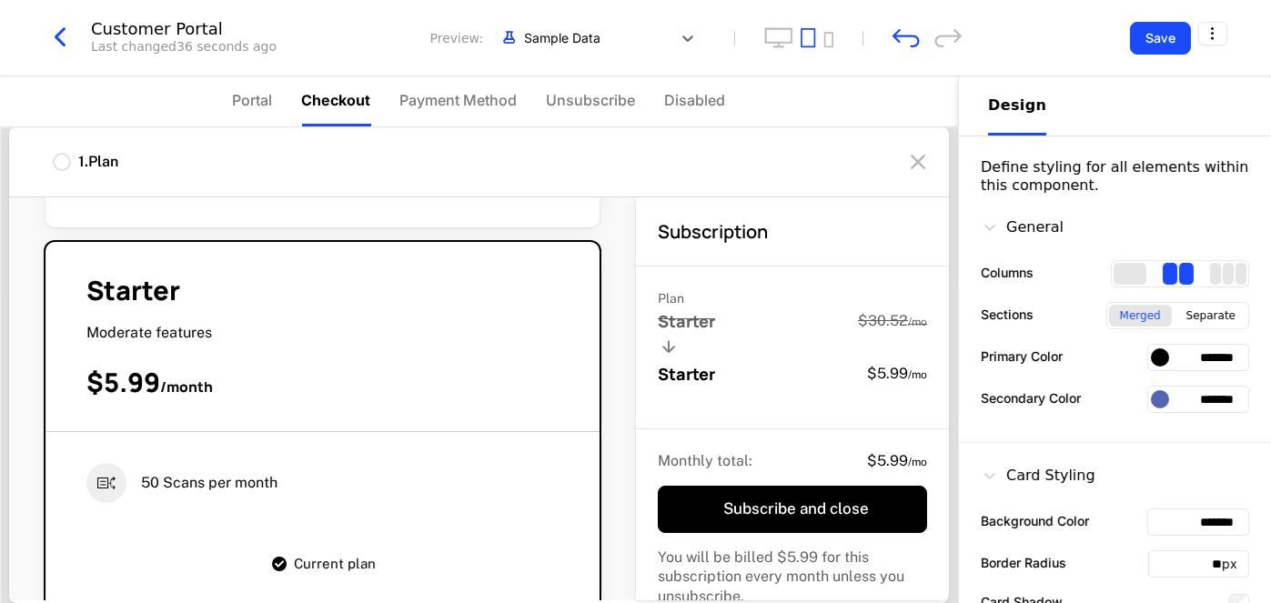
scroll to position [468, 0]
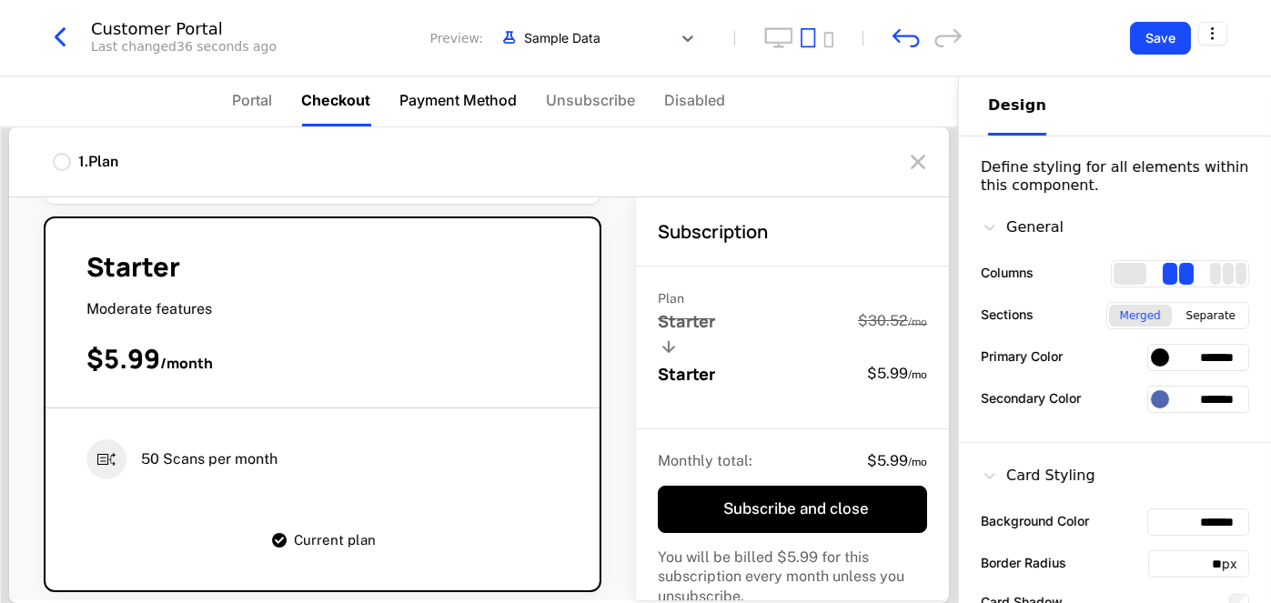
click at [405, 101] on span "Payment Method" at bounding box center [458, 100] width 117 height 22
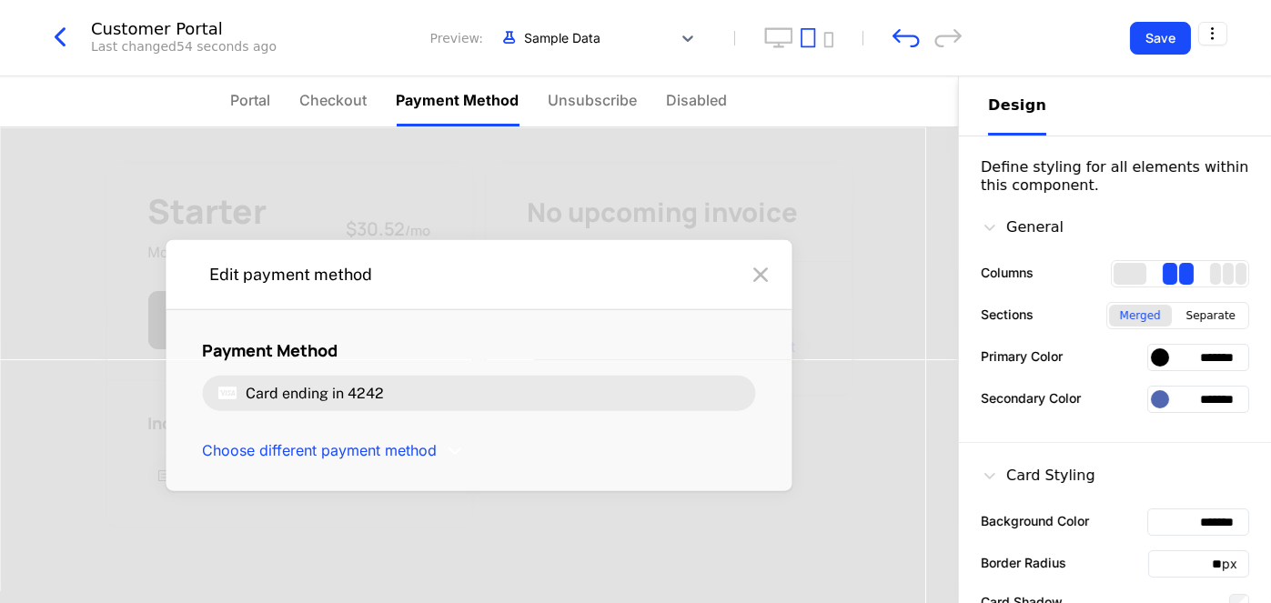
click at [372, 365] on div "Payment Method Card ending in 4242" at bounding box center [479, 375] width 553 height 72
click at [366, 383] on div "Card ending in 4242" at bounding box center [316, 393] width 138 height 20
click at [747, 280] on icon at bounding box center [761, 274] width 29 height 29
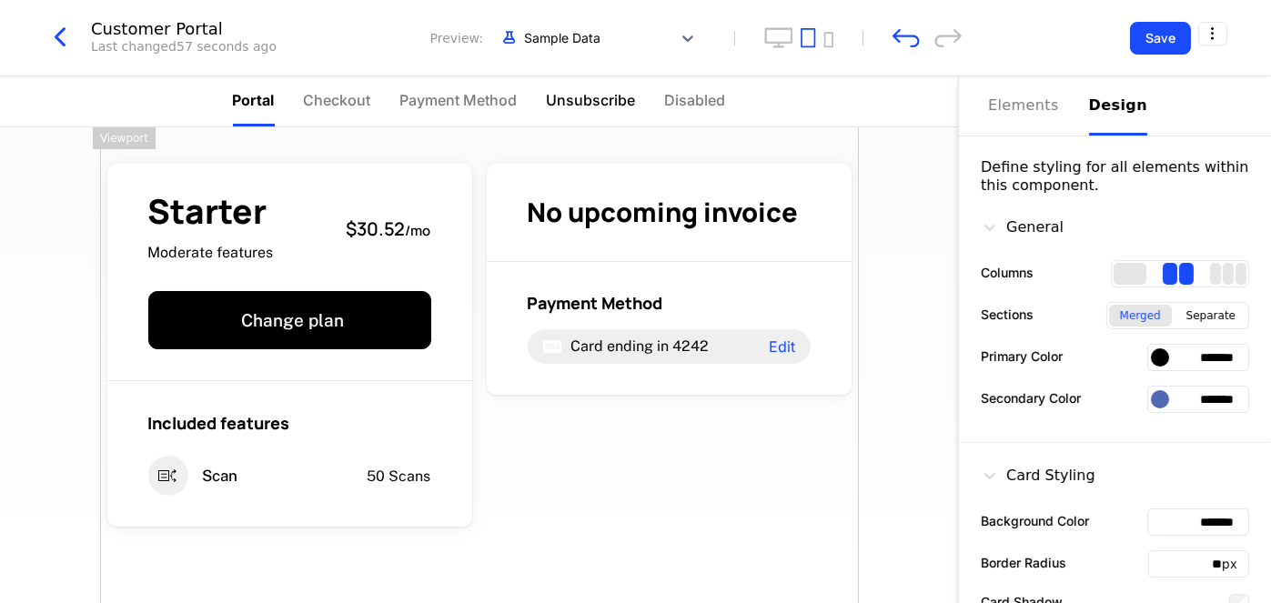
click at [623, 98] on span "Unsubscribe" at bounding box center [591, 100] width 89 height 22
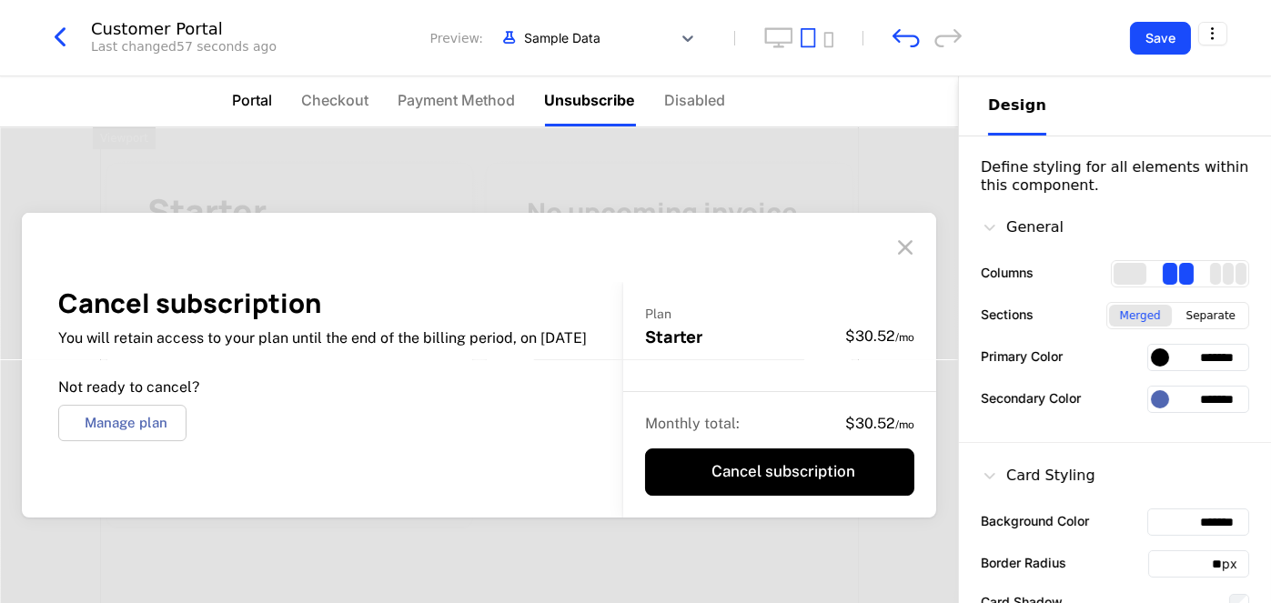
click at [261, 85] on li "Portal" at bounding box center [253, 101] width 40 height 50
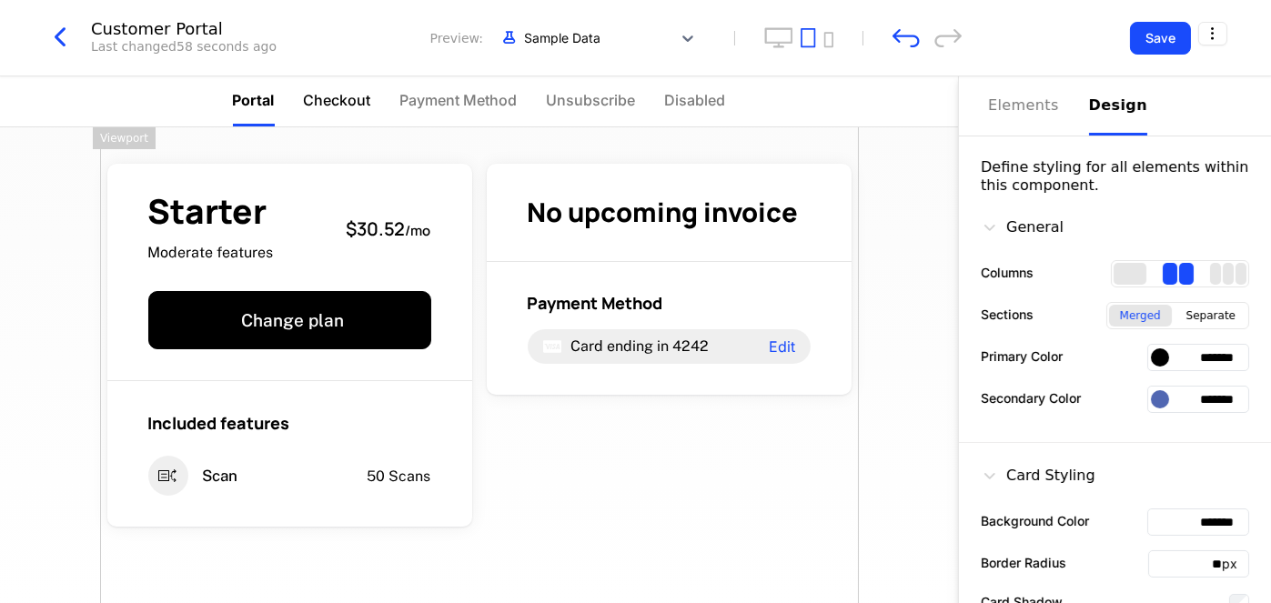
click at [342, 107] on span "Checkout" at bounding box center [337, 100] width 67 height 22
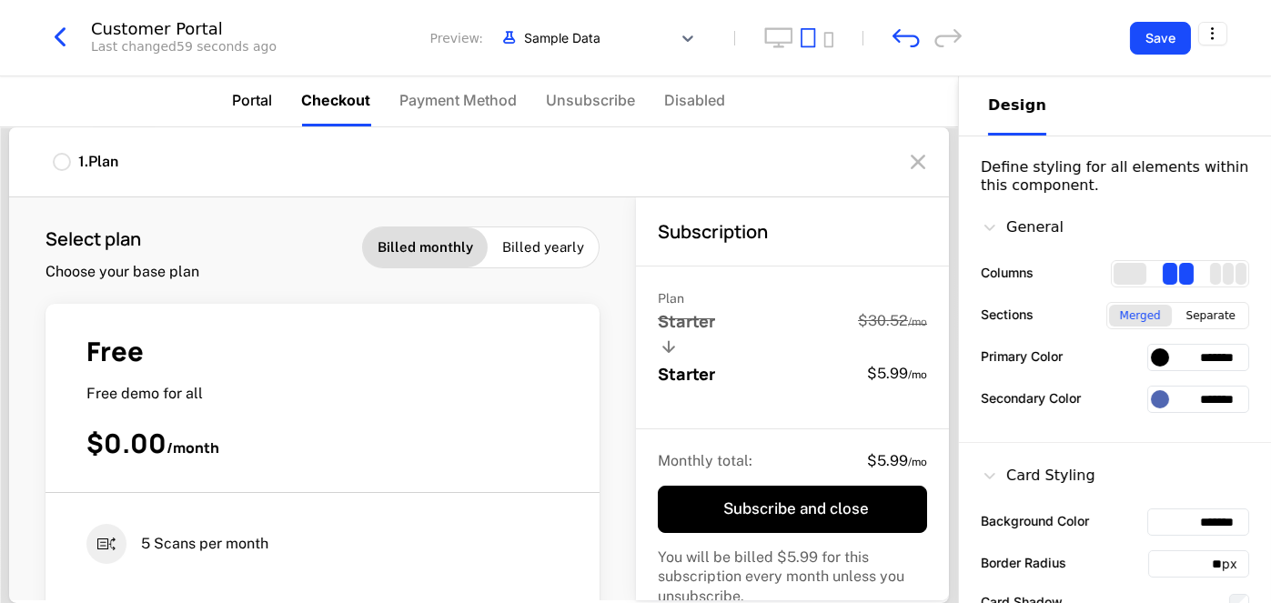
click at [264, 107] on span "Portal" at bounding box center [253, 100] width 40 height 22
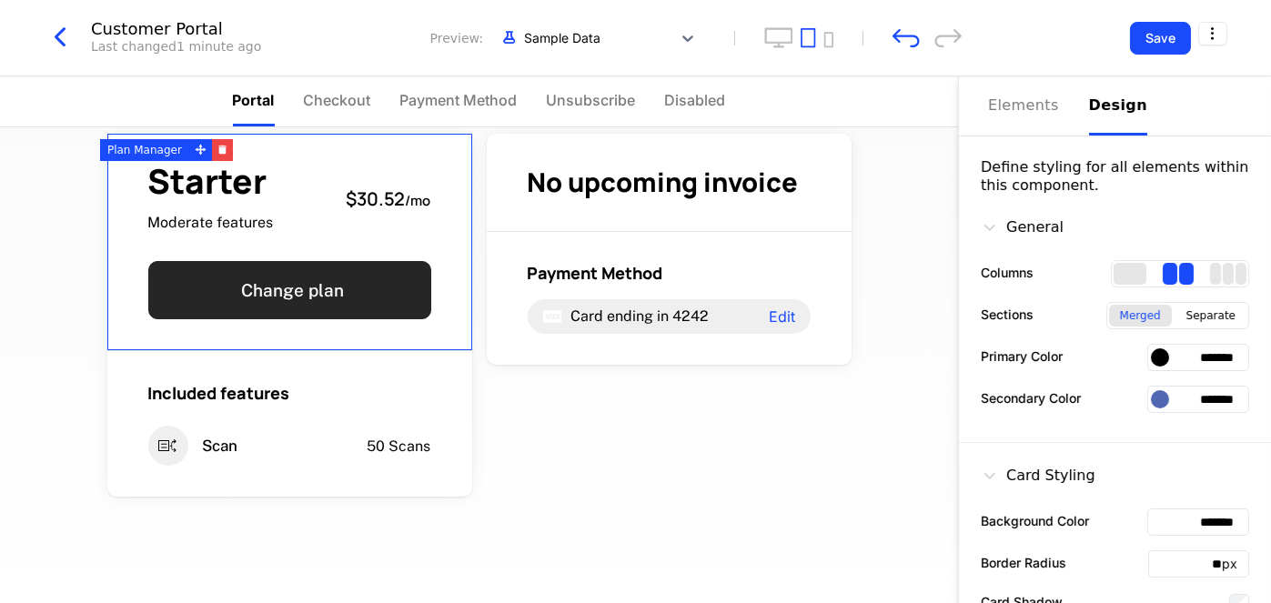
scroll to position [0, 0]
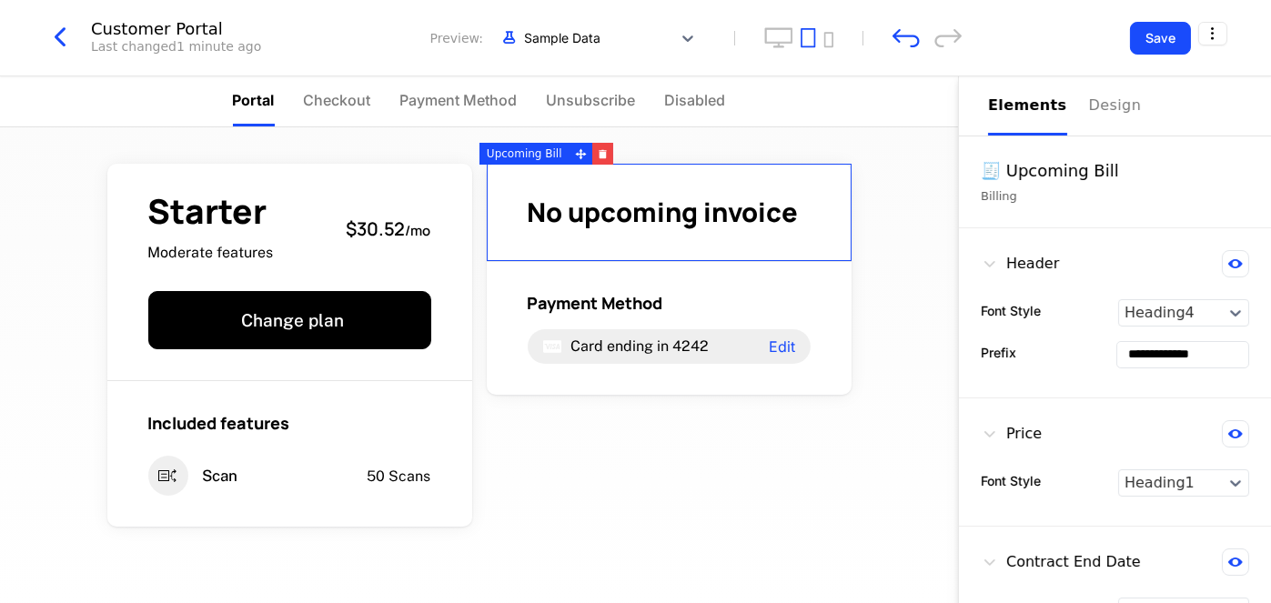
click at [630, 221] on span "No upcoming invoice" at bounding box center [663, 212] width 271 height 36
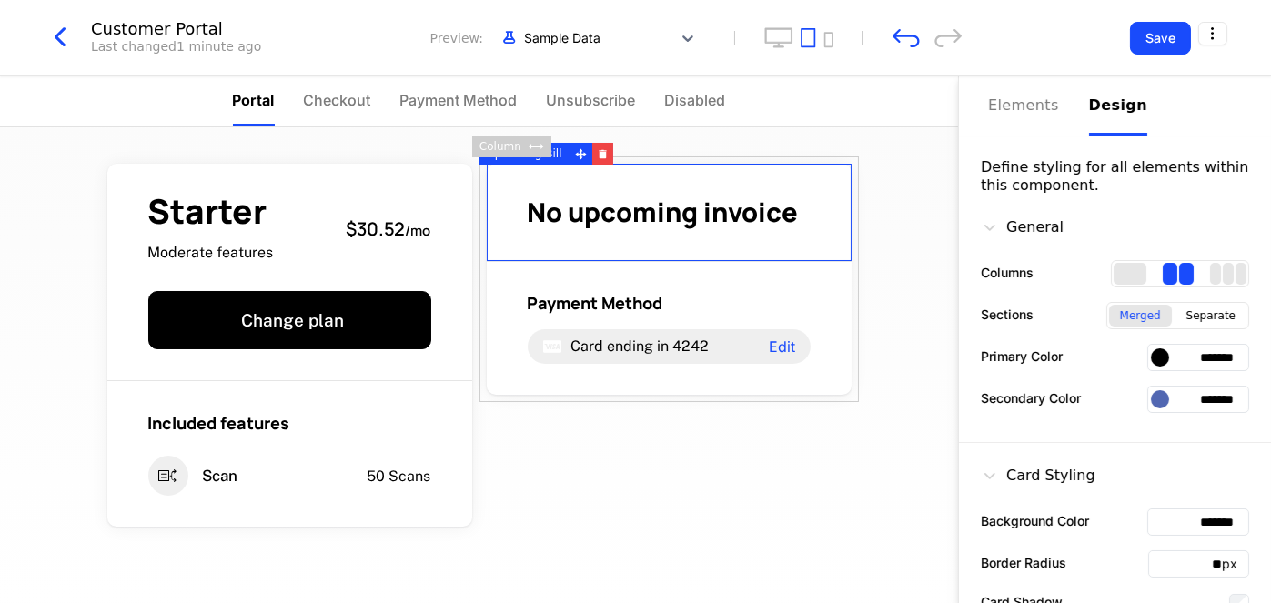
click at [1100, 113] on div "Design" at bounding box center [1118, 106] width 58 height 22
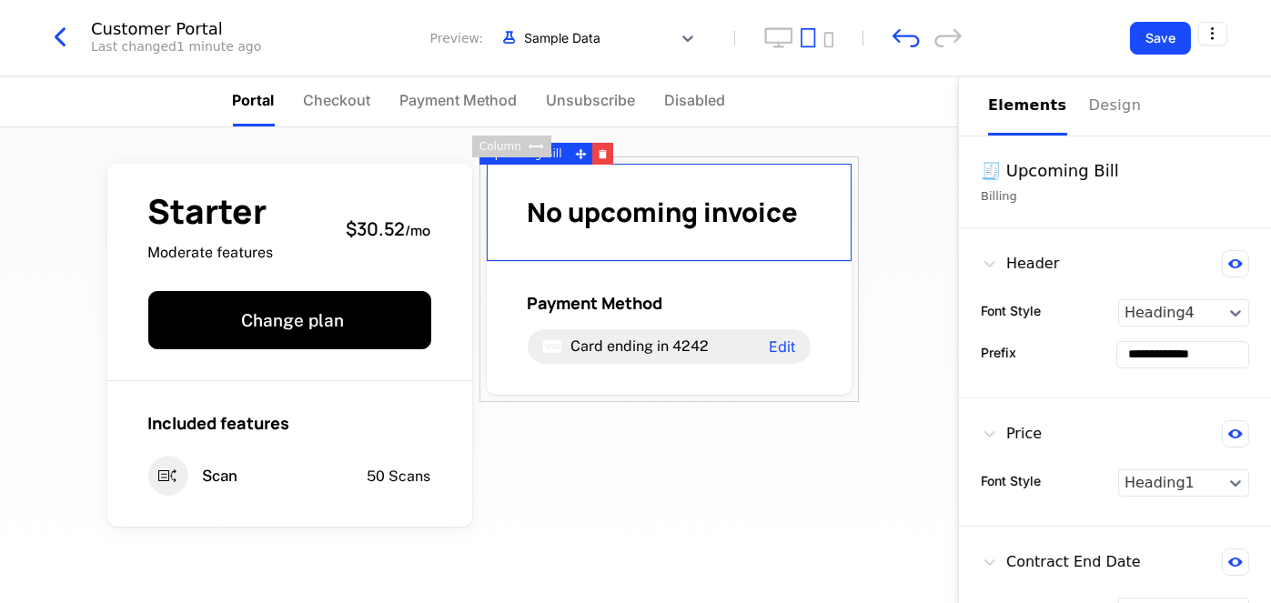
click at [1019, 108] on div "Elements" at bounding box center [1027, 106] width 79 height 22
click at [978, 200] on div "🧾 Upcoming Bill Billing" at bounding box center [1115, 182] width 312 height 92
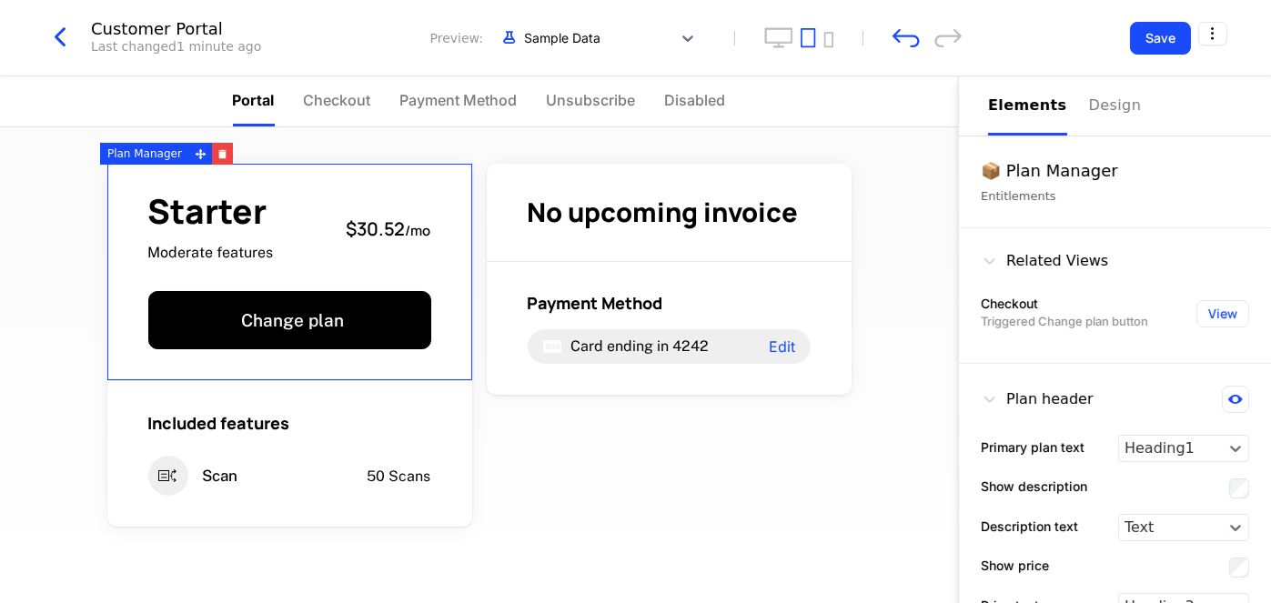
click at [373, 249] on div "Starter Moderate features $30.52 / mo" at bounding box center [289, 229] width 283 height 68
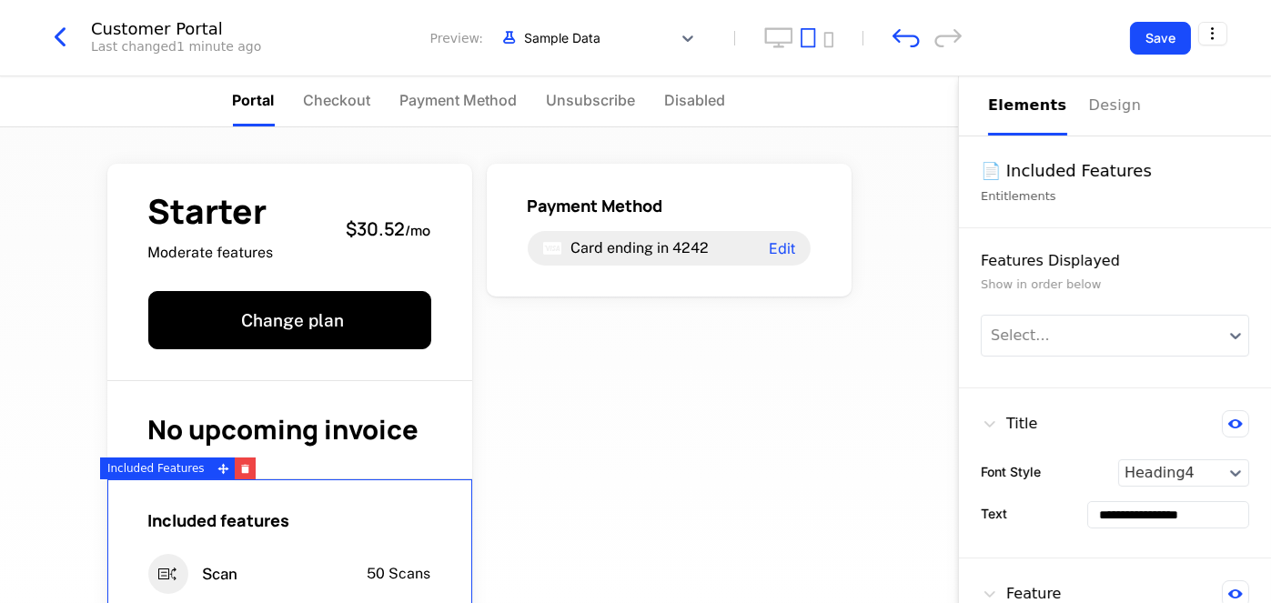
click at [329, 529] on div "Included features" at bounding box center [289, 520] width 283 height 23
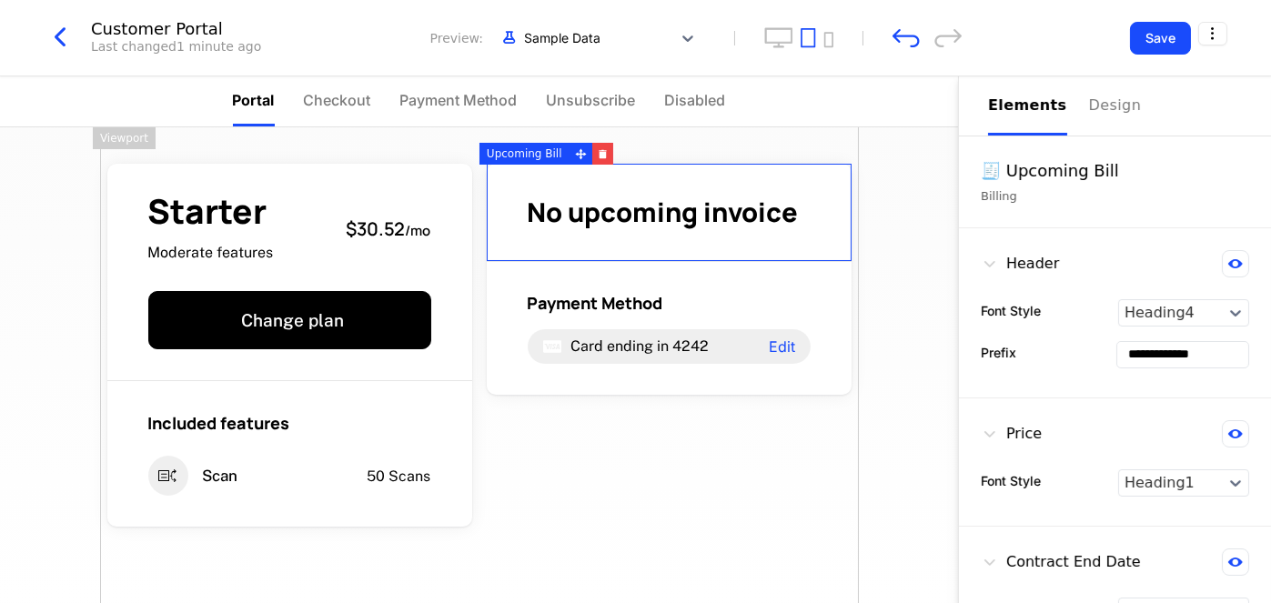
click at [679, 506] on div "Starter Moderate features $30.52 / mo Change plan Included features Scan 50 Sca…" at bounding box center [479, 410] width 759 height 567
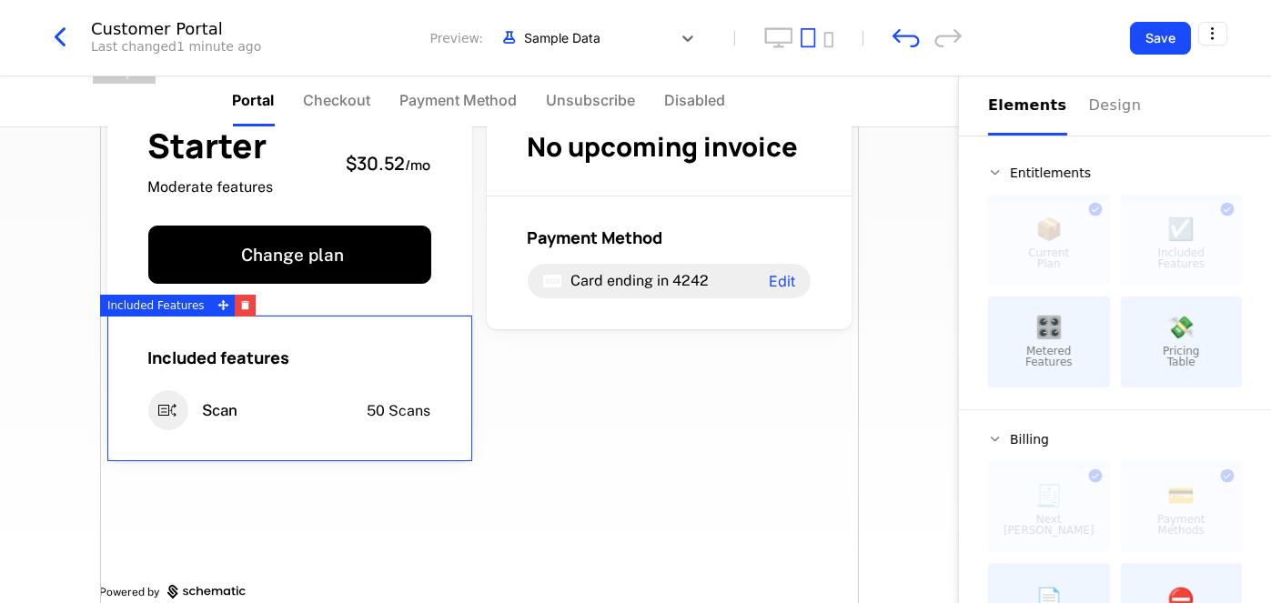
scroll to position [90, 0]
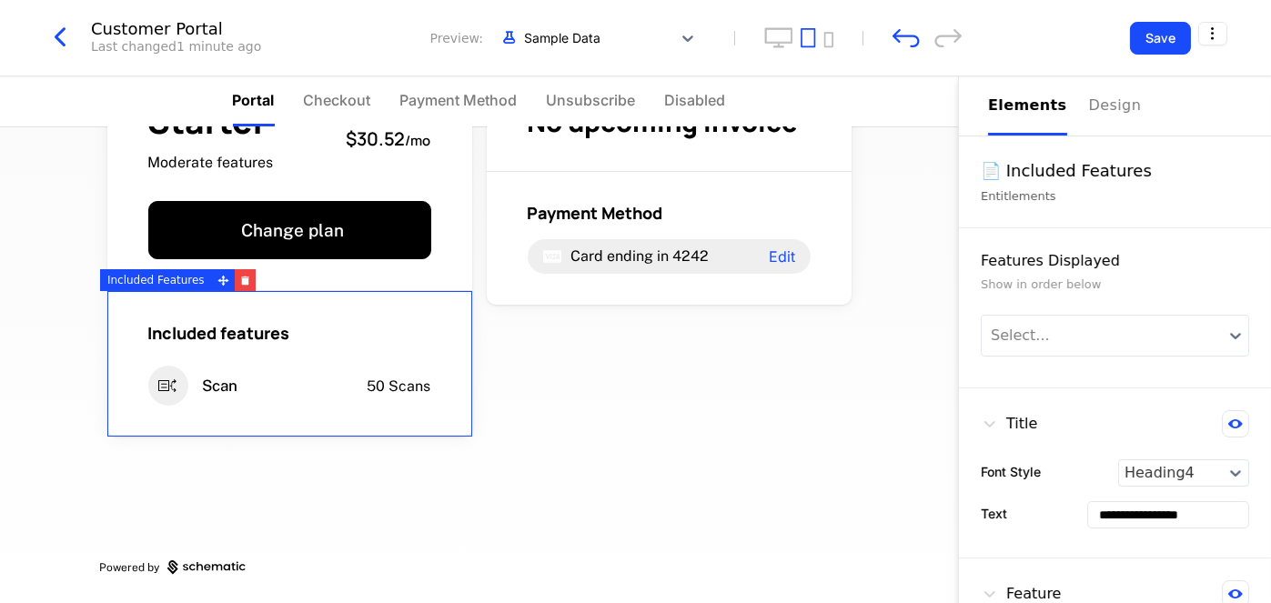
click at [347, 412] on div "Included features Scan 50 Scans" at bounding box center [289, 364] width 365 height 146
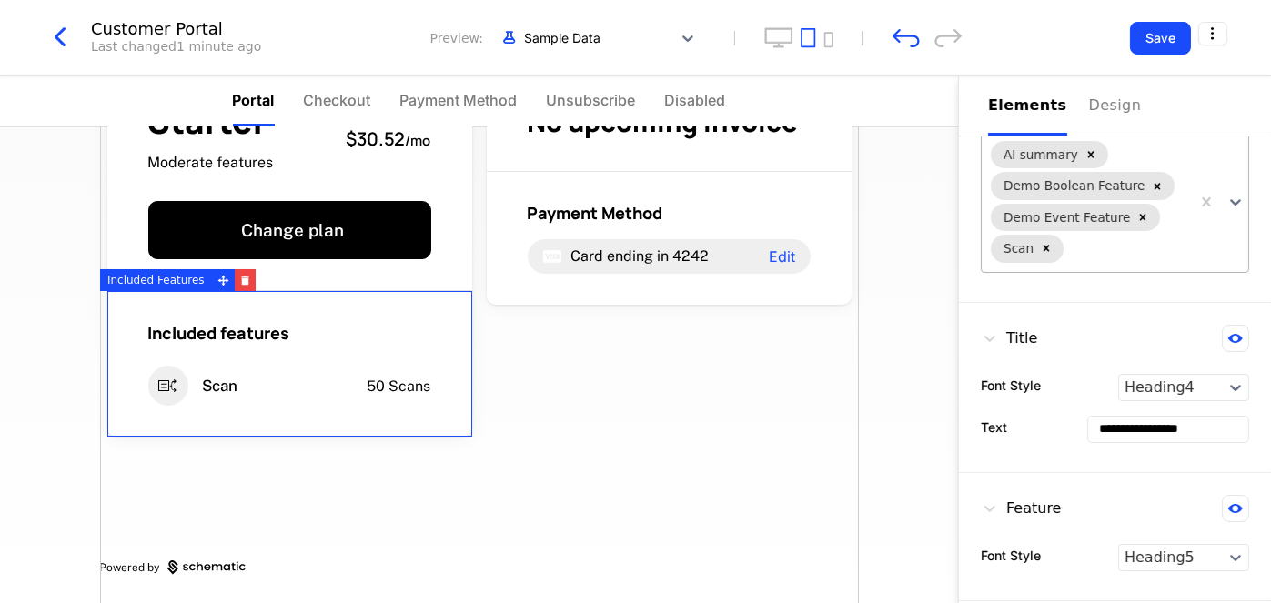
scroll to position [182, 0]
click at [727, 423] on div "Starter Moderate features $30.52 / mo Change plan Included features Scan 50 Sca…" at bounding box center [479, 320] width 759 height 567
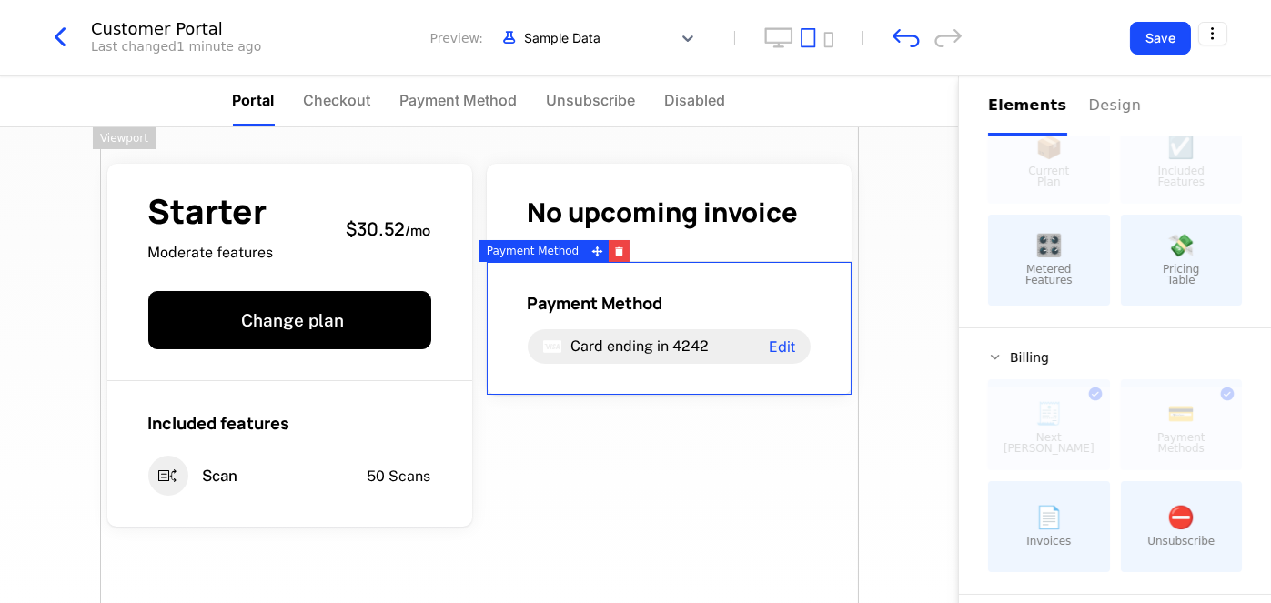
scroll to position [0, 0]
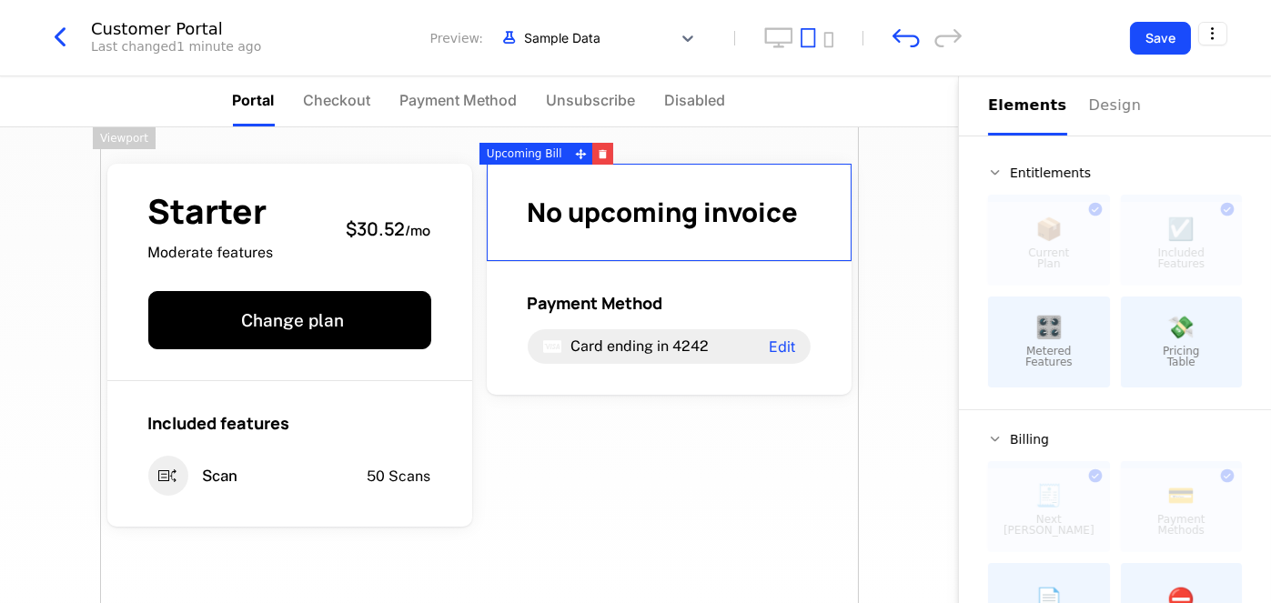
click at [683, 217] on span "No upcoming invoice" at bounding box center [663, 212] width 271 height 36
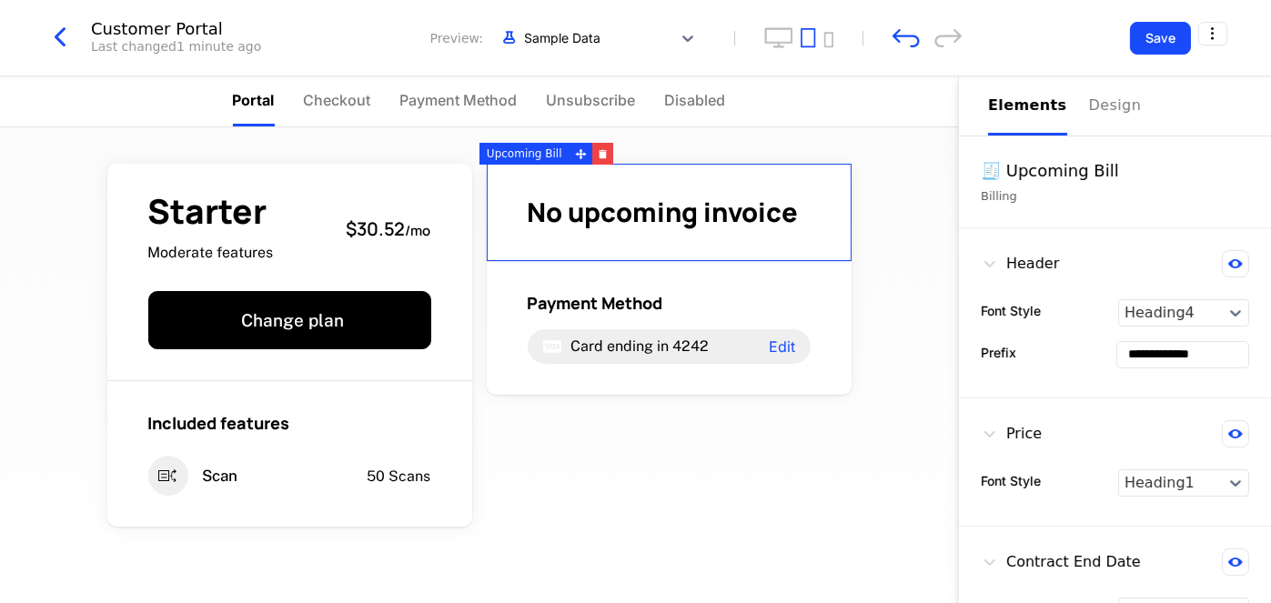
click at [1048, 156] on div "🧾 Upcoming Bill Billing" at bounding box center [1115, 182] width 312 height 92
click at [994, 193] on div "Billing" at bounding box center [1115, 196] width 268 height 18
click at [1099, 104] on div "Design" at bounding box center [1118, 106] width 58 height 22
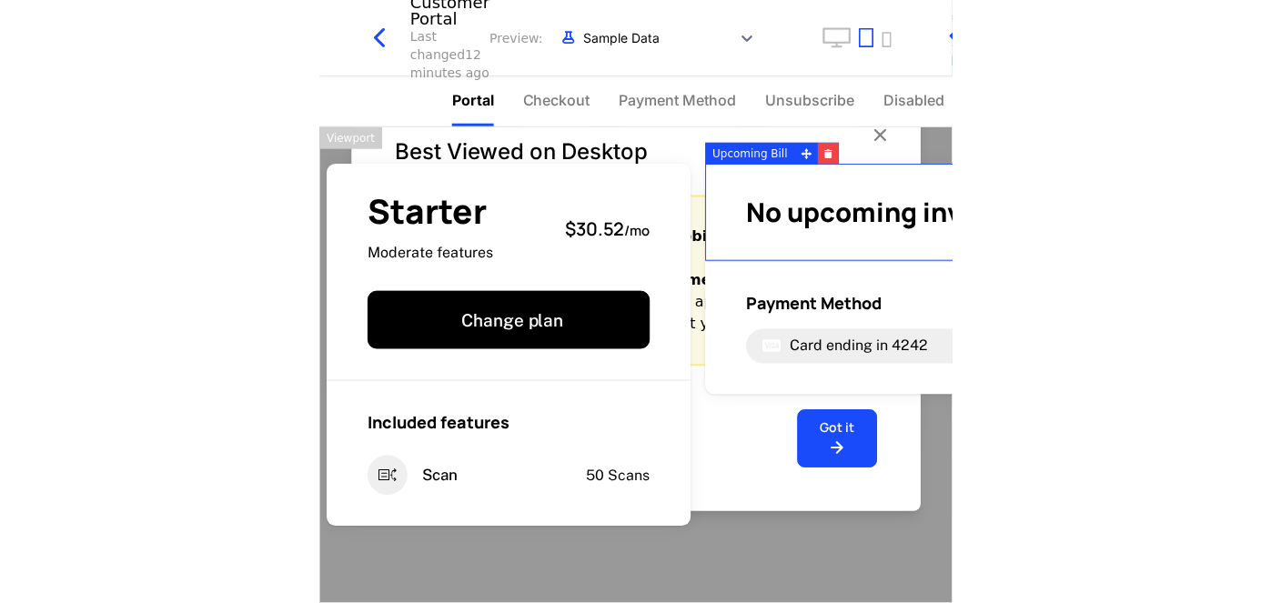
scroll to position [540, 0]
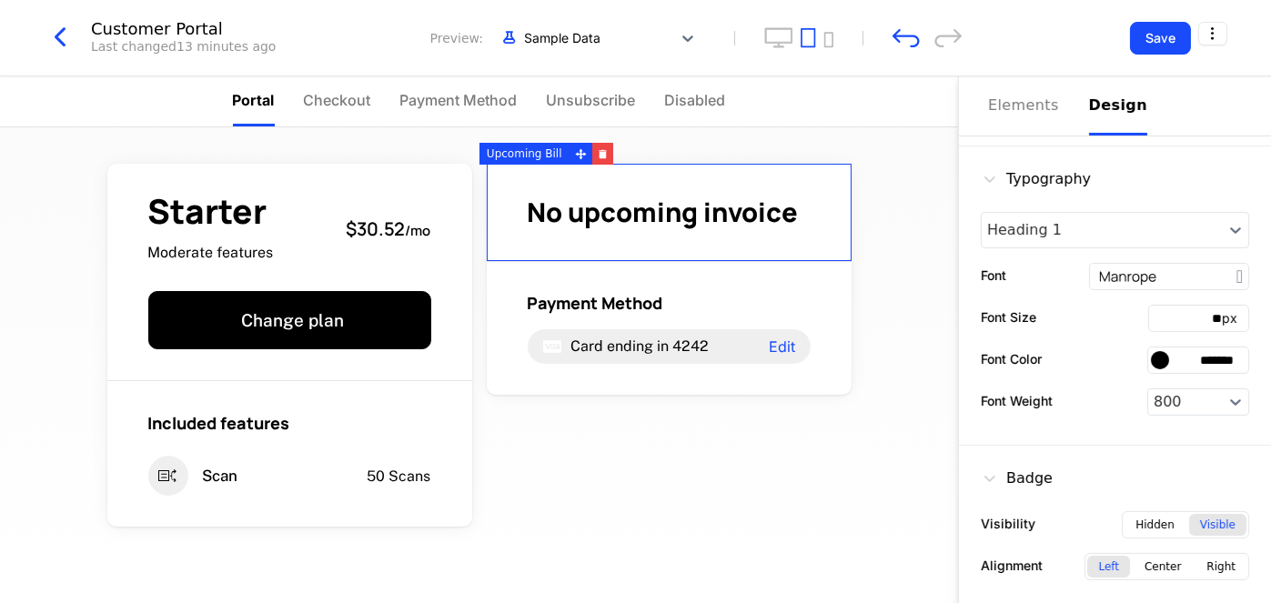
click at [70, 38] on icon "button" at bounding box center [60, 37] width 33 height 33
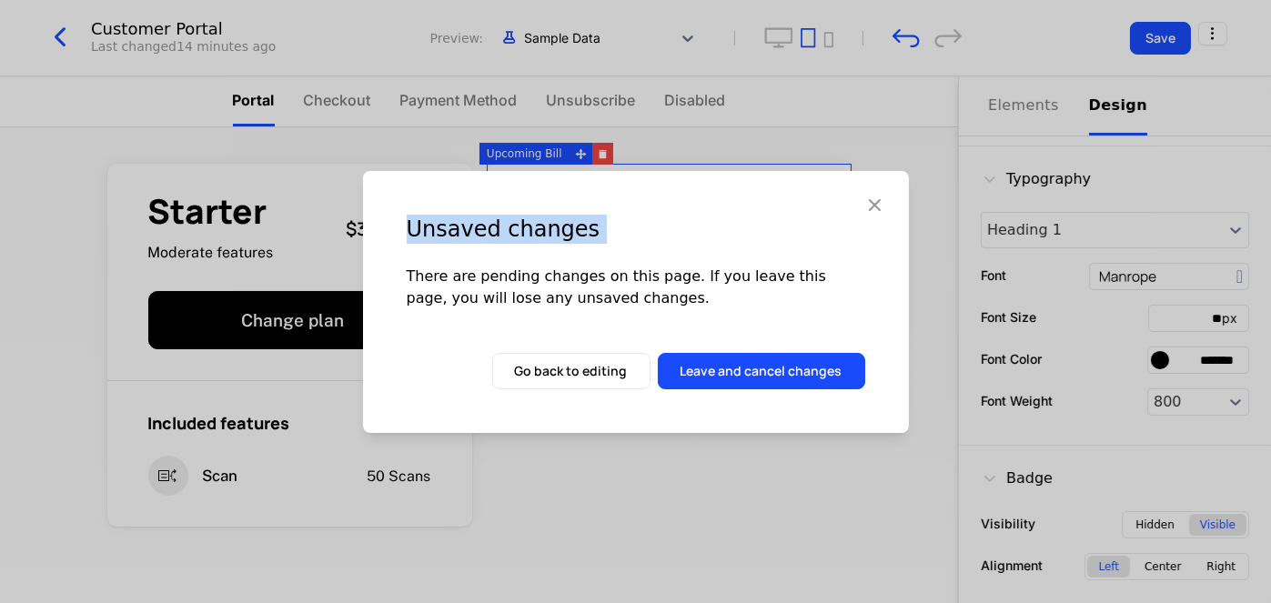
click at [70, 38] on div "Unsaved changes There are pending changes on this page. If you leave this page,…" at bounding box center [635, 301] width 1271 height 603
click at [610, 378] on button "Go back to editing" at bounding box center [571, 371] width 158 height 36
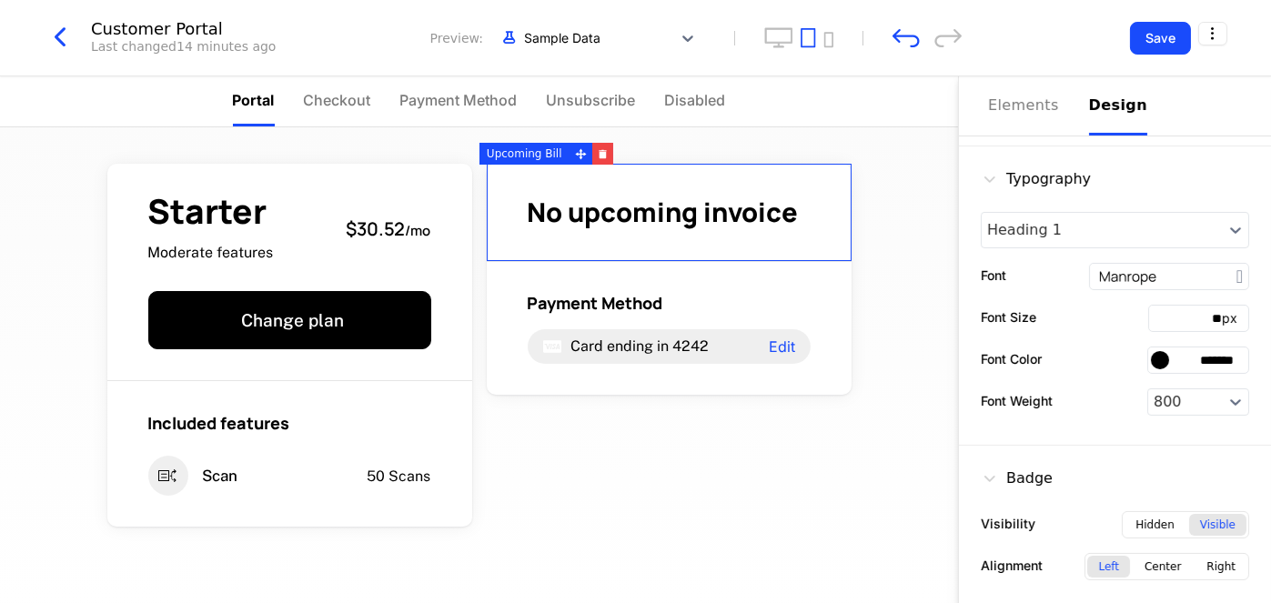
click at [29, 37] on div "Customer Portal Last changed 14 minutes ago Preview: Sample Data Save" at bounding box center [635, 38] width 1271 height 76
click at [75, 43] on icon "button" at bounding box center [60, 37] width 33 height 33
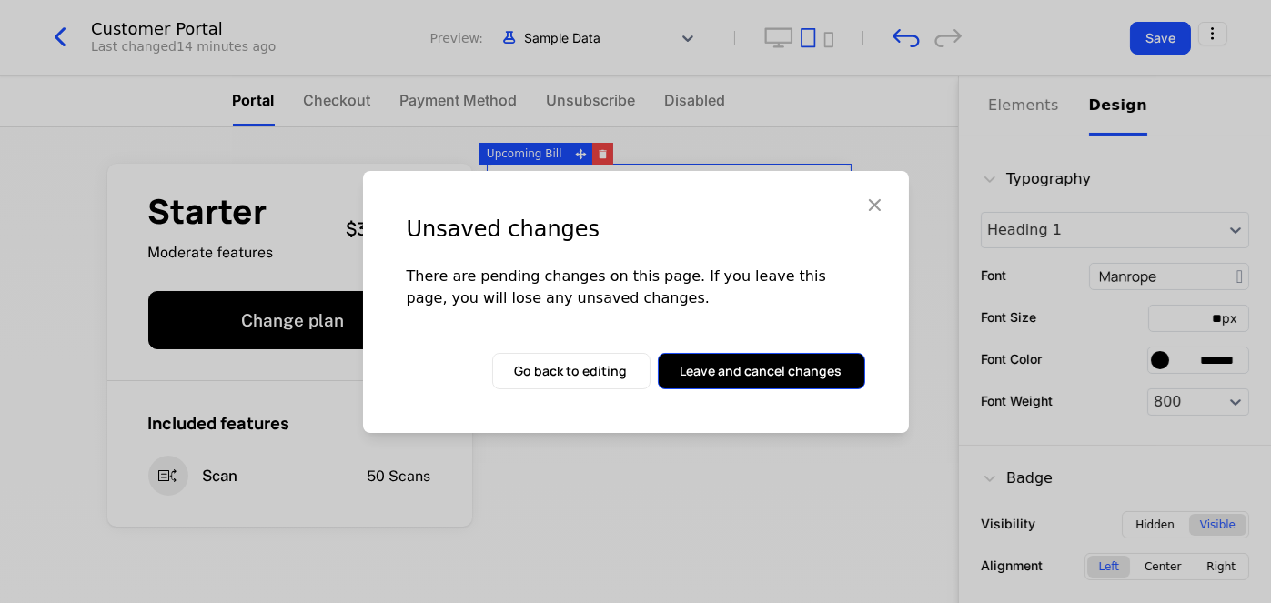
click at [683, 360] on button "Leave and cancel changes" at bounding box center [761, 371] width 207 height 36
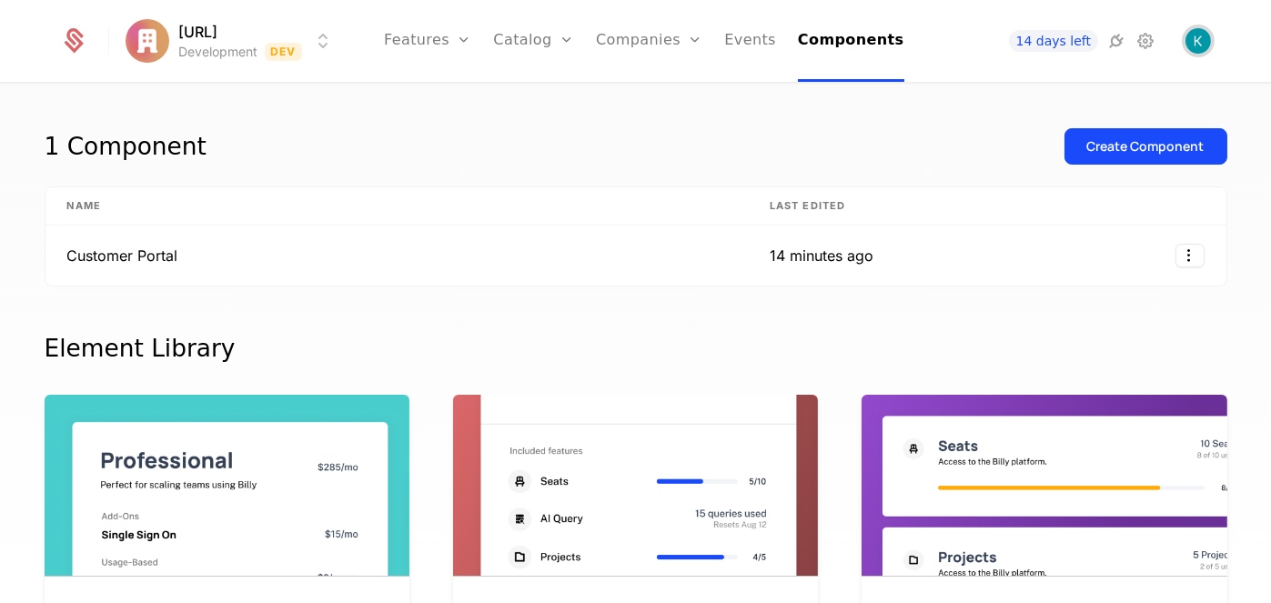
click at [1203, 31] on img "Open user button" at bounding box center [1197, 40] width 25 height 25
click at [1147, 40] on icon at bounding box center [1146, 41] width 22 height 22
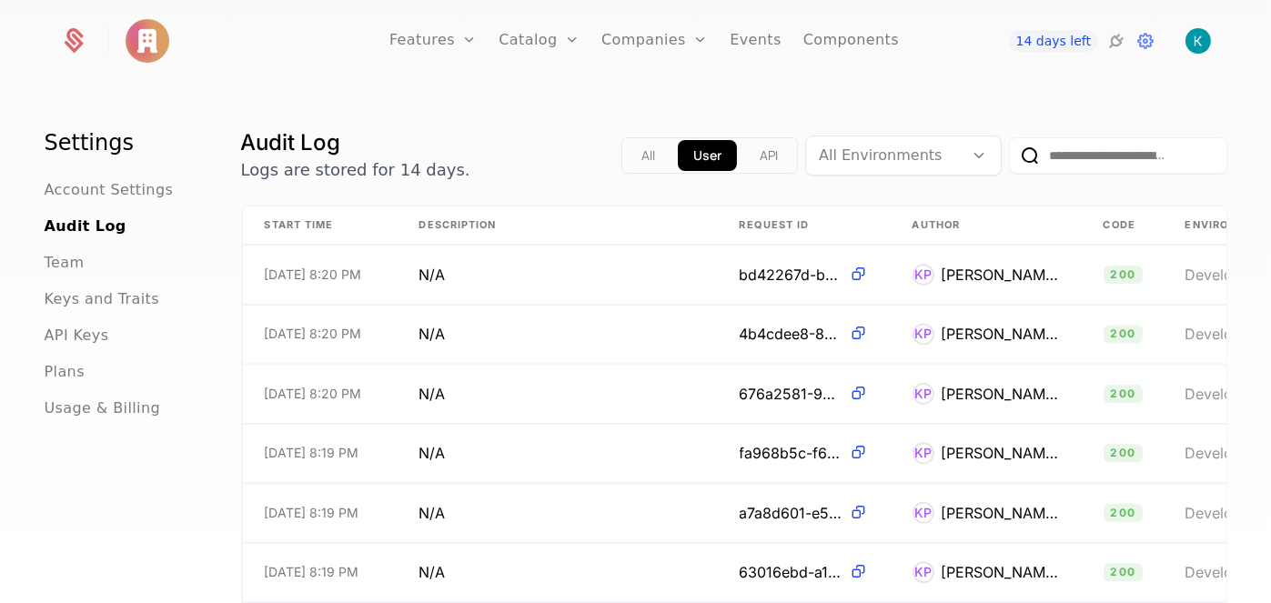
click at [110, 287] on ul "Account Settings Audit Log Team Keys and Traits API Keys Plans Usage & Billing" at bounding box center [121, 299] width 153 height 240
click at [110, 298] on span "Keys and Traits" at bounding box center [102, 299] width 115 height 22
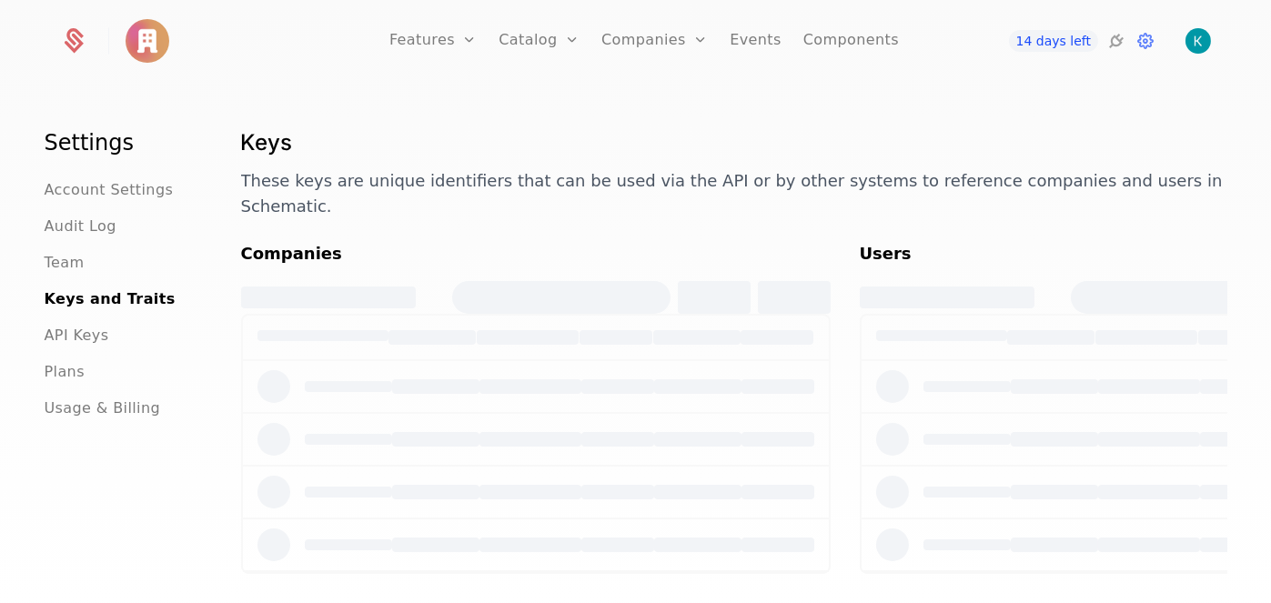
click at [106, 323] on ul "Account Settings Audit Log Team Keys and Traits API Keys Plans Usage & Billing" at bounding box center [121, 299] width 153 height 240
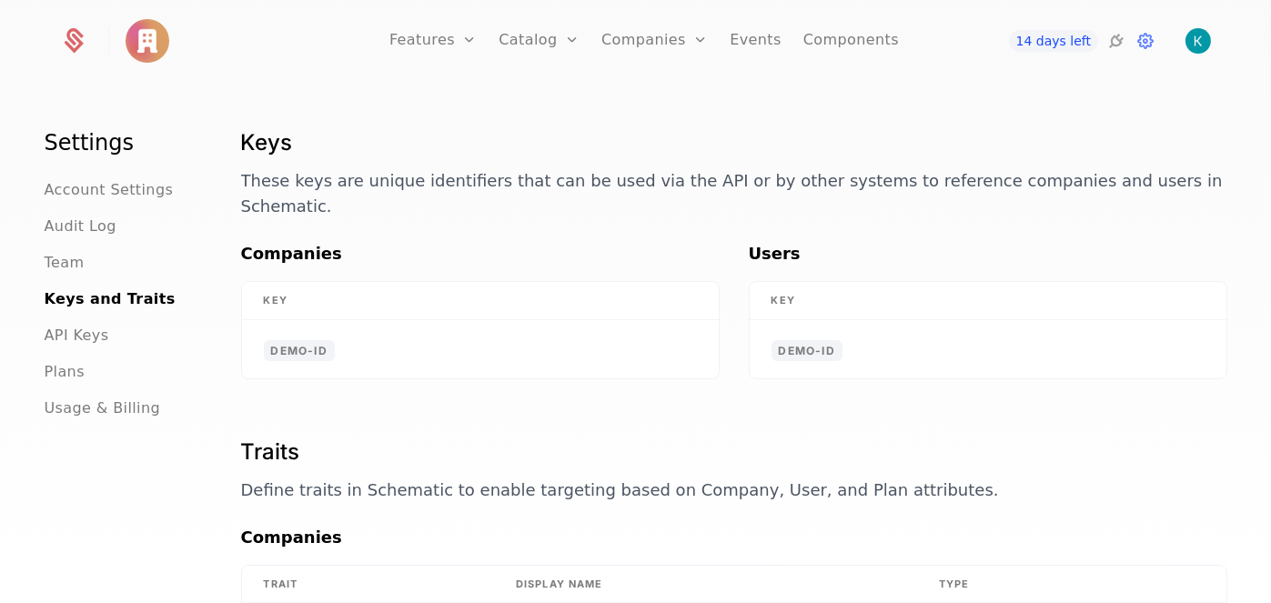
click at [105, 338] on div "API Keys" at bounding box center [121, 336] width 153 height 22
click at [81, 334] on span "API Keys" at bounding box center [77, 336] width 65 height 22
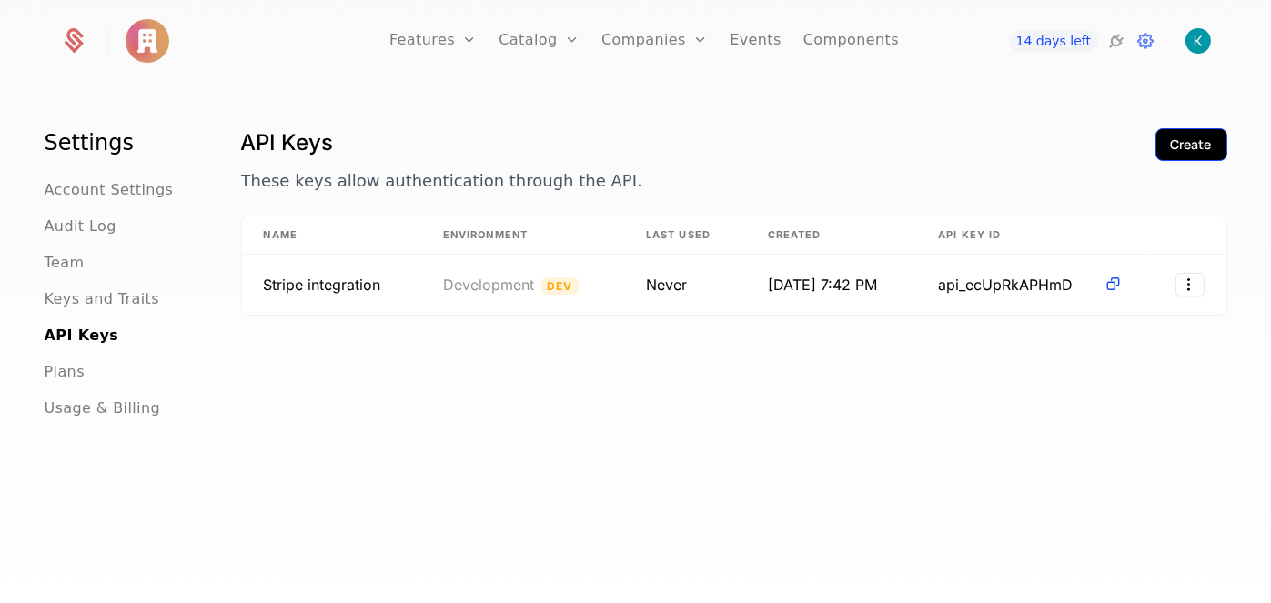
click at [1174, 146] on div "Create" at bounding box center [1191, 145] width 41 height 18
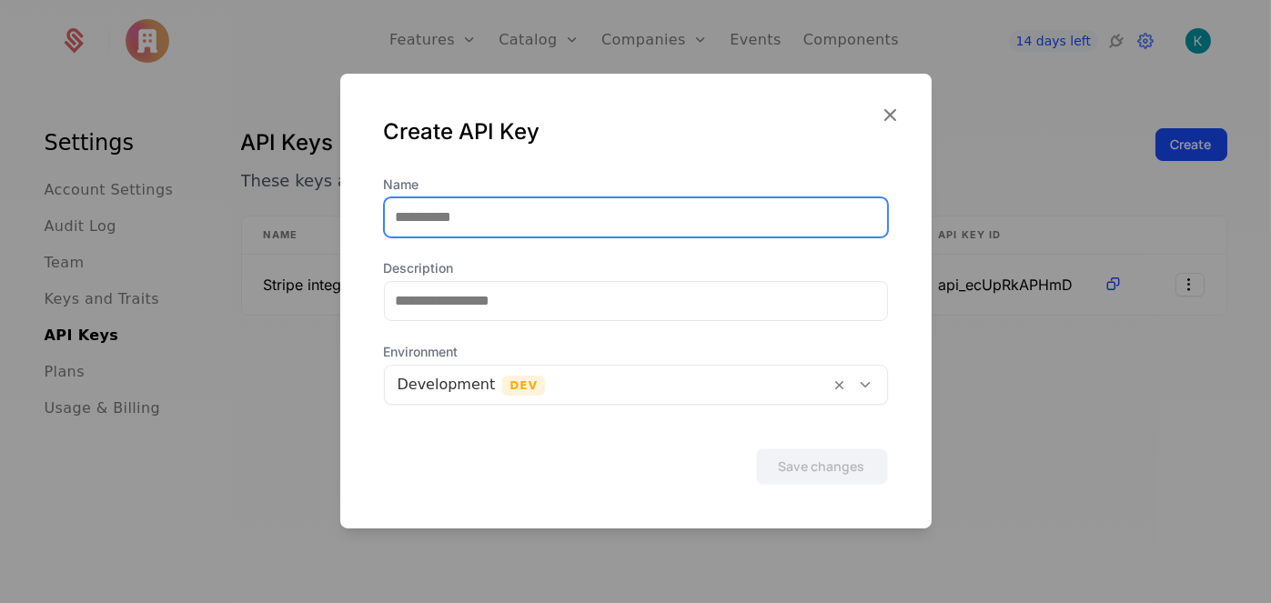
click at [445, 217] on input "Name" at bounding box center [636, 217] width 502 height 38
type input "******"
click at [756, 449] on button "Save changes" at bounding box center [822, 467] width 132 height 36
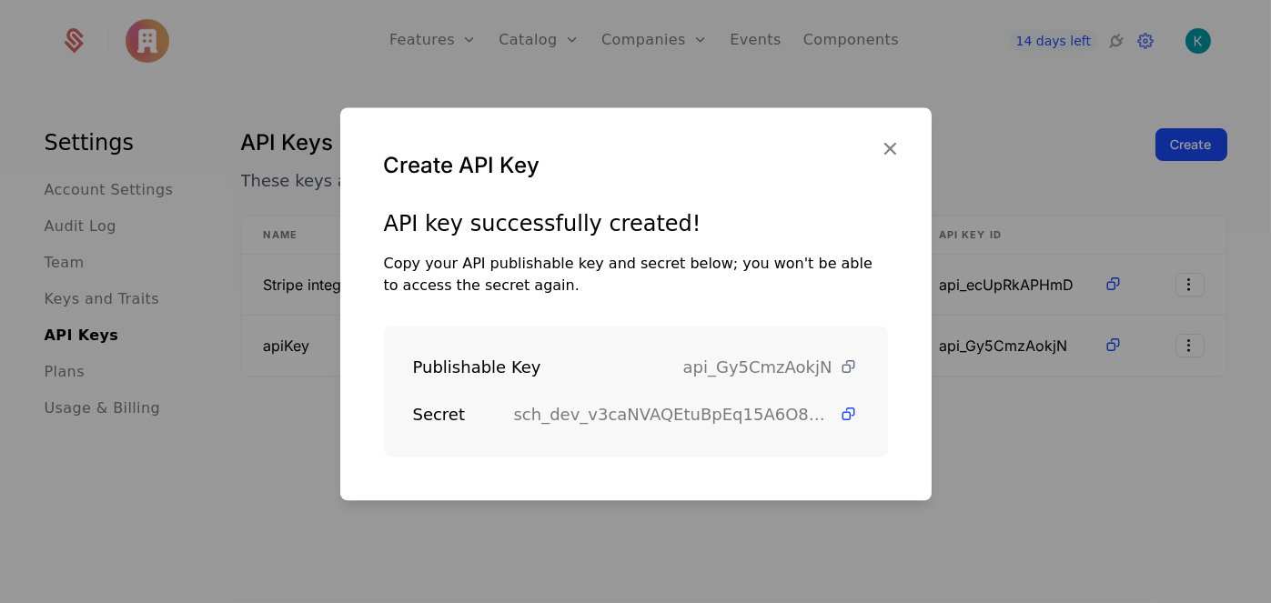
click at [840, 376] on icon at bounding box center [849, 367] width 19 height 19
click at [842, 370] on icon at bounding box center [849, 367] width 19 height 19
click at [840, 414] on icon at bounding box center [849, 414] width 19 height 19
click at [894, 146] on icon "button" at bounding box center [891, 148] width 24 height 24
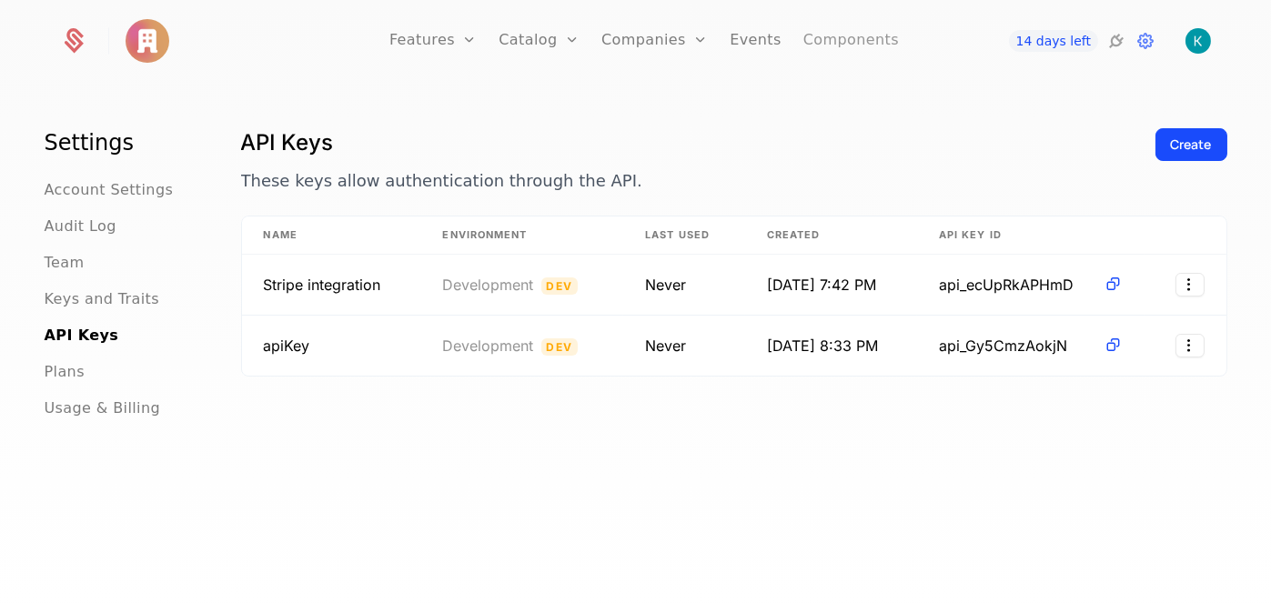
click at [856, 21] on link "Components" at bounding box center [851, 41] width 96 height 82
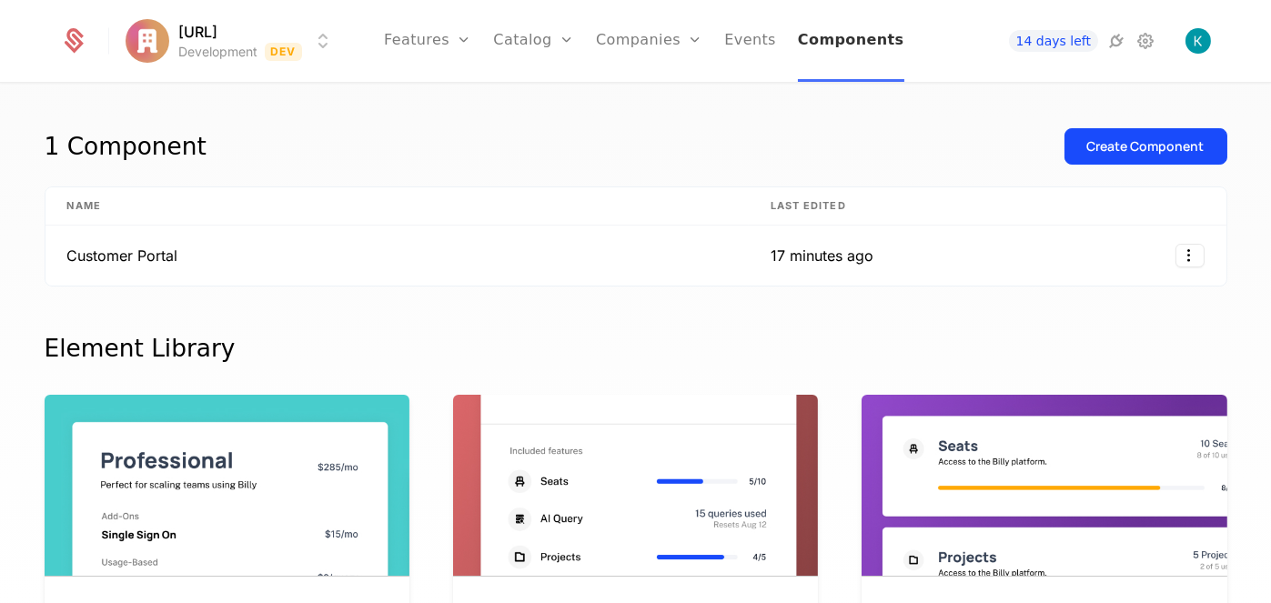
click at [868, 43] on link "Components" at bounding box center [851, 41] width 106 height 82
click at [975, 248] on div at bounding box center [1060, 256] width 287 height 24
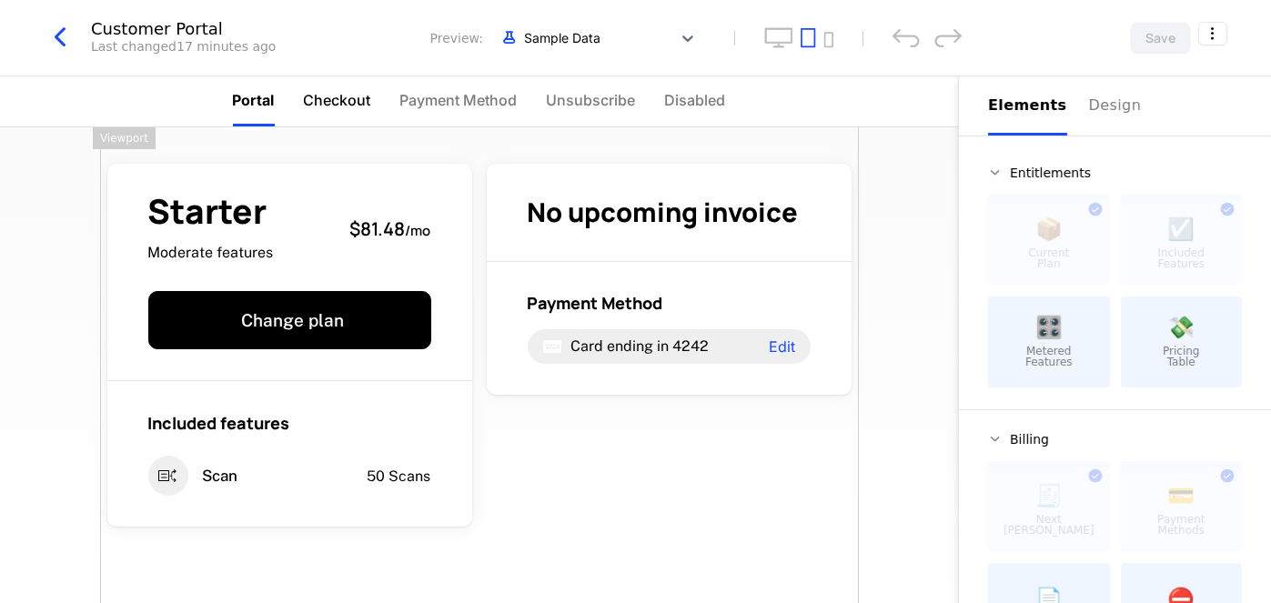
click at [325, 101] on span "Checkout" at bounding box center [337, 100] width 67 height 22
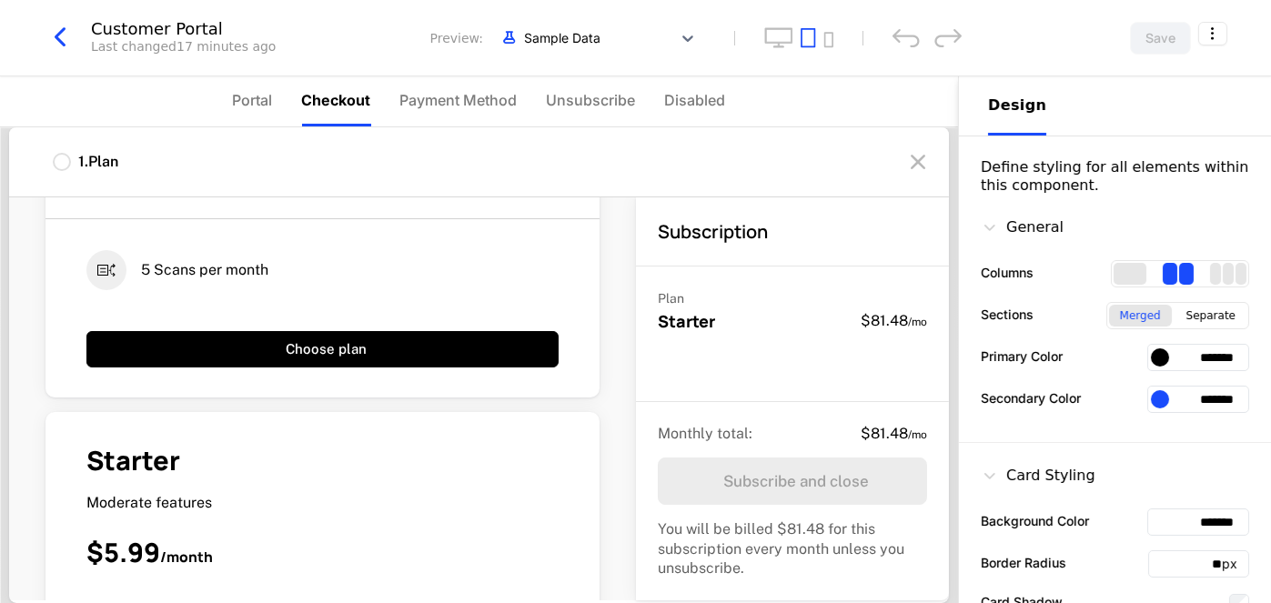
scroll to position [364, 0]
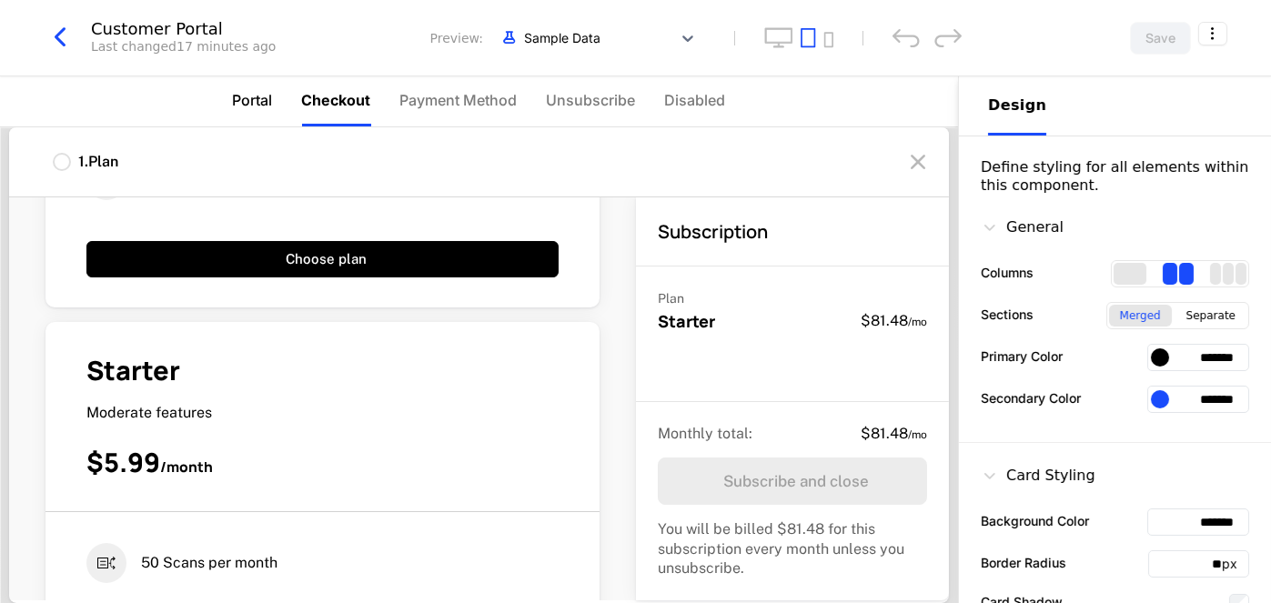
click at [273, 94] on span "Portal" at bounding box center [253, 100] width 40 height 22
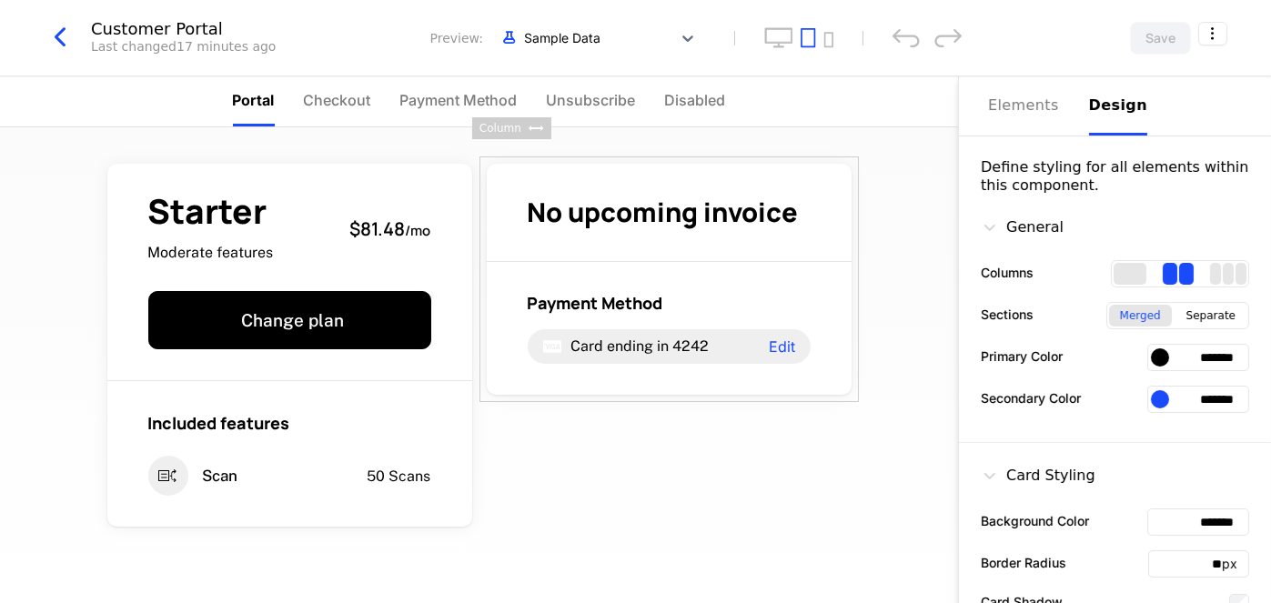
scroll to position [0, 0]
click at [58, 41] on icon "button" at bounding box center [60, 37] width 33 height 33
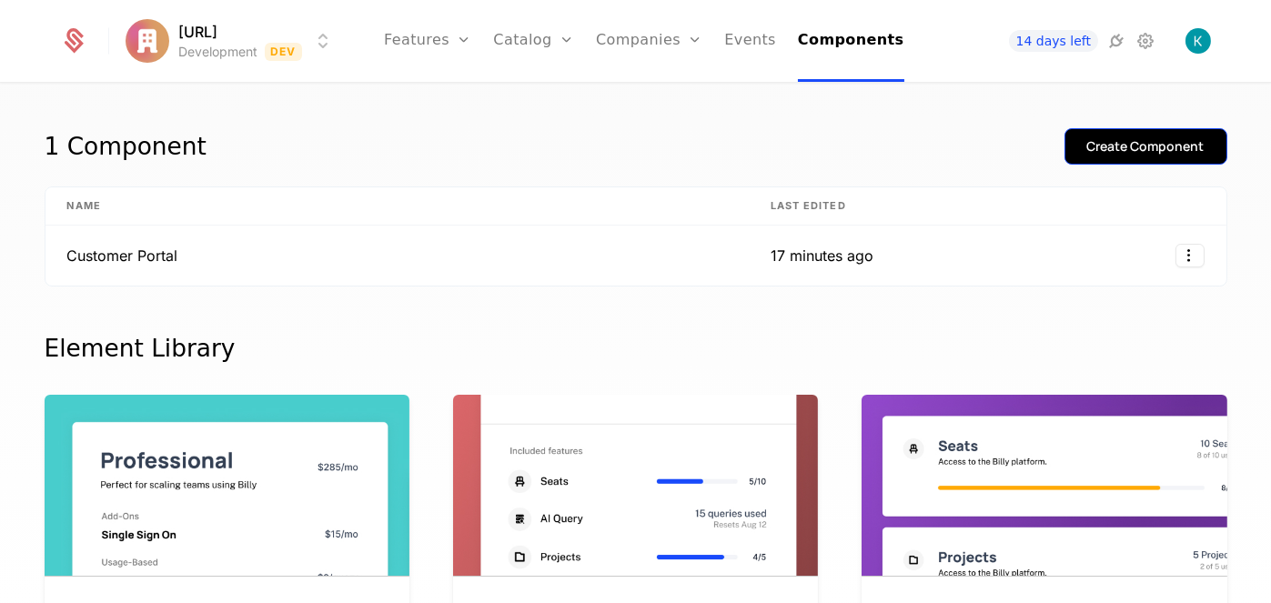
click at [1128, 148] on div "Create Component" at bounding box center [1145, 146] width 117 height 18
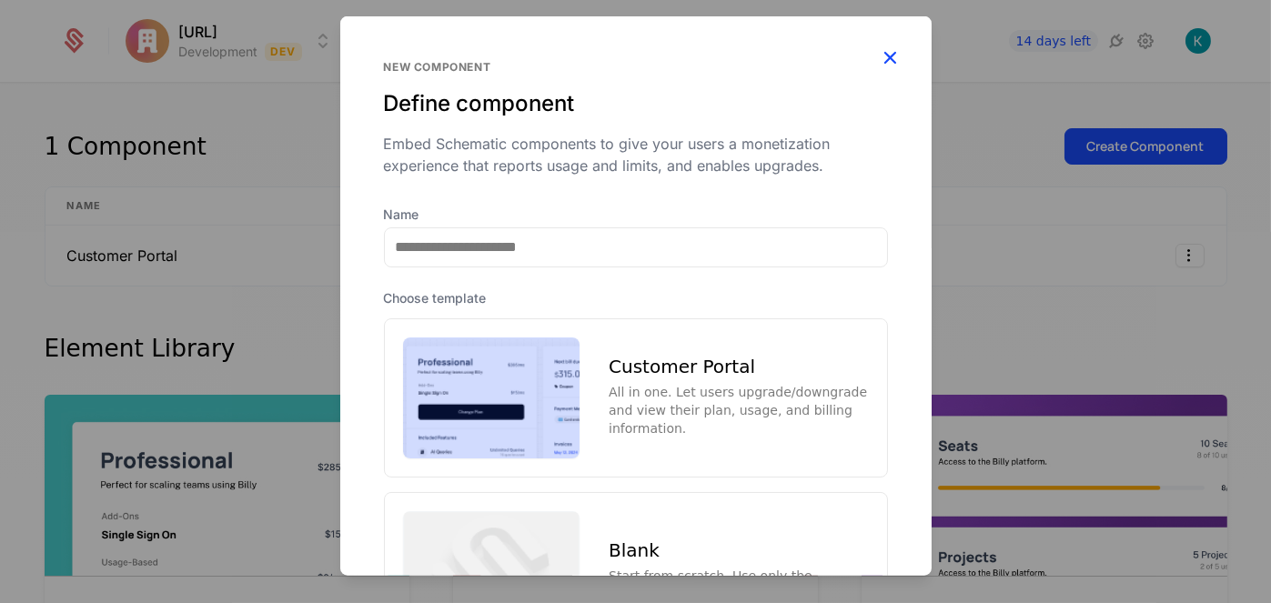
click at [883, 55] on icon "button" at bounding box center [891, 57] width 24 height 24
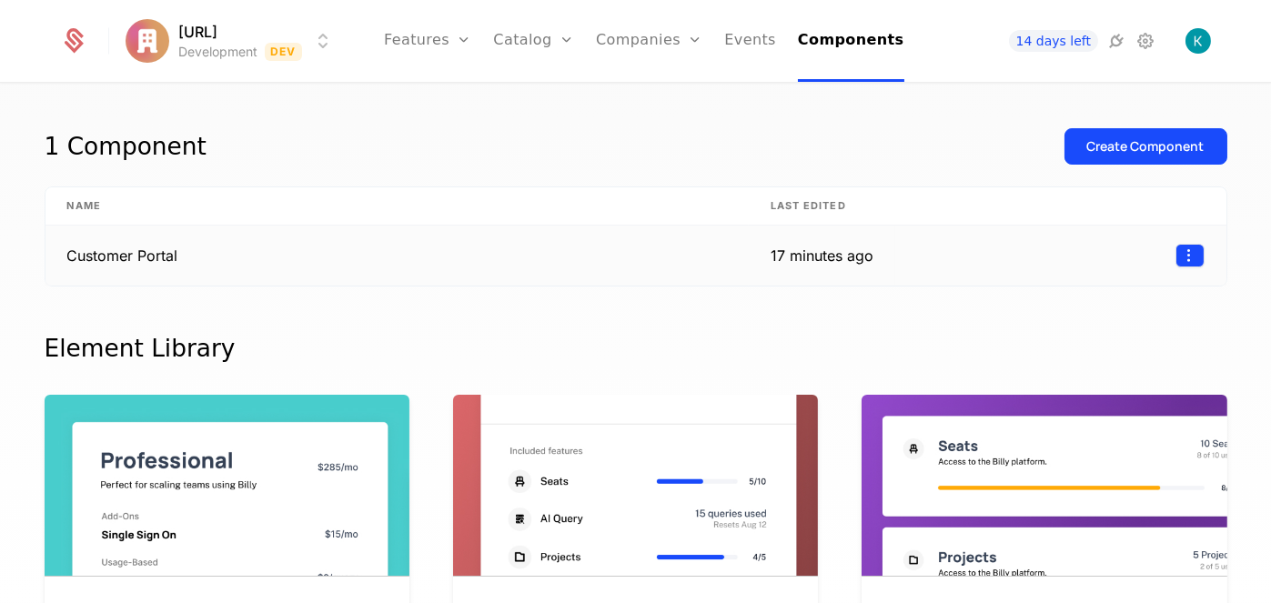
click at [1181, 256] on html "receiptdecode.ai Development Dev Features Features Flags Catalog Plans Add Ons …" at bounding box center [635, 301] width 1271 height 603
click at [1115, 343] on div "Edit" at bounding box center [1100, 340] width 138 height 25
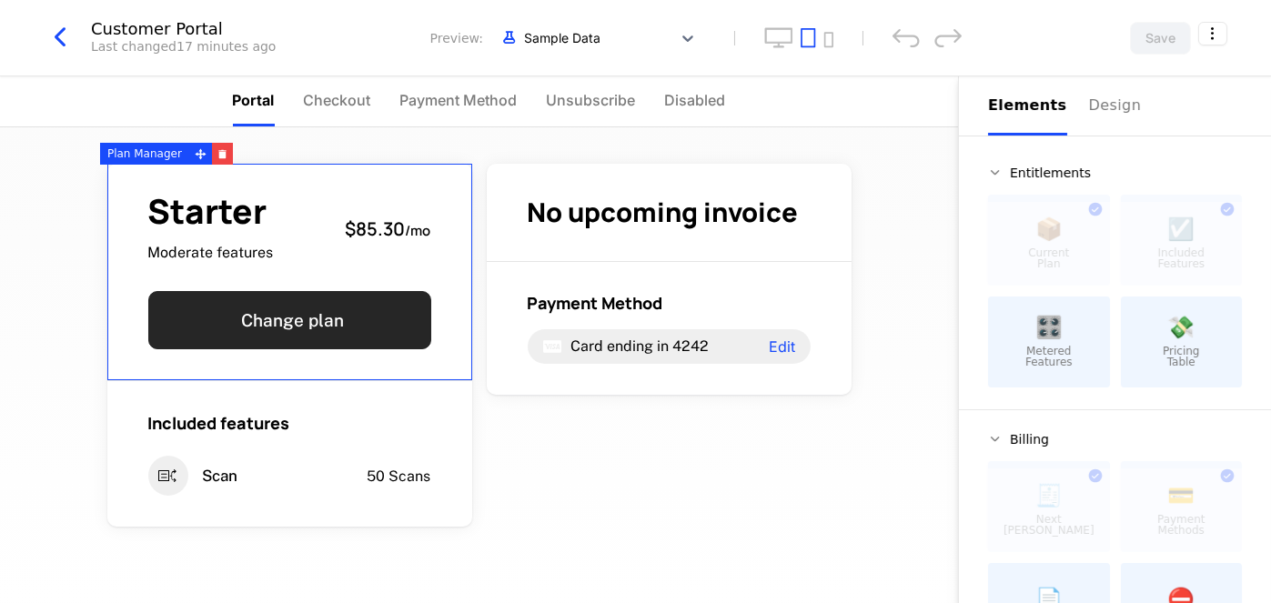
click at [278, 327] on button "Change plan" at bounding box center [289, 320] width 283 height 58
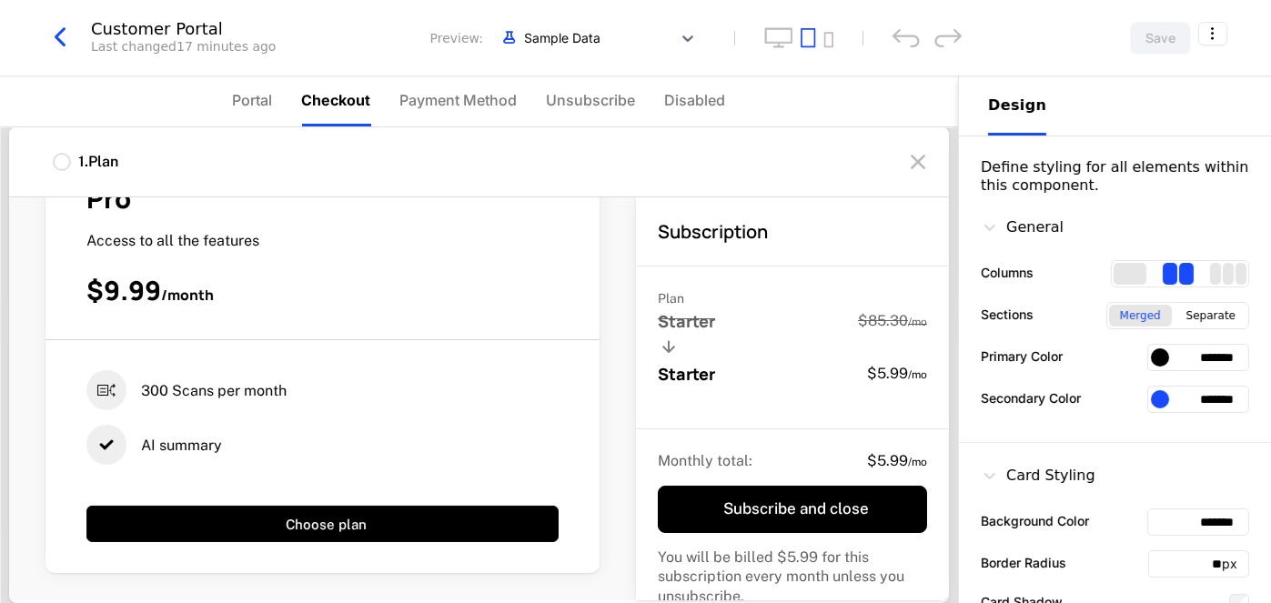
scroll to position [286, 0]
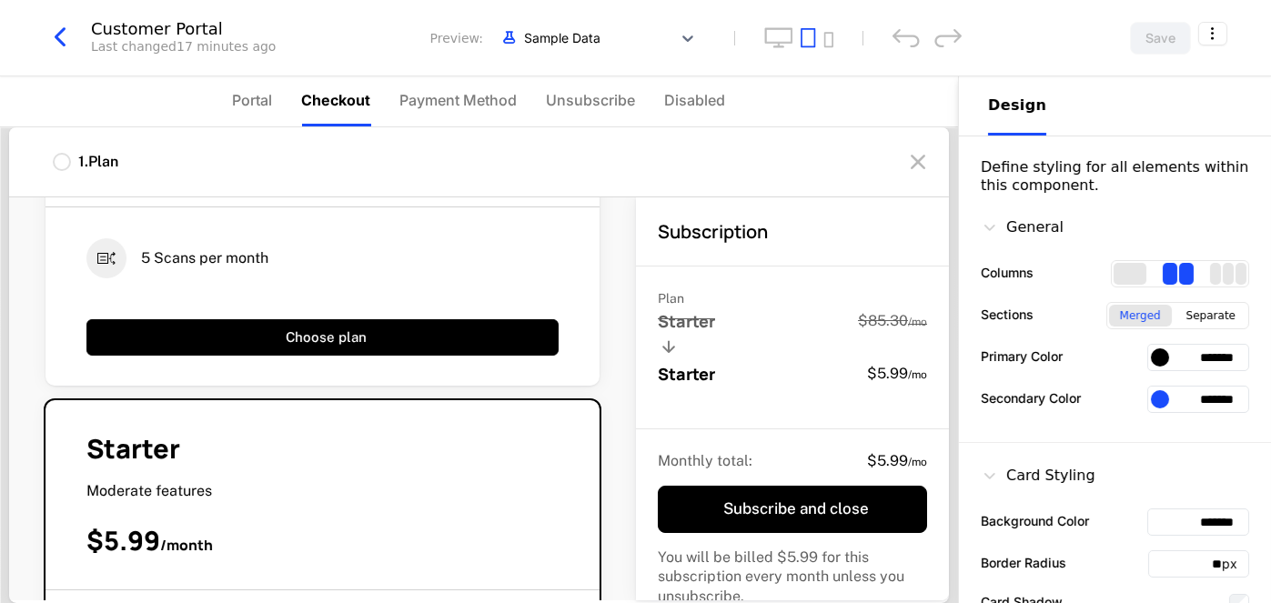
click at [60, 170] on div at bounding box center [62, 162] width 18 height 18
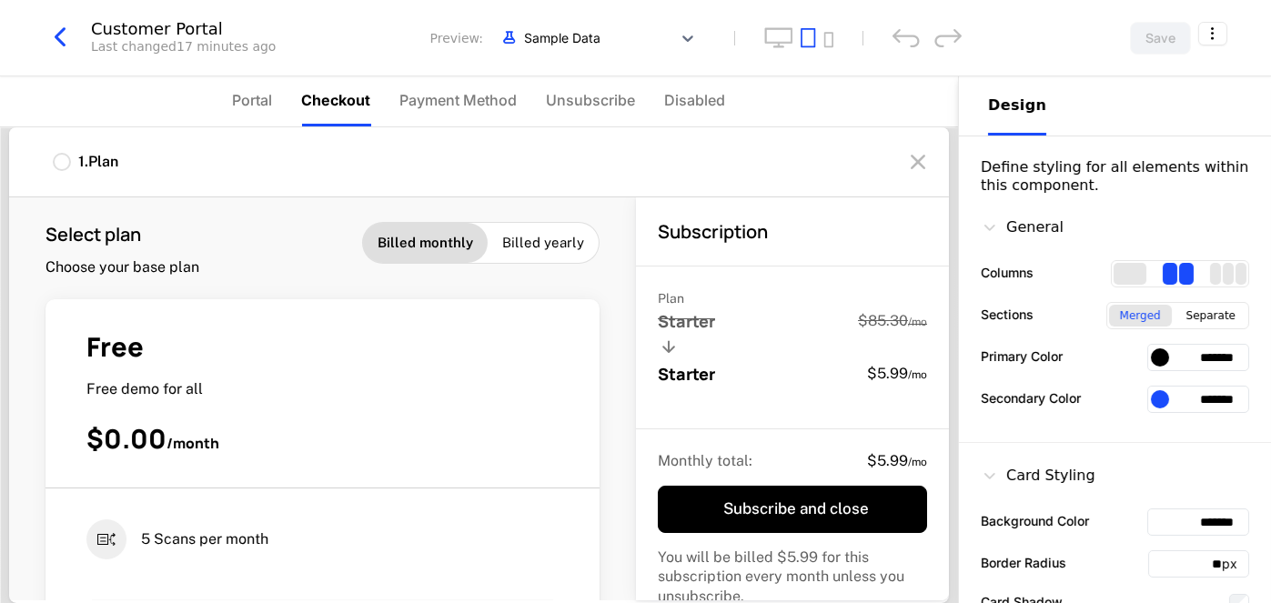
scroll to position [0, 0]
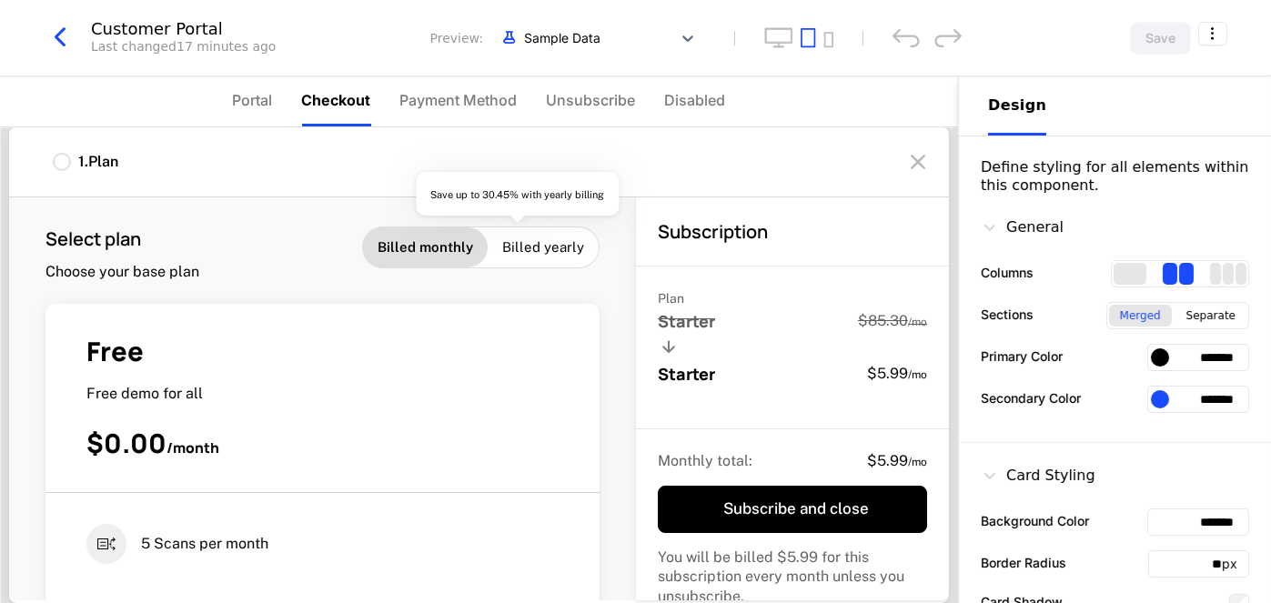
click at [502, 238] on span "Billed yearly" at bounding box center [543, 247] width 82 height 18
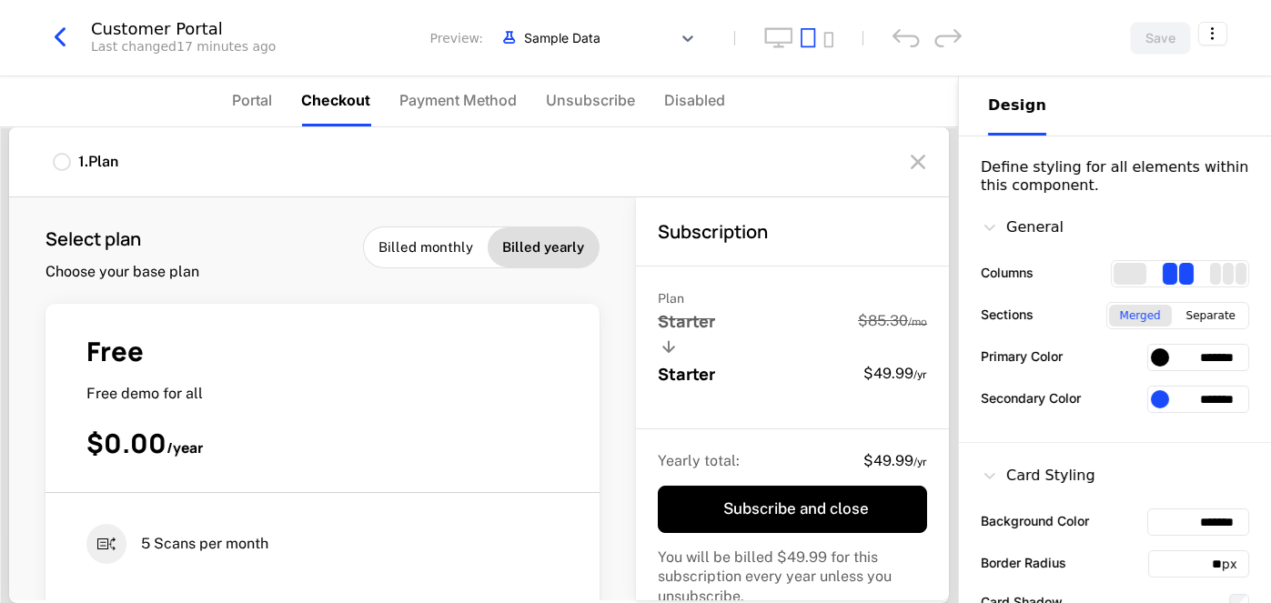
click at [435, 257] on div "Billed monthly" at bounding box center [426, 247] width 124 height 40
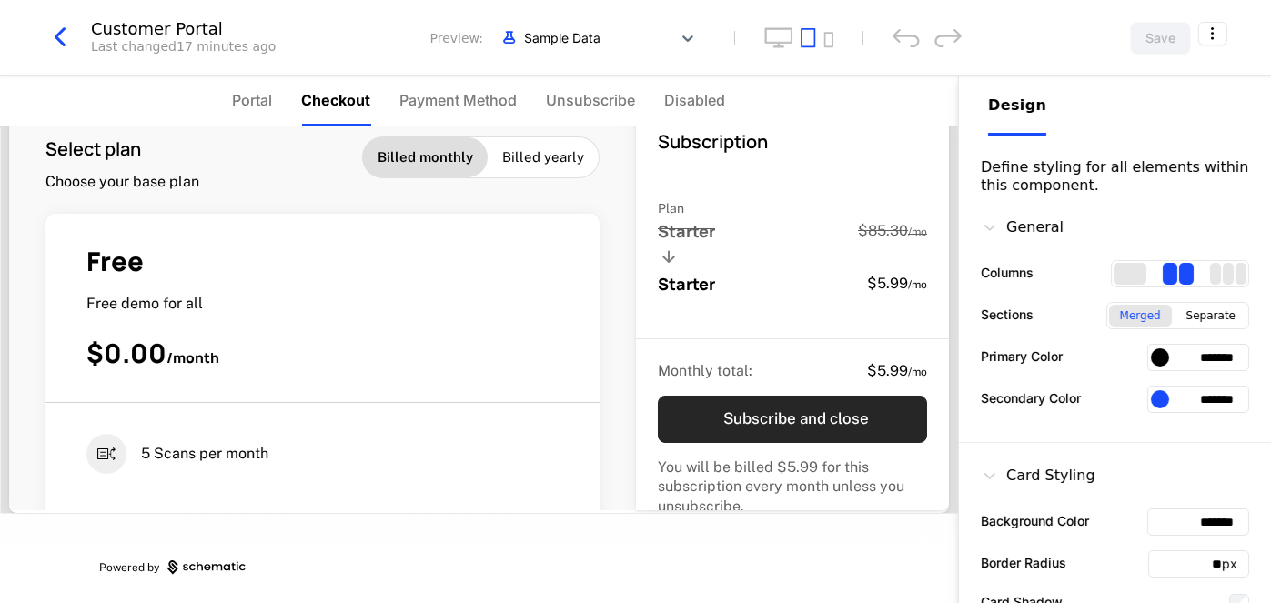
click at [771, 407] on button "Subscribe and close" at bounding box center [792, 419] width 269 height 47
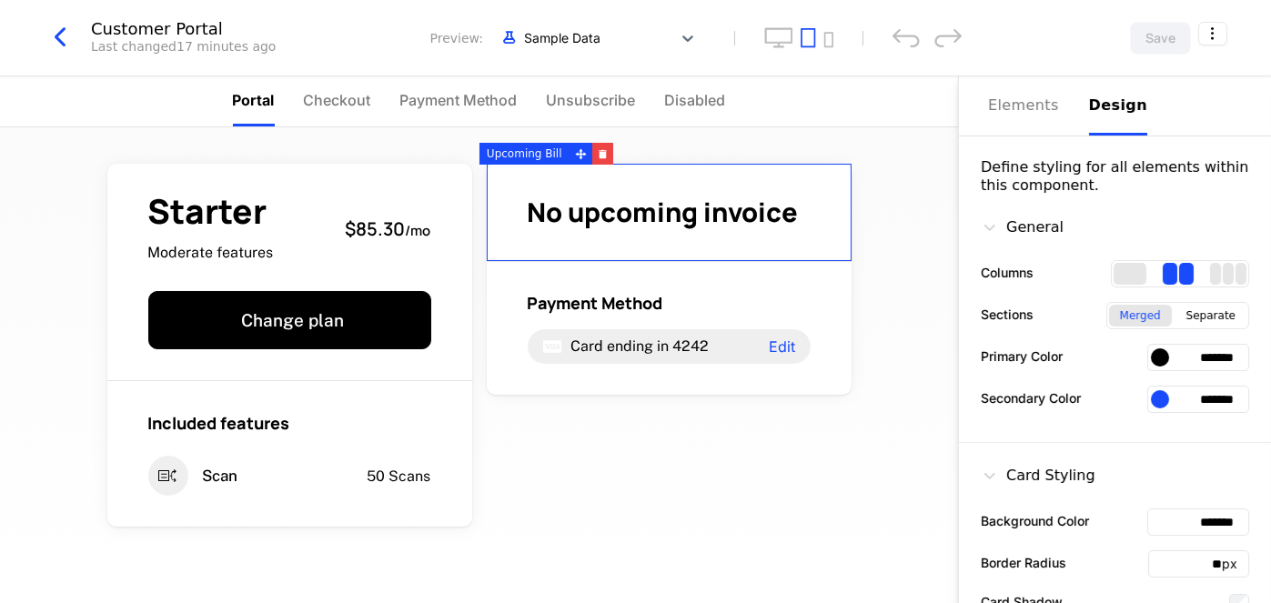
click at [711, 222] on span "No upcoming invoice" at bounding box center [663, 212] width 271 height 36
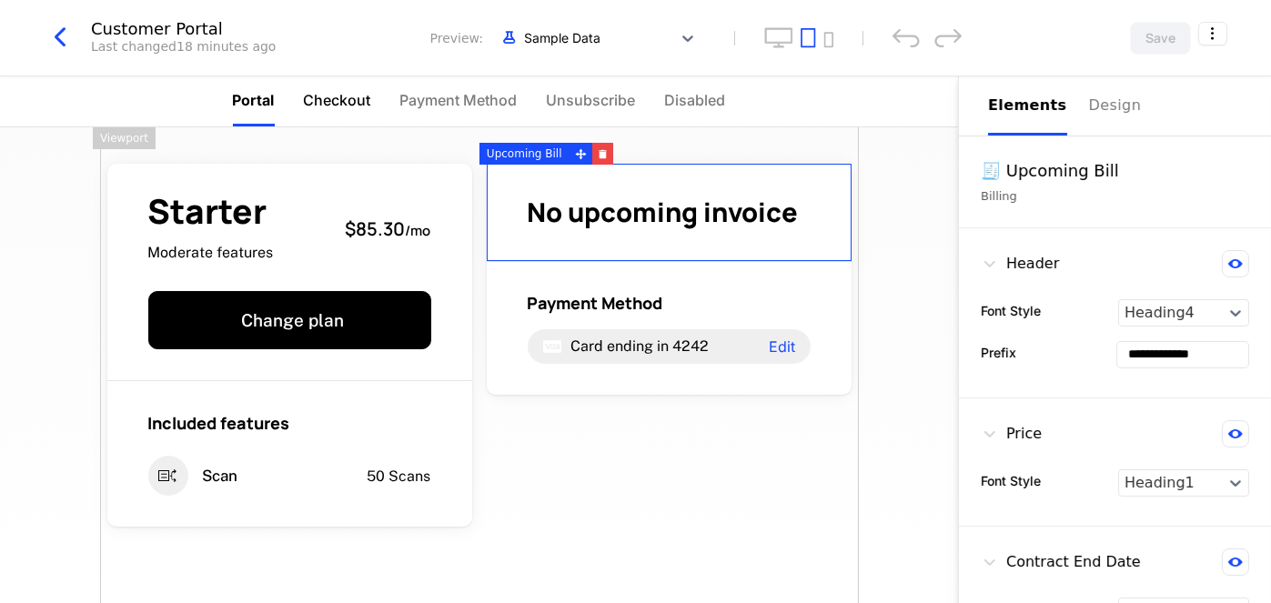
click at [320, 87] on li "Checkout" at bounding box center [337, 101] width 67 height 50
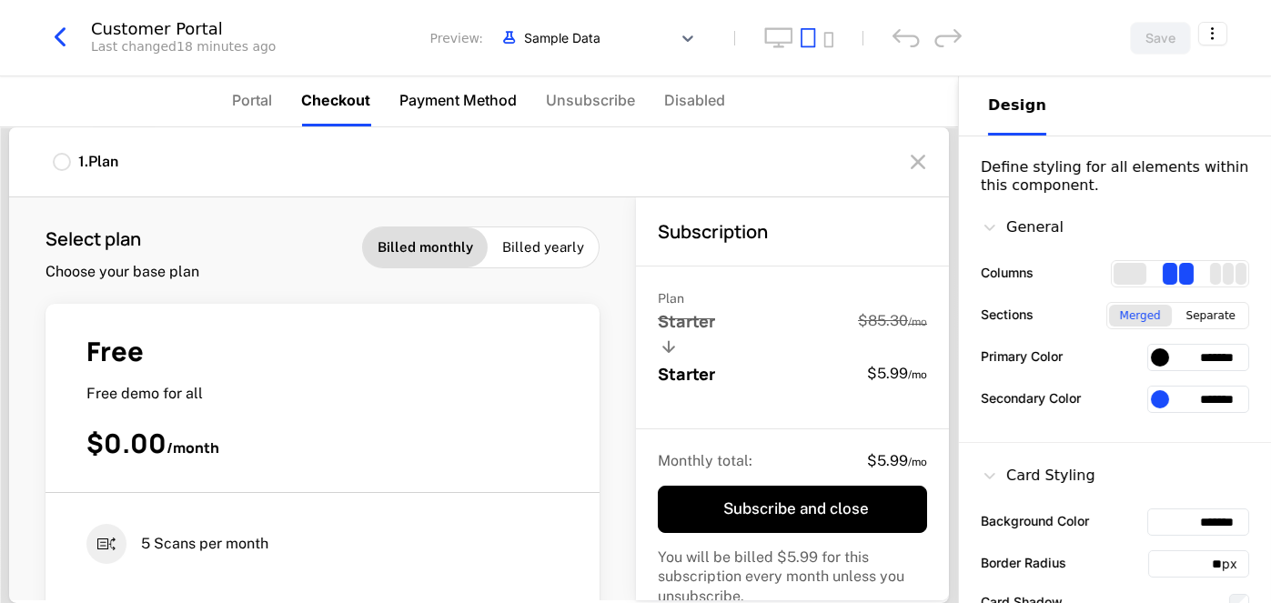
click at [498, 100] on span "Payment Method" at bounding box center [458, 100] width 117 height 22
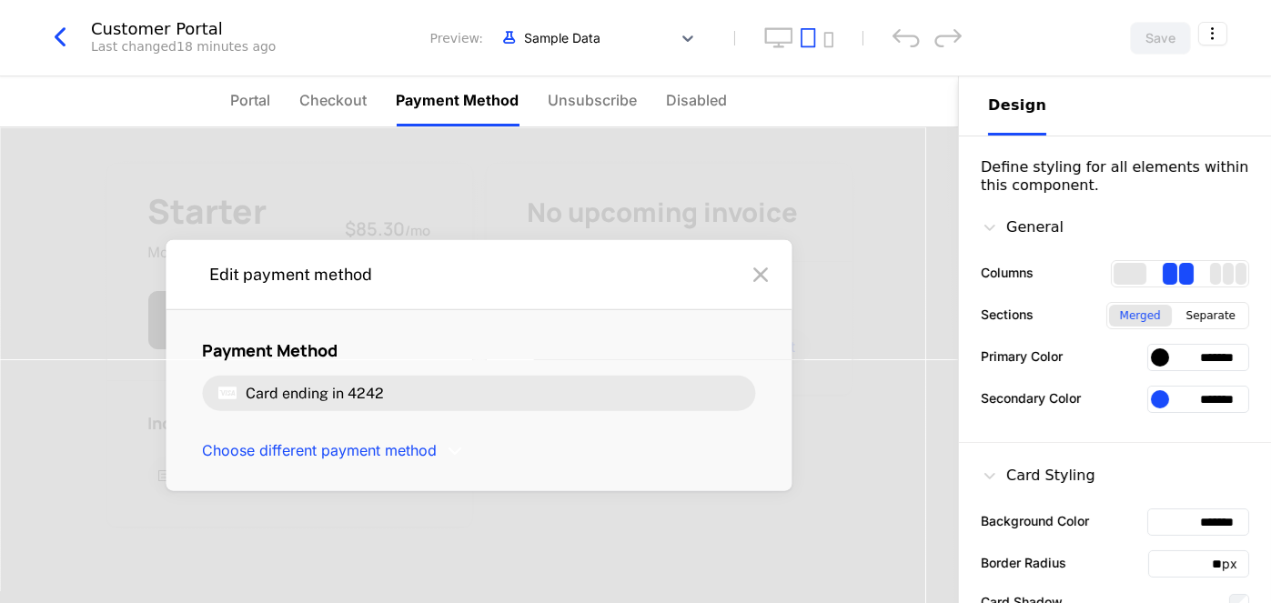
click at [754, 268] on icon at bounding box center [761, 274] width 29 height 29
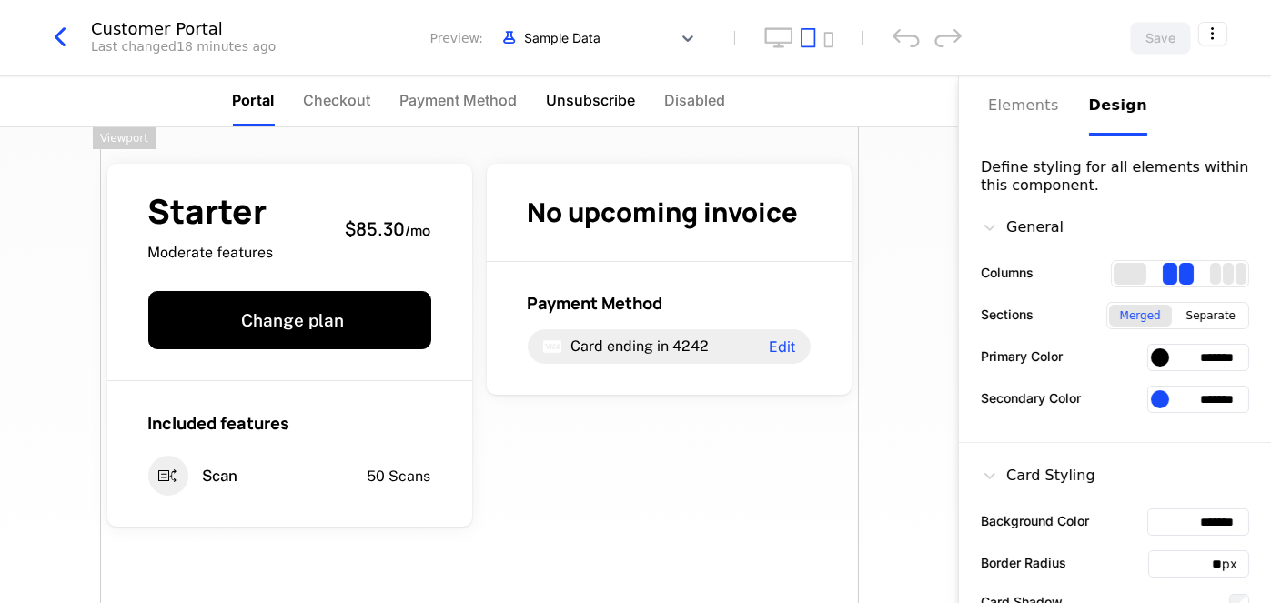
click at [583, 96] on span "Unsubscribe" at bounding box center [591, 100] width 89 height 22
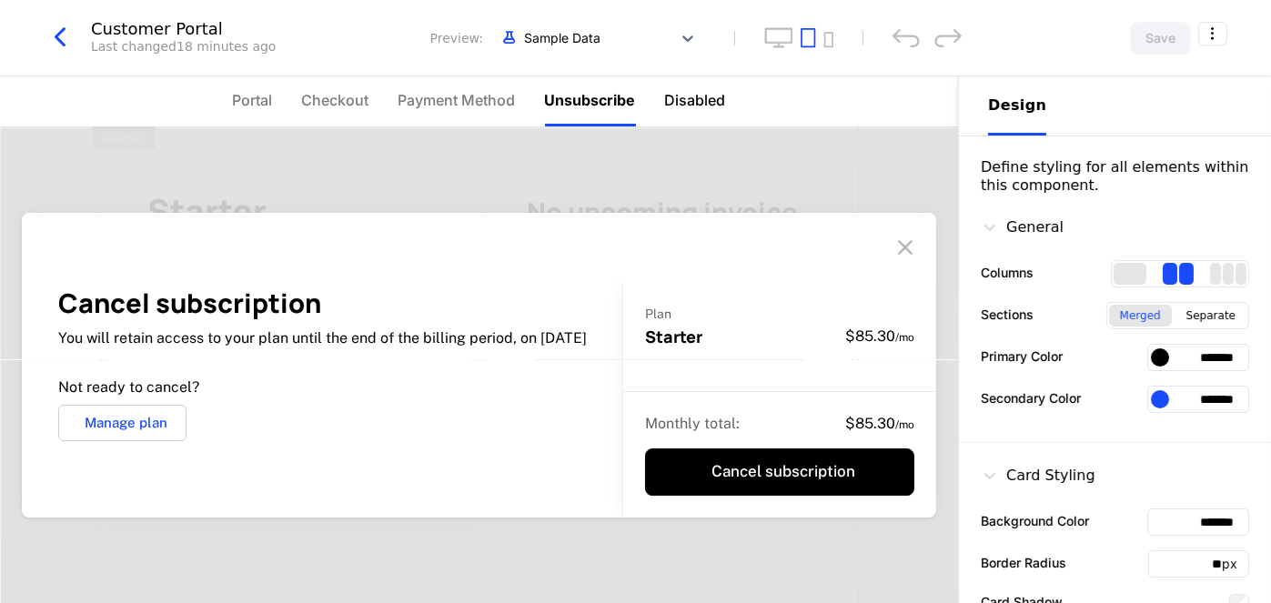
click at [721, 96] on span "Disabled" at bounding box center [695, 100] width 61 height 22
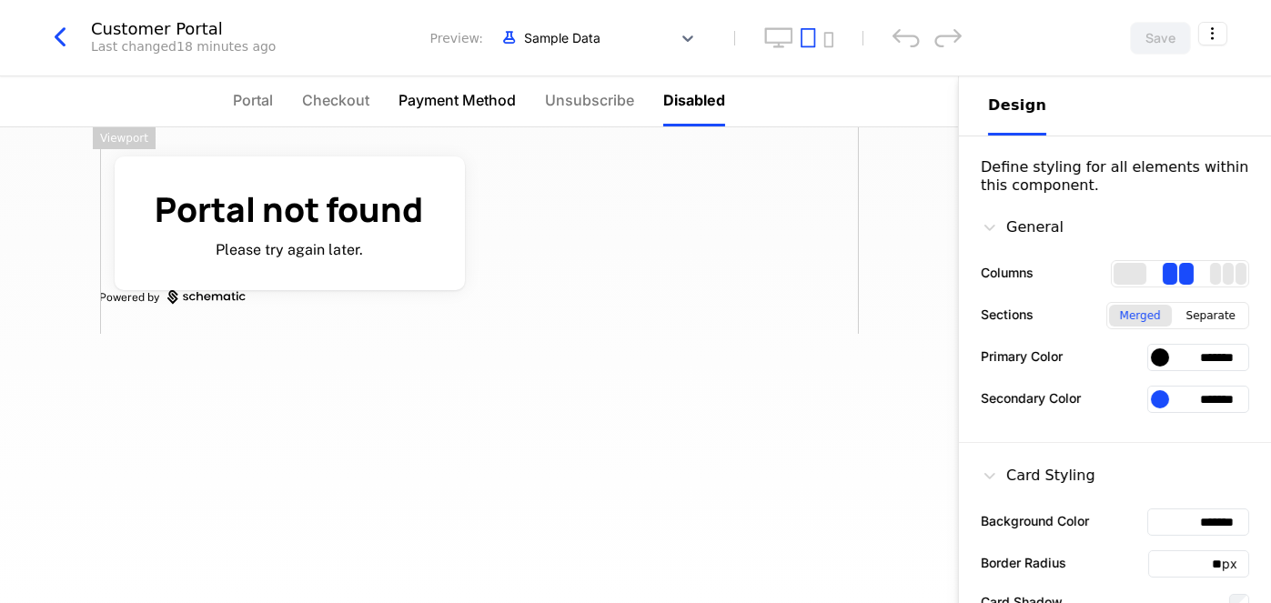
click at [410, 85] on li "Payment Method" at bounding box center [456, 101] width 117 height 50
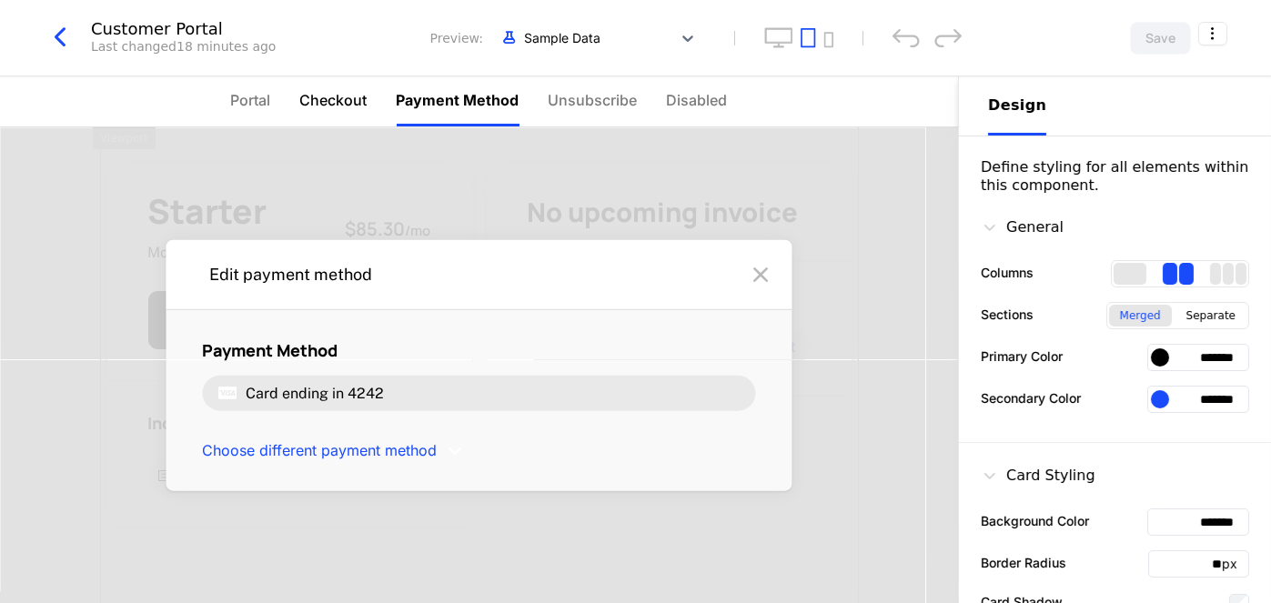
click at [322, 98] on span "Checkout" at bounding box center [333, 100] width 67 height 22
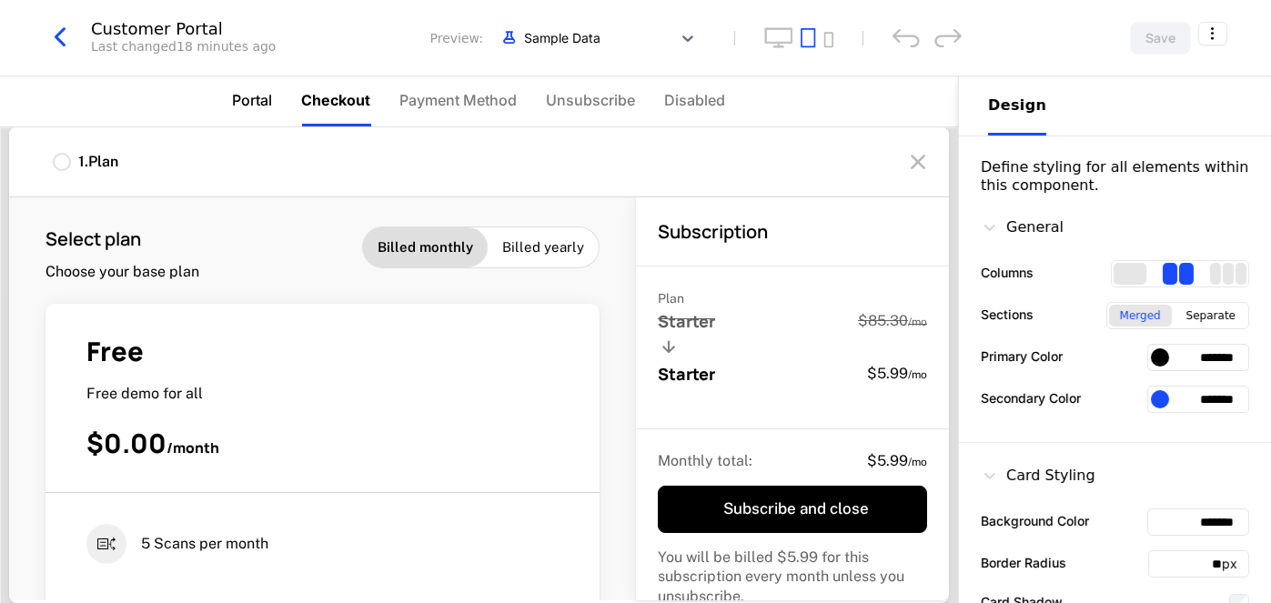
click at [257, 101] on span "Portal" at bounding box center [253, 100] width 40 height 22
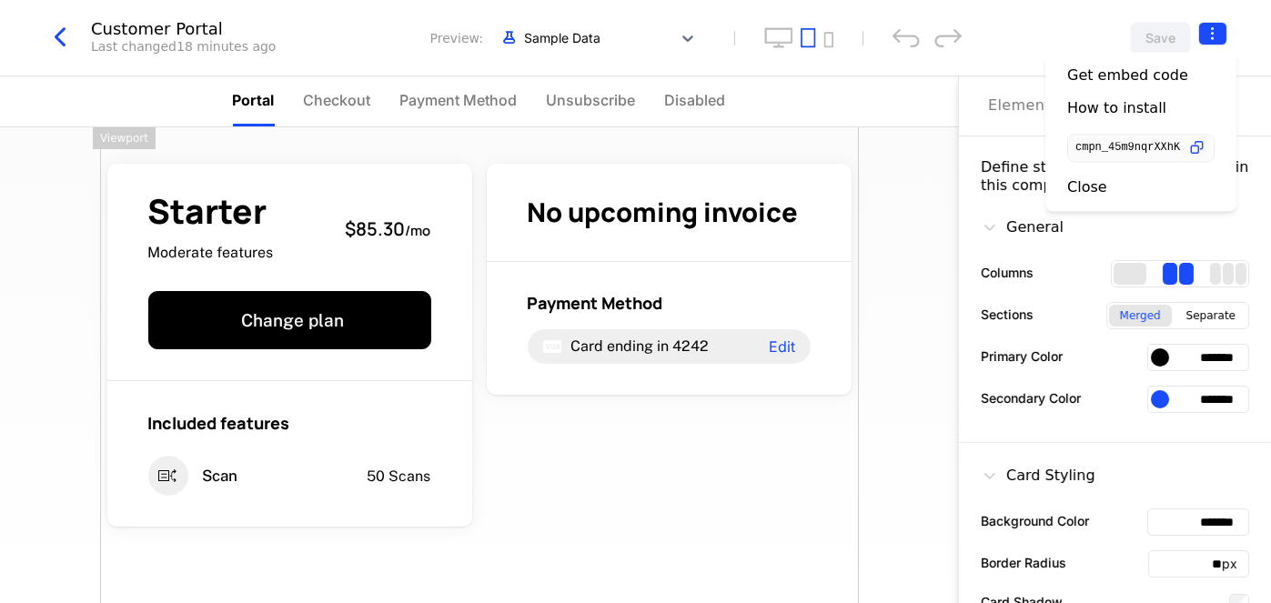
click at [1213, 26] on html "receiptdecode.ai Development Dev Features Features Flags Catalog Plans Add Ons …" at bounding box center [635, 301] width 1271 height 603
click at [1187, 142] on icon "button" at bounding box center [1196, 147] width 19 height 19
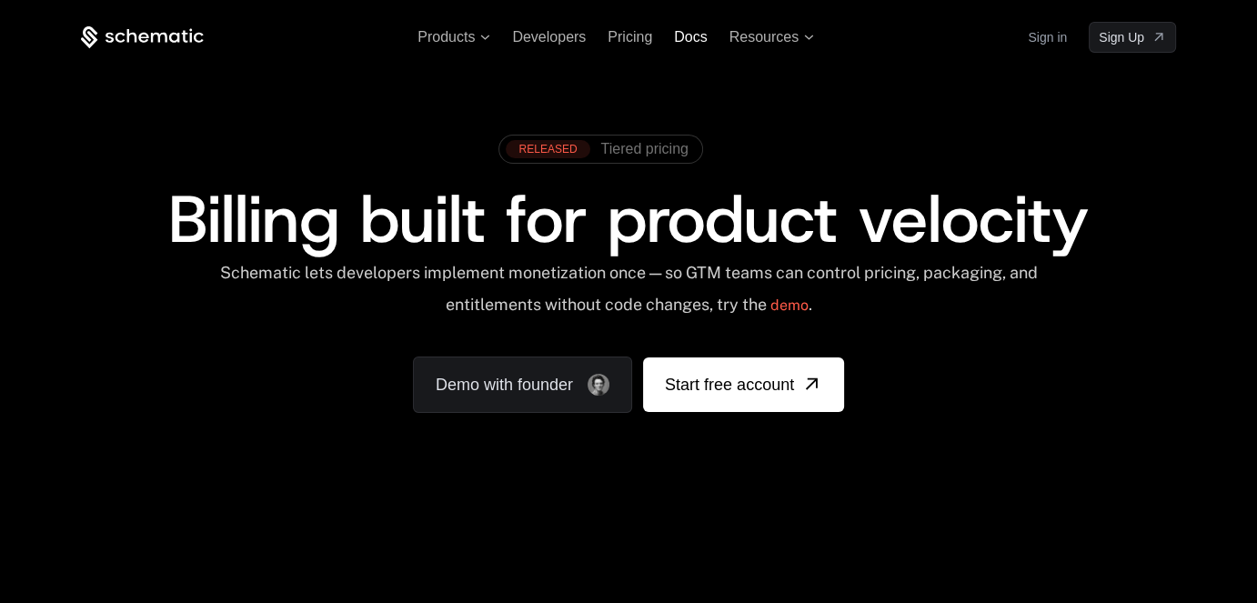
click at [691, 42] on span "Docs" at bounding box center [690, 36] width 33 height 15
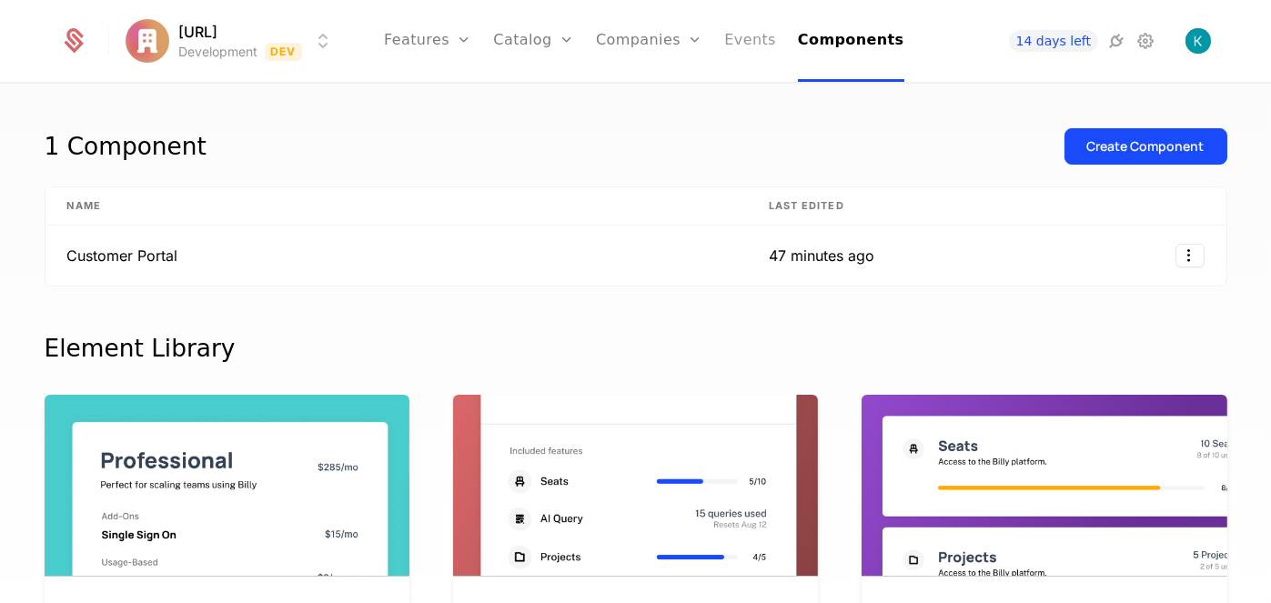
click at [761, 47] on link "Events" at bounding box center [750, 41] width 52 height 82
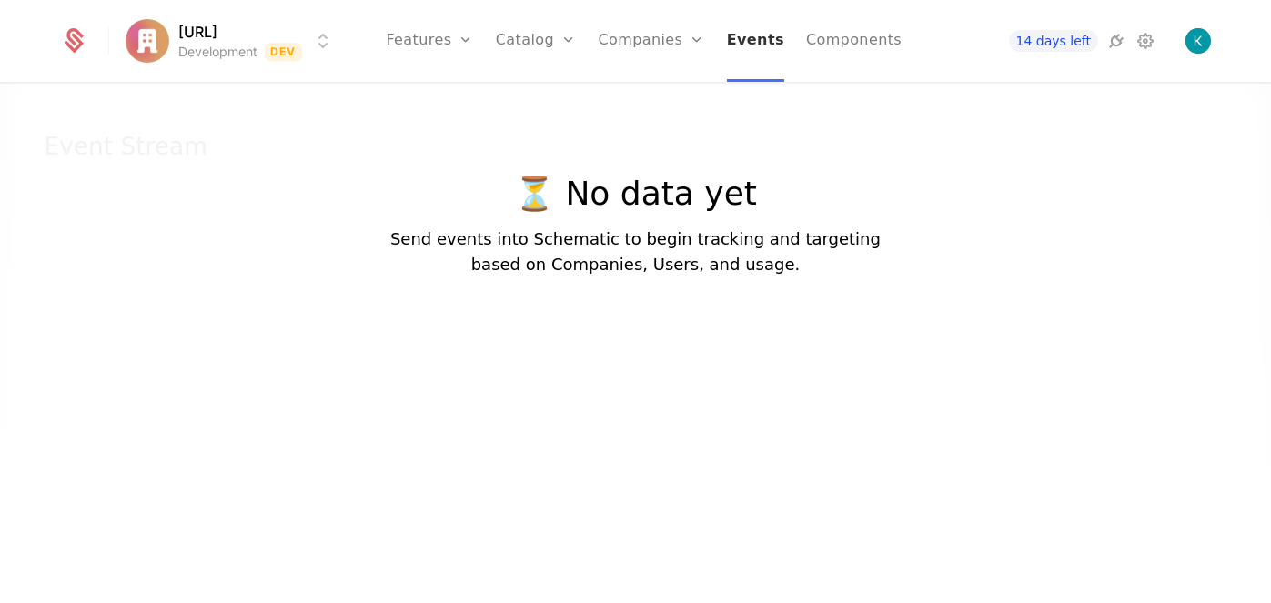
click at [761, 41] on link "Events" at bounding box center [755, 41] width 57 height 82
click at [806, 43] on link "Components" at bounding box center [854, 41] width 96 height 82
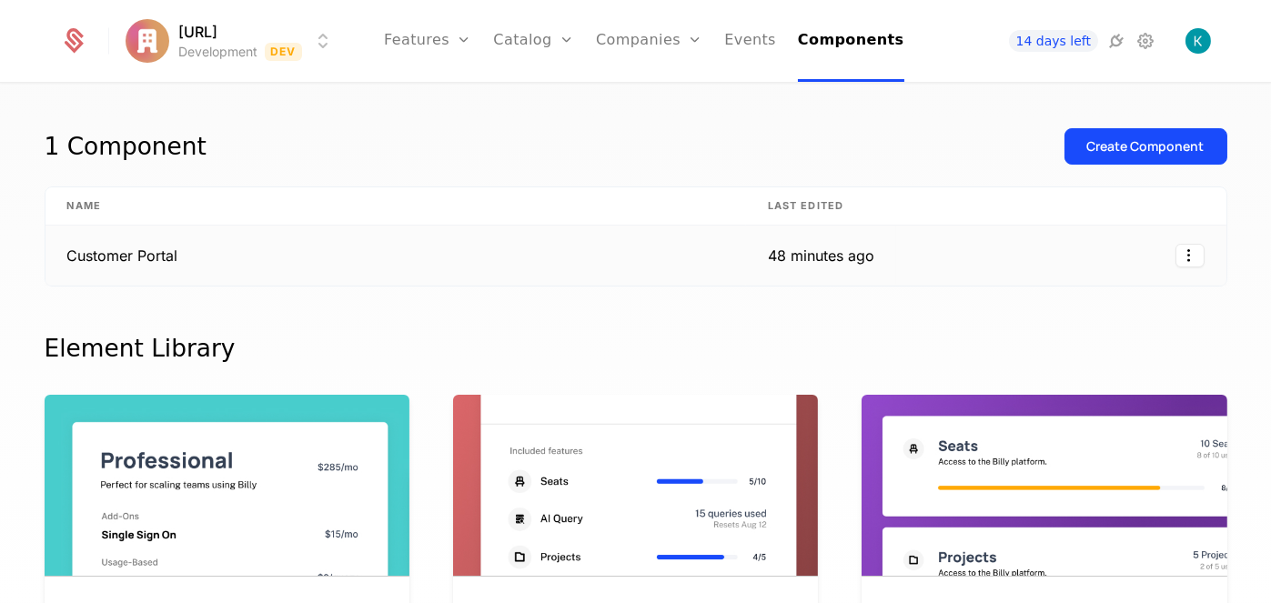
click at [698, 249] on td "Customer Portal" at bounding box center [395, 256] width 701 height 60
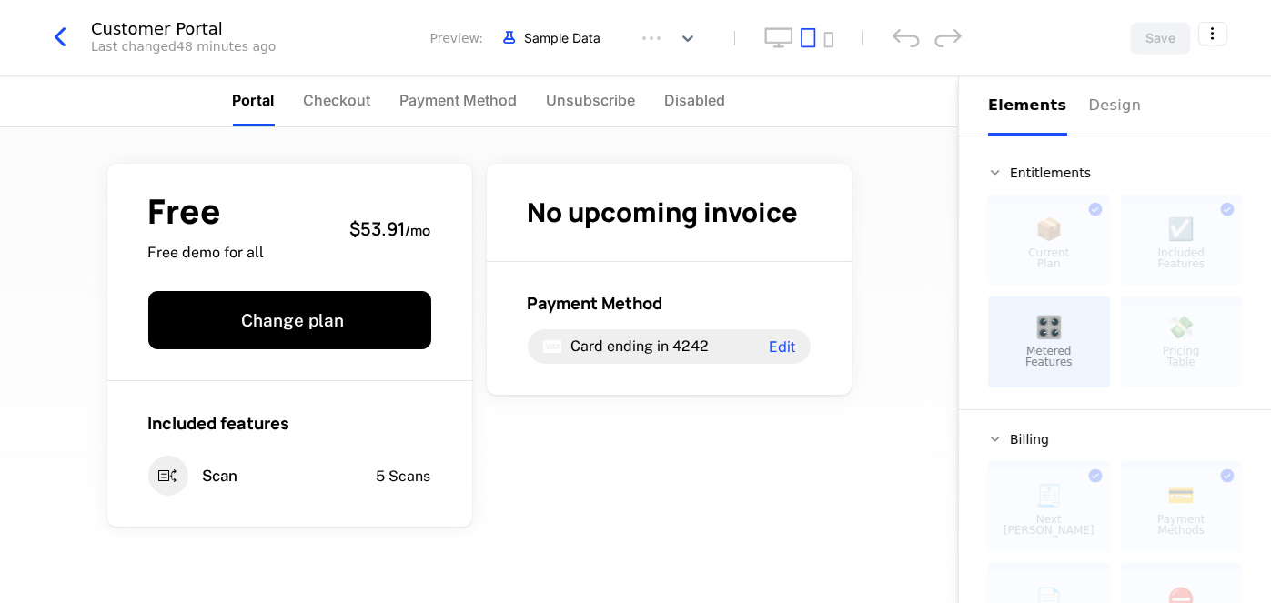
click at [728, 45] on div "Customer Portal Last changed 48 minutes ago Preview: Sample Data" at bounding box center [503, 38] width 918 height 35
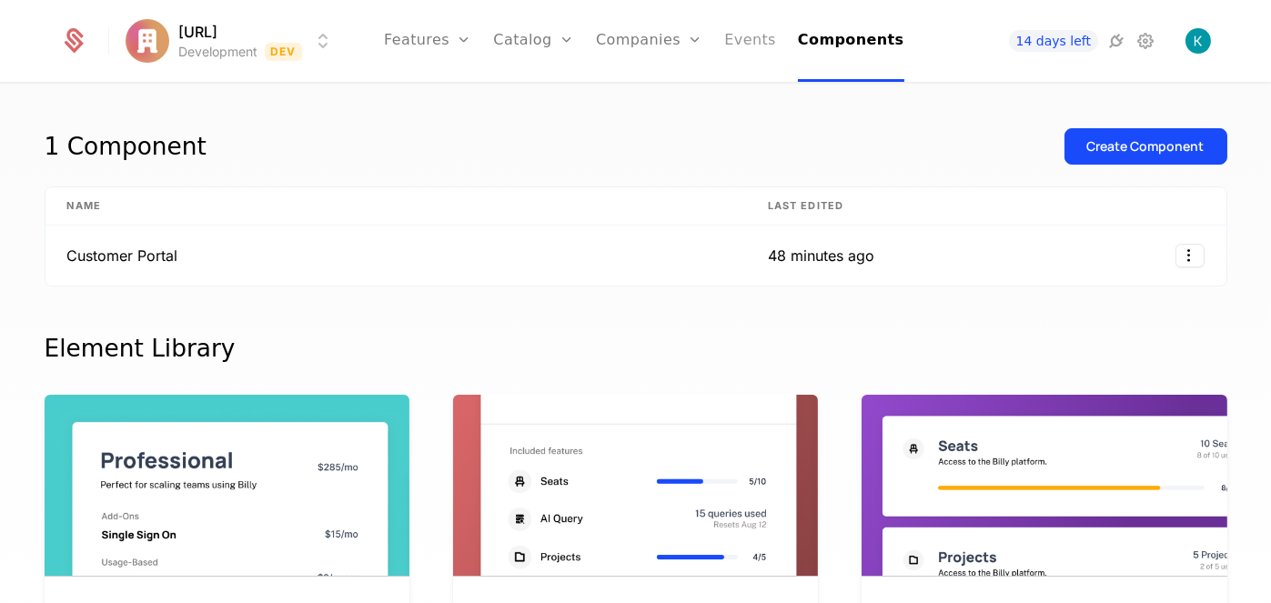
click at [741, 40] on link "Events" at bounding box center [750, 41] width 52 height 82
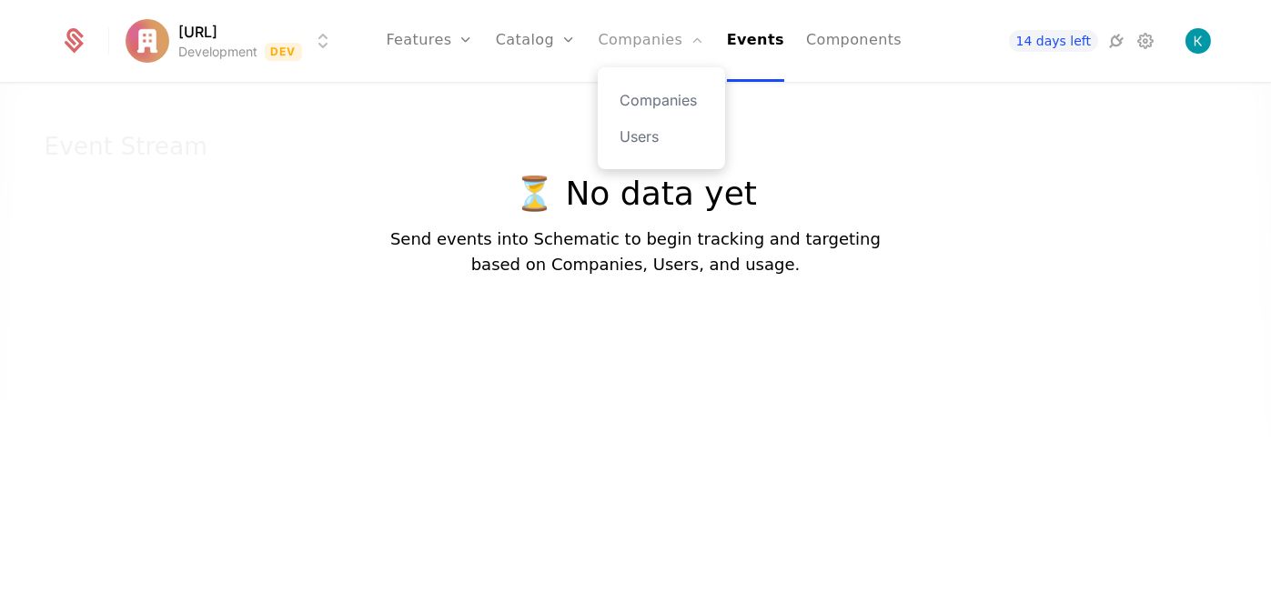
click at [675, 52] on link "Companies" at bounding box center [651, 41] width 106 height 82
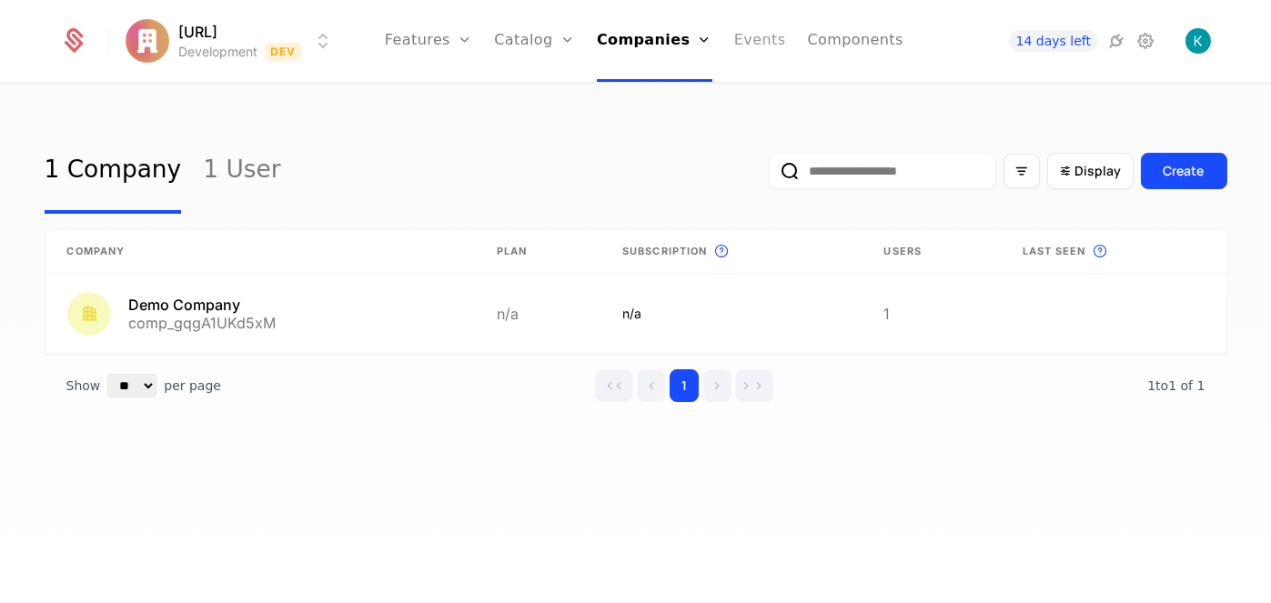
click at [751, 64] on link "Events" at bounding box center [760, 41] width 52 height 82
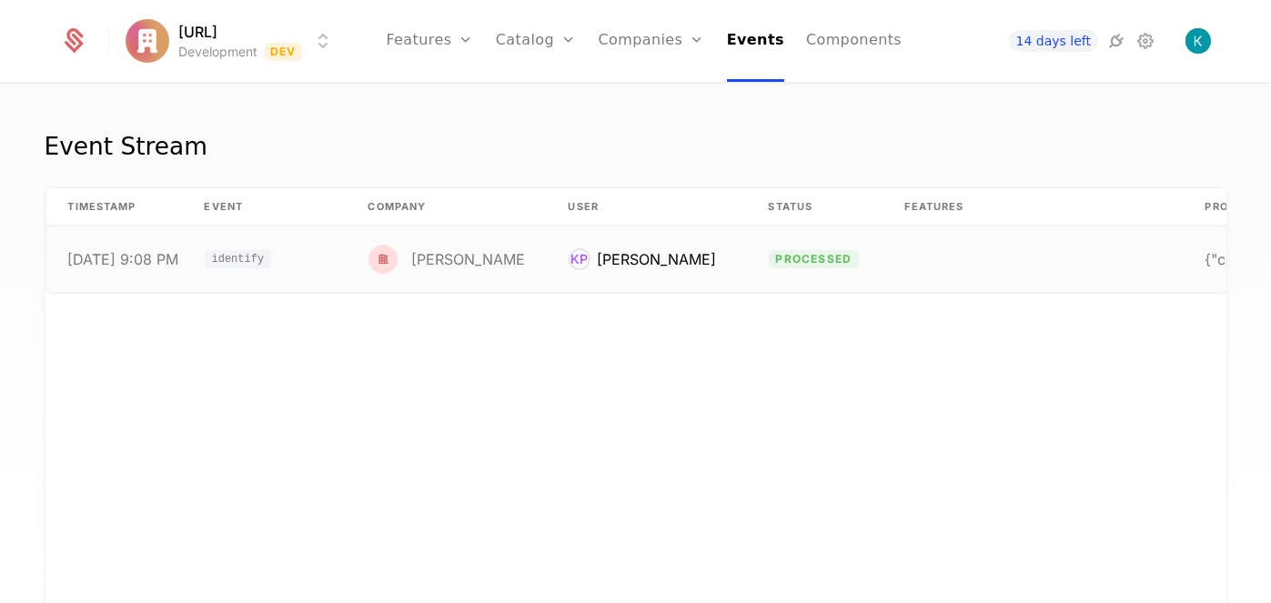
click at [707, 266] on td "KP [PERSON_NAME]" at bounding box center [647, 260] width 200 height 66
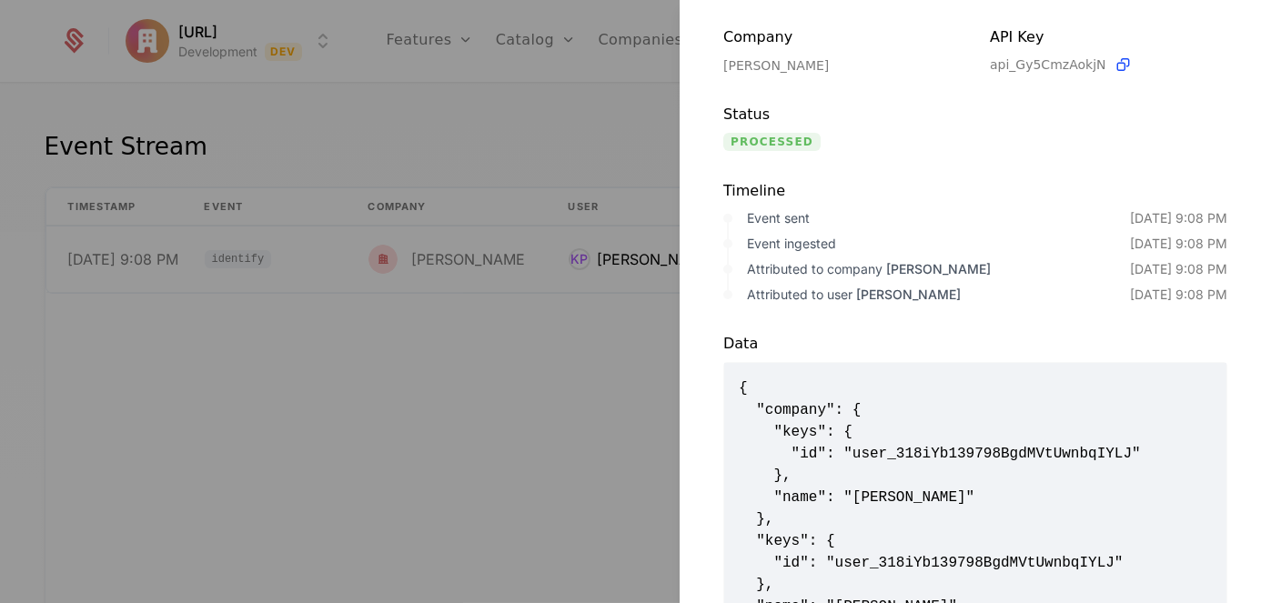
scroll to position [290, 0]
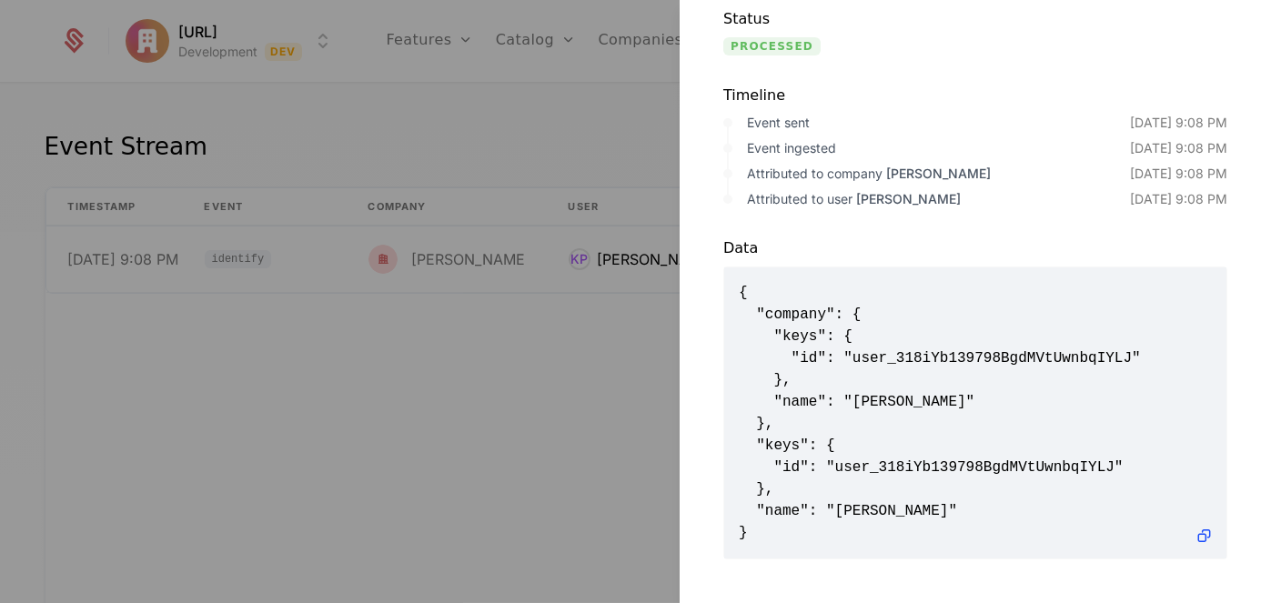
click at [451, 232] on div at bounding box center [635, 301] width 1271 height 603
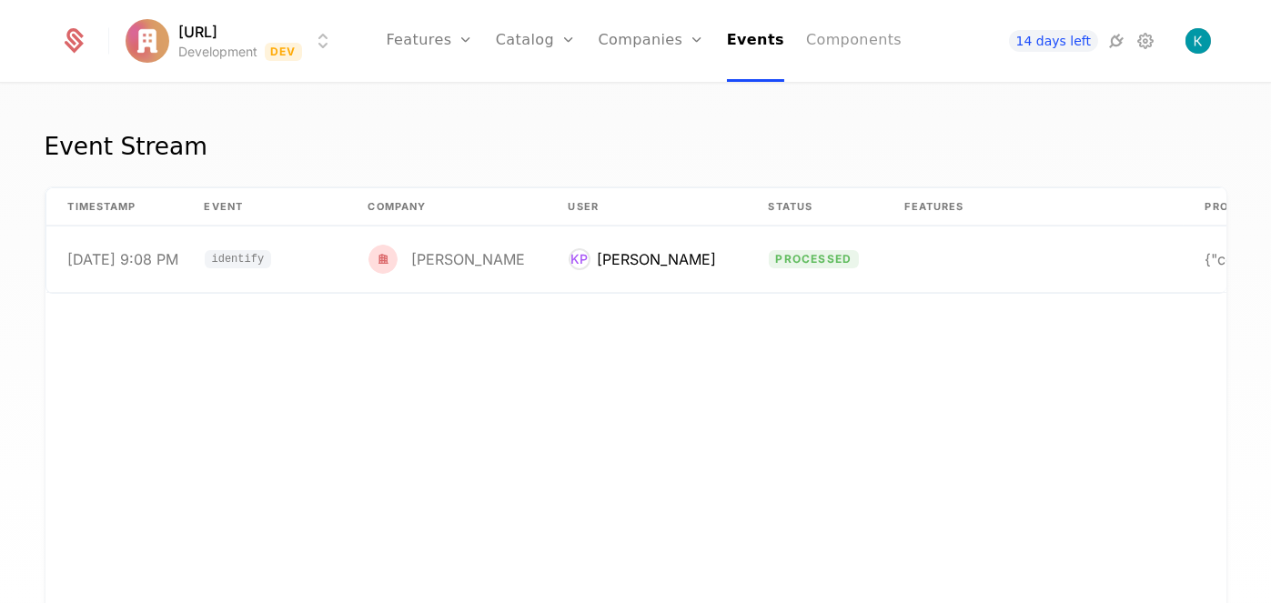
click at [810, 50] on link "Components" at bounding box center [854, 41] width 96 height 82
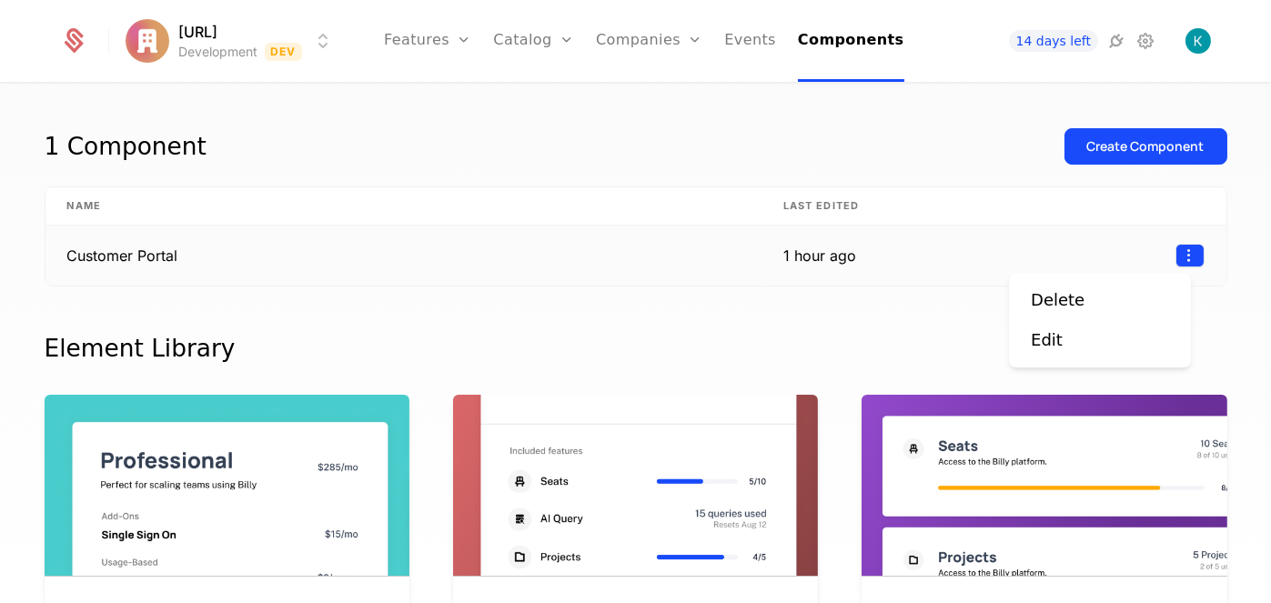
click at [1165, 253] on html "receiptdecode.ai Development Dev Features Features Flags Catalog Plans Add Ons …" at bounding box center [635, 301] width 1271 height 603
click at [1089, 336] on div "Edit" at bounding box center [1100, 340] width 138 height 25
